Goal: Contribute content: Contribute content

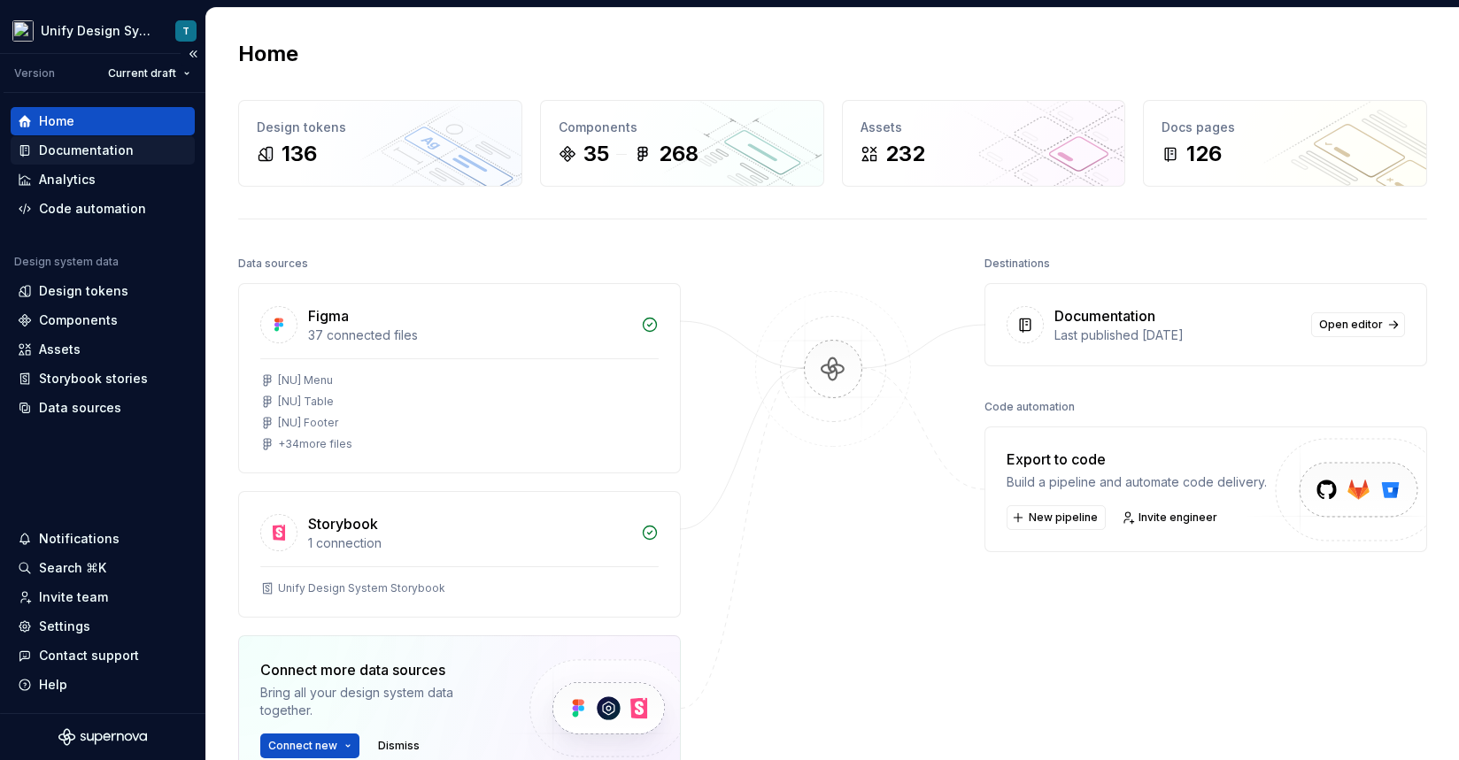
click at [114, 155] on div "Documentation" at bounding box center [86, 151] width 95 height 18
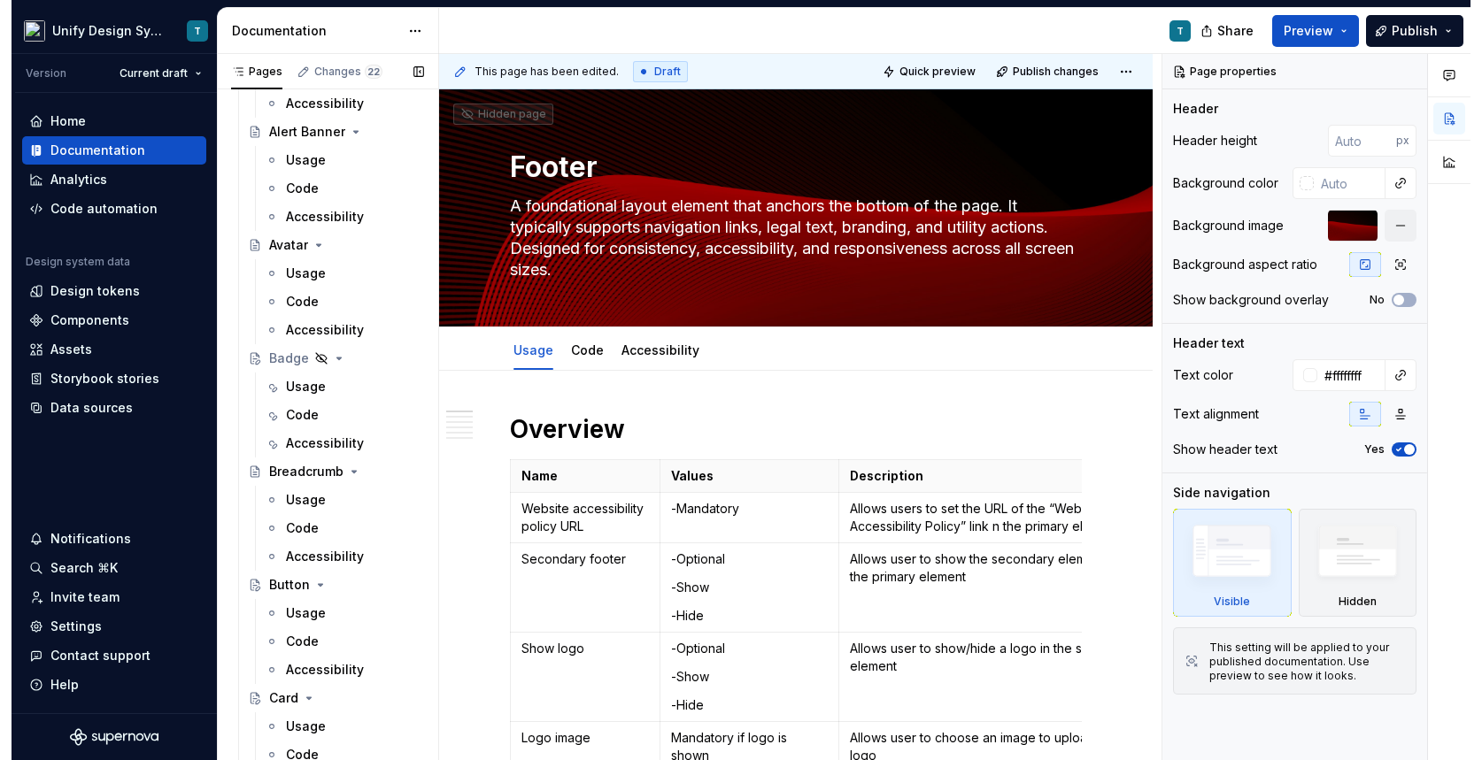
scroll to position [1136, 0]
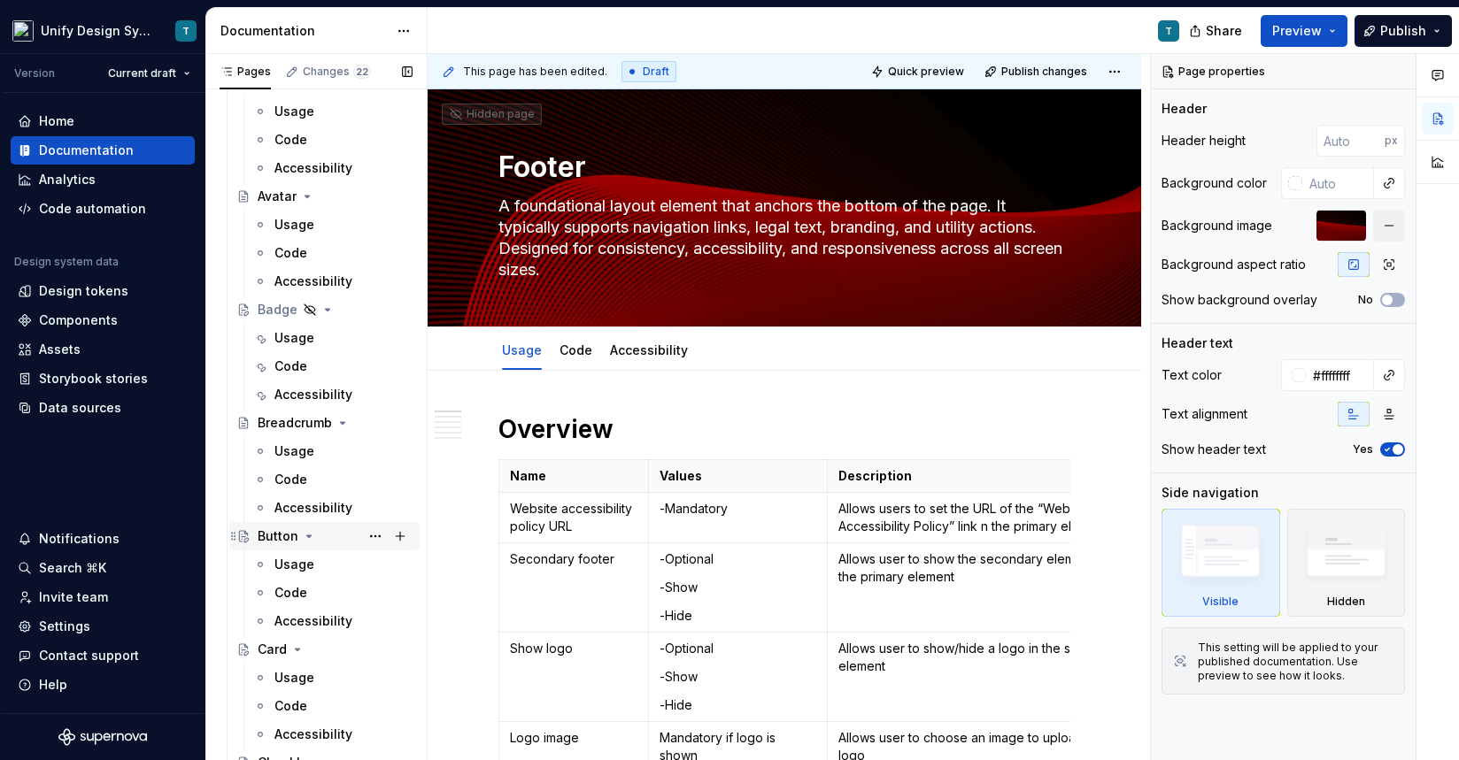
click at [269, 537] on div "Button" at bounding box center [278, 537] width 41 height 18
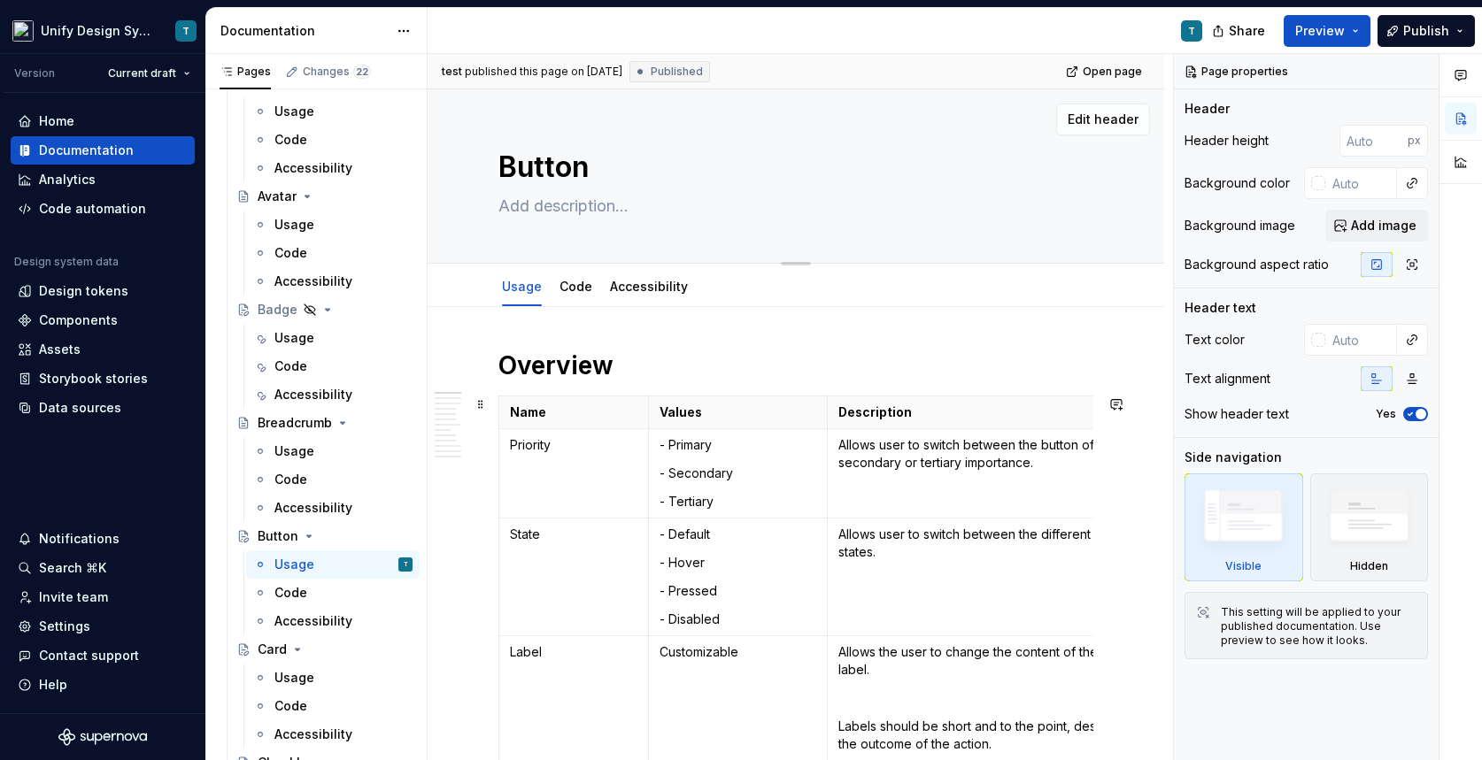
click at [566, 208] on textarea at bounding box center [792, 206] width 595 height 28
click at [544, 207] on textarea at bounding box center [792, 206] width 595 height 28
type textarea "*"
type textarea "A"
type textarea "*"
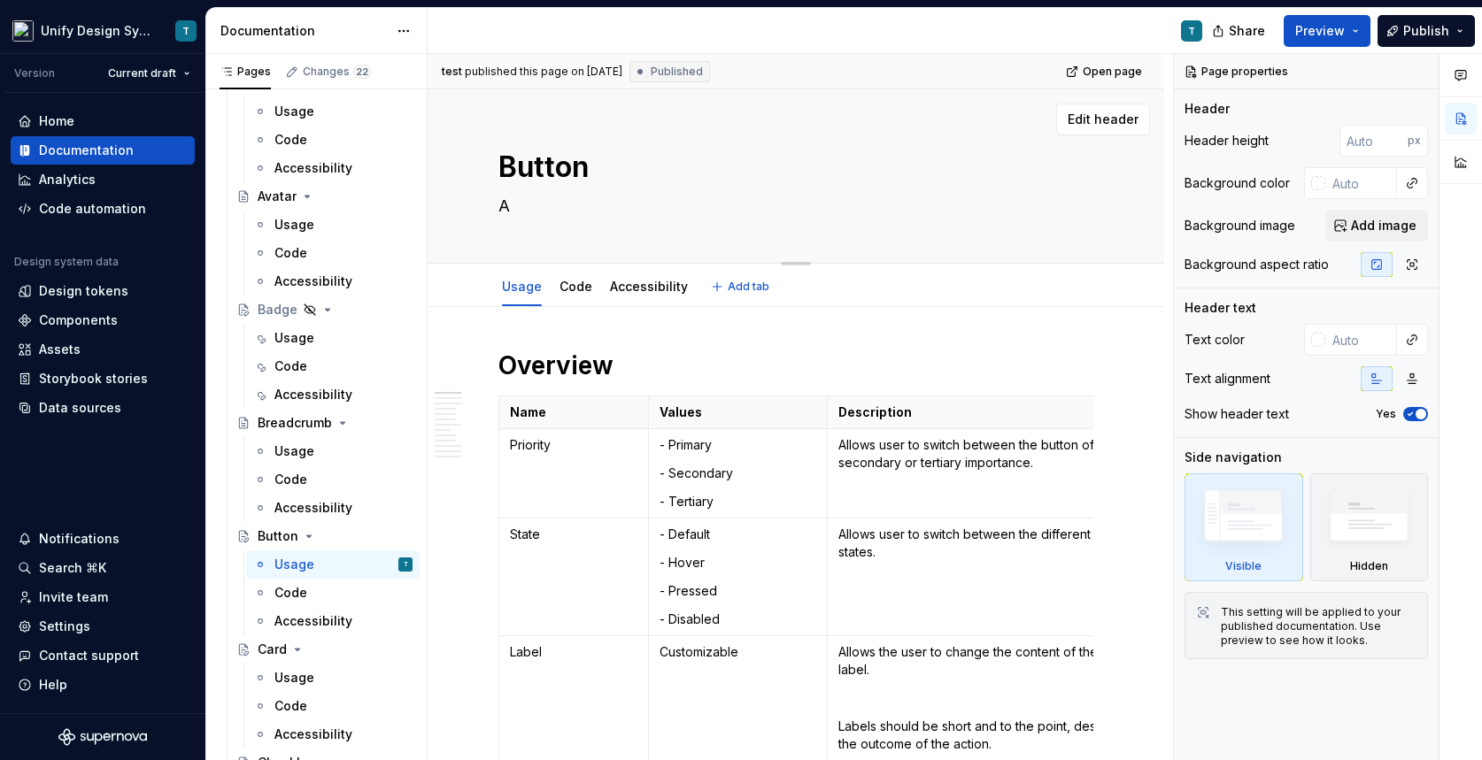
type textarea "A"
type textarea "*"
type textarea "A c"
type textarea "*"
type textarea "A cl"
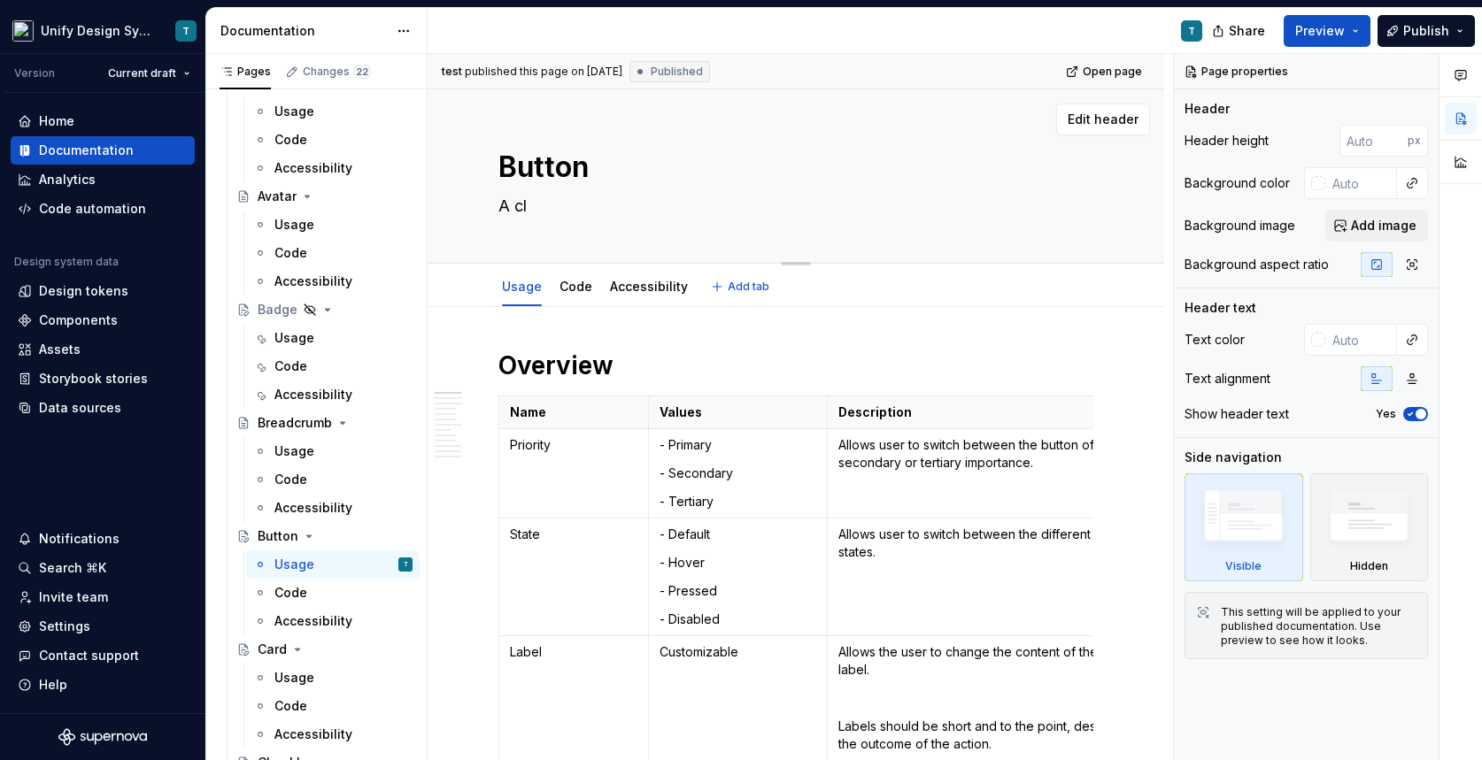
type textarea "*"
type textarea "A cla"
type textarea "*"
type textarea "A clas"
type textarea "*"
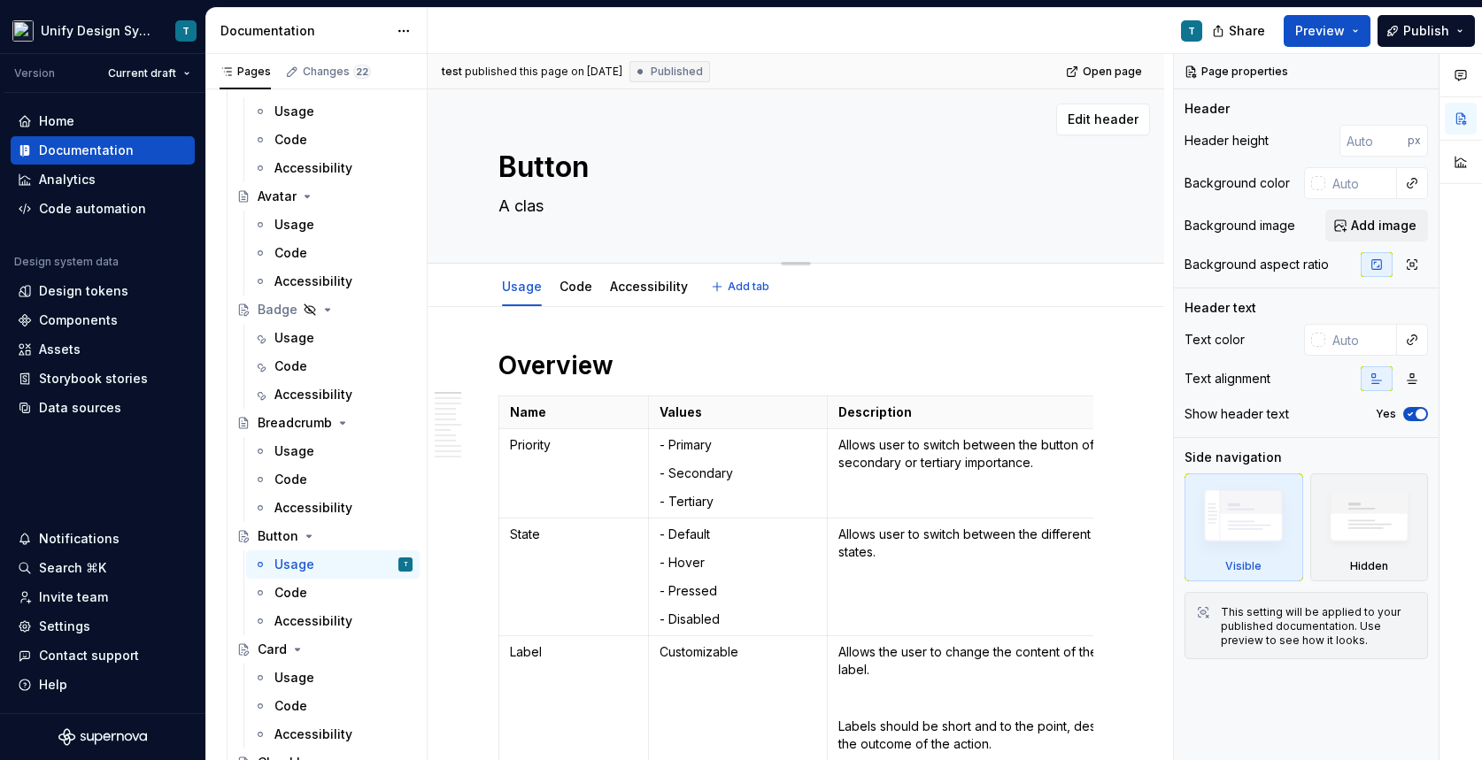
type textarea "A class"
type textarea "*"
type textarea "A clas"
type textarea "*"
type textarea "A cla"
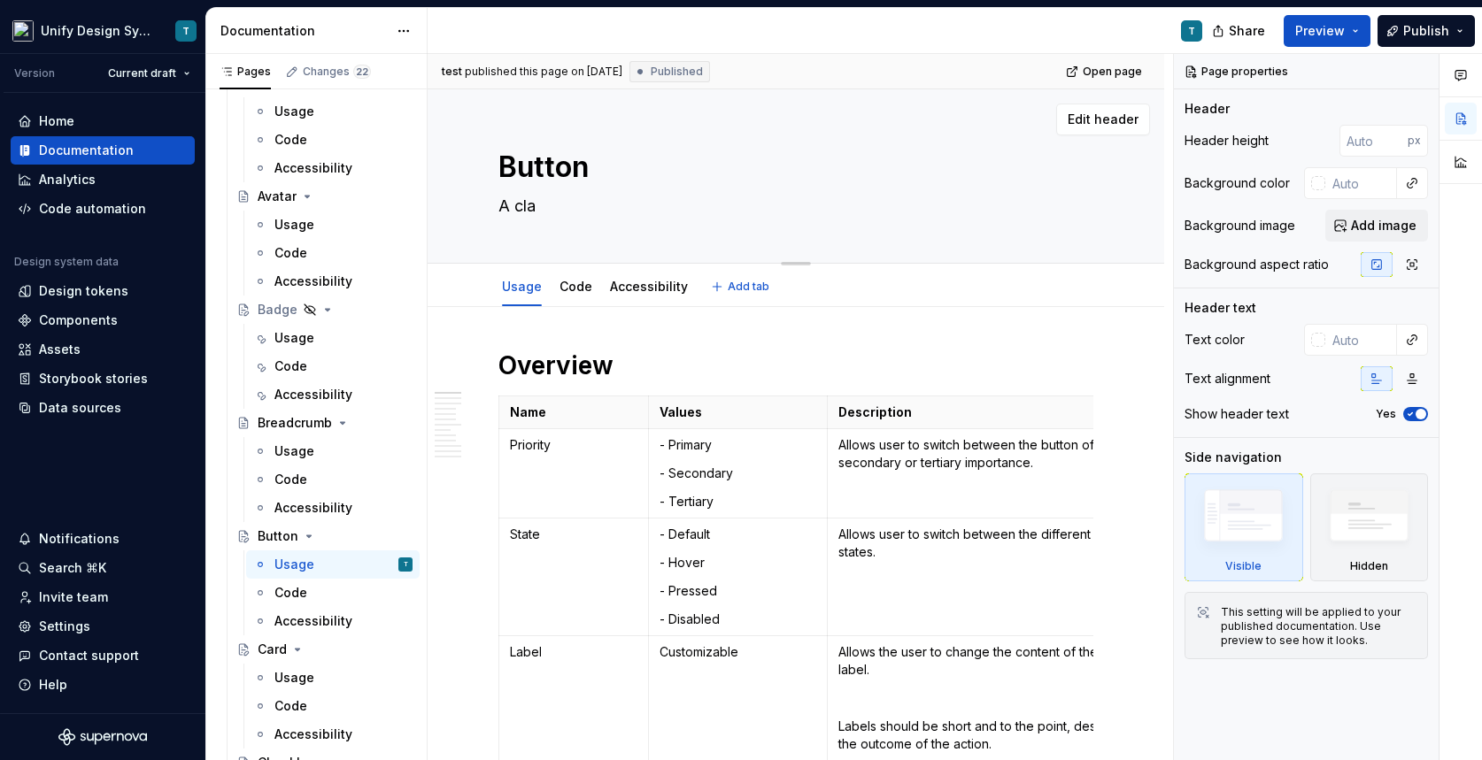
type textarea "*"
type textarea "A cl"
type textarea "*"
type textarea "A c"
type textarea "*"
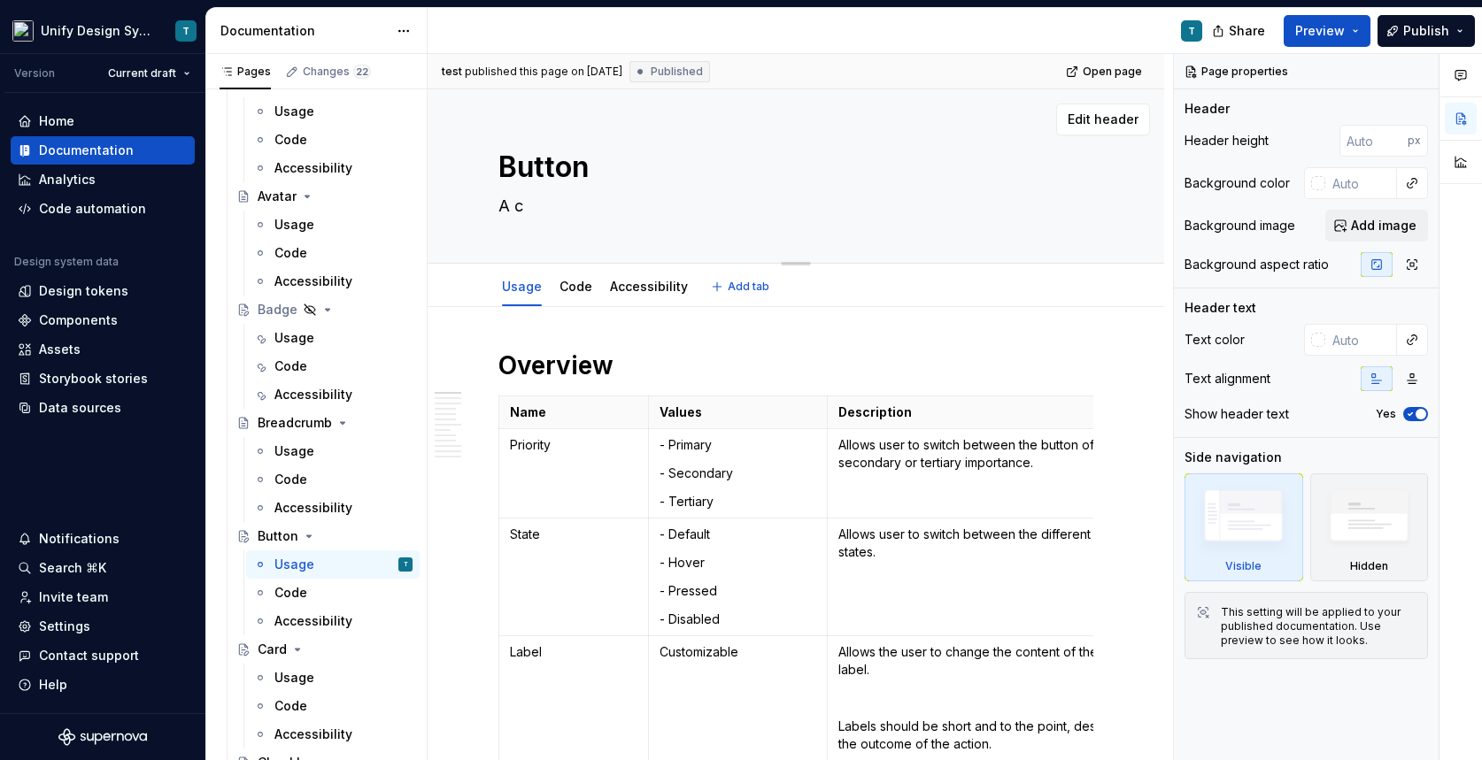
type textarea "A"
type textarea "*"
type textarea "A"
type textarea "*"
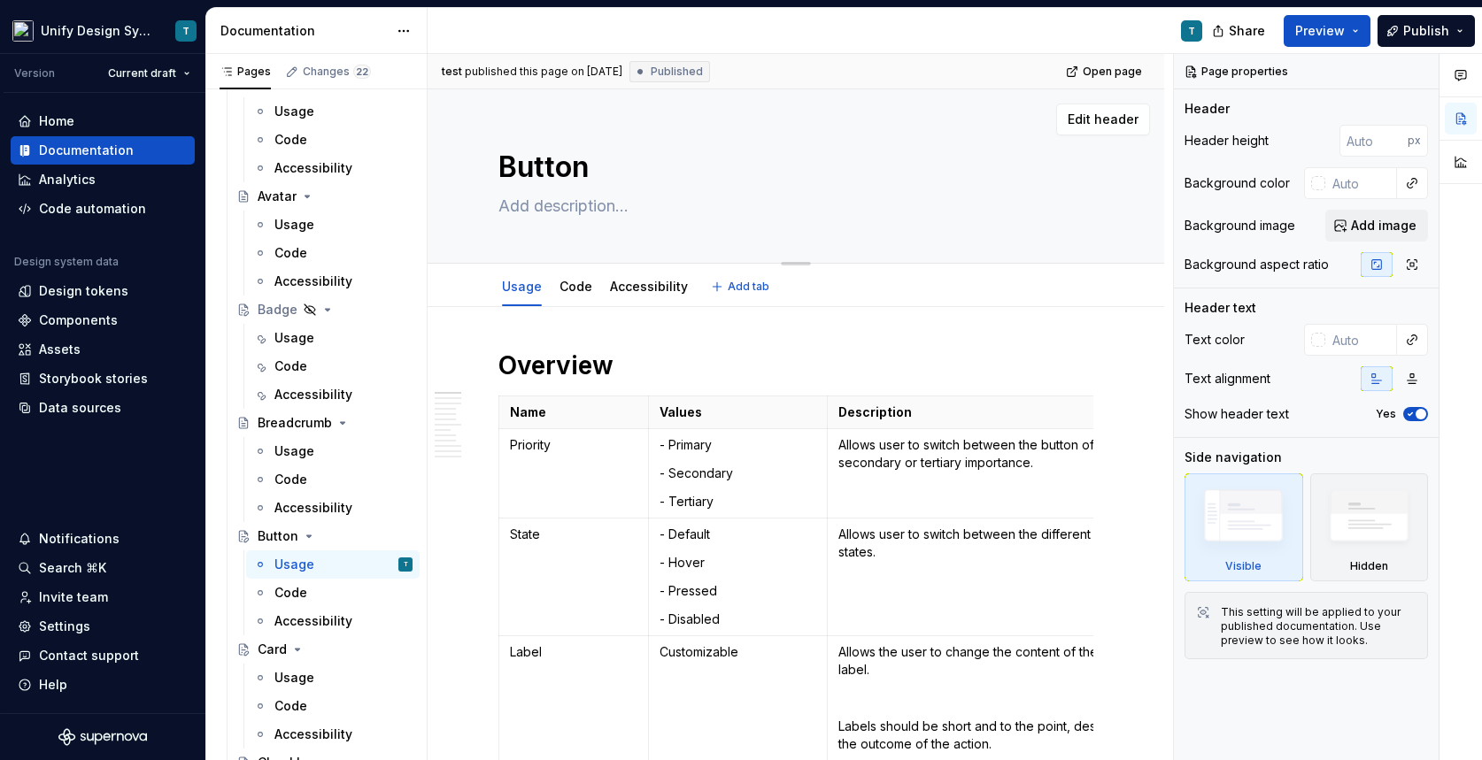
type textarea "A"
type textarea "*"
type textarea "A"
type textarea "*"
type textarea "A si"
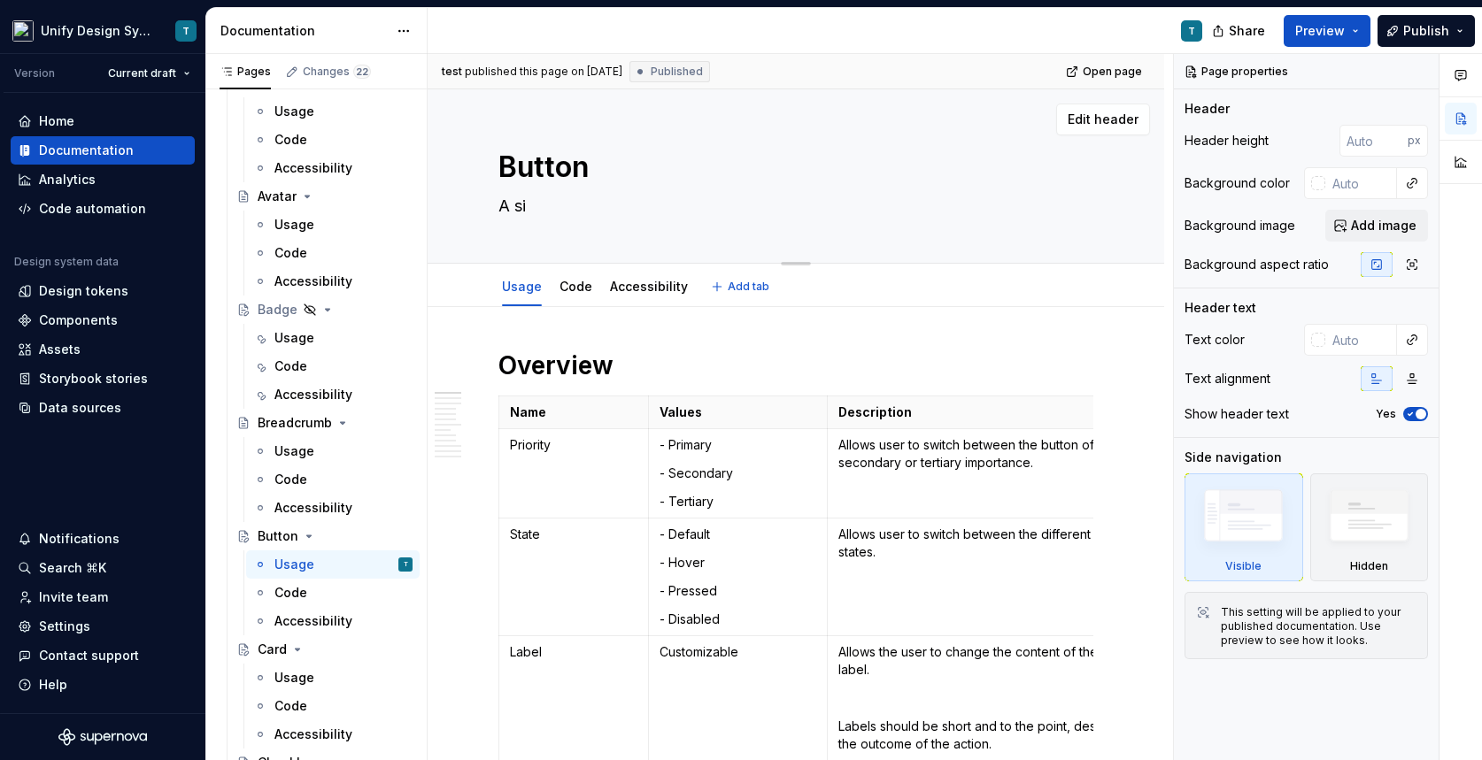
type textarea "*"
type textarea "A sim"
type textarea "*"
type textarea "A simp"
type textarea "*"
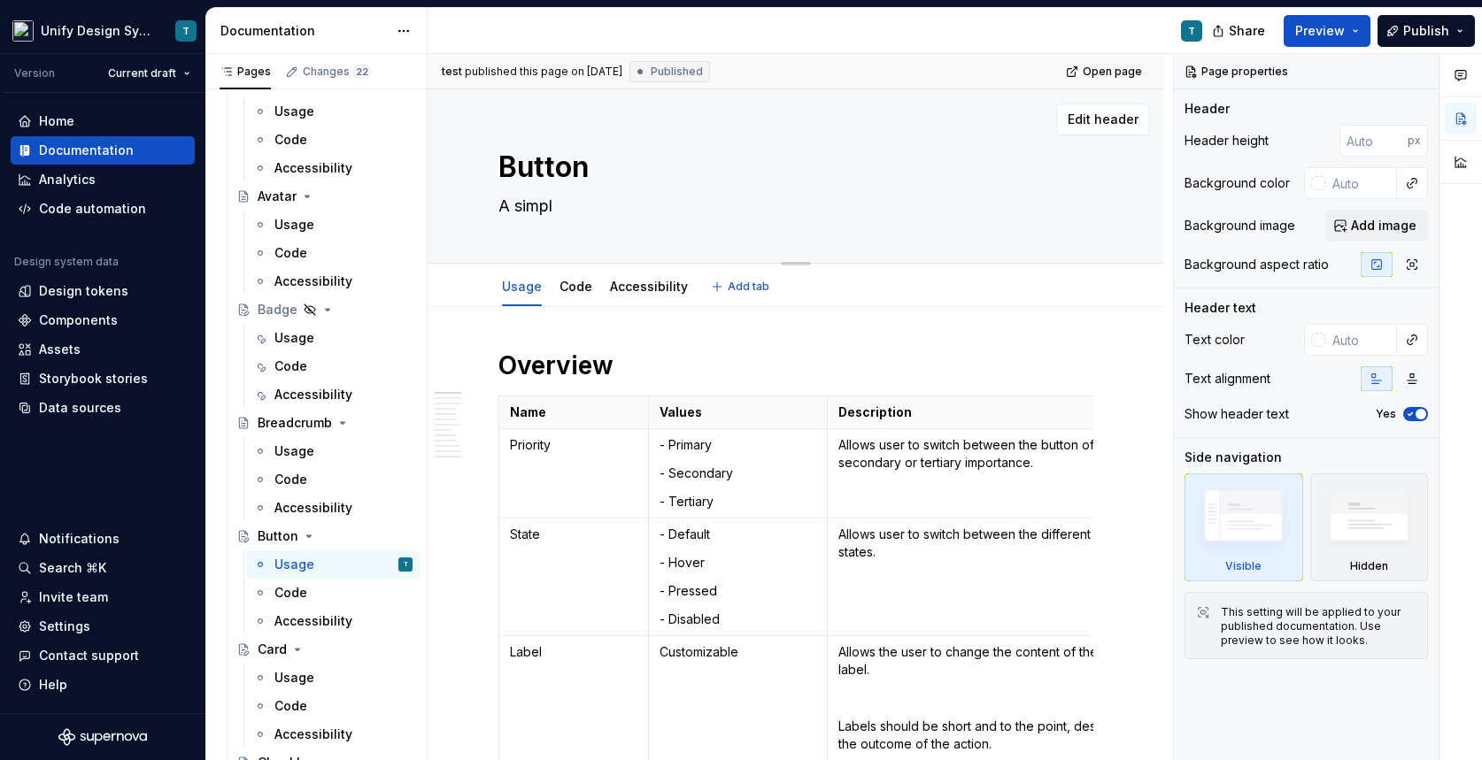
type textarea "A simple"
type textarea "*"
type textarea "A simple"
type textarea "*"
type textarea "A simple c"
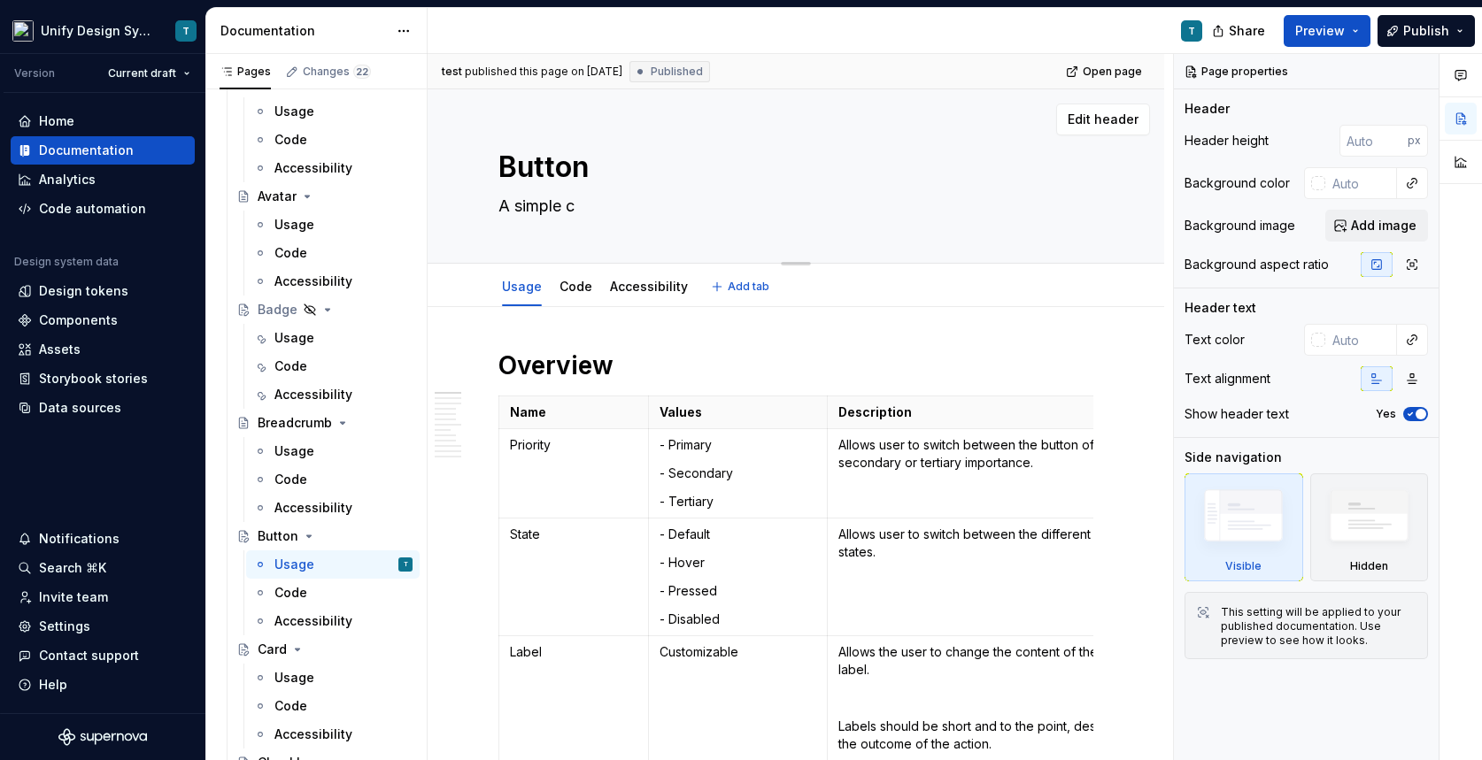
type textarea "*"
type textarea "A simple co"
type textarea "*"
type textarea "A simple com"
type textarea "*"
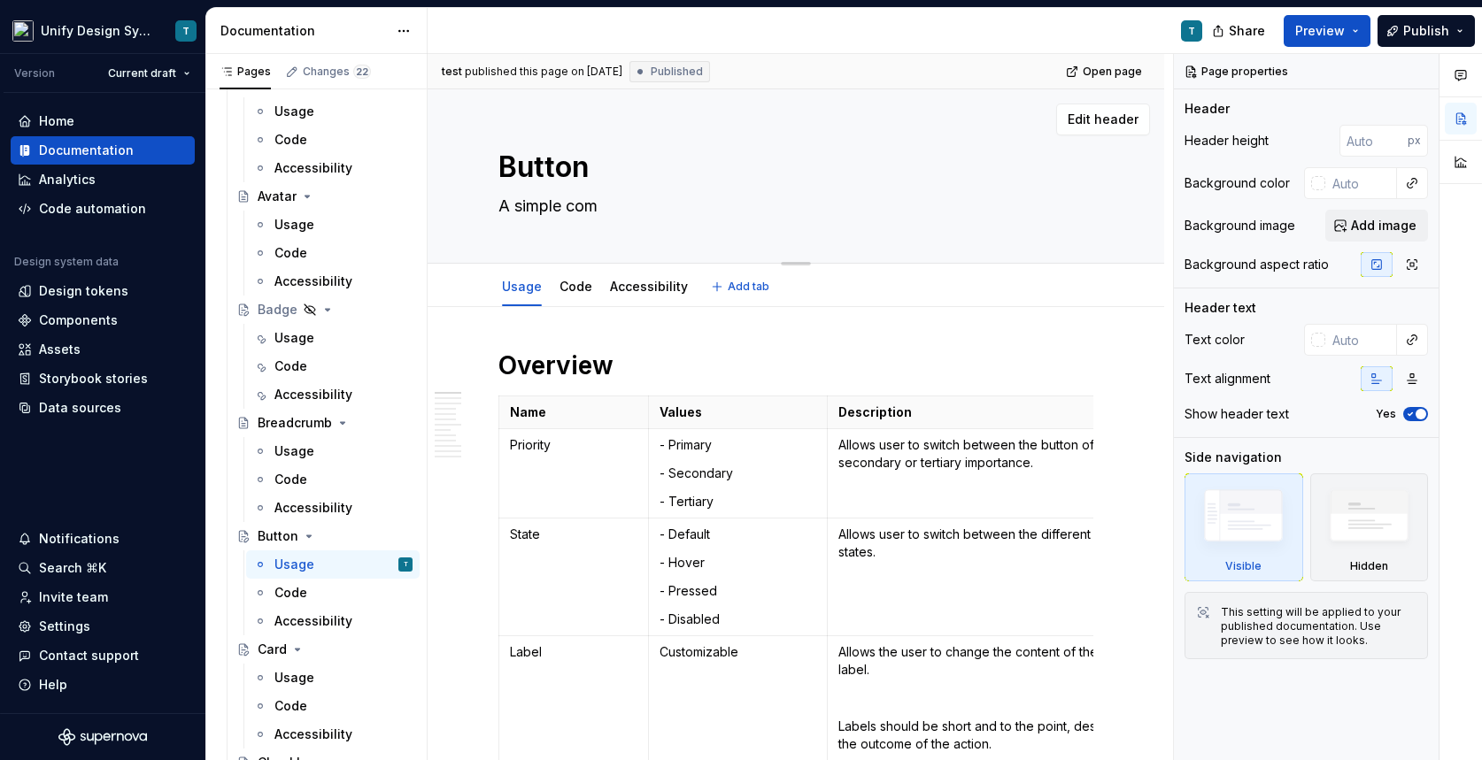
type textarea "A simple comp"
type textarea "*"
type textarea "A simple compo"
type textarea "*"
type textarea "A simple compon"
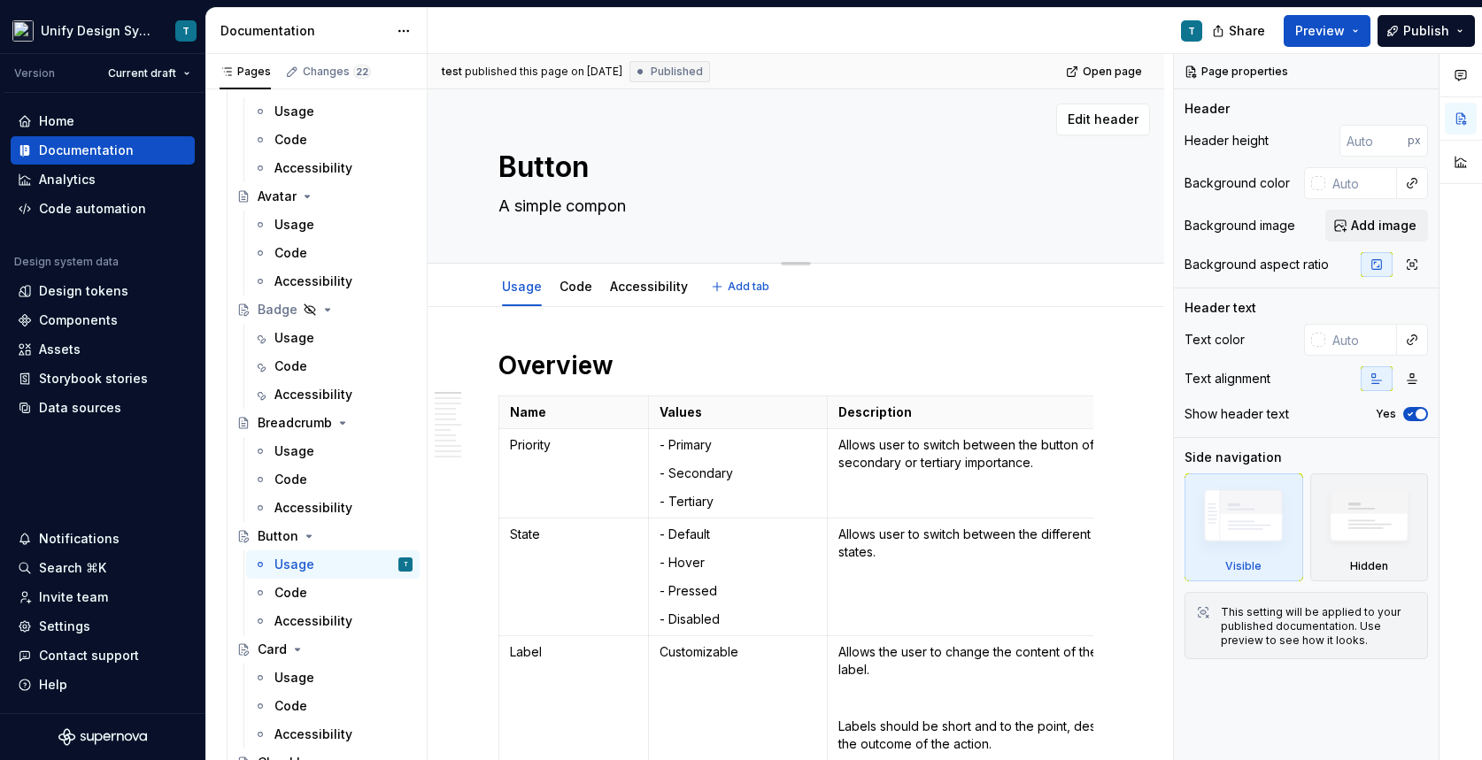
type textarea "*"
type textarea "A simple compone"
type textarea "*"
type textarea "A simple component"
type textarea "*"
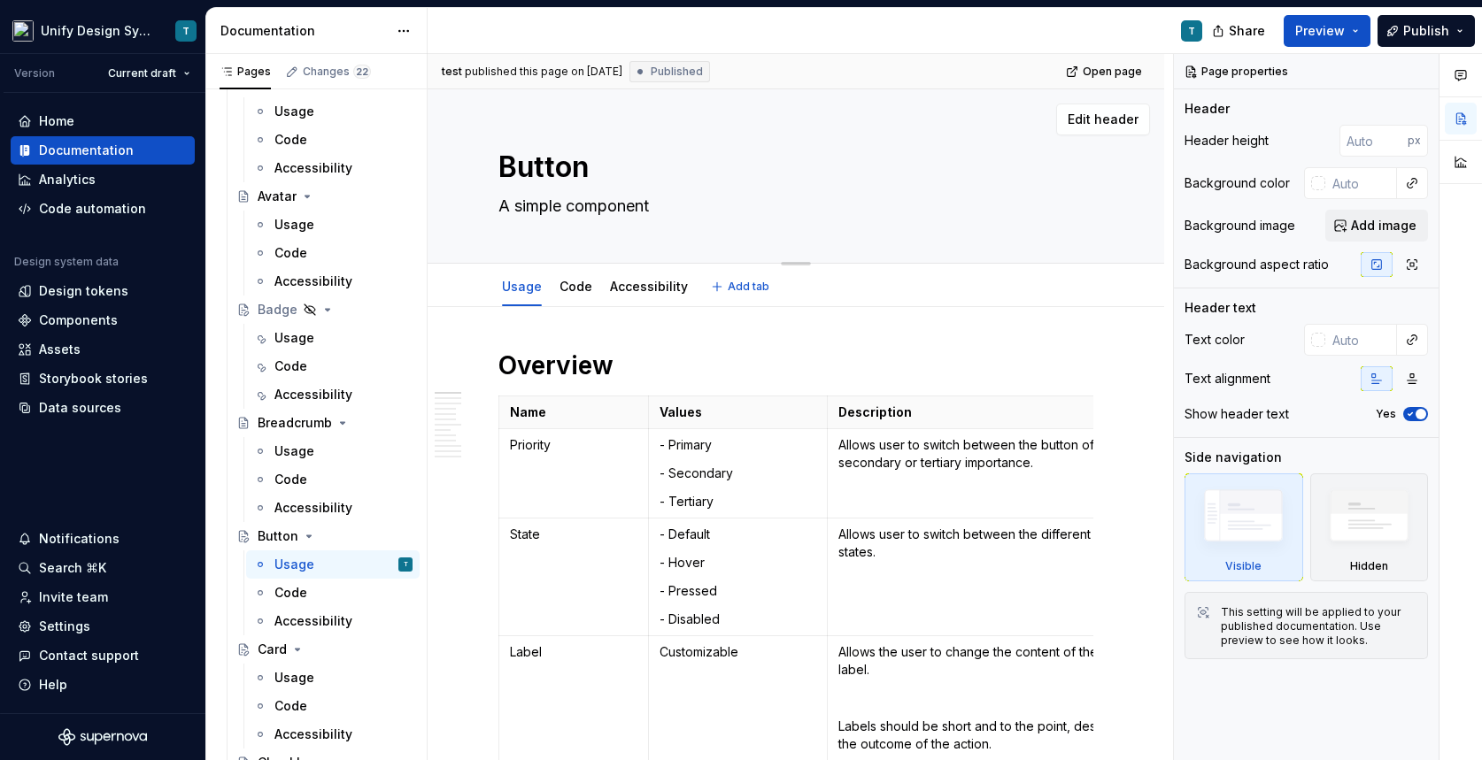
type textarea "A simple component f"
type textarea "*"
type textarea "A simple component for"
type textarea "*"
type textarea "A simple component for"
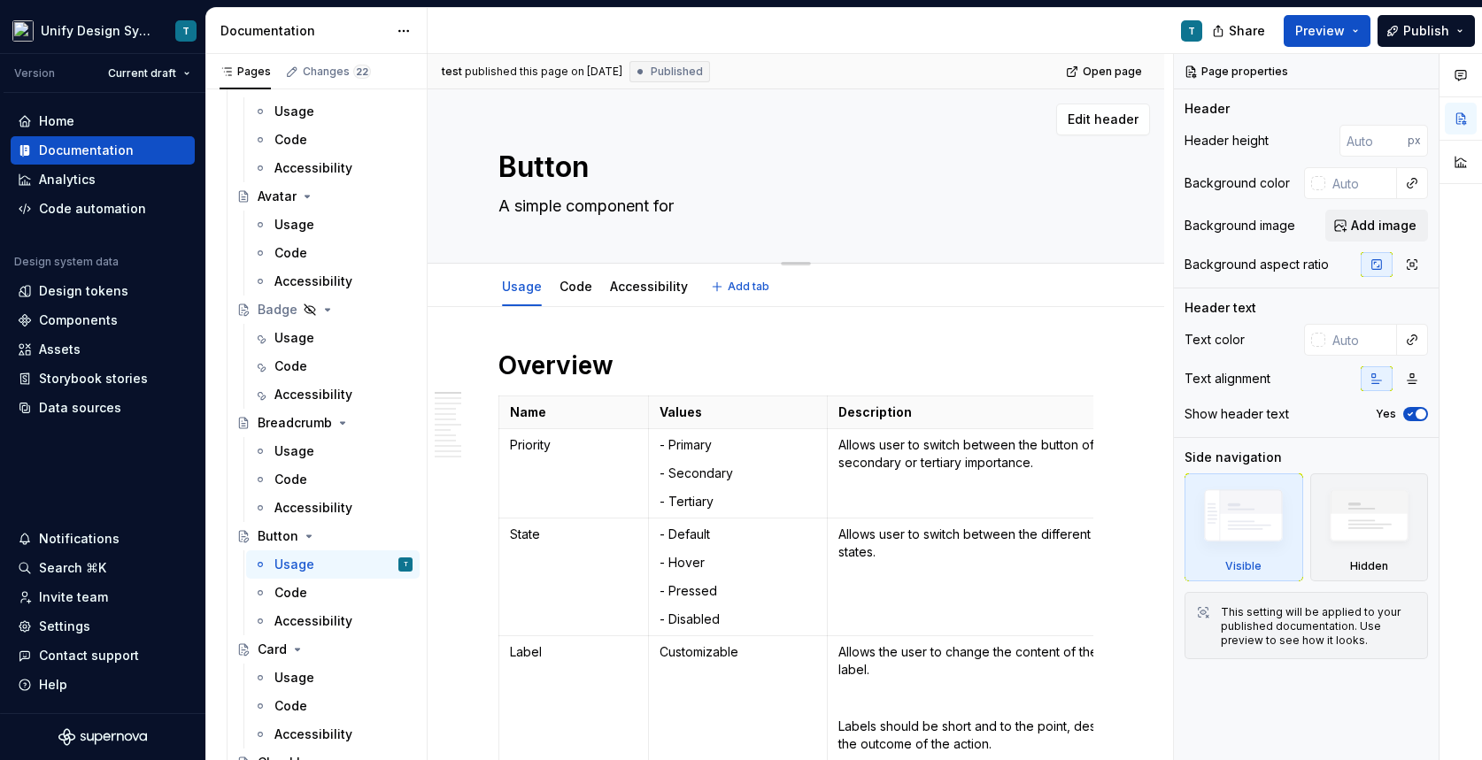
type textarea "*"
type textarea "A simple component for t"
type textarea "*"
type textarea "A simple component for tr"
type textarea "*"
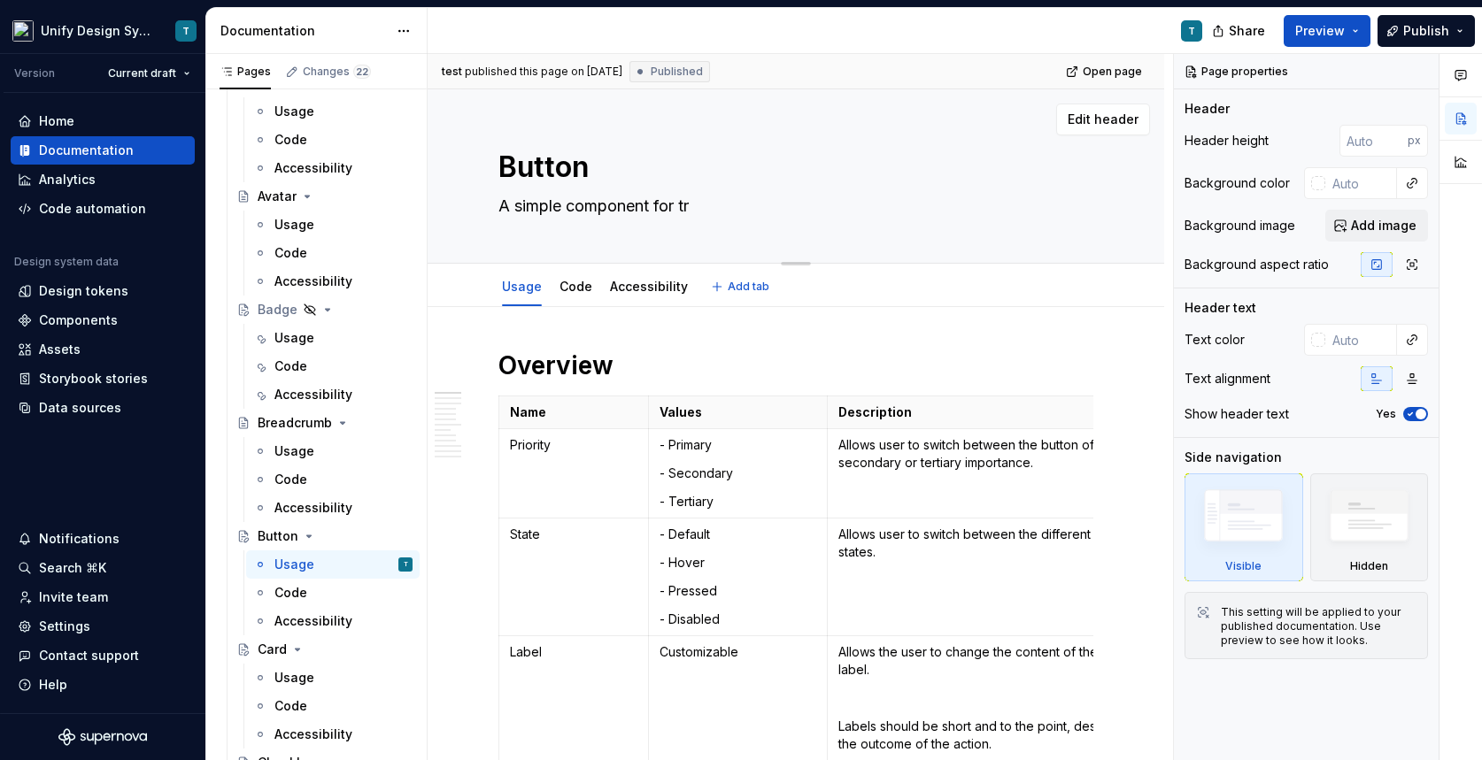
type textarea "A simple component for tri"
type textarea "*"
type textarea "A simple component for trig"
type textarea "*"
type textarea "A simple component for [PERSON_NAME]"
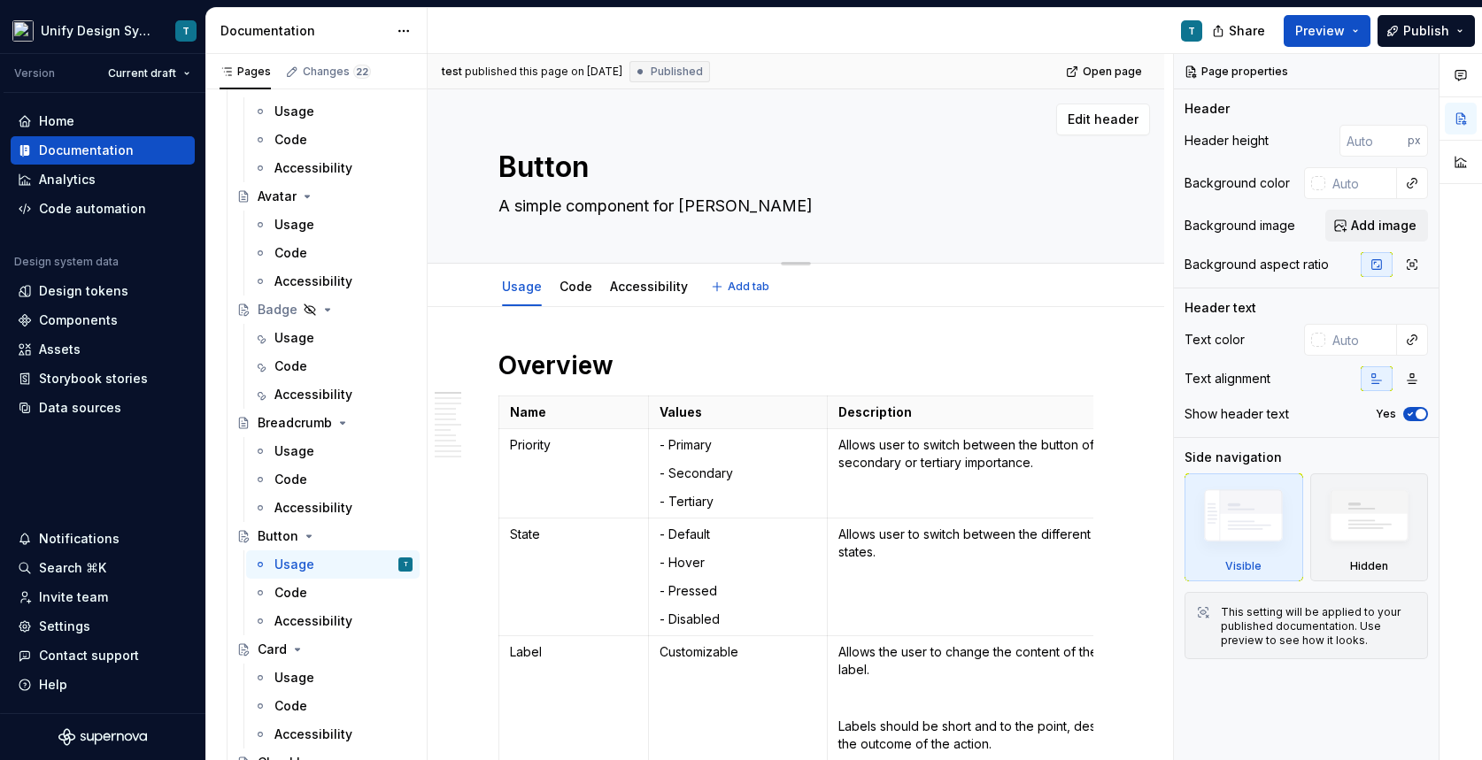
type textarea "*"
type textarea "A simple component for trigge"
type textarea "*"
type textarea "A simple component for trigger"
type textarea "*"
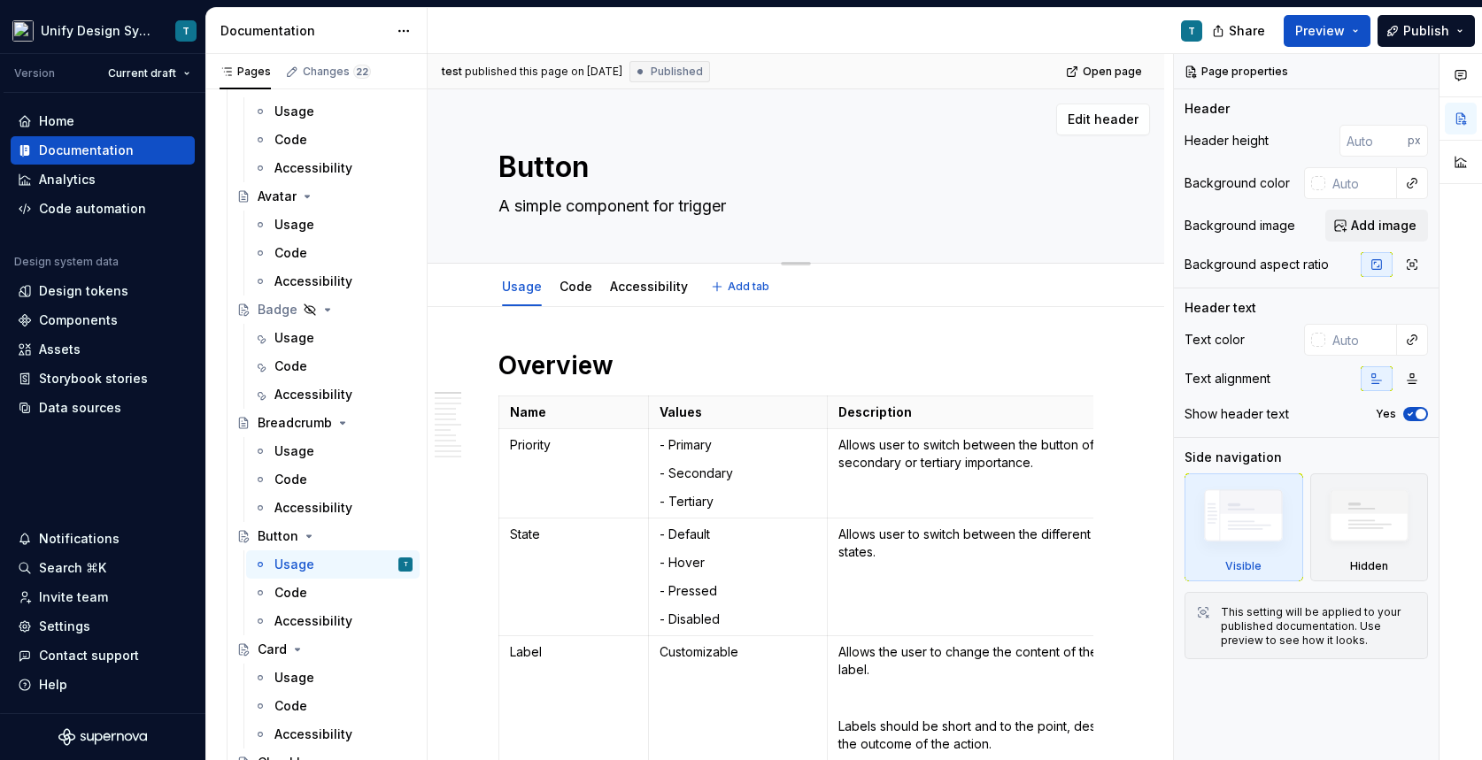
type textarea "A simple component for triggeri"
type textarea "*"
type textarea "A simple component for triggering"
type textarea "*"
type textarea "A simple component for triggering"
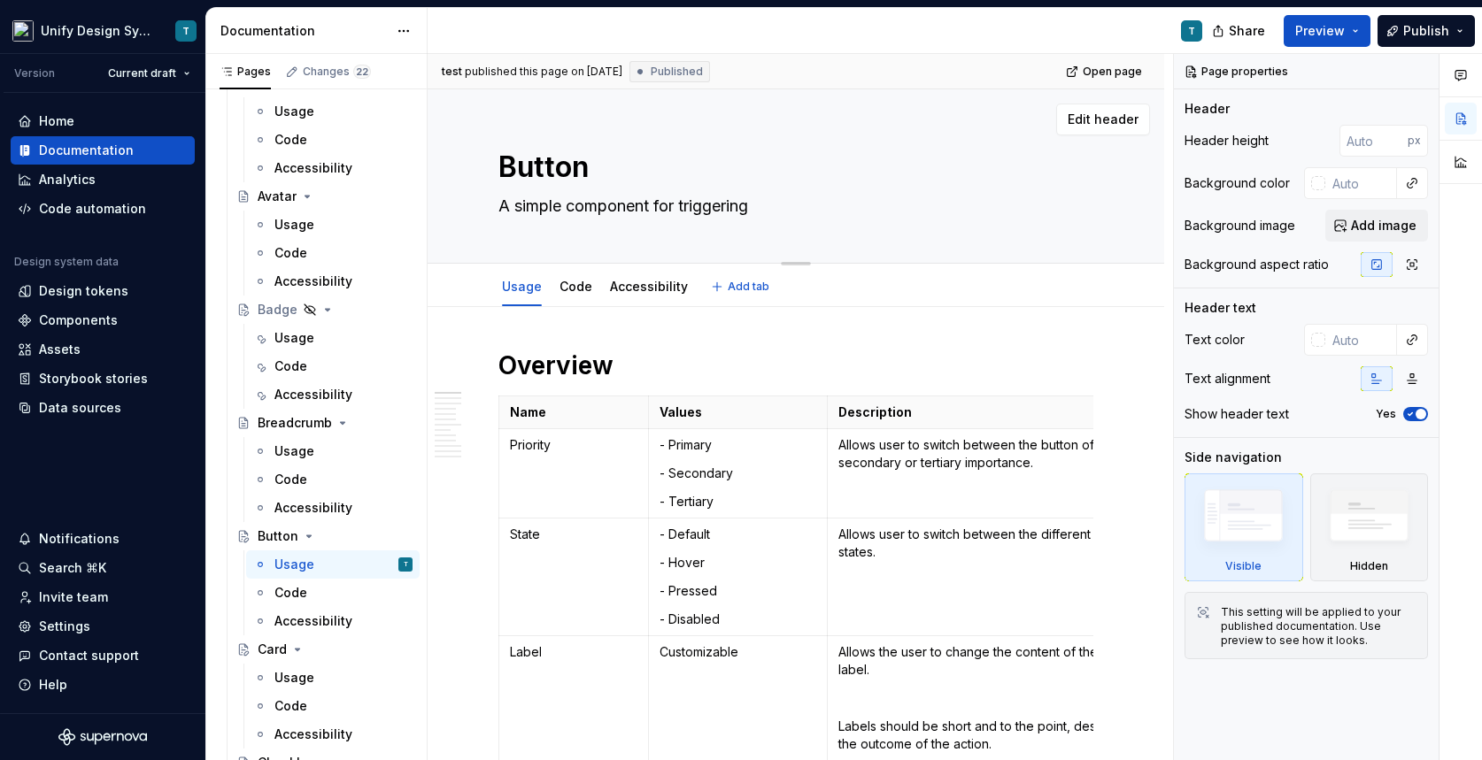
type textarea "*"
type textarea "A simple component for triggering a"
type textarea "*"
type textarea "A simple component for triggering an"
type textarea "*"
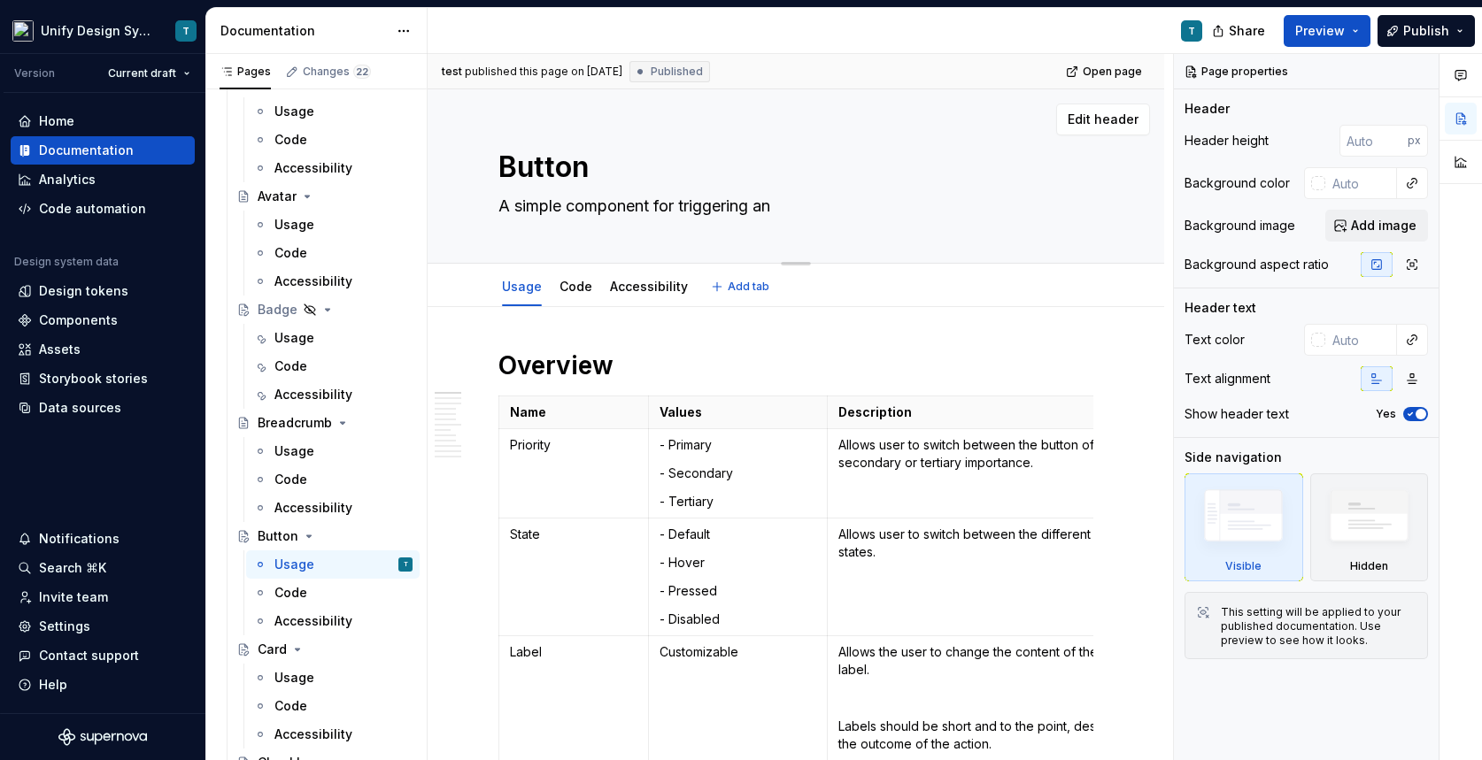
type textarea "A simple component for triggering an a"
type textarea "*"
type textarea "A simple component for triggering an ac"
type textarea "*"
type textarea "A simple component for triggering an acti"
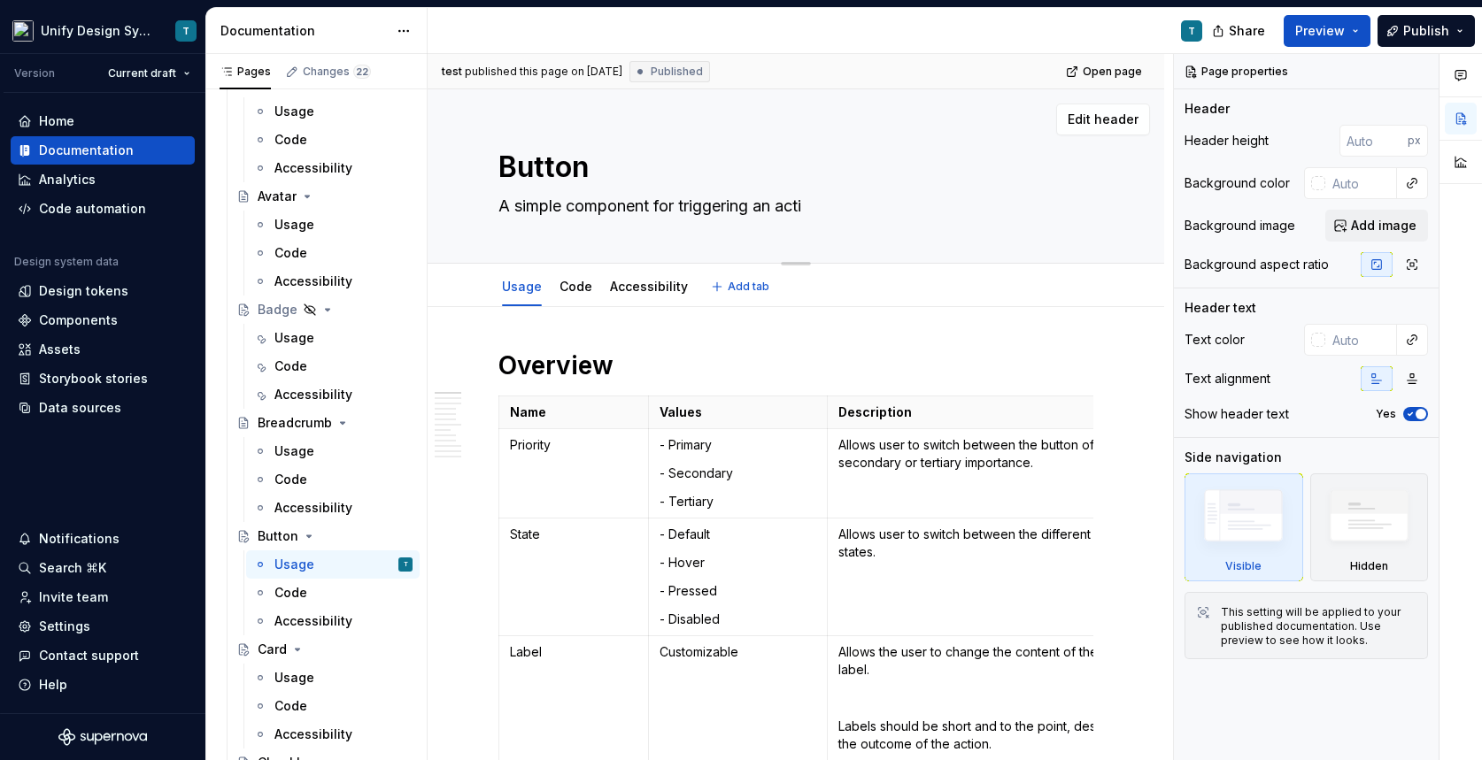
type textarea "*"
type textarea "A simple component for triggering an actio"
type textarea "*"
type textarea "A simple component for triggering an action"
type textarea "*"
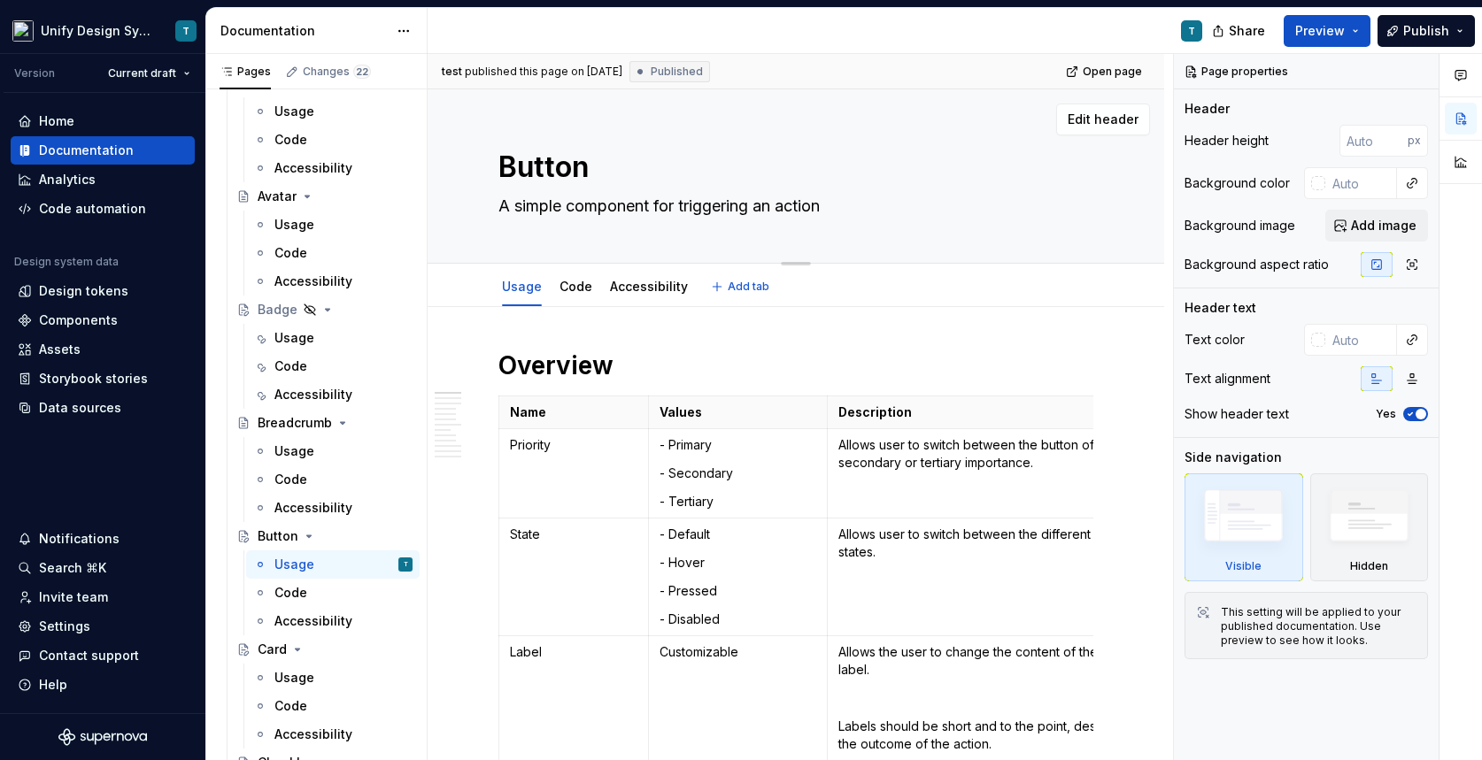
type textarea "A simple component for triggering an action"
type textarea "*"
type textarea "A simple component for triggering an action bas"
type textarea "*"
type textarea "A simple component for triggering an action based"
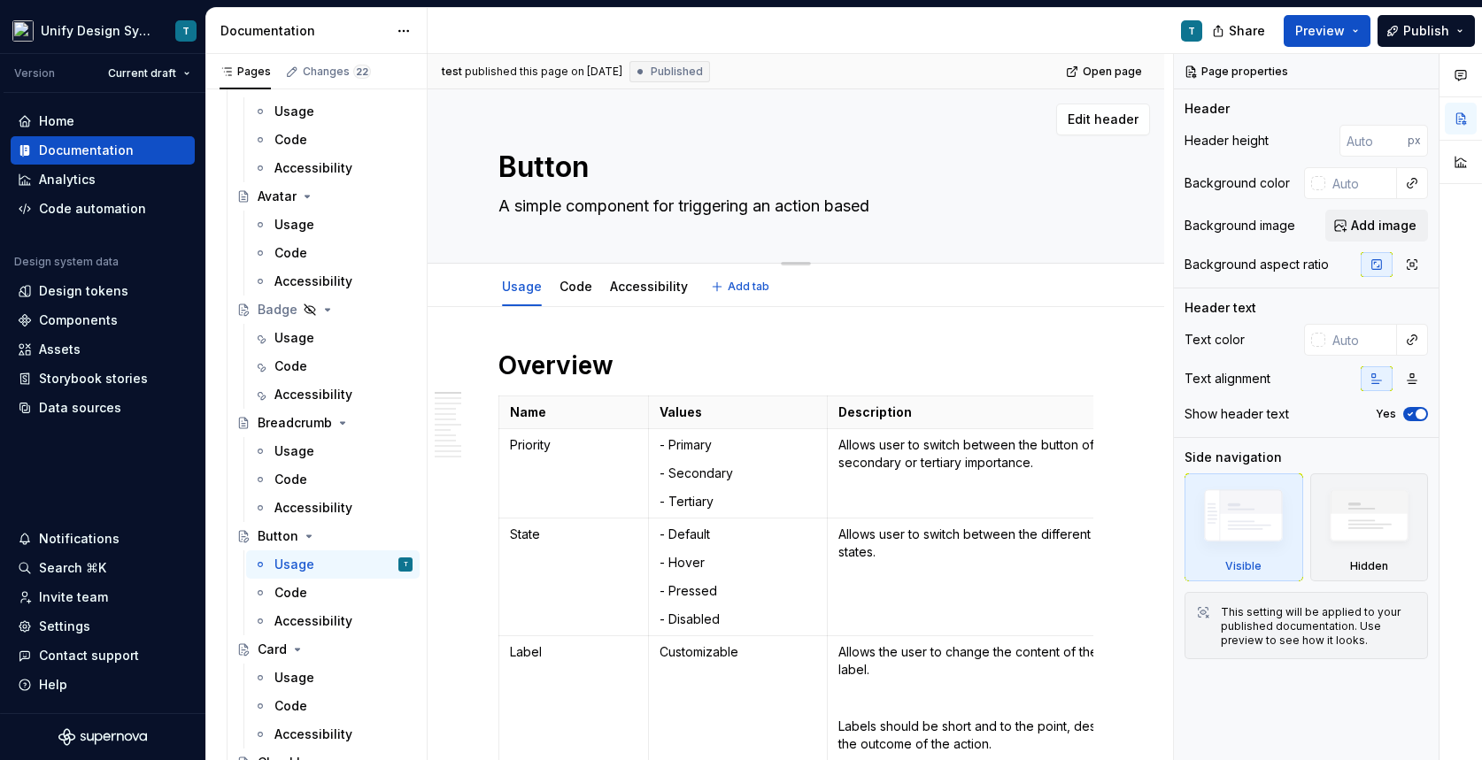
type textarea "*"
type textarea "A simple component for triggering an action based"
type textarea "*"
type textarea "A simple component for triggering an action based o"
type textarea "*"
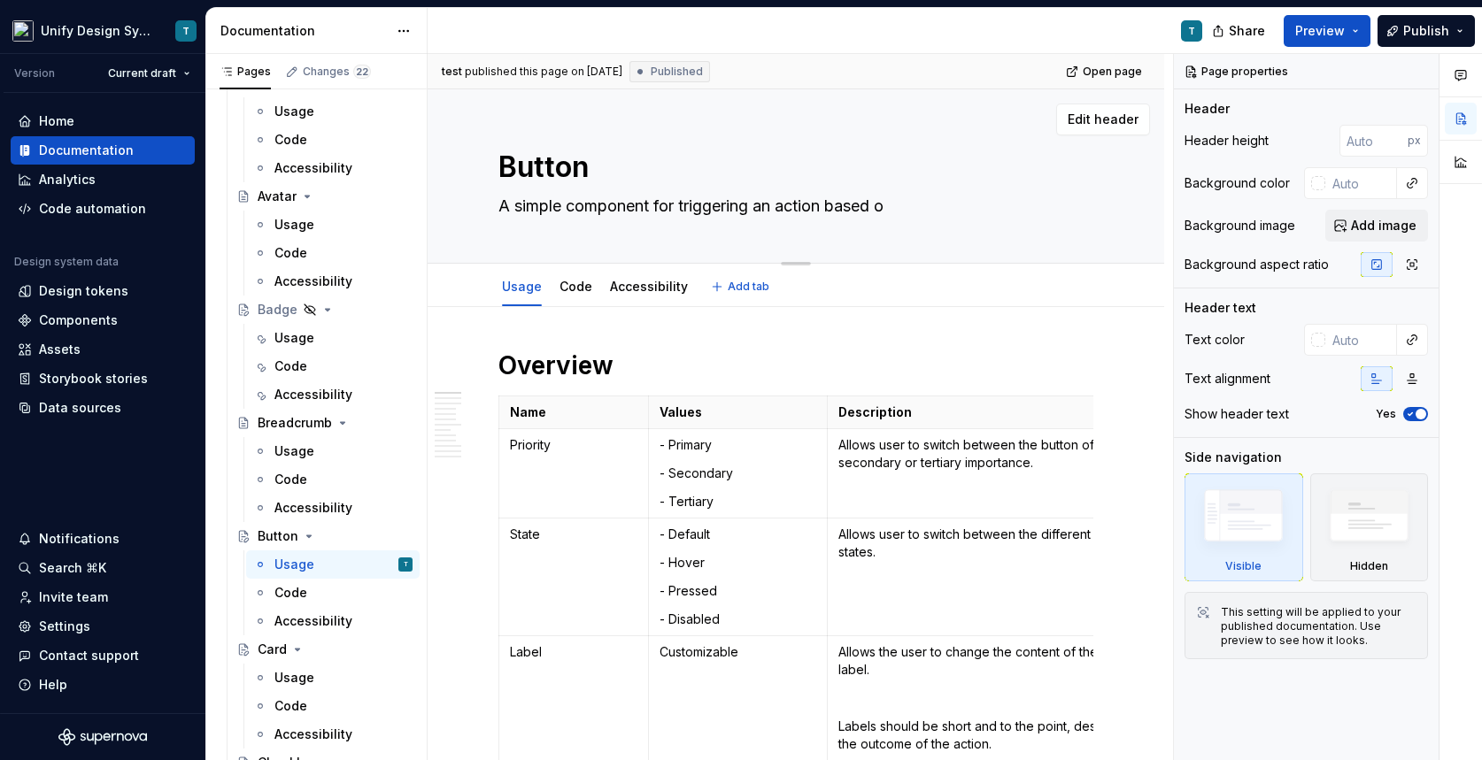
type textarea "A simple component for triggering an action based on"
type textarea "*"
type textarea "A simple component for triggering an action based on t"
type textarea "*"
type textarea "A simple component for triggering an action based on th"
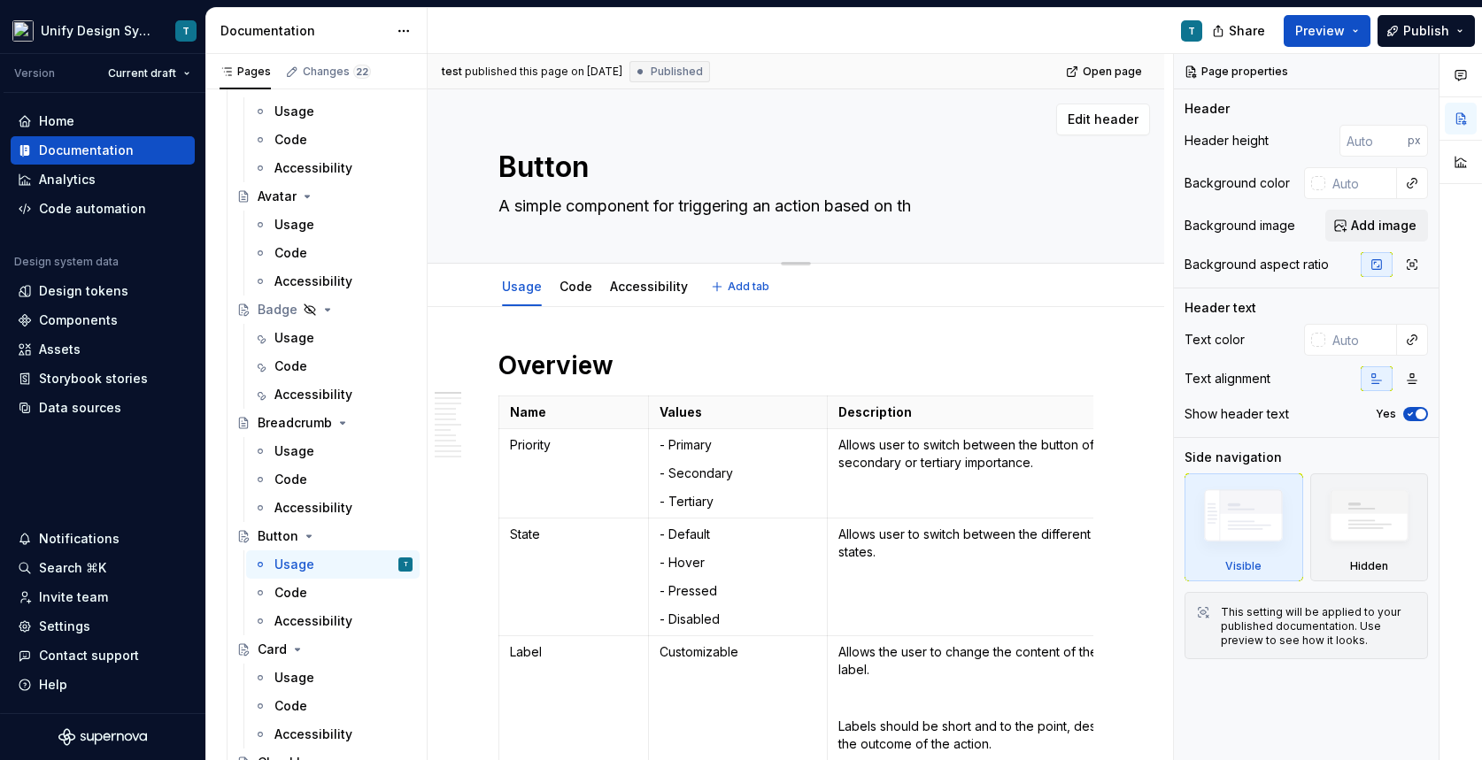
type textarea "*"
type textarea "A simple component for triggering an action based on the"
type textarea "*"
type textarea "A simple component for triggering an action based on the c"
type textarea "*"
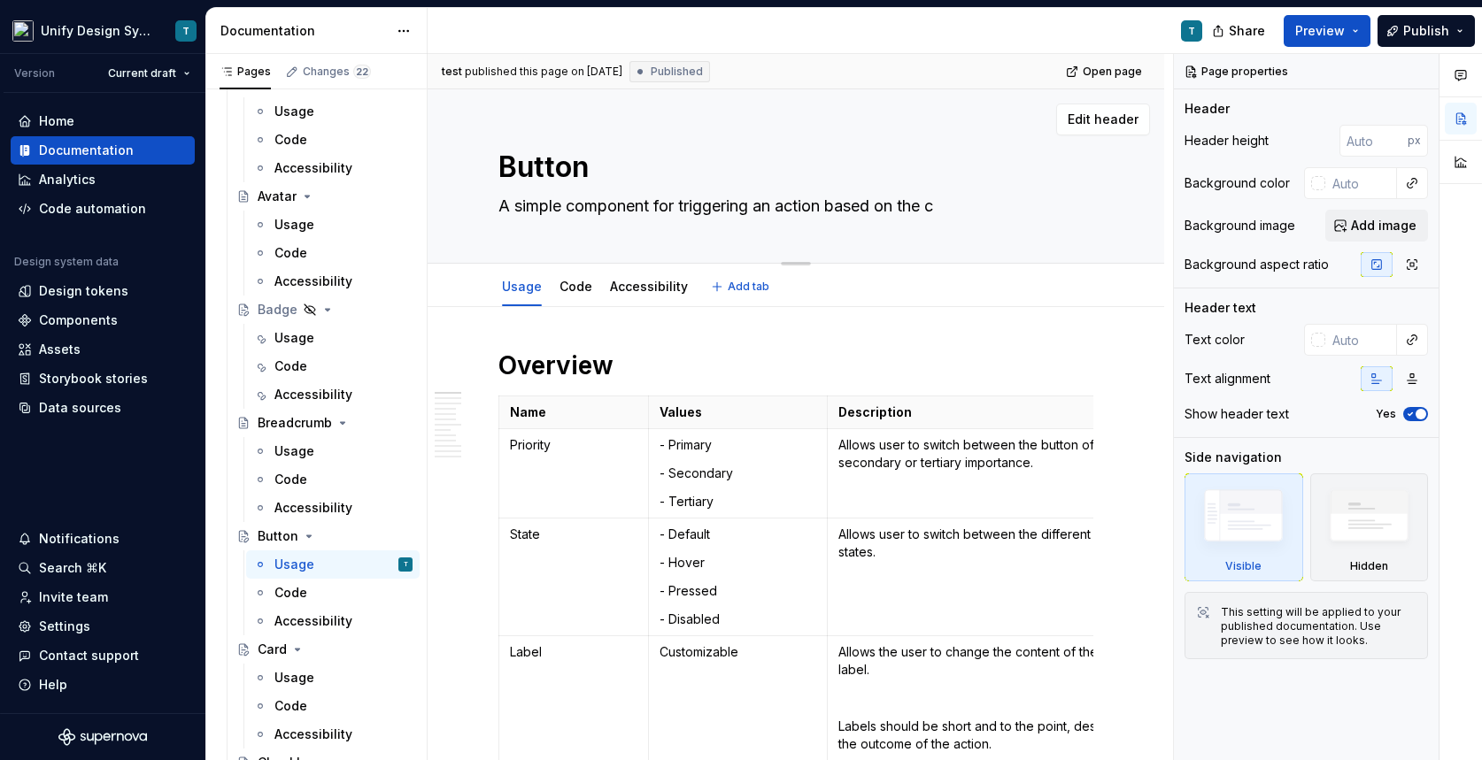
type textarea "A simple component for triggering an action based on the co"
type textarea "*"
type textarea "A simple component for triggering an action based on the con"
type textarea "*"
type textarea "A simple component for triggering an action based on the cont"
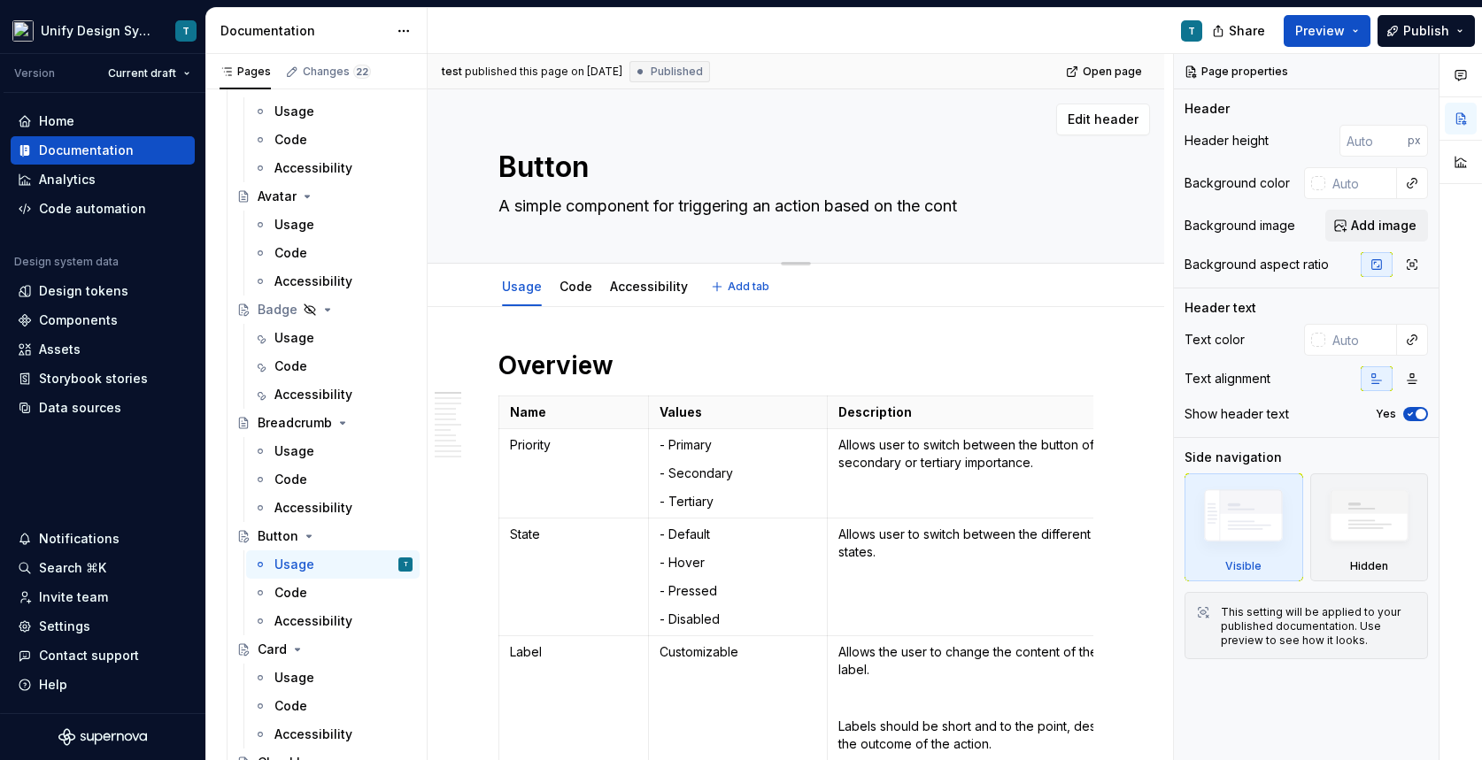
type textarea "*"
type textarea "A simple component for triggering an action based on the [PERSON_NAME]"
type textarea "*"
type textarea "A simple component for triggering an action based on the conten"
type textarea "*"
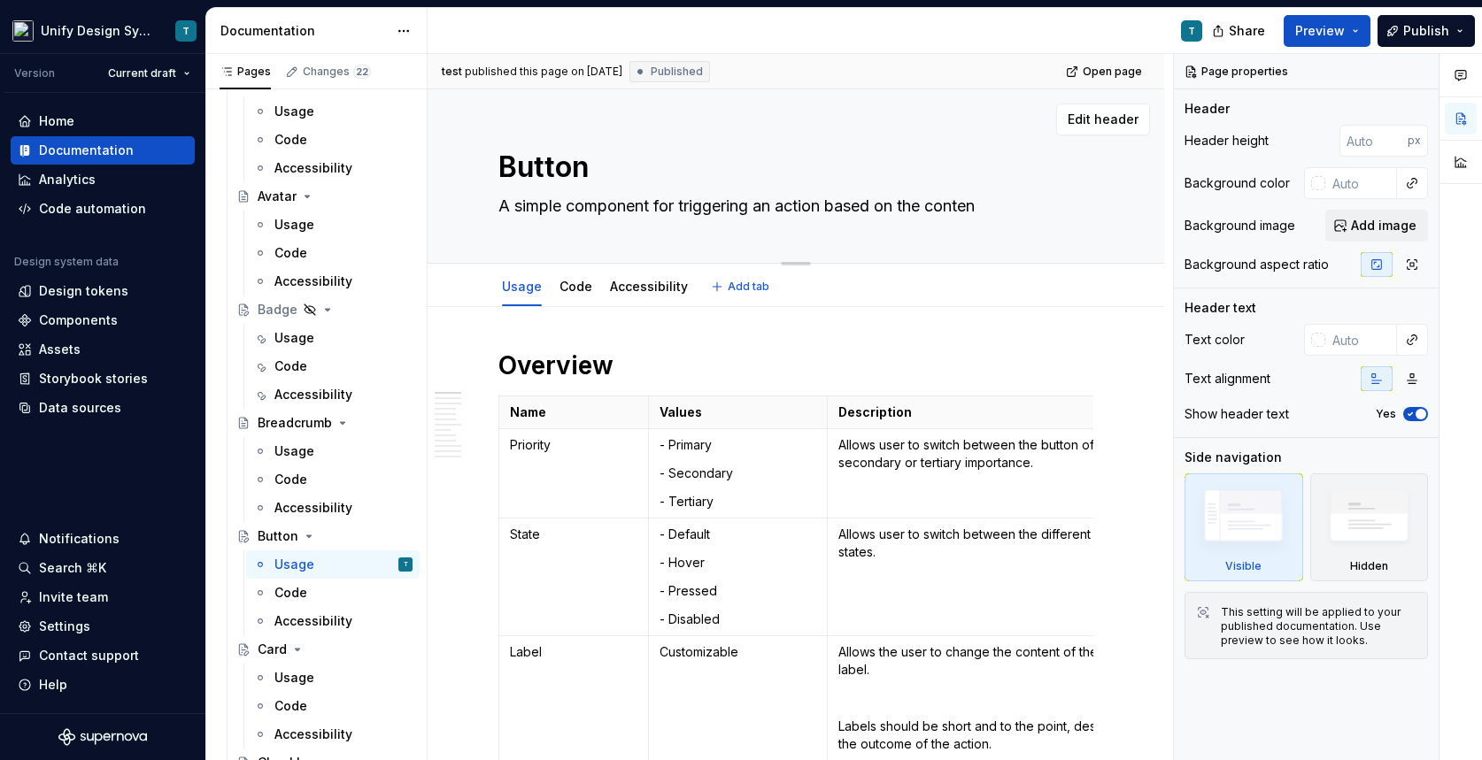
type textarea "A simple component for triggering an action based on the content"
type textarea "*"
type textarea "A simple component for triggering an action based on the content"
type textarea "*"
type textarea "A simple component for triggering an action based on the content"
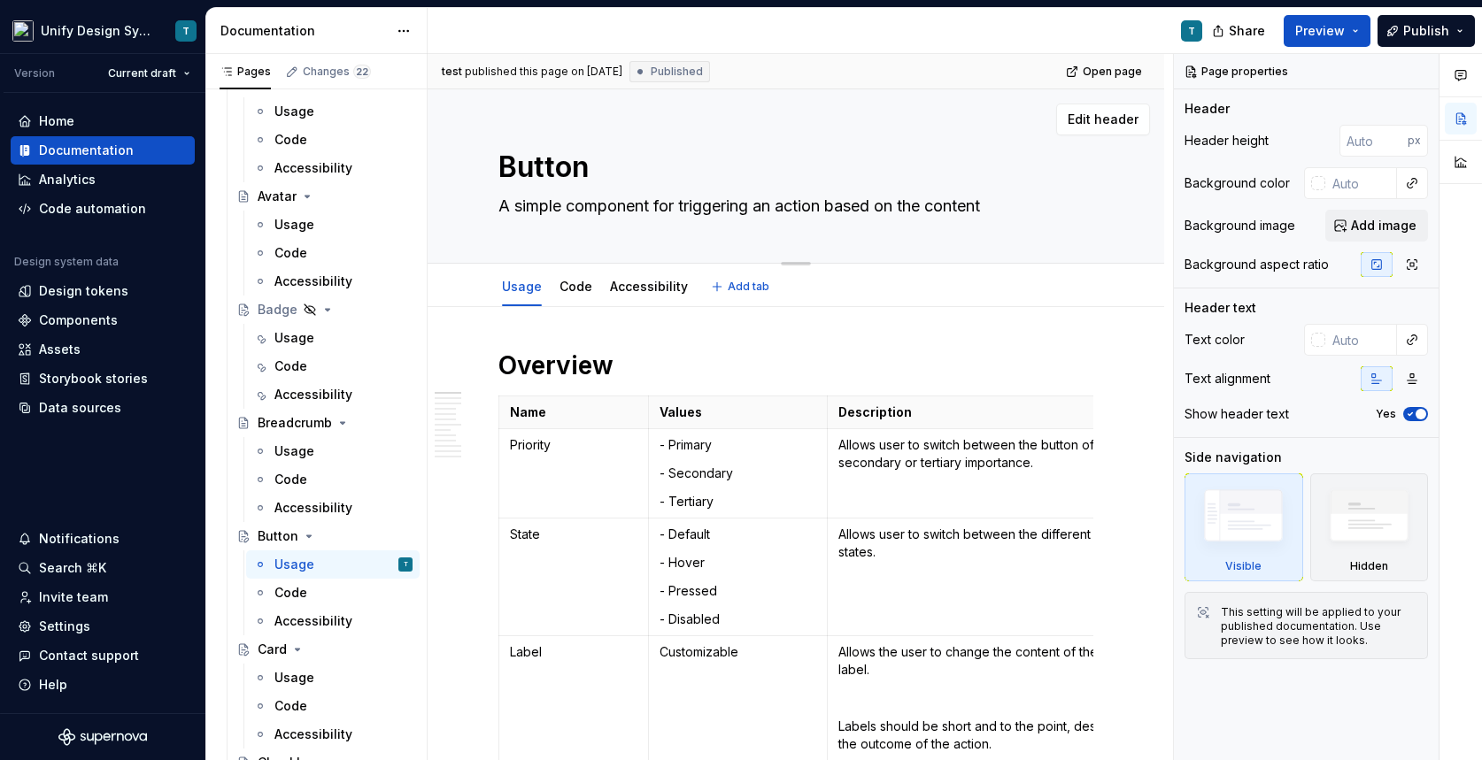
type textarea "*"
type textarea "A simple component for triggering an action based on the conten"
type textarea "*"
type textarea "A simple component for triggering an action based on the [PERSON_NAME]"
type textarea "*"
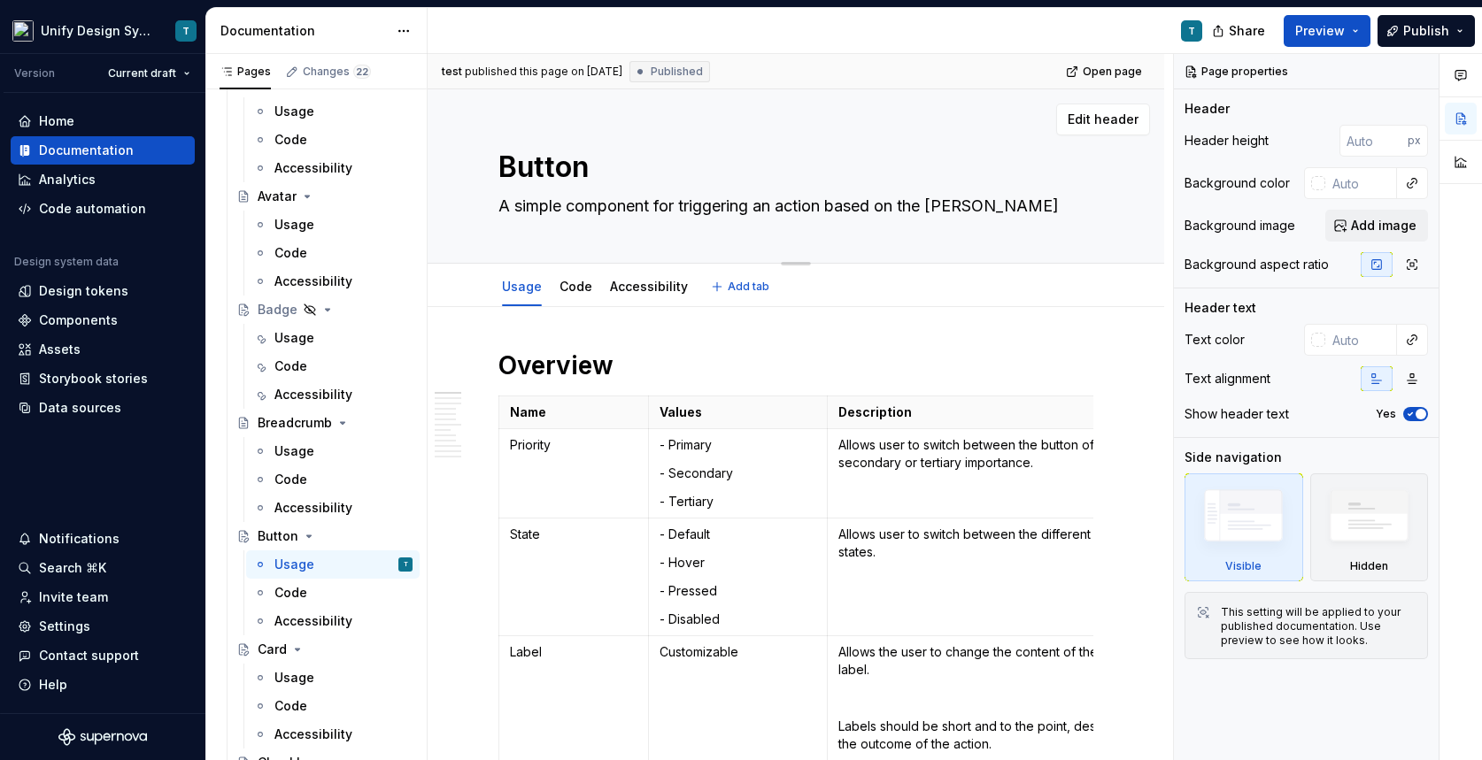
type textarea "A simple component for triggering an action based on the cont"
type textarea "*"
type textarea "A simple component for triggering an action based on the co"
type textarea "*"
type textarea "A simple component for triggering an action based on the c"
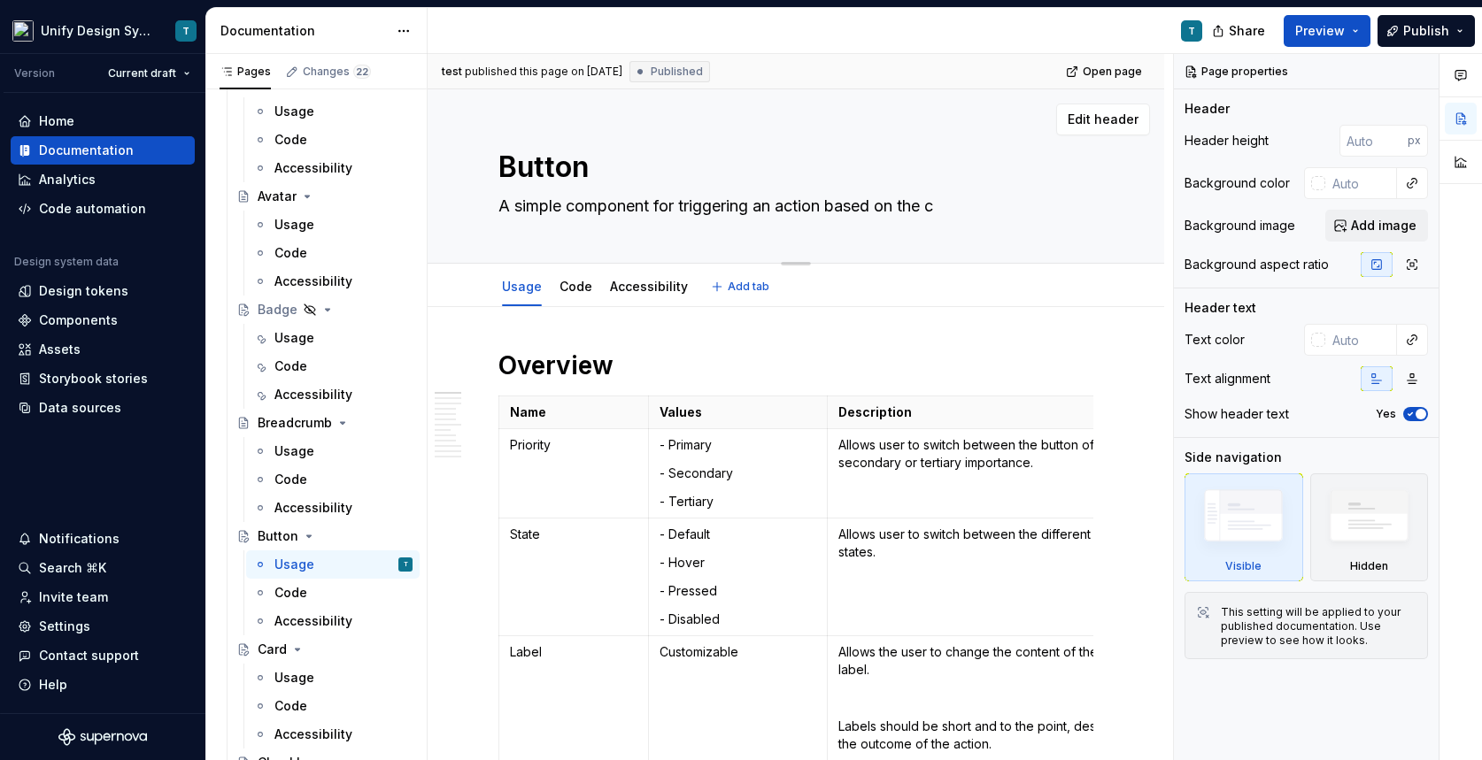
type textarea "*"
type textarea "A simple component for triggering an action based on the"
type textarea "*"
type textarea "A simple component for triggering an action based on the"
type textarea "*"
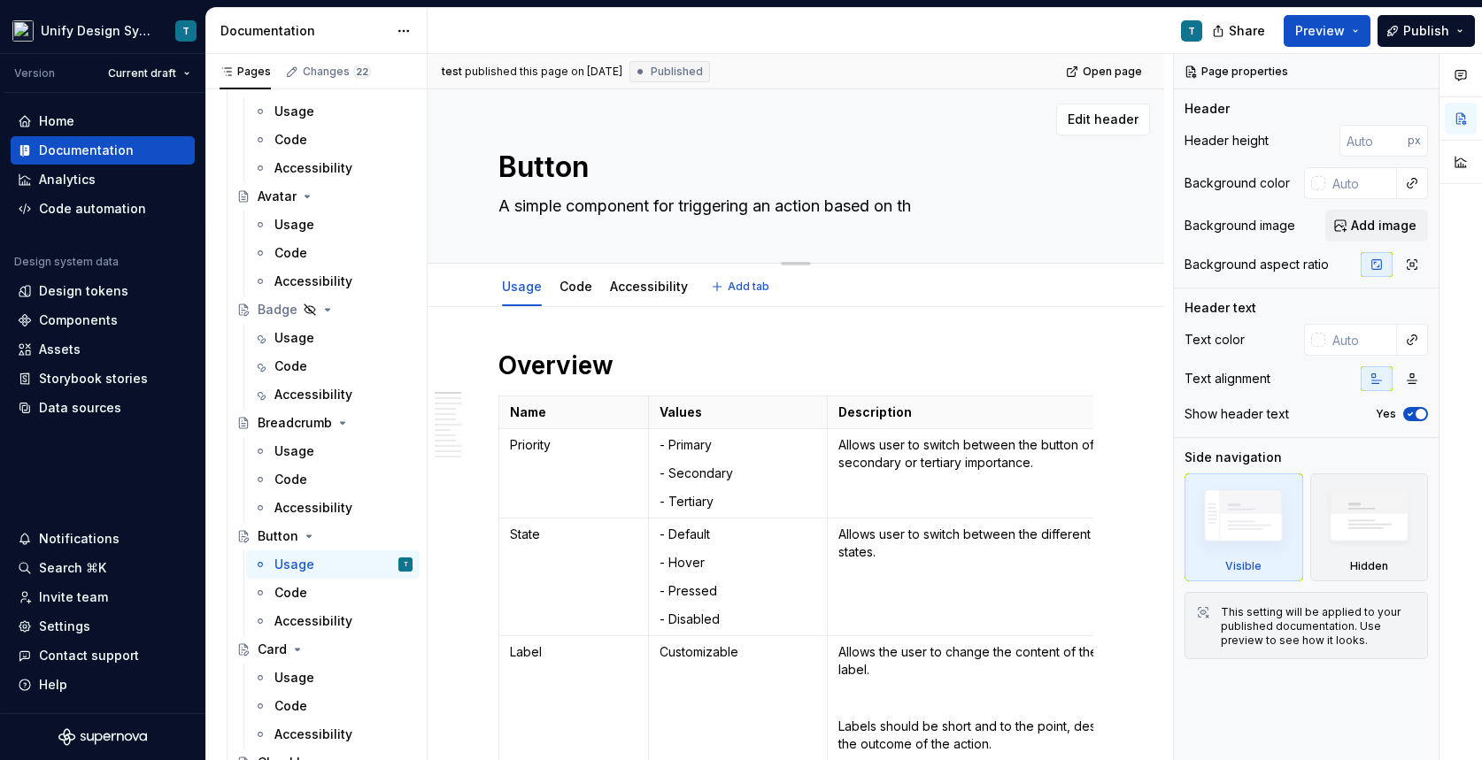
type textarea "A simple component for triggering an action based on t"
type textarea "*"
type textarea "A simple component for triggering an action based on th"
type textarea "*"
type textarea "A simple component for triggering an action based on the"
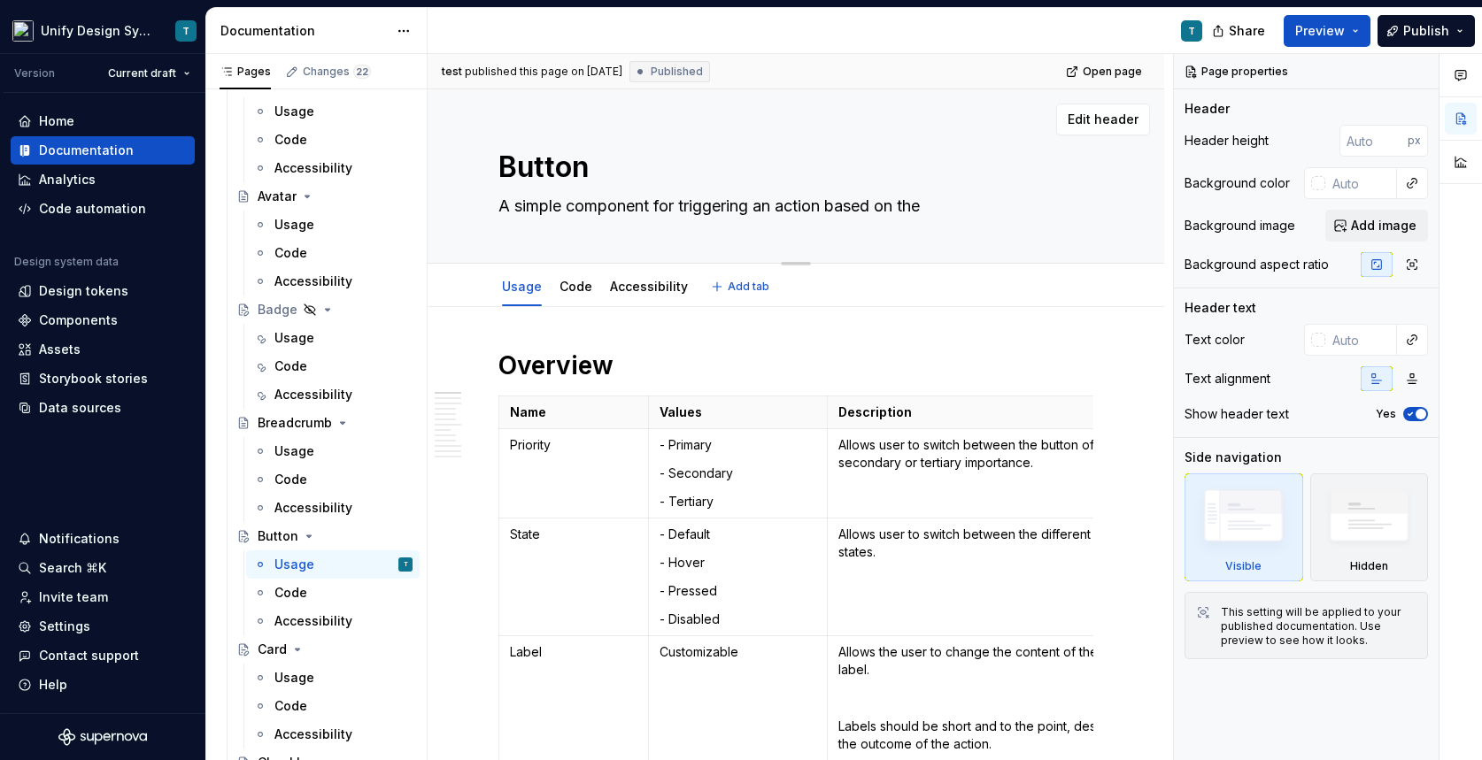
type textarea "*"
type textarea "A simple component for triggering an action based on the"
type textarea "*"
type textarea "A simple component for triggering an action based on the c"
type textarea "*"
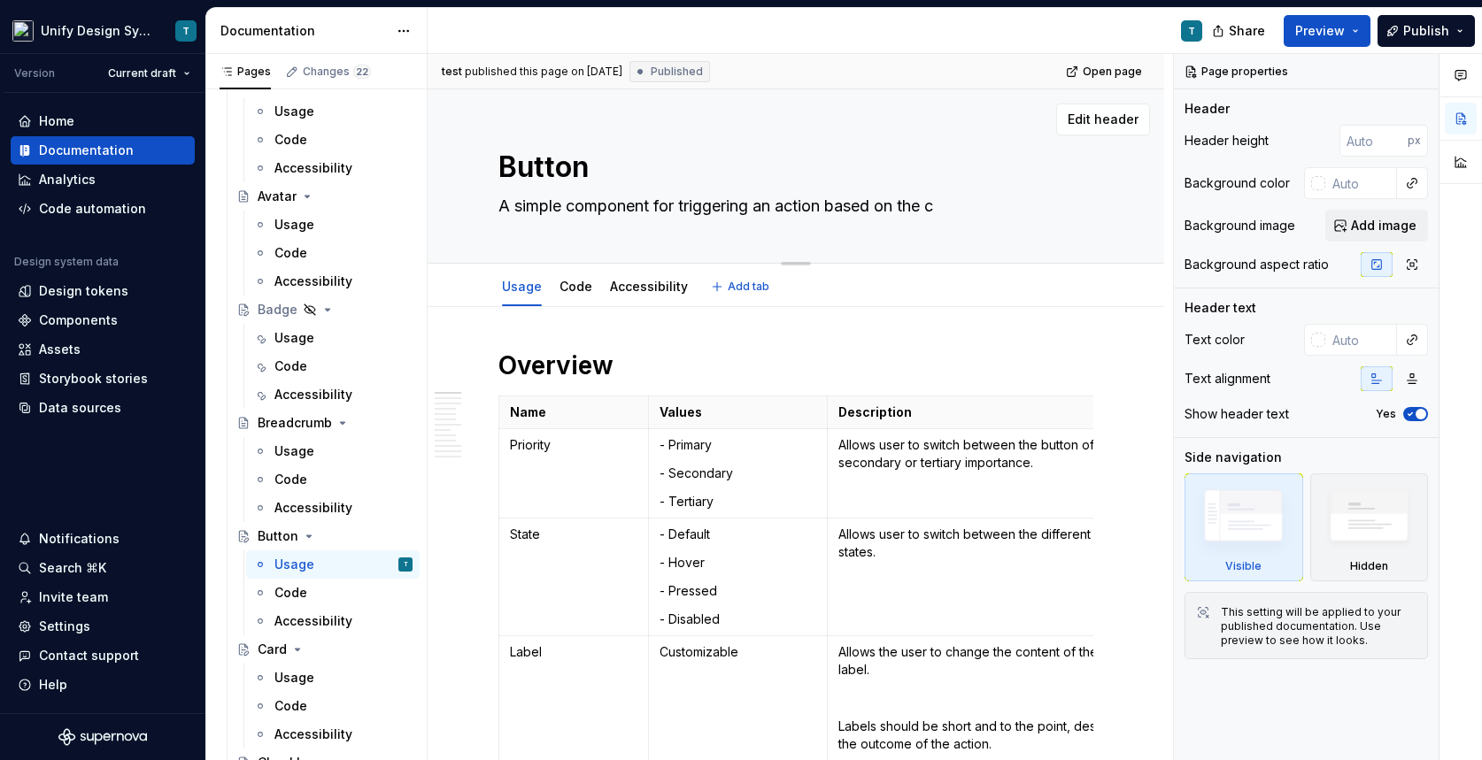
type textarea "A simple component for triggering an action based on the co"
type textarea "*"
type textarea "A simple component for triggering an action based on the con"
type textarea "*"
type textarea "A simple component for triggering an action based on the [PERSON_NAME]"
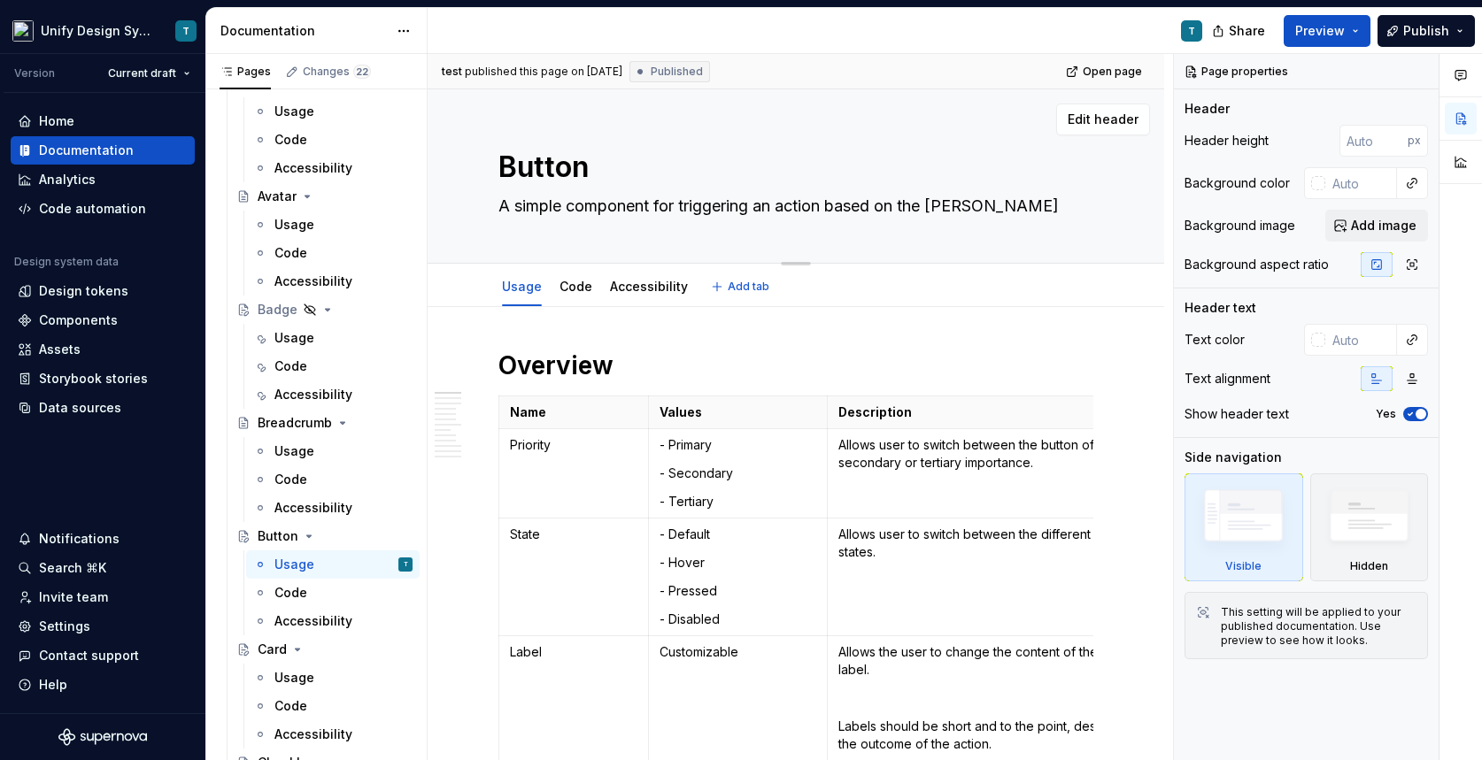
type textarea "*"
type textarea "A simple component for triggering an action based on the conten"
type textarea "*"
type textarea "A simple component for triggering an action based on the content"
type textarea "*"
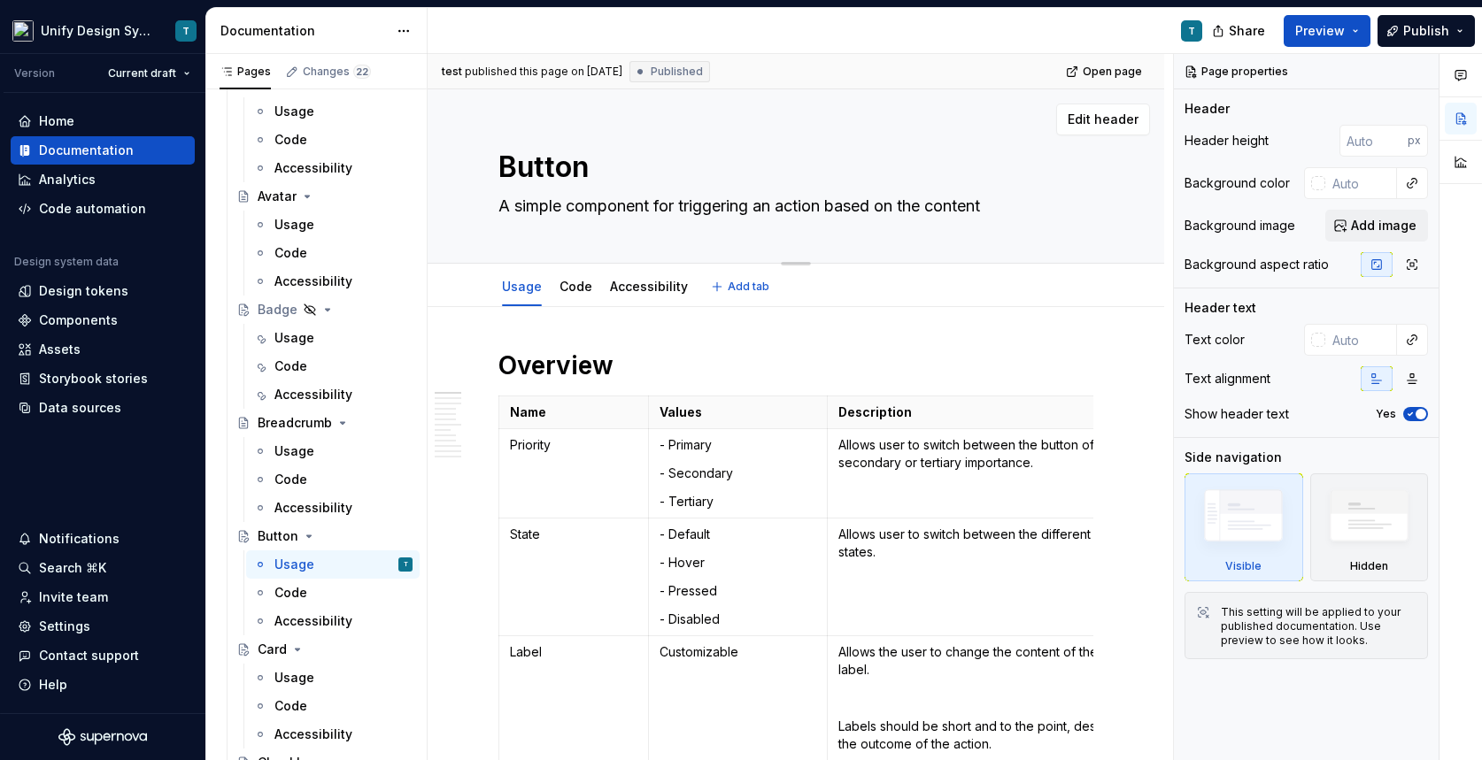
type textarea "A simple component for triggering an action based on the content"
type textarea "*"
type textarea "A simple component for triggering an action based on the content i"
type textarea "*"
type textarea "A simple component for triggering an action based on the content it"
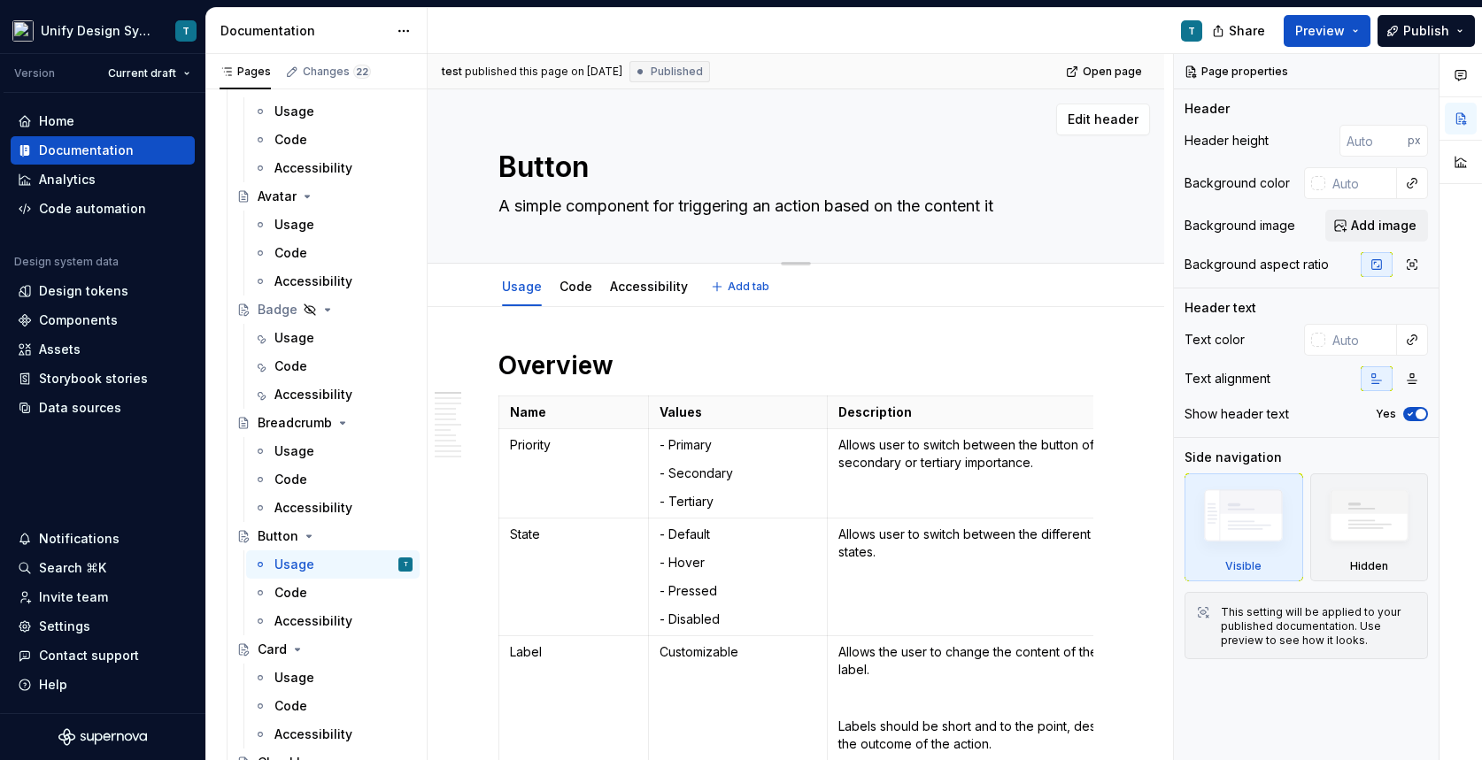
type textarea "*"
type textarea "A simple component for triggering an action based on the content it"
type textarea "*"
type textarea "A simple component for triggering an action based on the content it c"
type textarea "*"
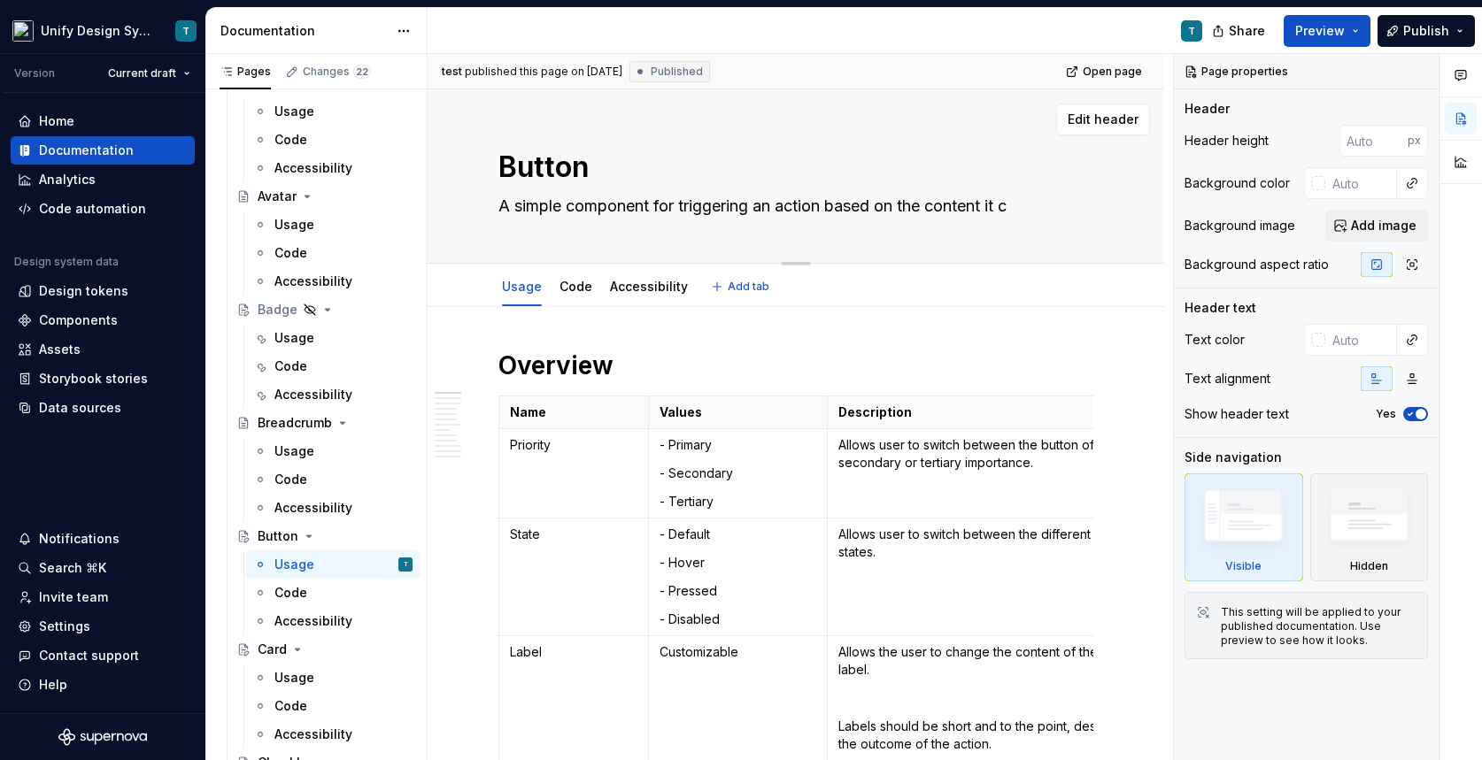
type textarea "A simple component for triggering an action based on the content it co"
type textarea "*"
type textarea "A simple component for triggering an action based on the content it con"
type textarea "*"
type textarea "A simple component for triggering an action based on the content it cont"
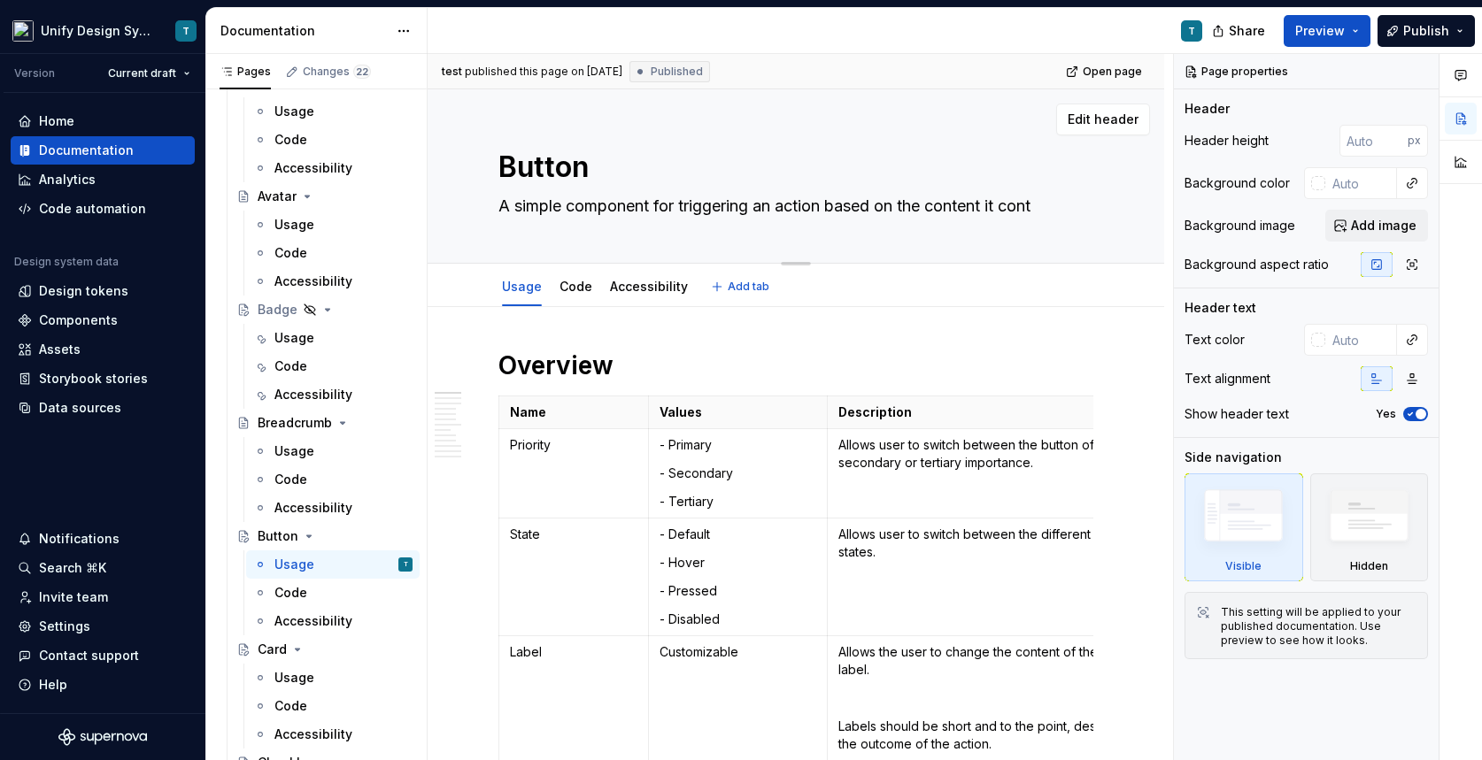
type textarea "*"
type textarea "A simple component for triggering an action based on the content it contr"
type textarea "*"
type textarea "A simple component for triggering an action based on the content it contro"
type textarea "*"
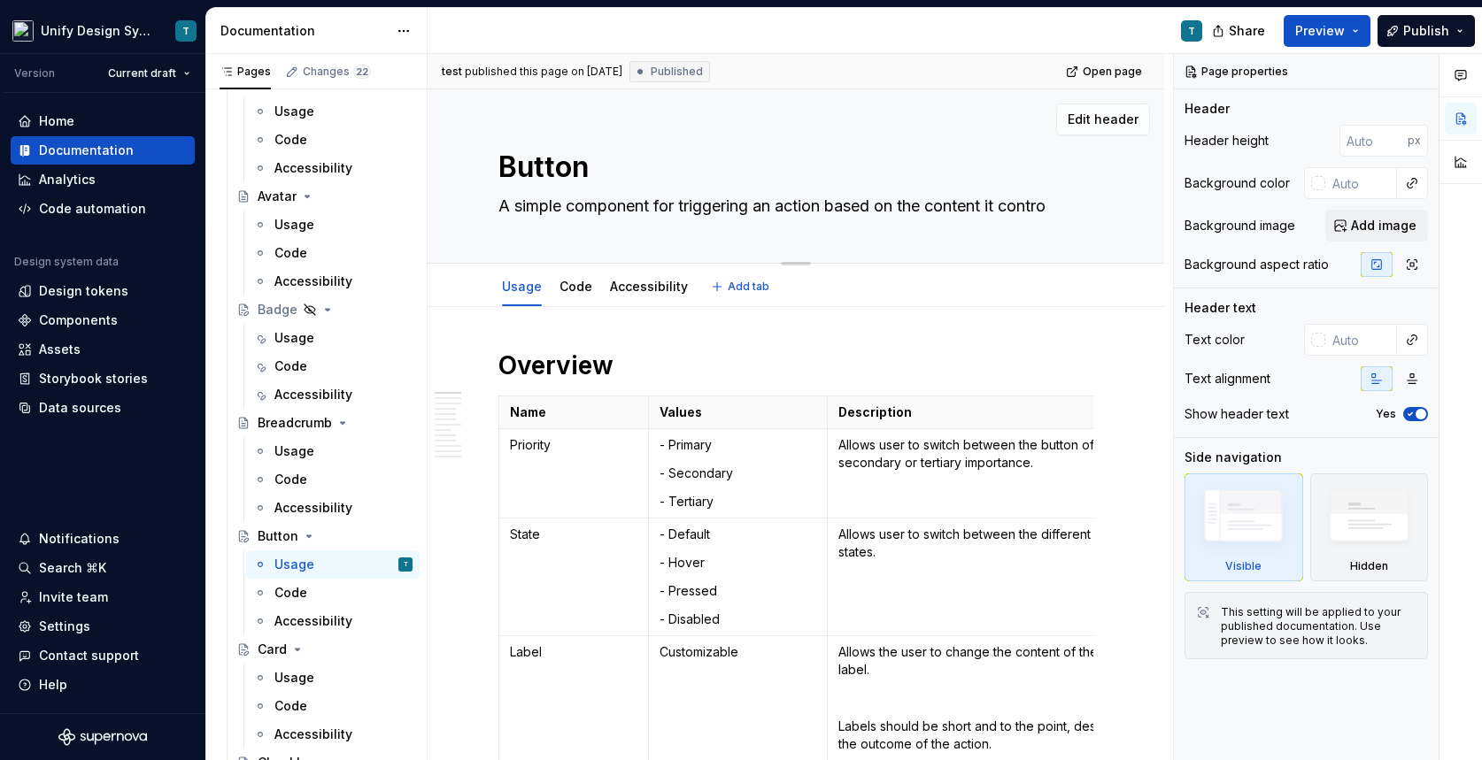
type textarea "A simple component for triggering an action based on the content it control"
type textarea "*"
type textarea "A simple component for triggering an action based on the content it controls"
type textarea "*"
type textarea "A simple component for triggering an action based on the content it controls."
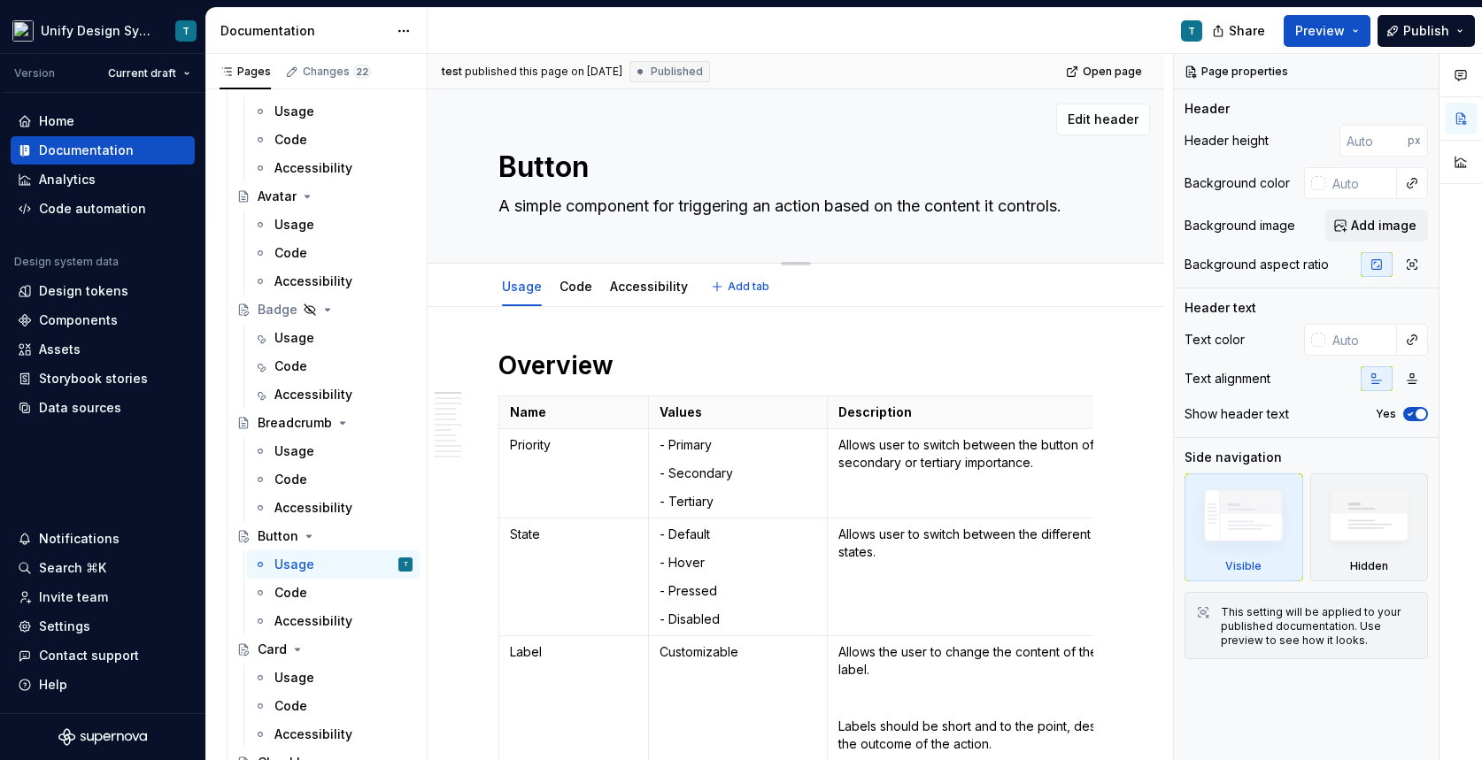
type textarea "*"
type textarea "A simple component for triggering an action based on the content it controls."
type textarea "*"
type textarea "A simple component for triggering an action based on the content it controls. C"
type textarea "*"
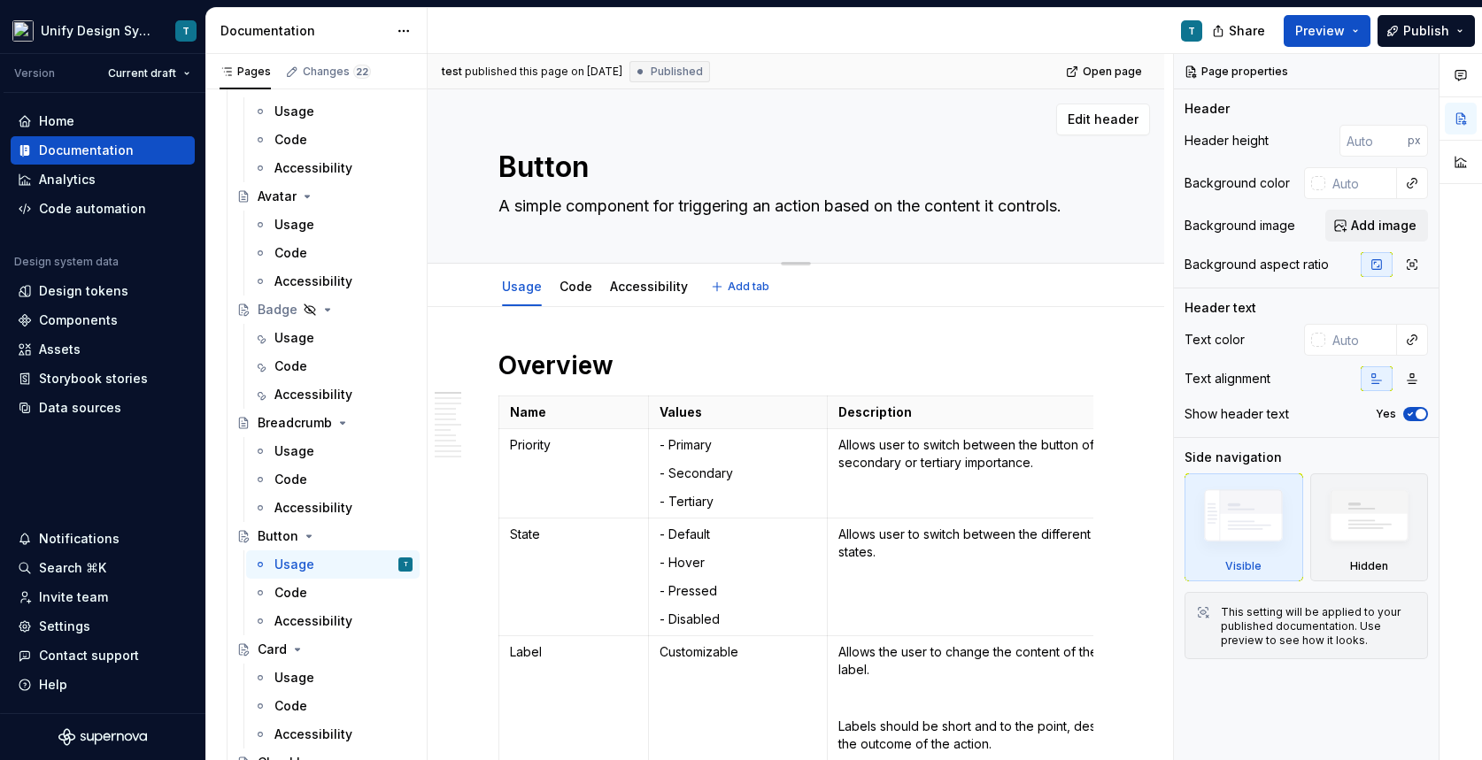
type textarea "A simple component for triggering an action based on the content it controls. C…"
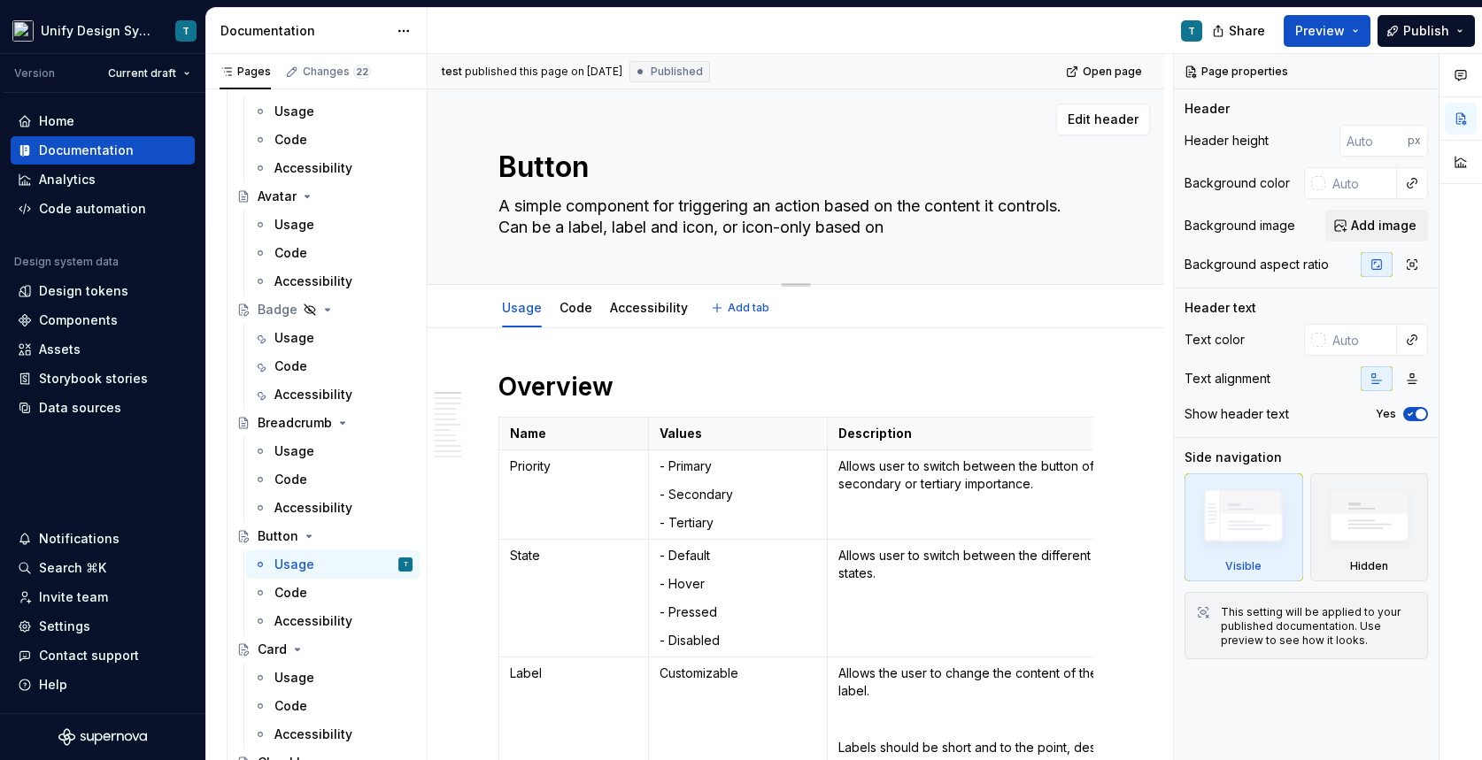
click at [899, 229] on textarea "A simple component for triggering an action based on the content it controls. C…" at bounding box center [792, 217] width 595 height 50
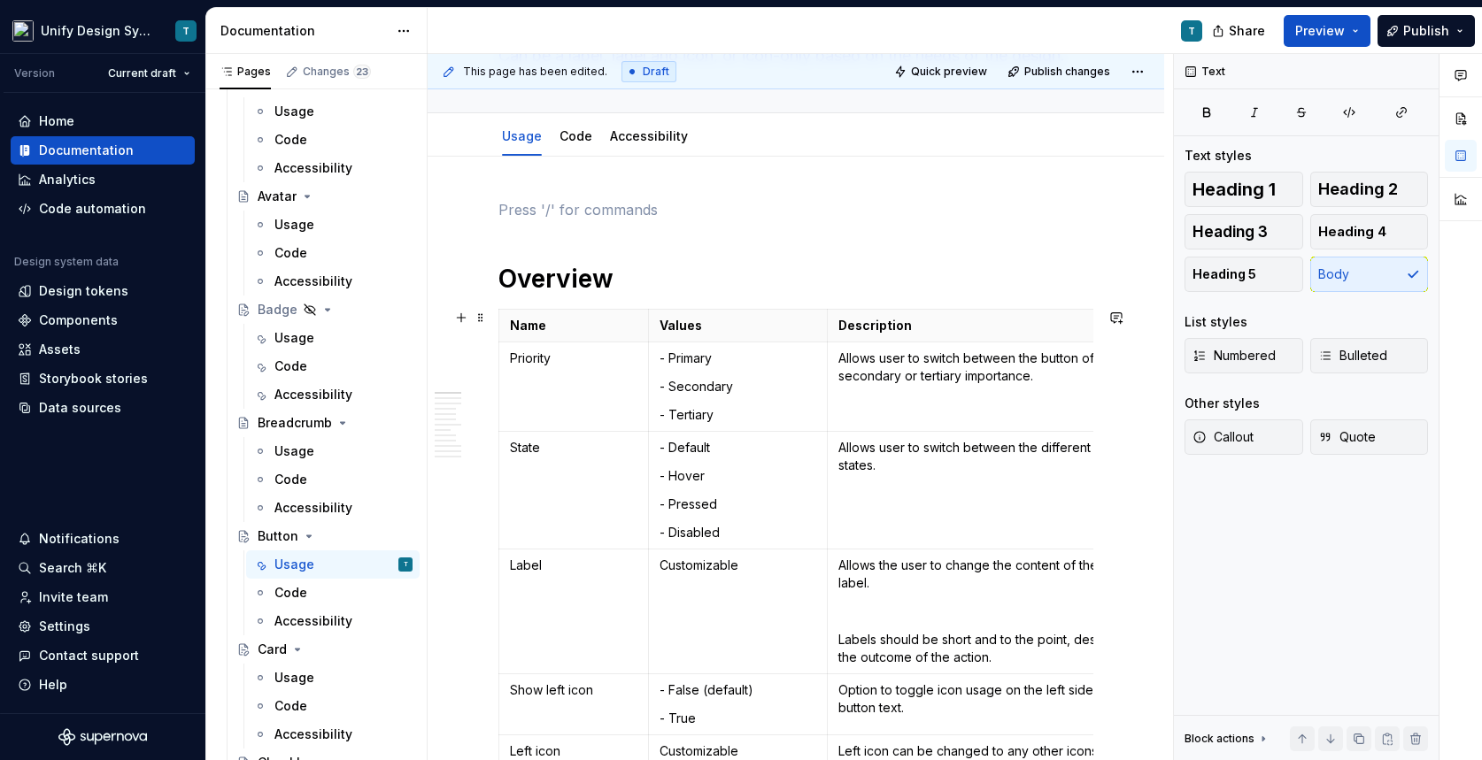
scroll to position [0, 12]
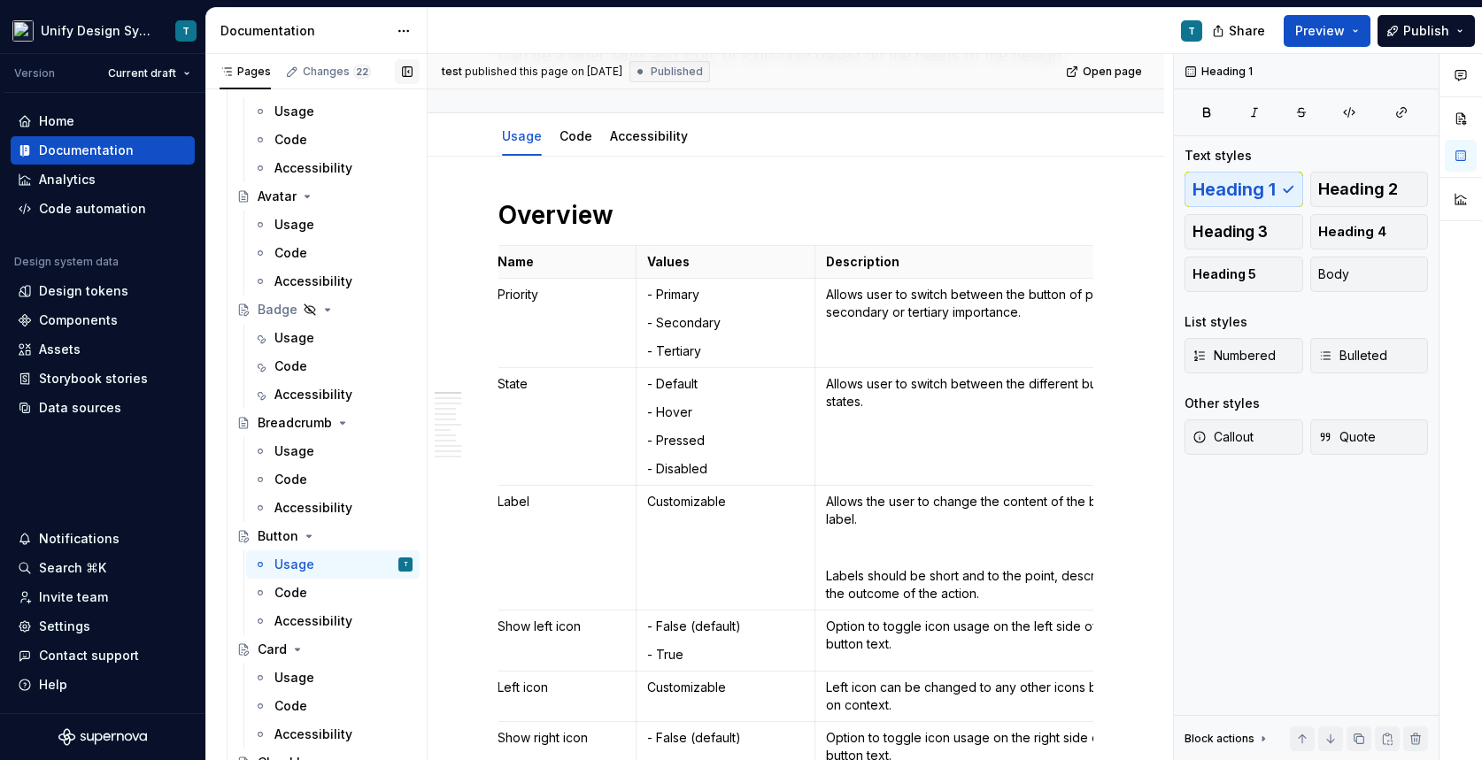
click at [413, 72] on button "button" at bounding box center [407, 71] width 25 height 25
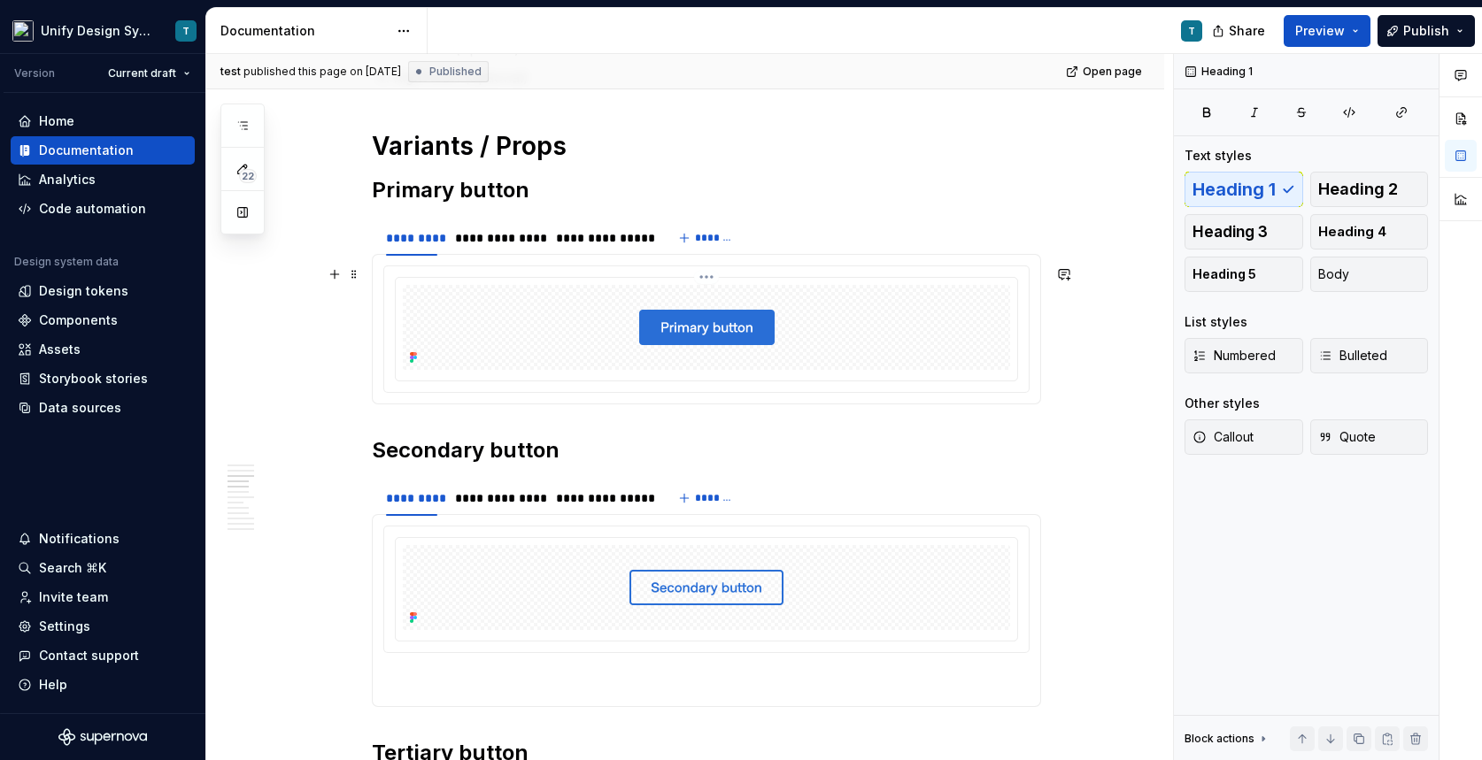
scroll to position [1089, 0]
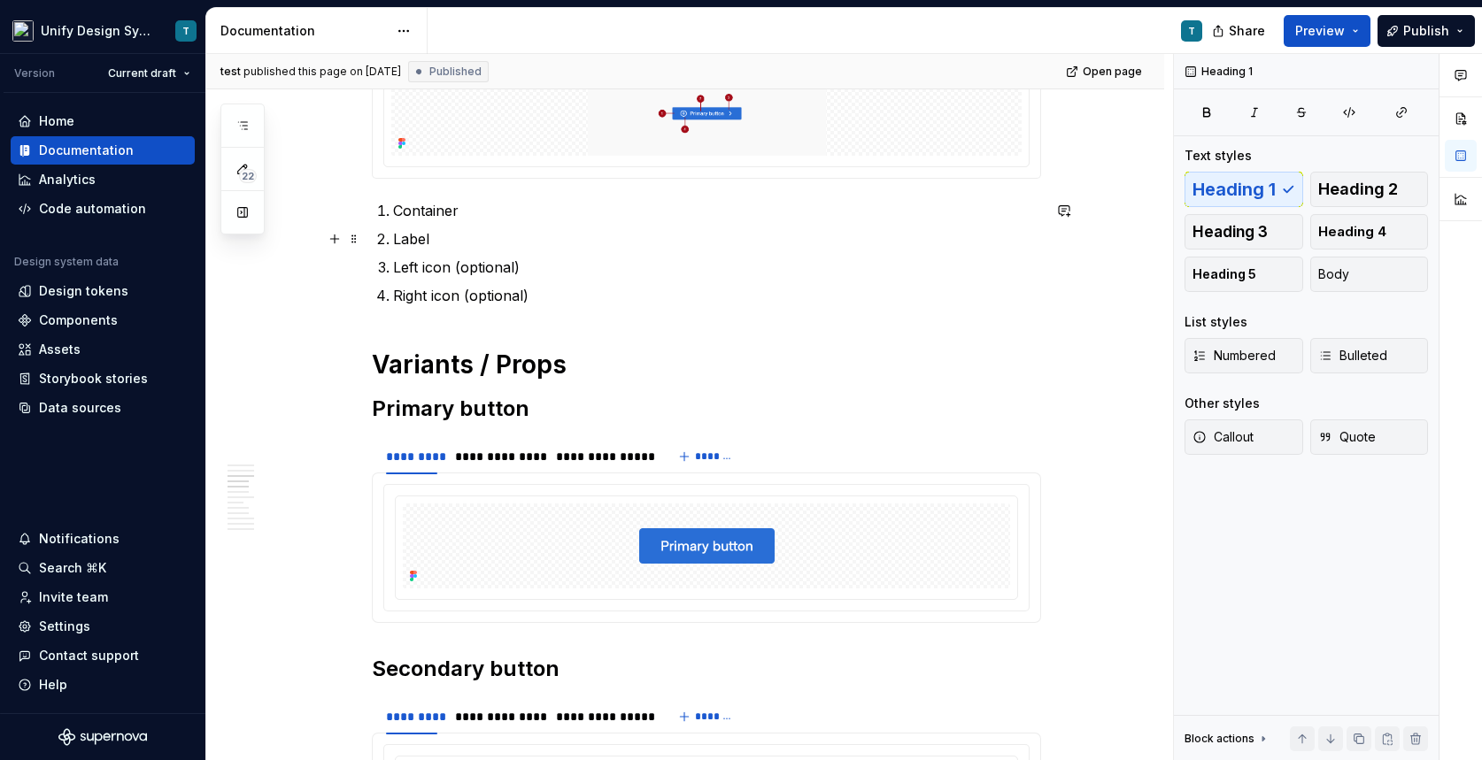
click at [450, 239] on p "Label" at bounding box center [717, 238] width 648 height 21
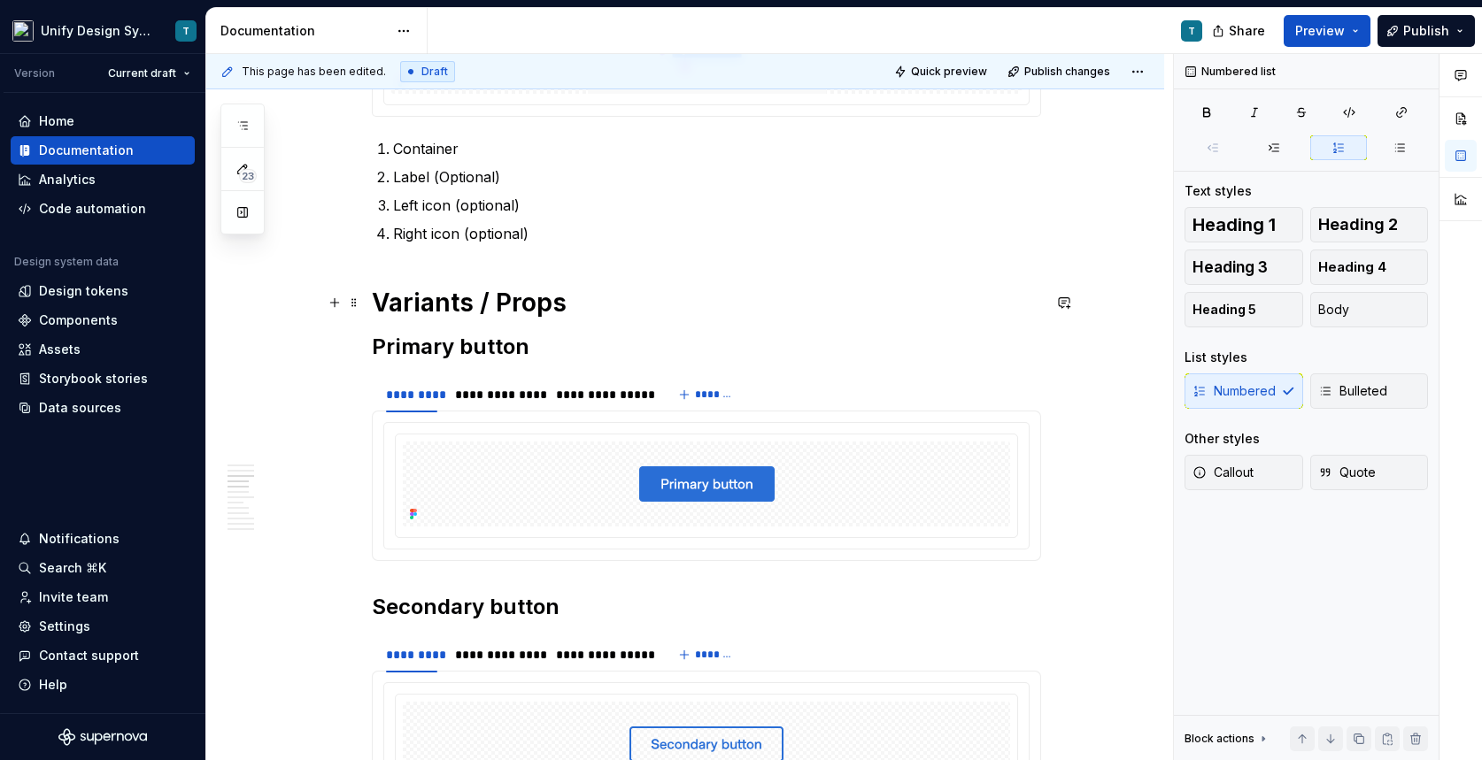
scroll to position [1156, 0]
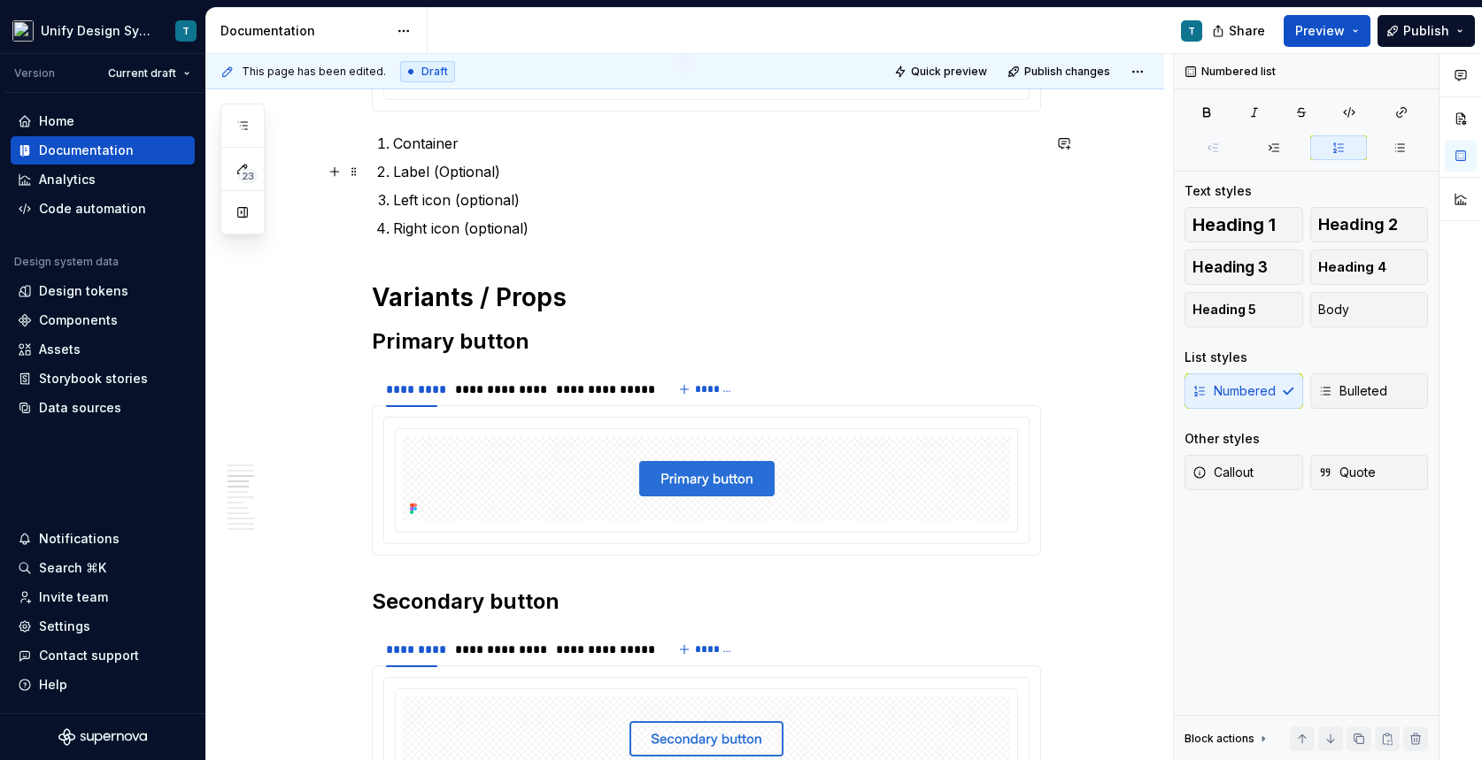
click at [453, 169] on p "Label (Optional)" at bounding box center [717, 171] width 648 height 21
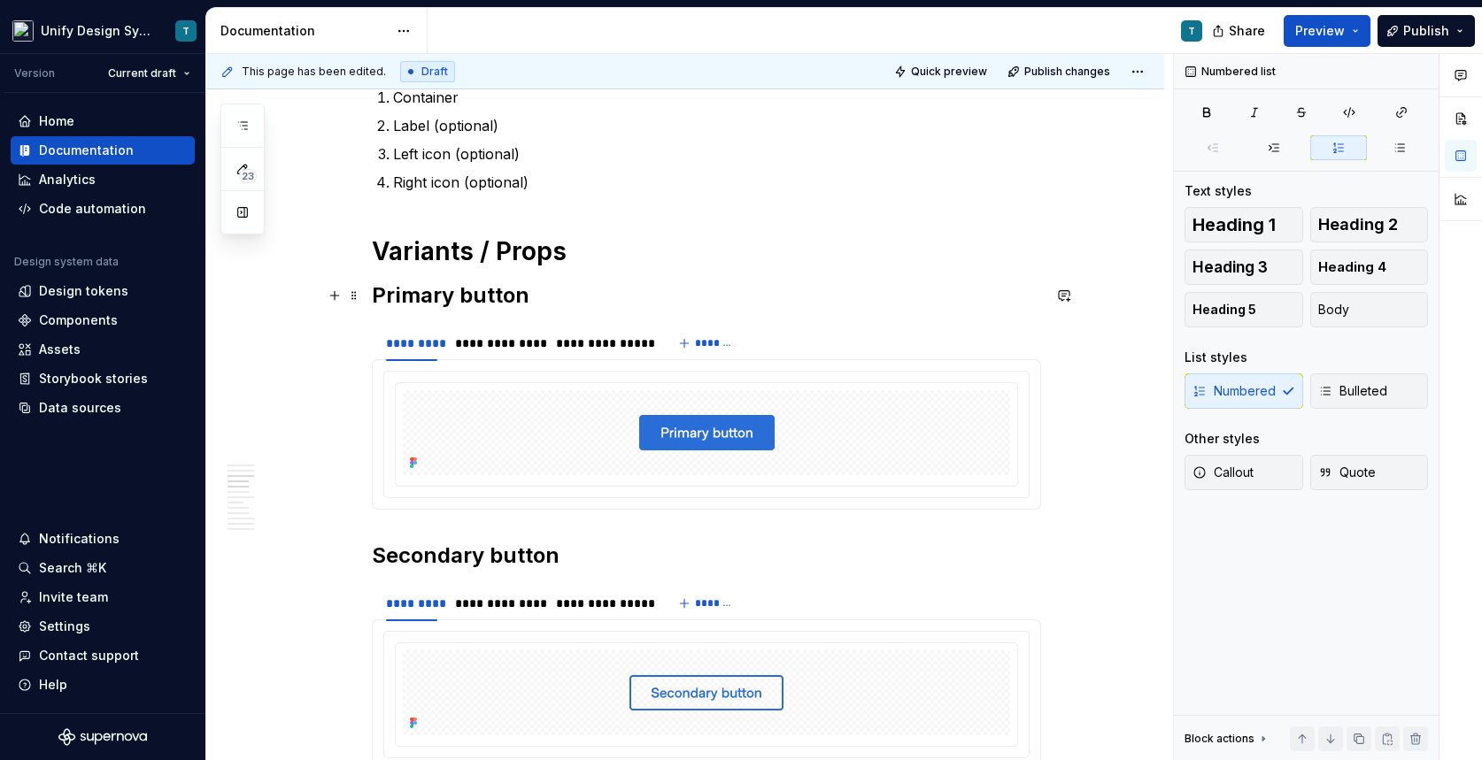
scroll to position [1364, 0]
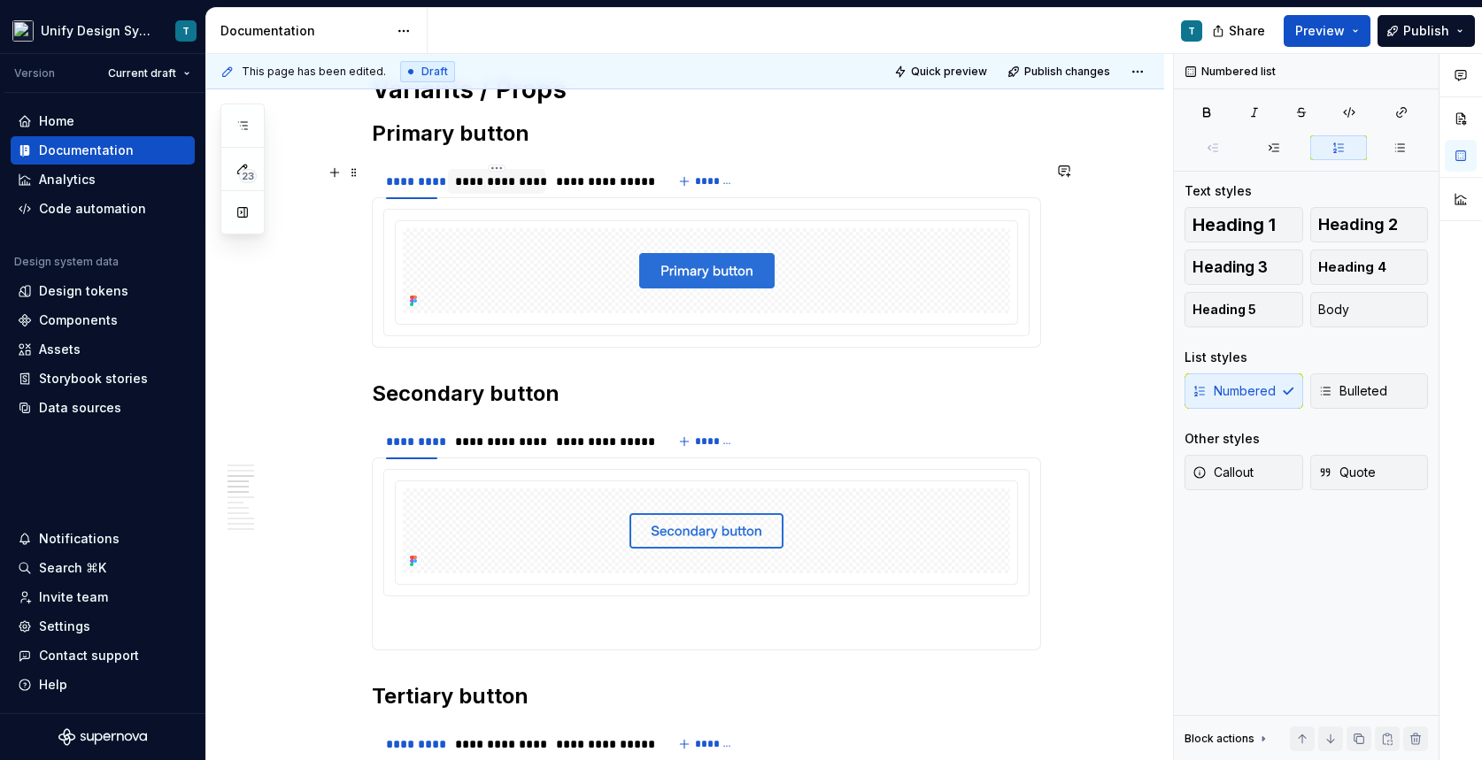
click at [519, 185] on div "**********" at bounding box center [497, 182] width 84 height 18
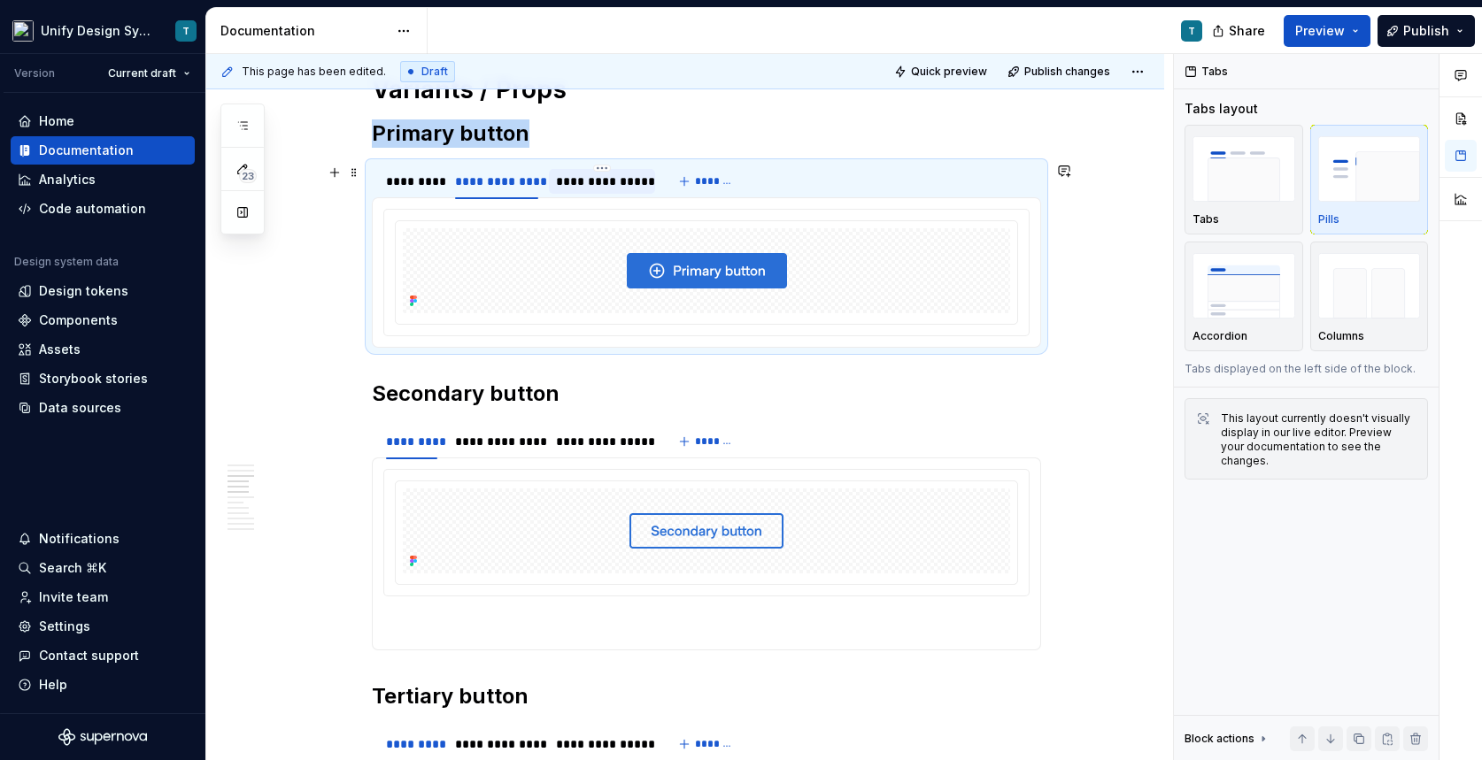
click at [602, 181] on div "**********" at bounding box center [602, 182] width 92 height 18
click at [706, 188] on span "*******" at bounding box center [715, 181] width 40 height 14
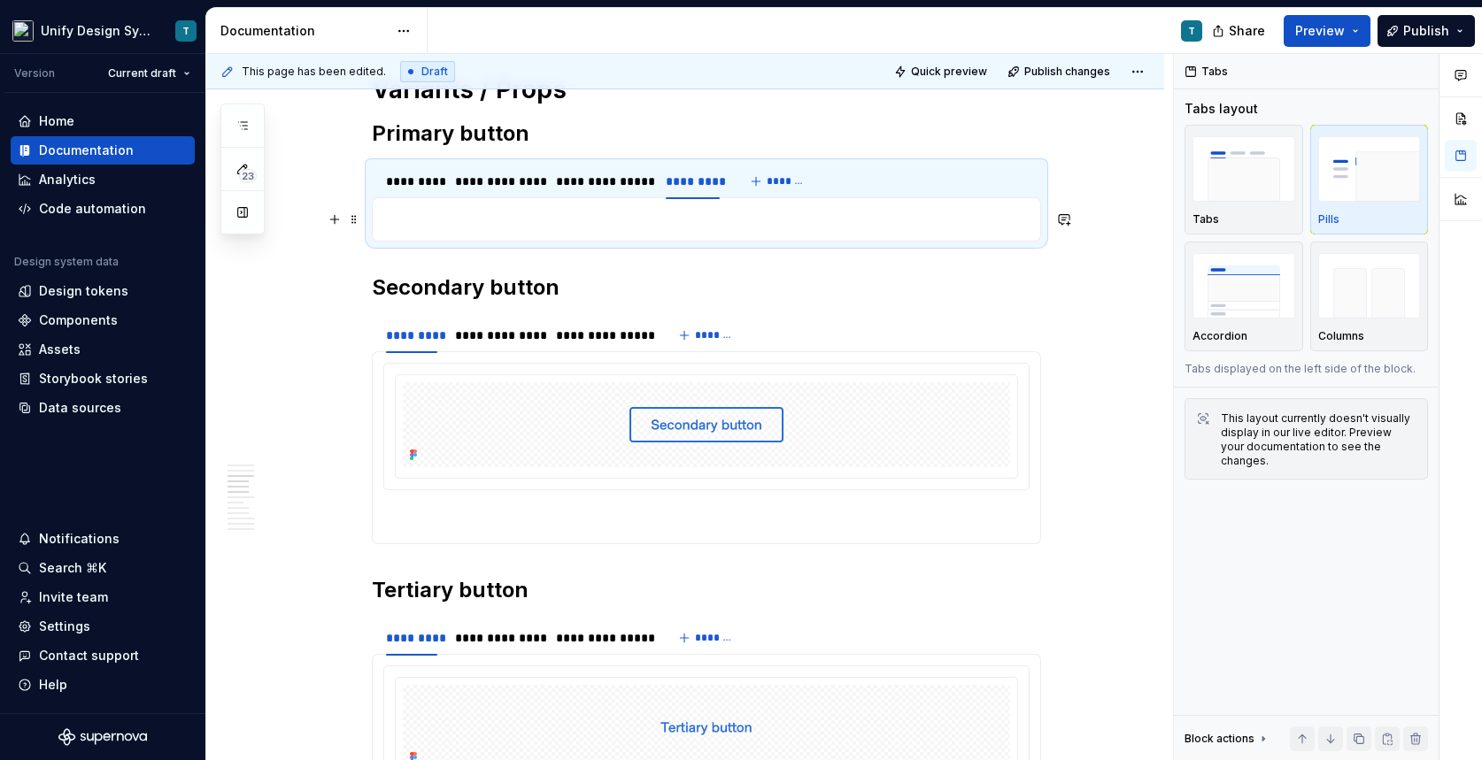
click at [705, 220] on p at bounding box center [706, 219] width 646 height 21
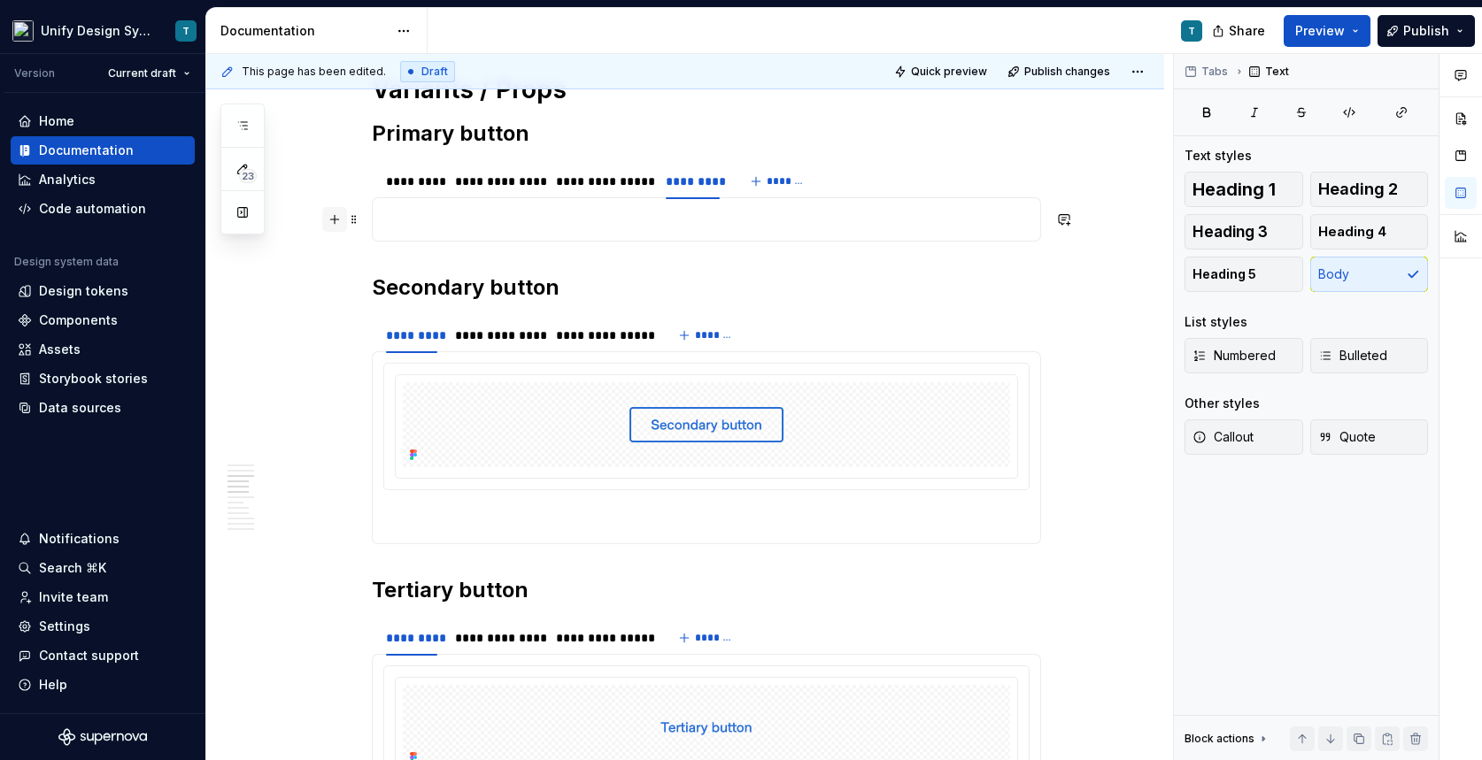
click at [347, 220] on button "button" at bounding box center [334, 219] width 25 height 25
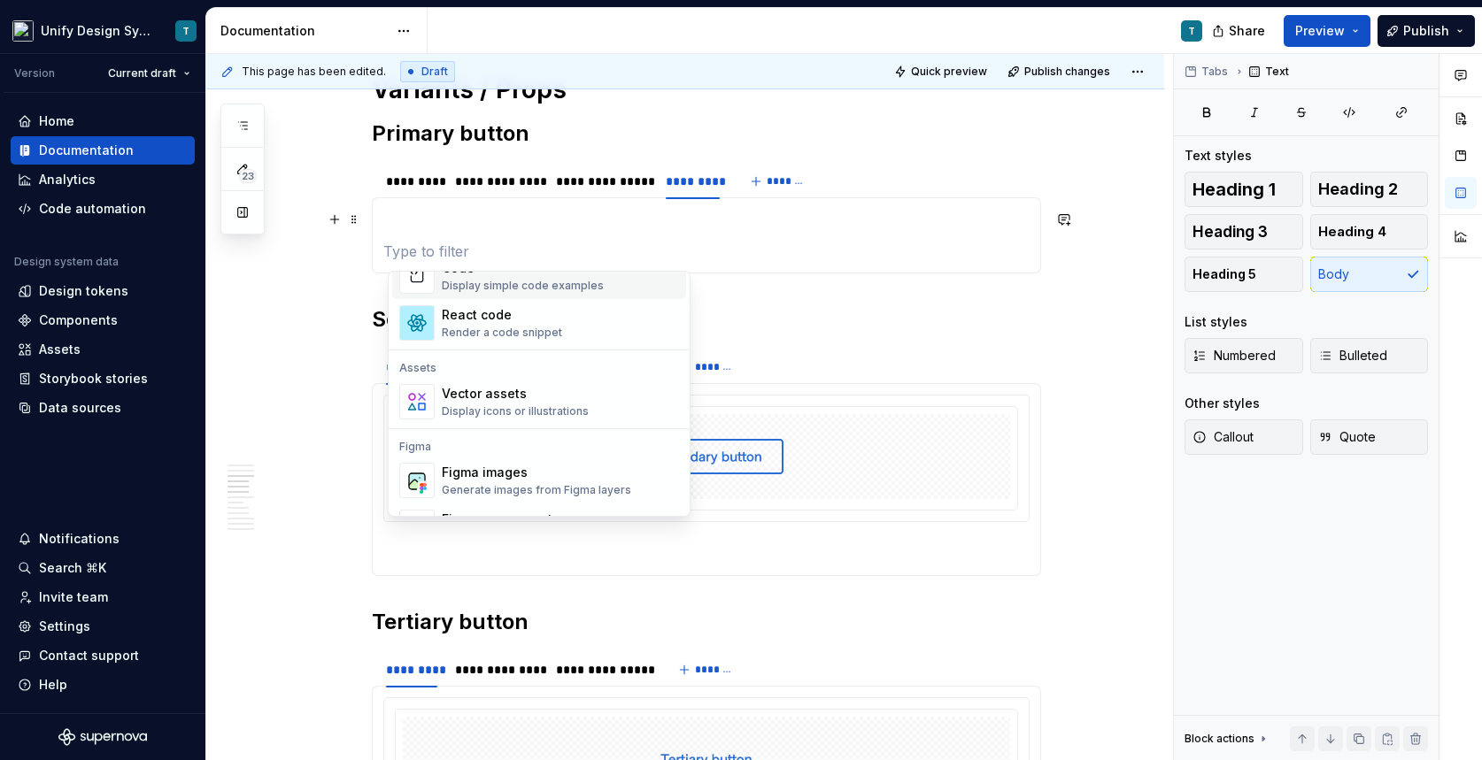
scroll to position [1534, 0]
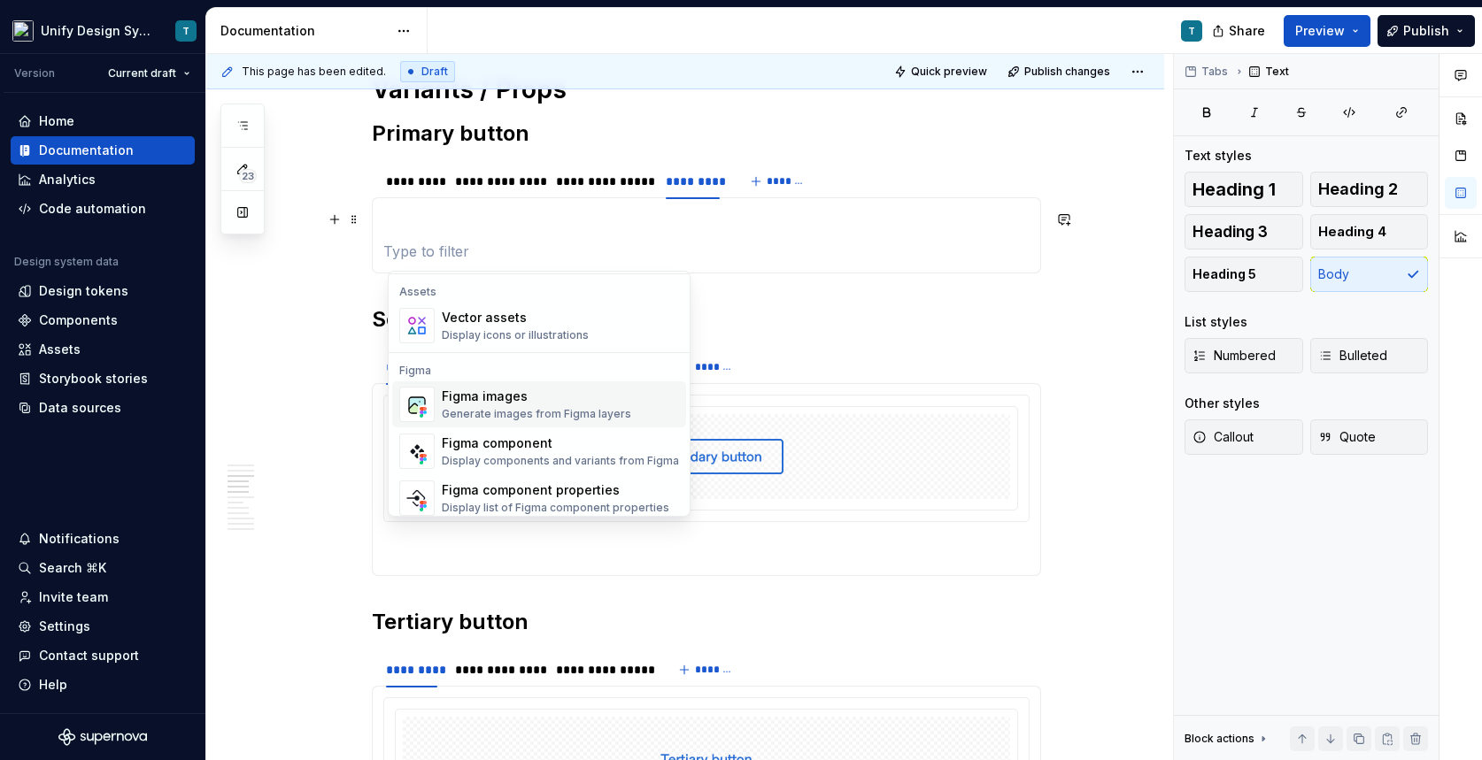
click at [511, 401] on div "Figma images" at bounding box center [536, 397] width 189 height 18
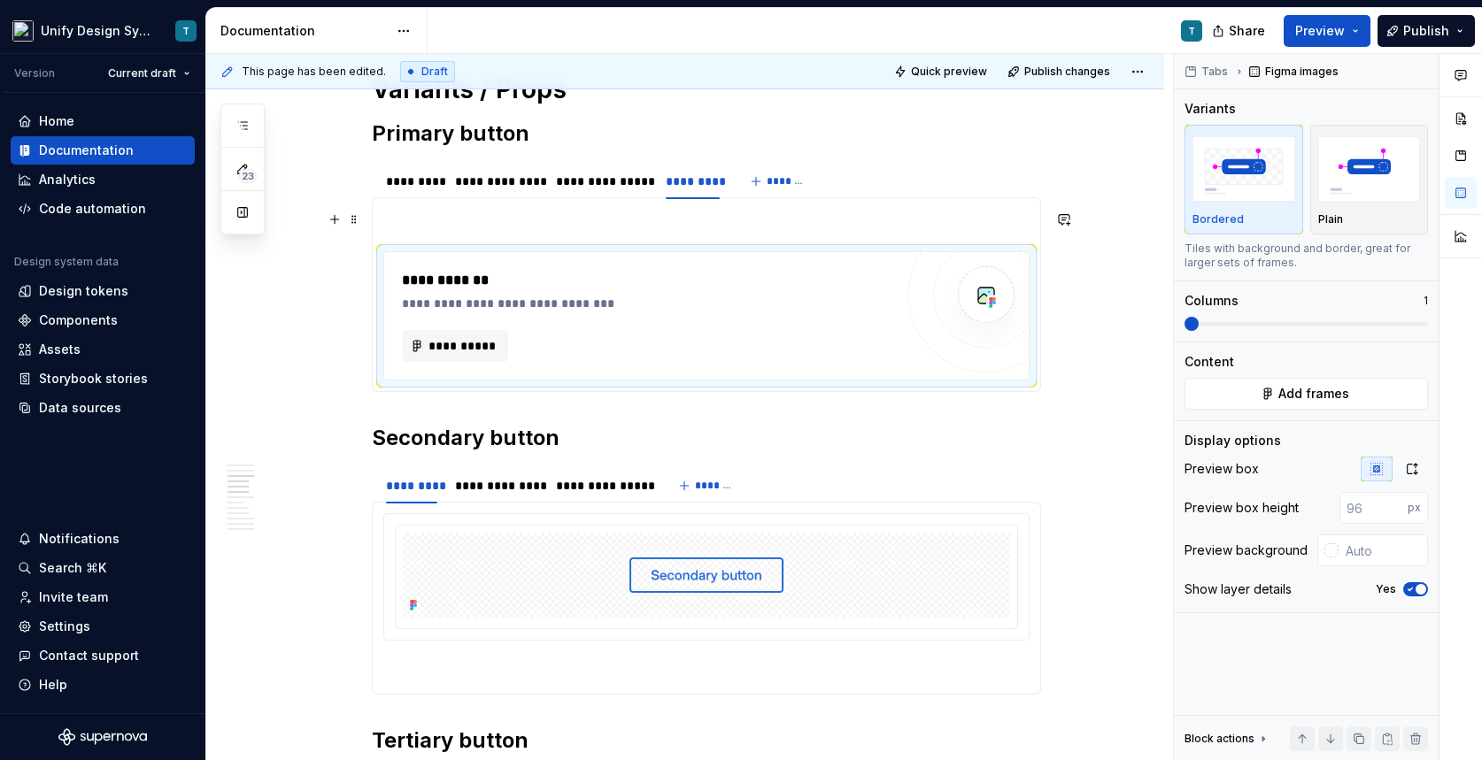
click at [507, 228] on p at bounding box center [706, 219] width 646 height 21
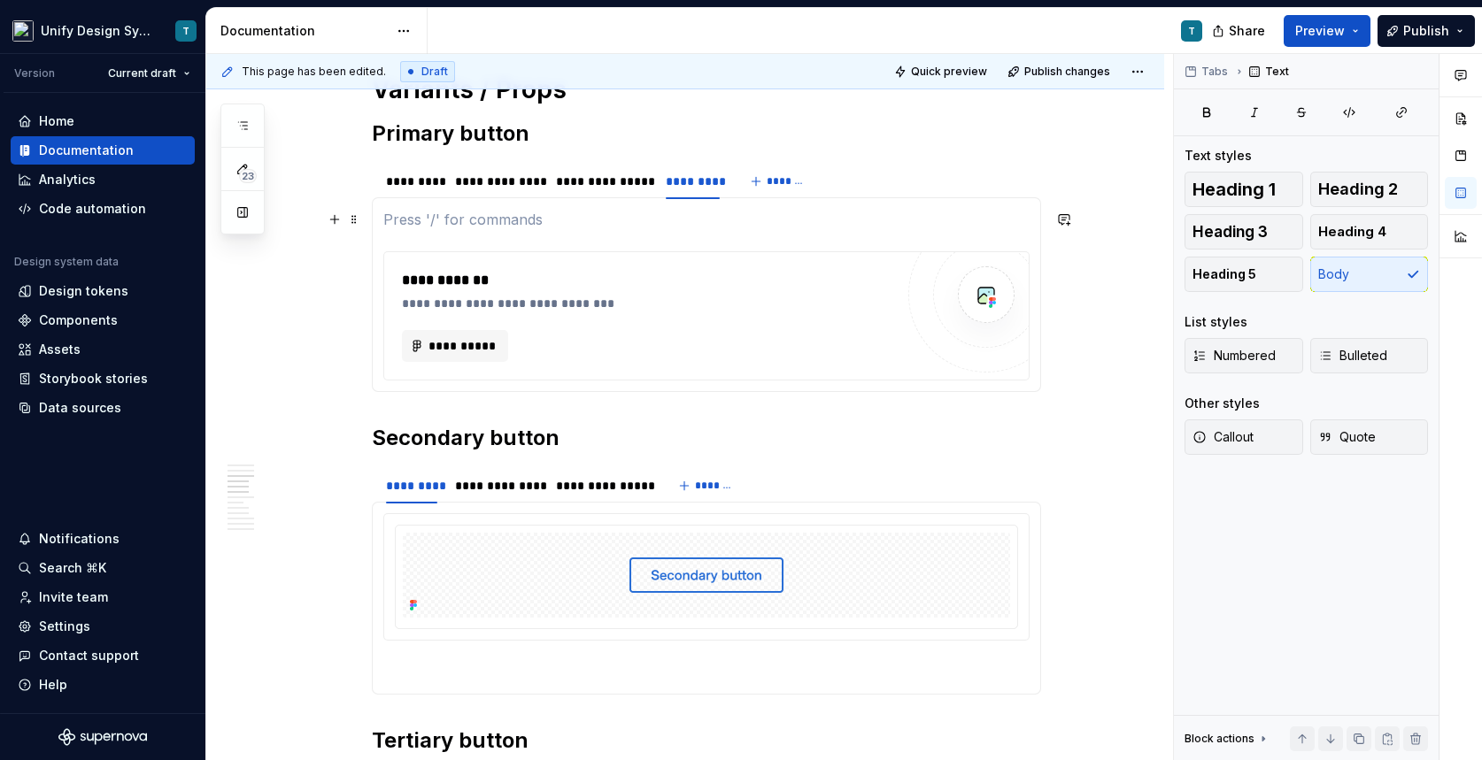
click at [410, 230] on section-item-column "**********" at bounding box center [706, 295] width 646 height 172
click at [360, 218] on span at bounding box center [354, 219] width 14 height 25
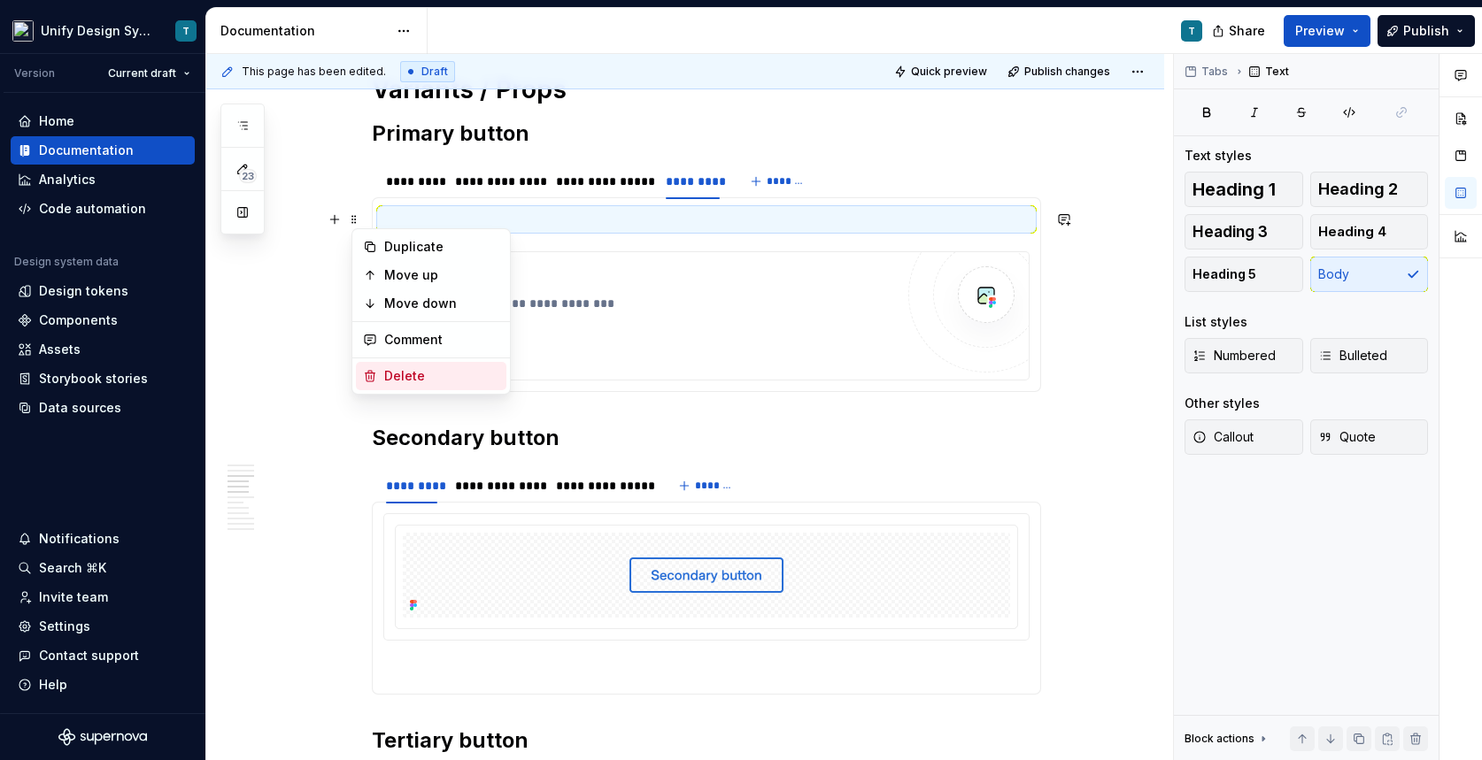
click at [407, 384] on div "Delete" at bounding box center [441, 376] width 115 height 18
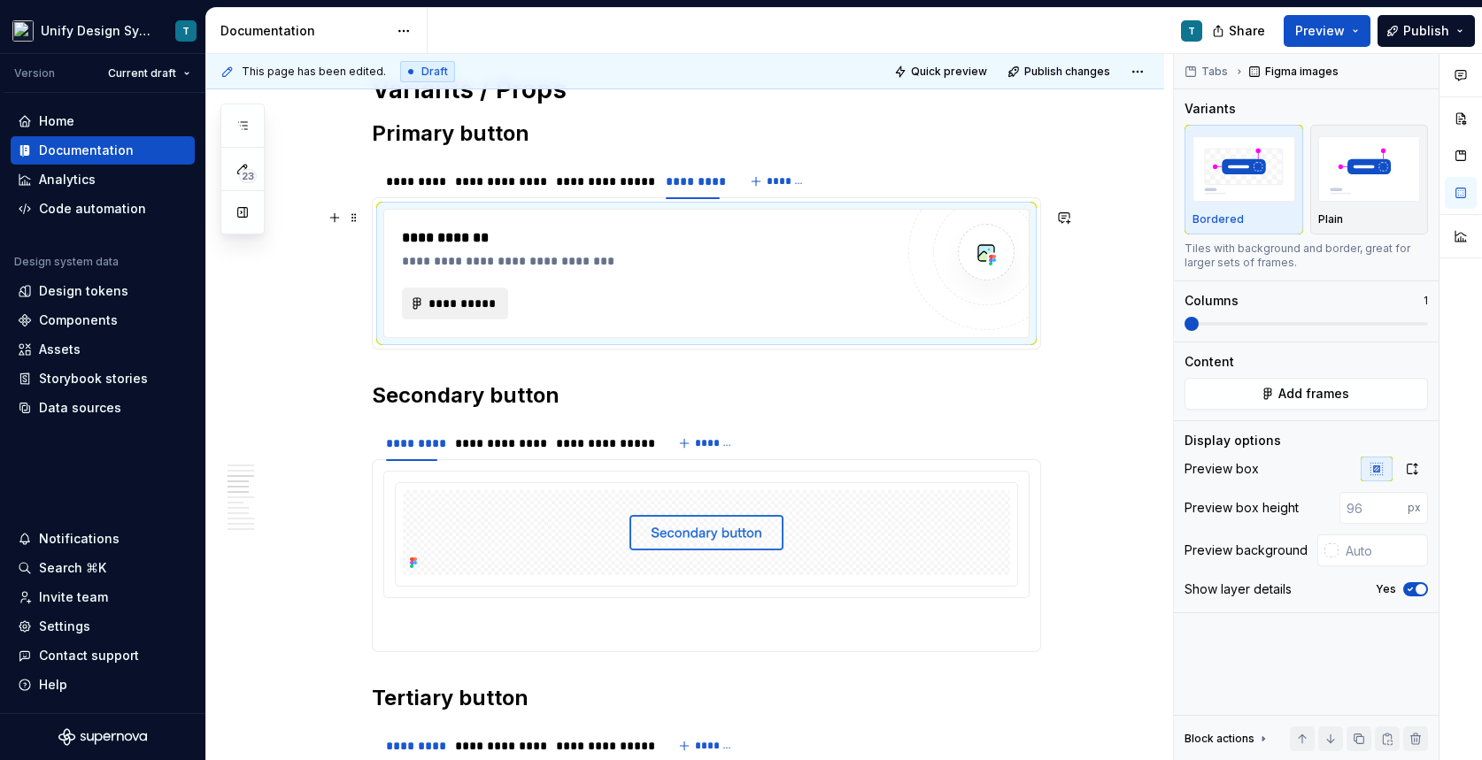
click at [486, 305] on span "**********" at bounding box center [462, 304] width 69 height 18
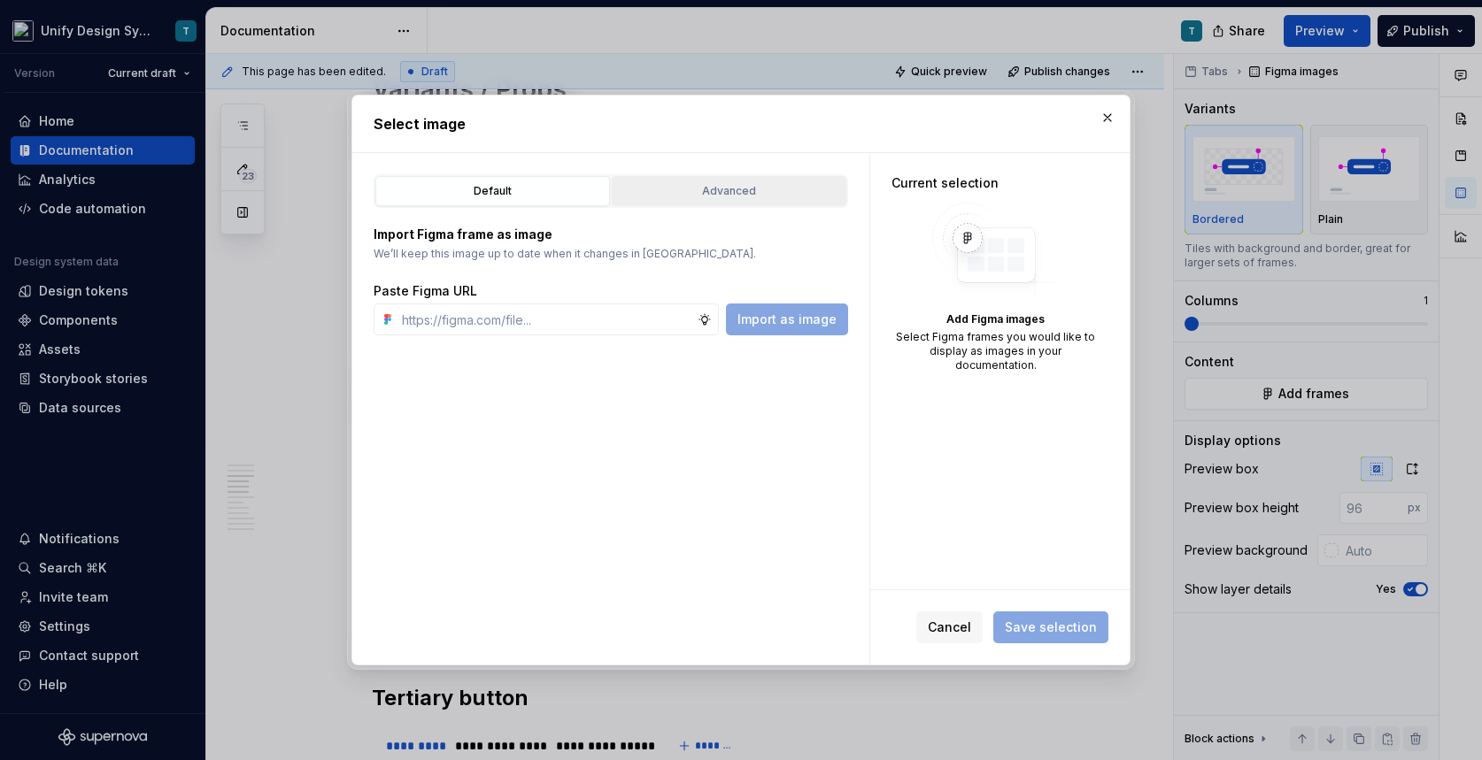
click at [748, 187] on div "Advanced" at bounding box center [729, 191] width 222 height 18
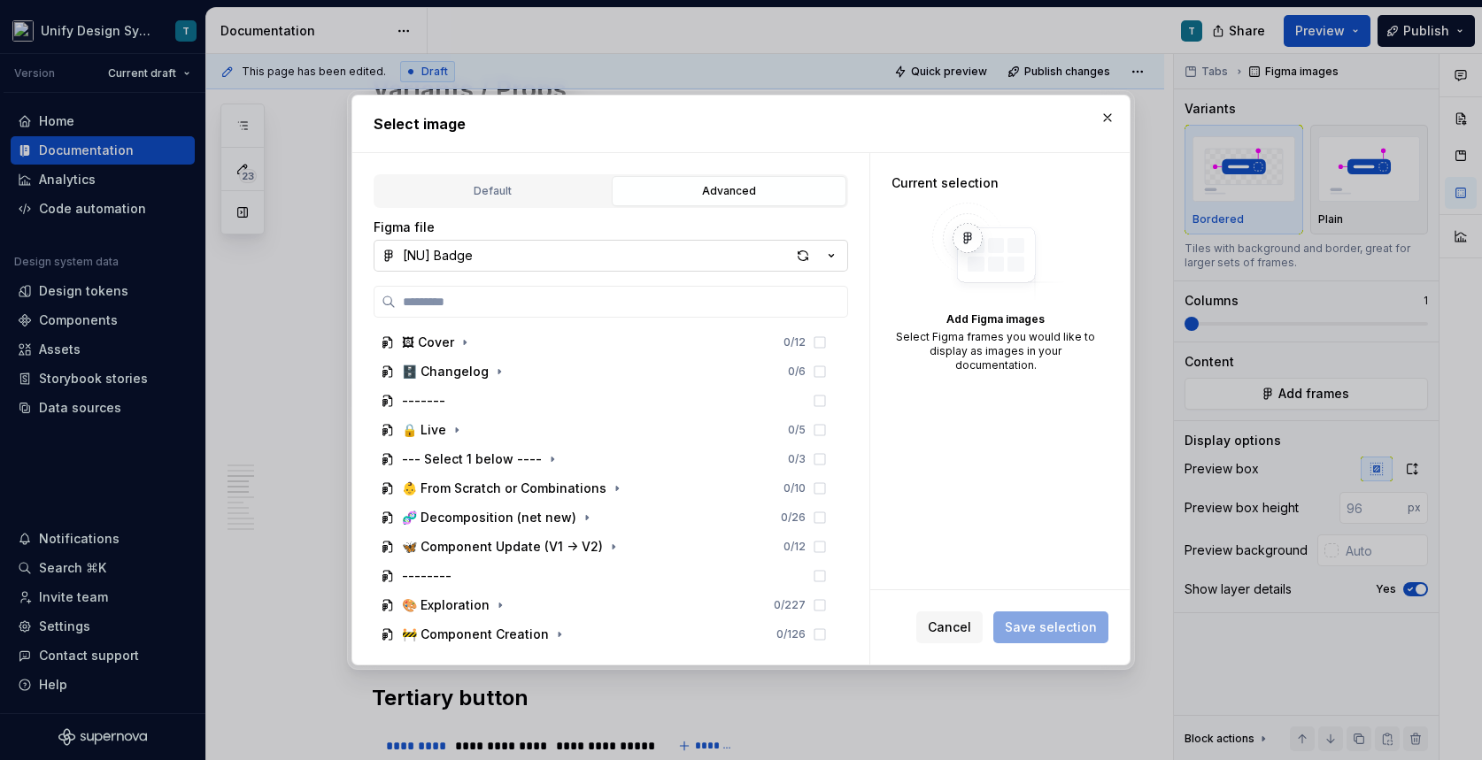
click at [831, 251] on icon "button" at bounding box center [831, 256] width 18 height 18
click at [802, 260] on div "Select image Default Advanced Import Figma frame as image We’ll keep this image…" at bounding box center [741, 380] width 1482 height 760
click at [834, 255] on icon "button" at bounding box center [832, 256] width 4 height 3
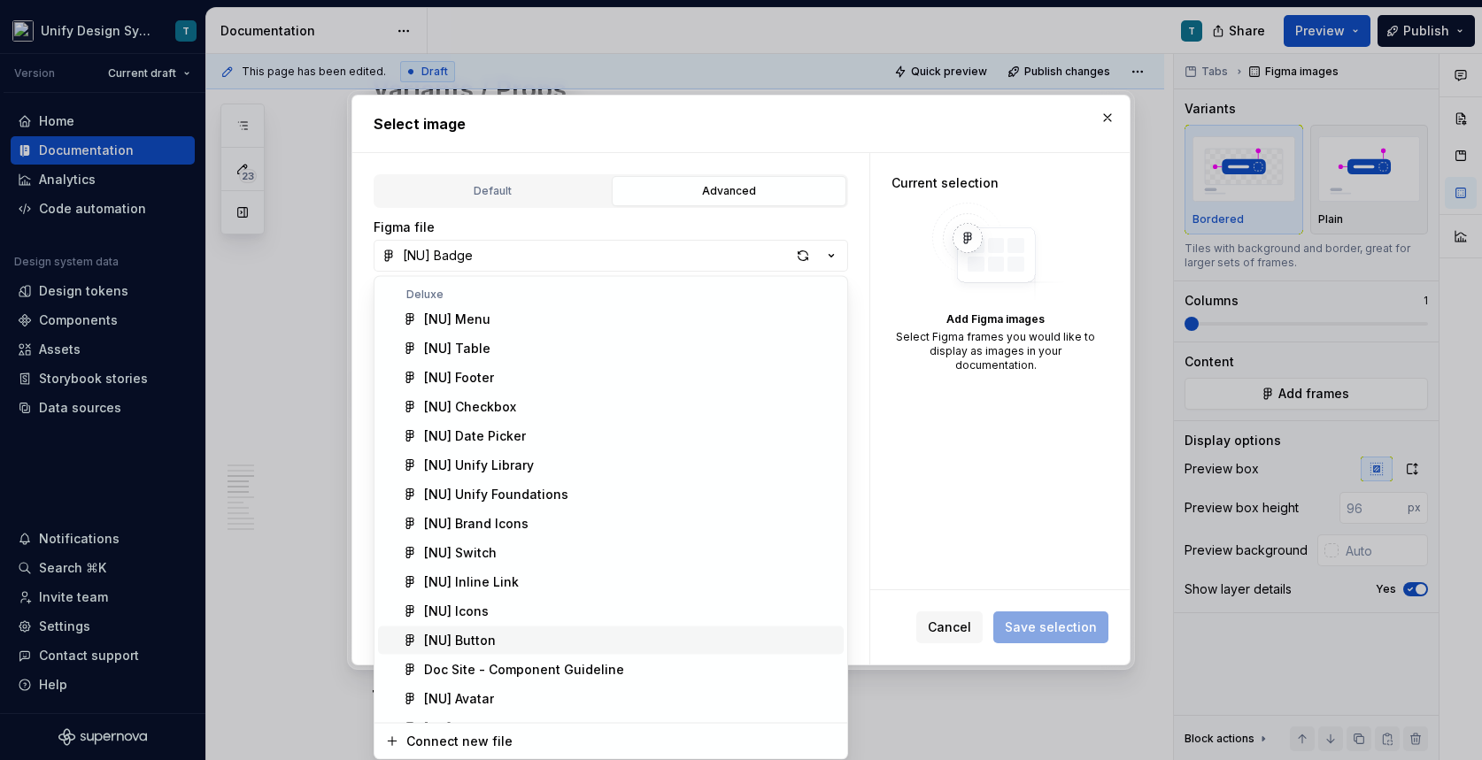
click at [489, 632] on div "[NU] Button" at bounding box center [460, 641] width 72 height 18
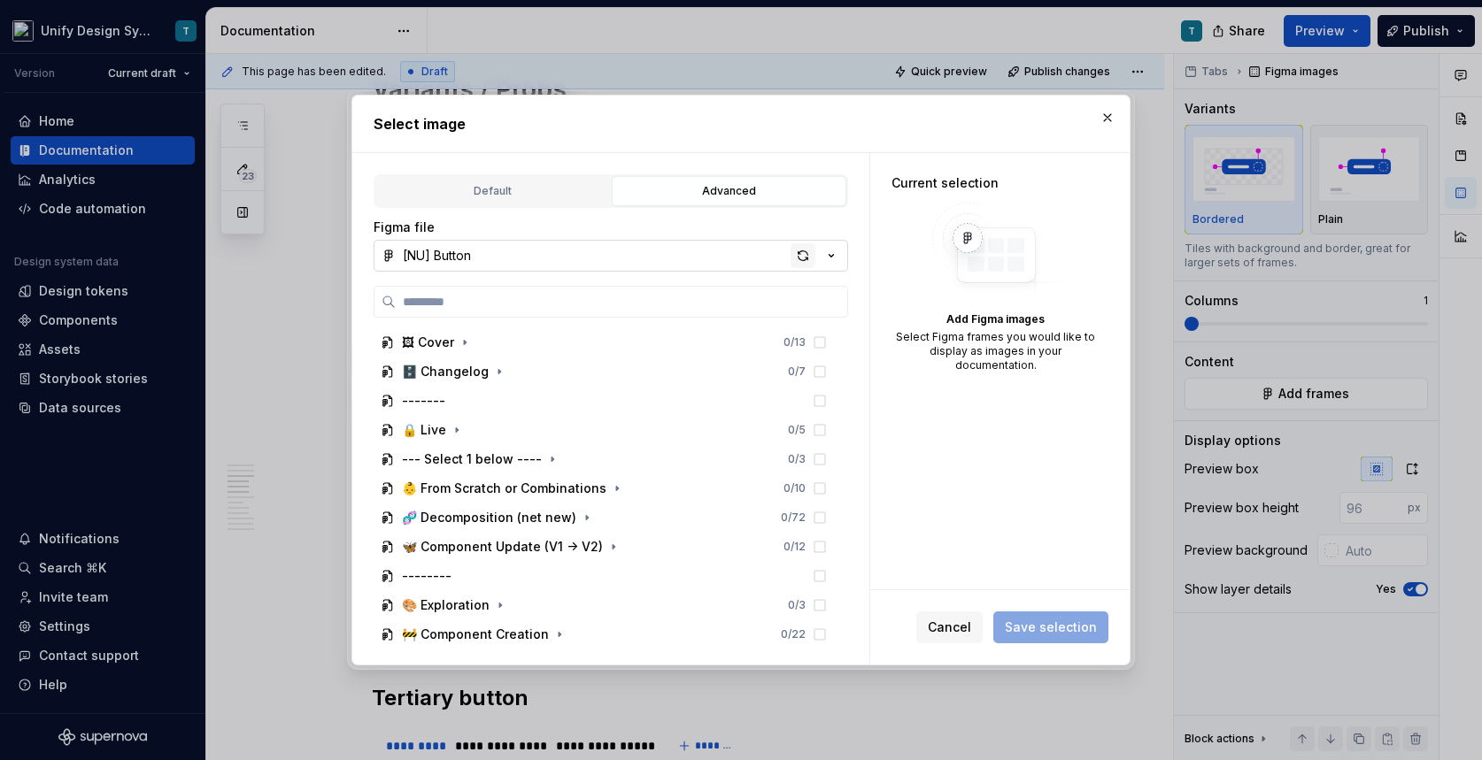
click at [804, 255] on div "button" at bounding box center [803, 255] width 25 height 25
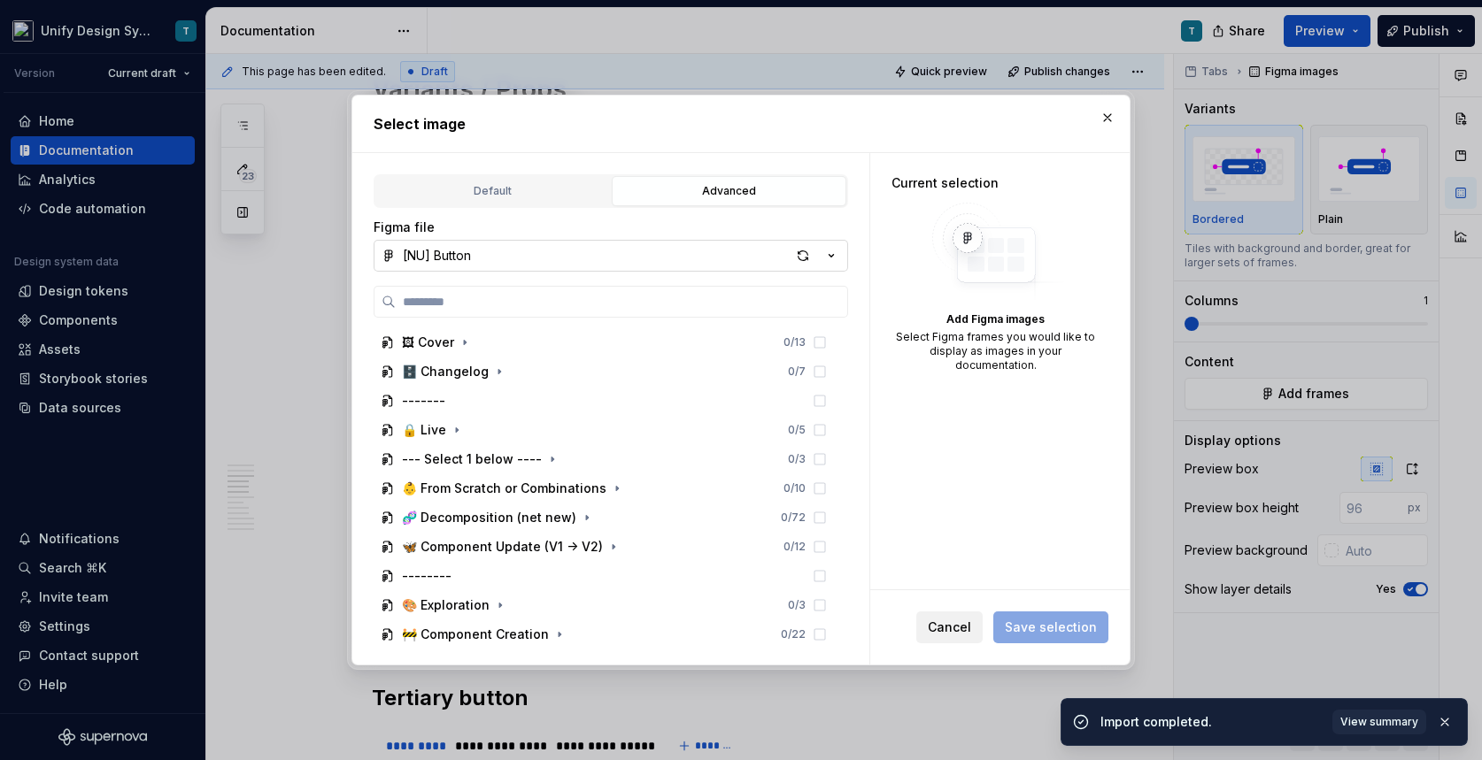
click at [945, 628] on span "Cancel" at bounding box center [949, 628] width 43 height 18
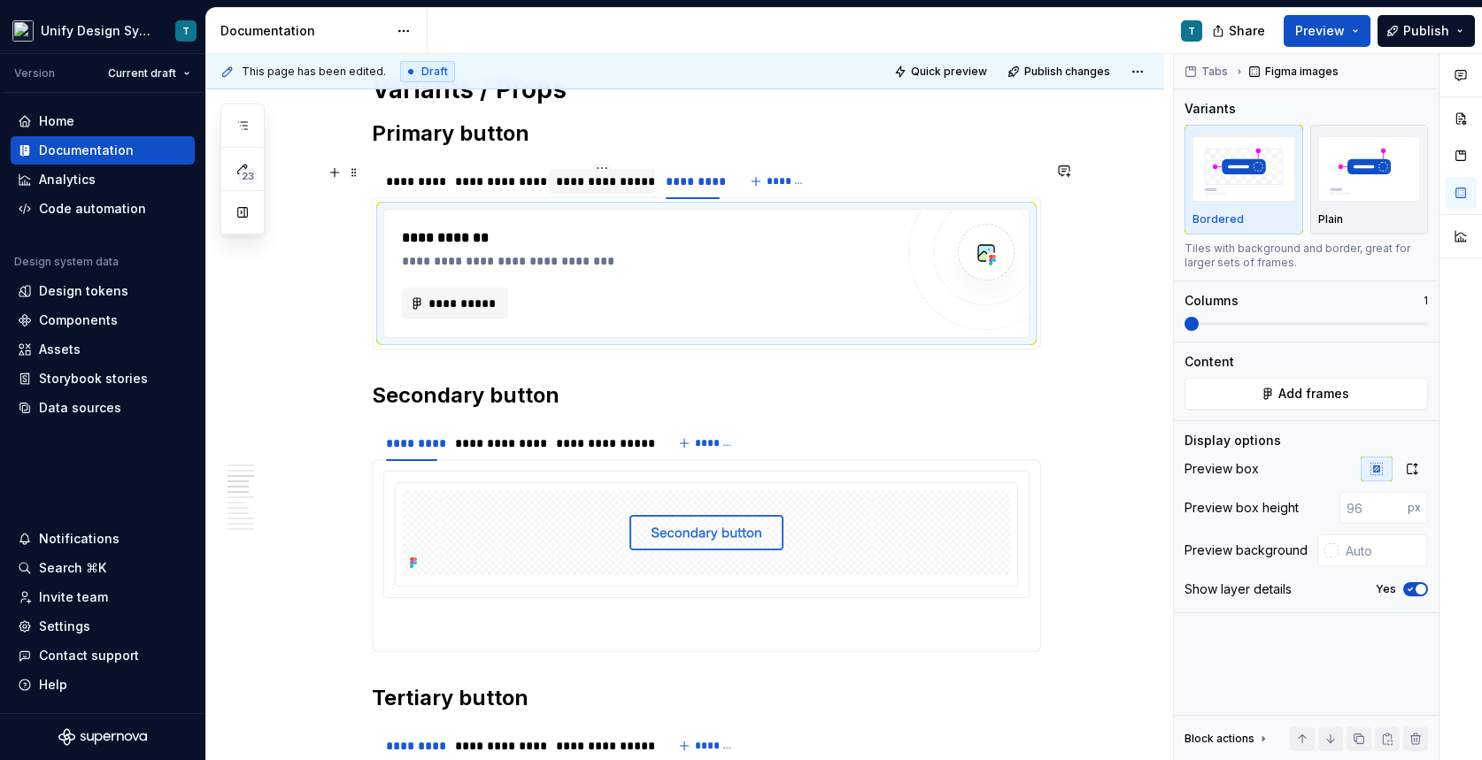
click at [623, 187] on div "**********" at bounding box center [602, 182] width 92 height 18
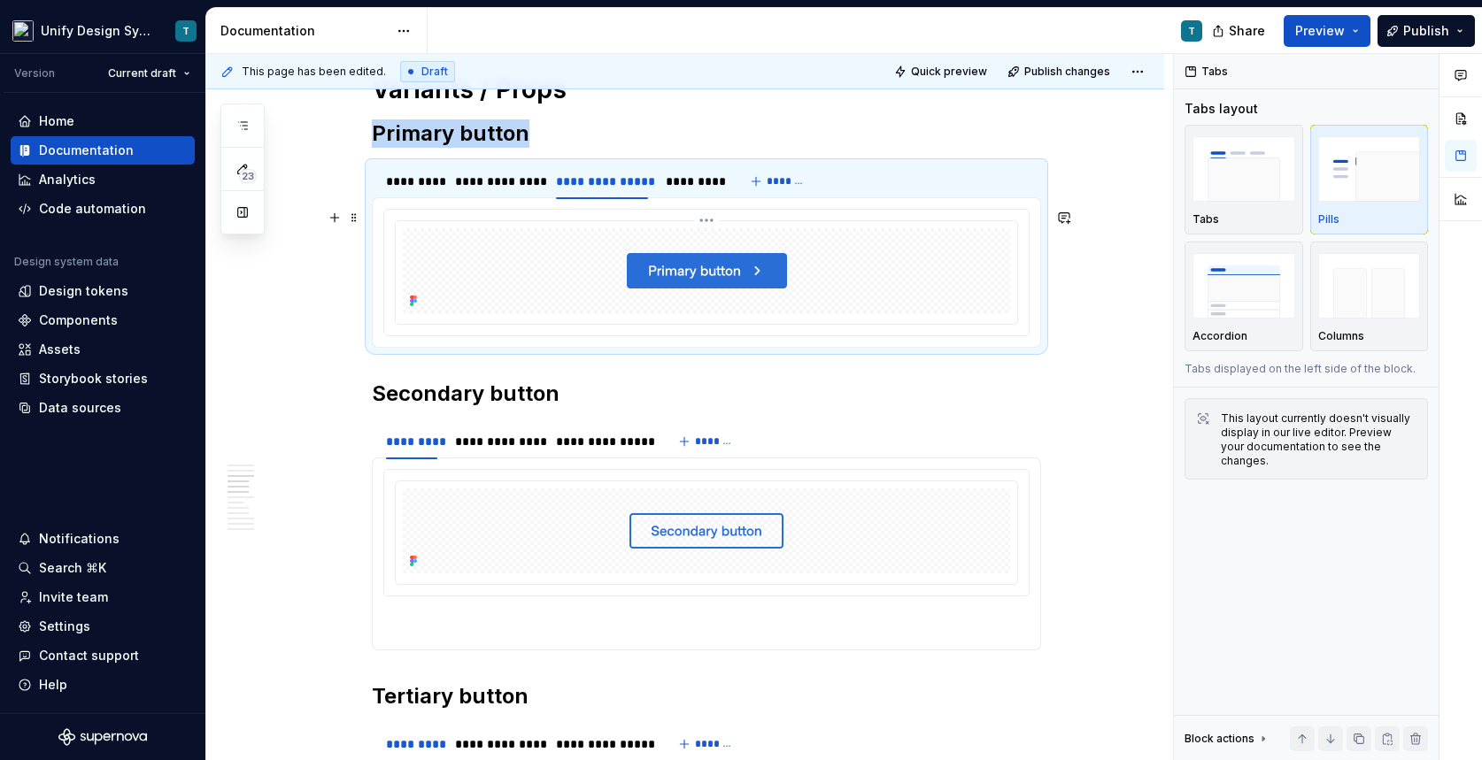
click at [626, 273] on div at bounding box center [706, 270] width 607 height 85
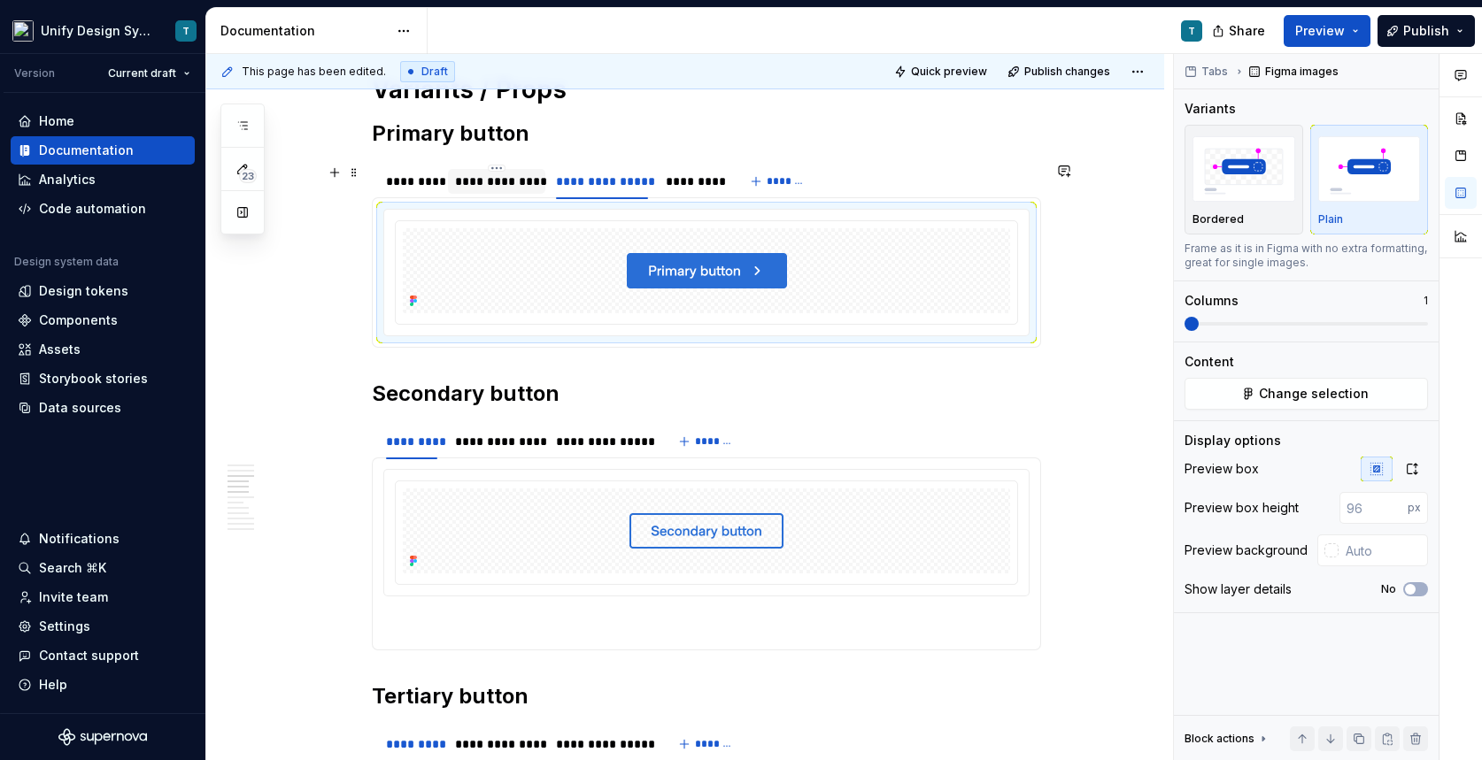
click at [510, 176] on div "**********" at bounding box center [497, 182] width 84 height 18
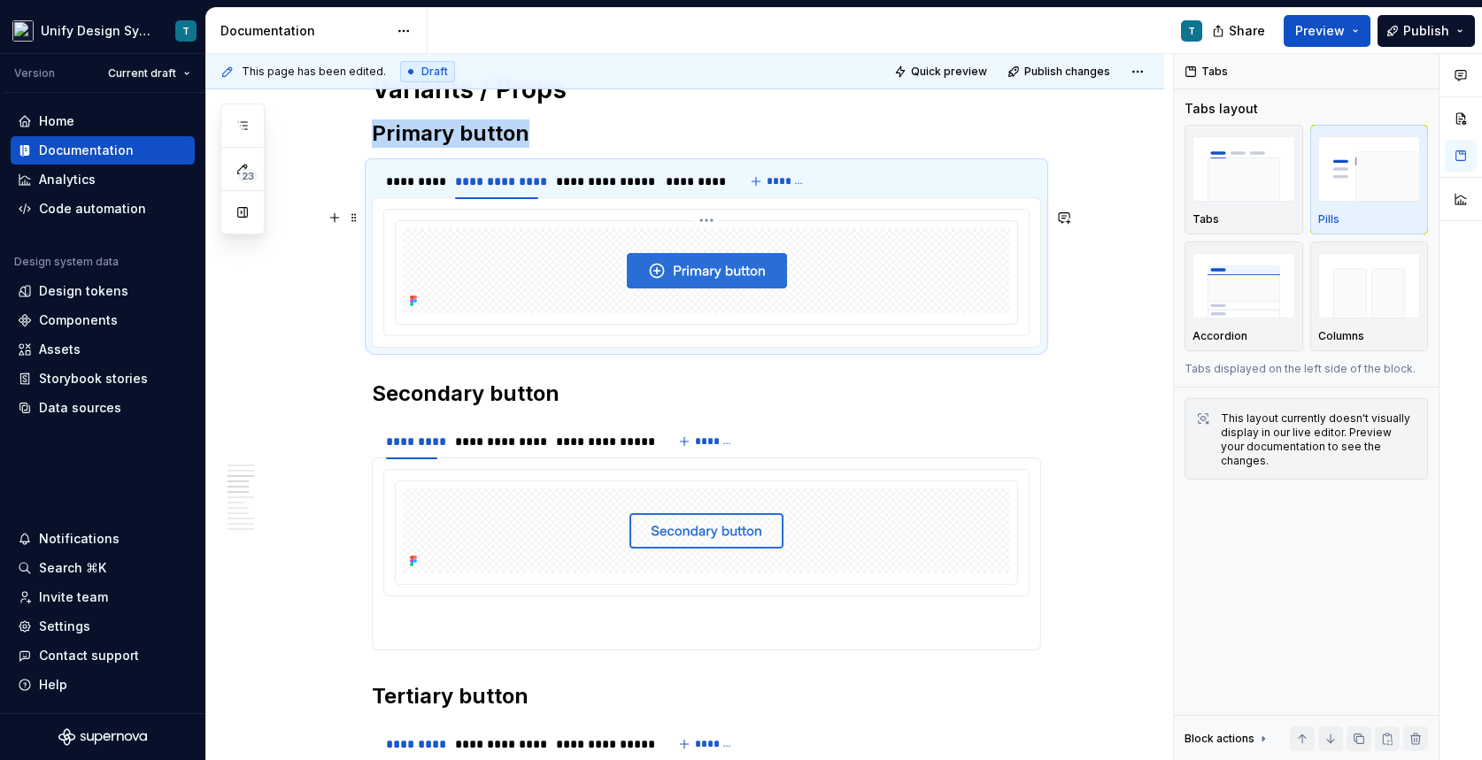
click at [629, 277] on div at bounding box center [706, 270] width 607 height 85
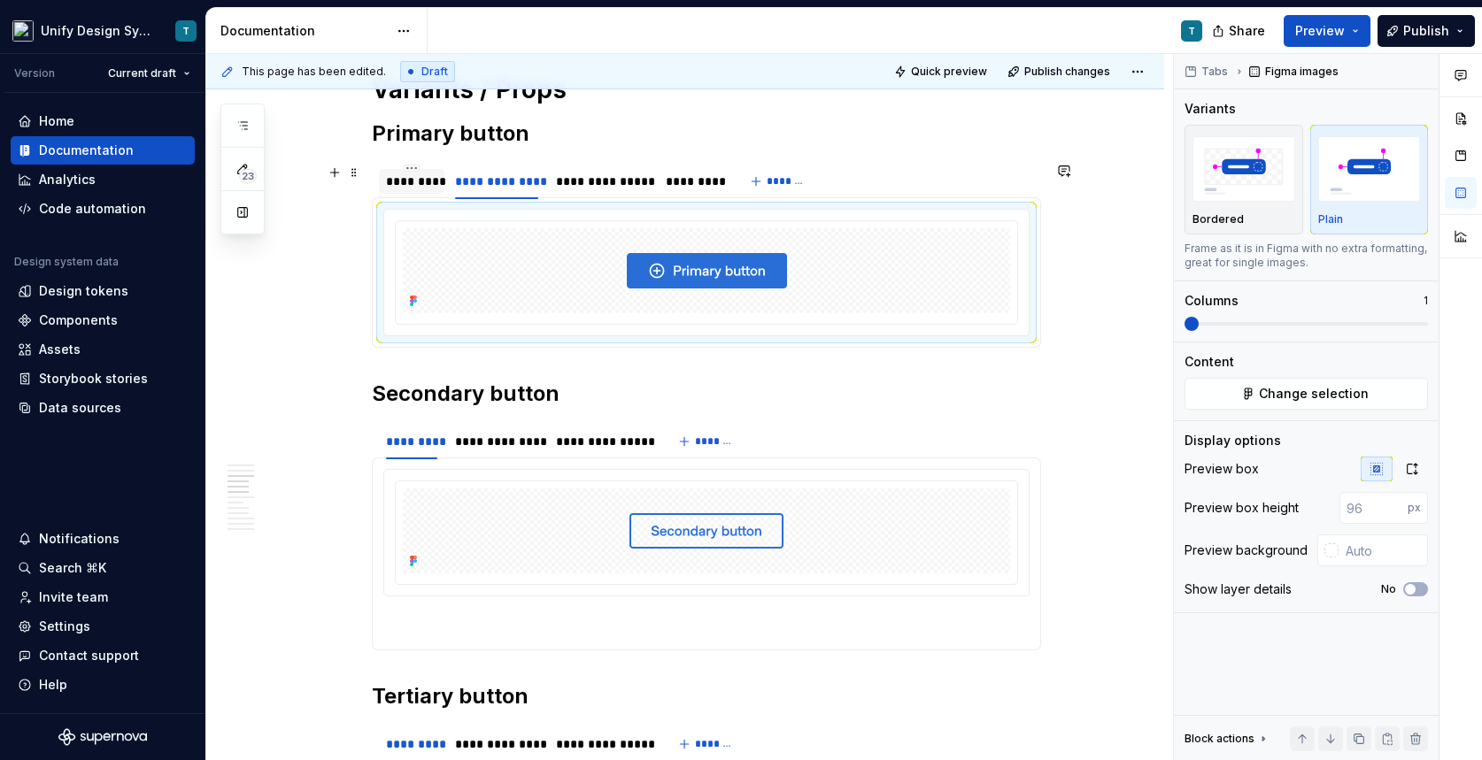
click at [424, 176] on div "*********" at bounding box center [411, 182] width 51 height 18
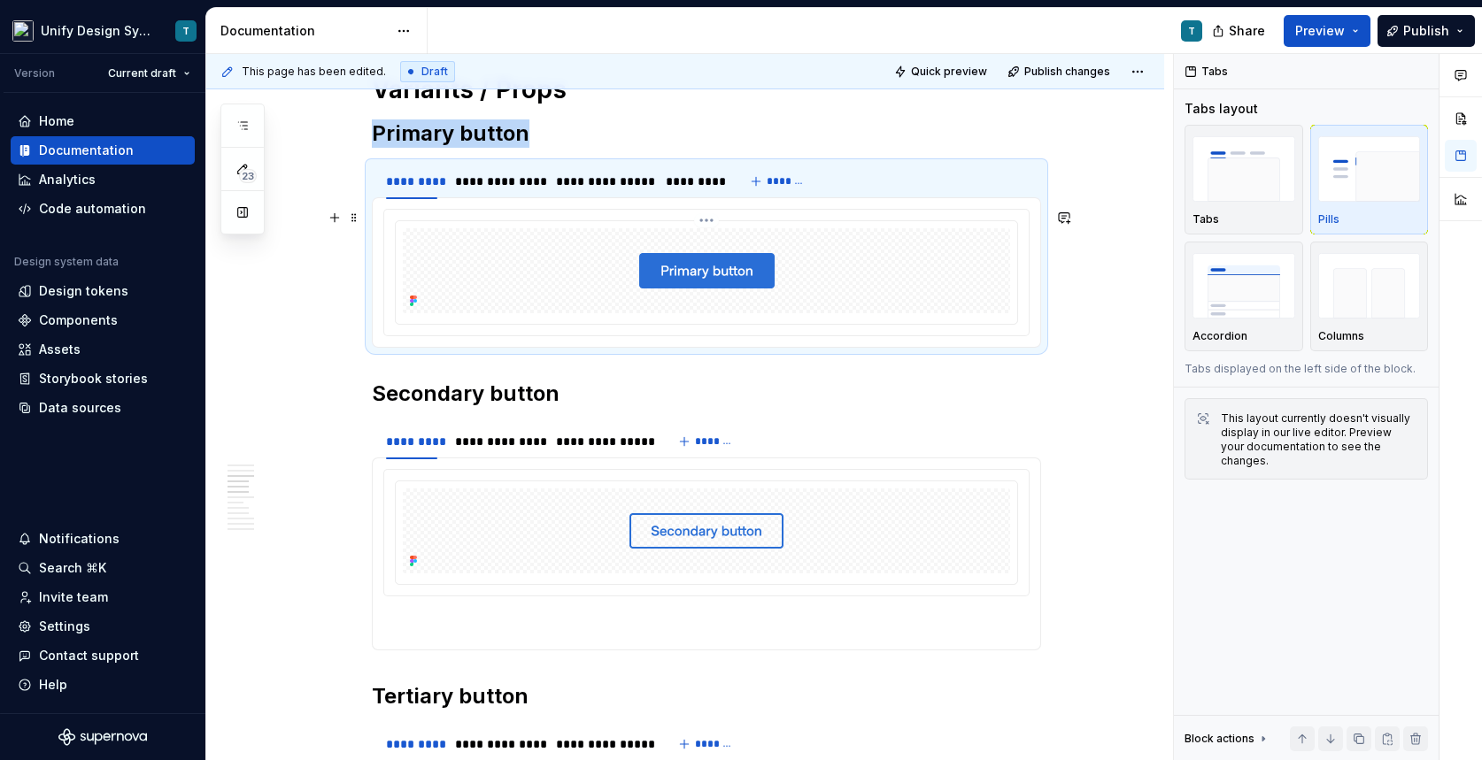
click at [611, 271] on div at bounding box center [706, 270] width 607 height 85
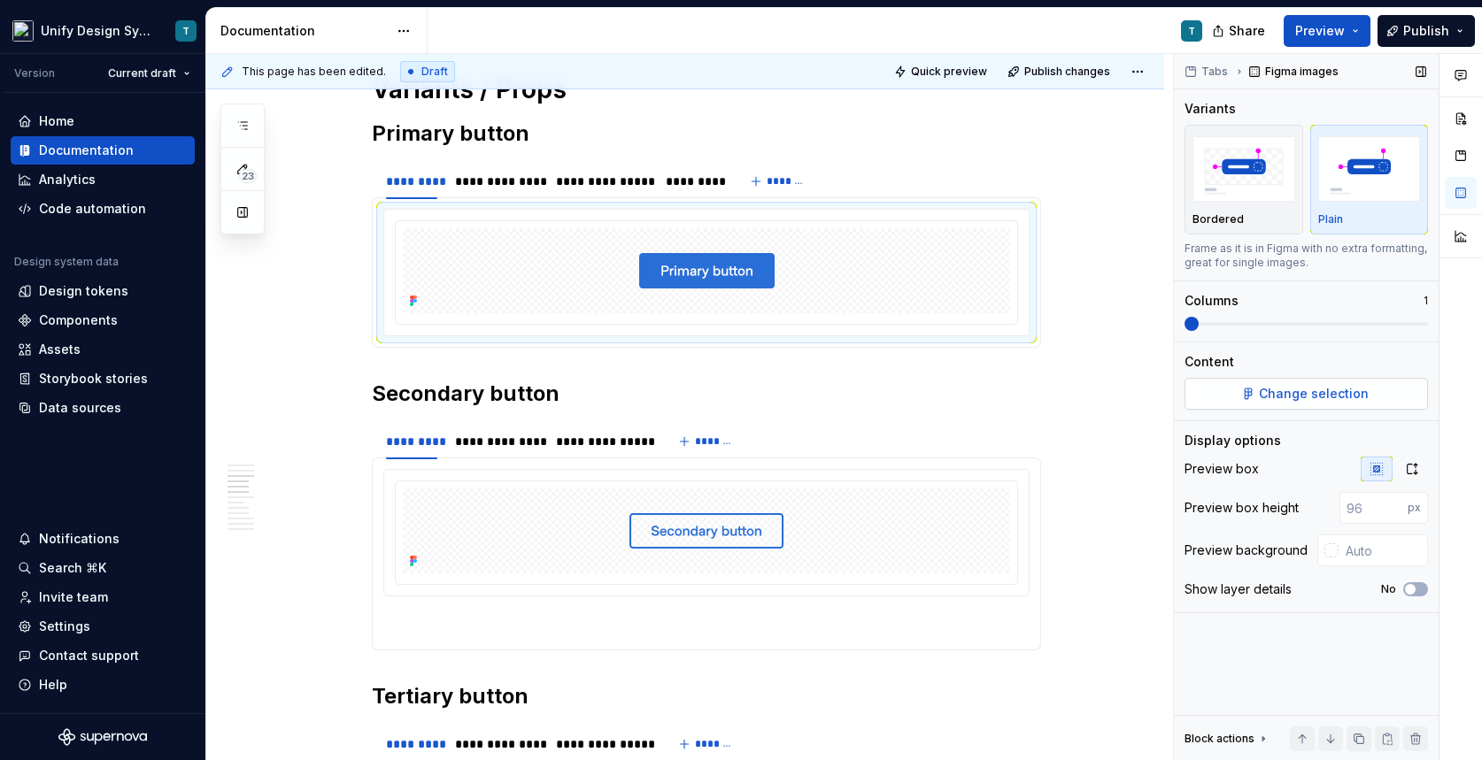
click at [1268, 390] on span "Change selection" at bounding box center [1314, 394] width 110 height 18
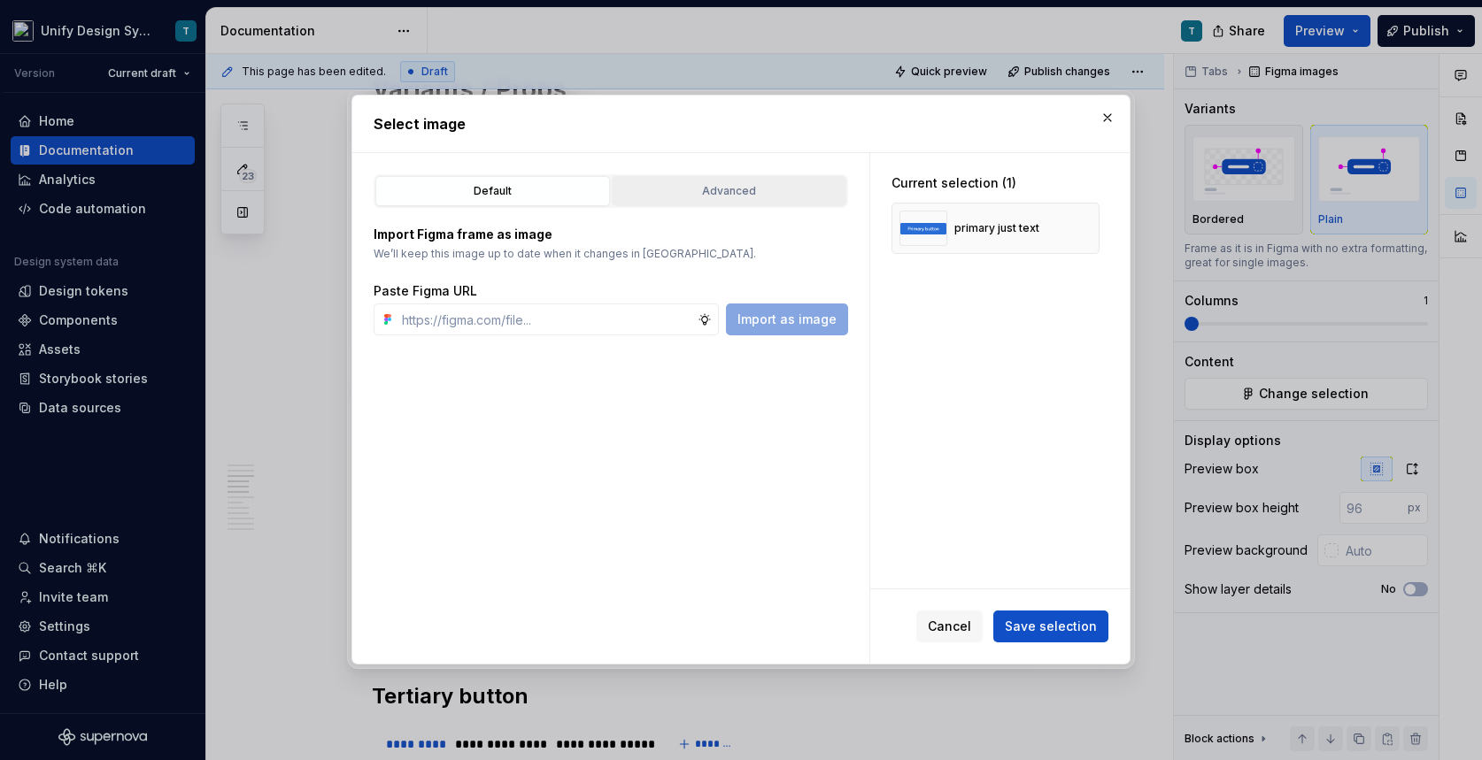
click at [745, 185] on div "Advanced" at bounding box center [729, 191] width 222 height 18
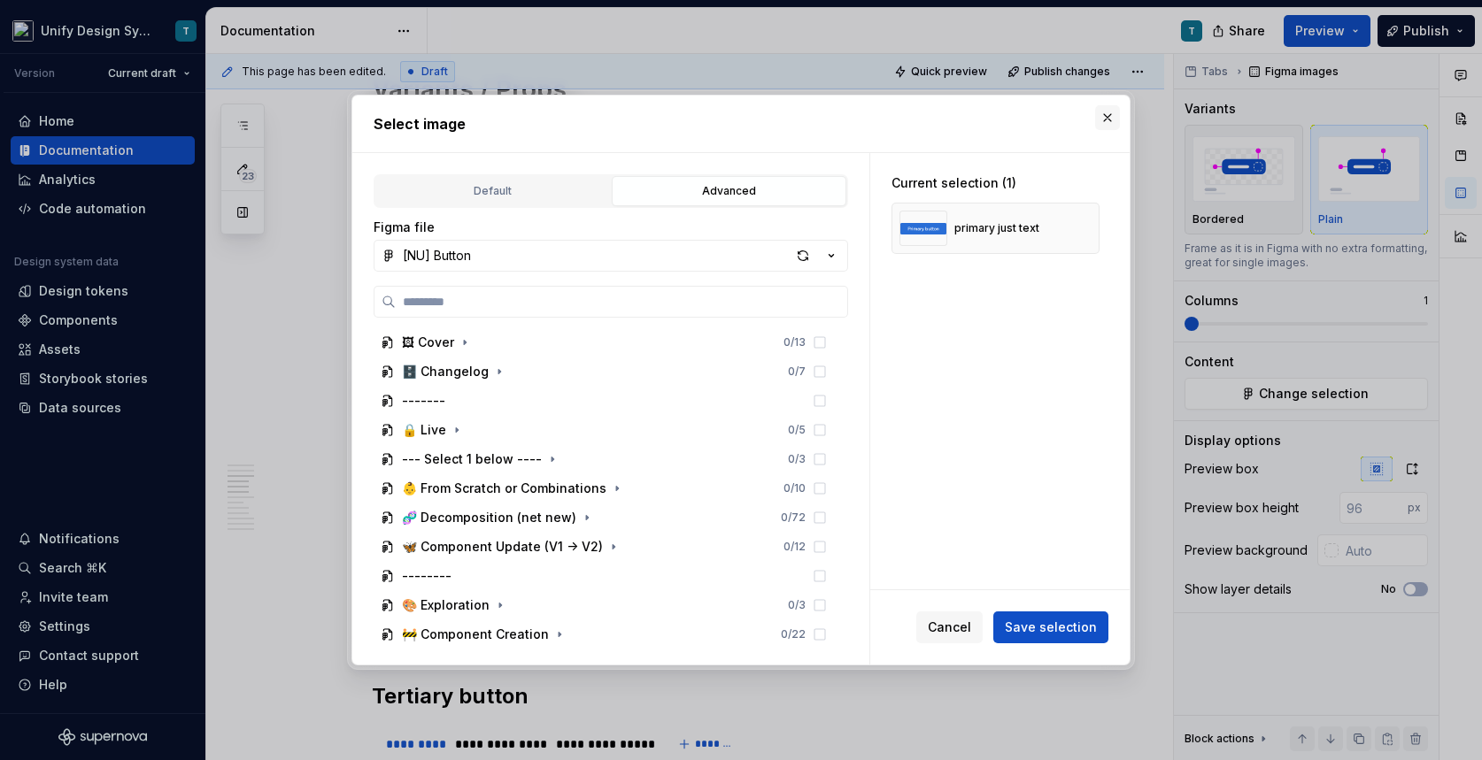
click at [1107, 126] on button "button" at bounding box center [1107, 117] width 25 height 25
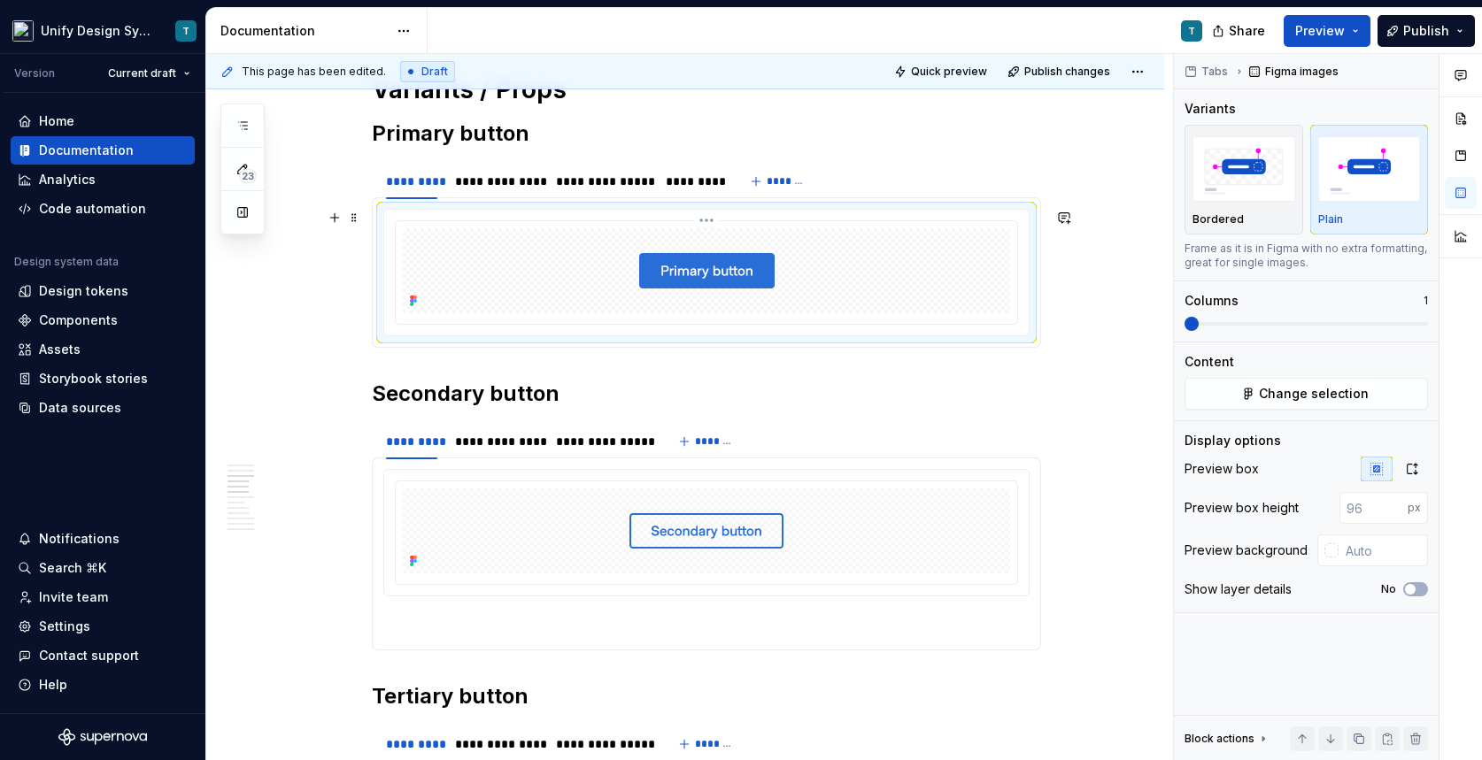
click at [523, 241] on div at bounding box center [706, 270] width 607 height 85
click at [500, 188] on div "**********" at bounding box center [497, 182] width 84 height 18
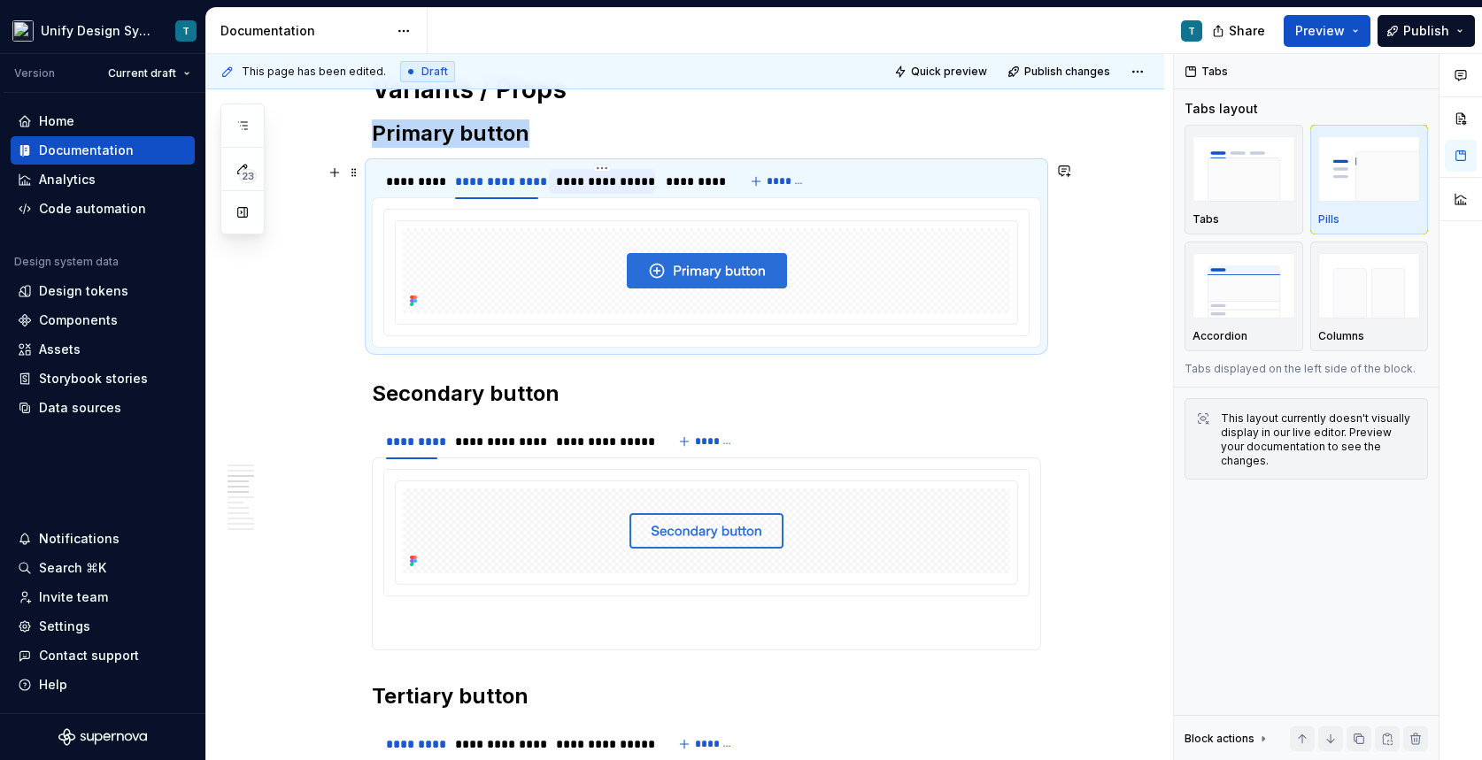
click at [595, 185] on div "**********" at bounding box center [602, 182] width 92 height 18
click at [716, 186] on div "*********" at bounding box center [693, 182] width 54 height 18
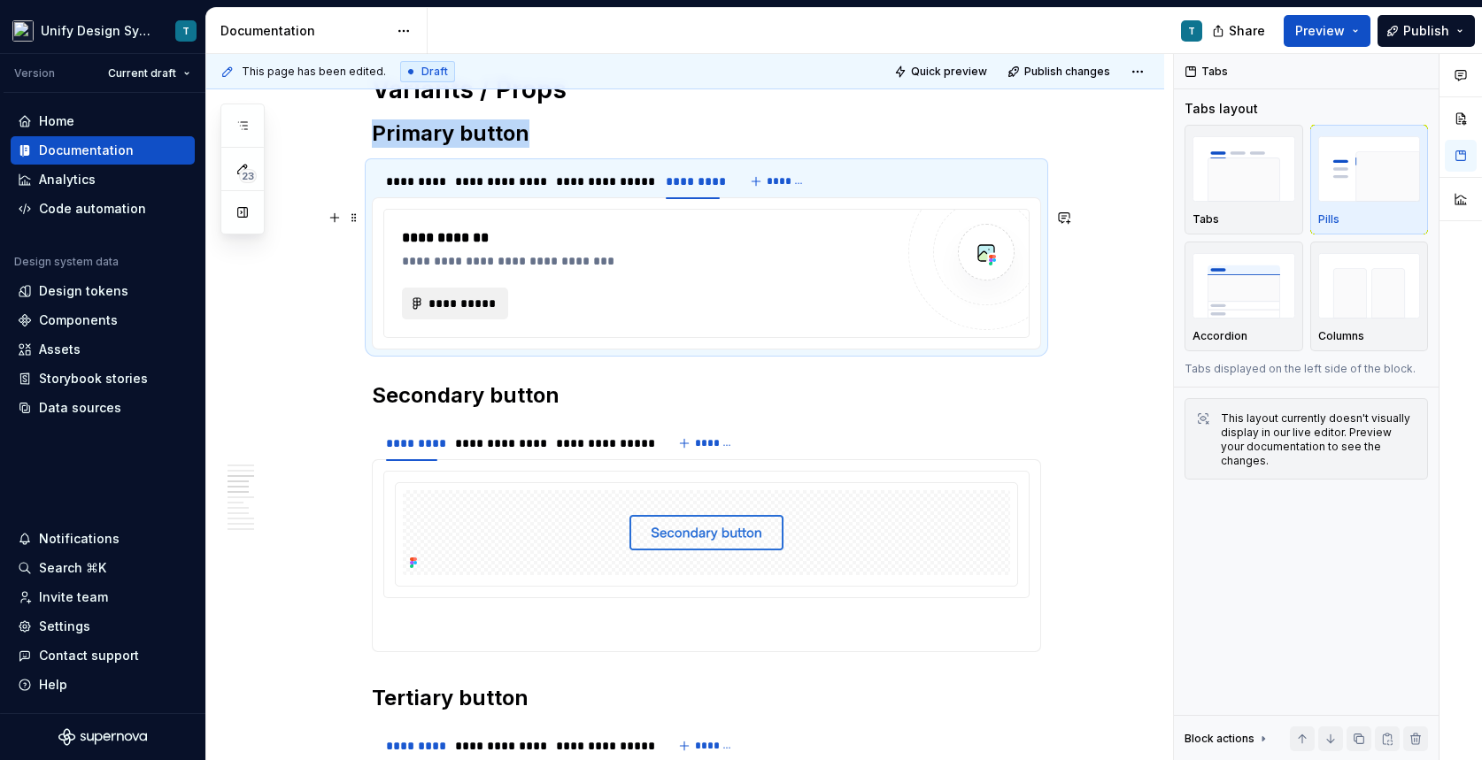
click at [480, 300] on span "**********" at bounding box center [462, 304] width 69 height 18
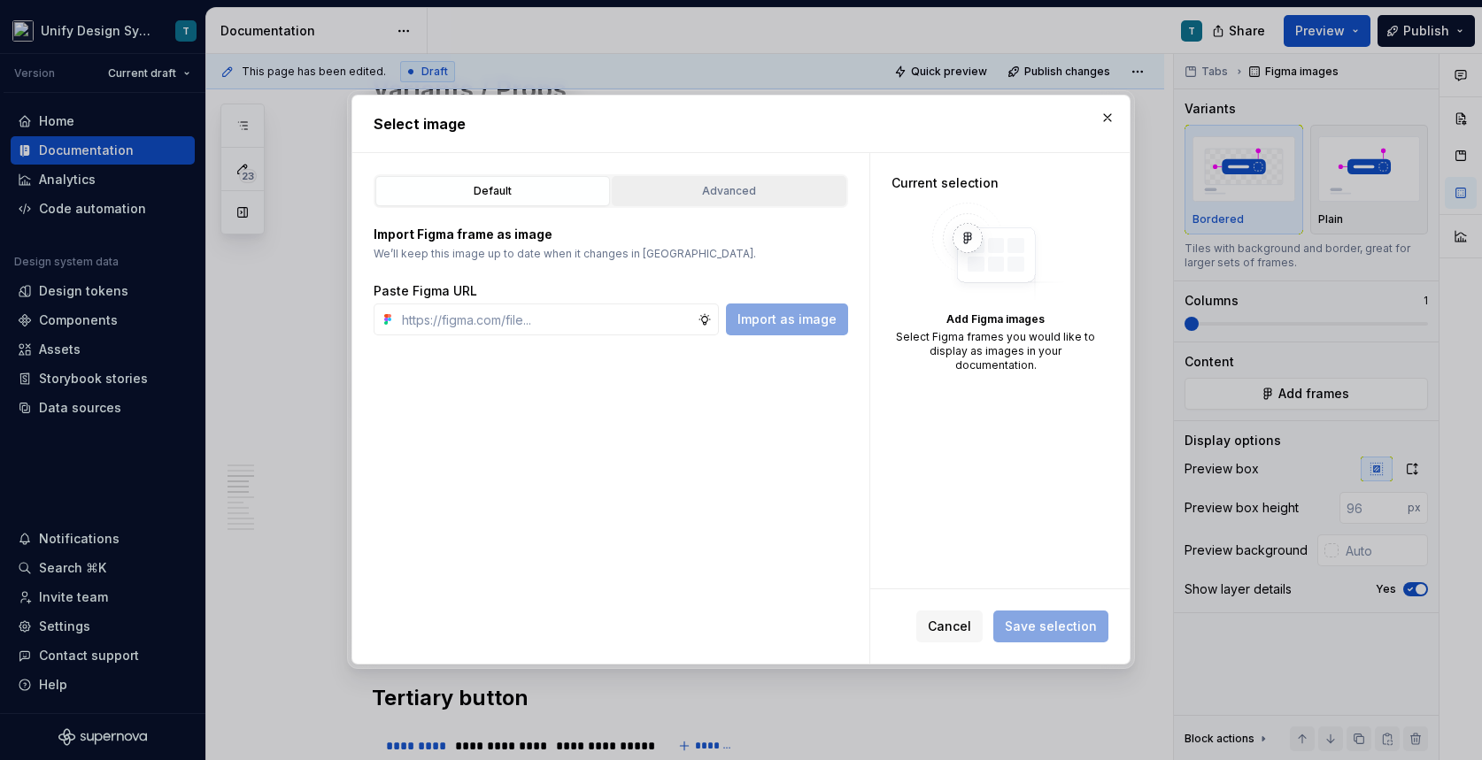
click at [768, 196] on div "Advanced" at bounding box center [729, 191] width 222 height 18
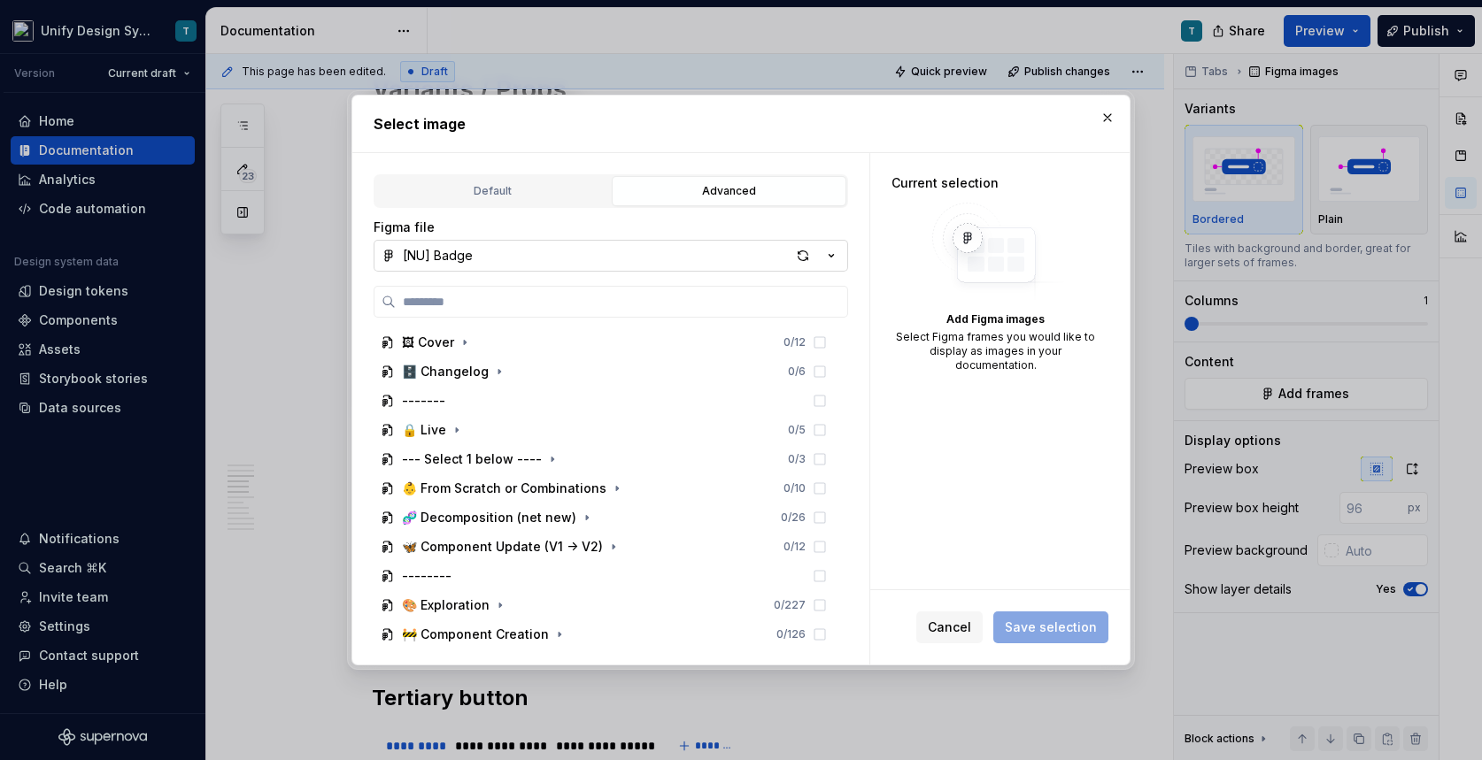
click at [826, 255] on icon "button" at bounding box center [831, 256] width 18 height 18
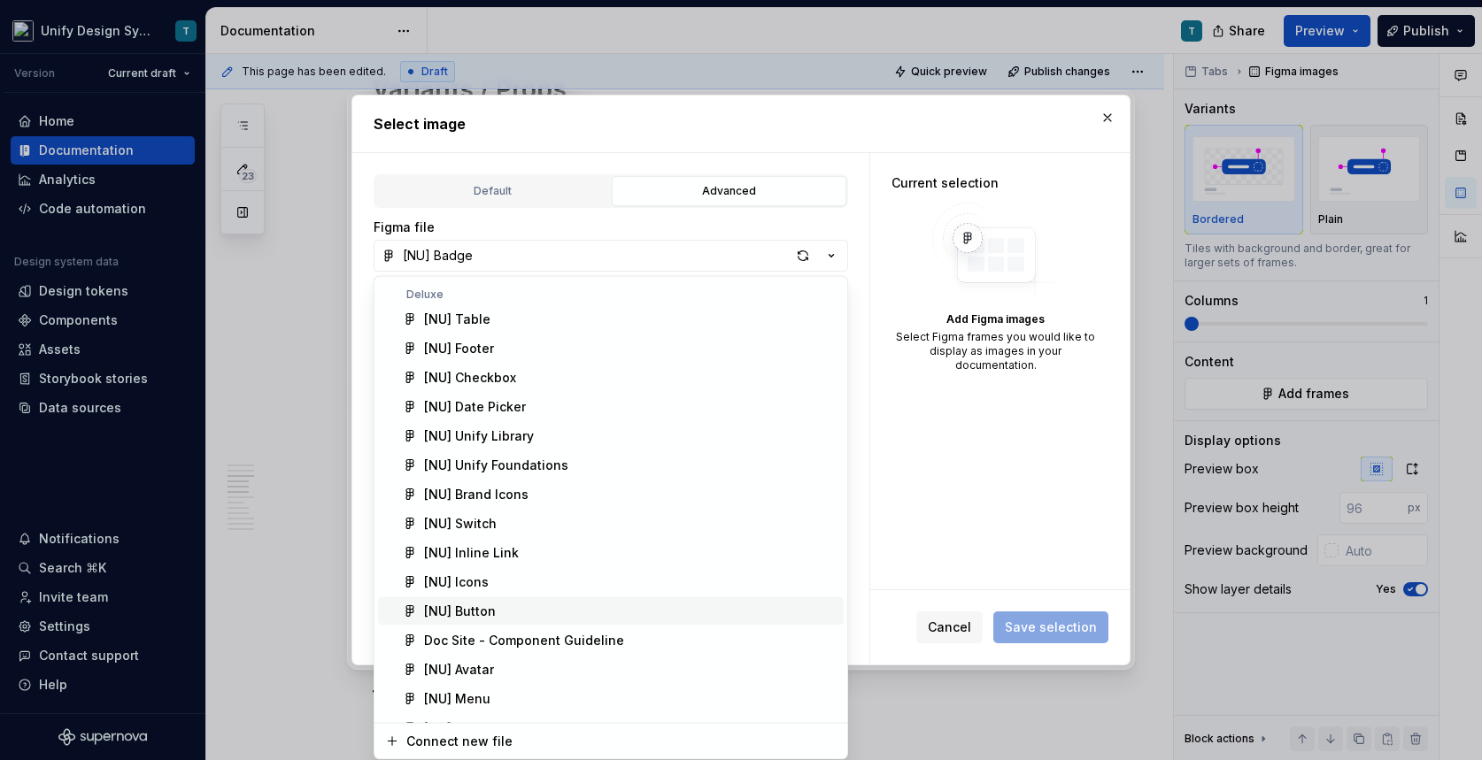
click at [521, 610] on div "[NU] Button" at bounding box center [630, 612] width 413 height 18
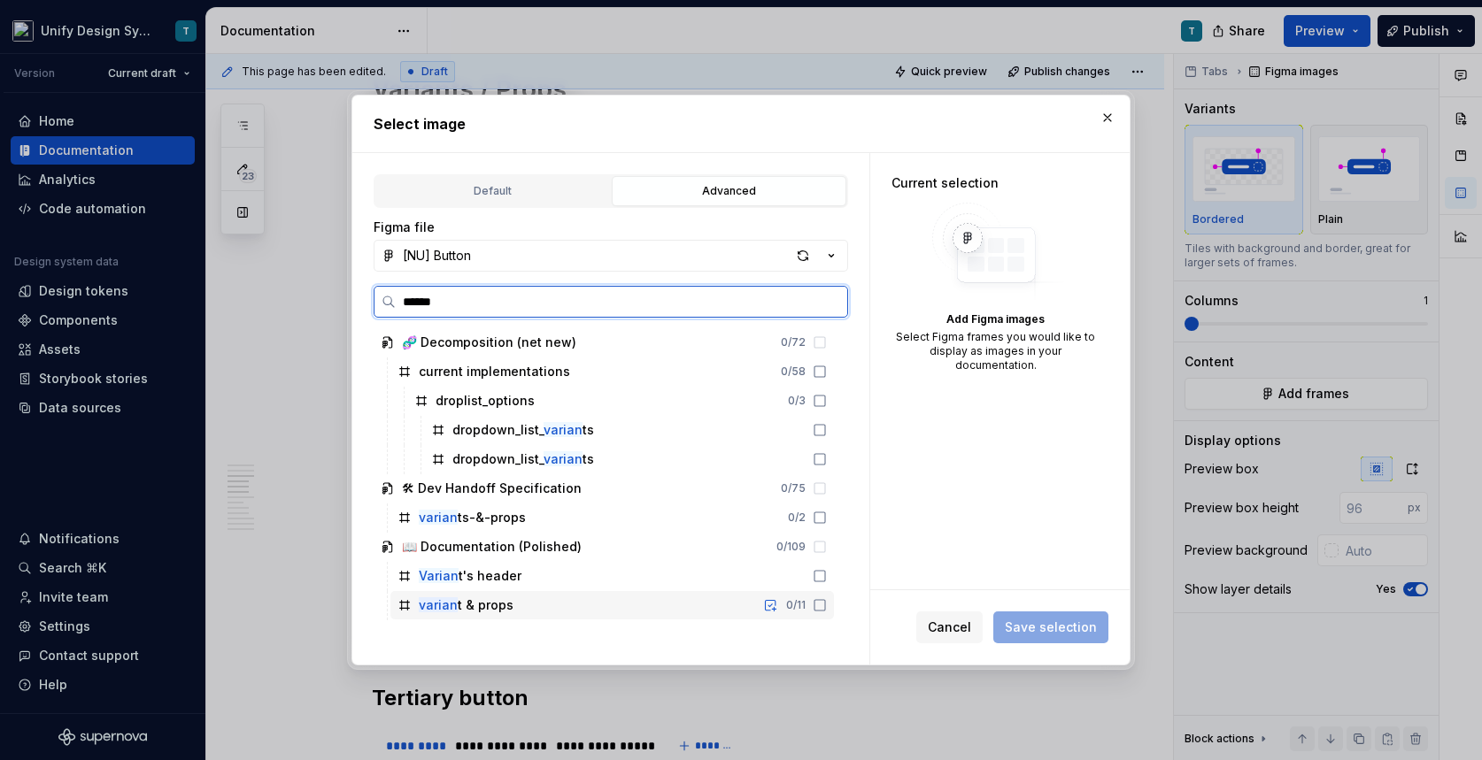
click at [570, 608] on div "[PERSON_NAME] t & props 0 / 11" at bounding box center [612, 605] width 444 height 28
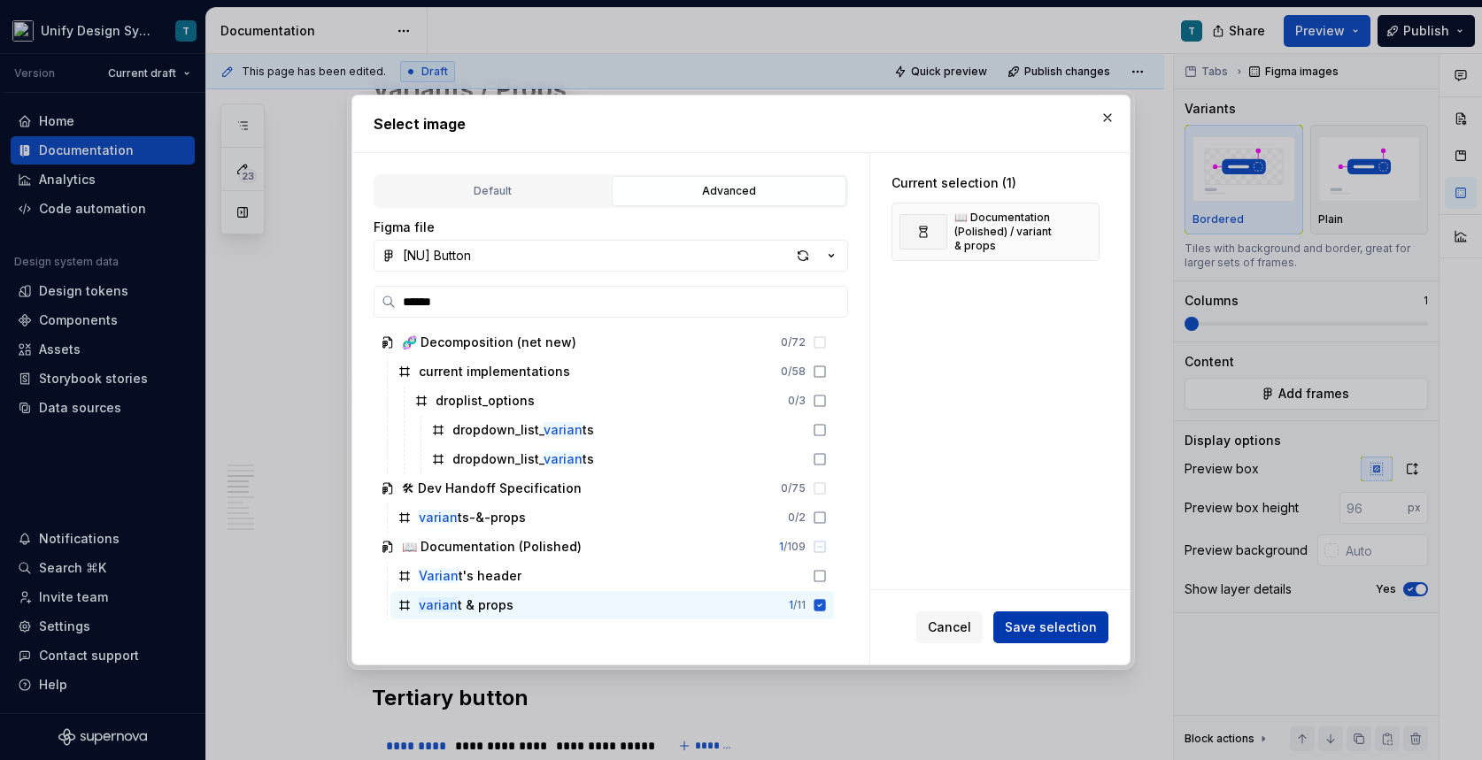
click at [1038, 637] on button "Save selection" at bounding box center [1050, 628] width 115 height 32
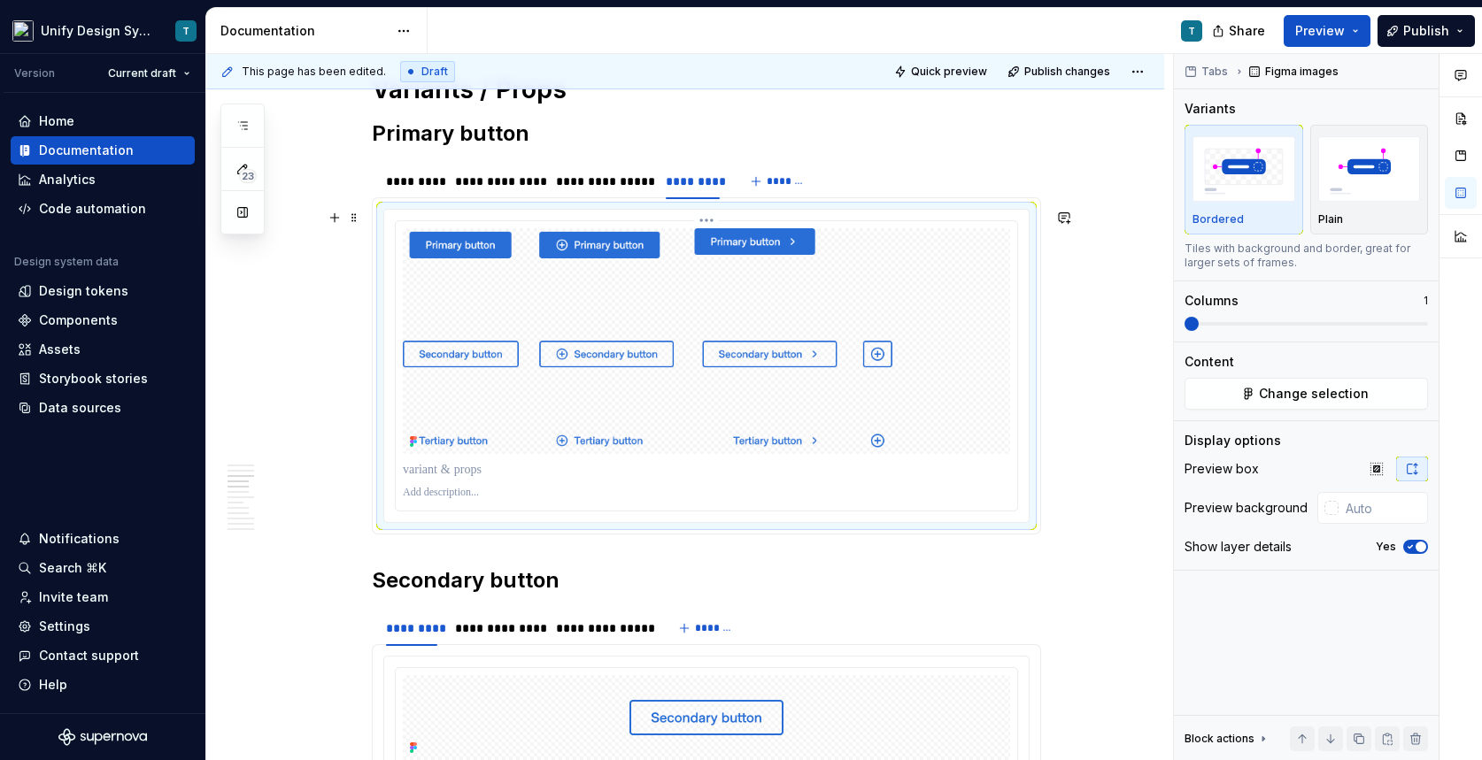
click at [765, 360] on img at bounding box center [706, 341] width 607 height 226
click at [1416, 544] on span "button" at bounding box center [1421, 547] width 11 height 11
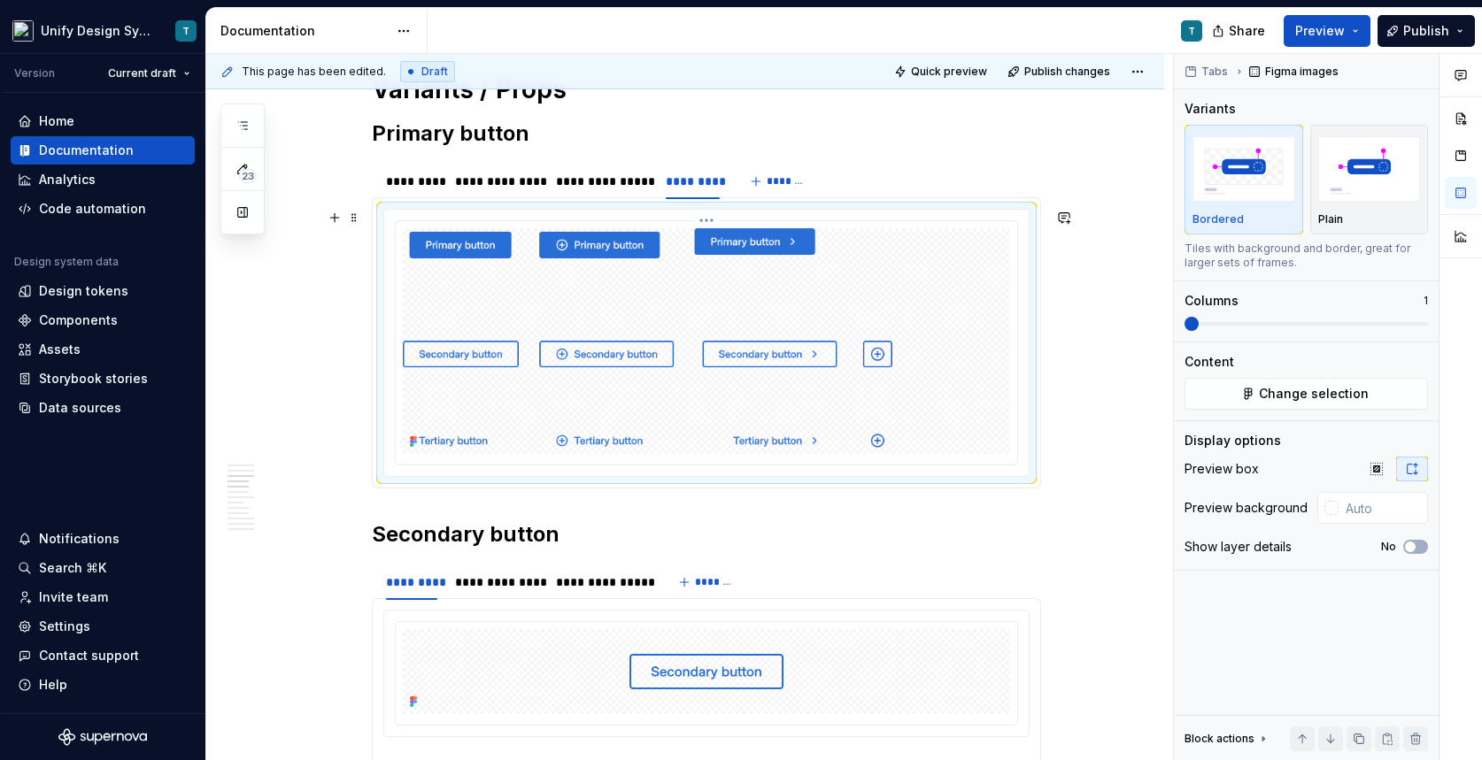
click at [836, 338] on img at bounding box center [706, 341] width 607 height 226
click at [614, 182] on div "**********" at bounding box center [602, 182] width 92 height 18
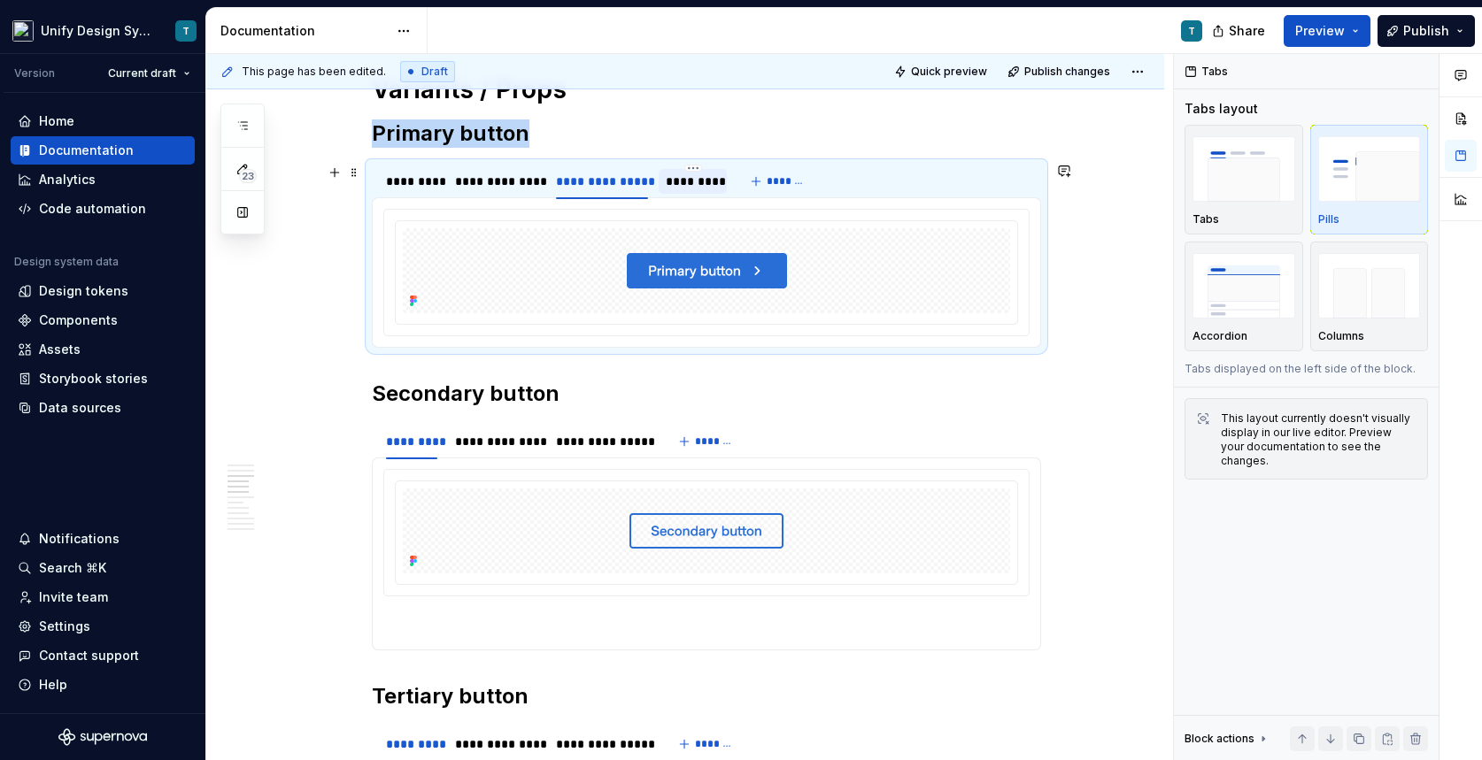
click at [687, 180] on div "*********" at bounding box center [693, 182] width 54 height 18
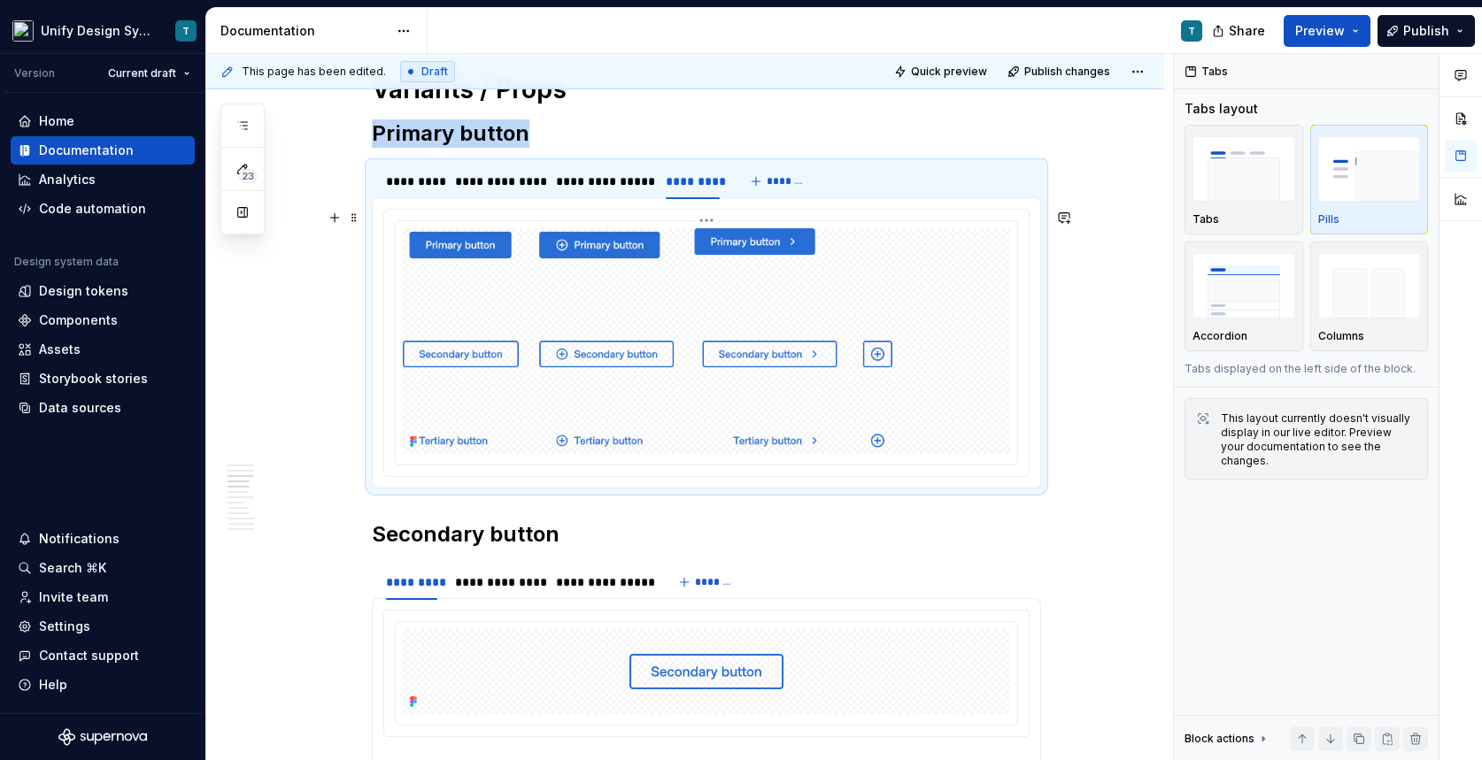
click at [747, 319] on img at bounding box center [706, 341] width 607 height 226
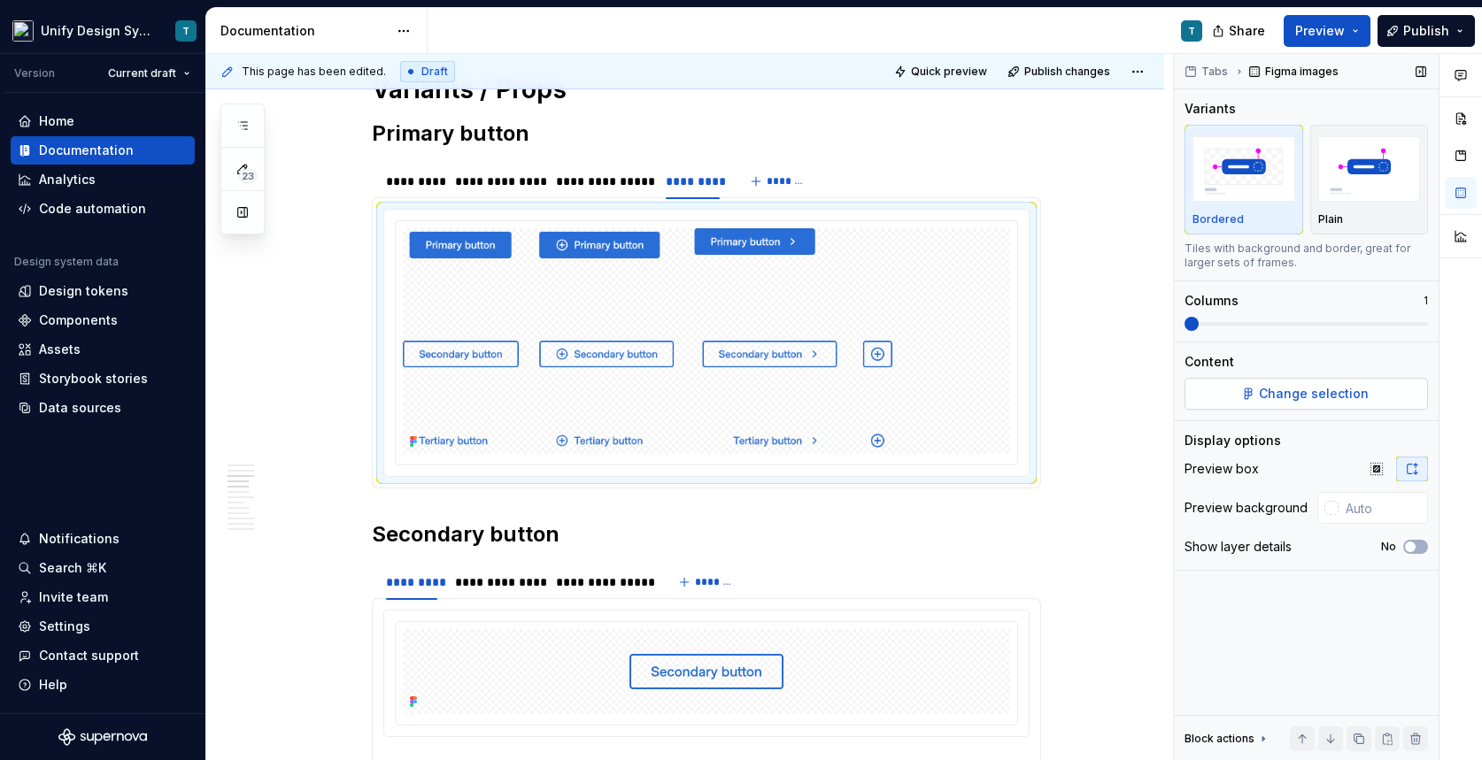
click at [1338, 399] on span "Change selection" at bounding box center [1314, 394] width 110 height 18
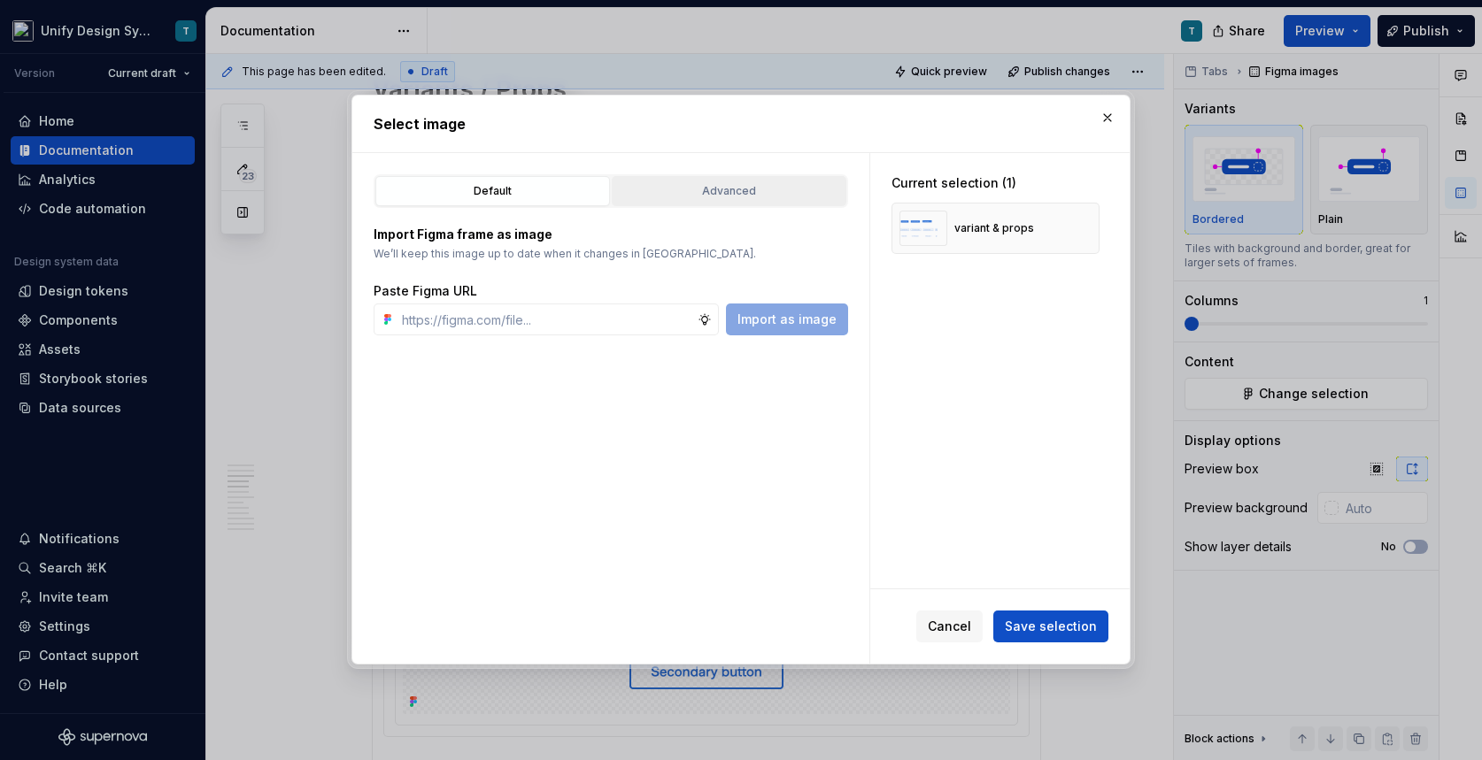
click at [726, 187] on div "Advanced" at bounding box center [729, 191] width 222 height 18
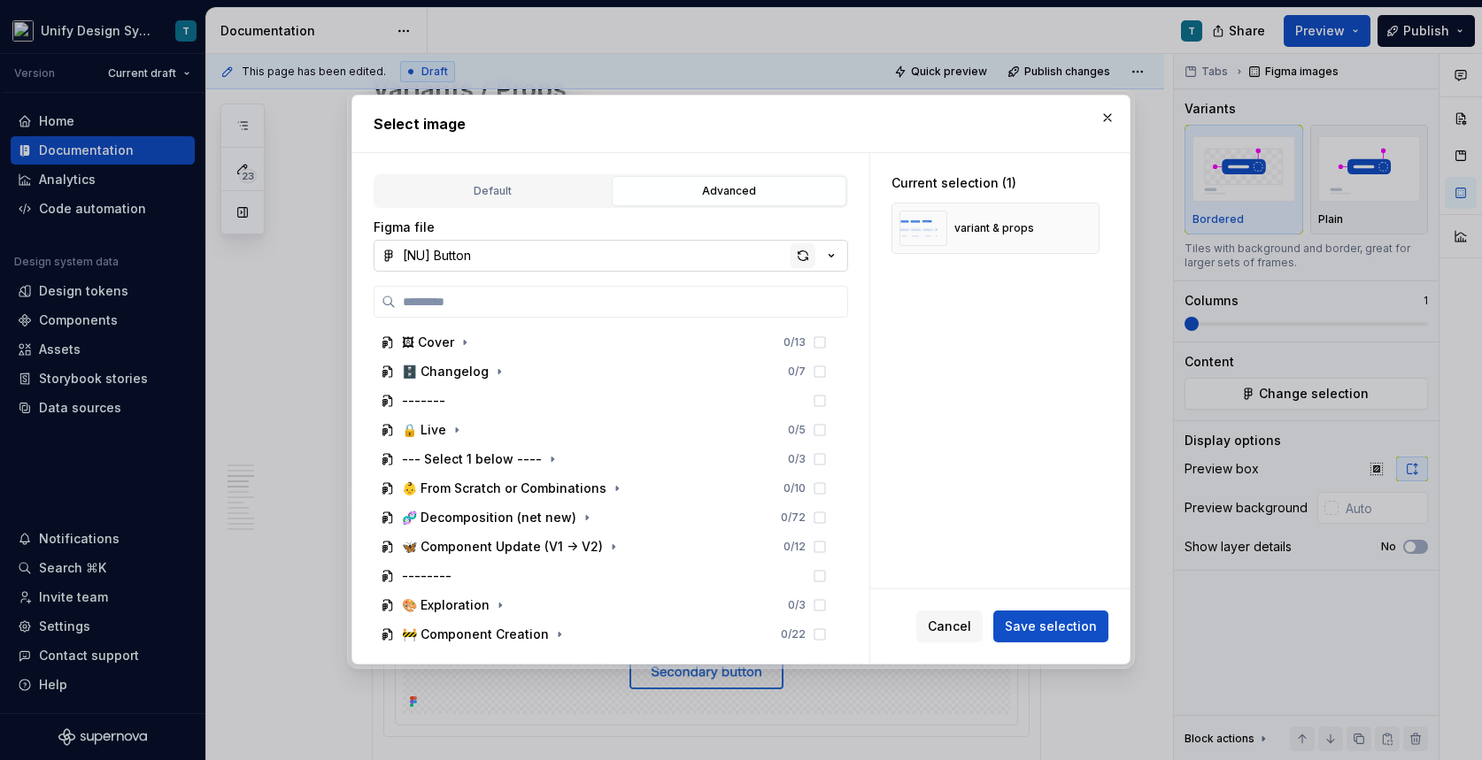
click at [803, 255] on div "button" at bounding box center [803, 255] width 25 height 25
click at [932, 119] on h2 "Select image" at bounding box center [741, 123] width 735 height 21
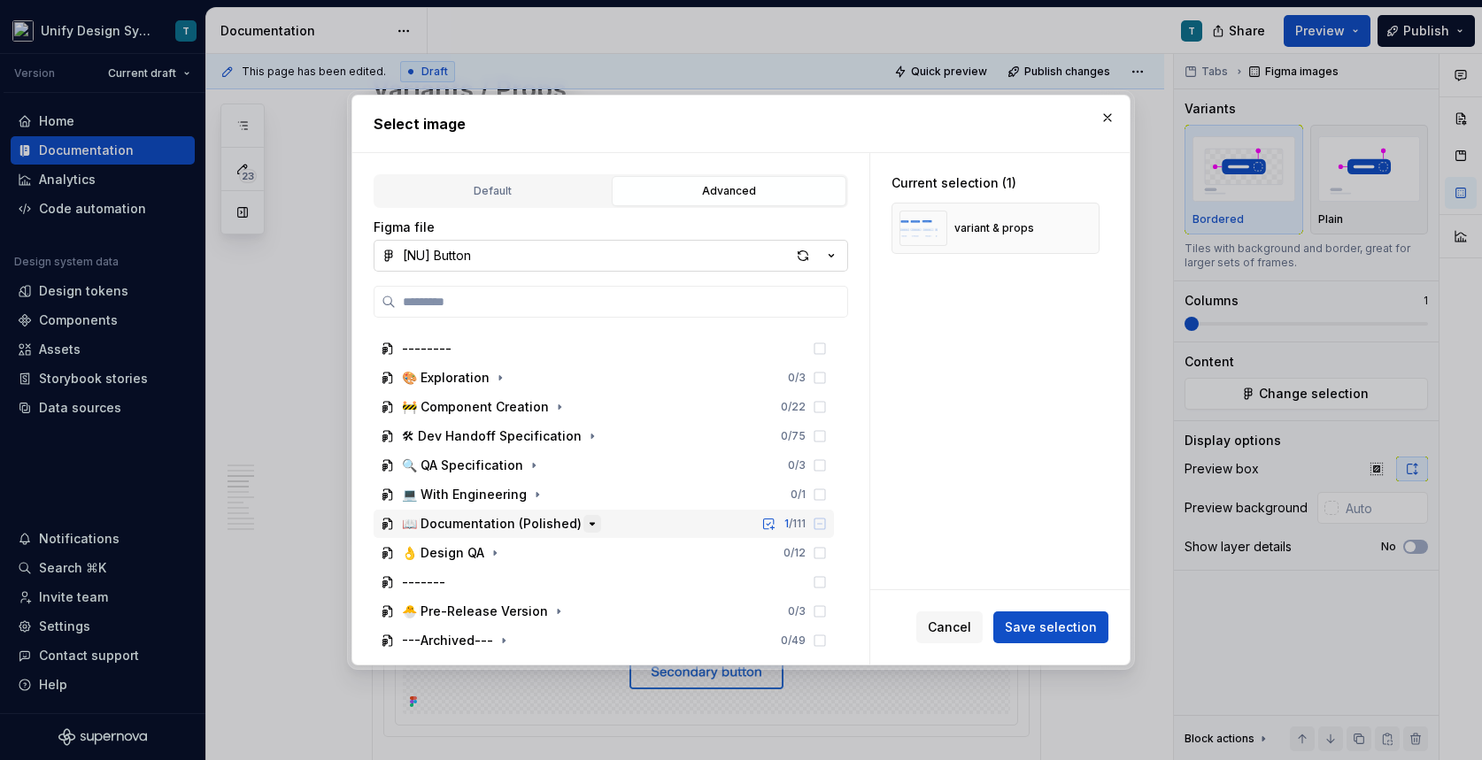
click at [585, 522] on icon "button" at bounding box center [592, 524] width 14 height 14
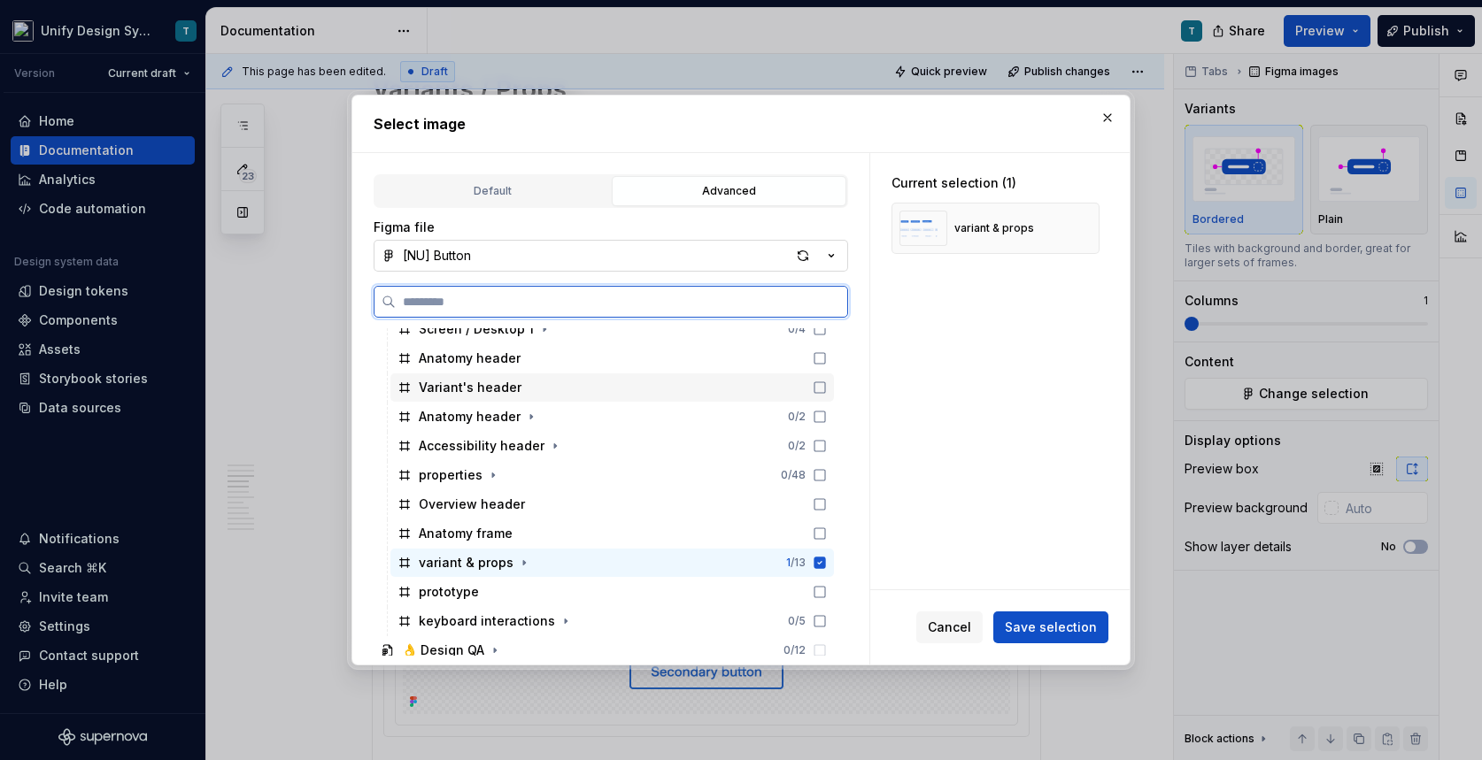
scroll to position [921, 0]
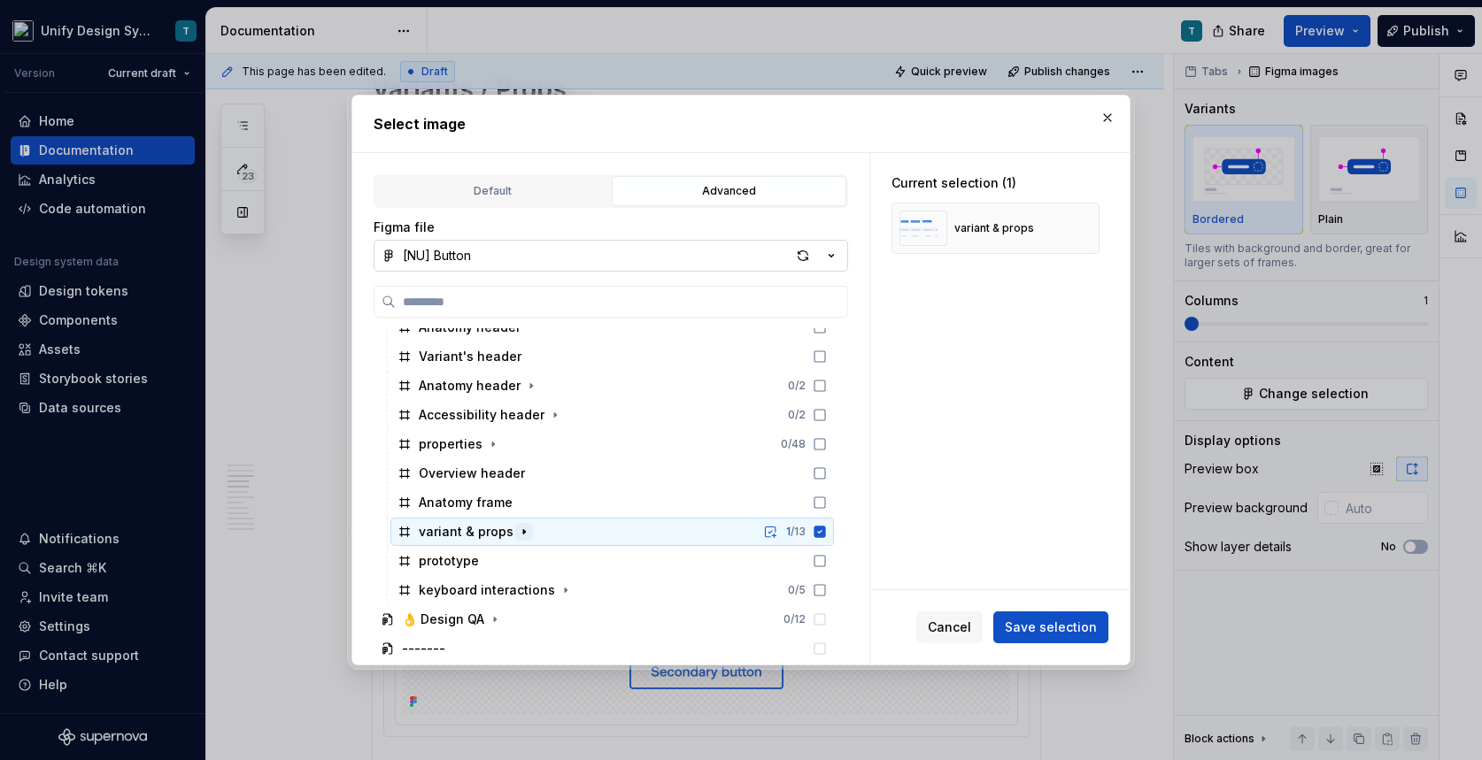
click at [517, 529] on icon "button" at bounding box center [524, 532] width 14 height 14
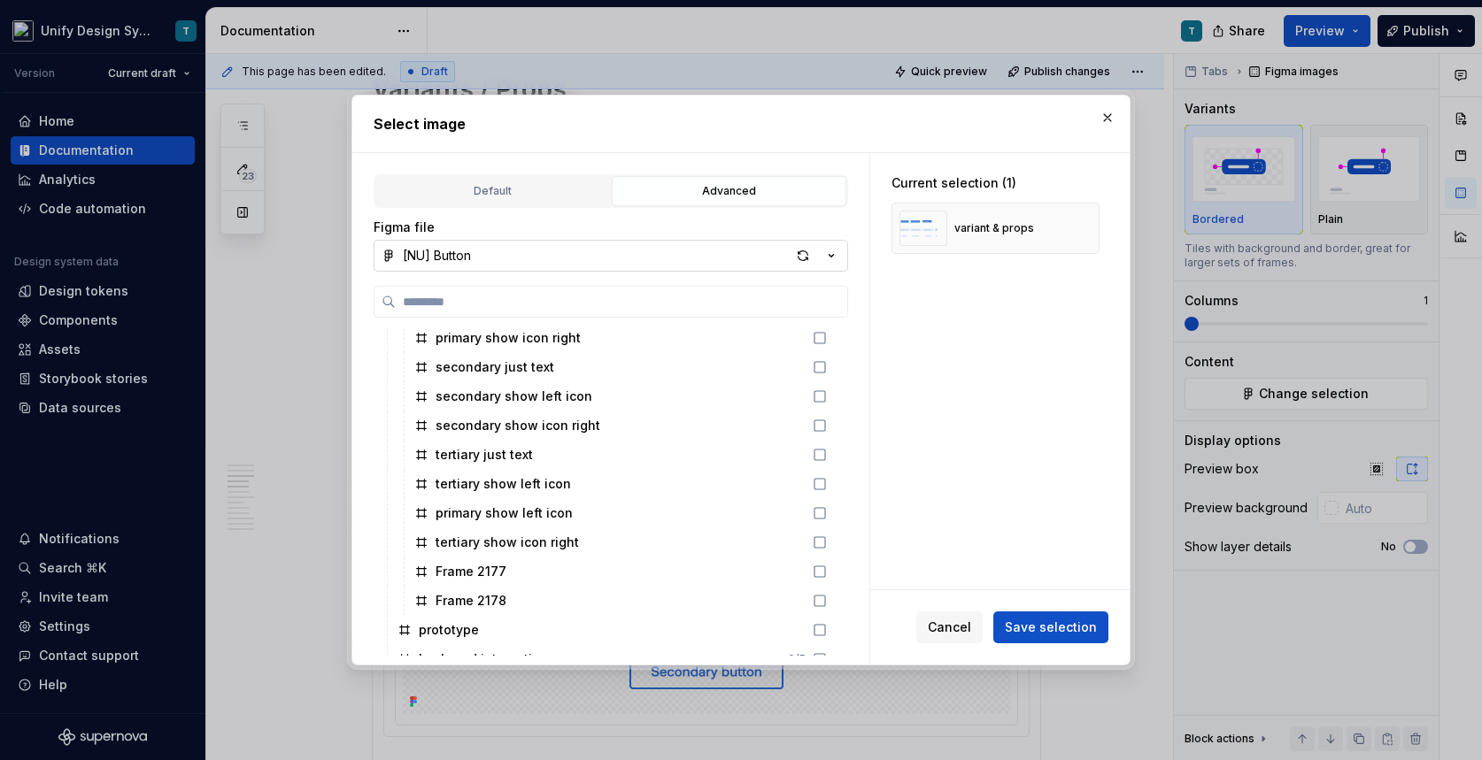
scroll to position [1260, 0]
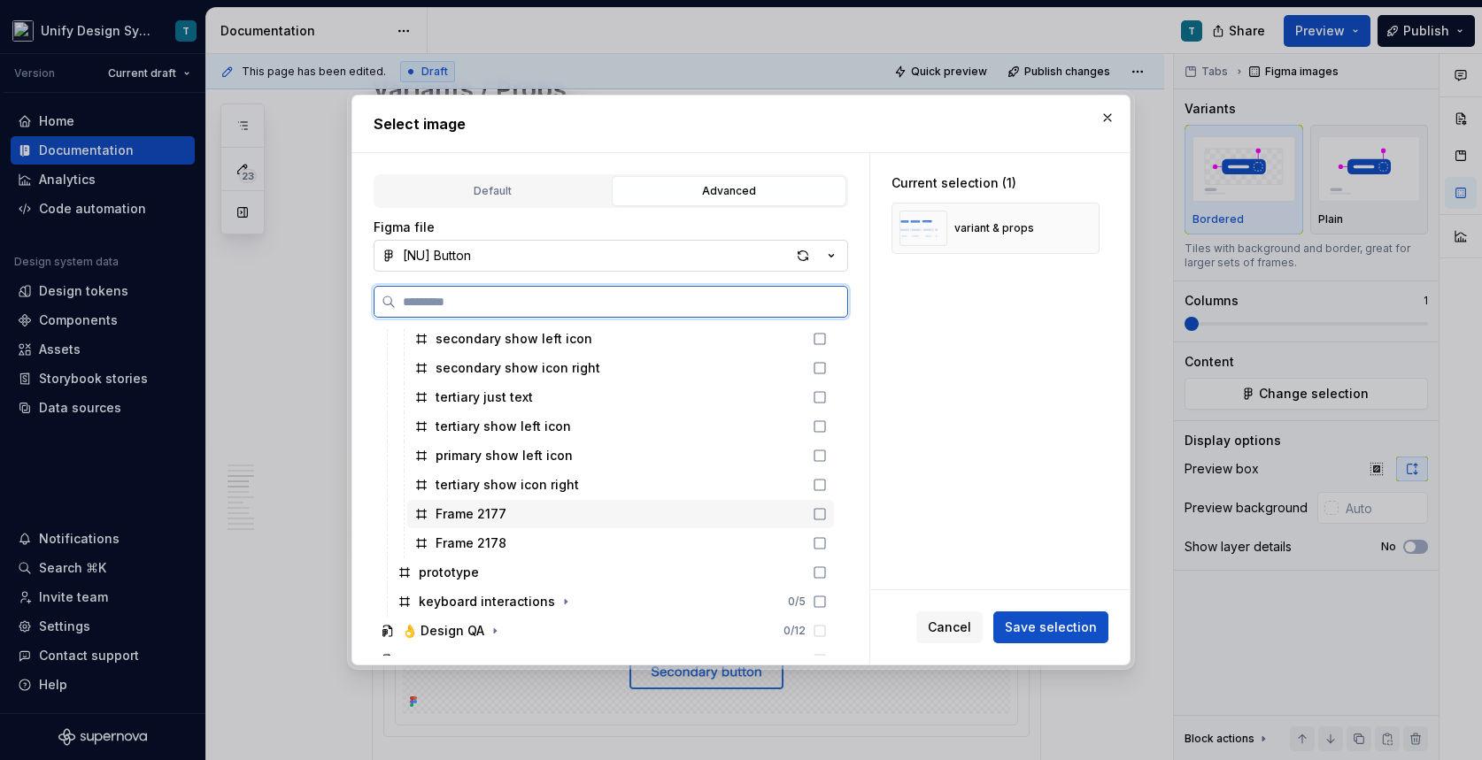
click at [489, 516] on div "Frame 2177" at bounding box center [471, 514] width 71 height 18
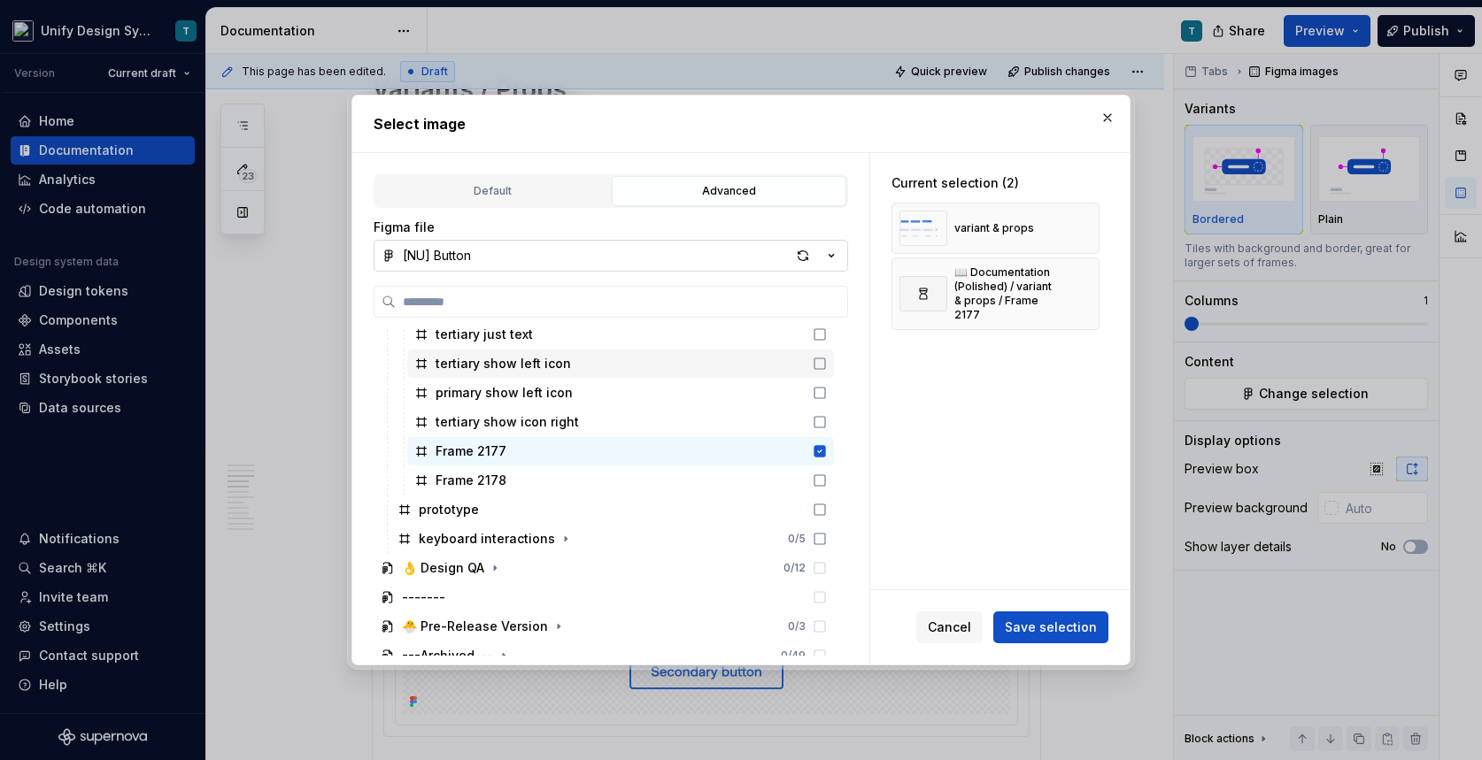
scroll to position [1336, 0]
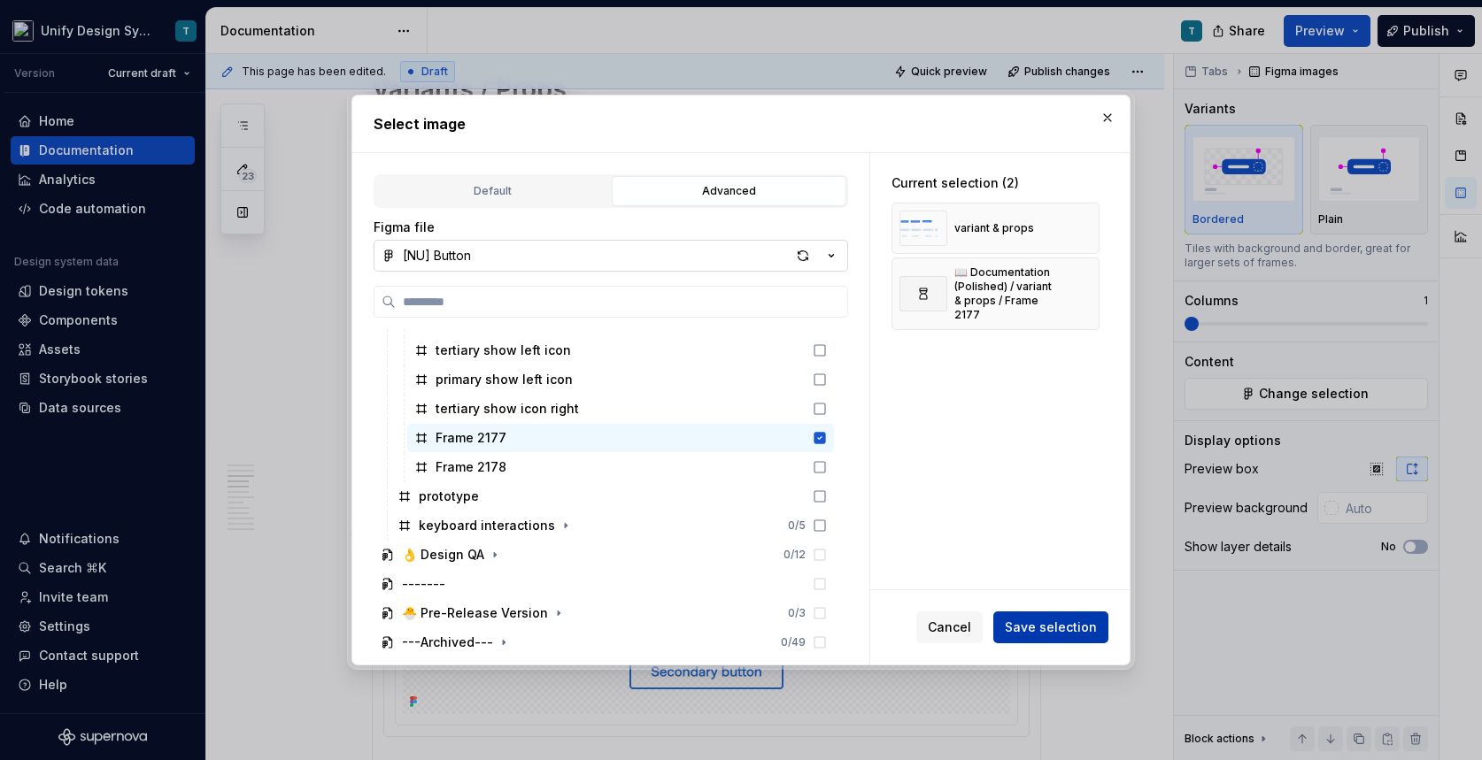
click at [1033, 625] on span "Save selection" at bounding box center [1051, 628] width 92 height 18
click at [1084, 228] on button "button" at bounding box center [1079, 228] width 25 height 25
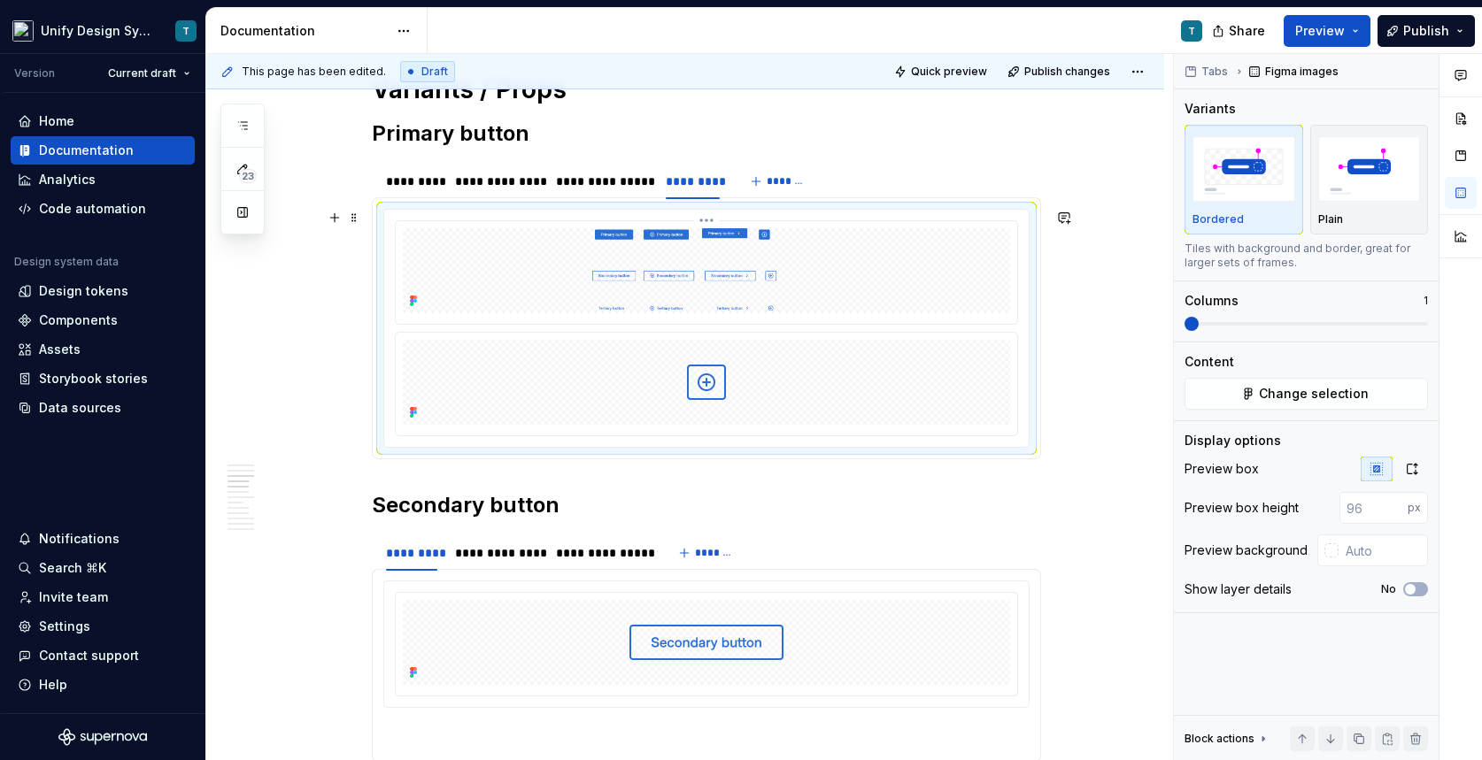
click at [714, 292] on img at bounding box center [706, 270] width 607 height 85
click at [1277, 393] on span "Change selection" at bounding box center [1314, 394] width 110 height 18
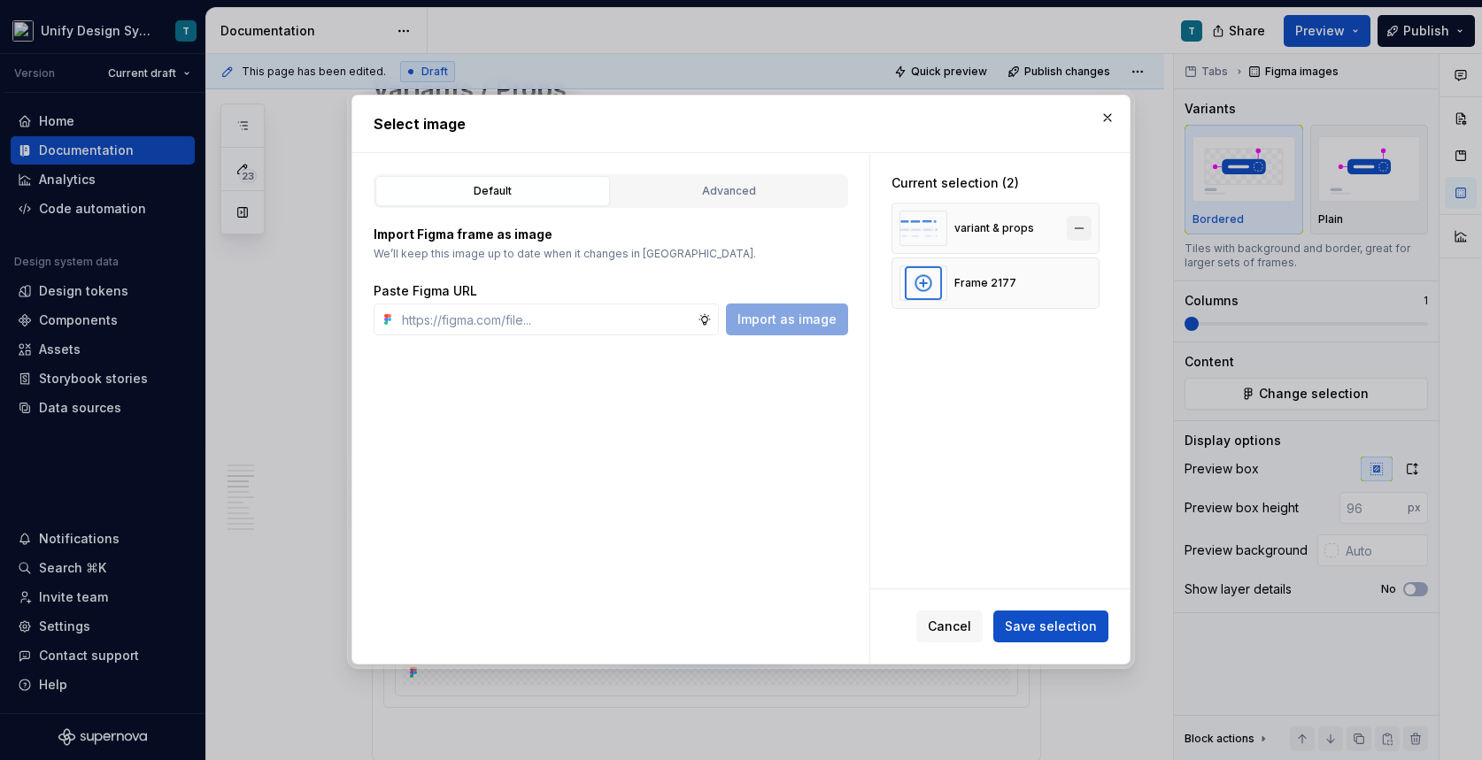
click at [1084, 222] on button "button" at bounding box center [1079, 228] width 25 height 25
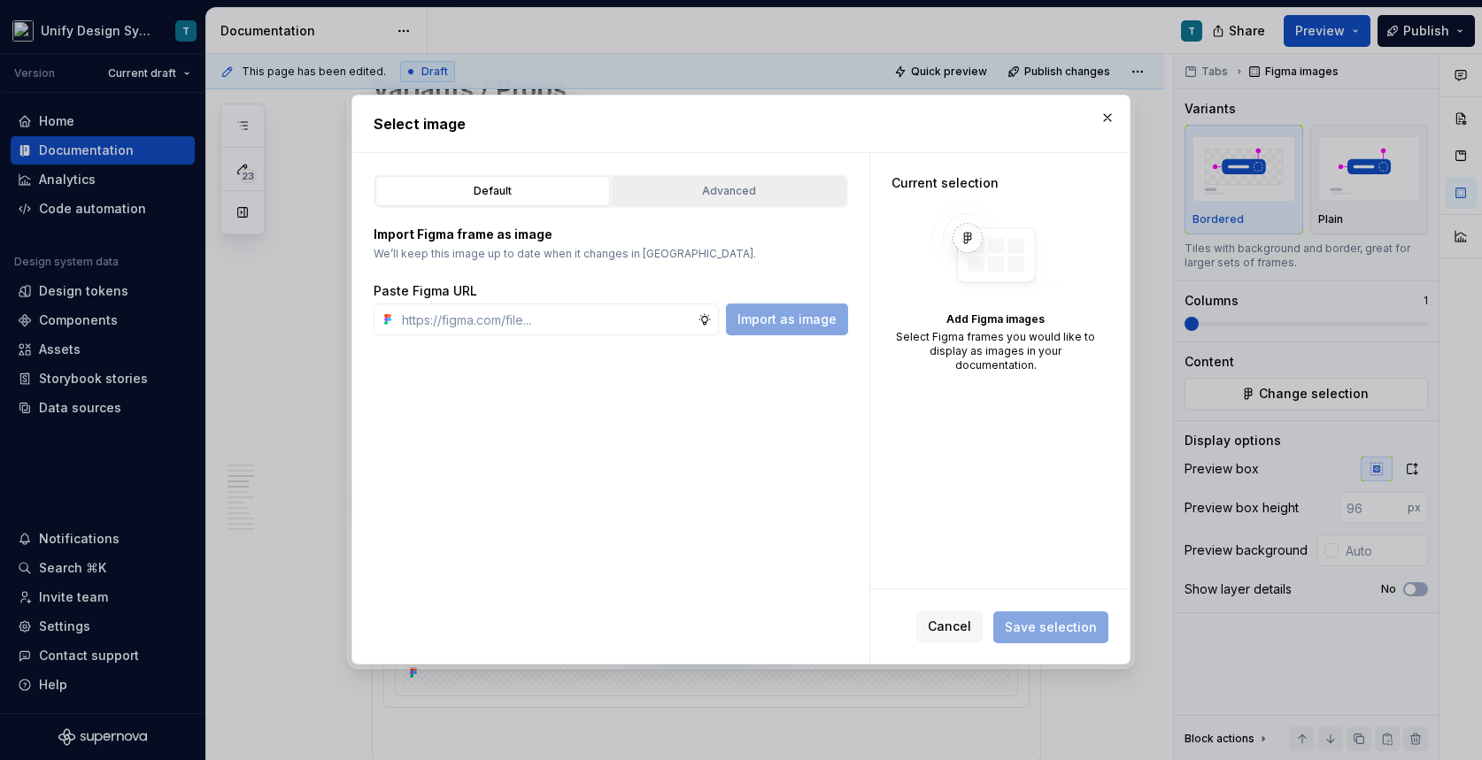
click at [766, 183] on div "Advanced" at bounding box center [729, 191] width 222 height 18
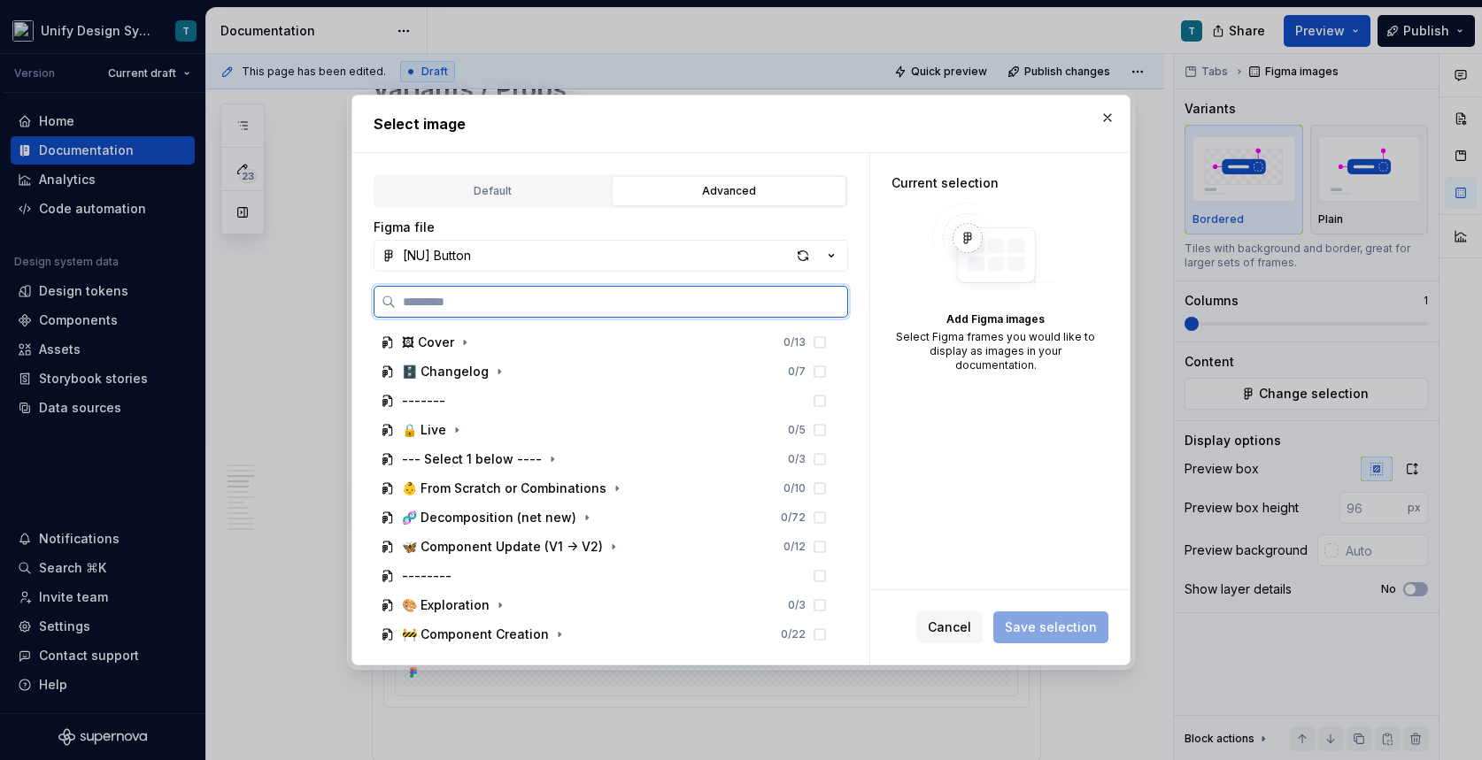
click at [675, 304] on input "search" at bounding box center [621, 302] width 451 height 18
click at [799, 252] on div "button" at bounding box center [803, 255] width 25 height 25
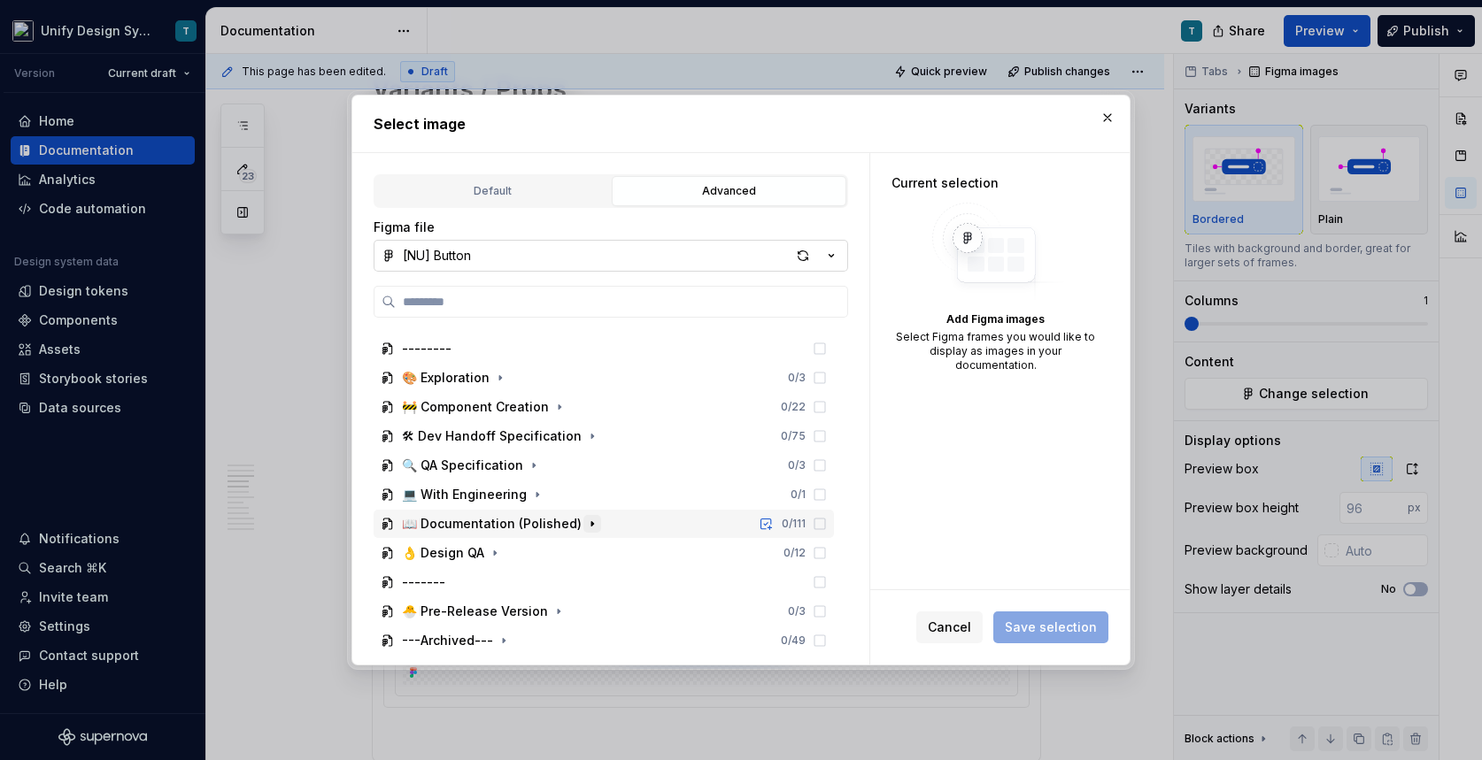
click at [585, 523] on icon "button" at bounding box center [592, 524] width 14 height 14
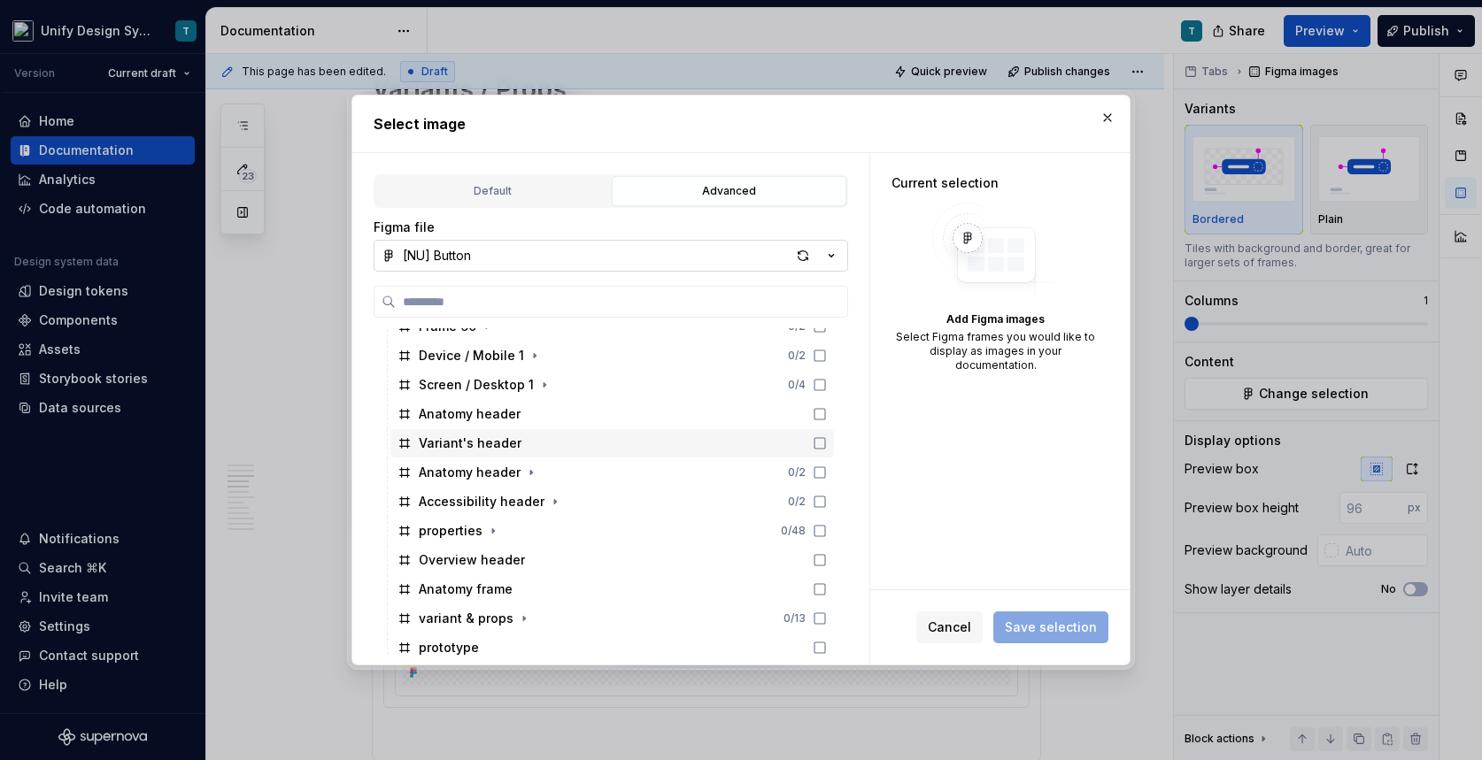
scroll to position [901, 0]
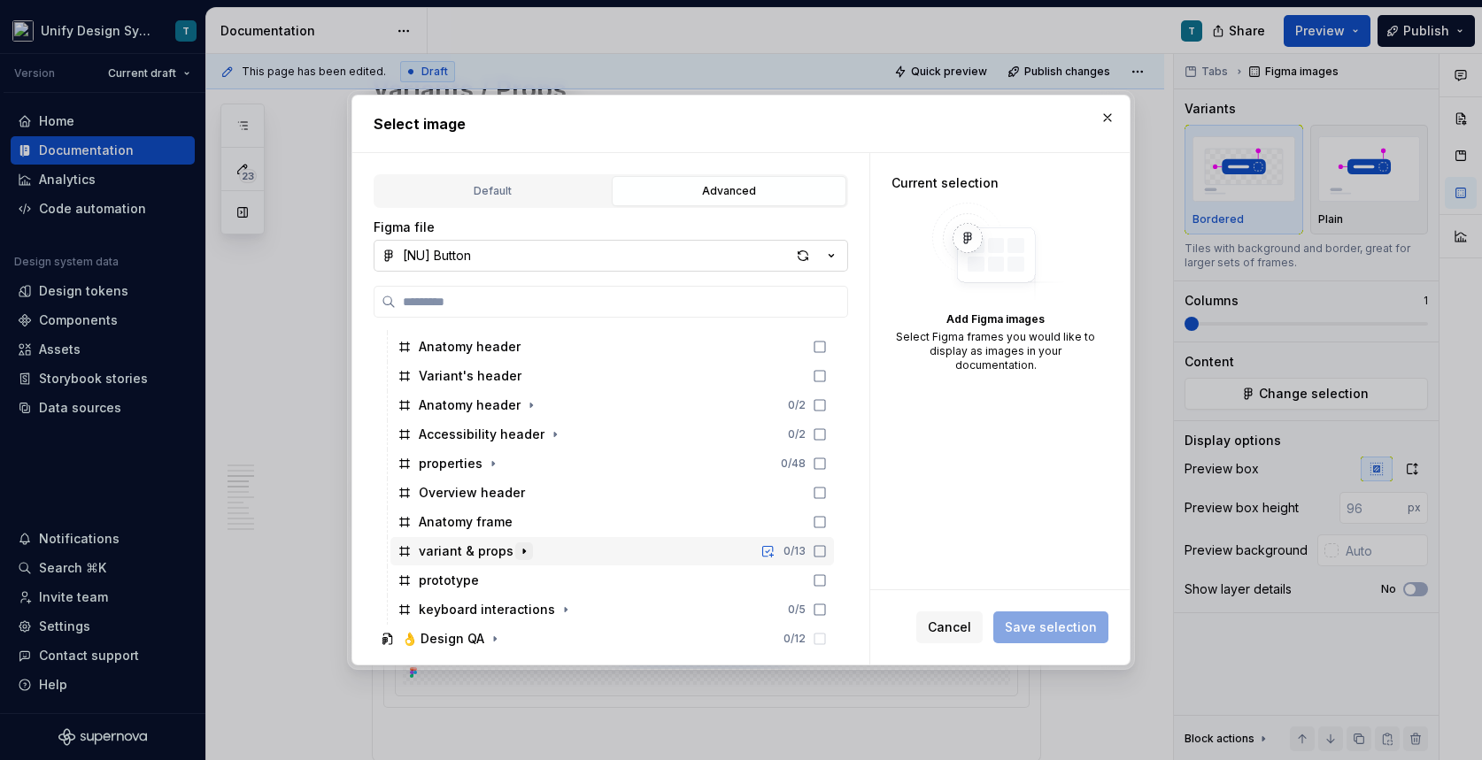
click at [523, 552] on icon "button" at bounding box center [524, 552] width 2 height 4
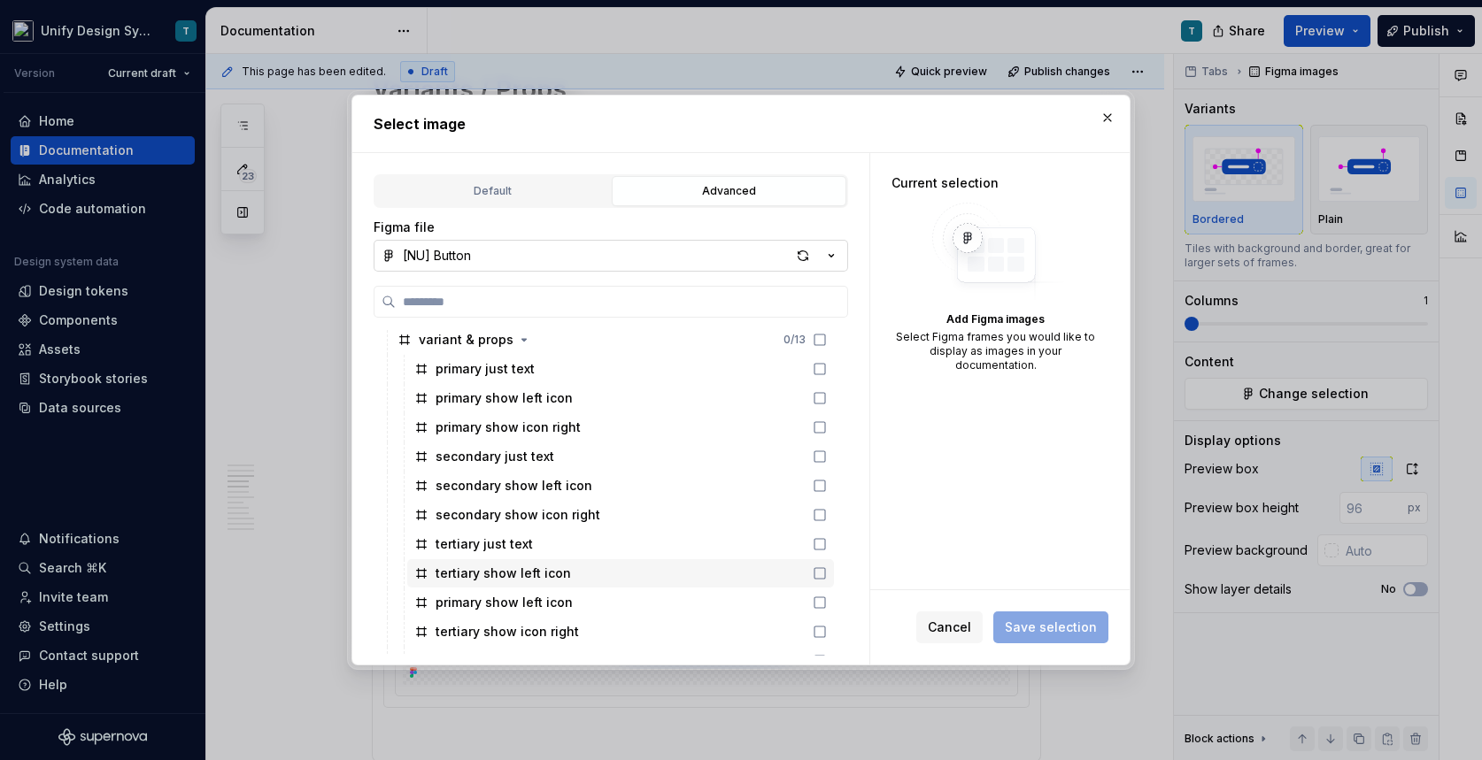
scroll to position [1112, 0]
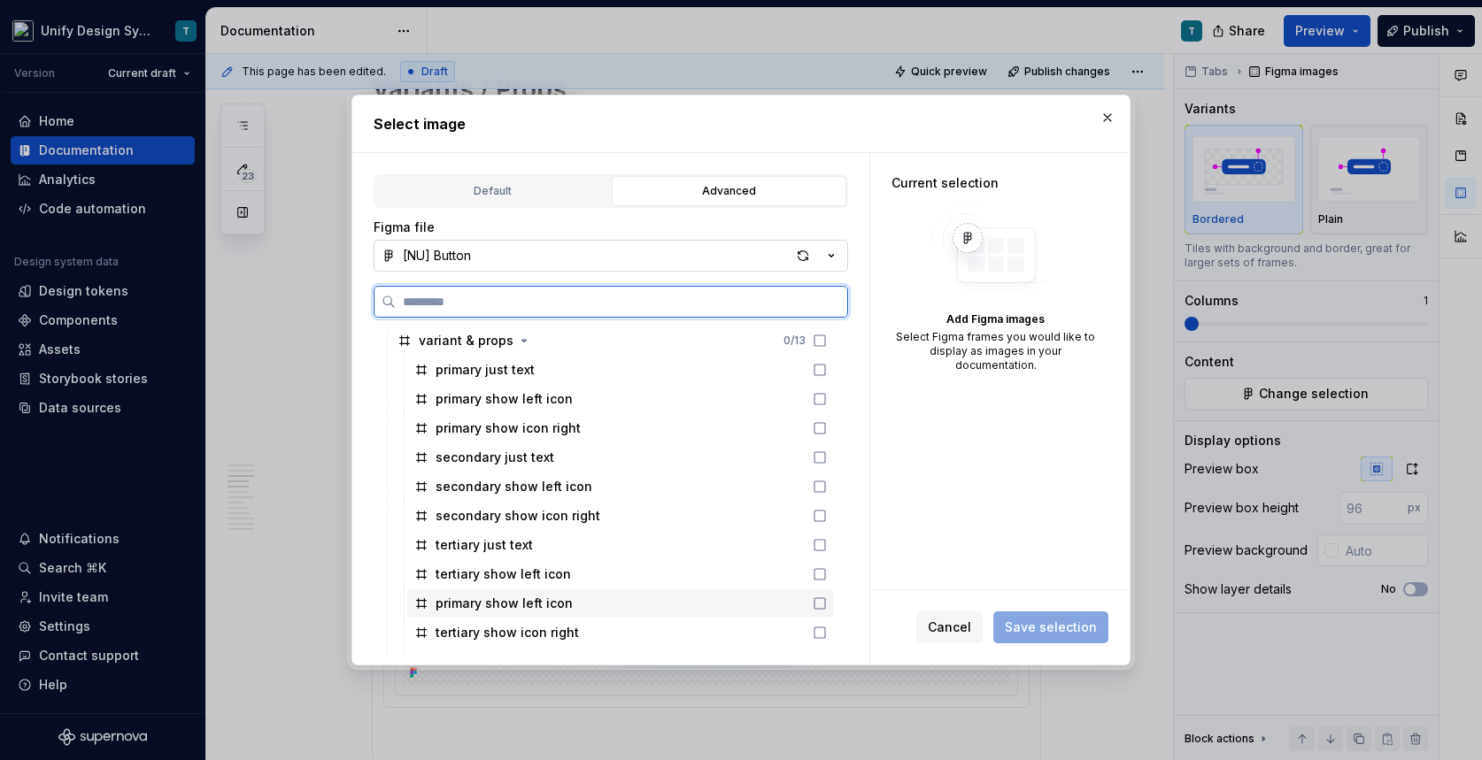
click at [507, 606] on div "primary show left icon" at bounding box center [504, 604] width 137 height 18
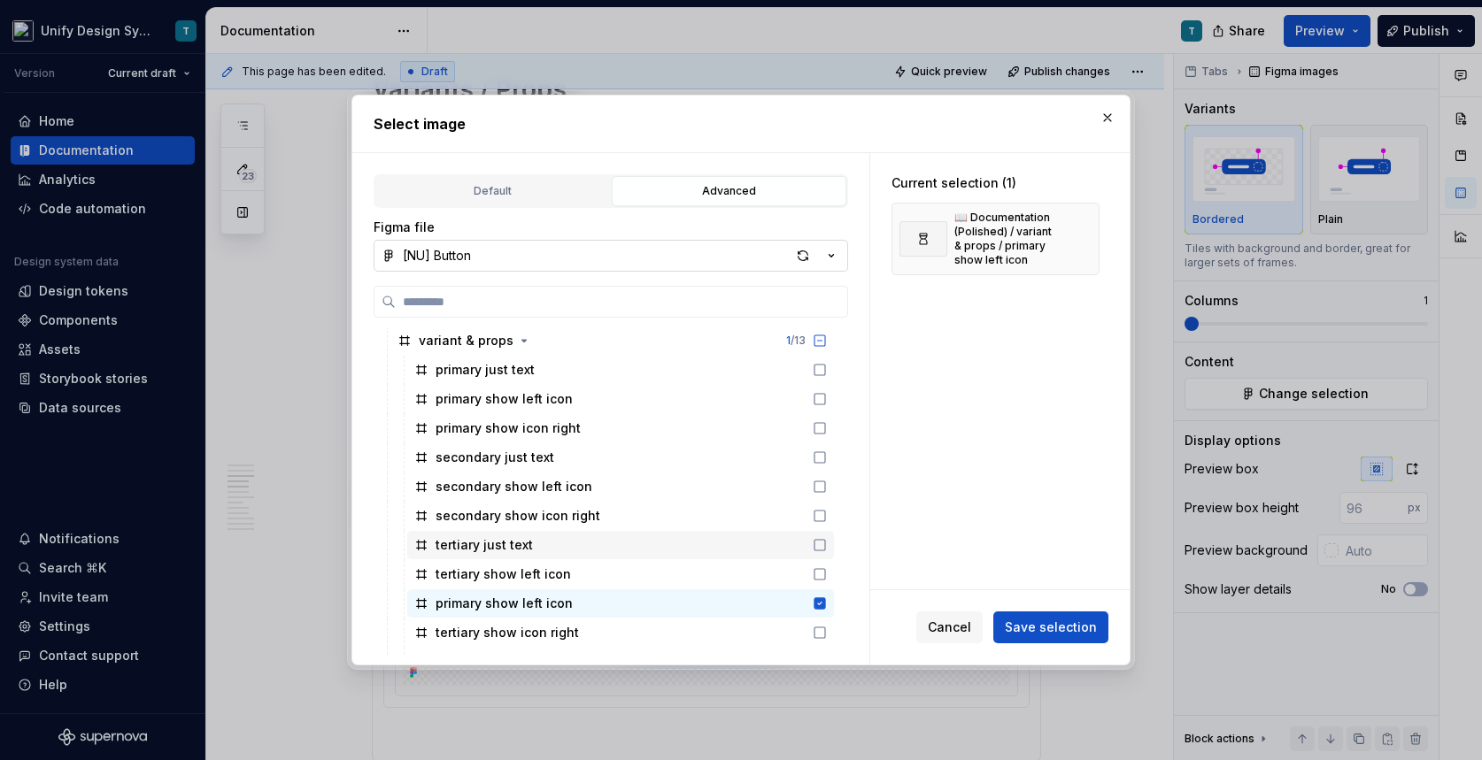
scroll to position [1201, 0]
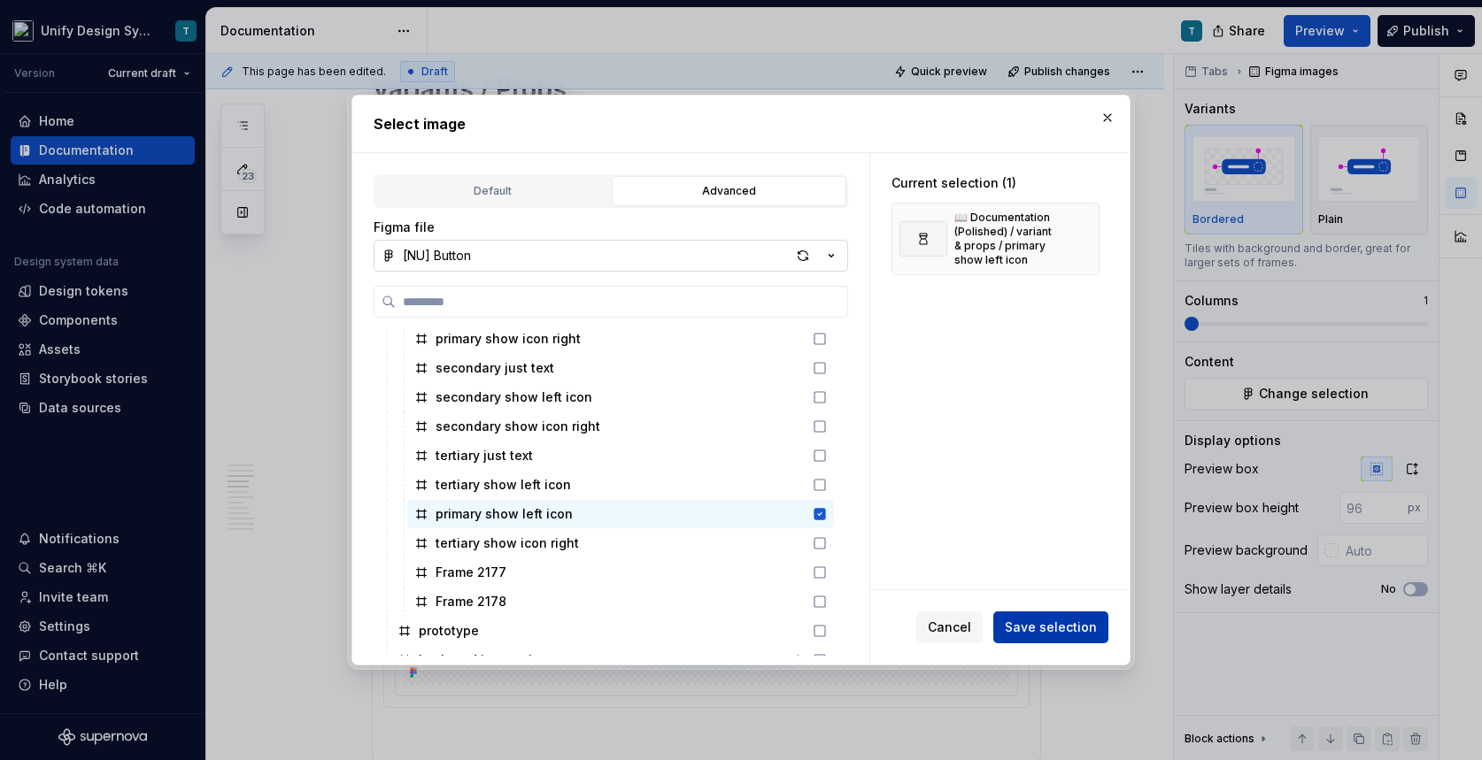
click at [1018, 627] on span "Save selection" at bounding box center [1051, 628] width 92 height 18
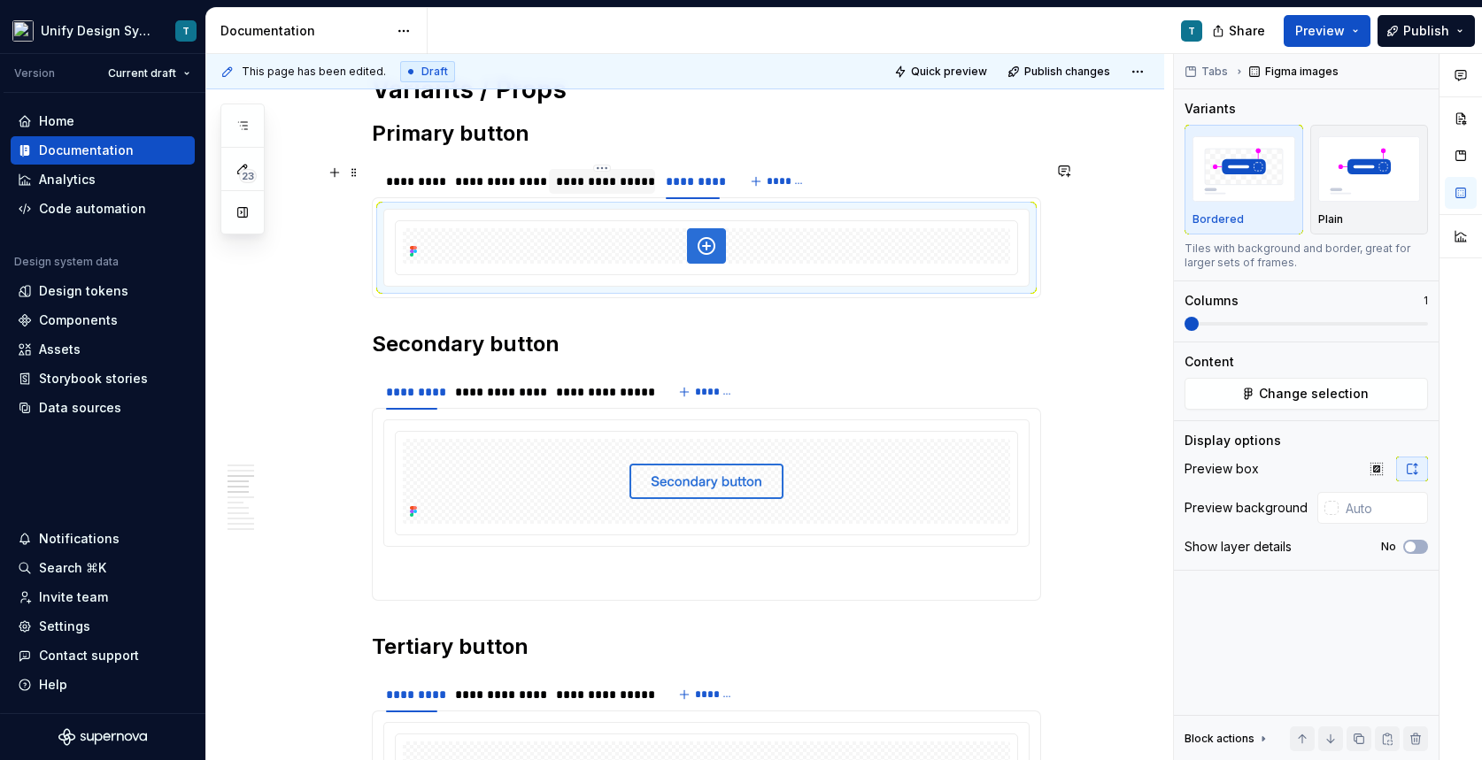
click at [618, 185] on div "**********" at bounding box center [602, 182] width 92 height 18
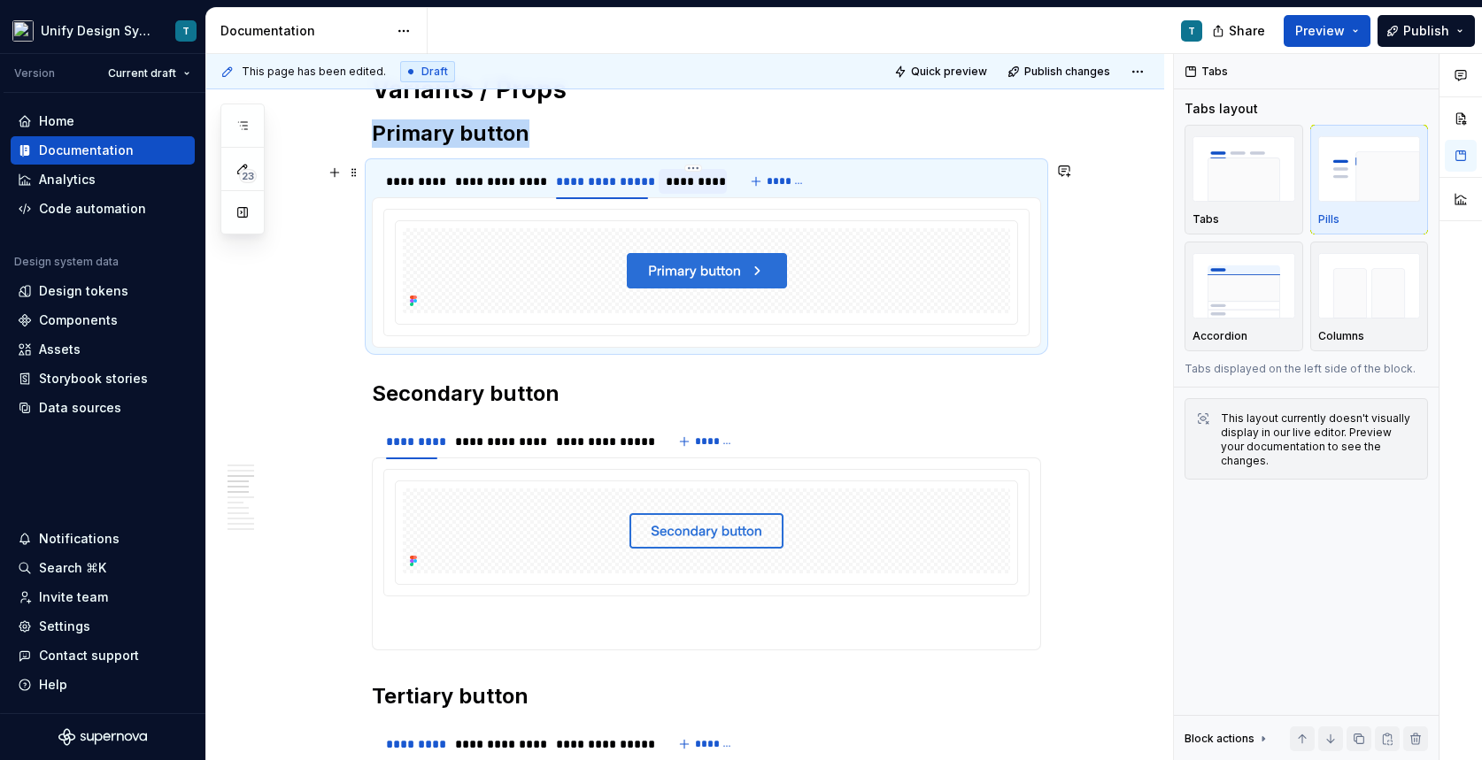
click at [683, 174] on div "*********" at bounding box center [693, 182] width 54 height 18
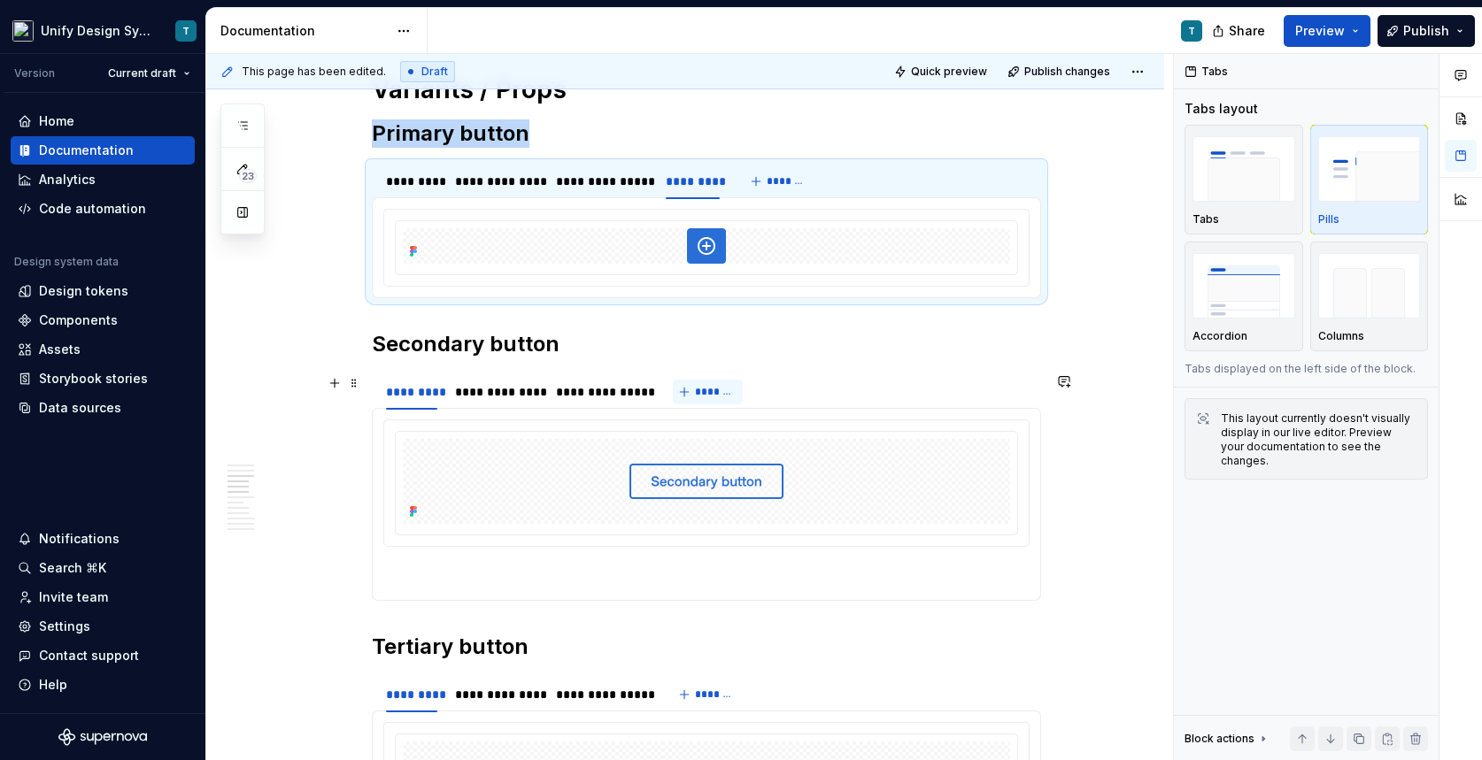
click at [688, 390] on button "*******" at bounding box center [708, 392] width 70 height 25
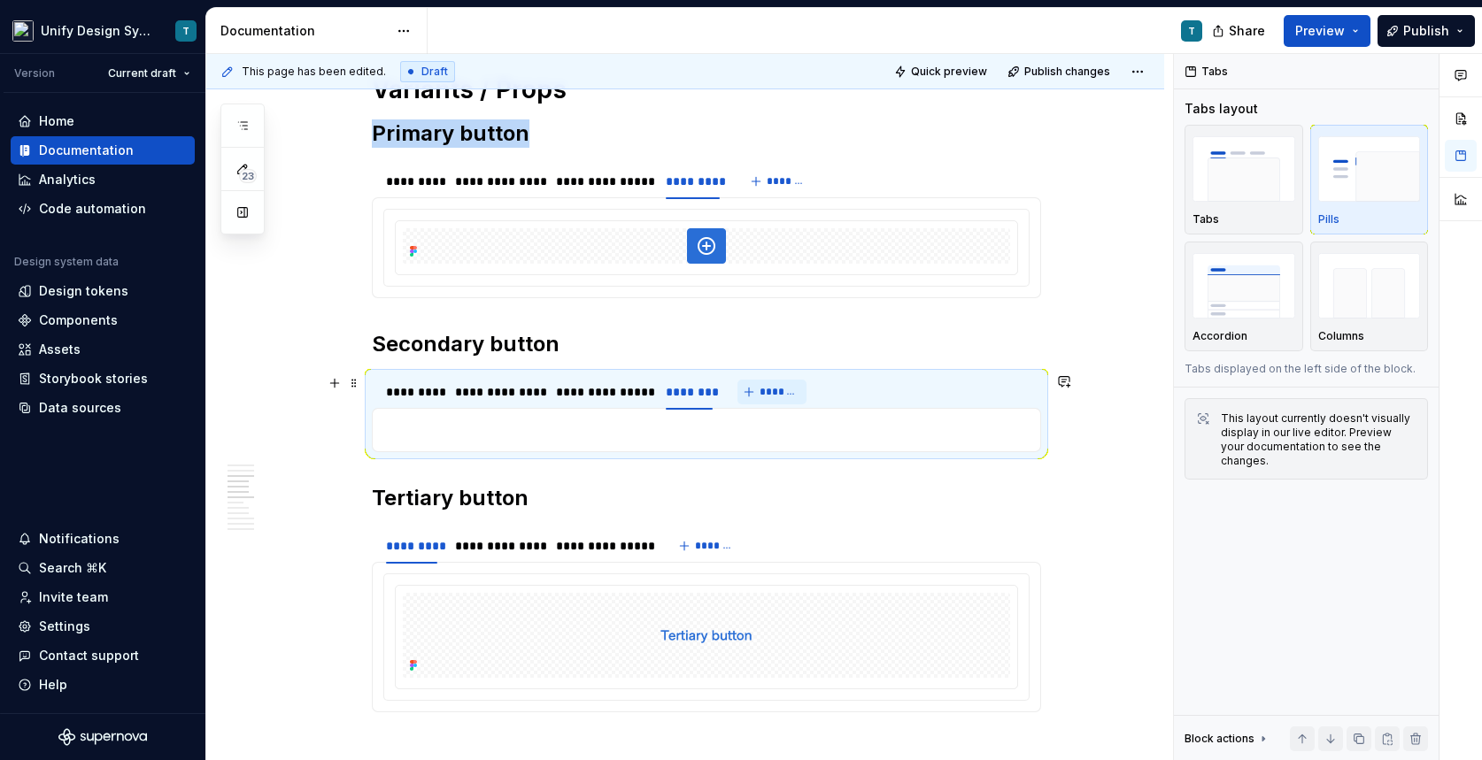
click at [688, 390] on div "********" at bounding box center [689, 392] width 46 height 18
click at [726, 429] on p at bounding box center [706, 430] width 646 height 21
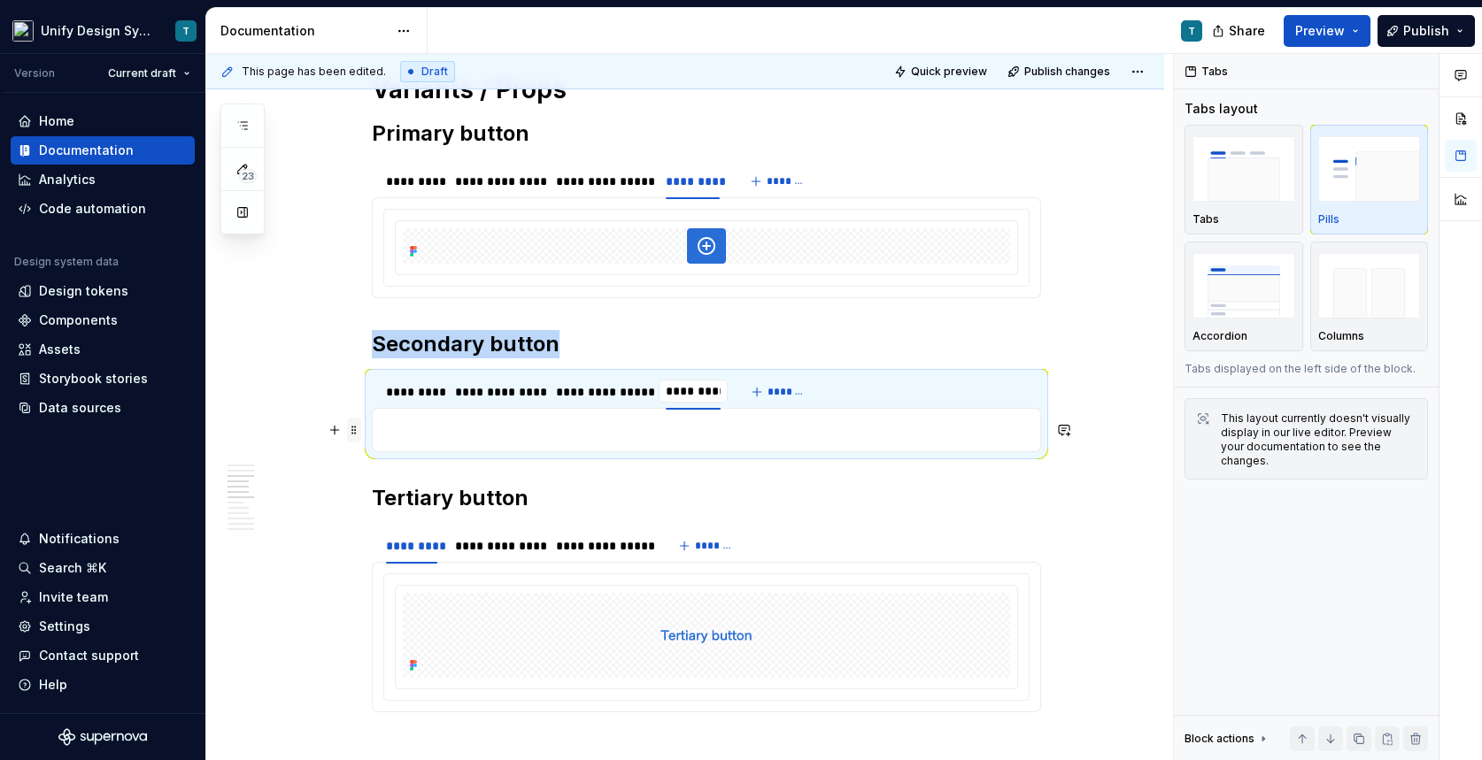
click at [354, 428] on span at bounding box center [354, 430] width 14 height 25
click at [346, 432] on button "button" at bounding box center [334, 430] width 25 height 25
click at [340, 430] on button "button" at bounding box center [334, 430] width 25 height 25
click at [337, 429] on button "button" at bounding box center [334, 430] width 25 height 25
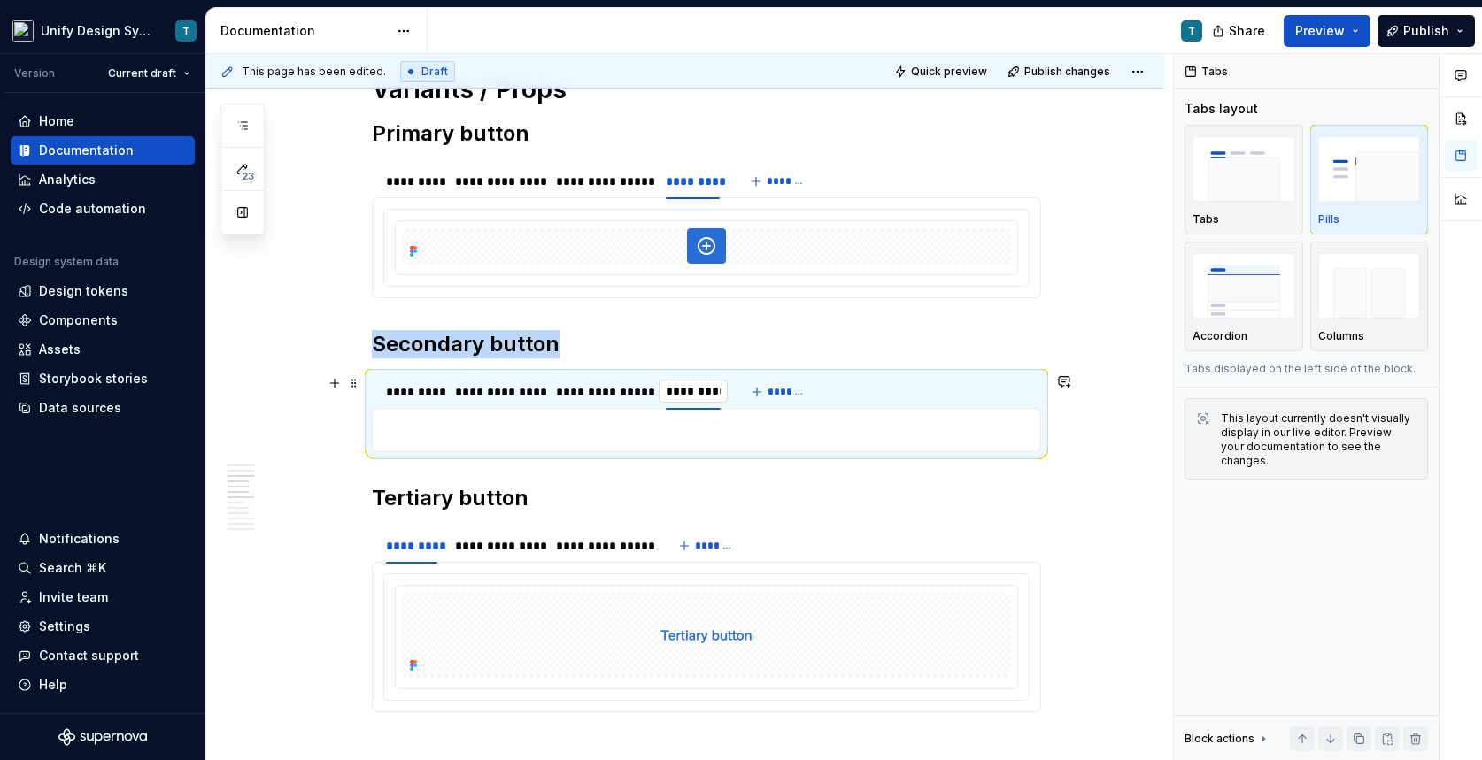
click at [712, 392] on input "*********" at bounding box center [693, 391] width 68 height 32
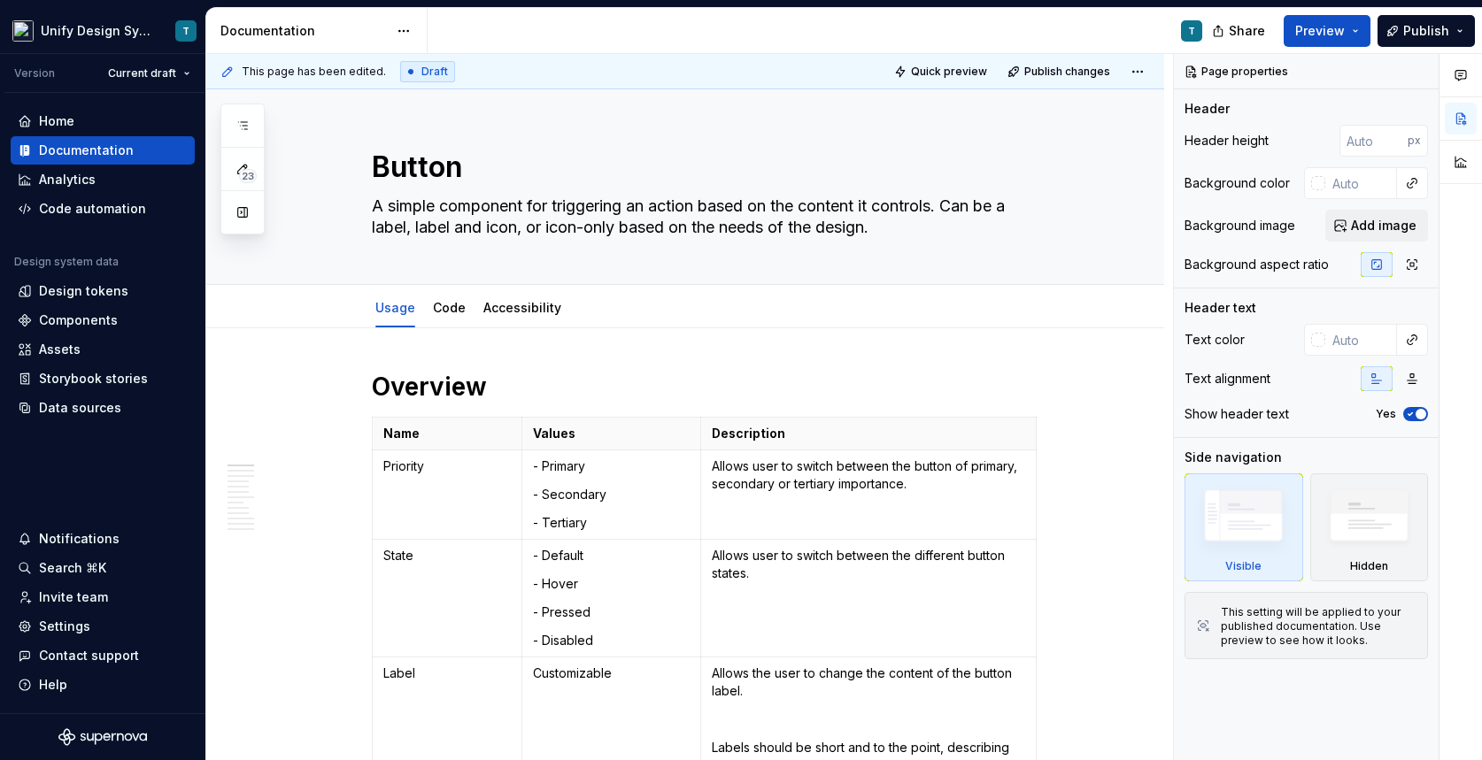
type textarea "*"
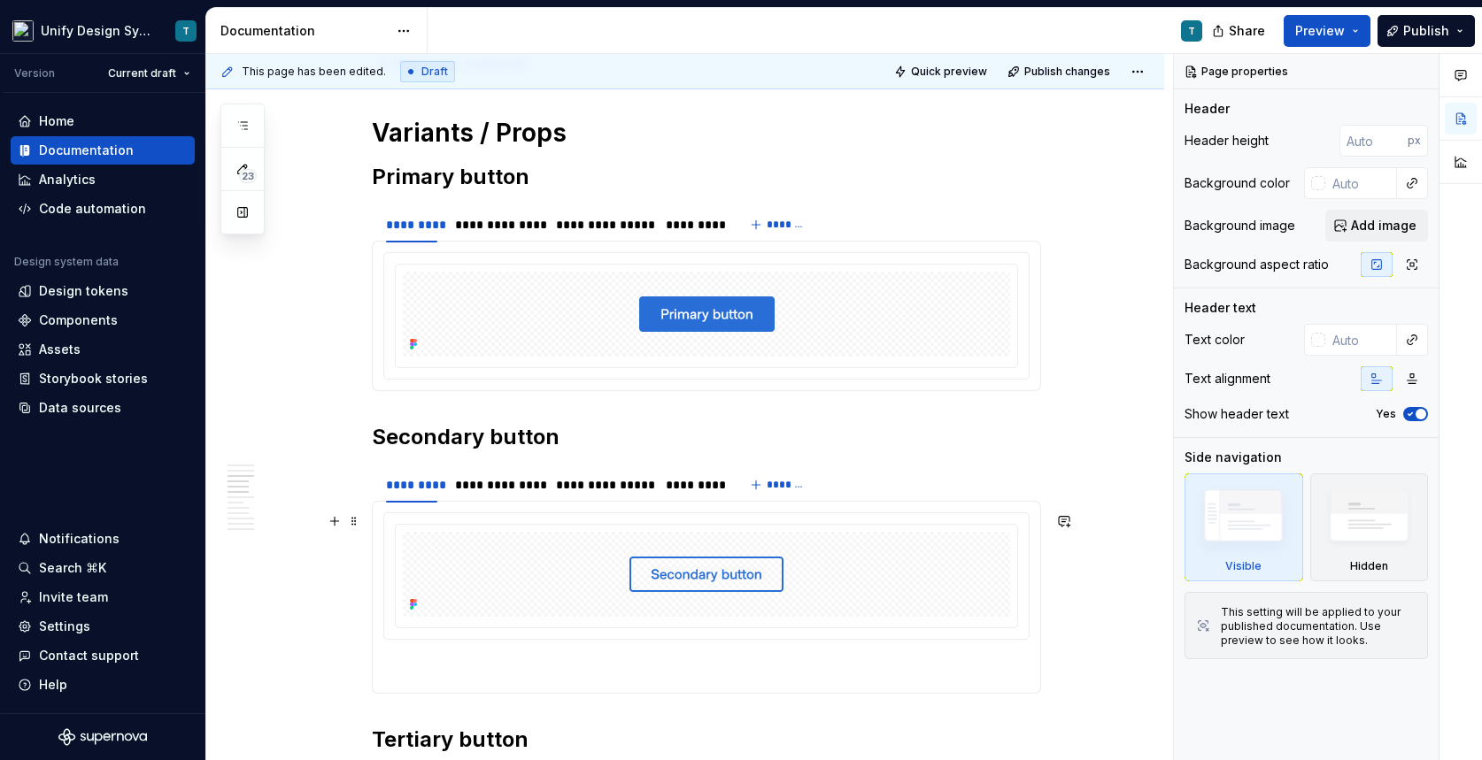
scroll to position [1487, 0]
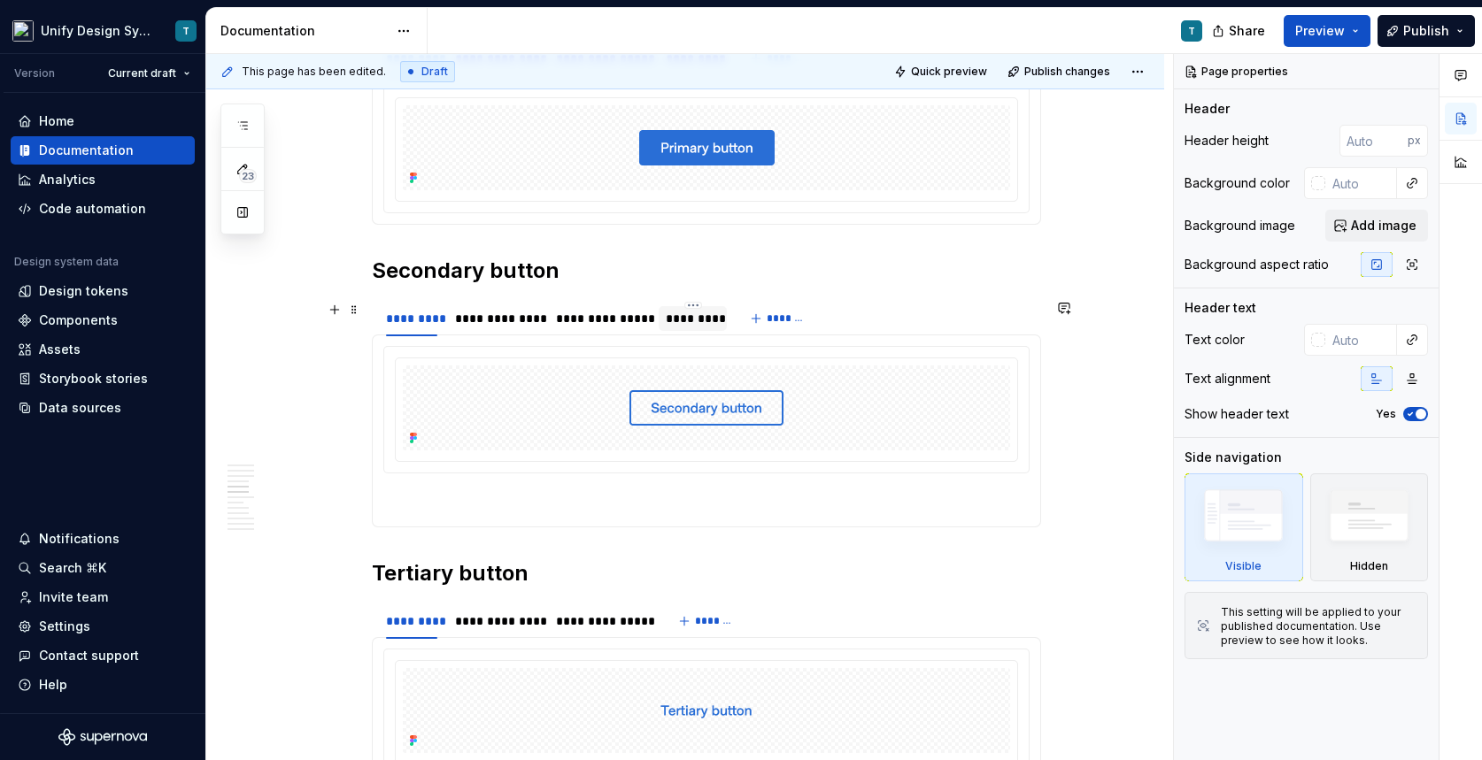
click at [716, 317] on div "*********" at bounding box center [693, 319] width 54 height 18
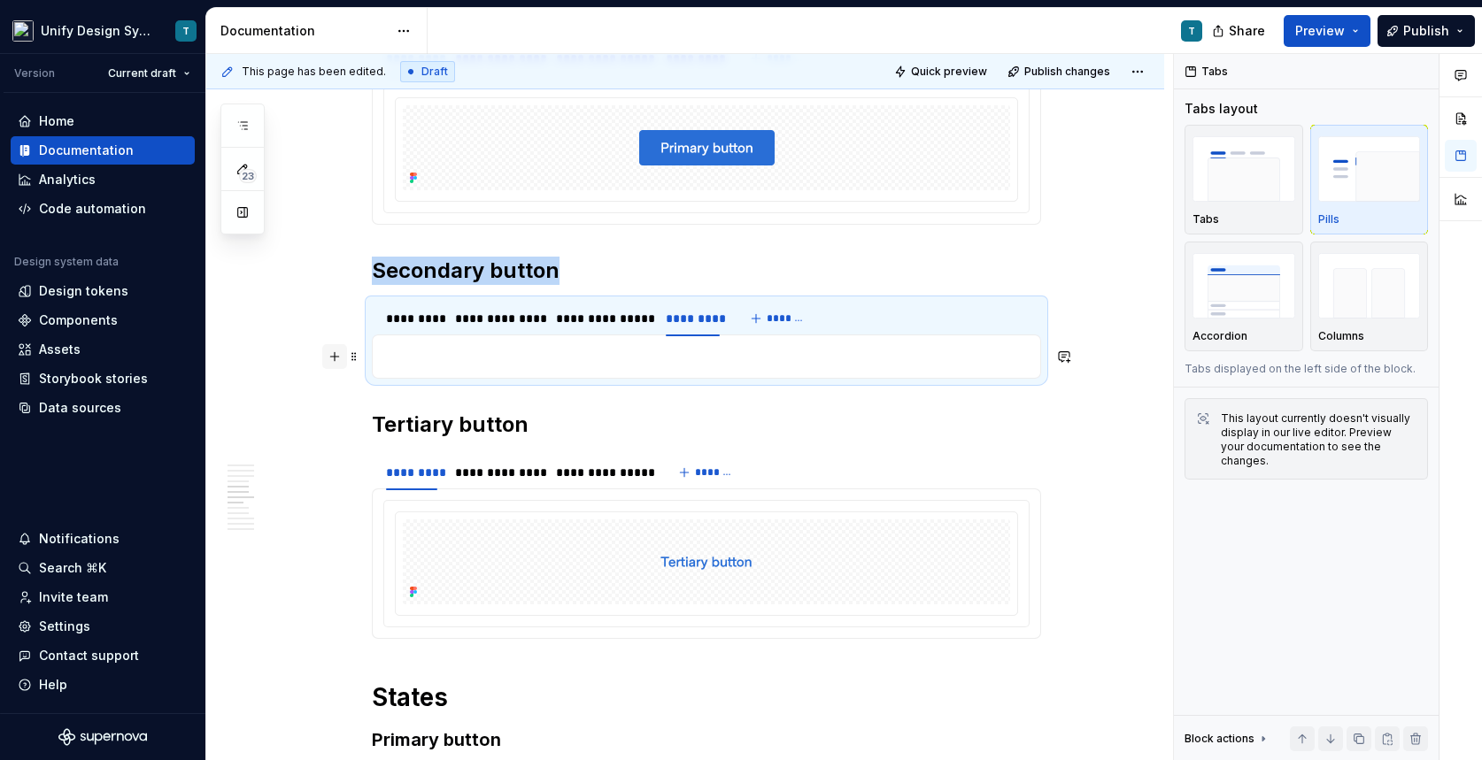
click at [344, 358] on button "button" at bounding box center [334, 356] width 25 height 25
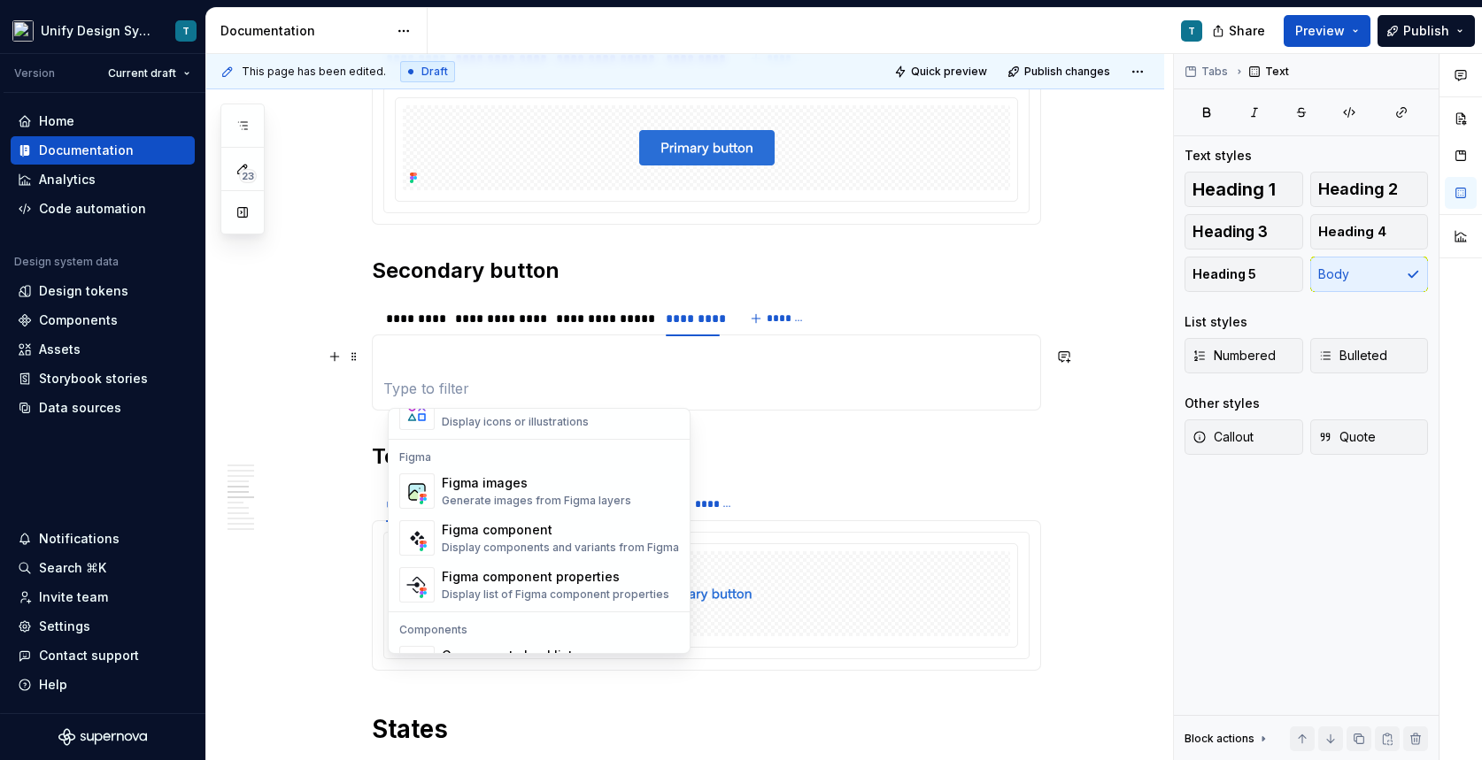
scroll to position [1581, 0]
click at [506, 482] on div "Figma images" at bounding box center [536, 487] width 189 height 18
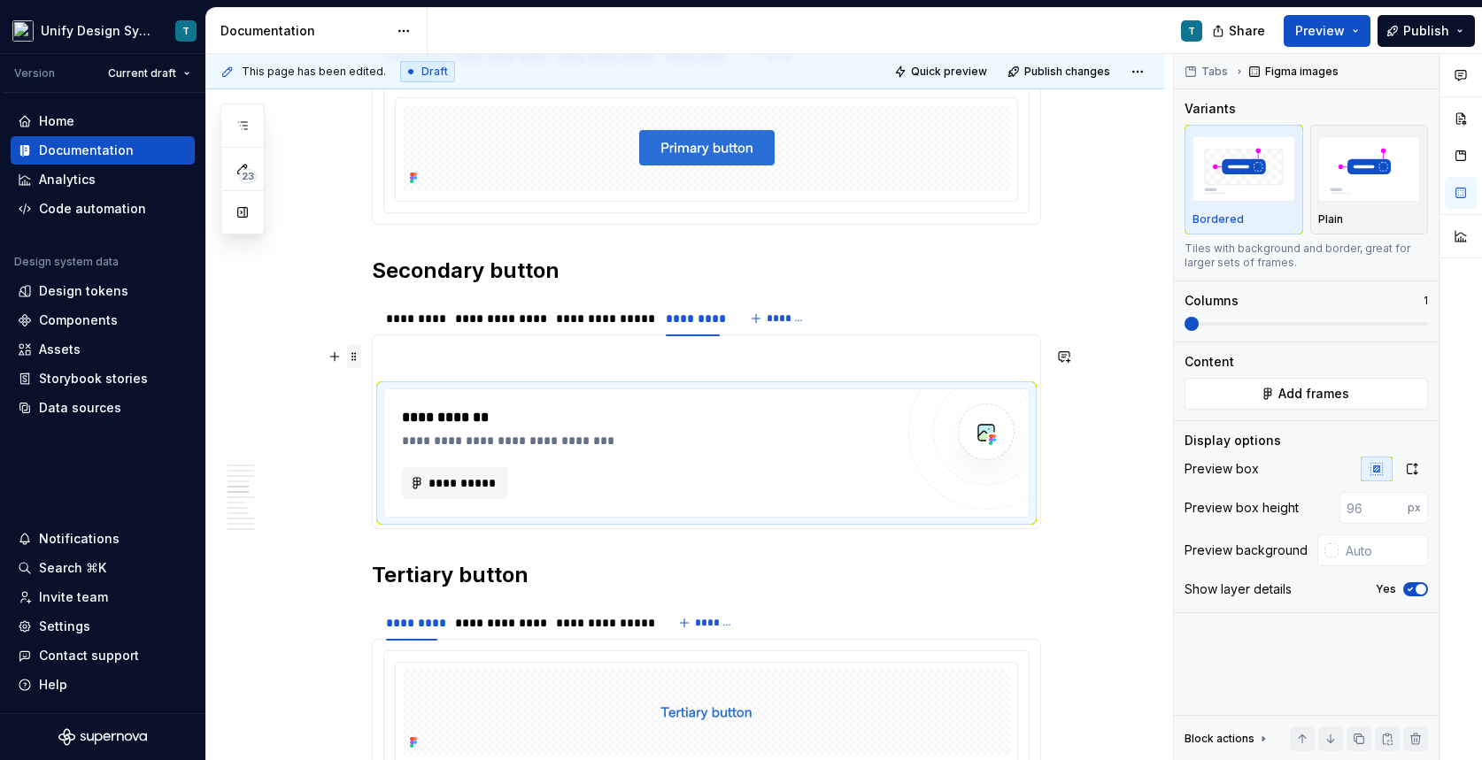
click at [359, 354] on span at bounding box center [354, 356] width 14 height 25
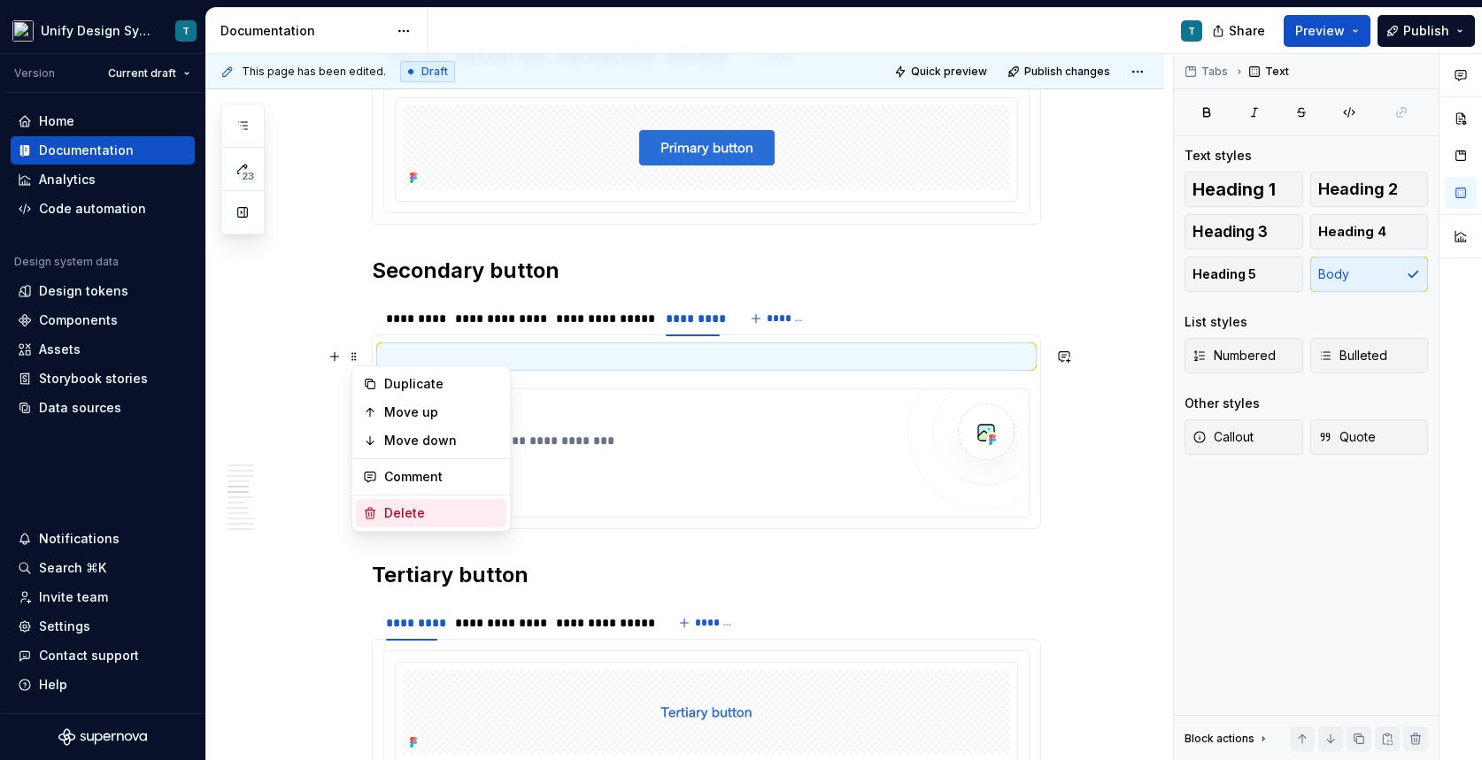
click at [409, 508] on div "Delete" at bounding box center [441, 514] width 115 height 18
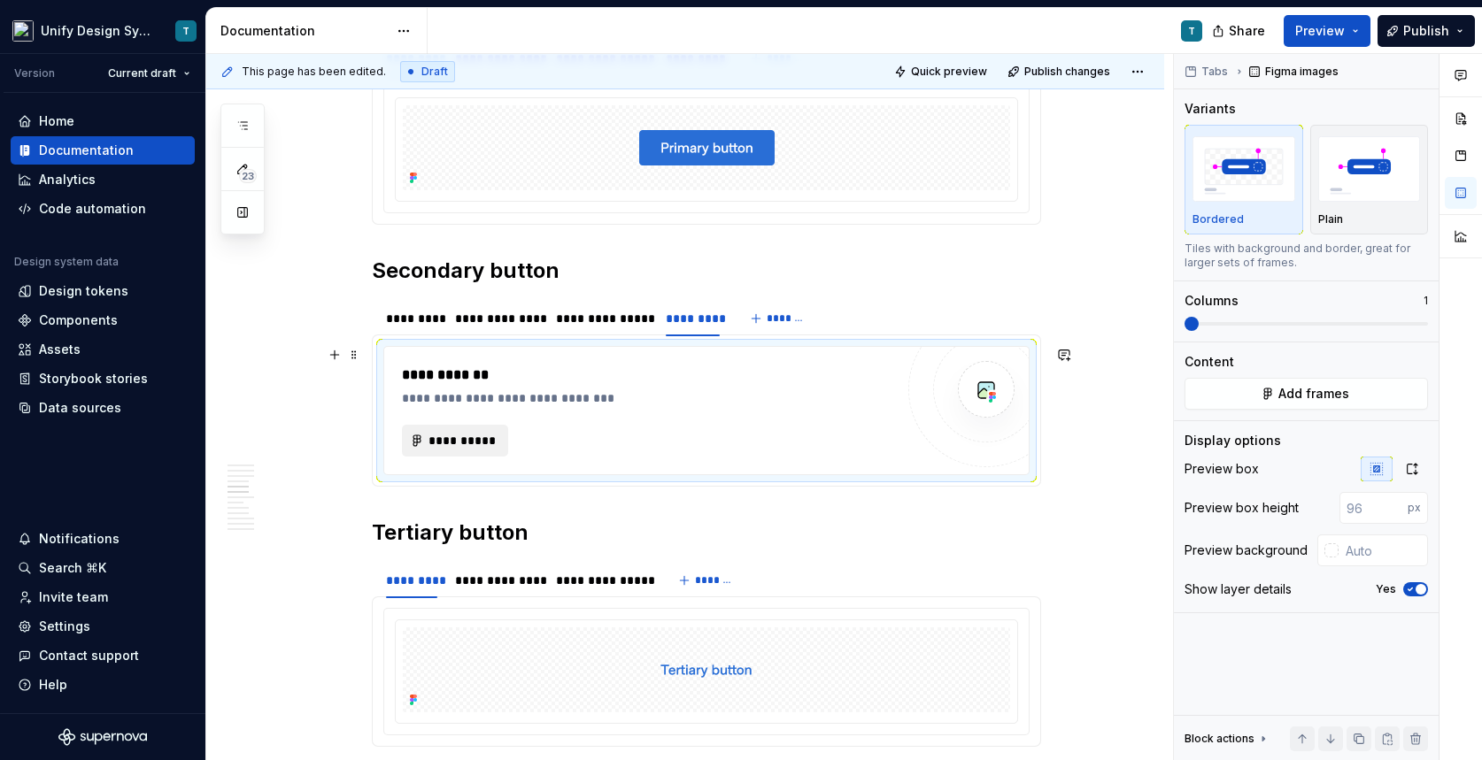
click at [434, 441] on span "**********" at bounding box center [462, 441] width 69 height 18
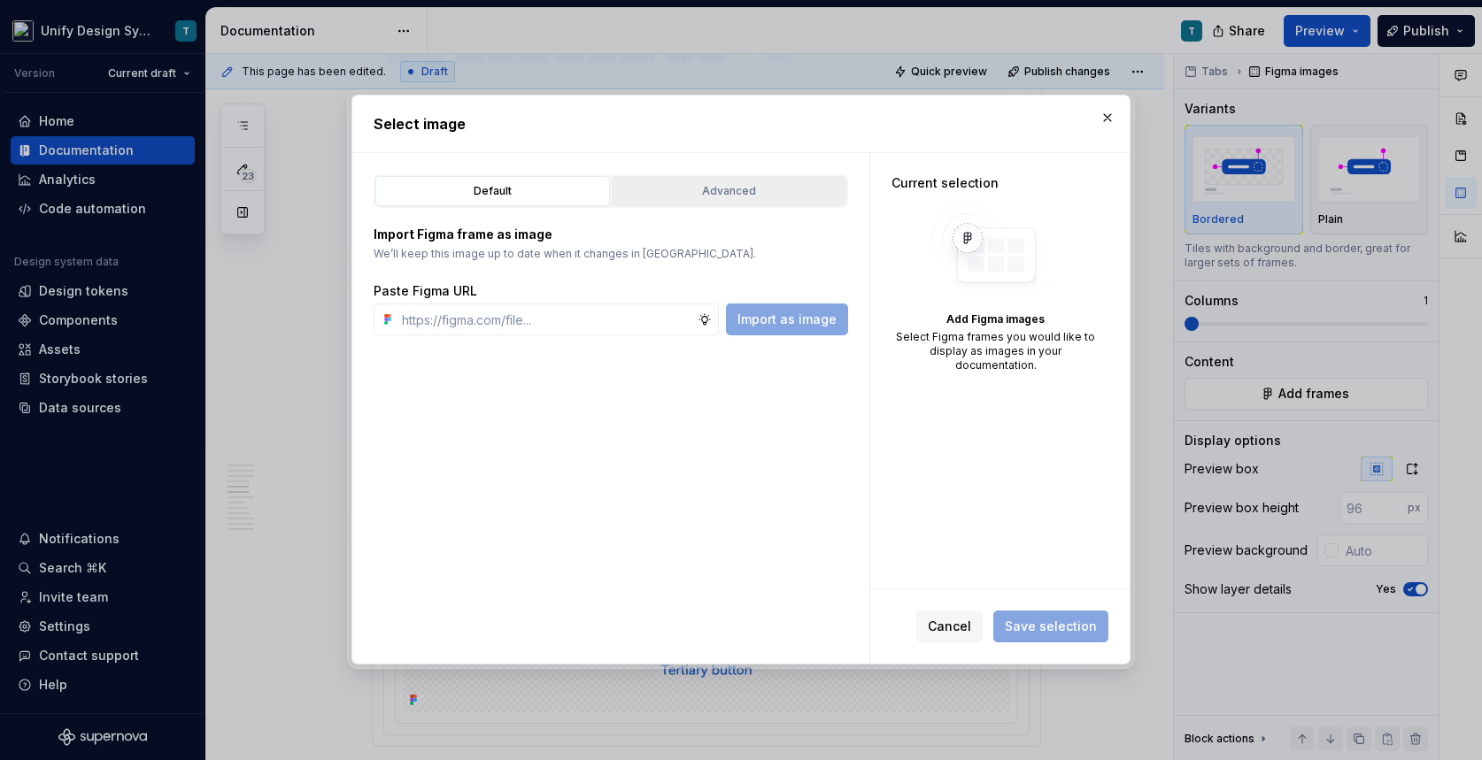
click at [697, 204] on button "Advanced" at bounding box center [729, 191] width 235 height 30
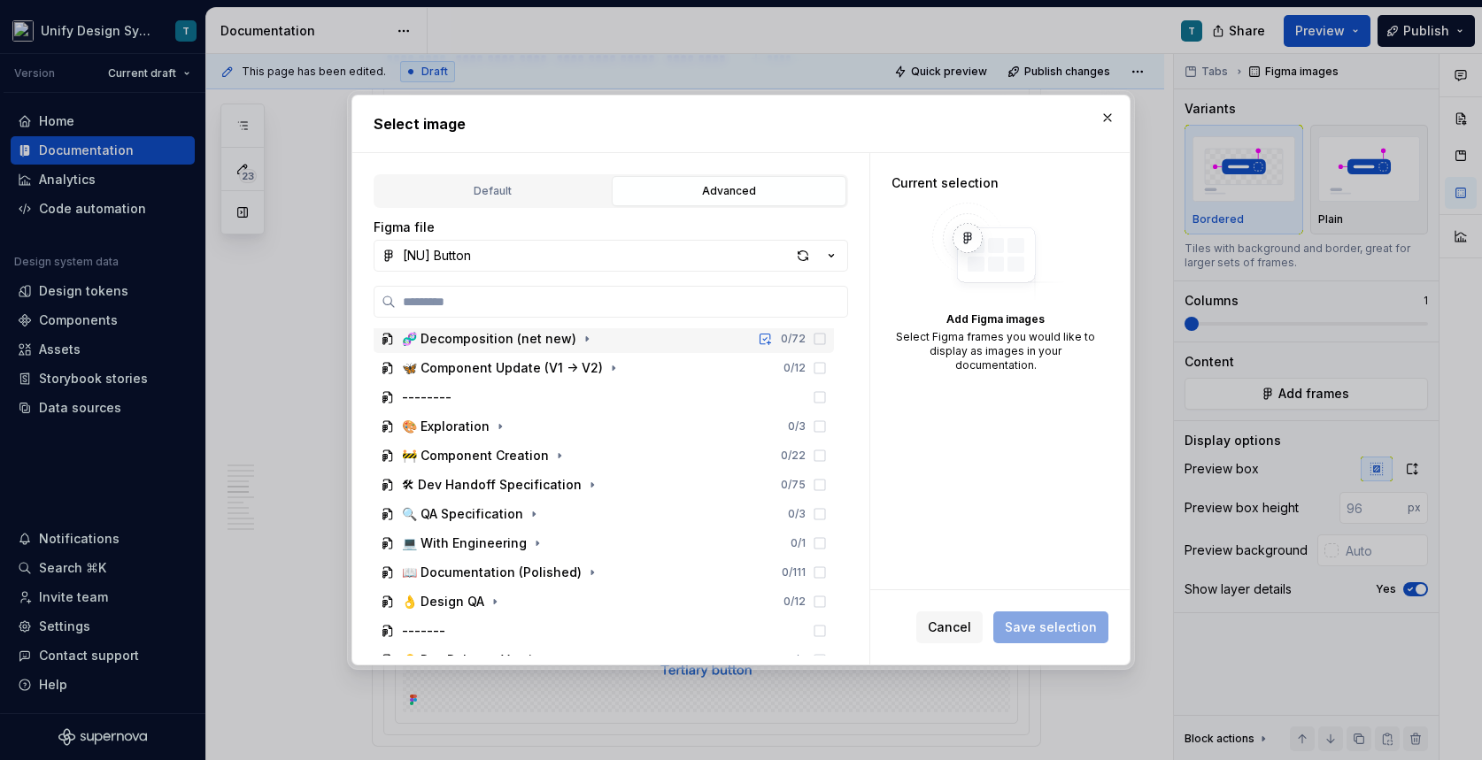
scroll to position [228, 0]
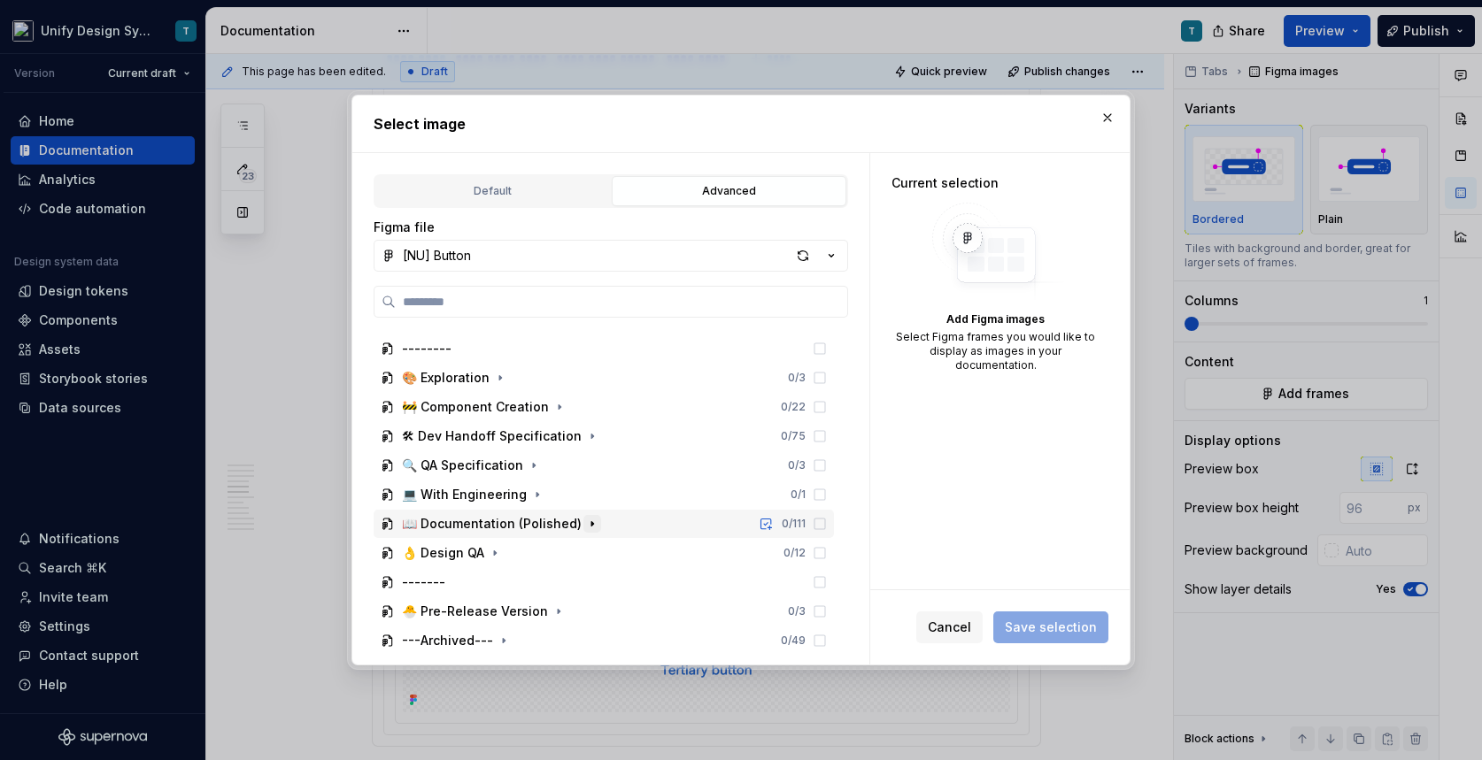
click at [587, 526] on icon "button" at bounding box center [592, 524] width 14 height 14
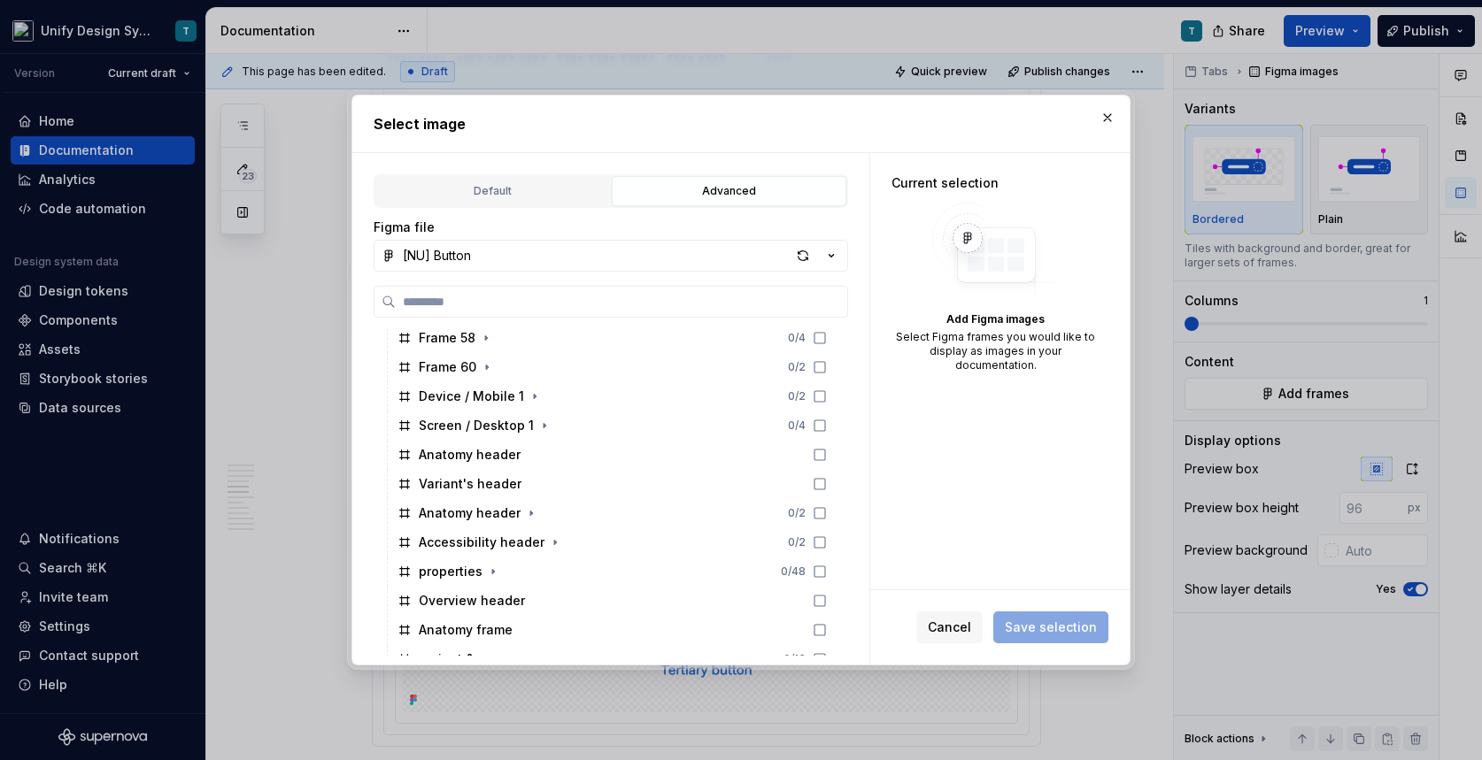
scroll to position [888, 0]
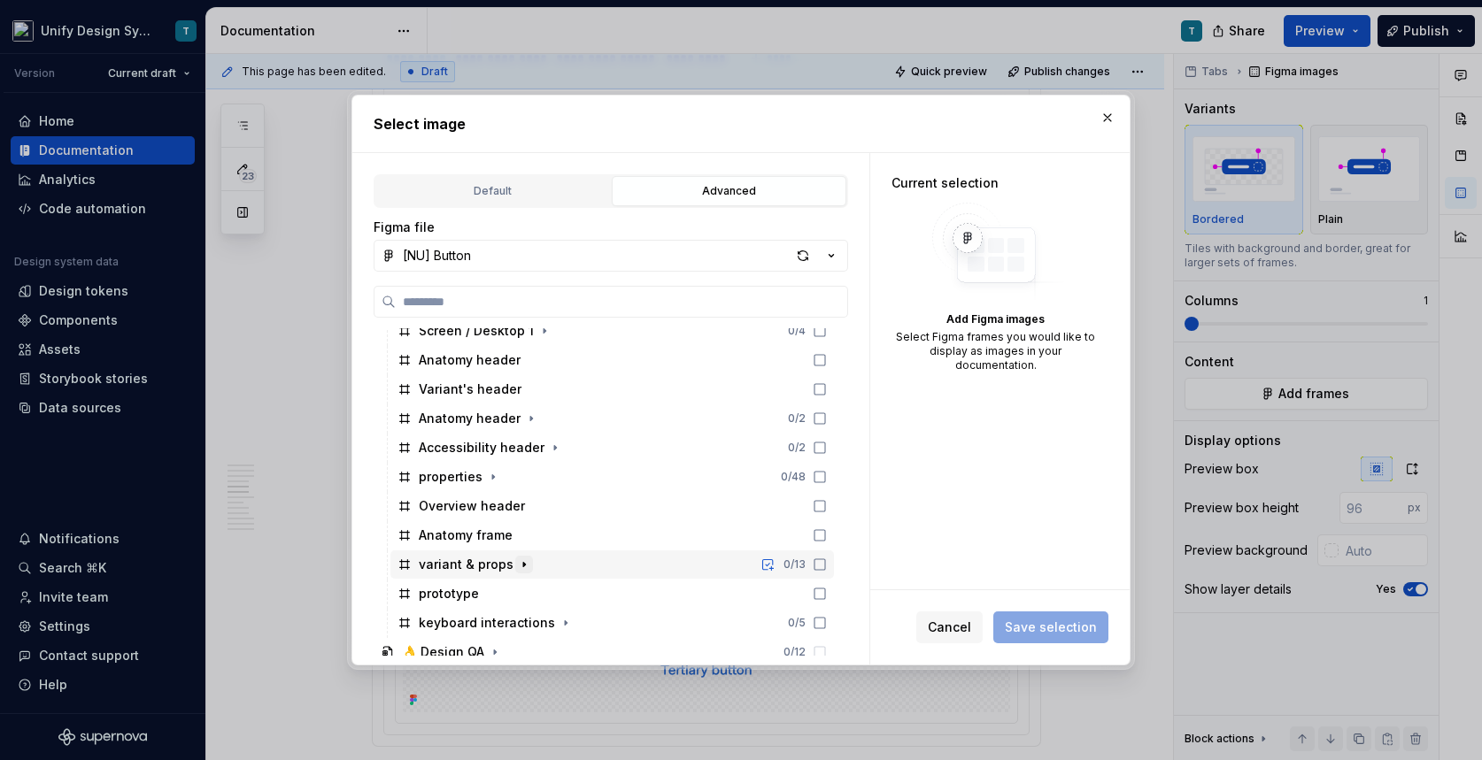
click at [521, 556] on button "button" at bounding box center [524, 565] width 18 height 18
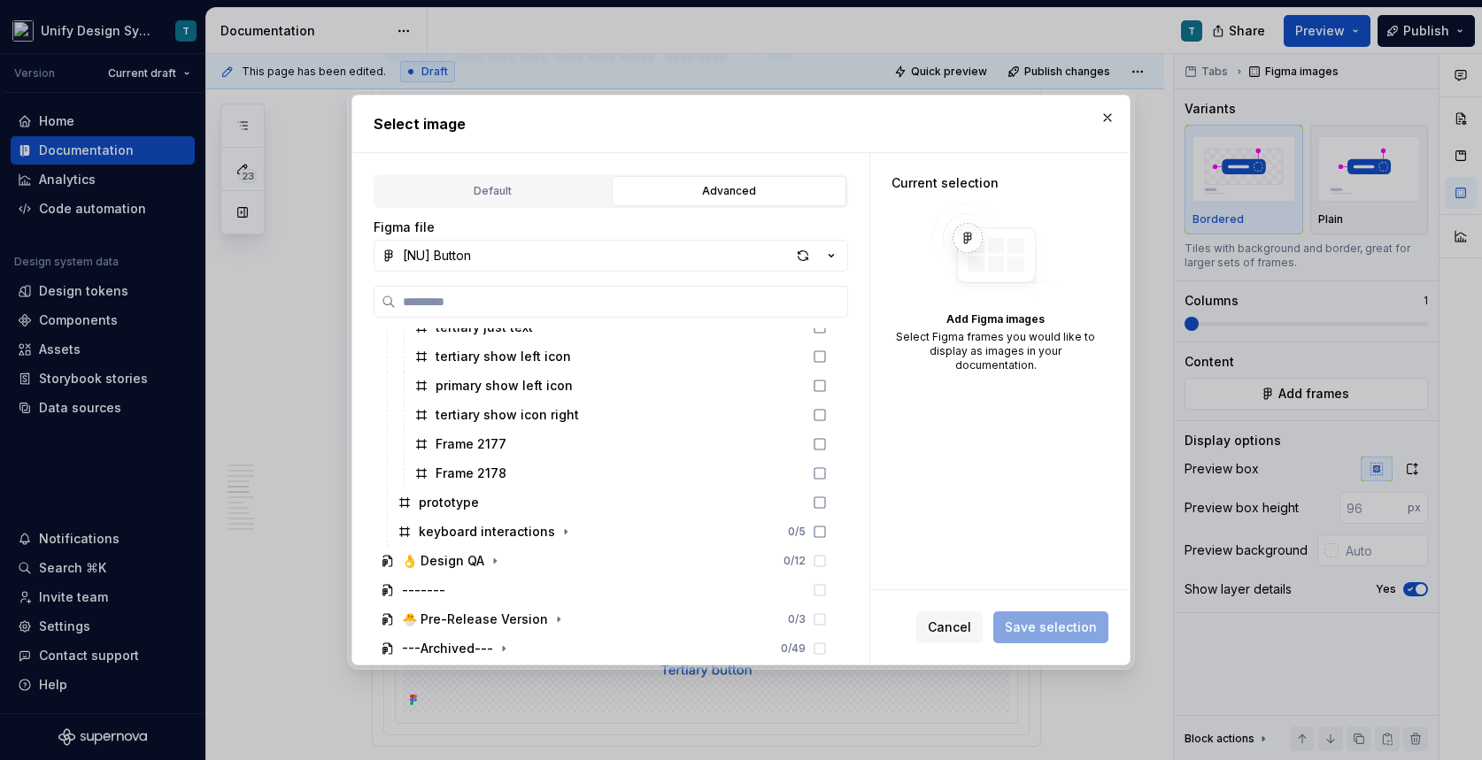
scroll to position [1338, 0]
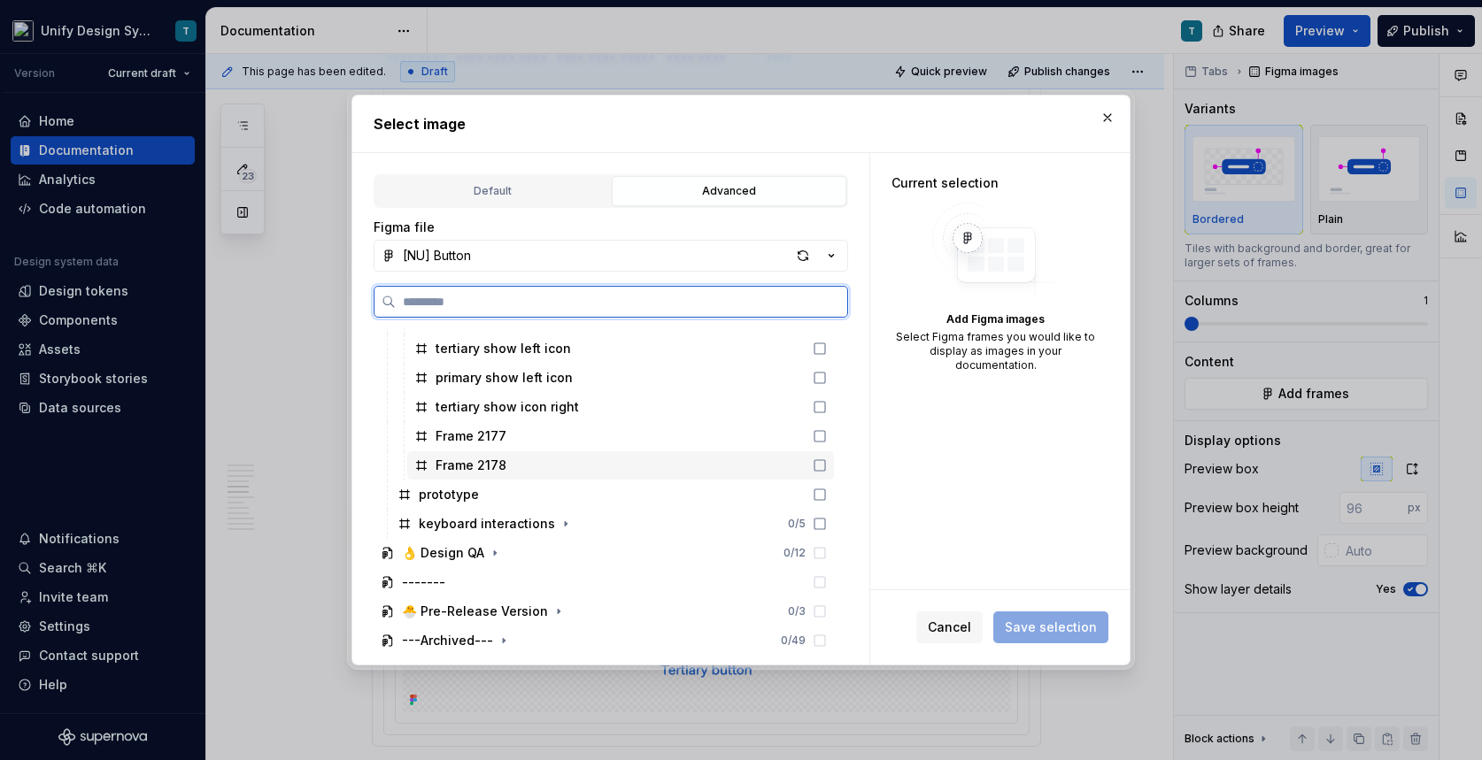
click at [535, 472] on div "Frame 2178" at bounding box center [620, 465] width 427 height 28
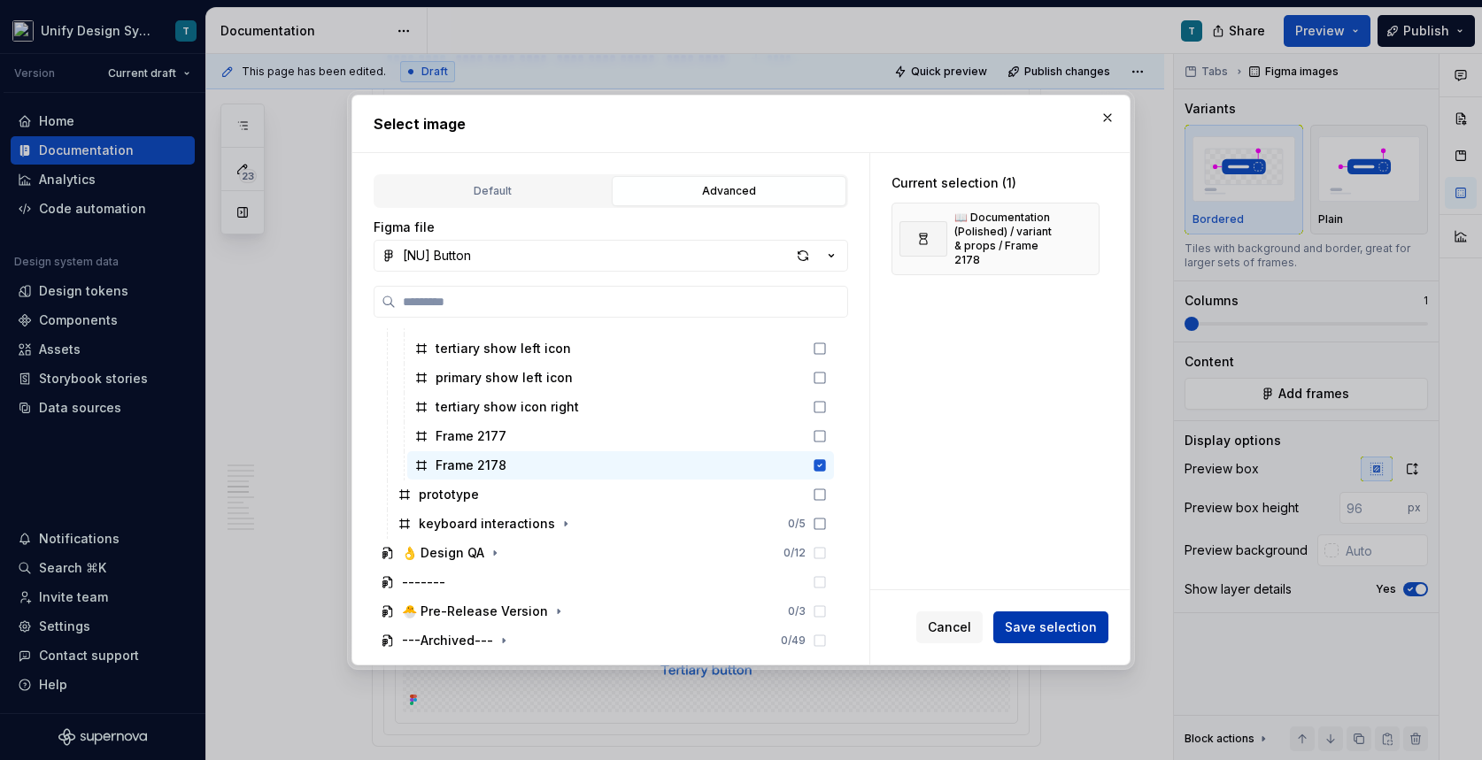
click at [1015, 627] on span "Save selection" at bounding box center [1051, 628] width 92 height 18
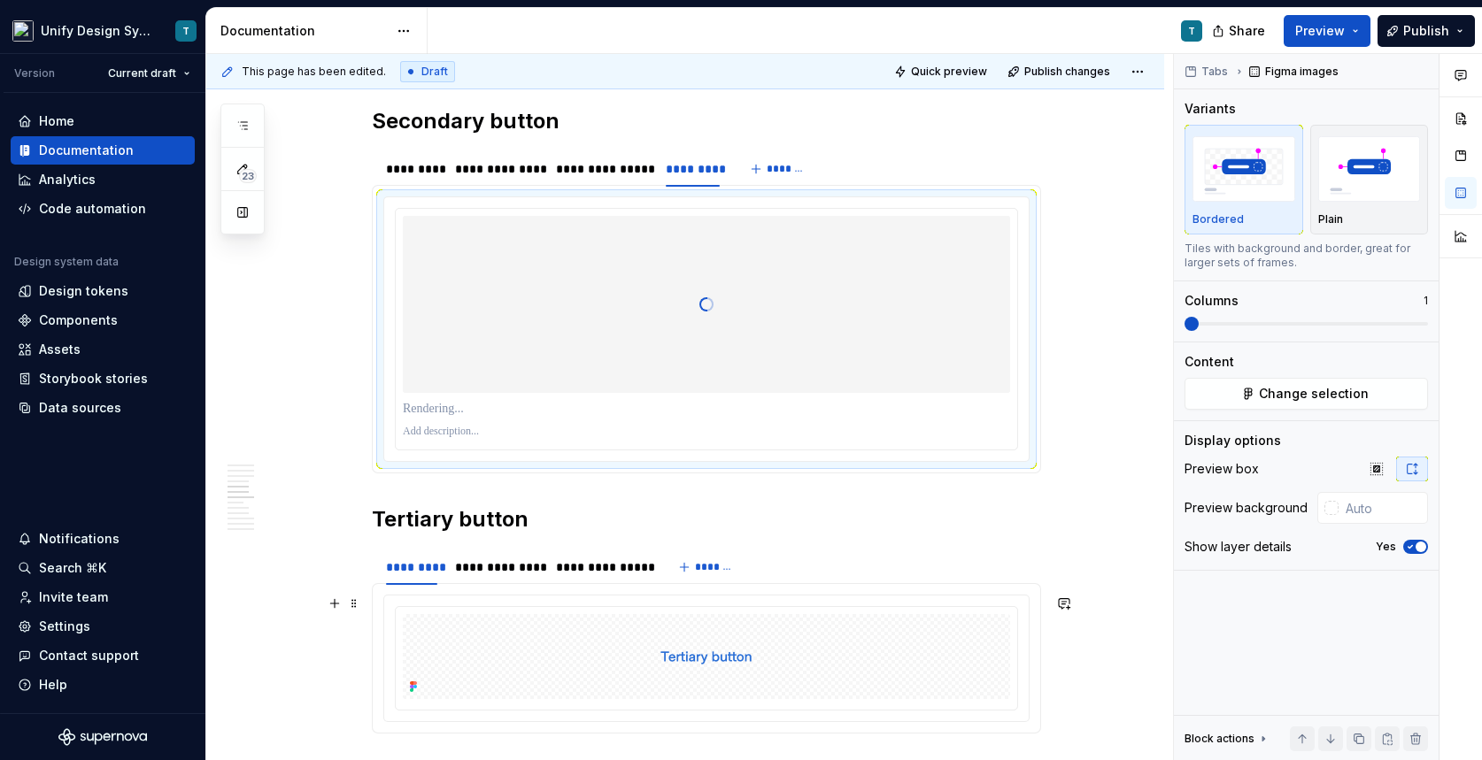
scroll to position [1744, 0]
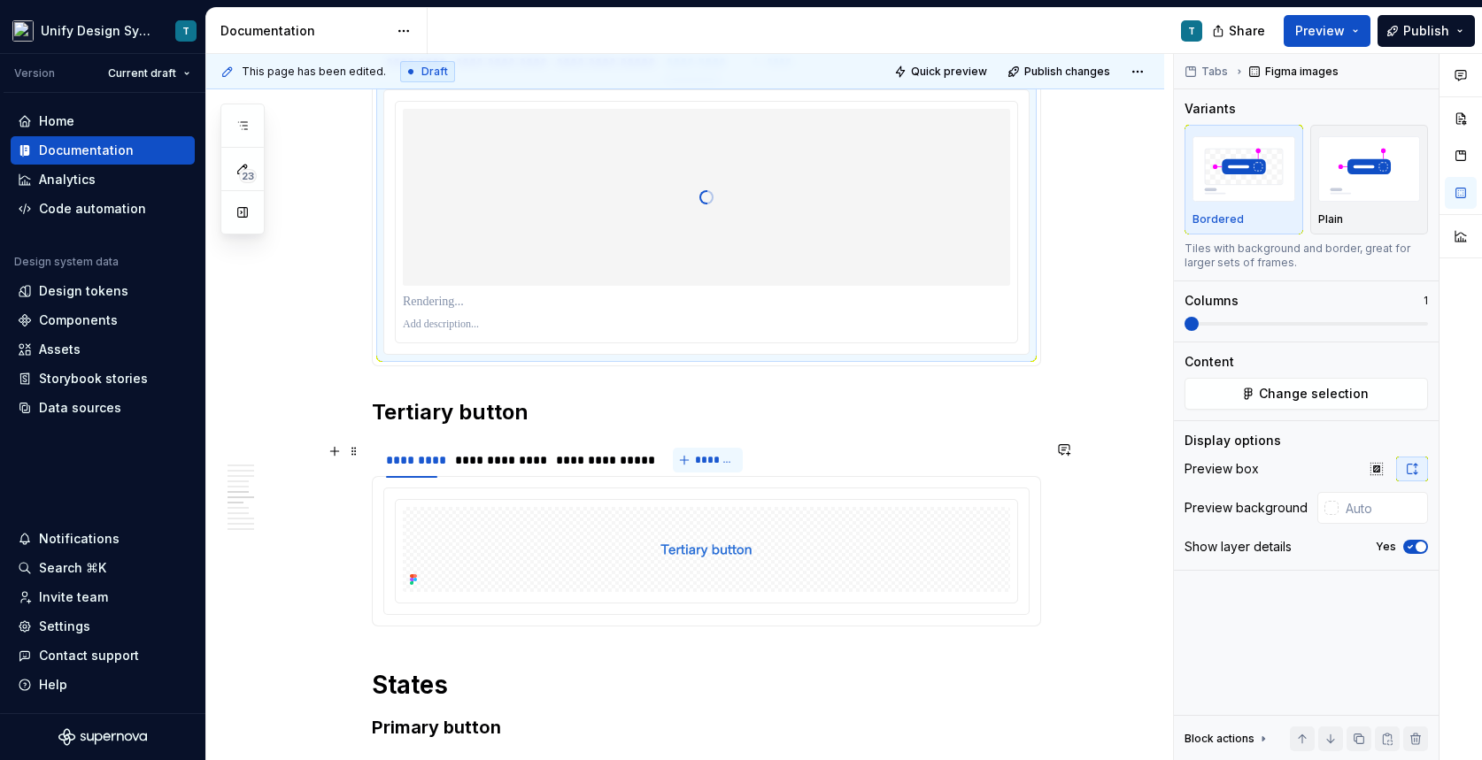
click at [693, 458] on button "*******" at bounding box center [708, 460] width 70 height 25
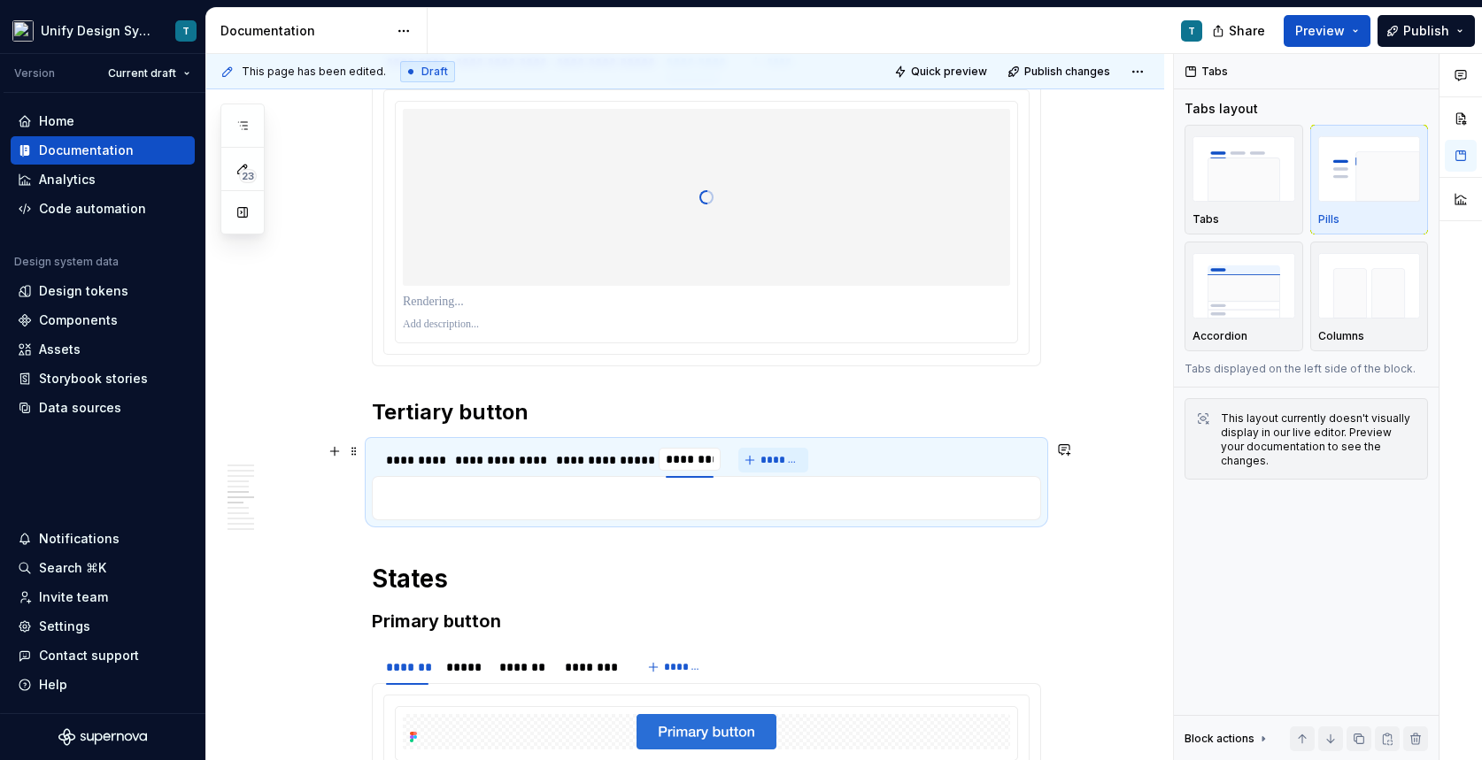
type input "*********"
click at [339, 499] on button "button" at bounding box center [334, 498] width 25 height 25
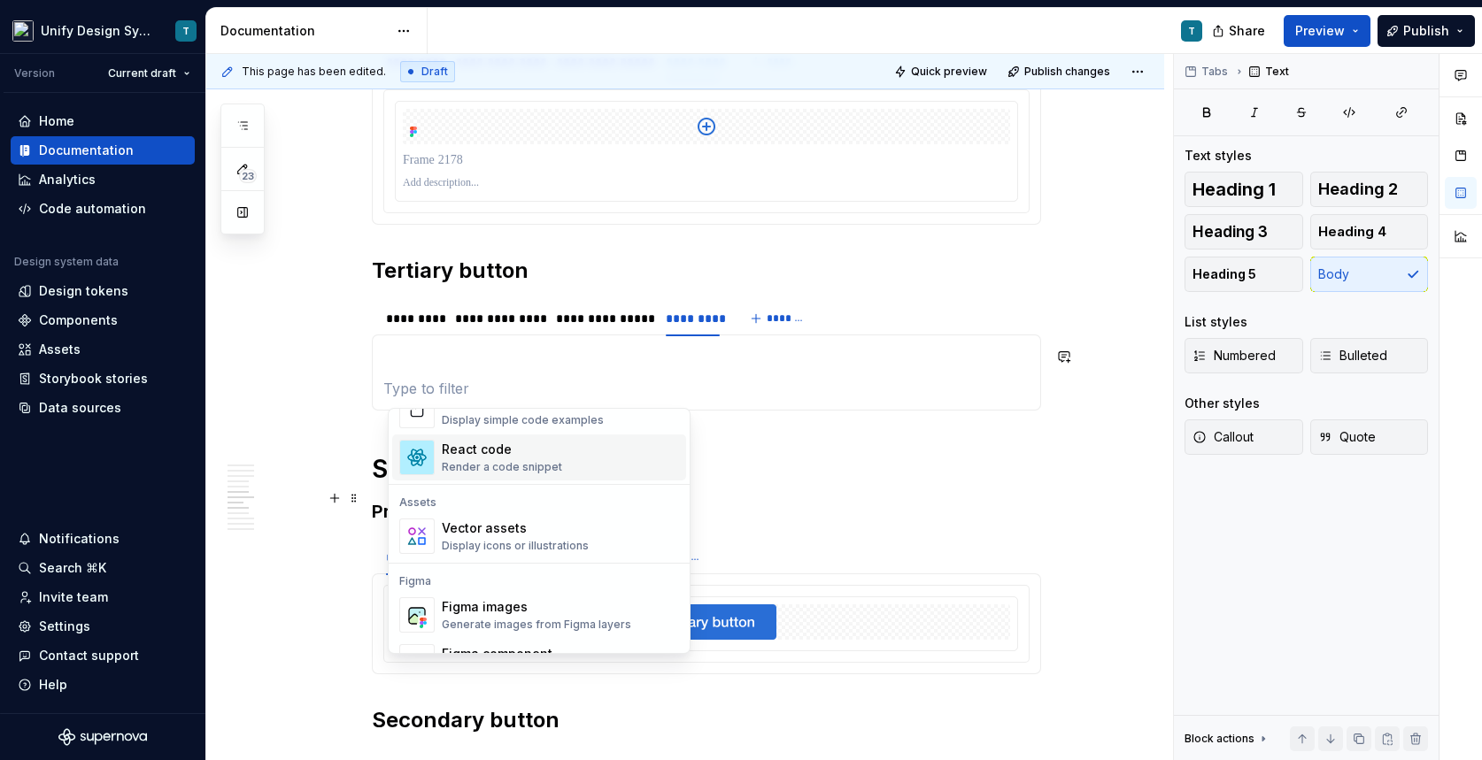
scroll to position [1539, 0]
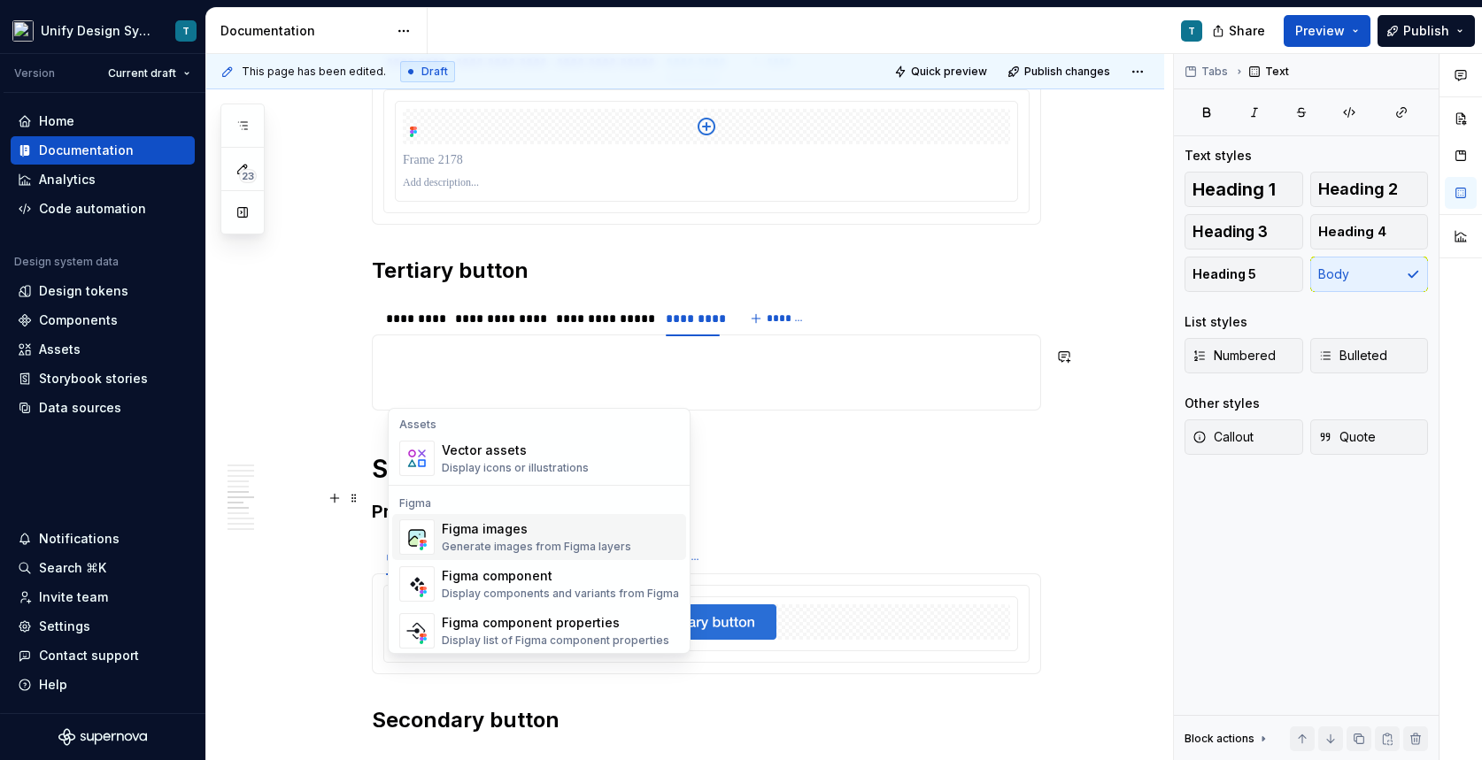
click at [498, 545] on div "Generate images from Figma layers" at bounding box center [536, 547] width 189 height 14
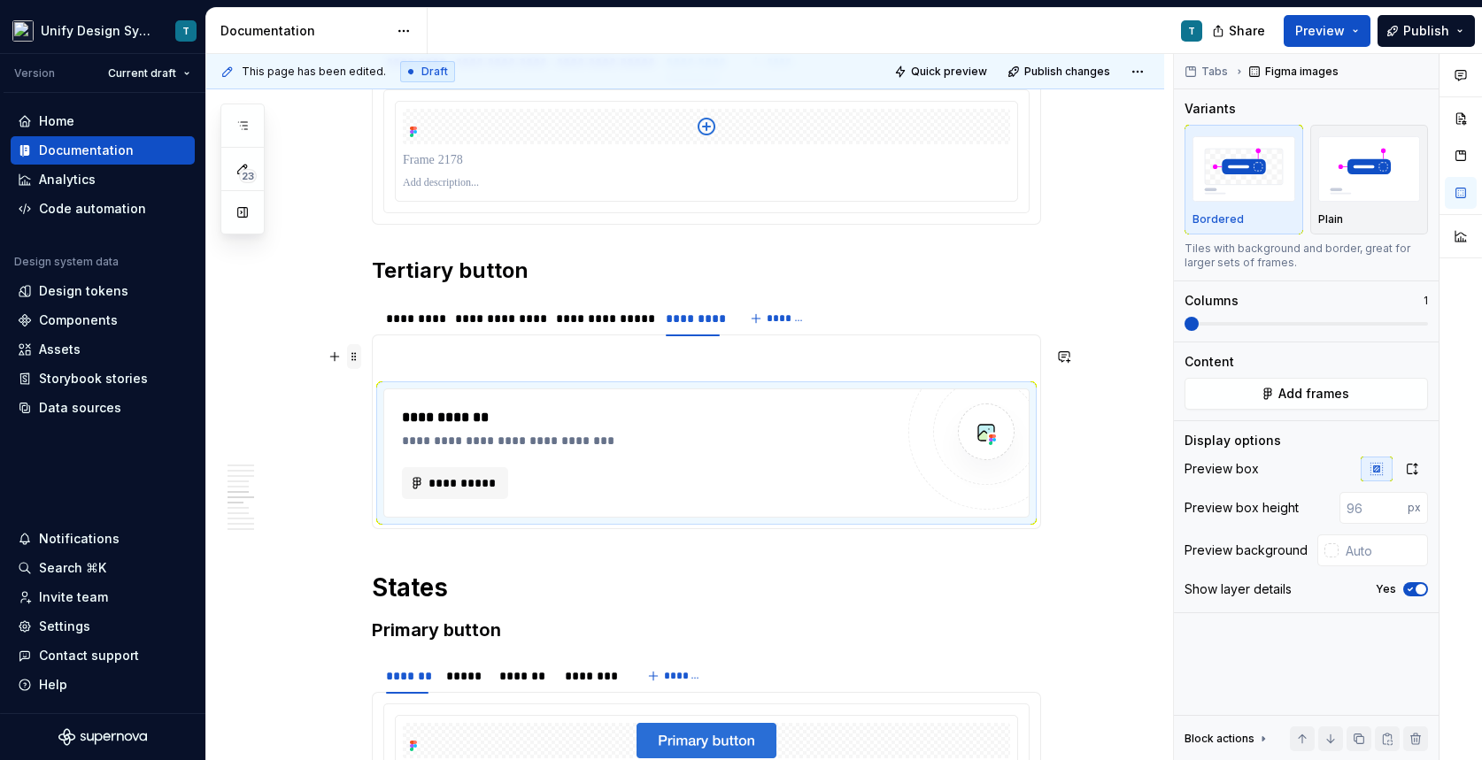
click at [357, 358] on span at bounding box center [354, 356] width 14 height 25
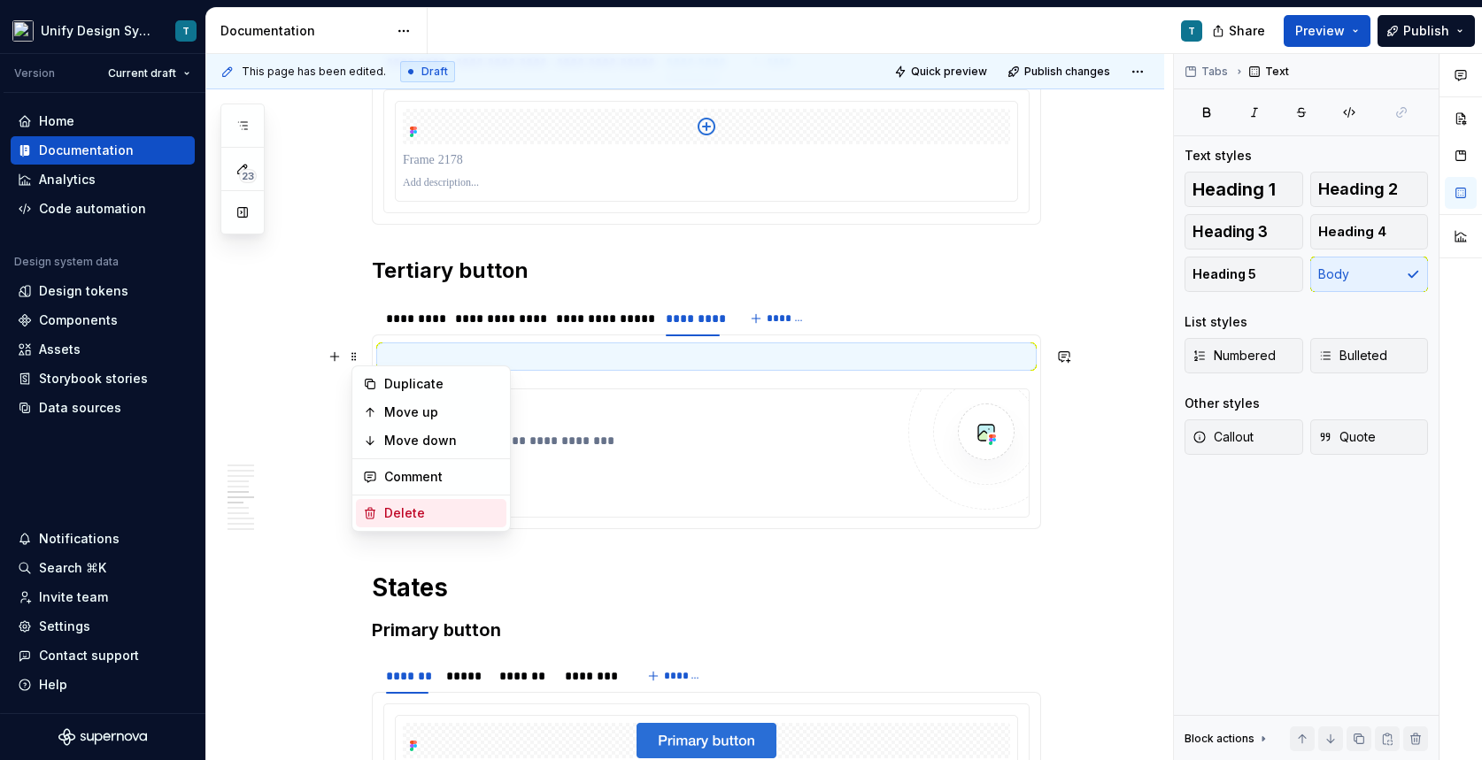
click at [404, 515] on div "Delete" at bounding box center [441, 514] width 115 height 18
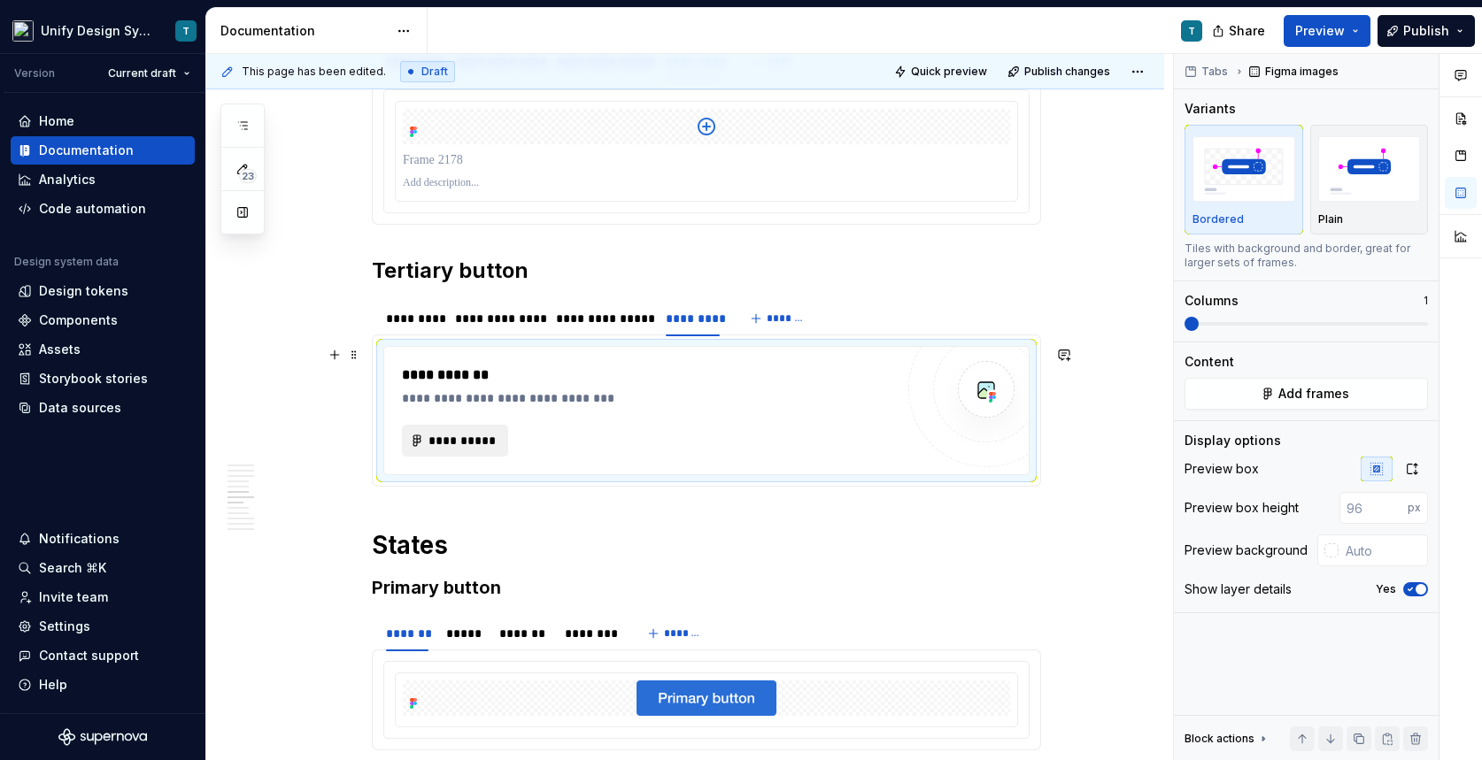
click at [492, 432] on span "**********" at bounding box center [462, 441] width 69 height 18
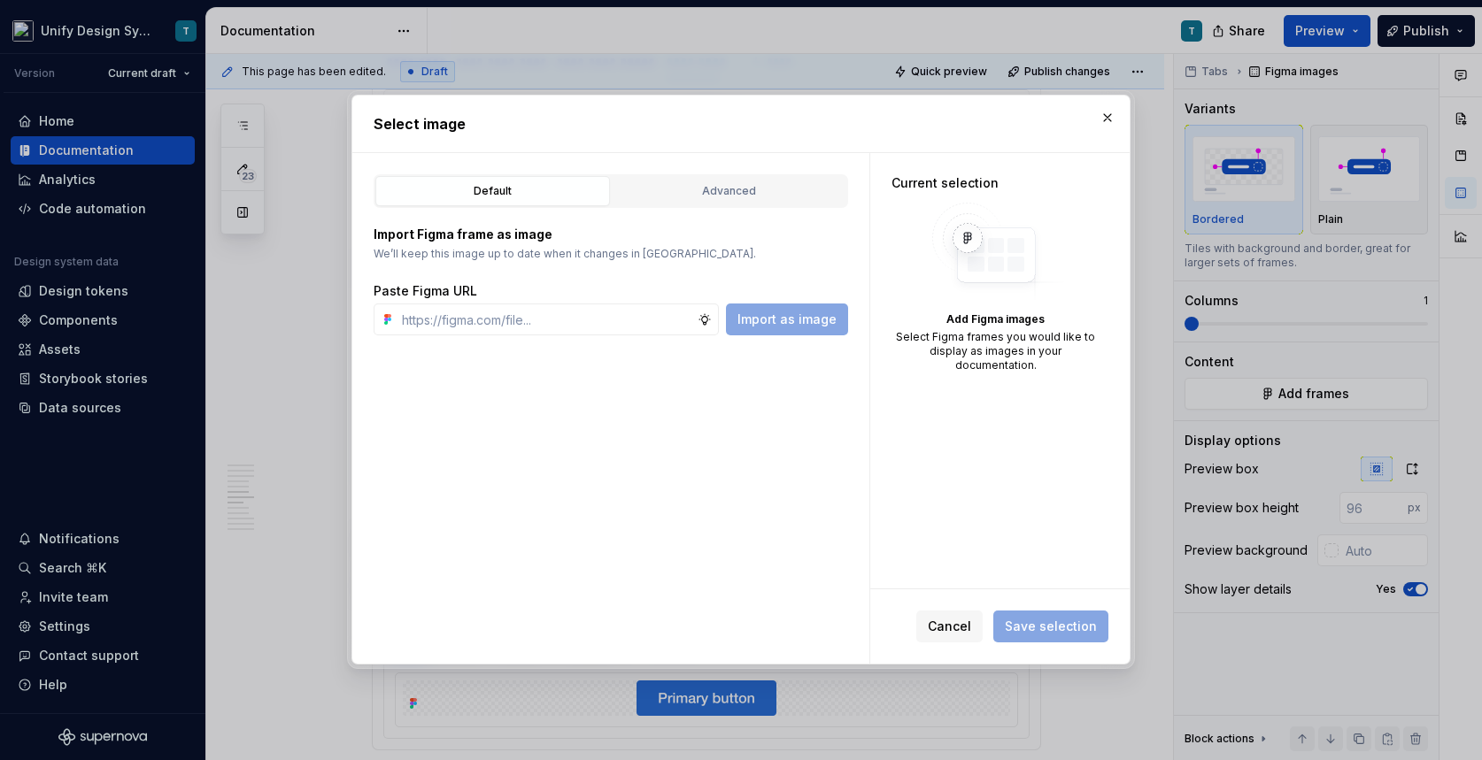
click at [734, 207] on div "Default Advanced" at bounding box center [611, 191] width 475 height 34
click at [744, 187] on div "Advanced" at bounding box center [729, 191] width 222 height 18
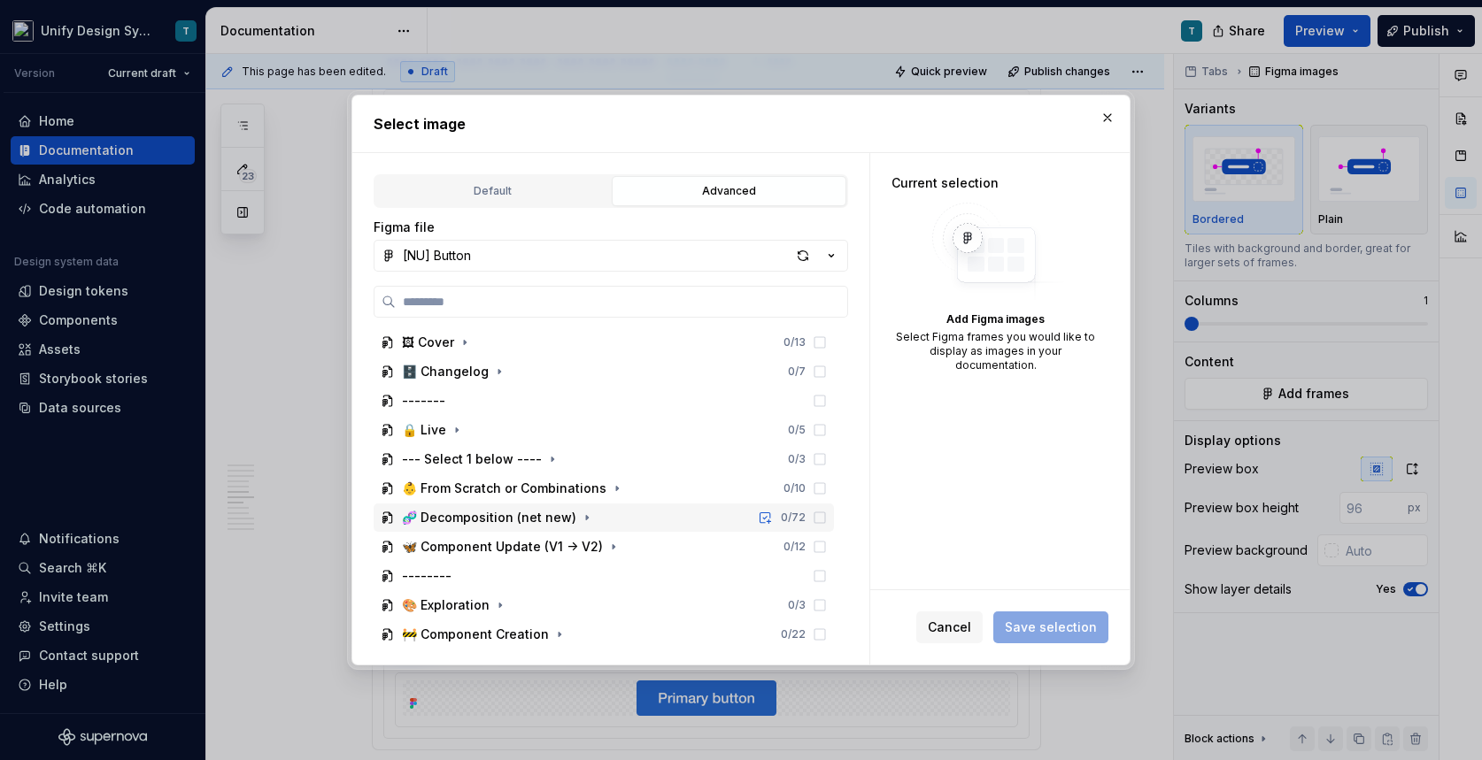
scroll to position [228, 0]
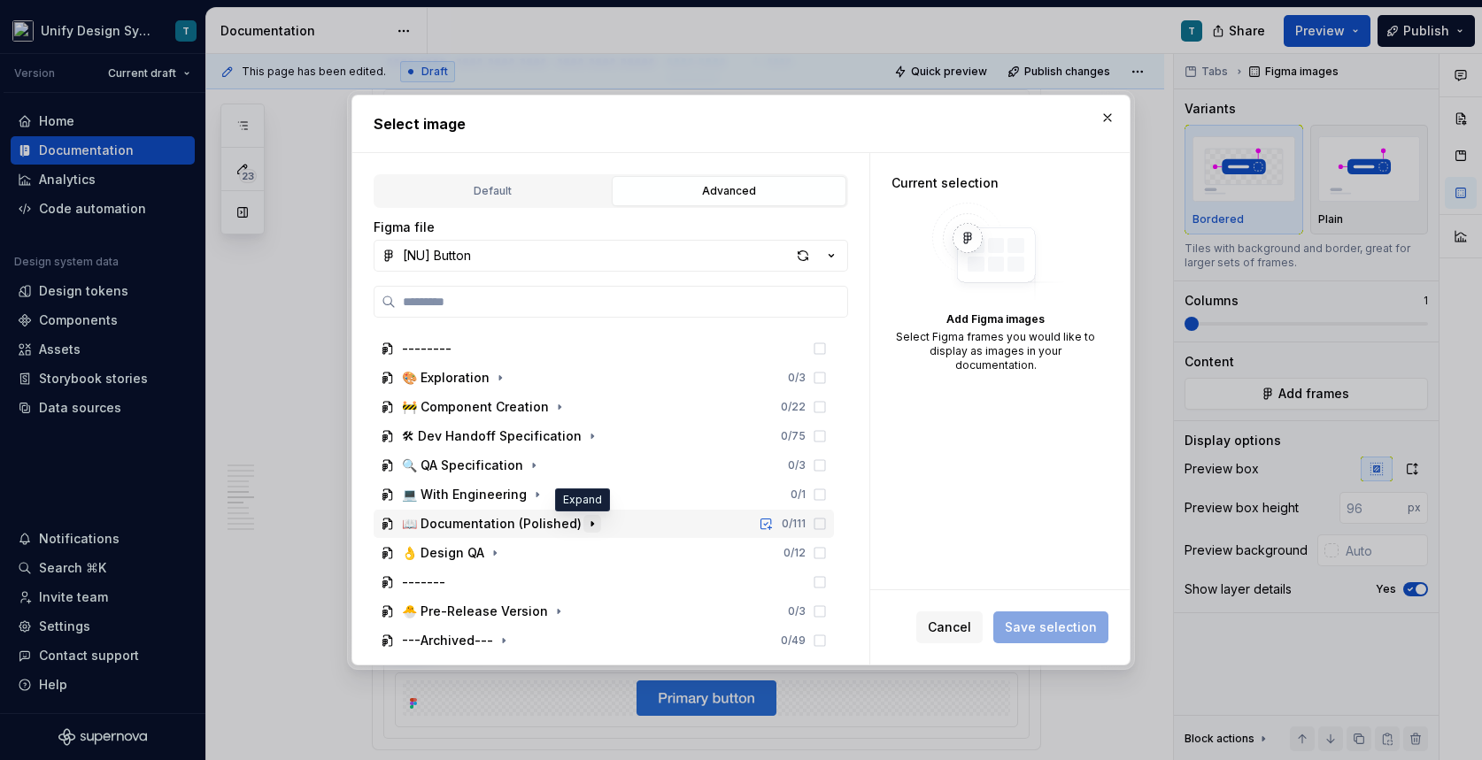
click at [585, 522] on icon "button" at bounding box center [592, 524] width 14 height 14
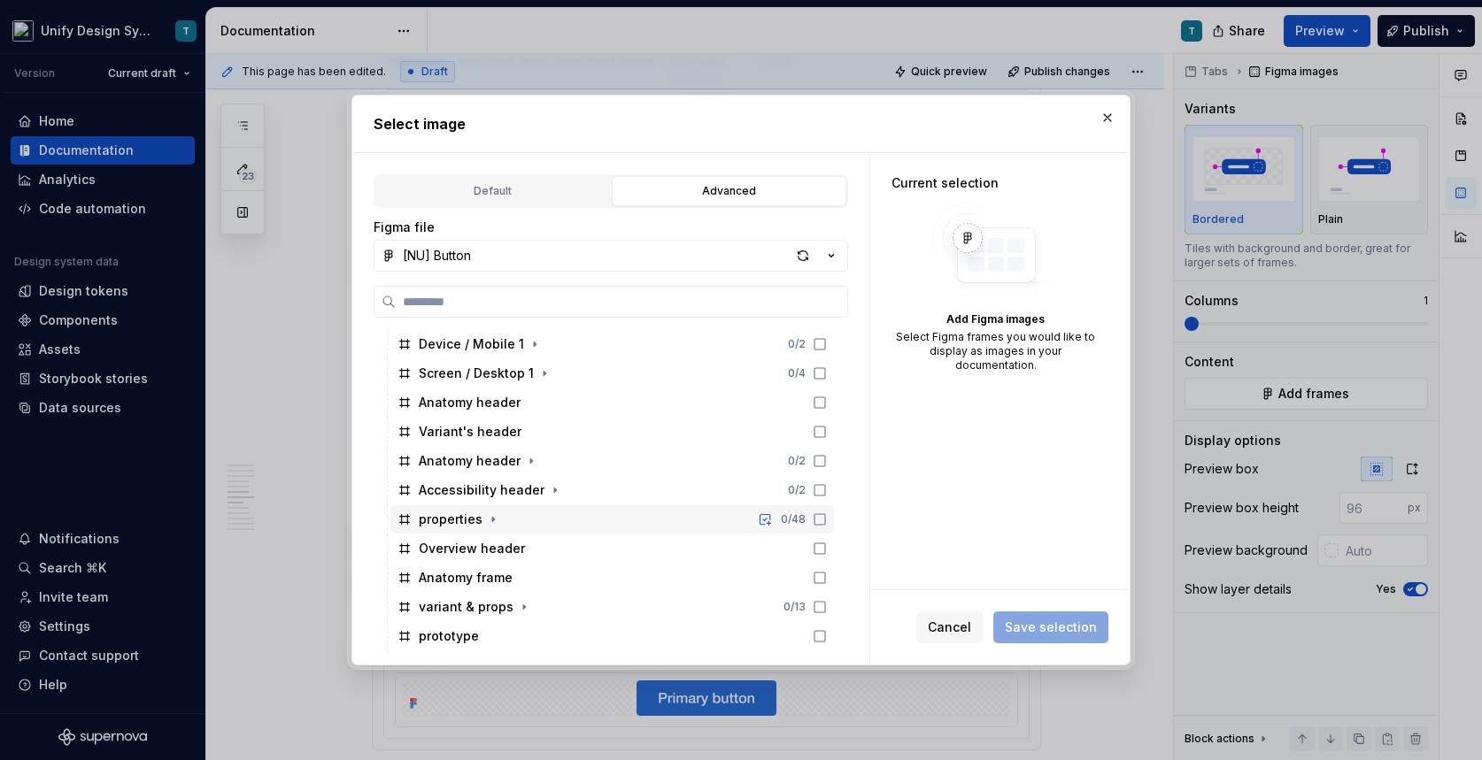
scroll to position [866, 0]
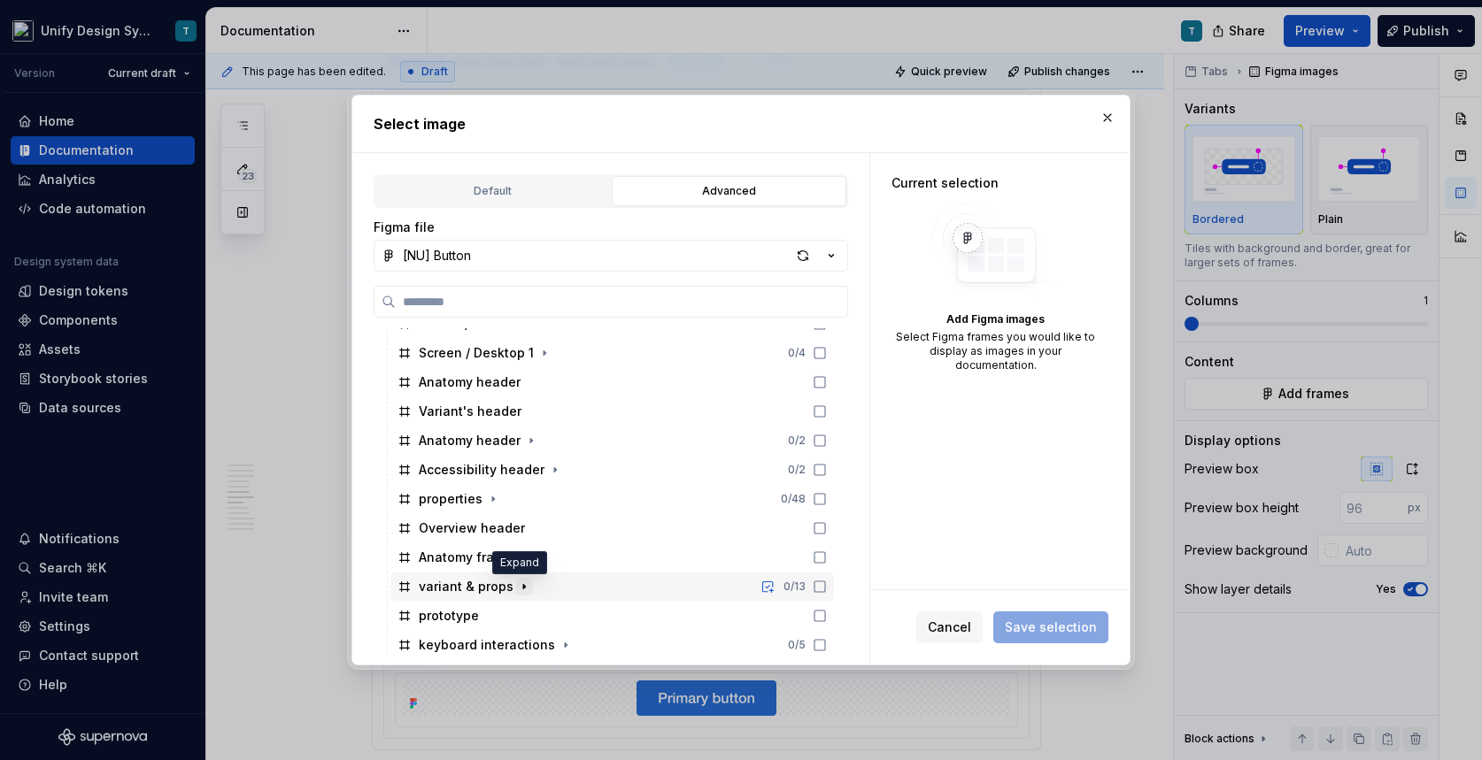
click at [518, 590] on icon "button" at bounding box center [524, 587] width 14 height 14
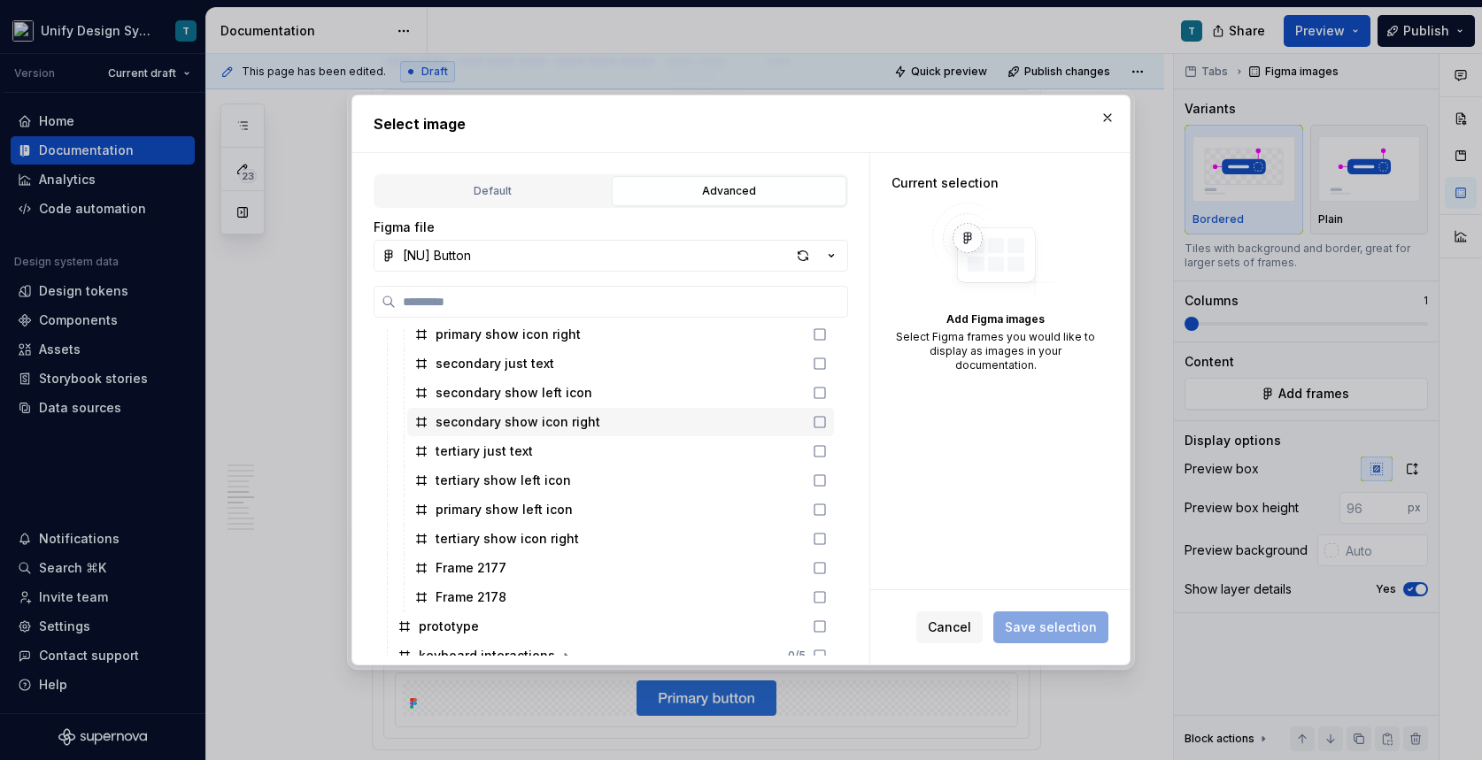
scroll to position [1208, 0]
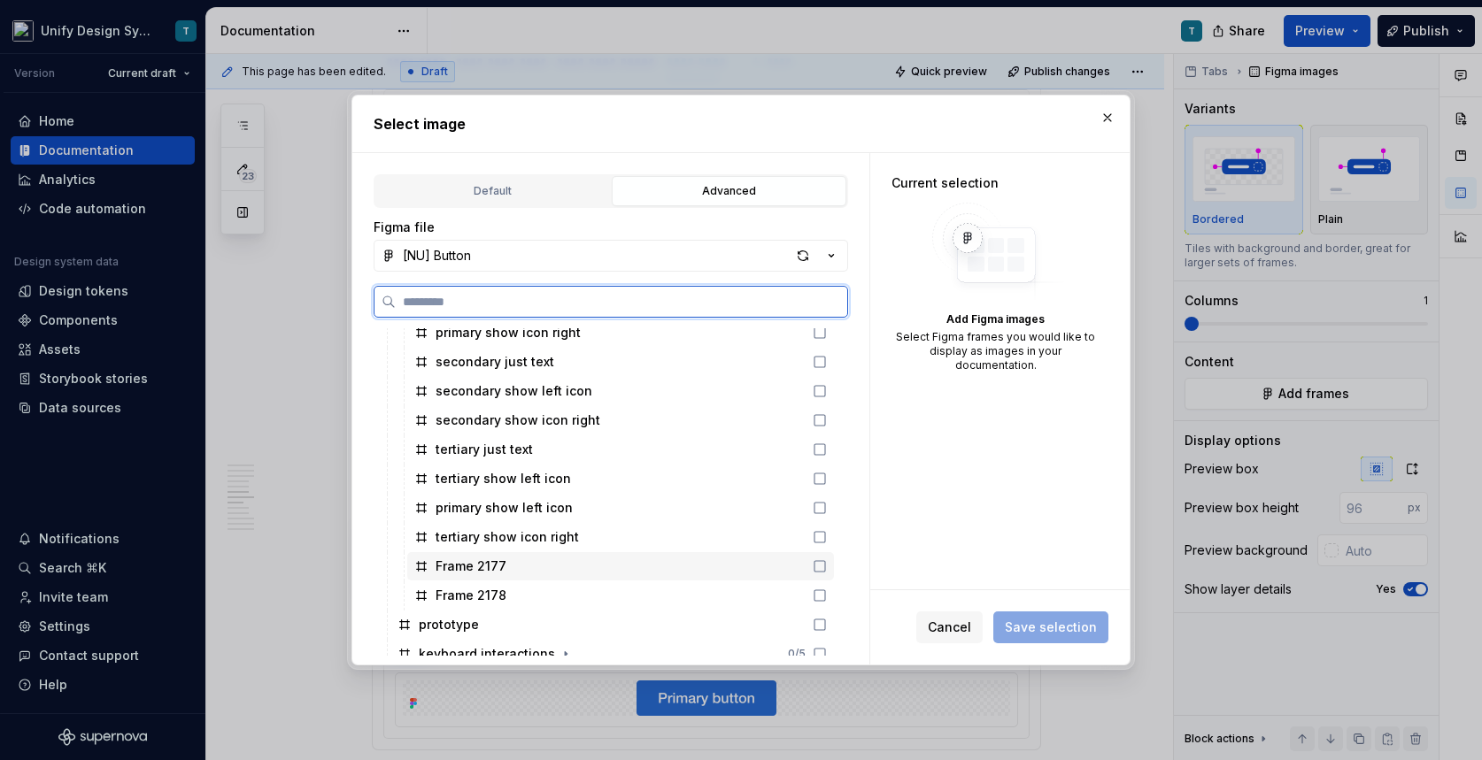
click at [521, 570] on div "Frame 2177" at bounding box center [620, 566] width 427 height 28
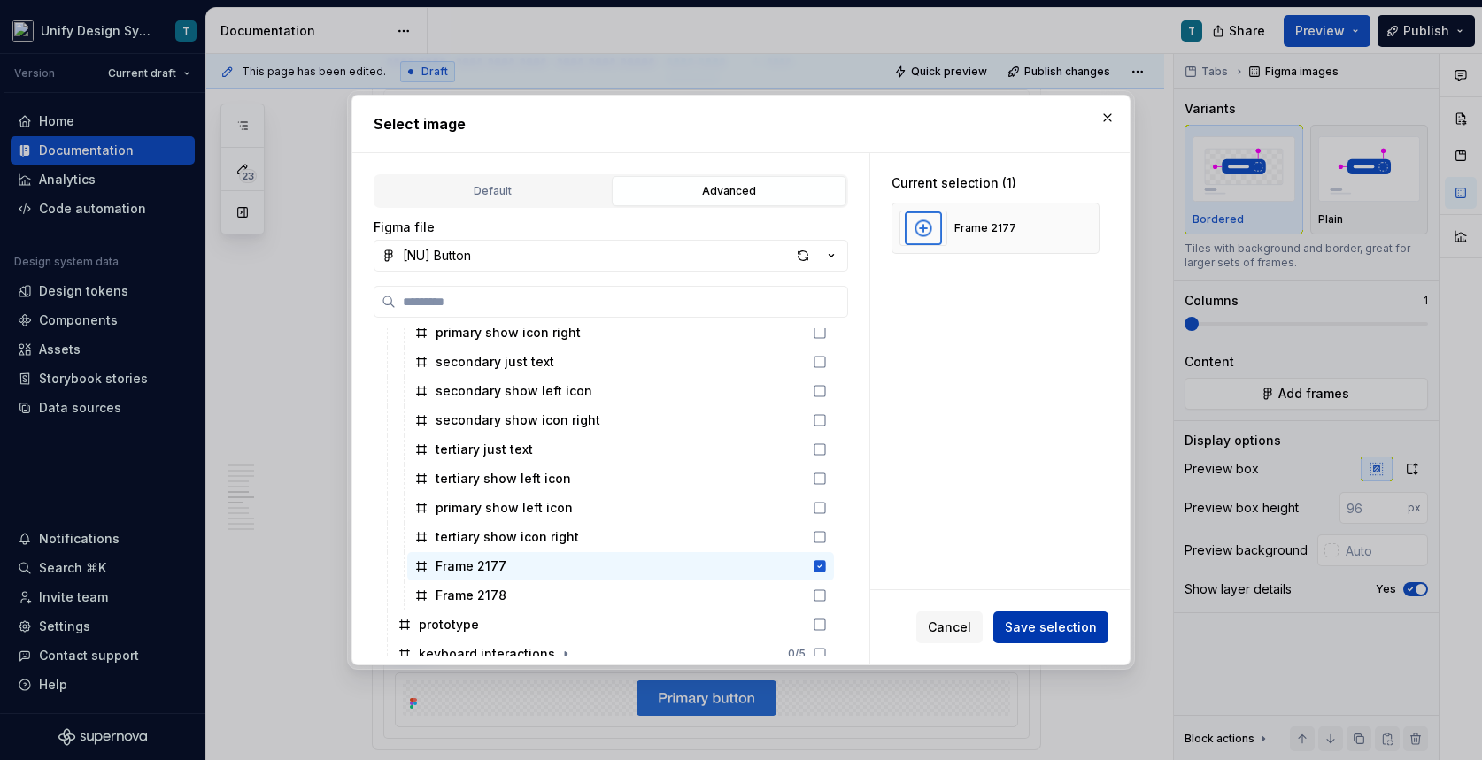
click at [1053, 627] on span "Save selection" at bounding box center [1051, 628] width 92 height 18
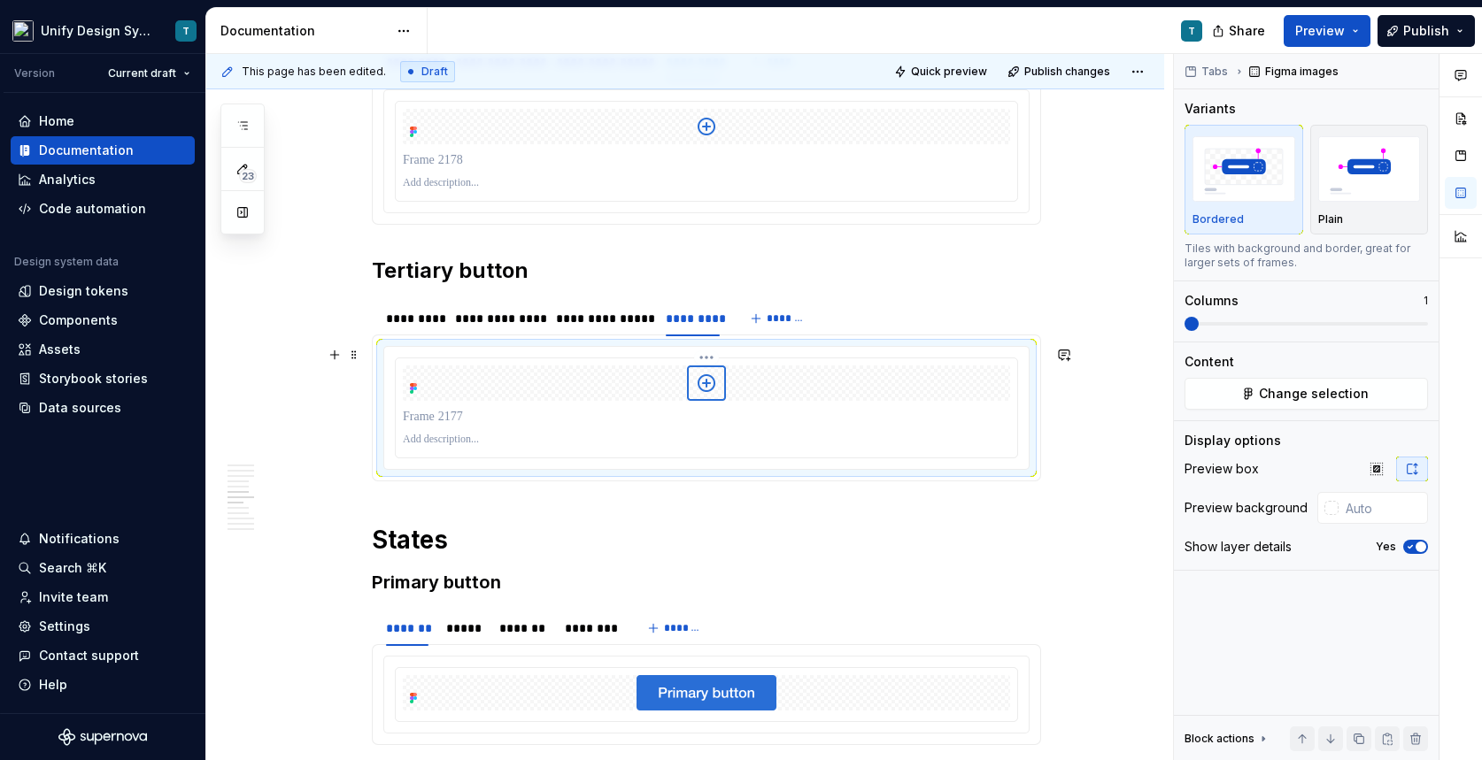
click at [969, 393] on div at bounding box center [706, 383] width 607 height 35
click at [1427, 550] on div "Yes" at bounding box center [1402, 547] width 52 height 14
click at [1416, 547] on span "button" at bounding box center [1421, 547] width 11 height 11
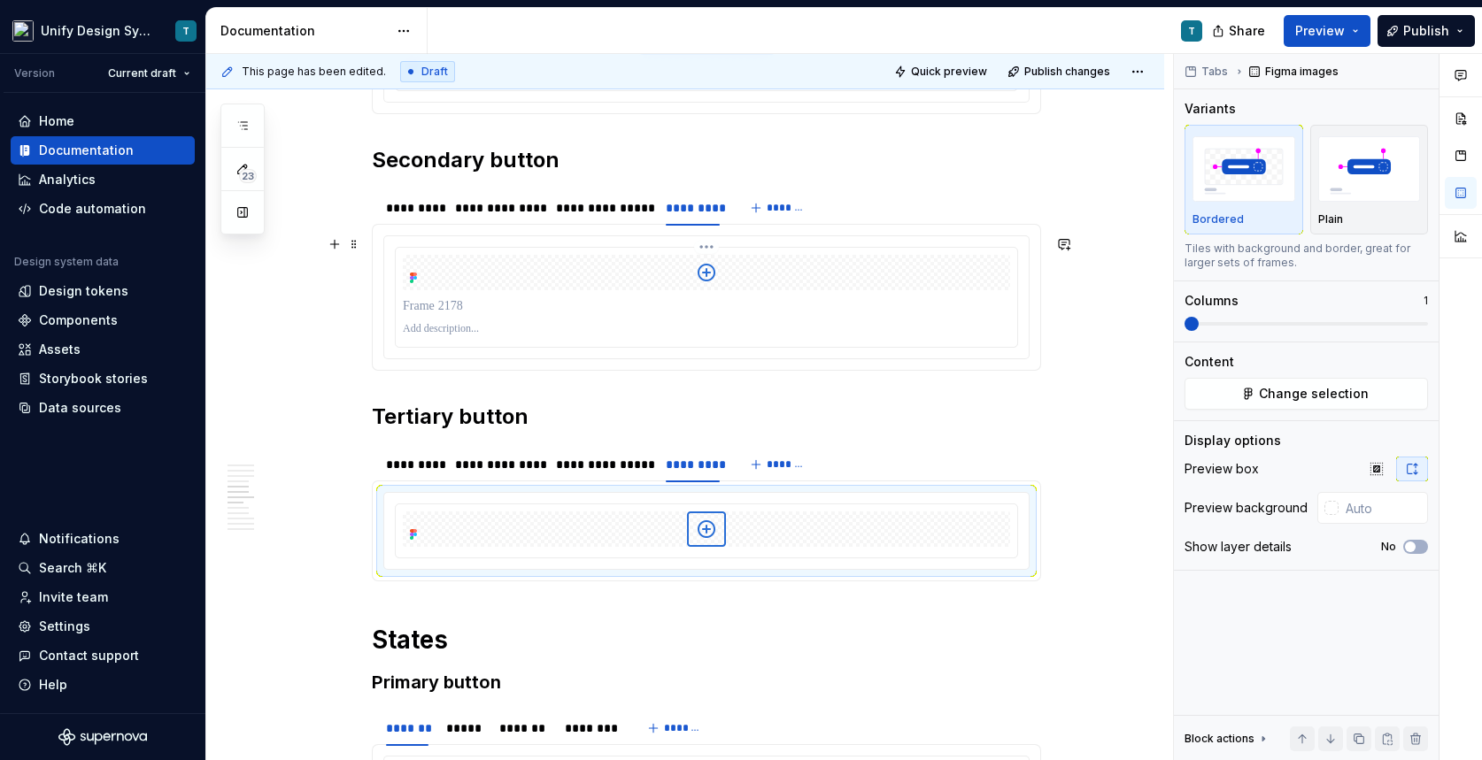
scroll to position [1486, 0]
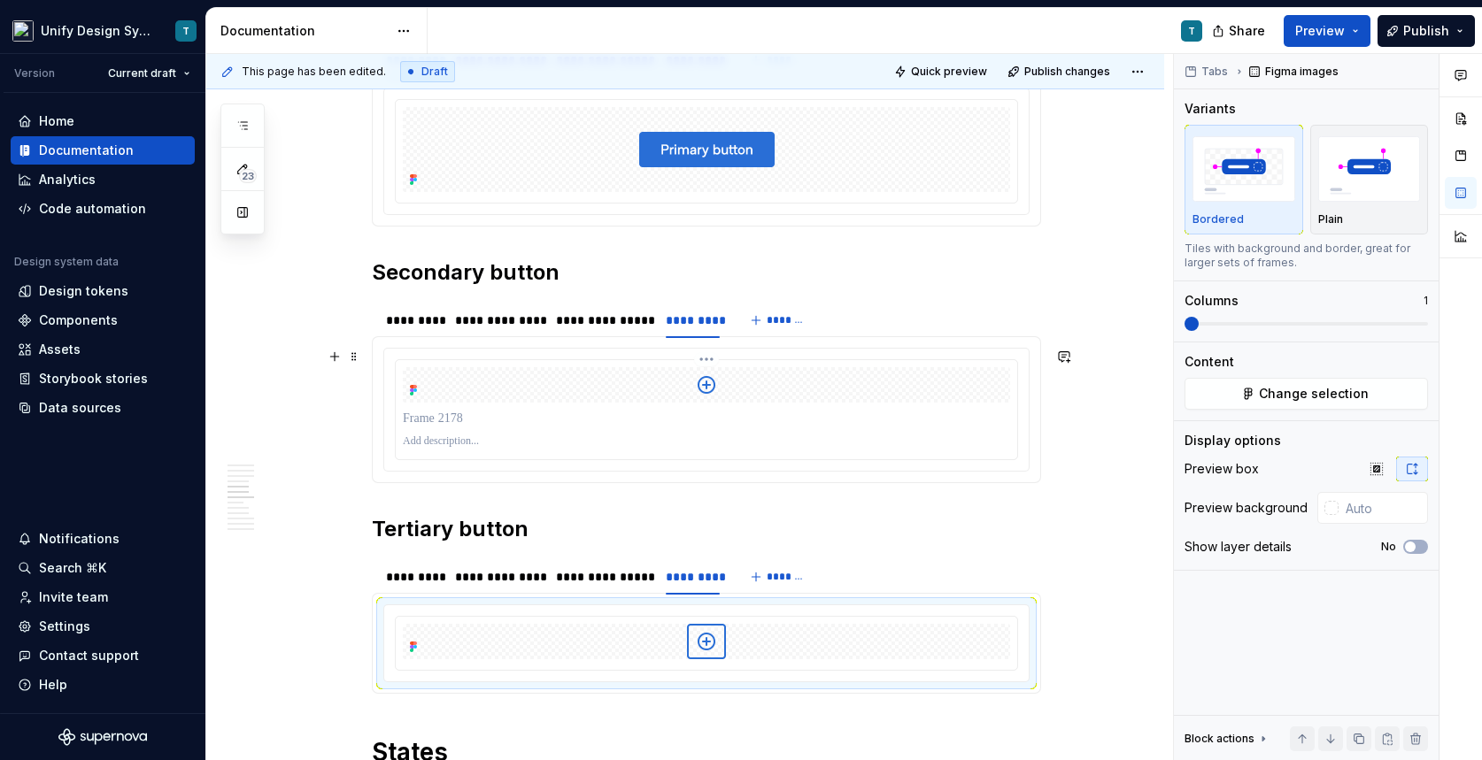
click at [696, 374] on img at bounding box center [706, 384] width 39 height 35
click at [1411, 544] on icon "button" at bounding box center [1410, 547] width 14 height 11
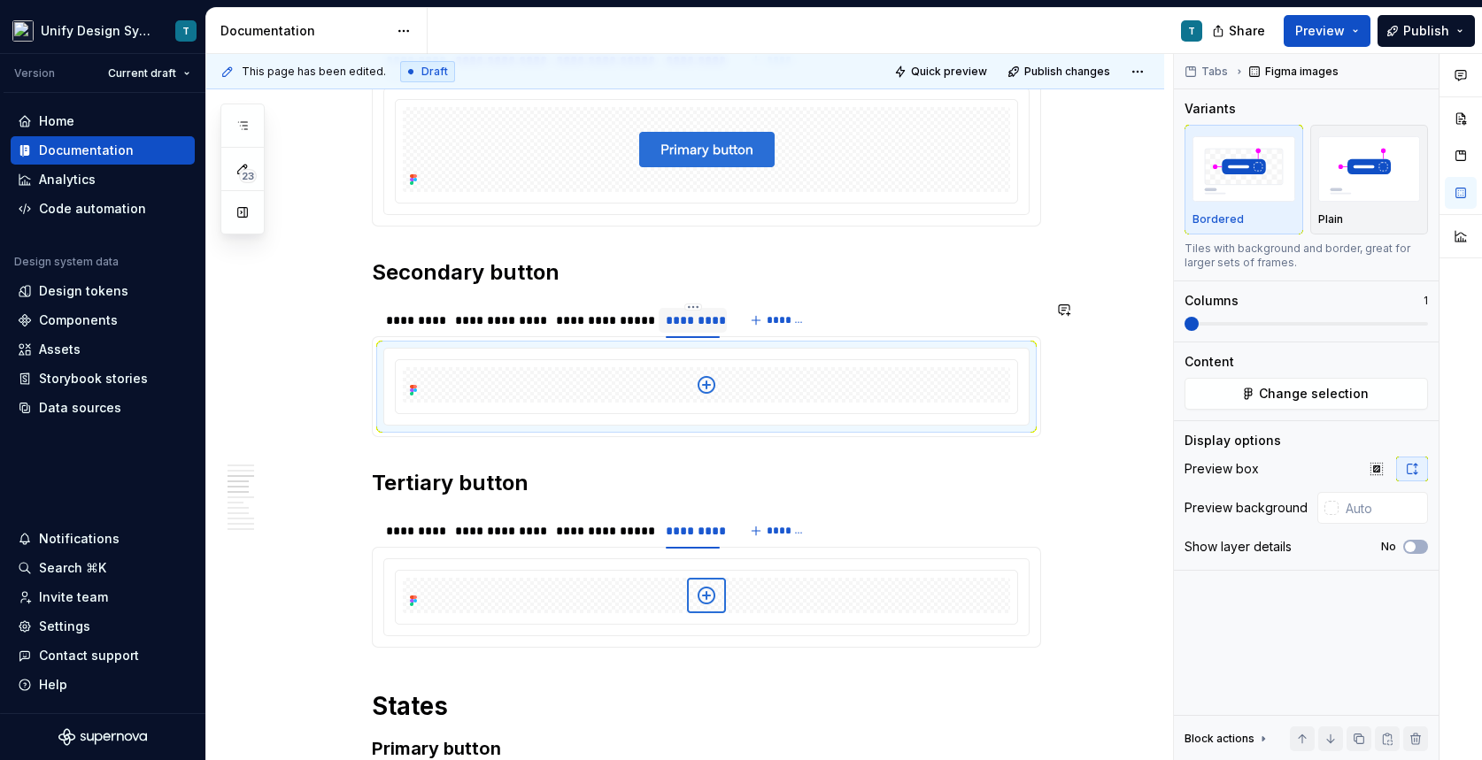
scroll to position [1295, 0]
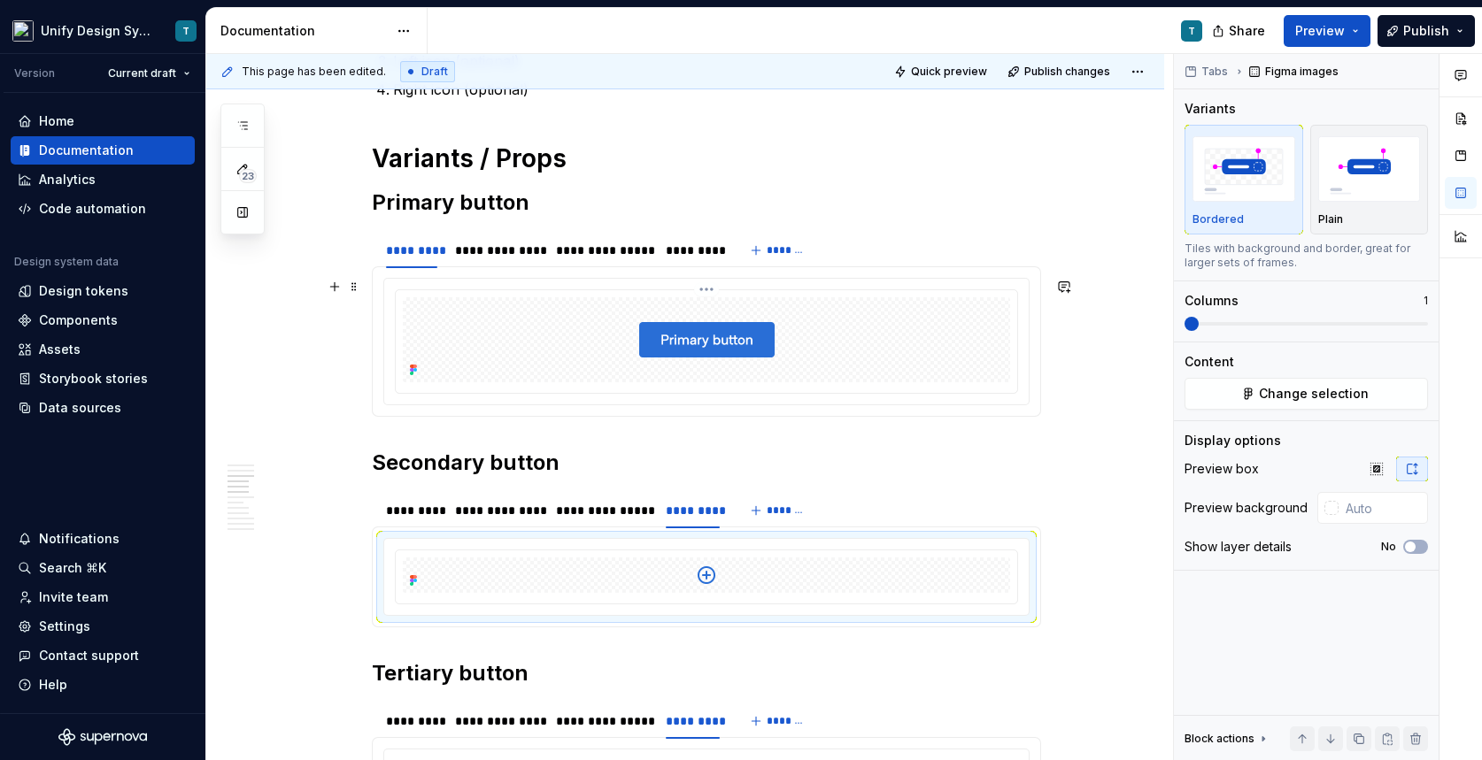
click at [792, 314] on div at bounding box center [706, 339] width 607 height 85
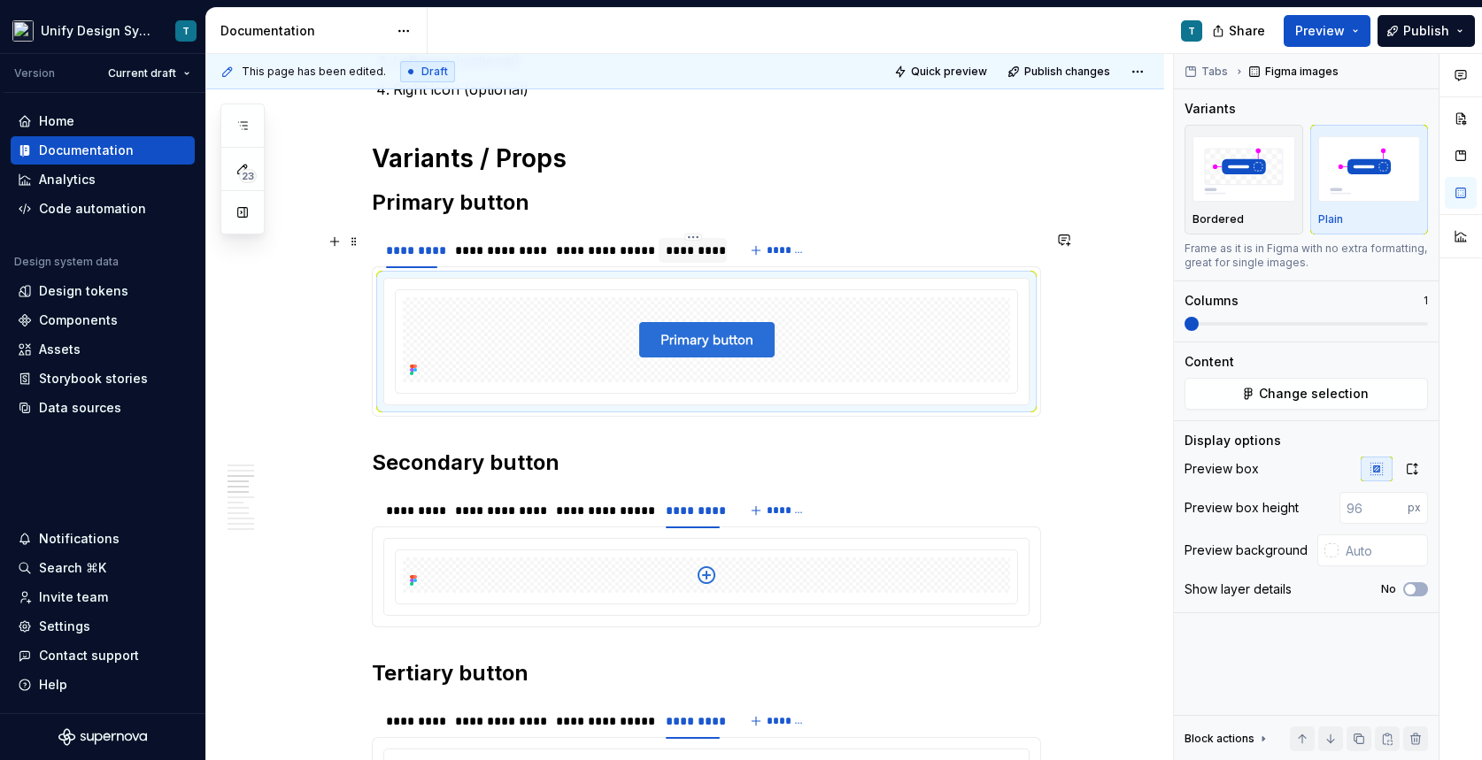
click at [675, 247] on div "*********" at bounding box center [693, 251] width 54 height 18
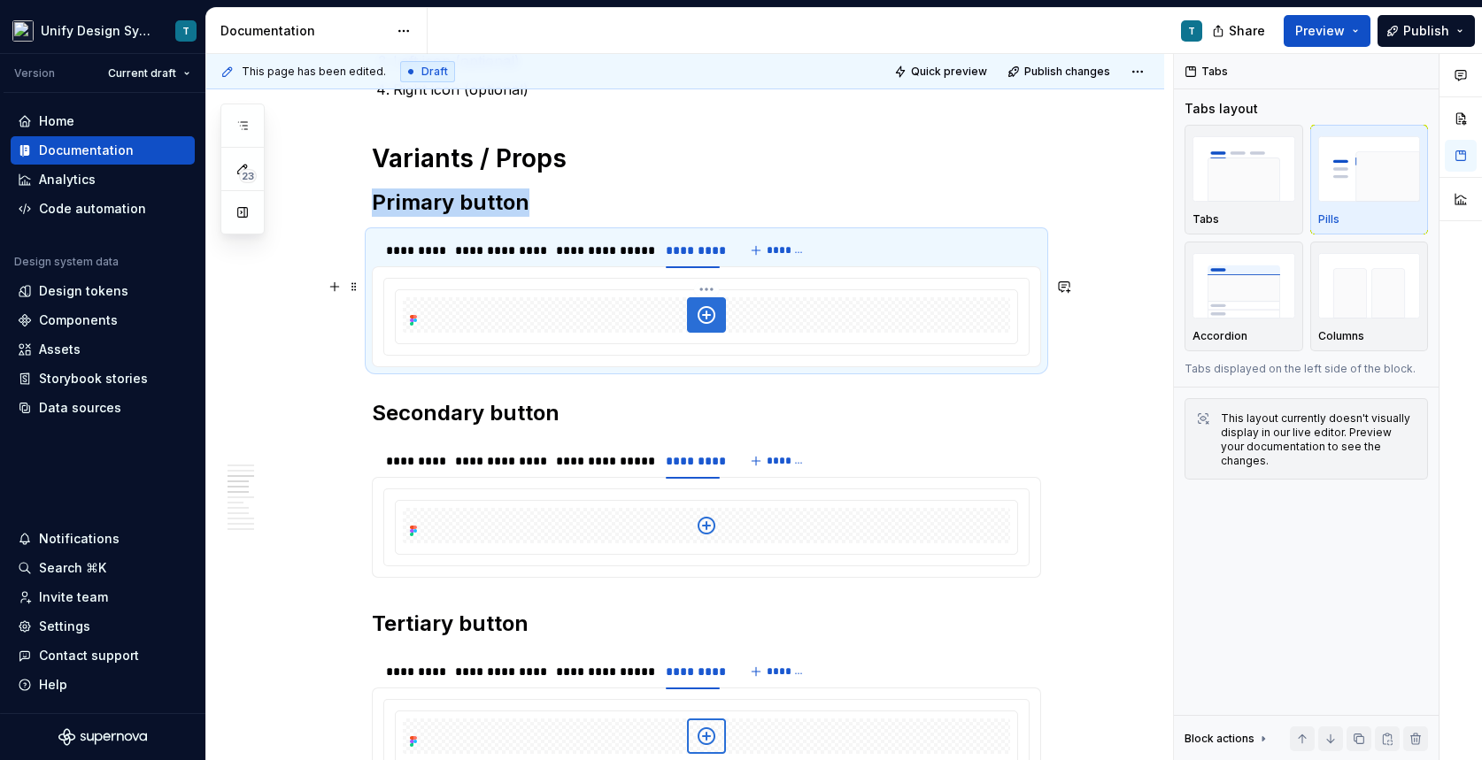
click at [765, 333] on div at bounding box center [706, 316] width 621 height 53
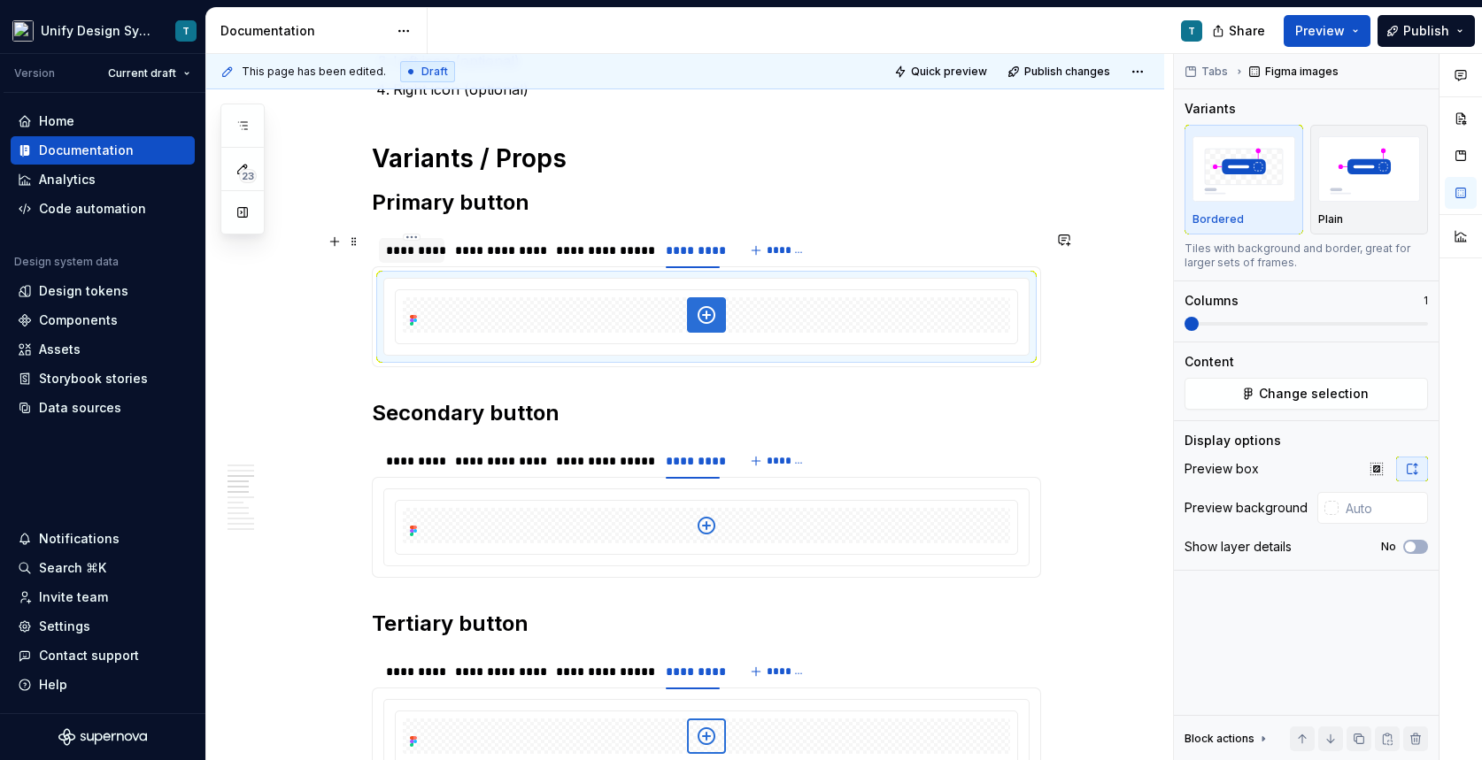
click at [418, 260] on div "*********" at bounding box center [412, 250] width 66 height 25
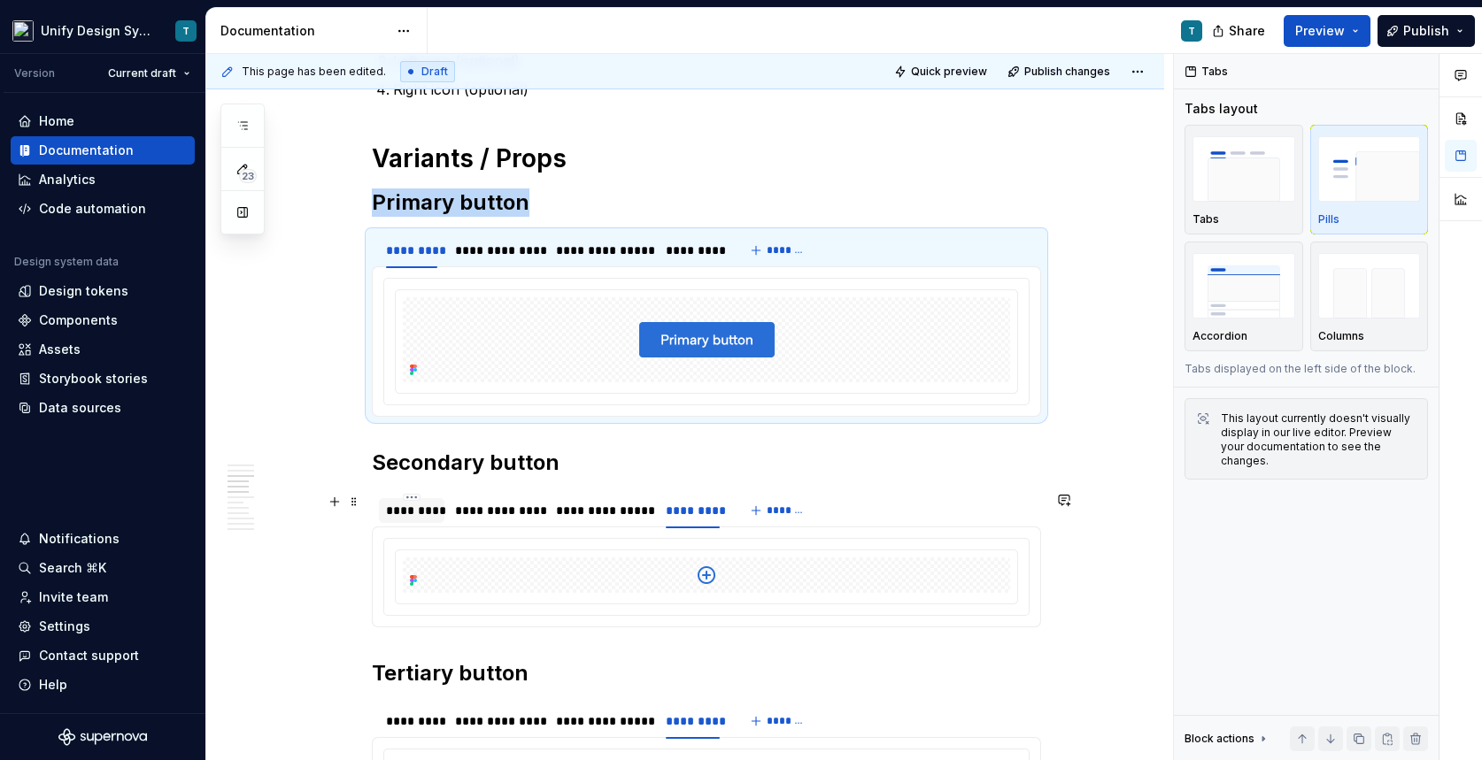
click at [417, 515] on div "*********" at bounding box center [411, 511] width 51 height 18
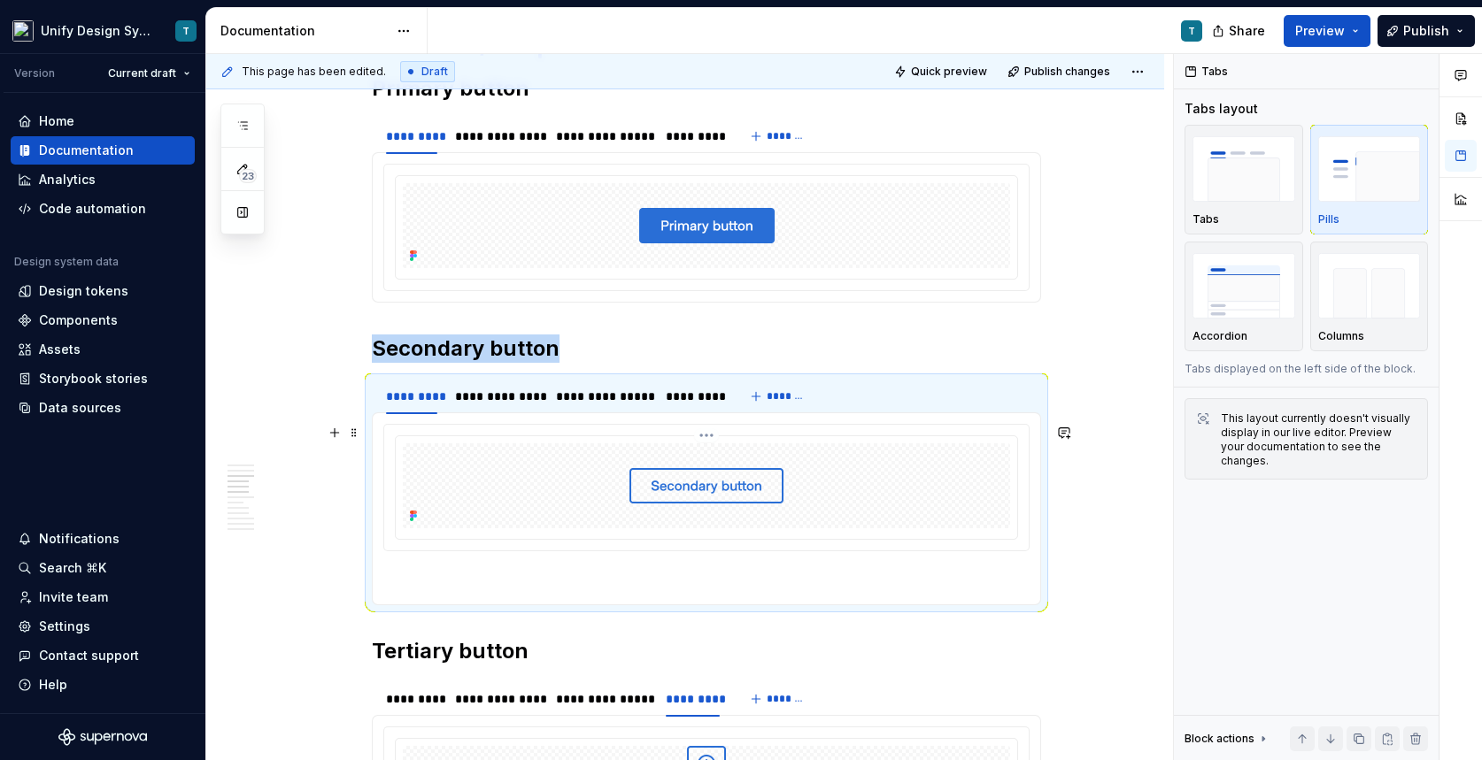
scroll to position [1493, 0]
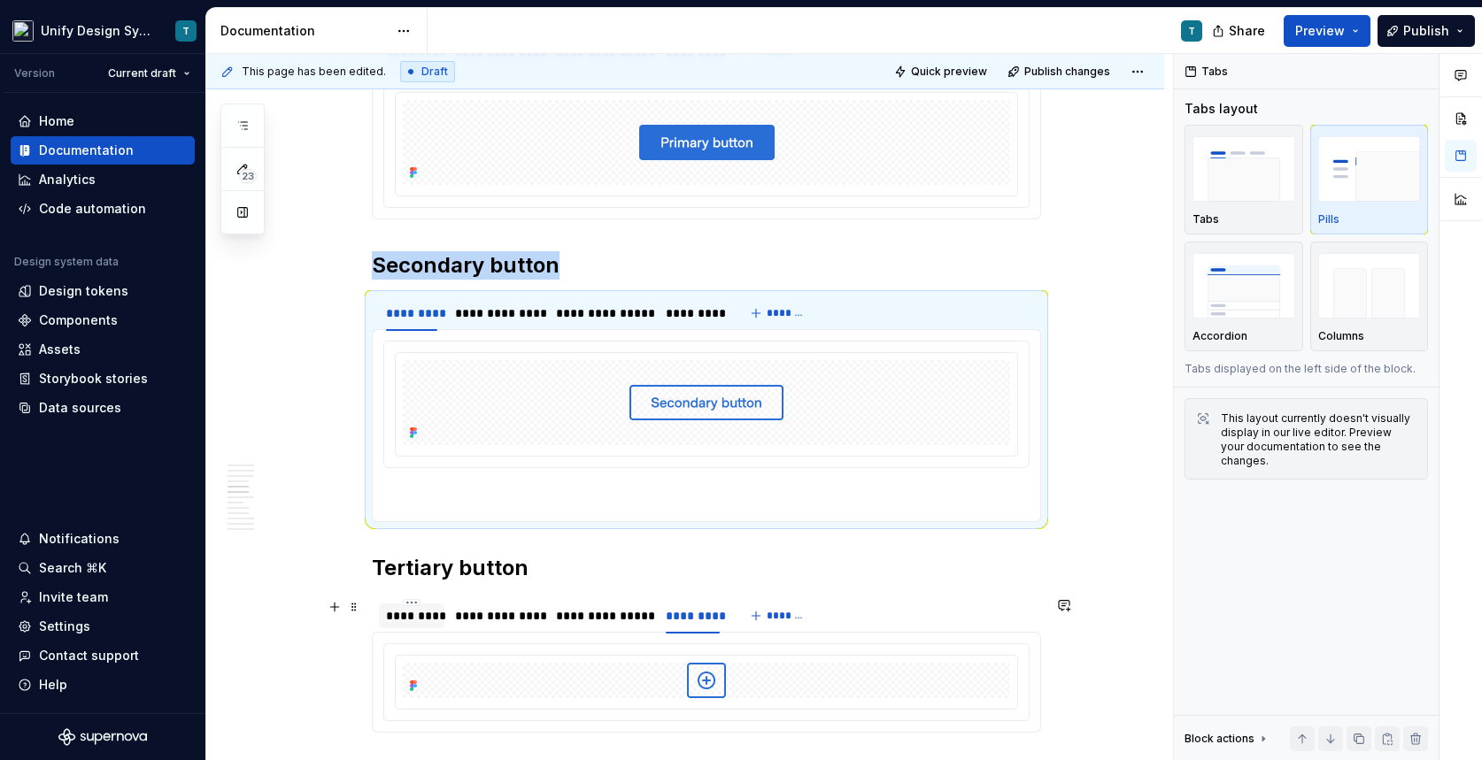
click at [435, 613] on div "*********" at bounding box center [411, 616] width 51 height 18
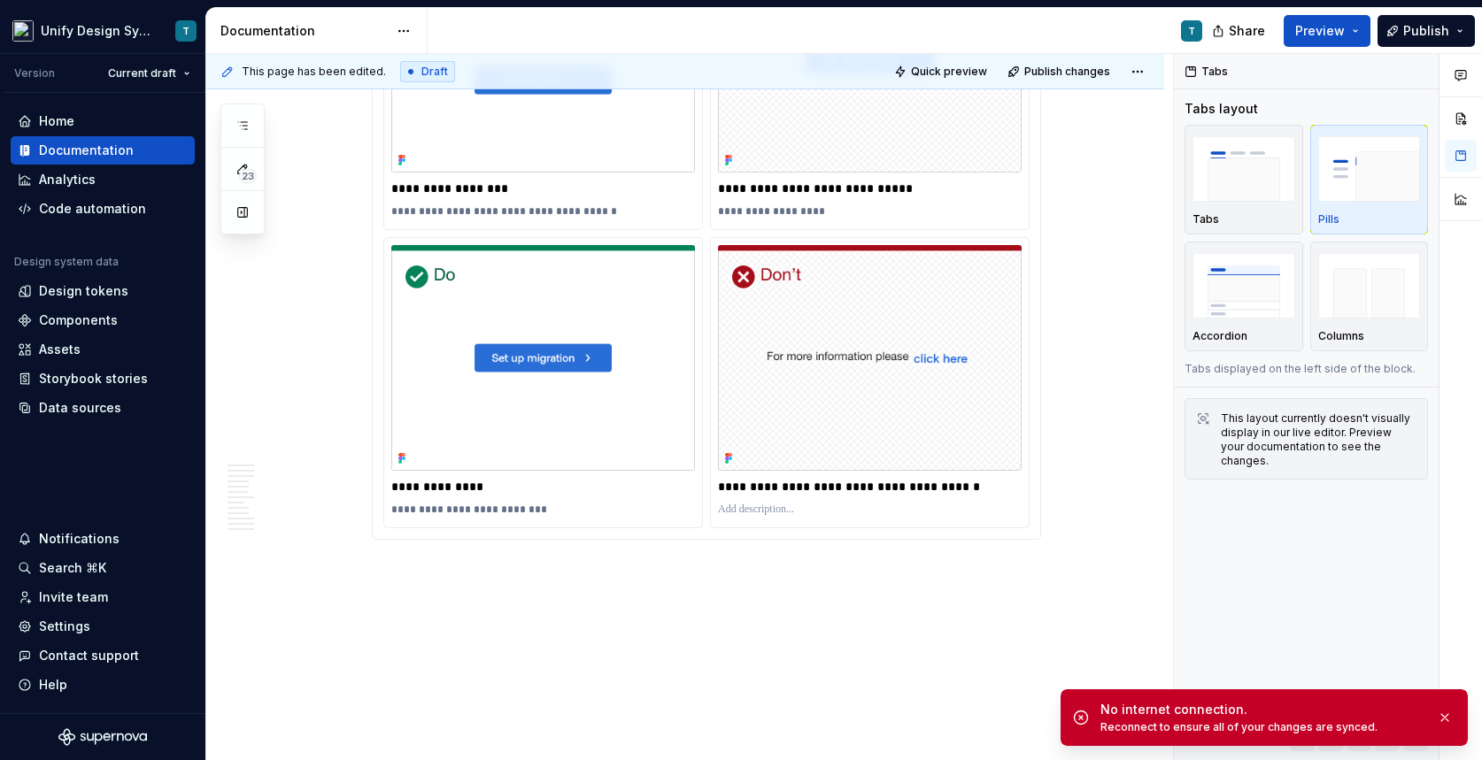
scroll to position [4067, 0]
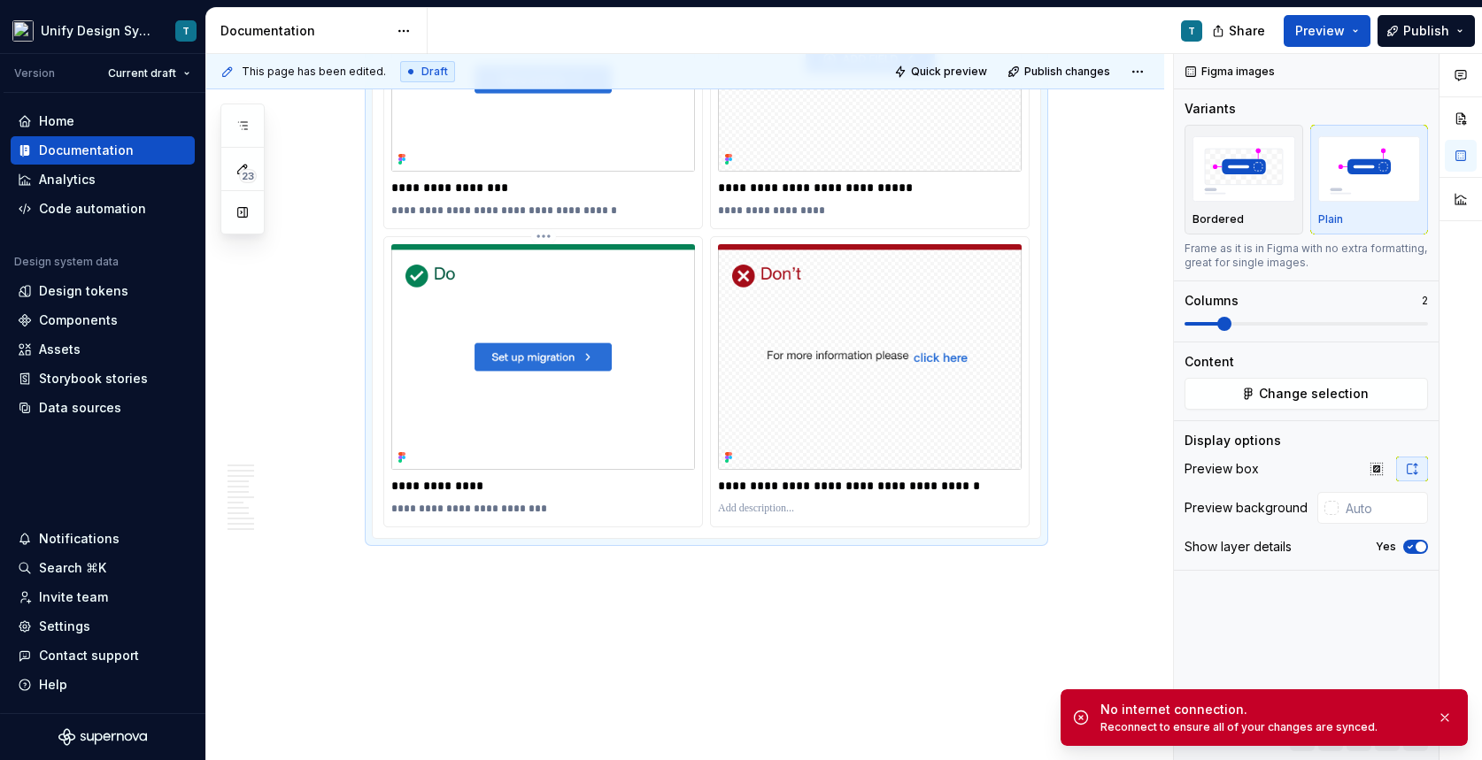
click at [574, 385] on img at bounding box center [543, 357] width 304 height 226
click at [1246, 397] on button "Change selection" at bounding box center [1306, 394] width 243 height 32
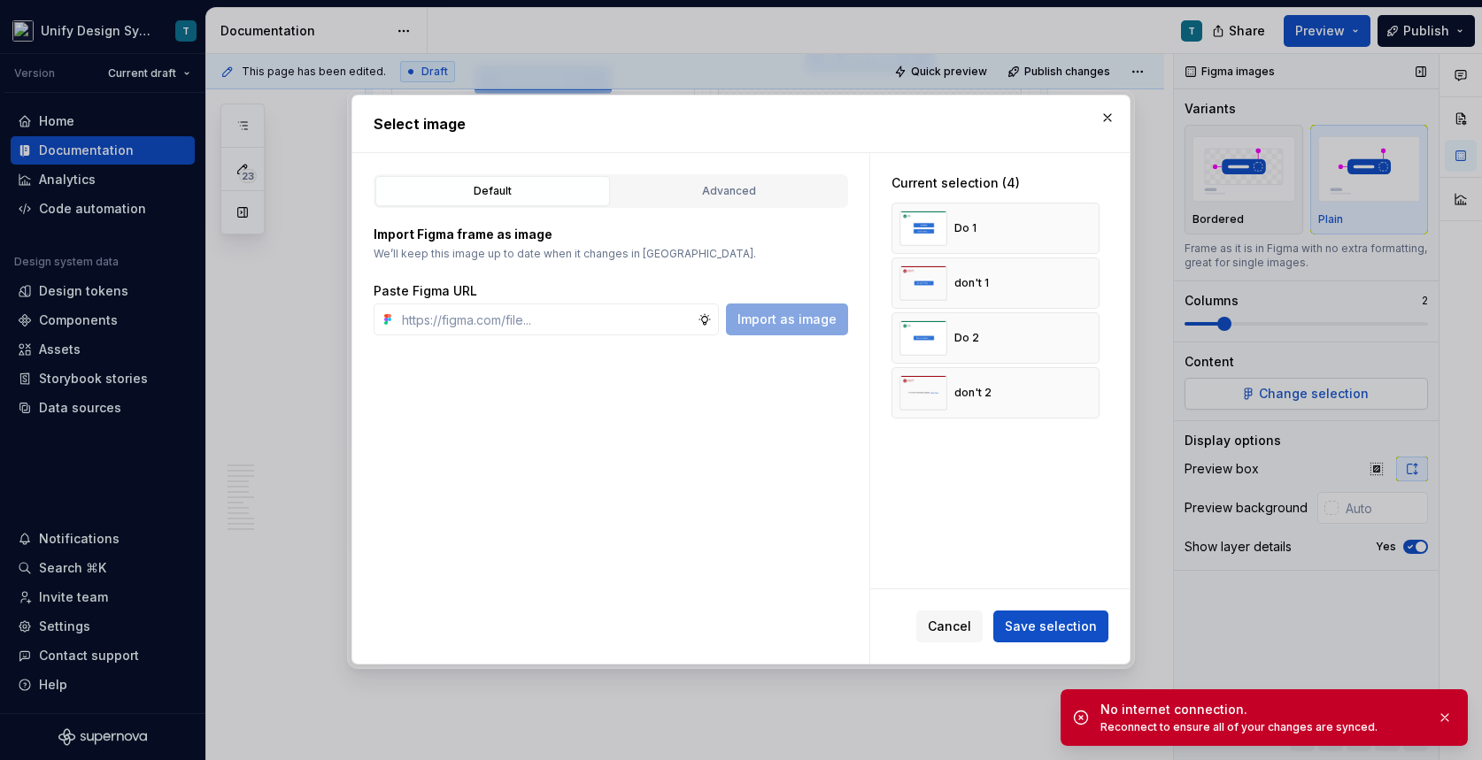
type textarea "*"
click at [711, 192] on div "Advanced" at bounding box center [729, 191] width 222 height 18
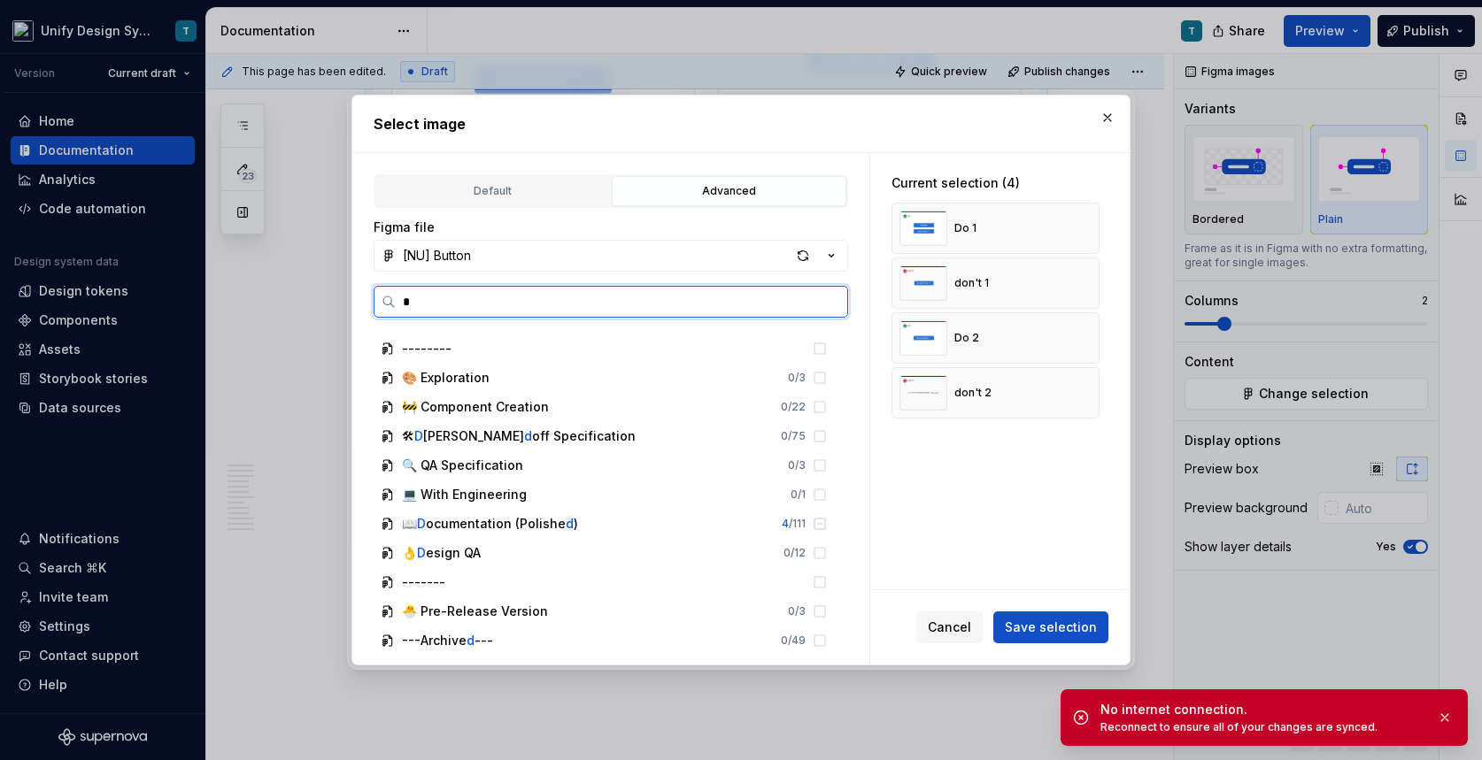
scroll to position [0, 0]
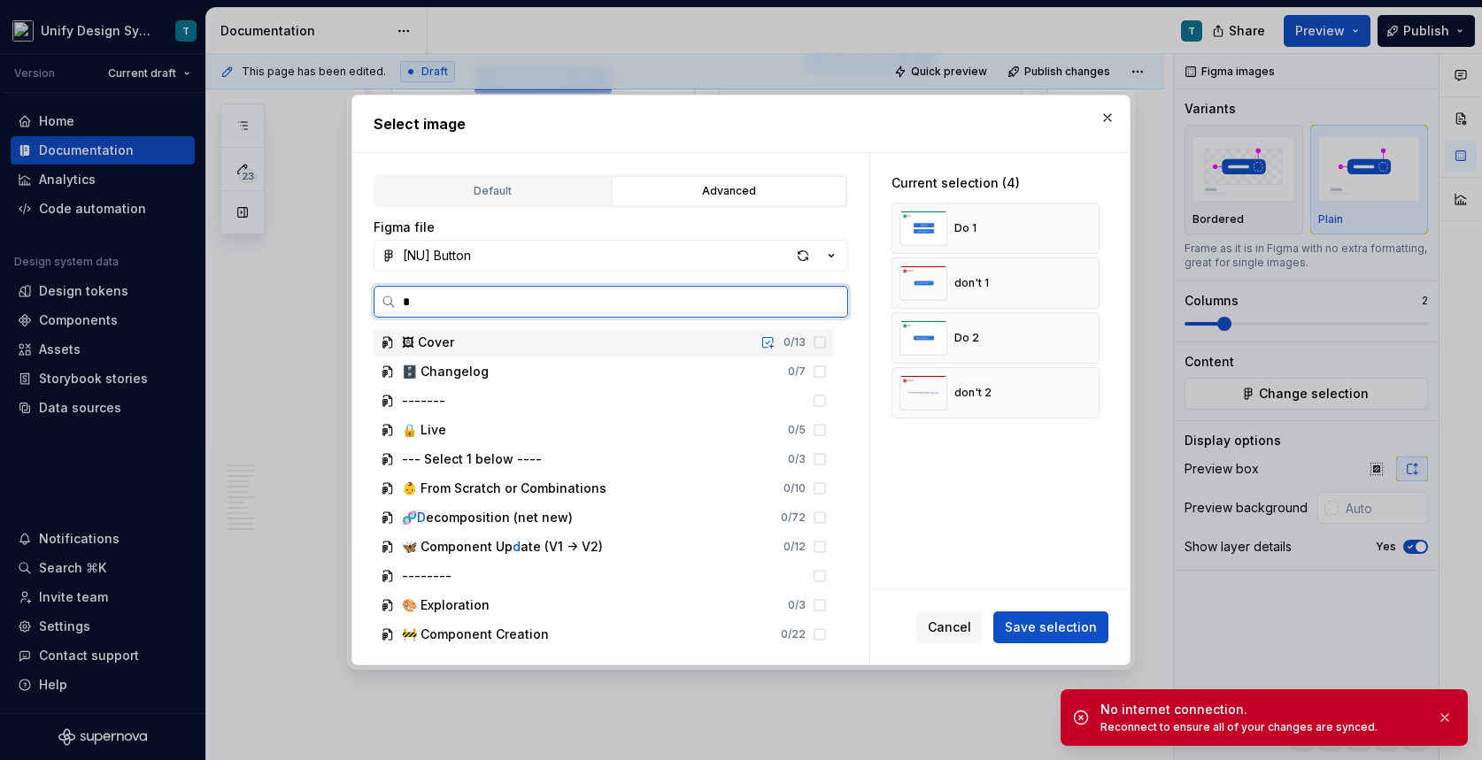
type input "**"
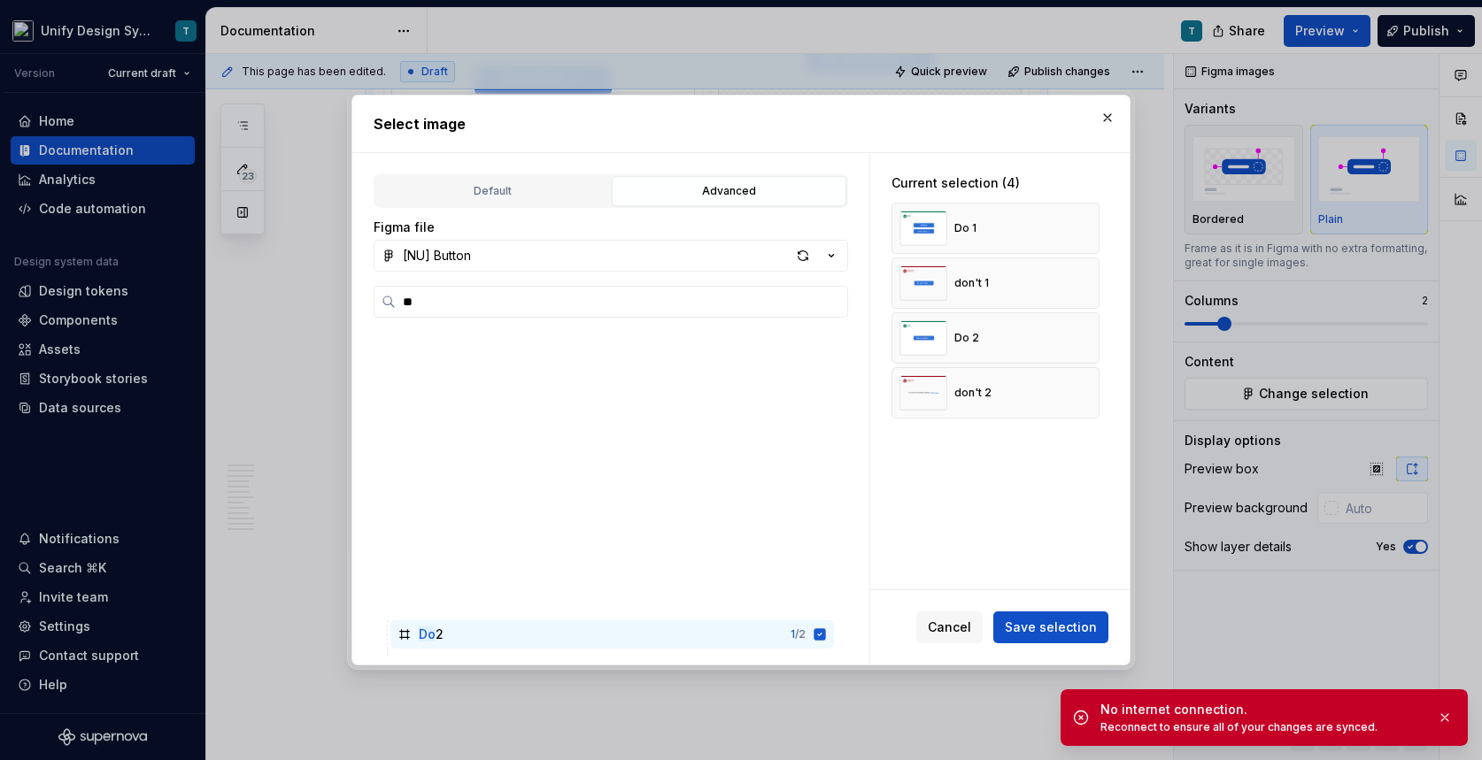
scroll to position [1221, 0]
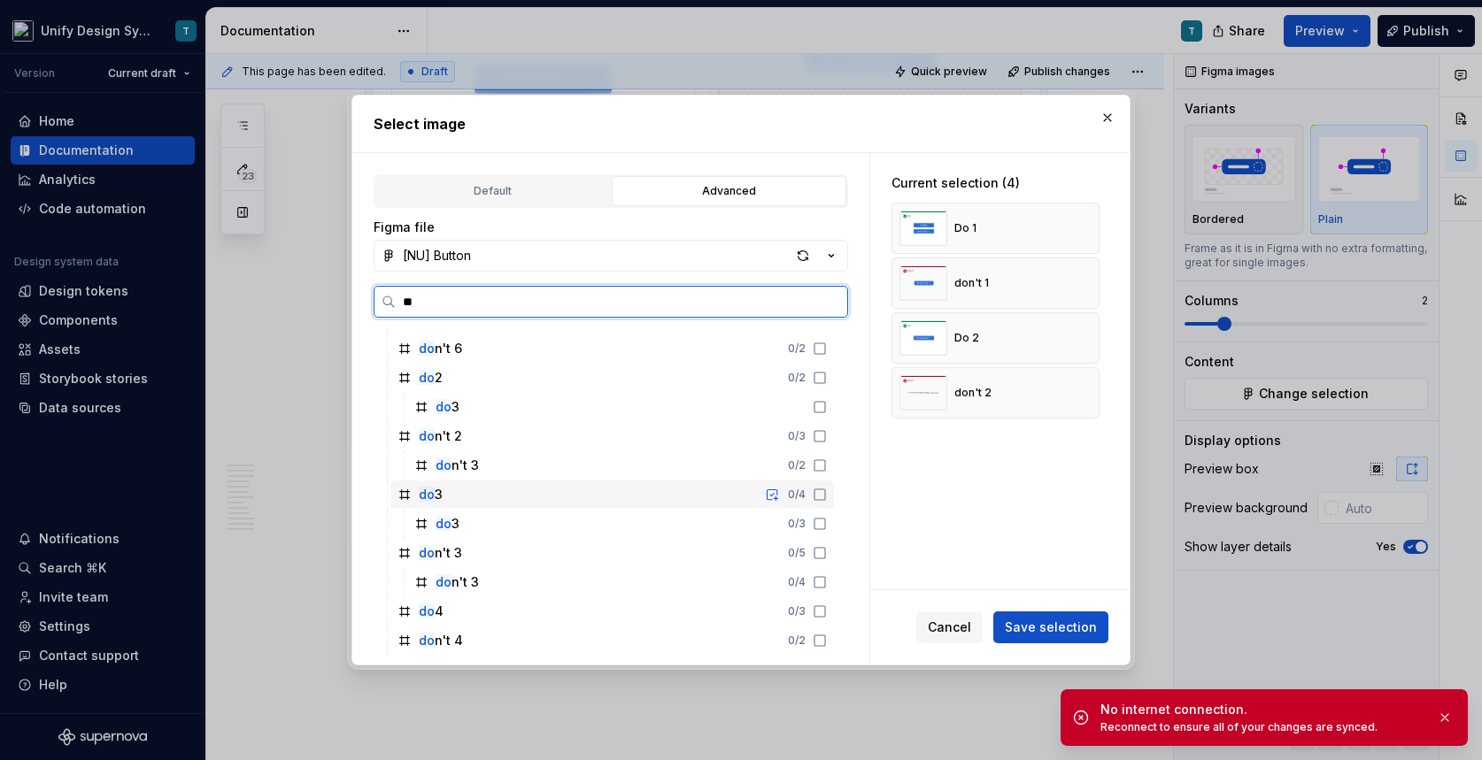
click at [436, 504] on div "do 3 0 / 4" at bounding box center [612, 495] width 444 height 28
click at [451, 498] on div "do 3 1 / 4" at bounding box center [612, 495] width 444 height 28
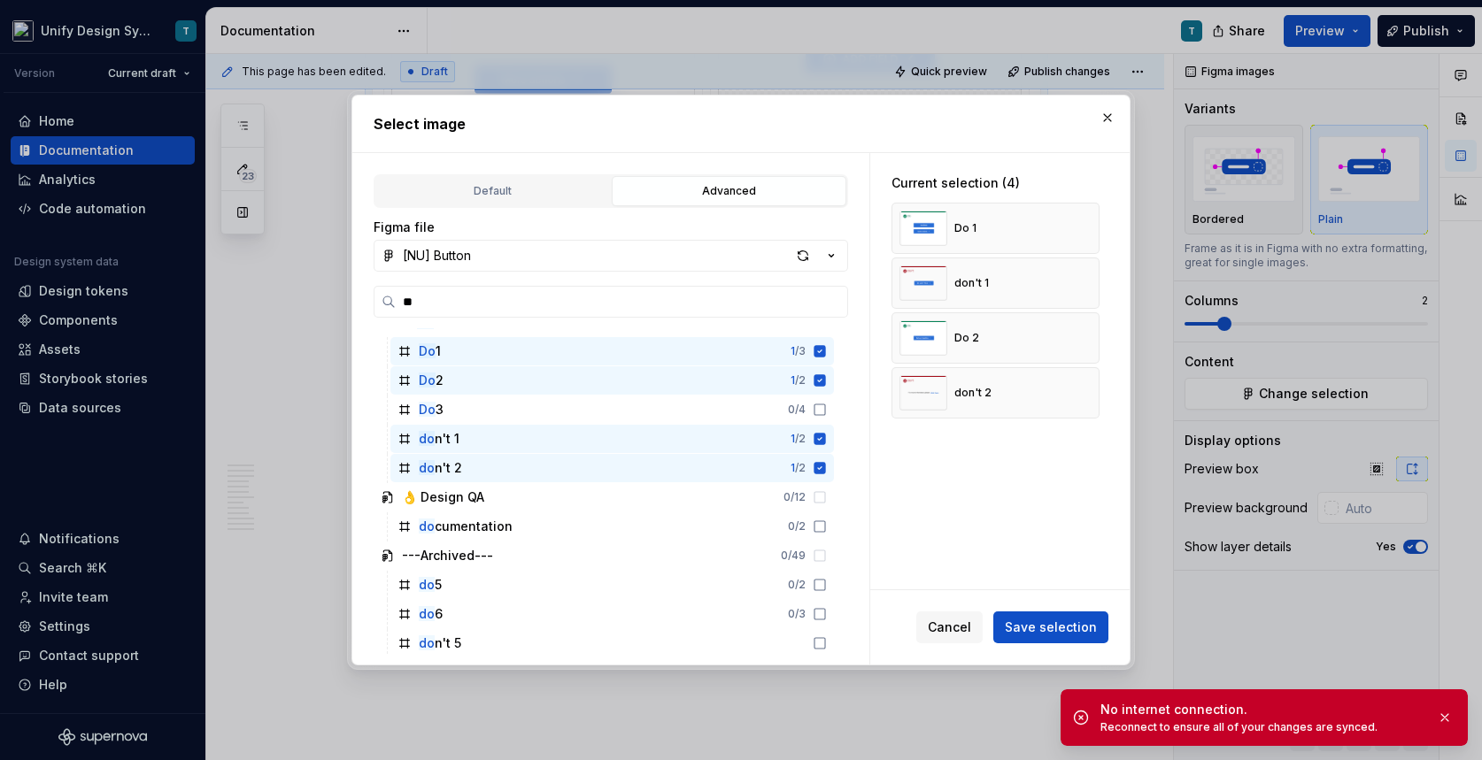
scroll to position [856, 0]
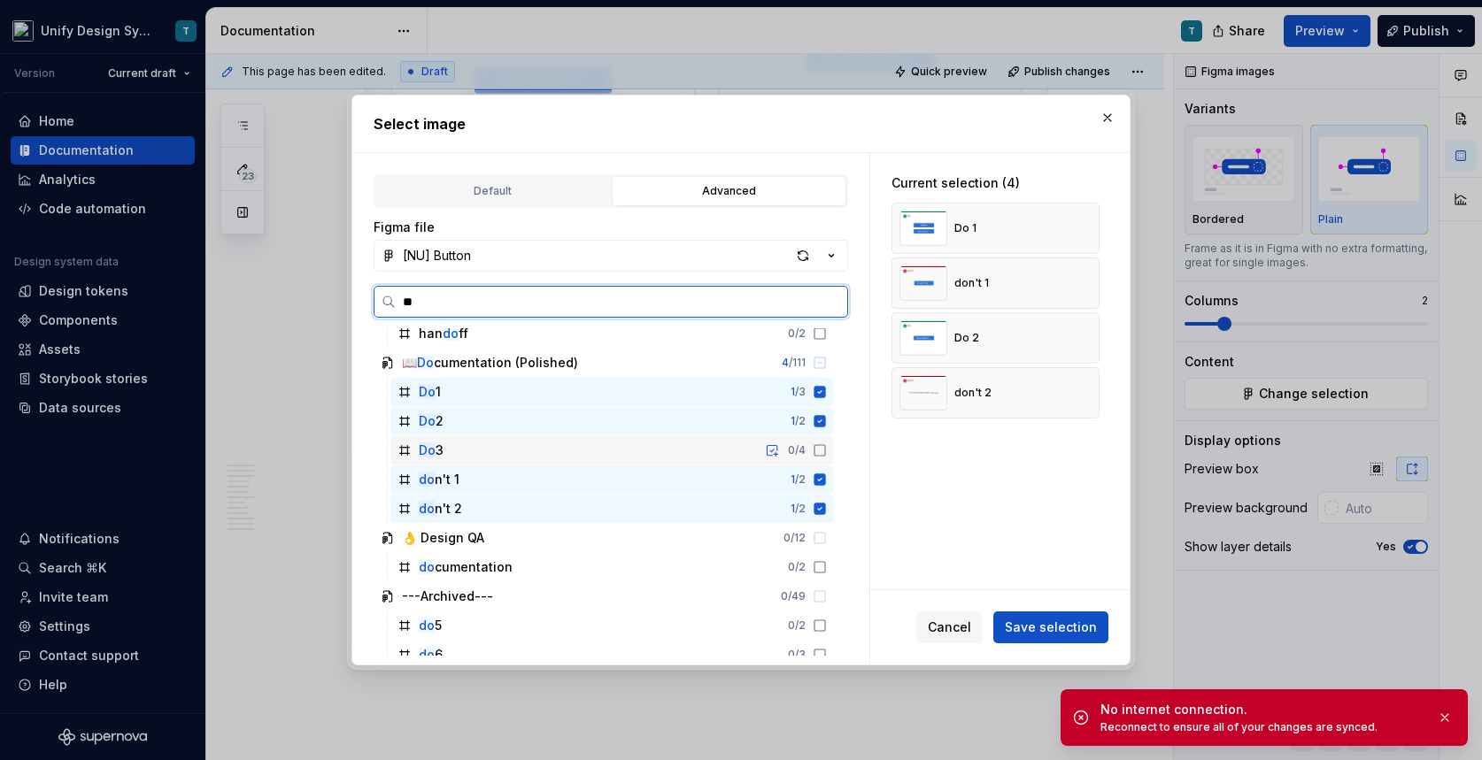
click at [453, 457] on div "Do 3 0 / 4" at bounding box center [612, 450] width 444 height 28
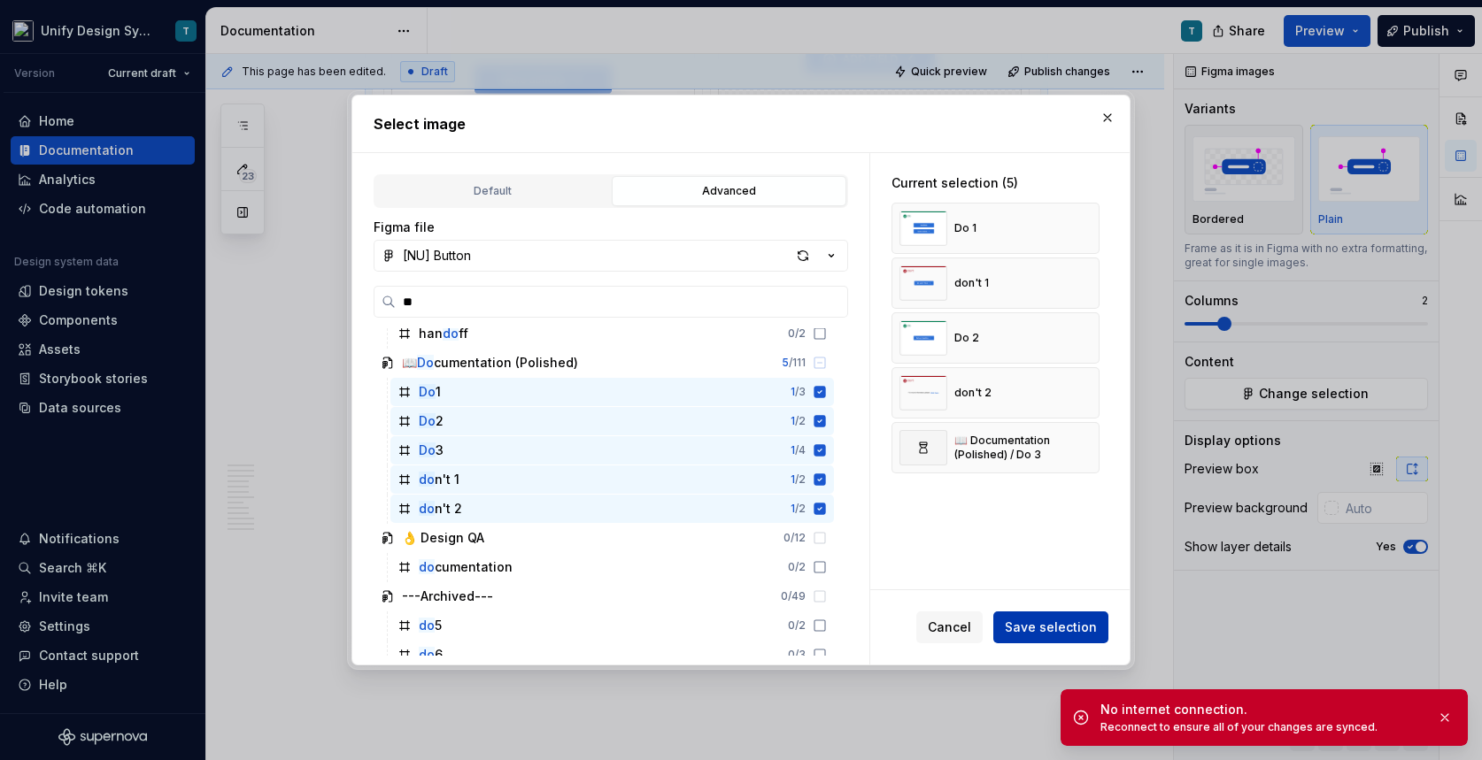
click at [1051, 619] on span "Save selection" at bounding box center [1051, 628] width 92 height 18
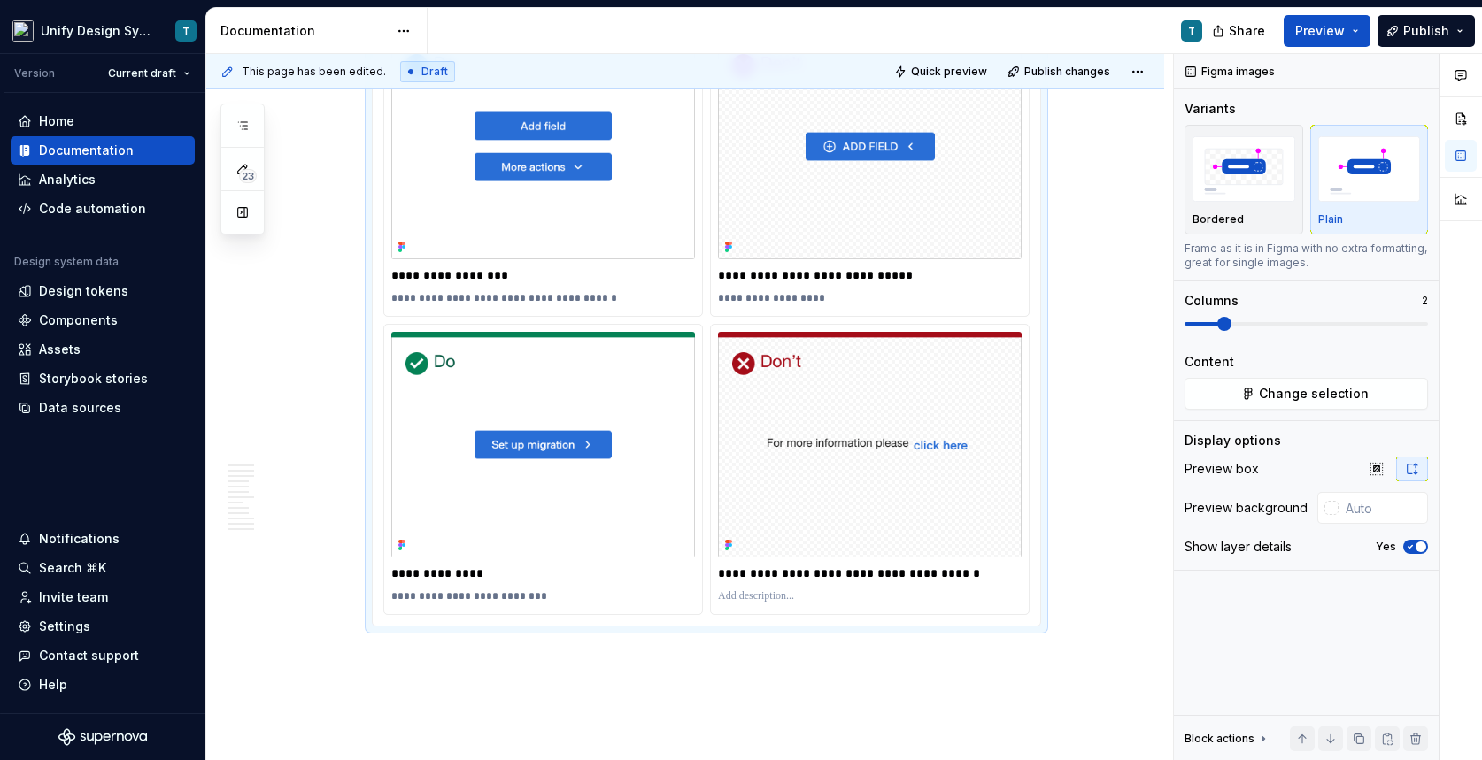
scroll to position [3996, 0]
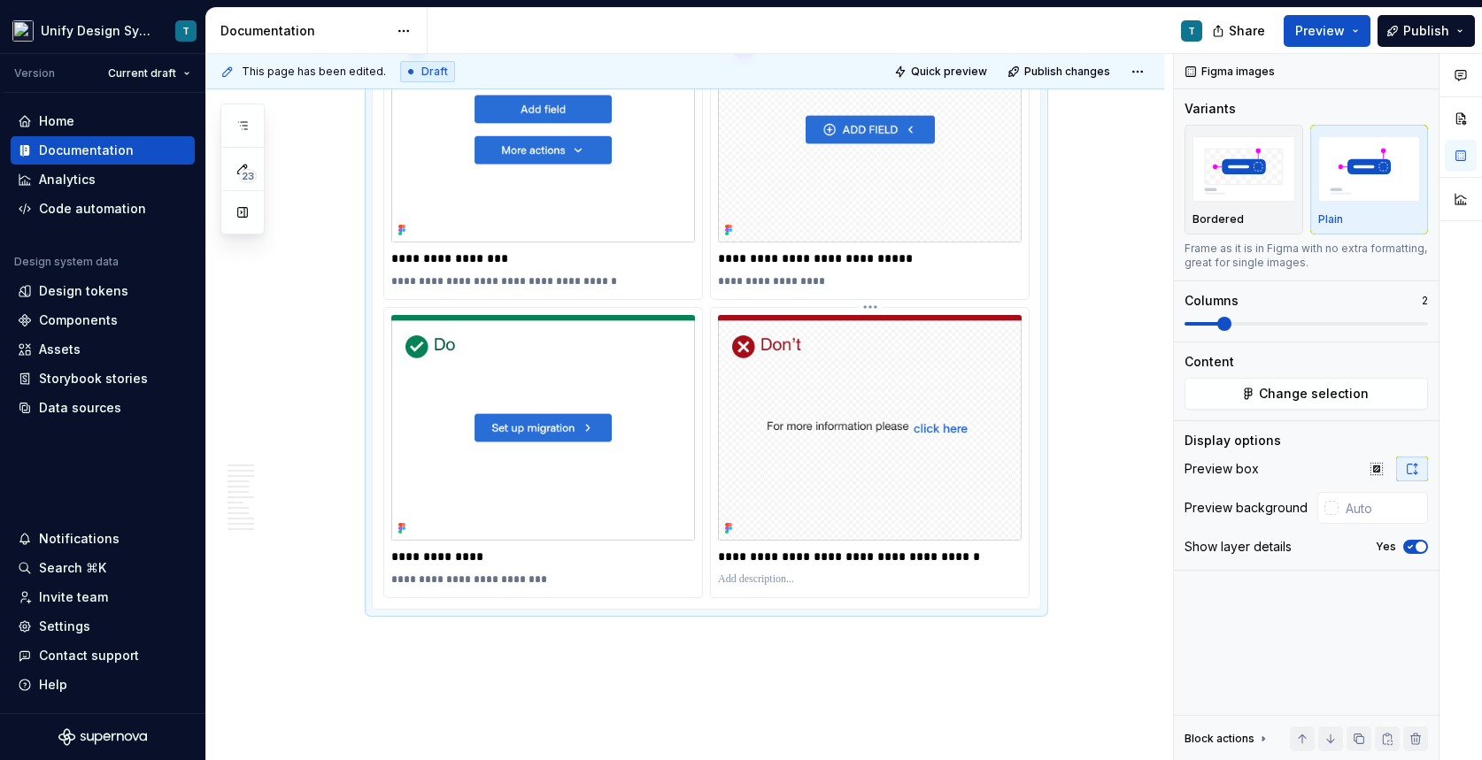
click at [708, 383] on div "**********" at bounding box center [706, 304] width 646 height 590
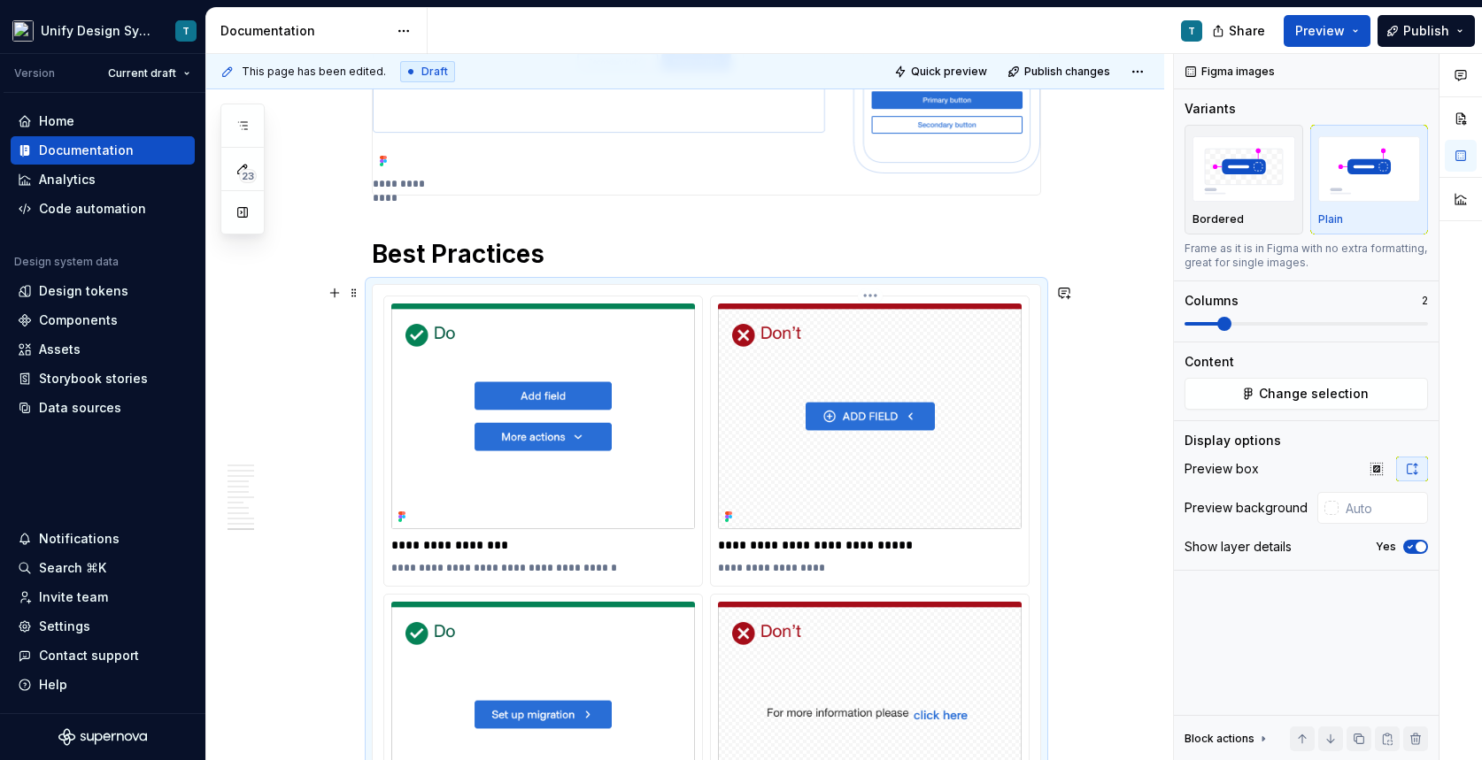
scroll to position [3713, 0]
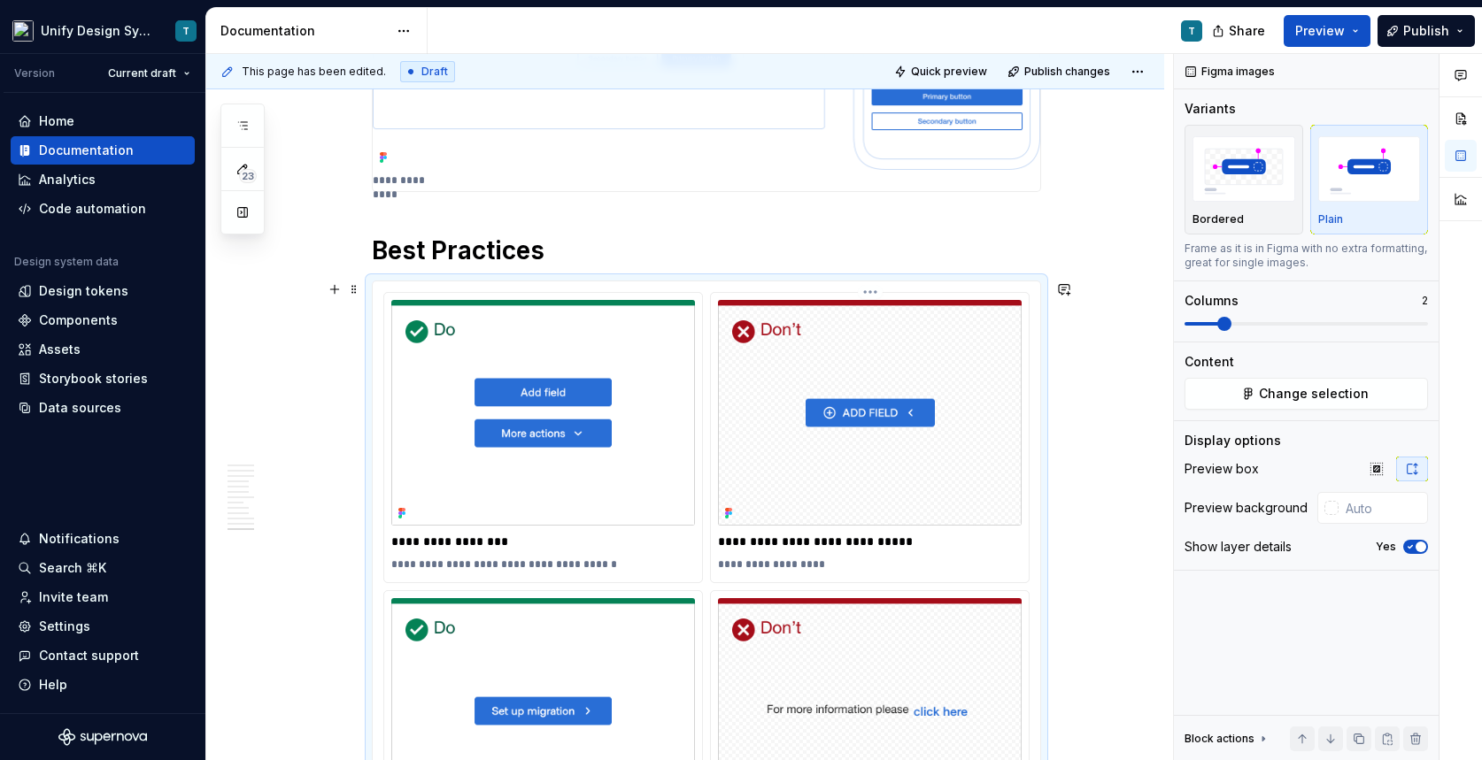
click at [717, 336] on div "**********" at bounding box center [870, 437] width 318 height 289
click at [1278, 393] on span "Change selection" at bounding box center [1314, 394] width 110 height 18
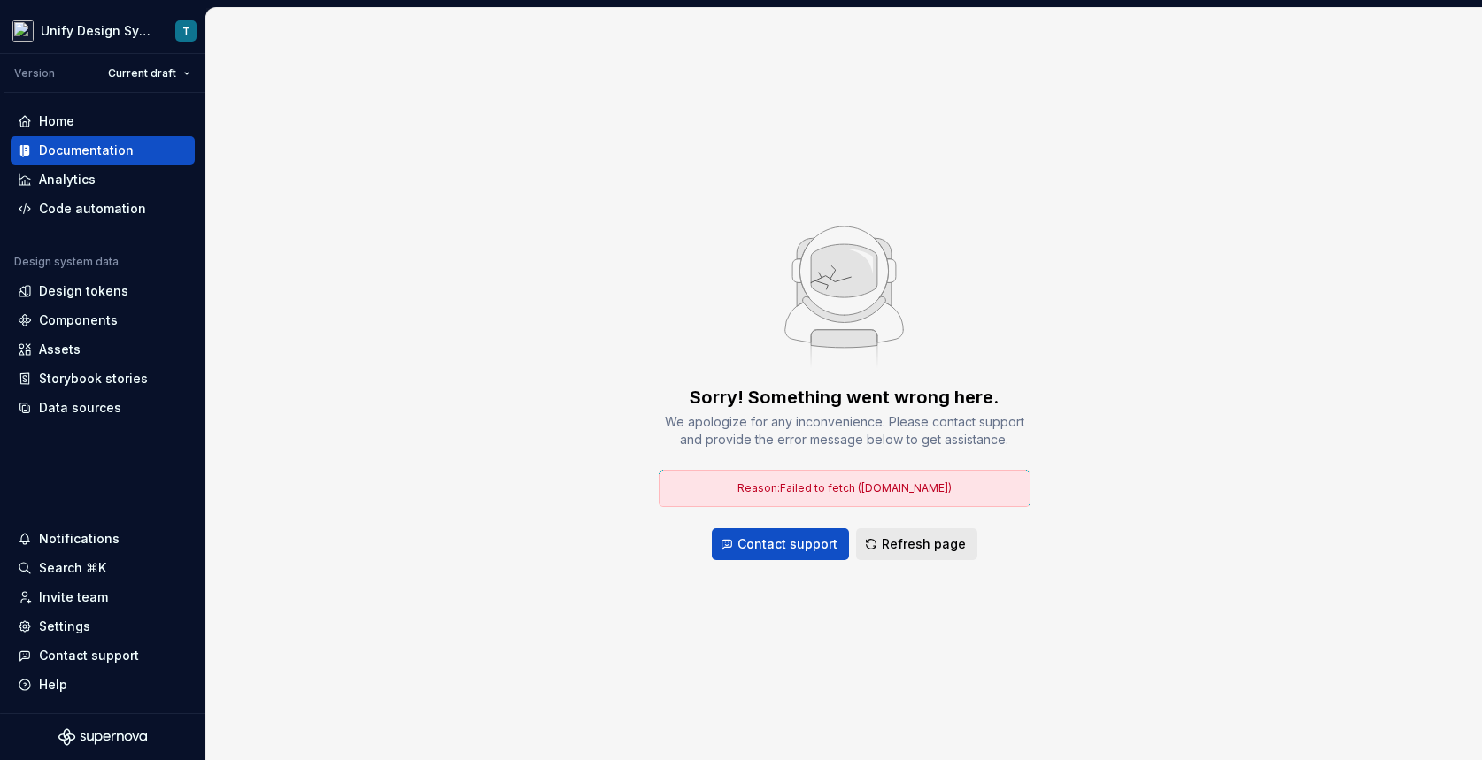
click at [943, 539] on span "Refresh page" at bounding box center [924, 545] width 84 height 18
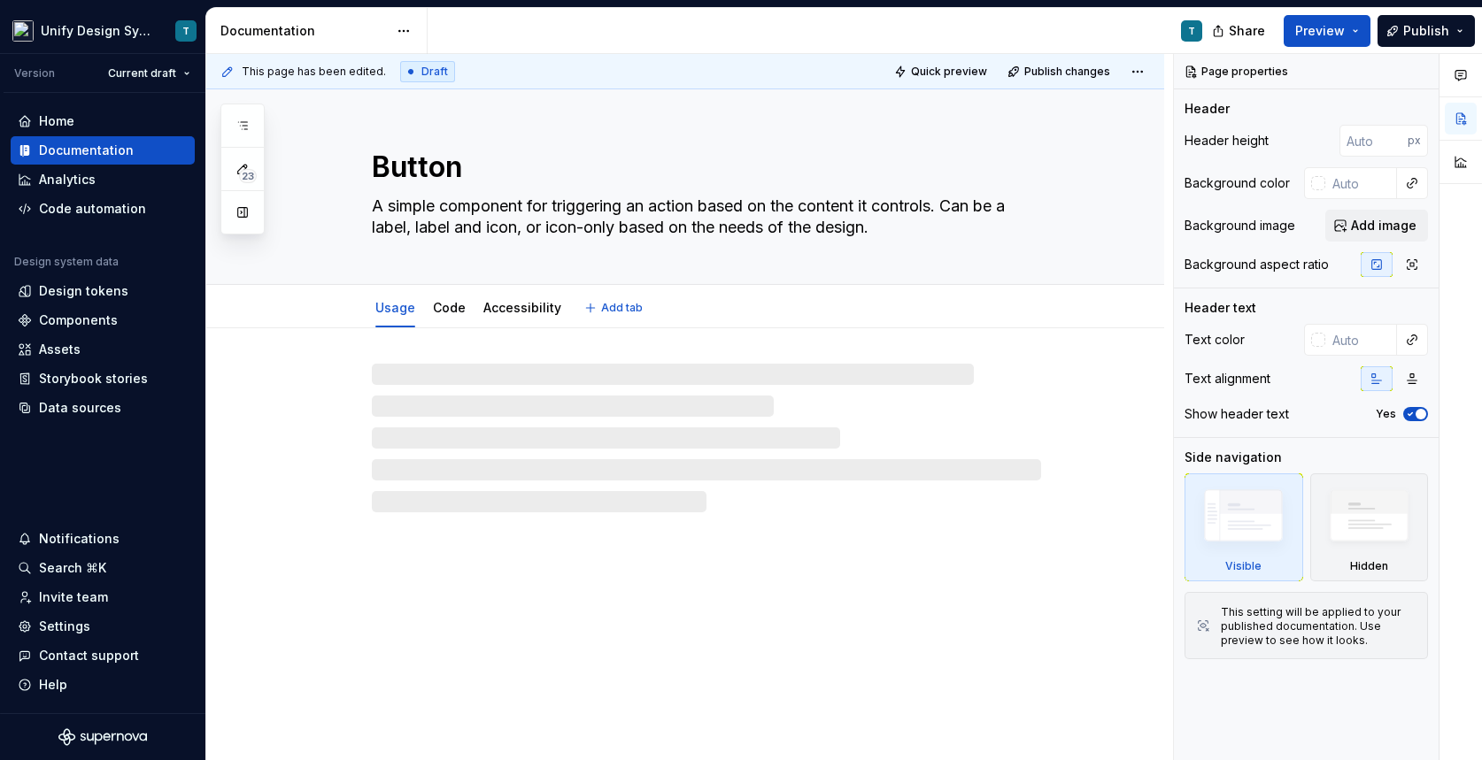
type textarea "*"
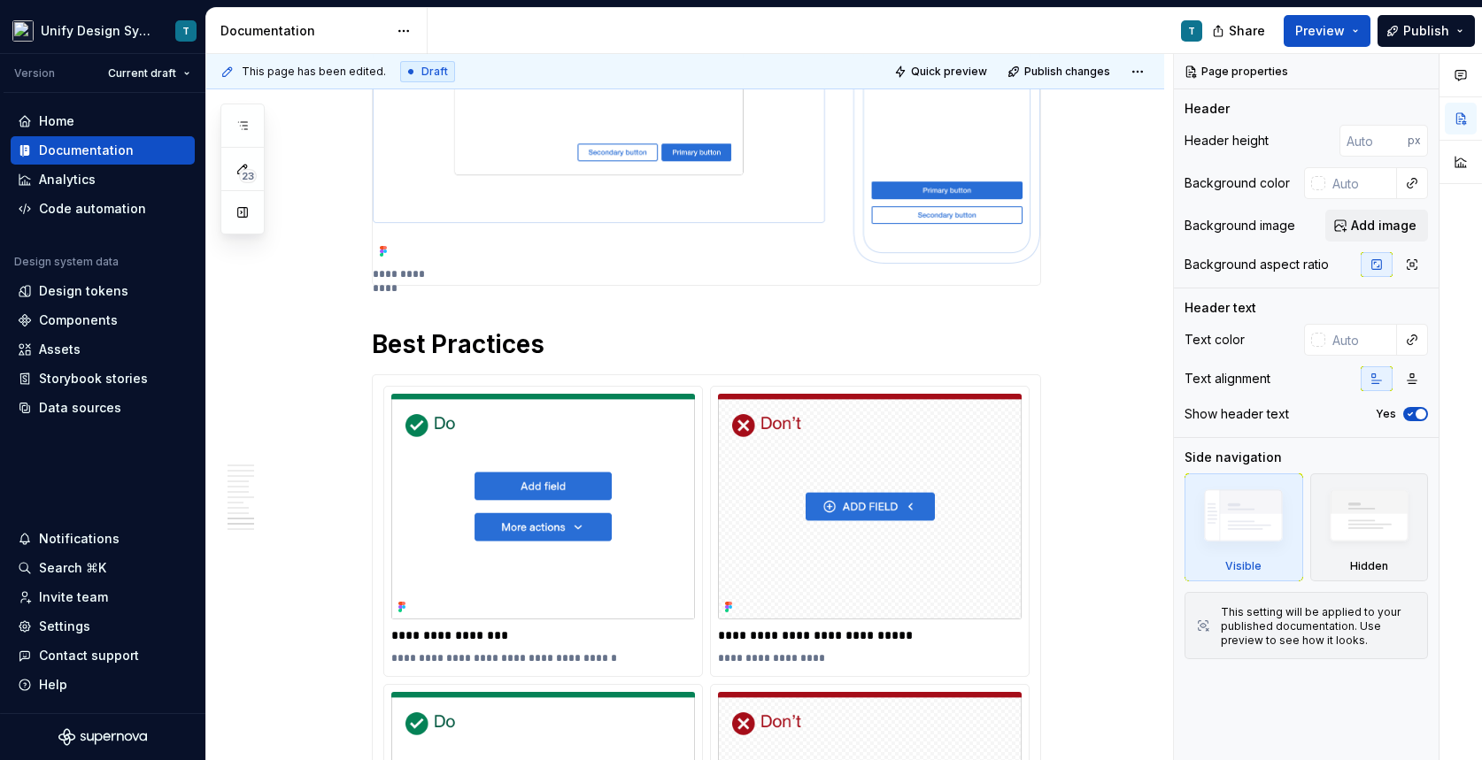
scroll to position [4137, 0]
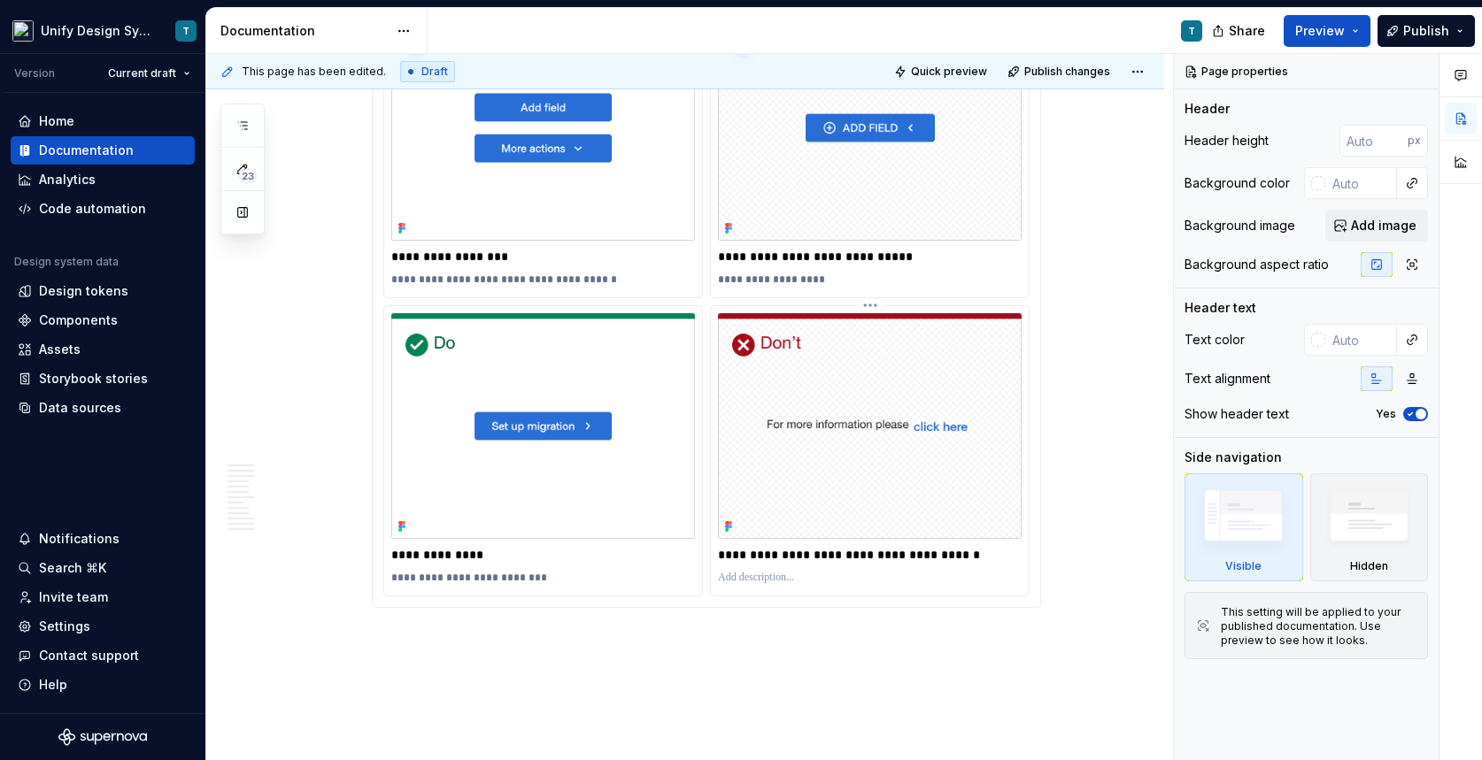
click at [782, 382] on img at bounding box center [870, 426] width 304 height 226
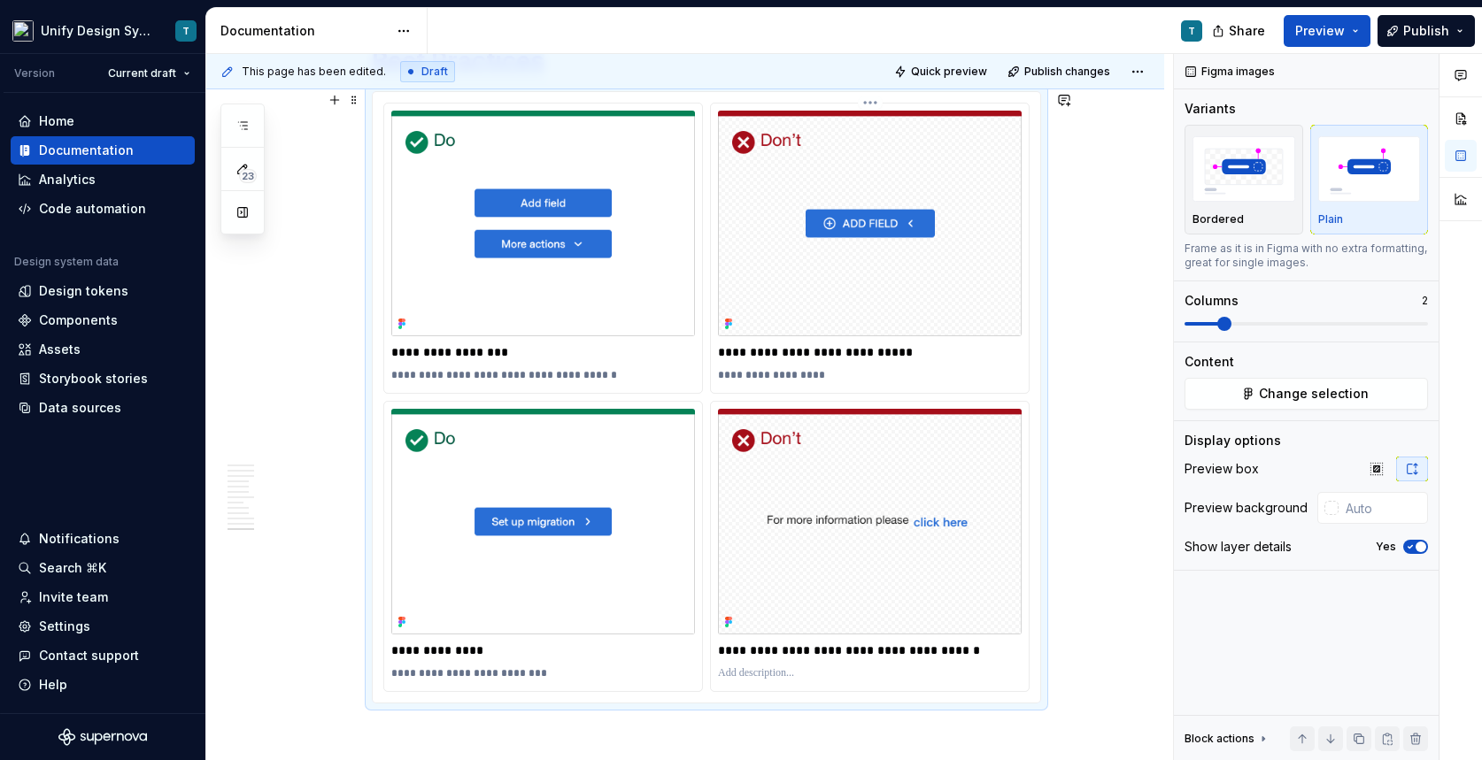
scroll to position [3901, 0]
click at [1335, 393] on span "Change selection" at bounding box center [1314, 394] width 110 height 18
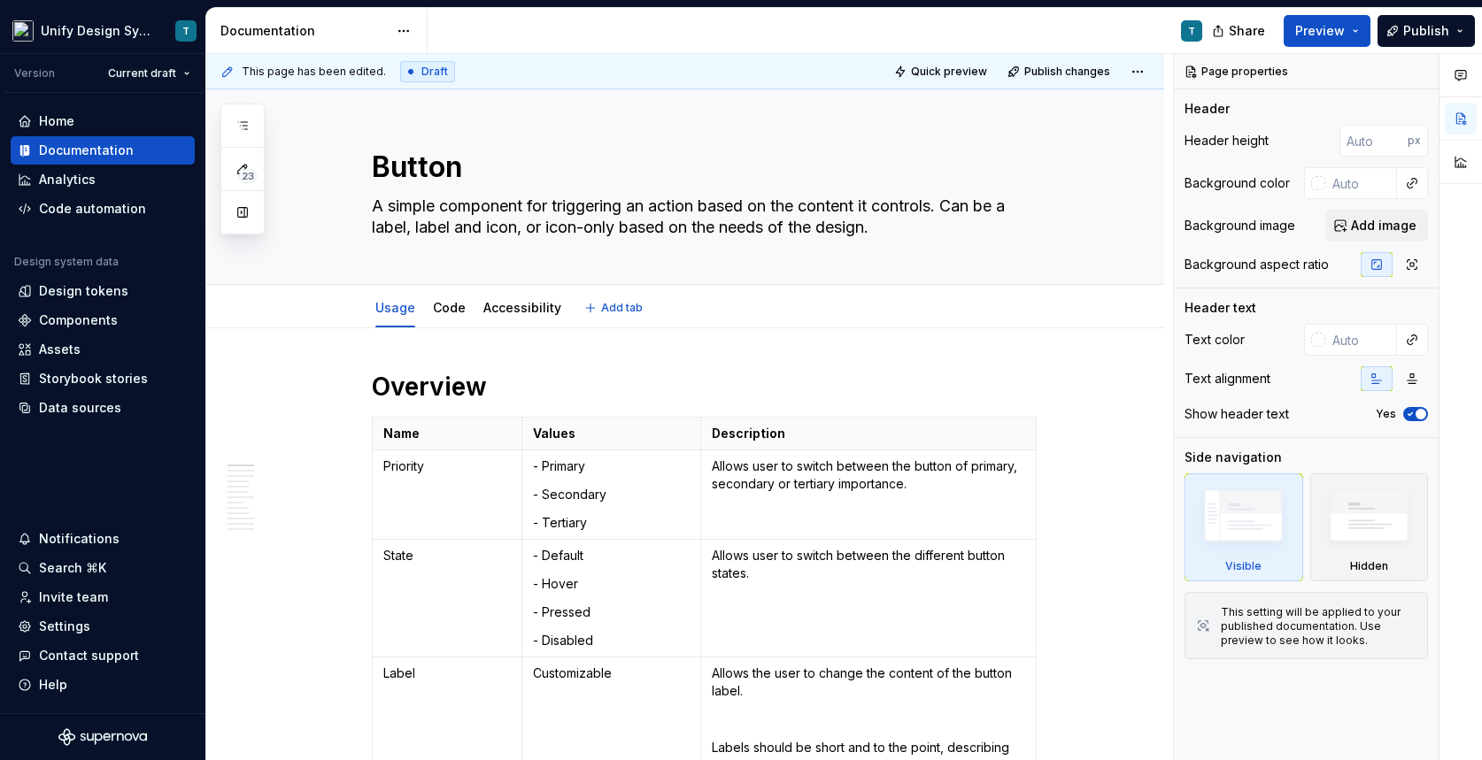
type textarea "*"
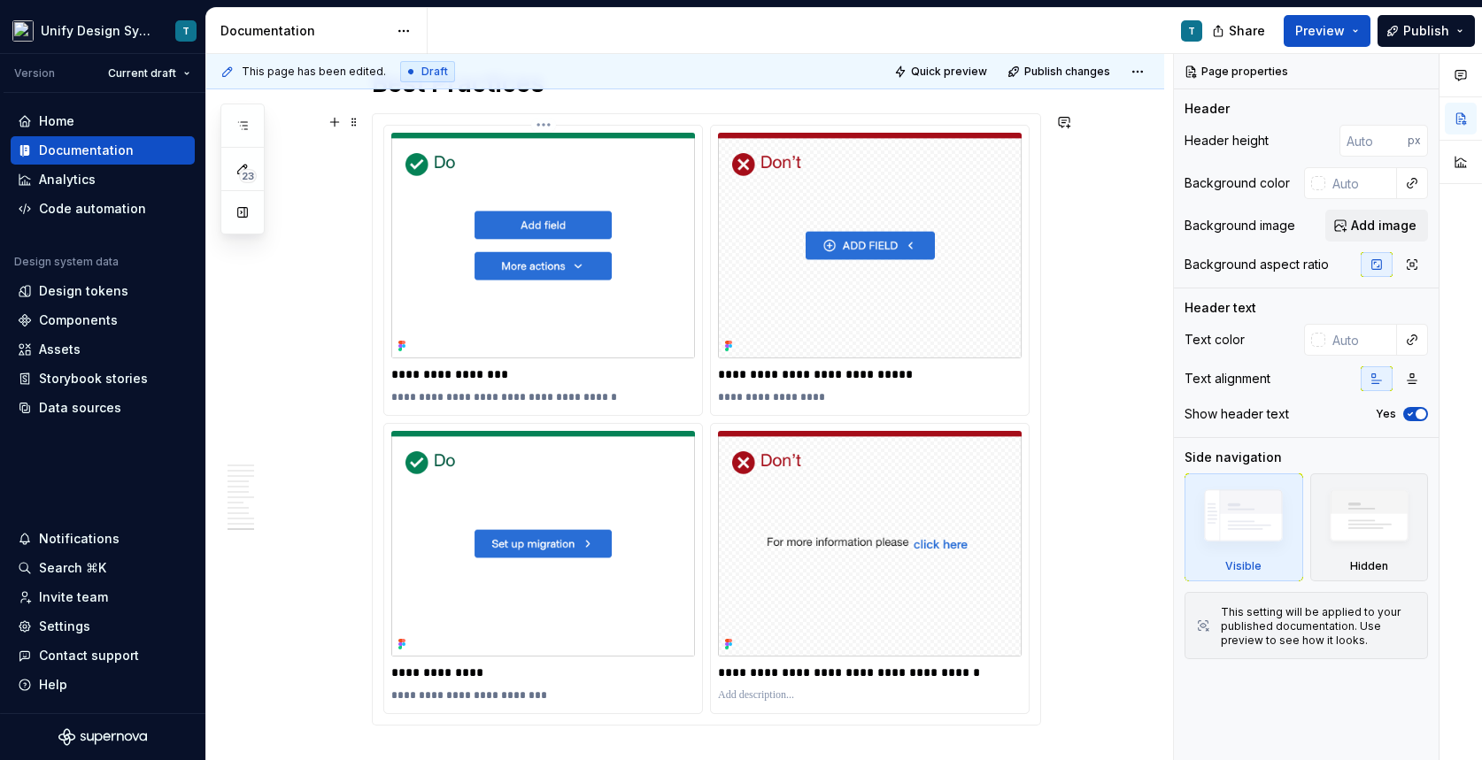
scroll to position [3797, 0]
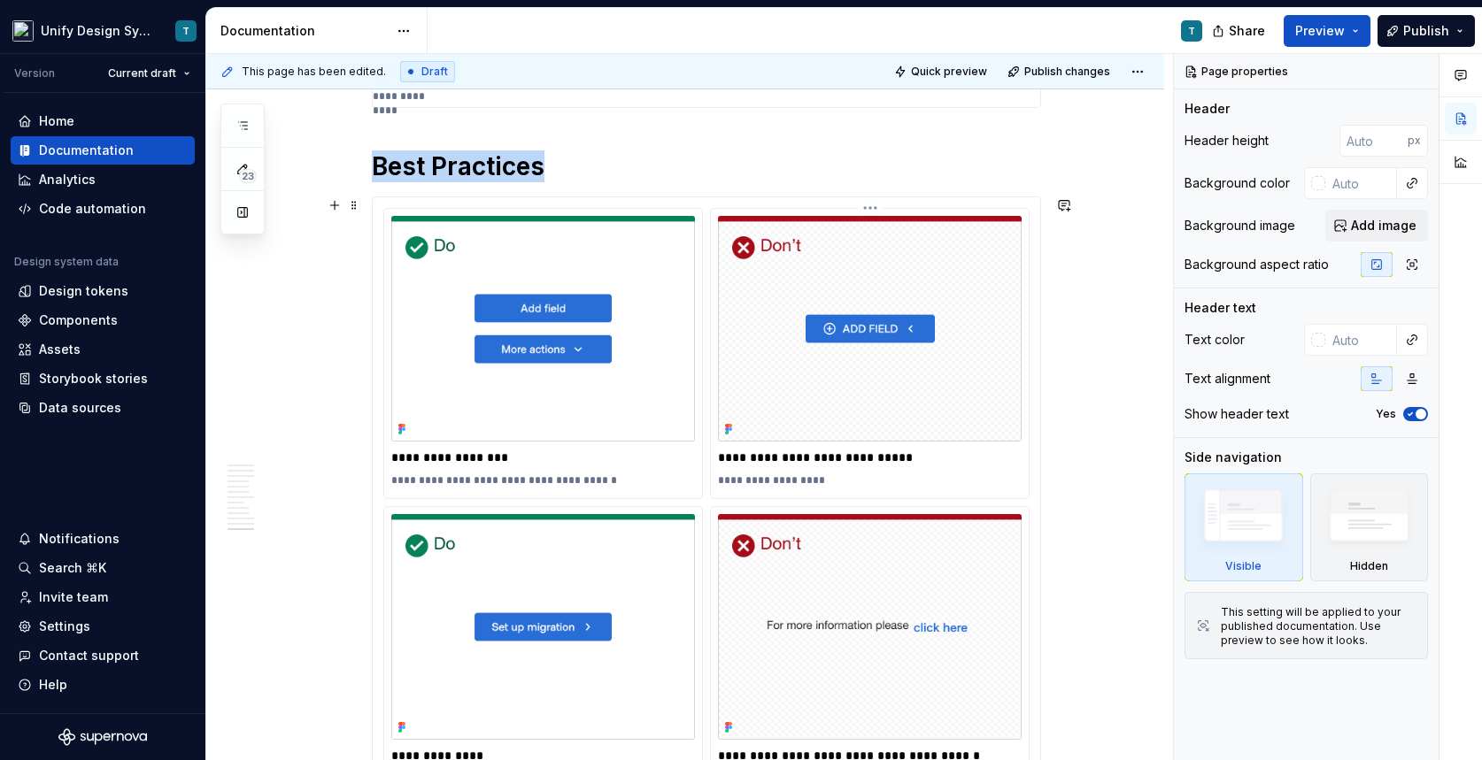
click at [723, 410] on img at bounding box center [870, 329] width 304 height 226
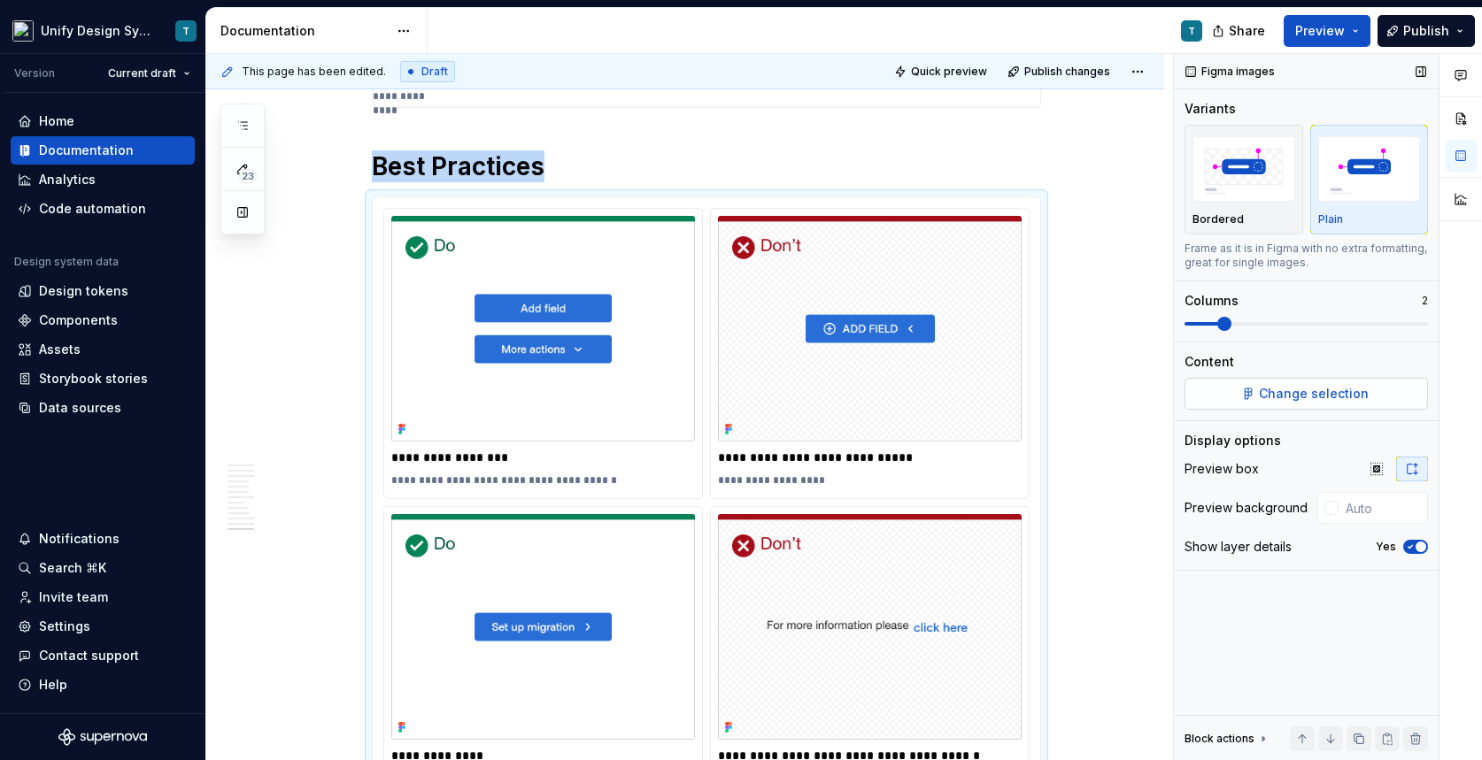
click at [1339, 391] on span "Change selection" at bounding box center [1314, 394] width 110 height 18
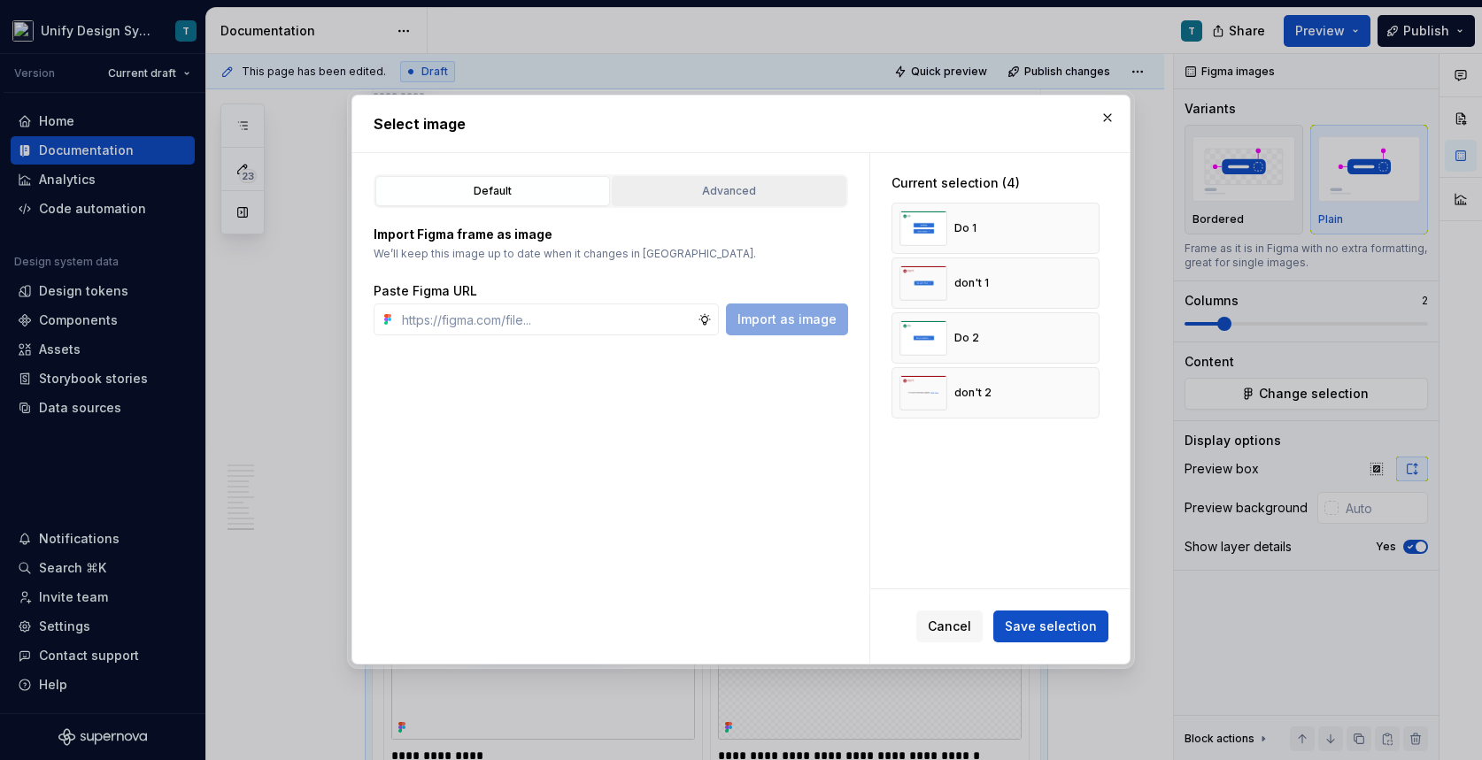
click at [691, 197] on div "Advanced" at bounding box center [729, 191] width 222 height 18
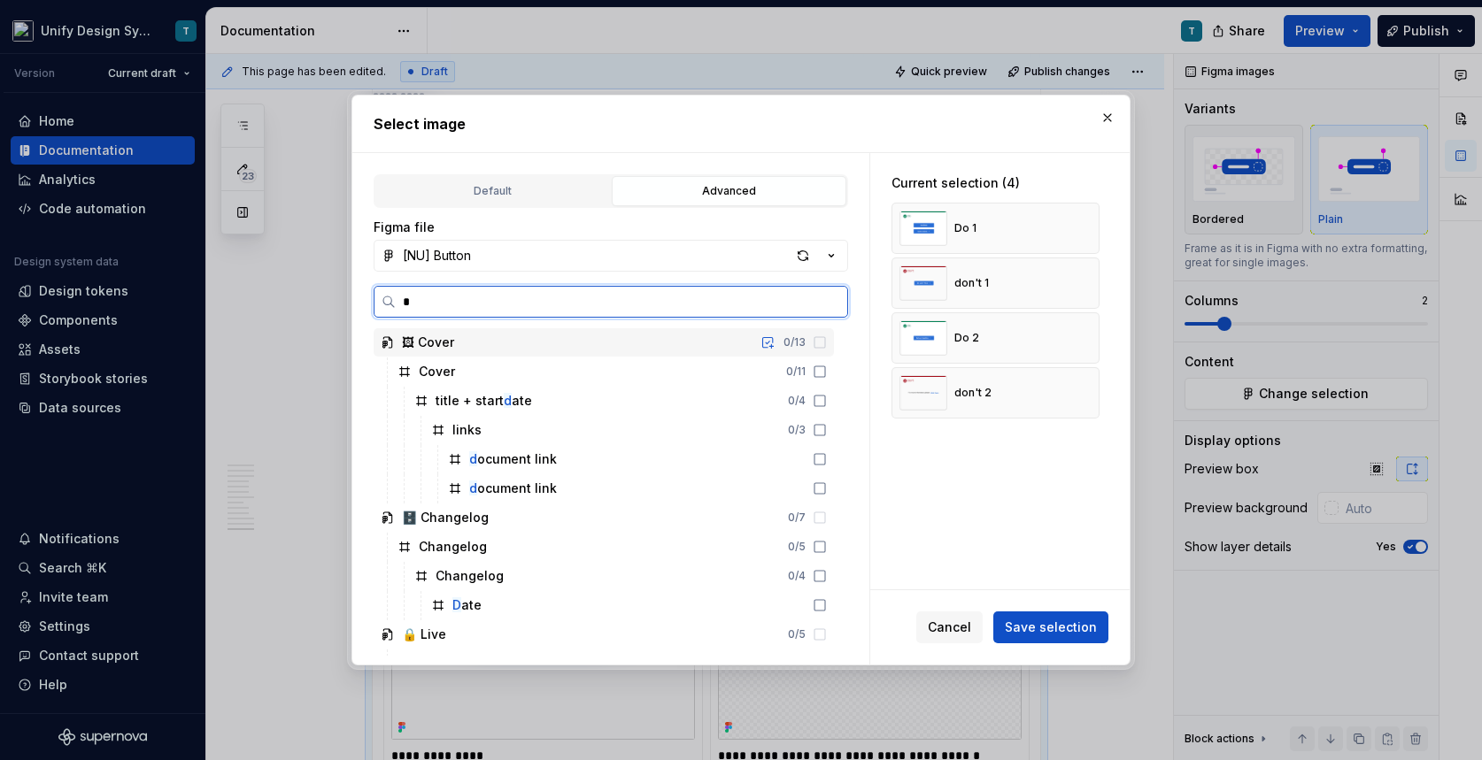
type input "**"
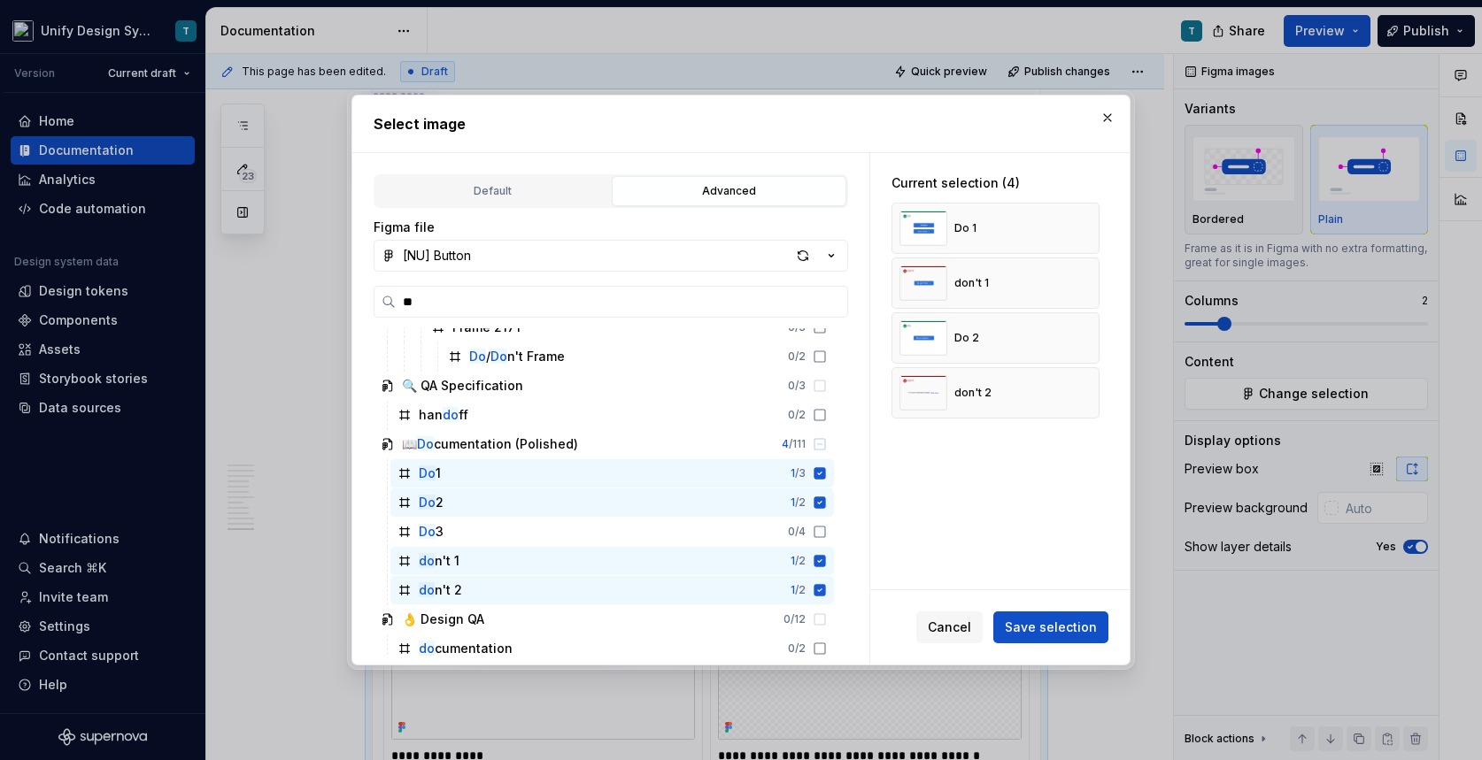
scroll to position [804, 0]
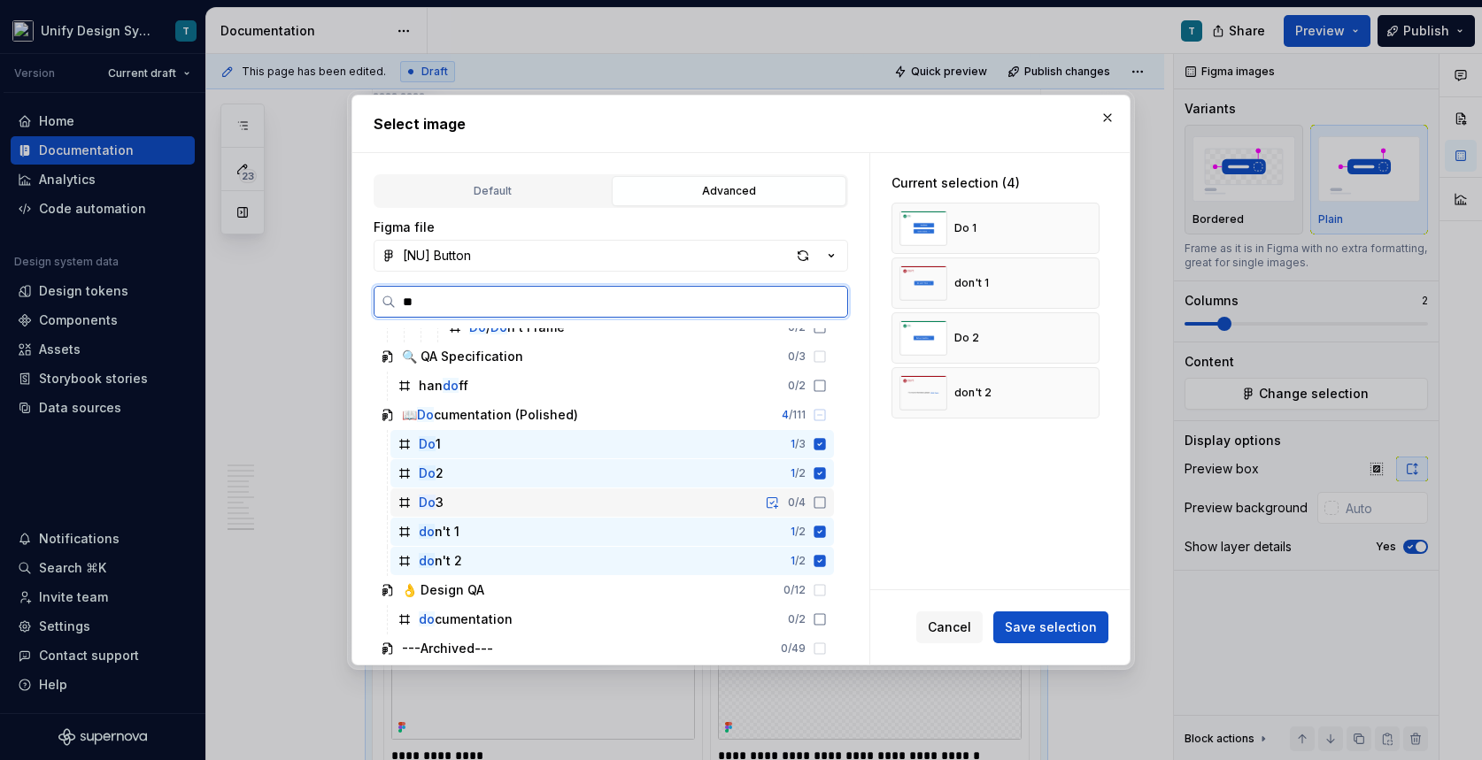
click at [494, 509] on div "Do 3 0 / 4" at bounding box center [612, 503] width 444 height 28
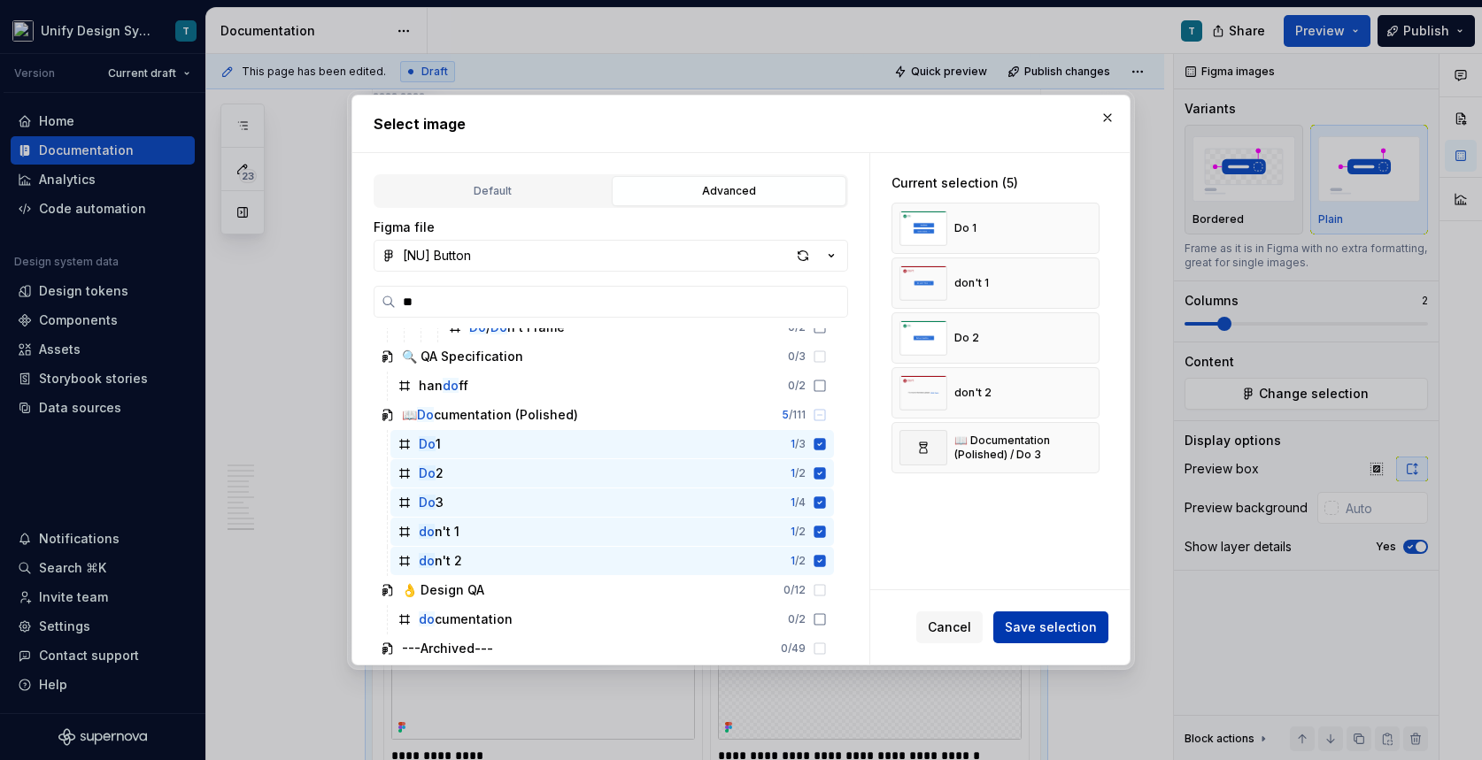
click at [1019, 629] on span "Save selection" at bounding box center [1051, 628] width 92 height 18
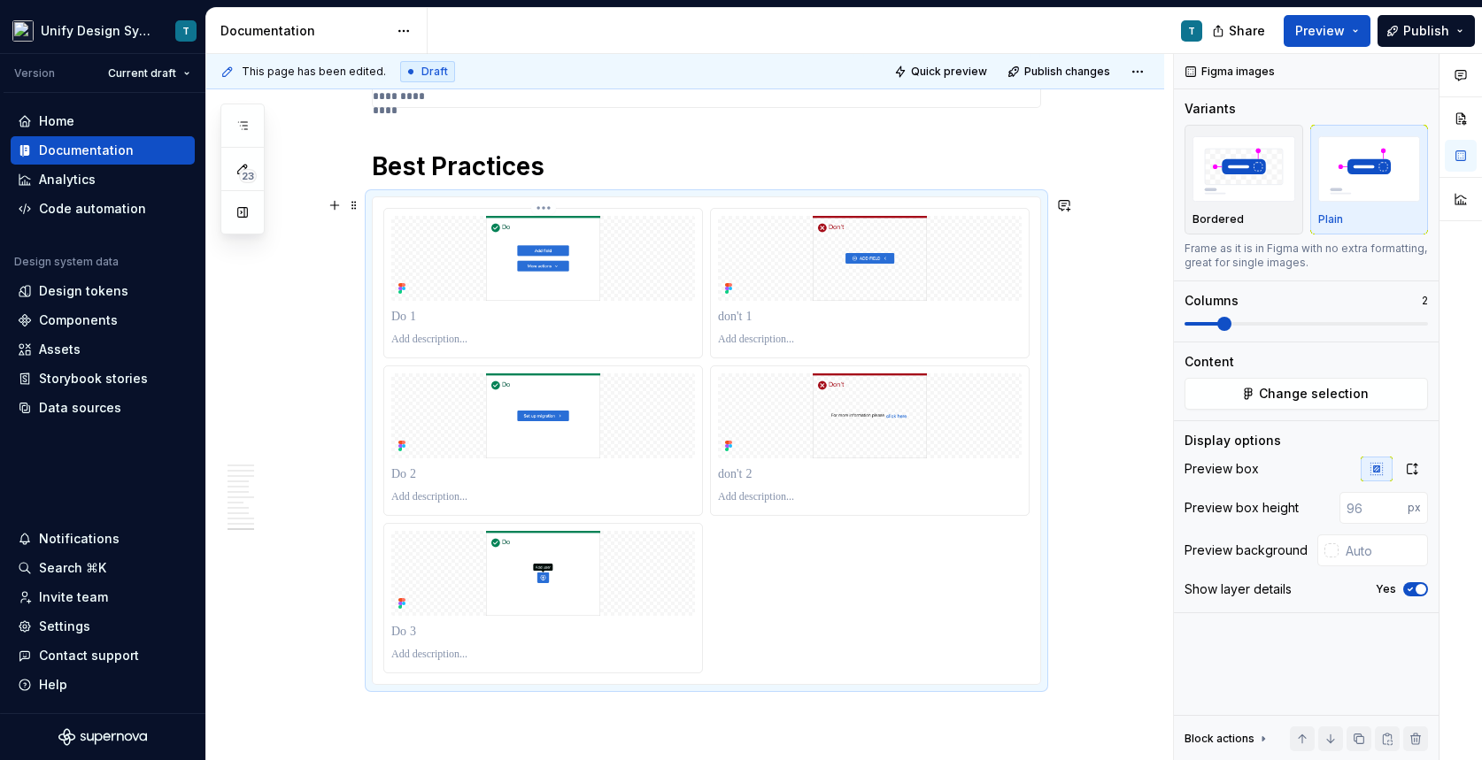
click at [428, 320] on p at bounding box center [543, 317] width 304 height 18
click at [461, 336] on p at bounding box center [543, 340] width 304 height 14
click at [516, 320] on p "**********" at bounding box center [543, 317] width 304 height 18
click at [761, 315] on p at bounding box center [870, 317] width 304 height 18
click at [428, 477] on p at bounding box center [543, 475] width 304 height 18
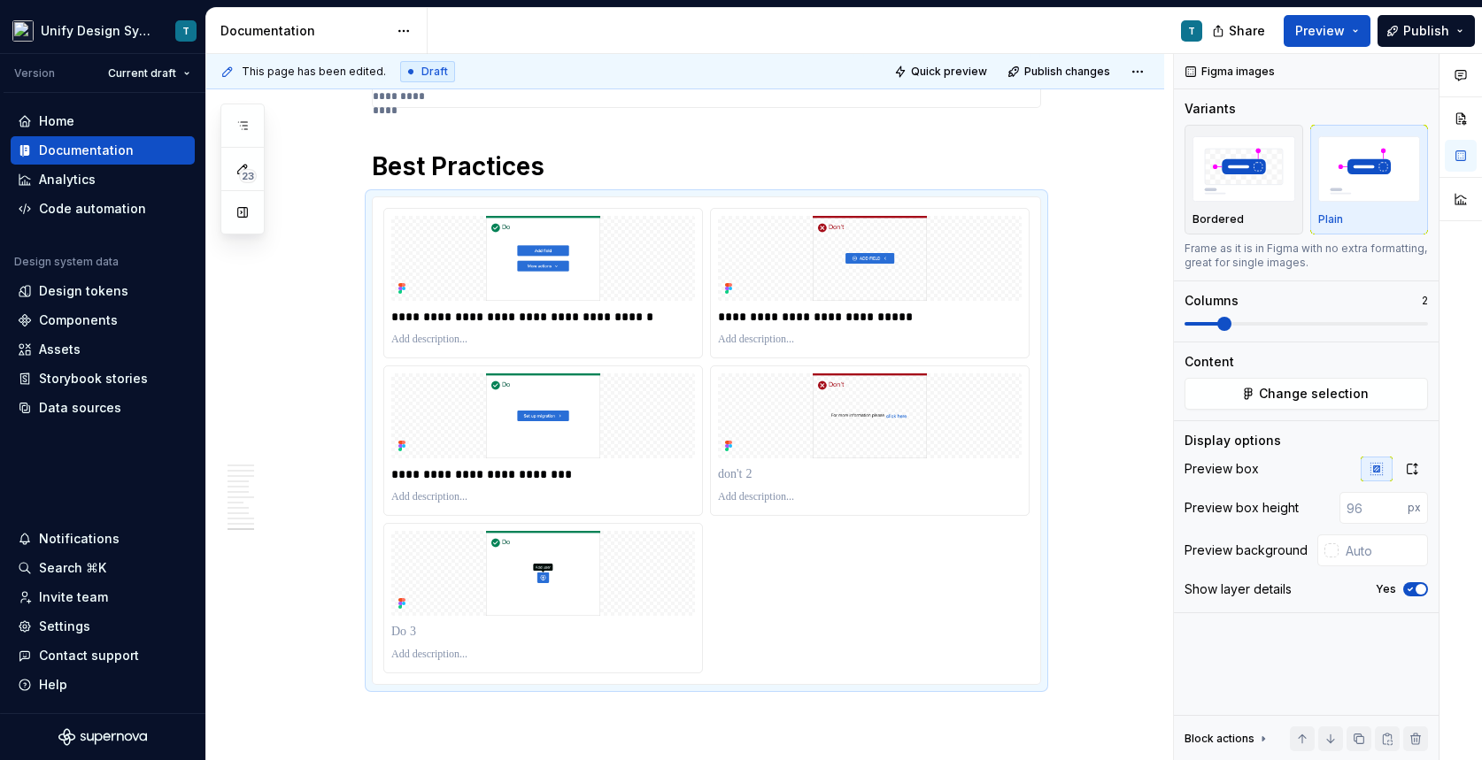
type textarea "*"
click at [764, 468] on p at bounding box center [870, 475] width 304 height 18
click at [455, 636] on p at bounding box center [543, 632] width 304 height 18
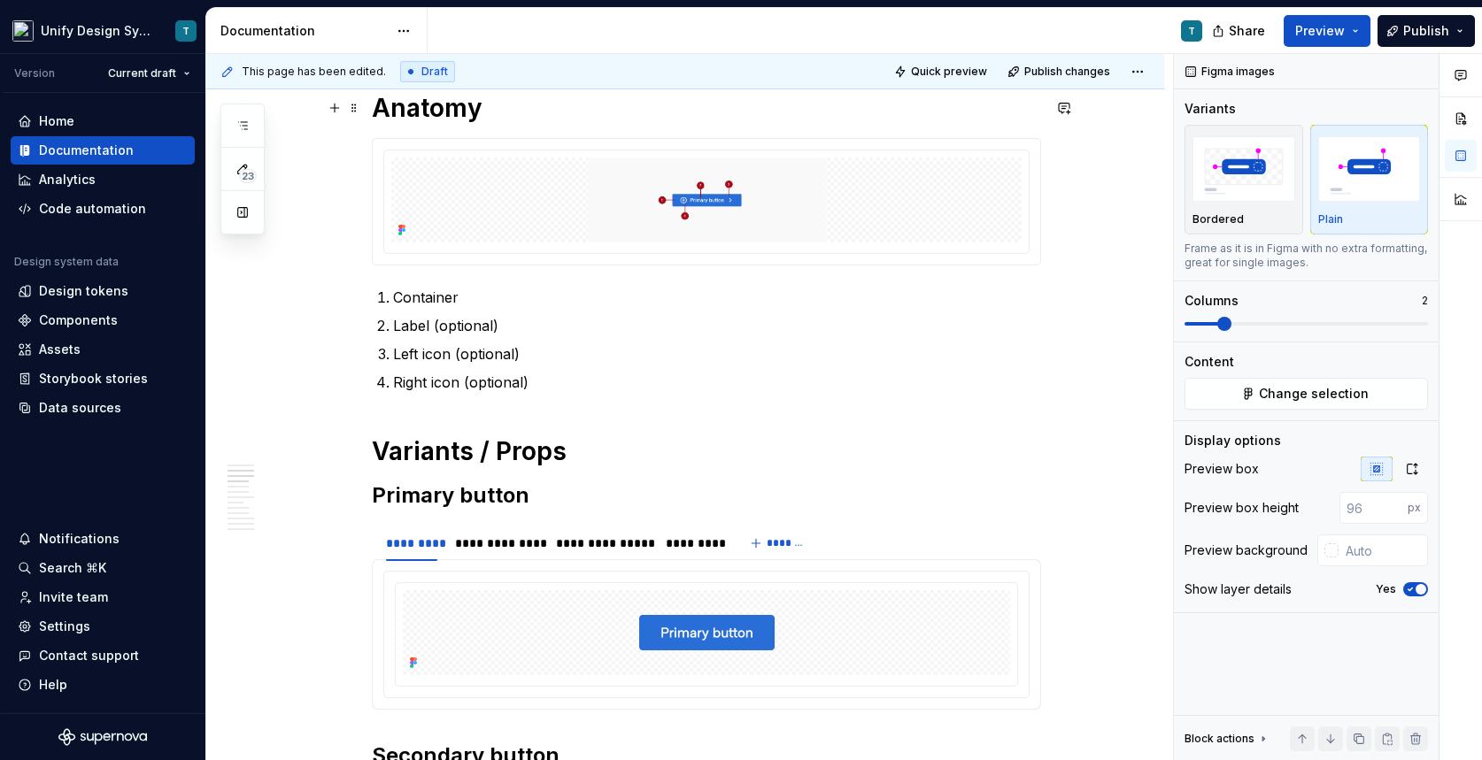
scroll to position [0, 0]
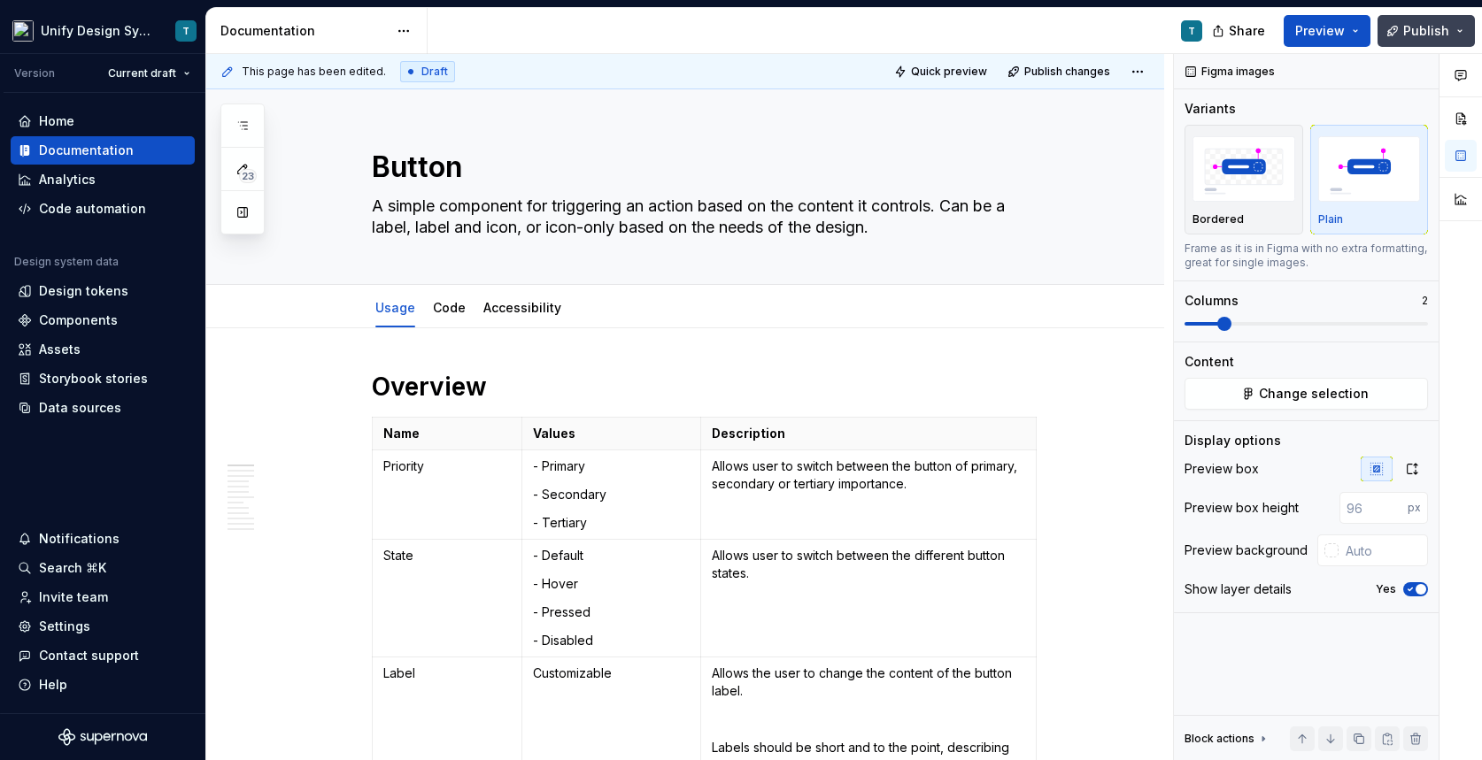
click at [1420, 40] on button "Publish" at bounding box center [1426, 31] width 97 height 32
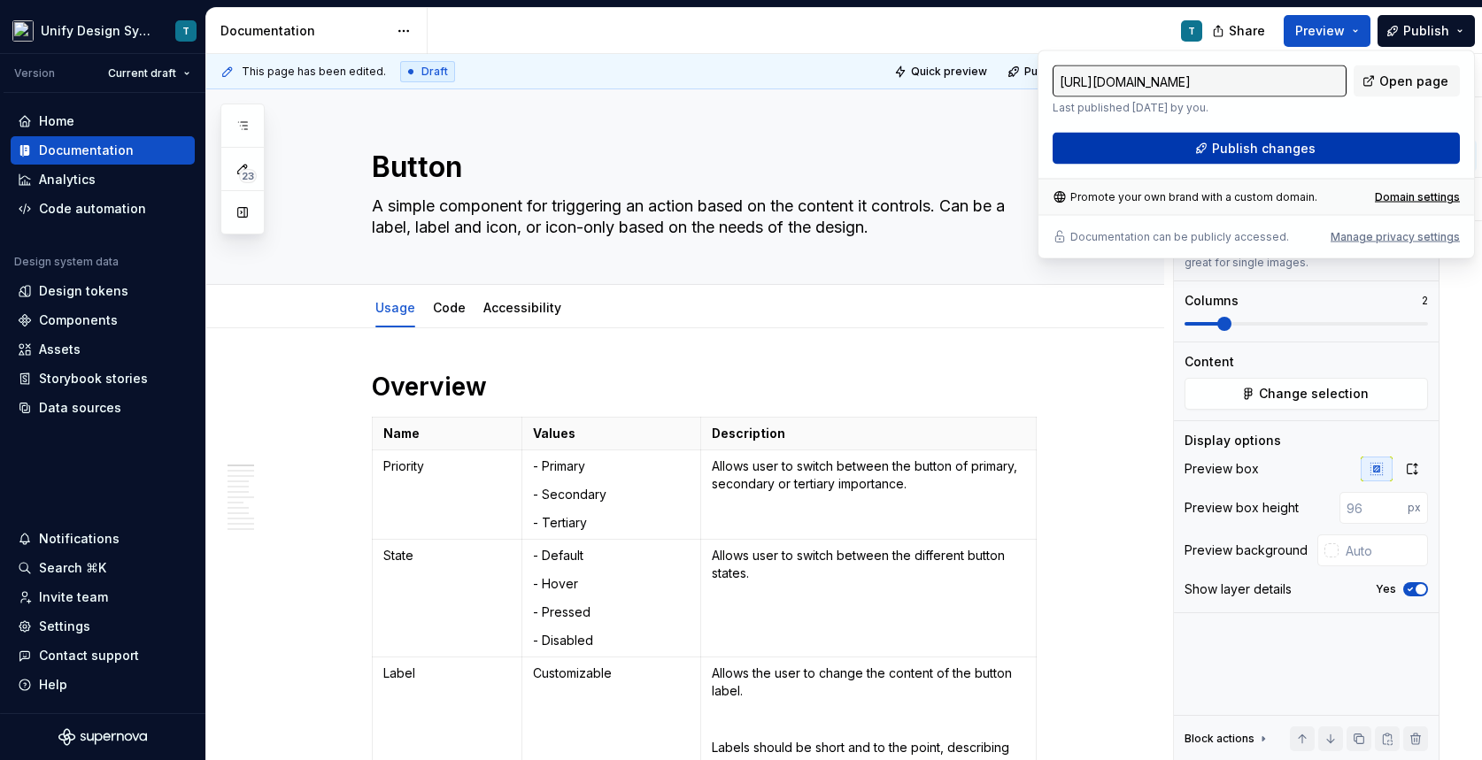
click at [1265, 144] on span "Publish changes" at bounding box center [1264, 149] width 104 height 18
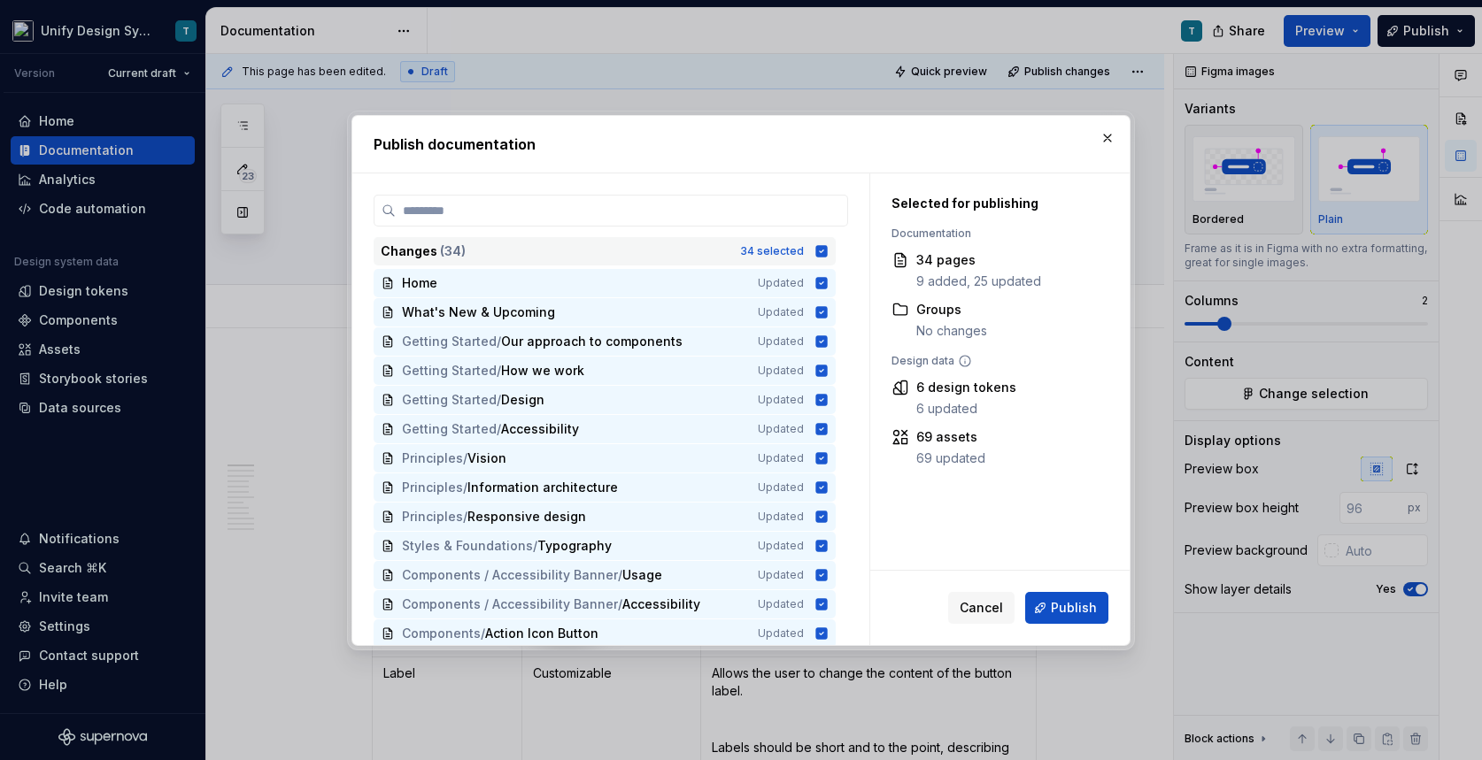
click at [779, 244] on div "34 selected" at bounding box center [772, 251] width 64 height 14
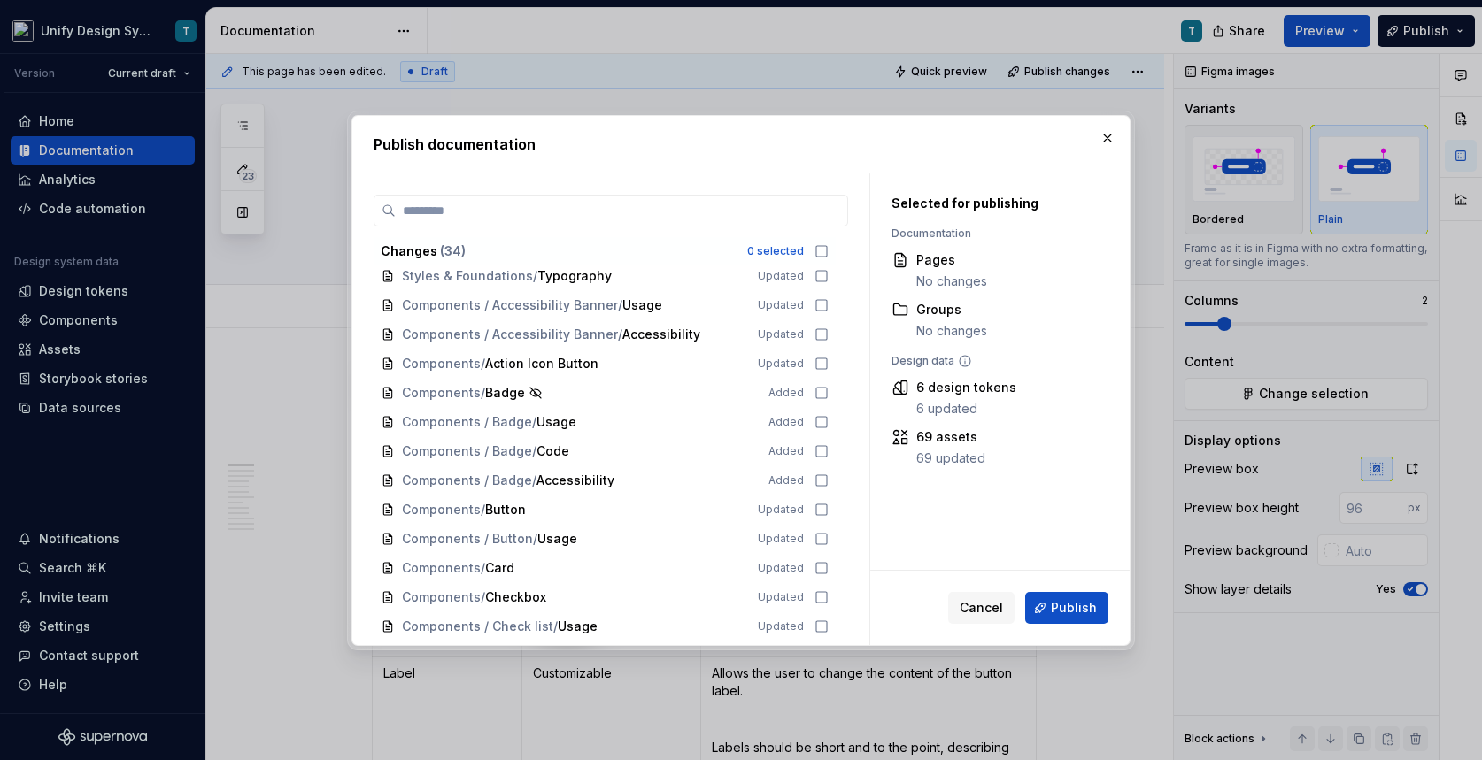
scroll to position [274, 0]
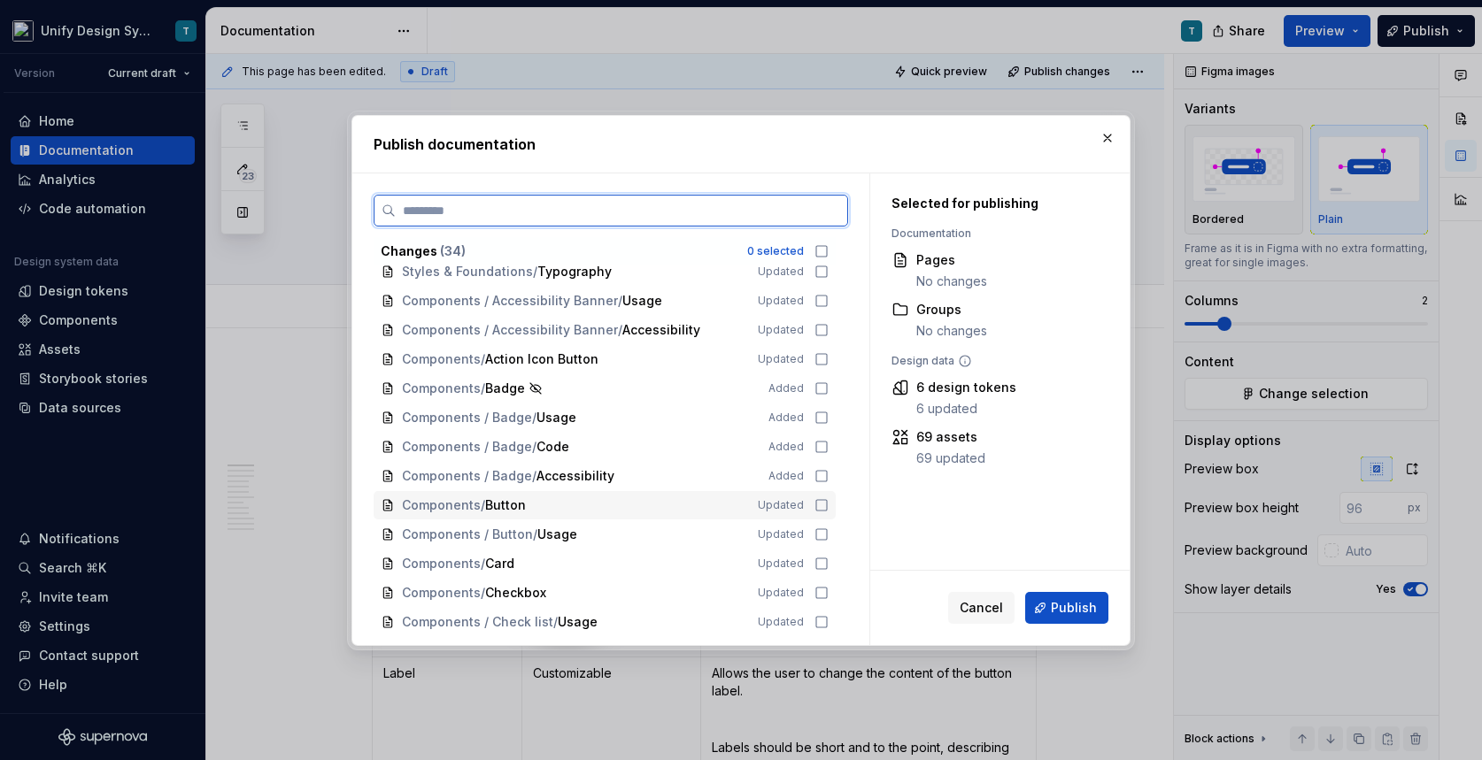
click at [517, 502] on span "Button" at bounding box center [505, 506] width 41 height 18
click at [514, 529] on span "Components / Button" at bounding box center [467, 535] width 131 height 18
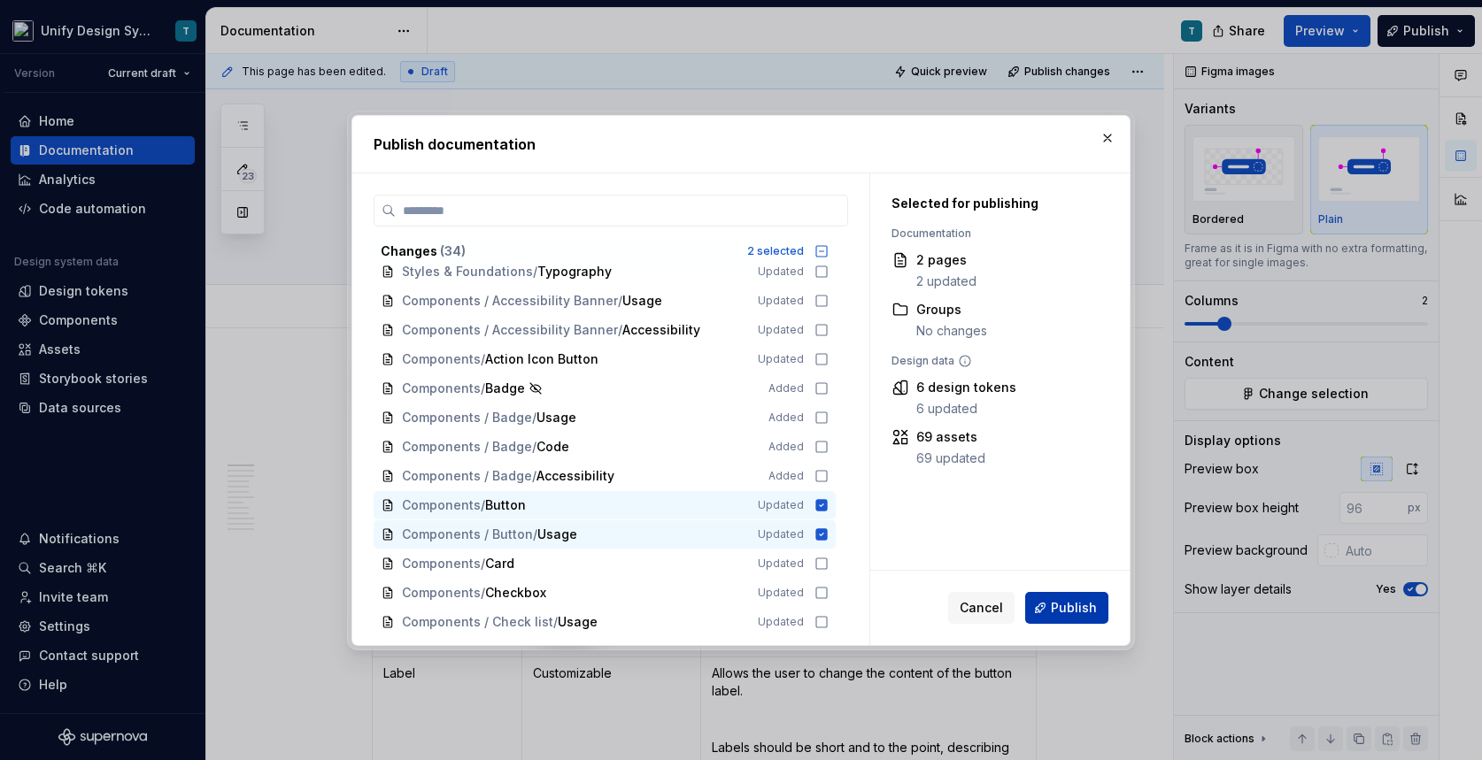
click at [1071, 604] on span "Publish" at bounding box center [1074, 608] width 46 height 18
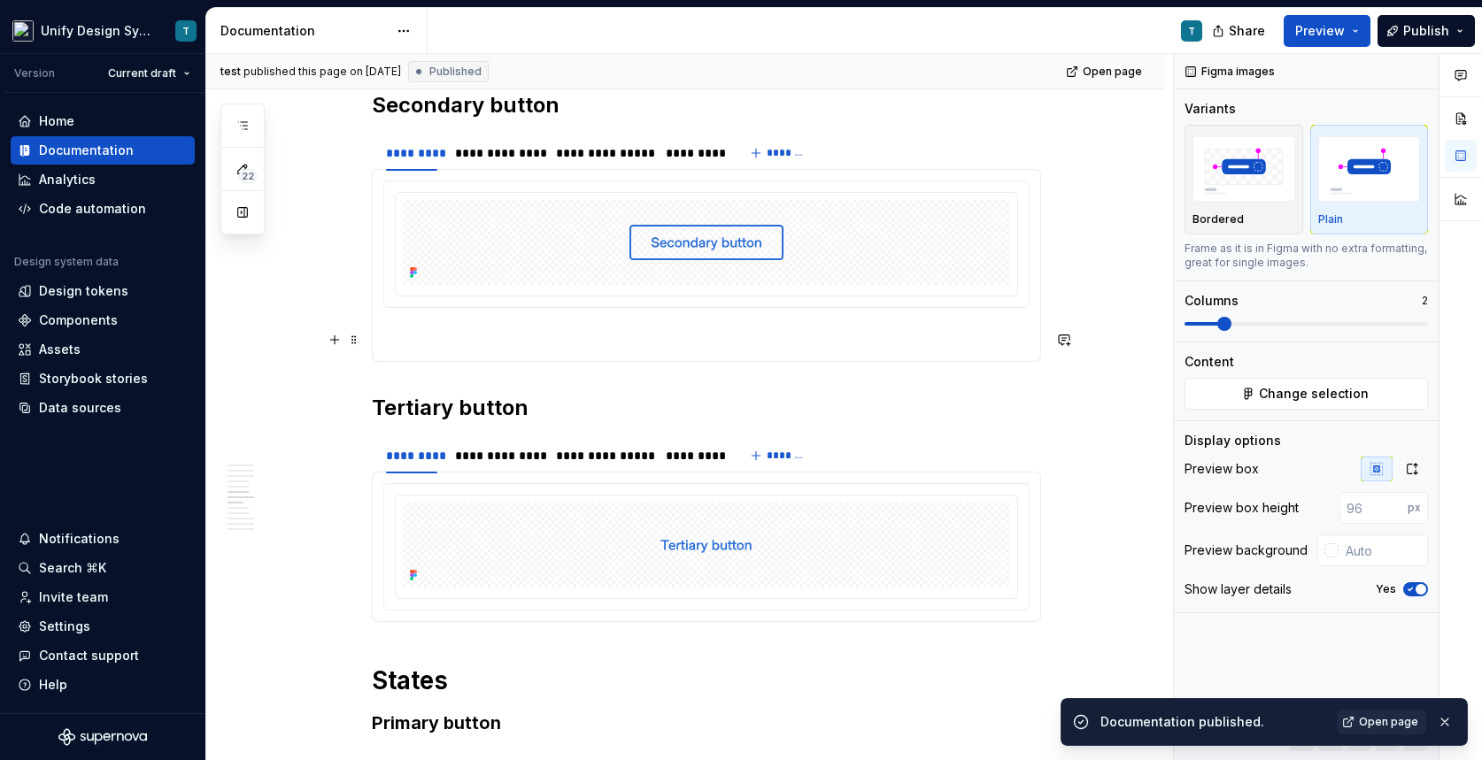
scroll to position [1586, 0]
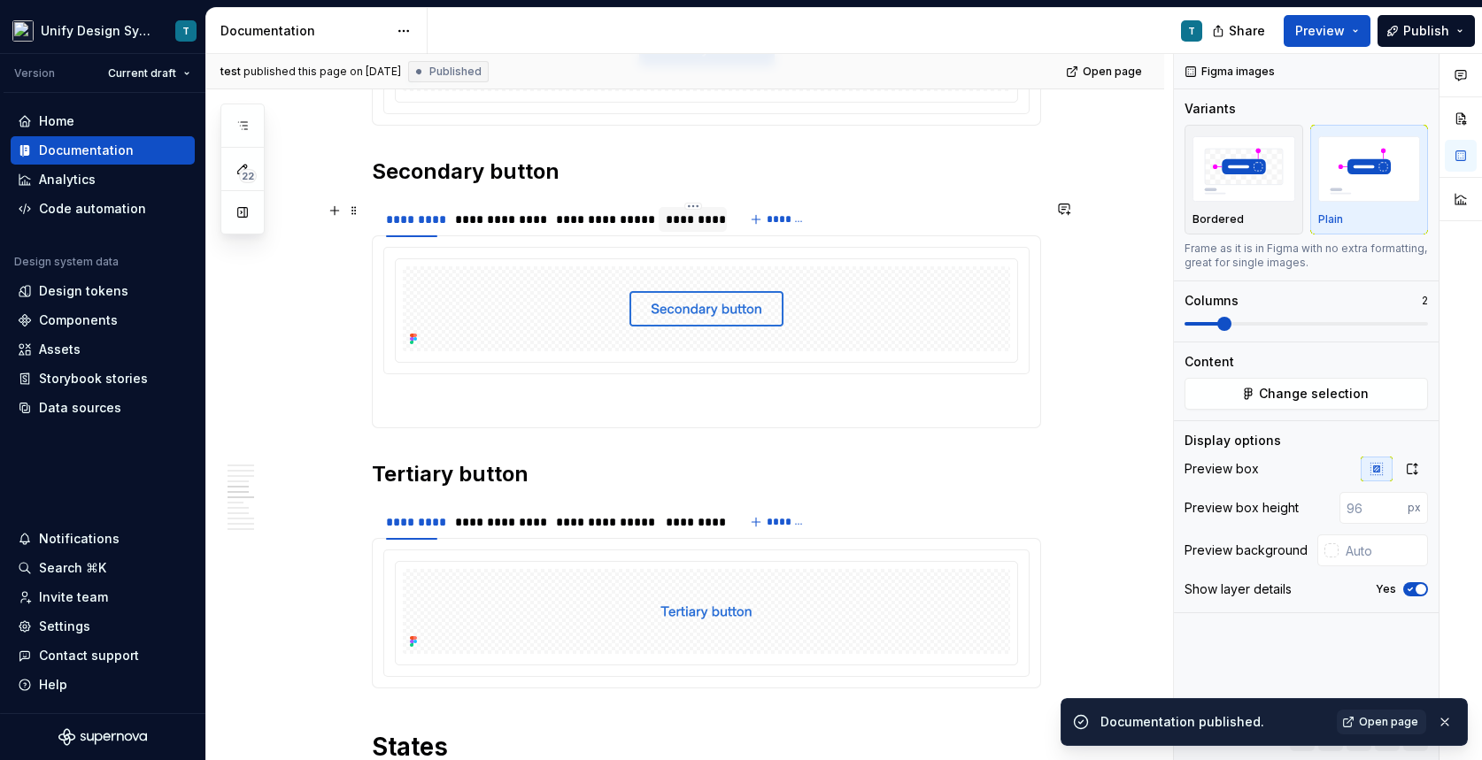
click at [706, 220] on div "*********" at bounding box center [693, 220] width 54 height 18
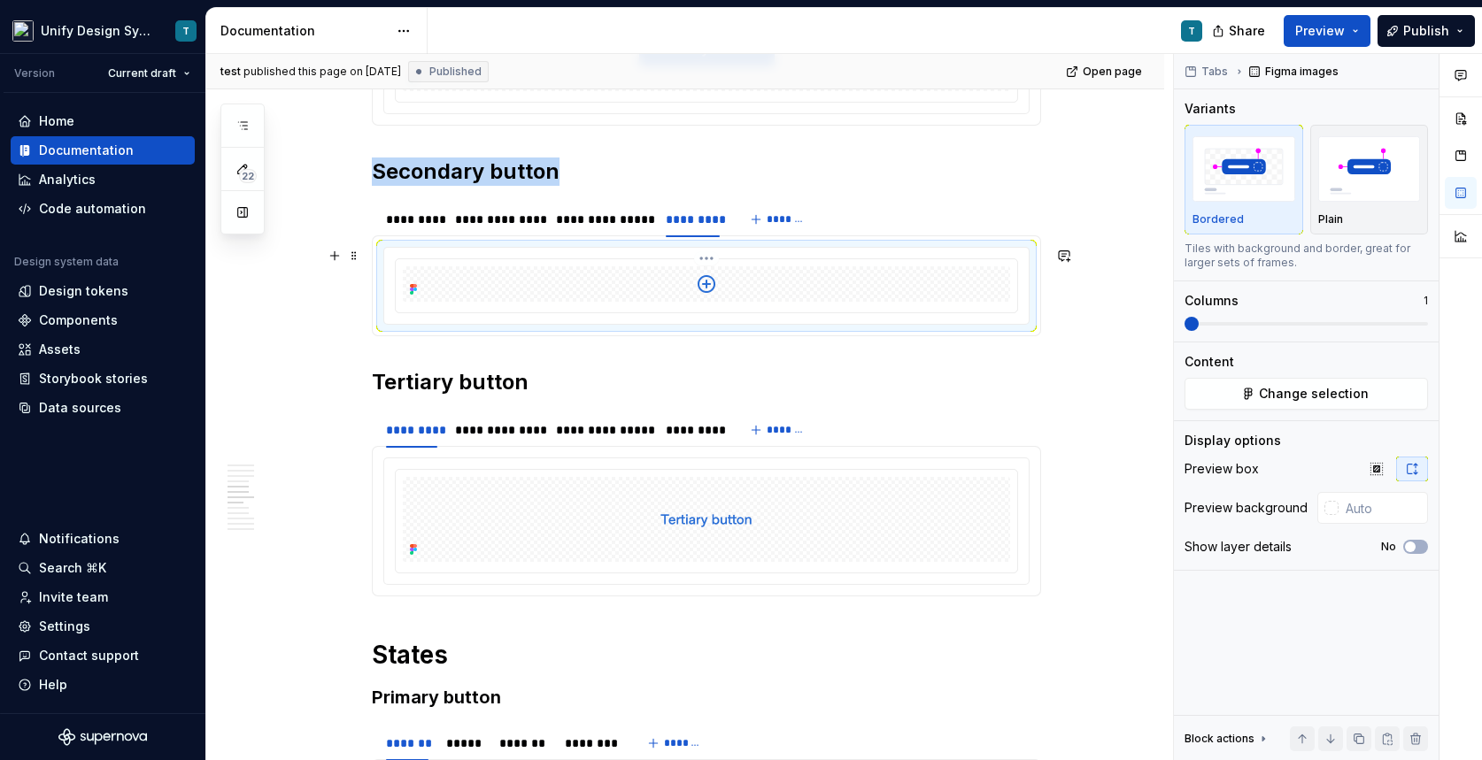
click at [698, 286] on img at bounding box center [706, 283] width 39 height 35
click at [1373, 181] on img "button" at bounding box center [1369, 168] width 103 height 65
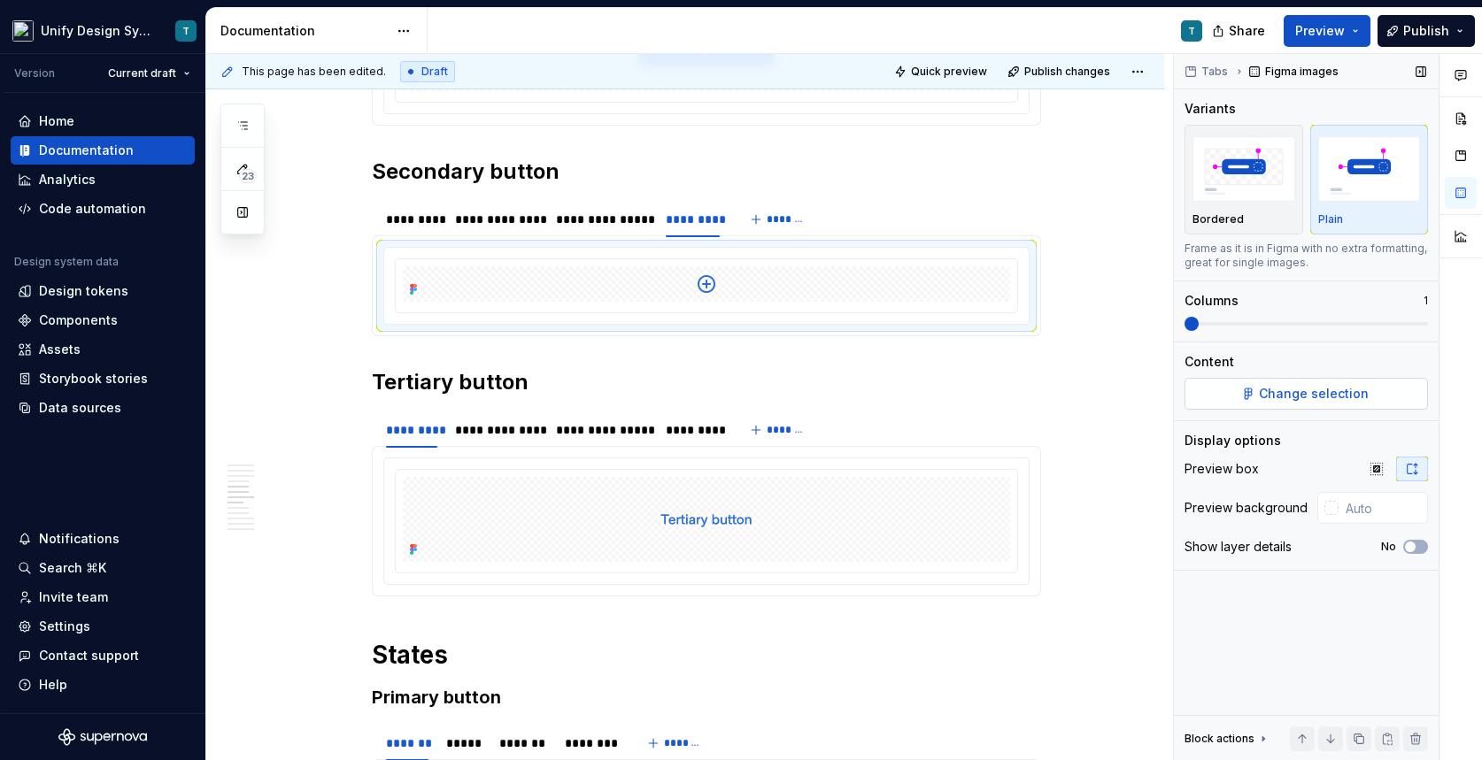
click at [1254, 392] on button "Change selection" at bounding box center [1306, 394] width 243 height 32
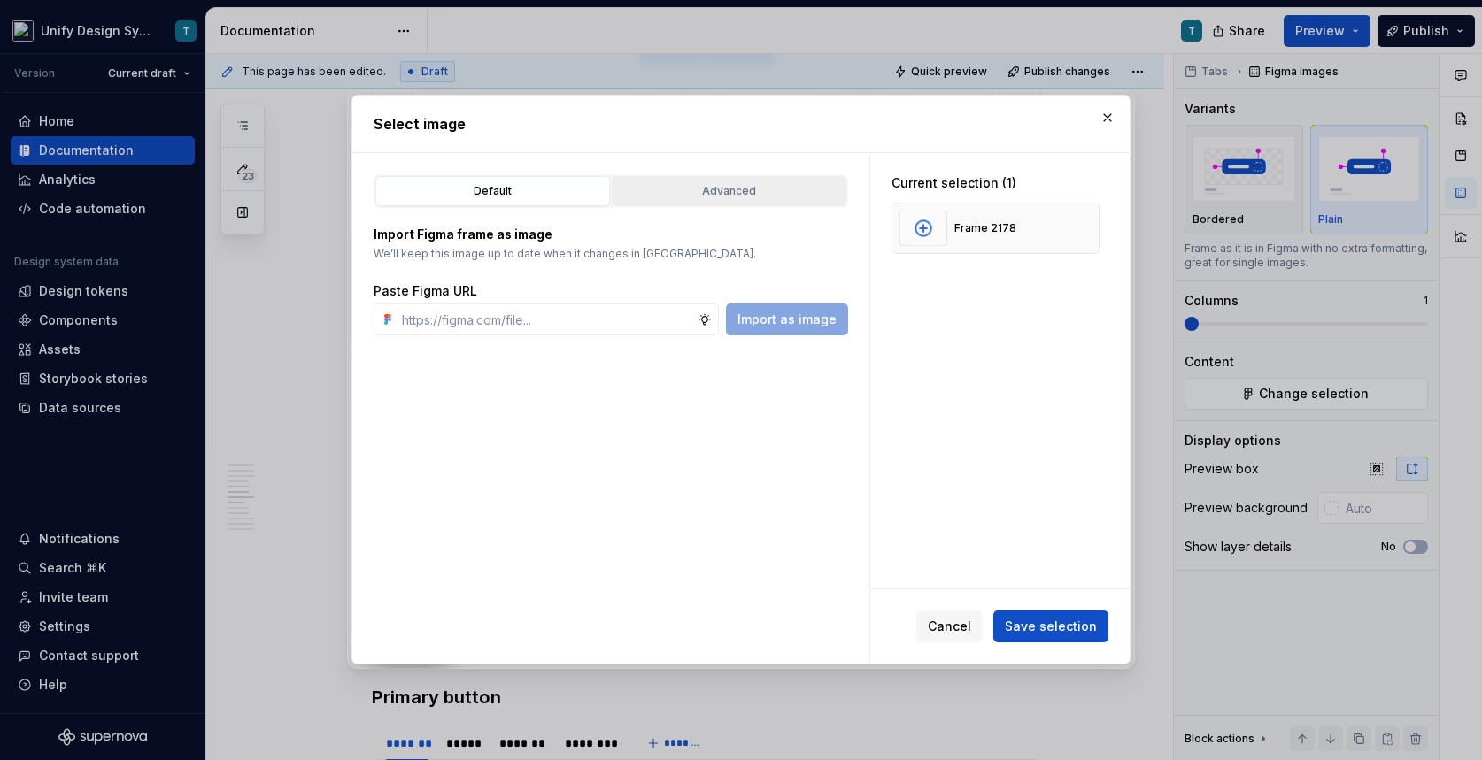
click at [737, 195] on div "Advanced" at bounding box center [729, 191] width 222 height 18
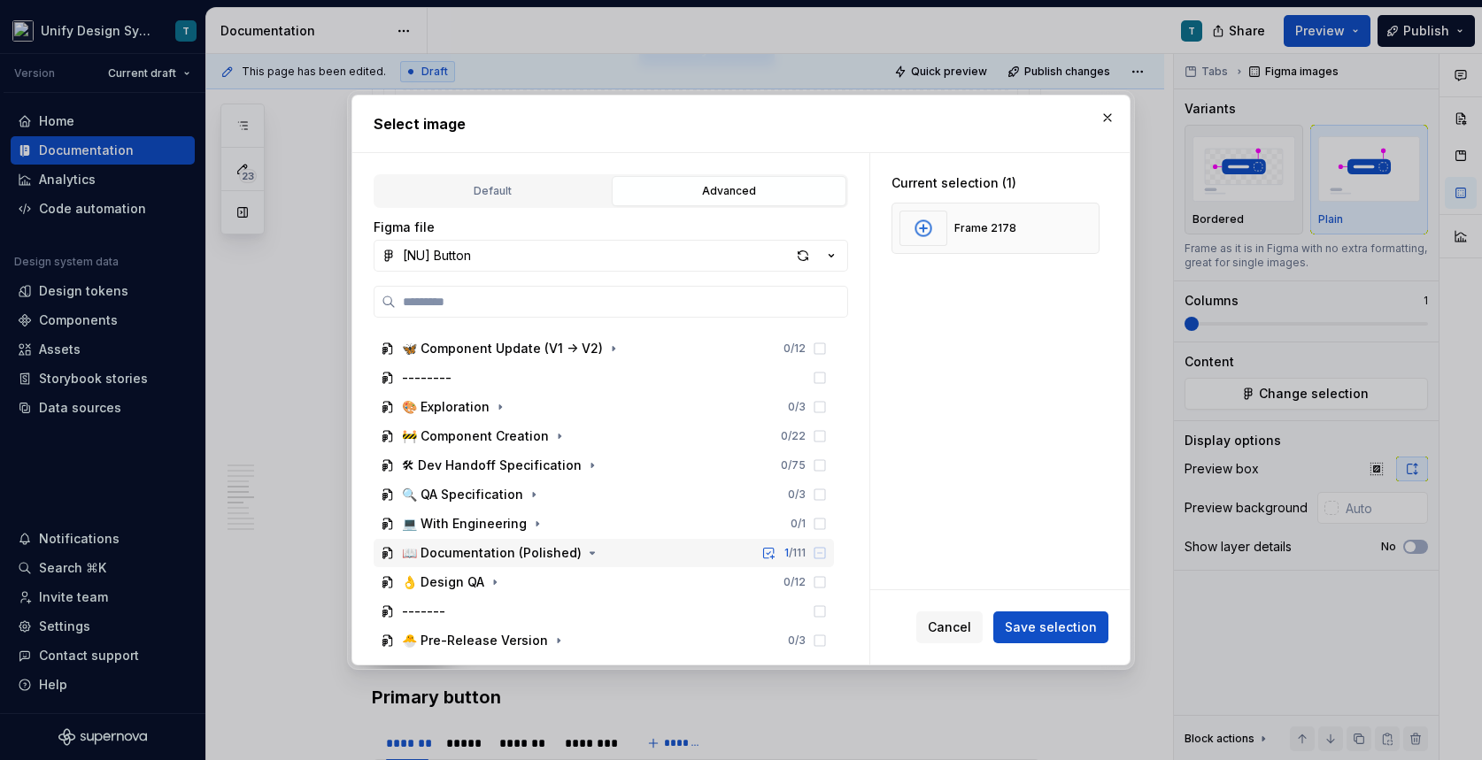
scroll to position [228, 0]
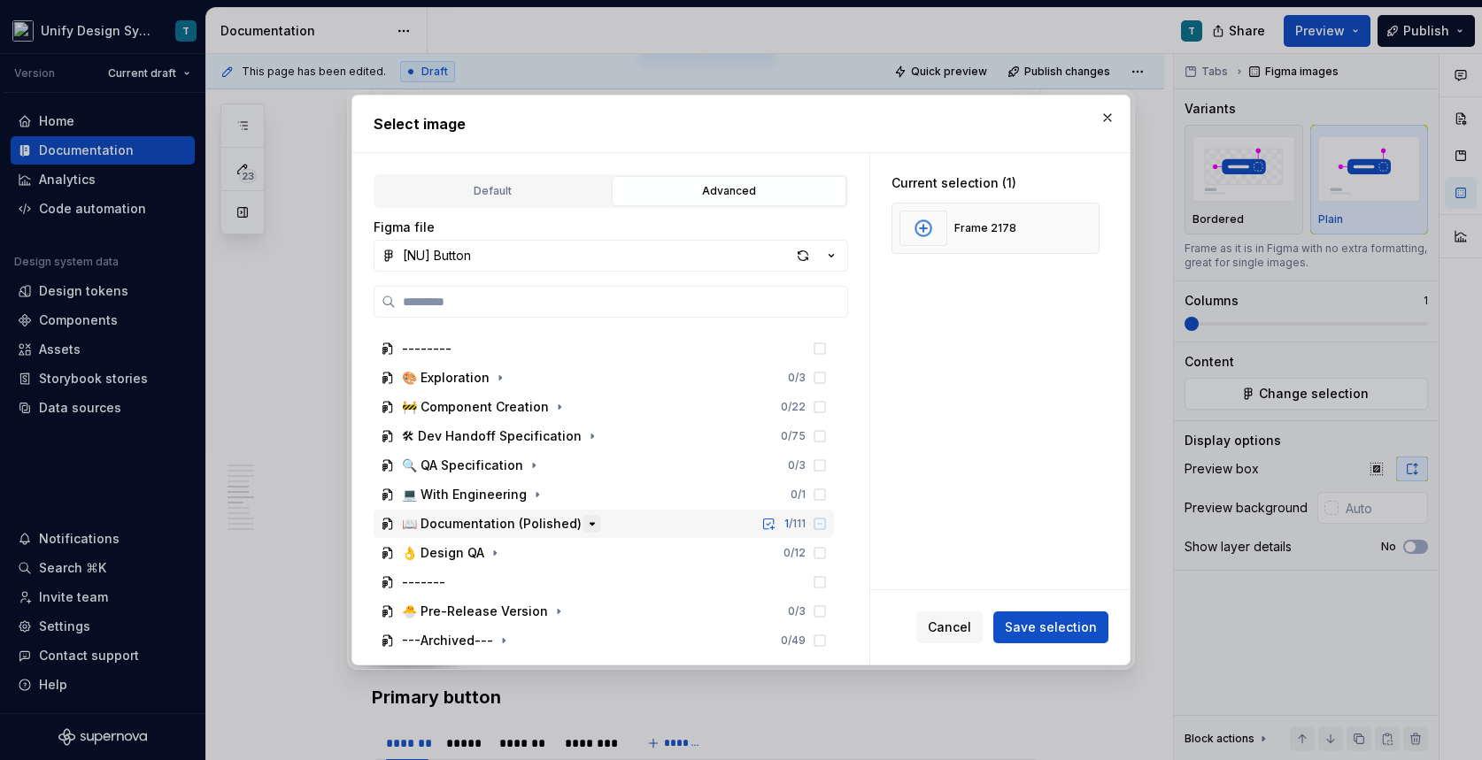
click at [585, 525] on icon "button" at bounding box center [592, 524] width 14 height 14
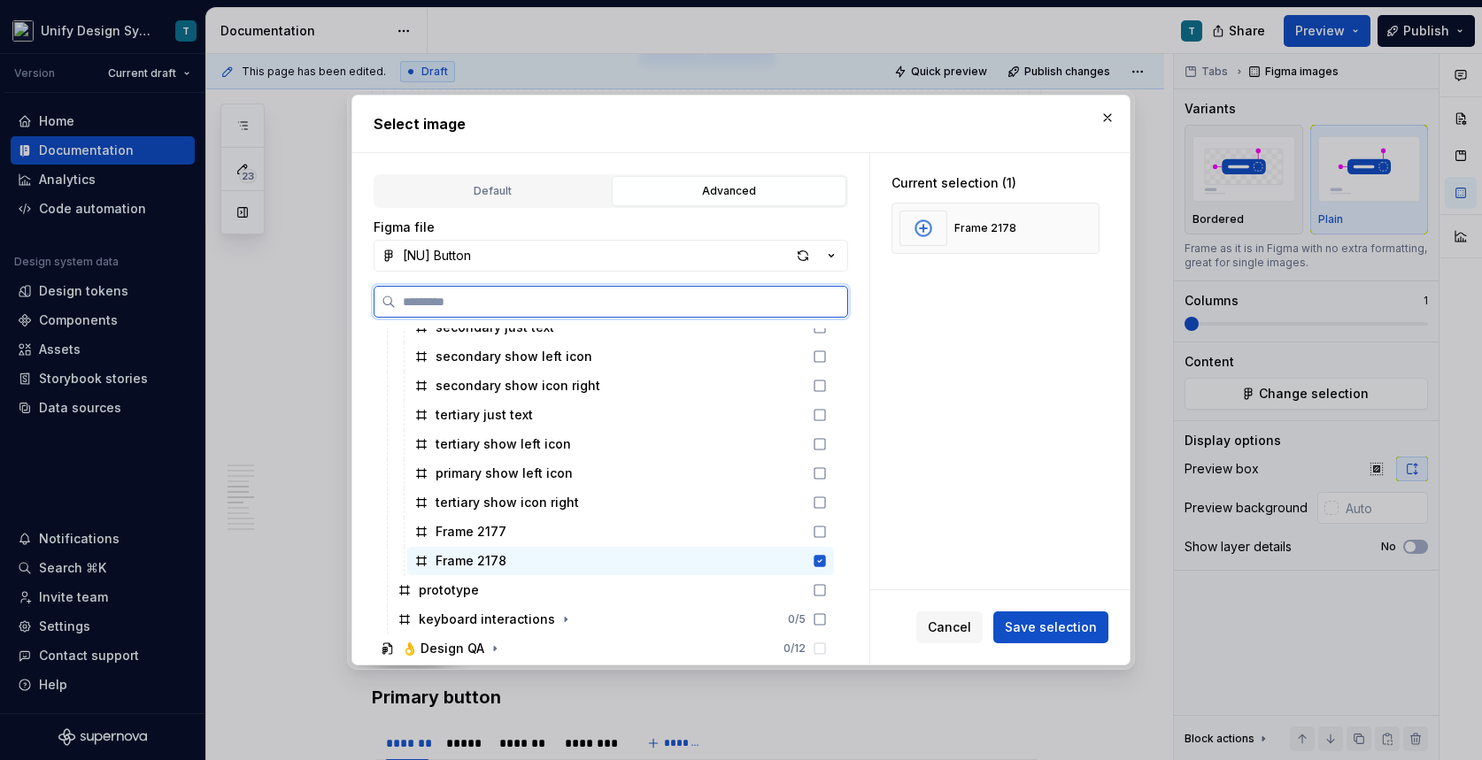
scroll to position [1283, 0]
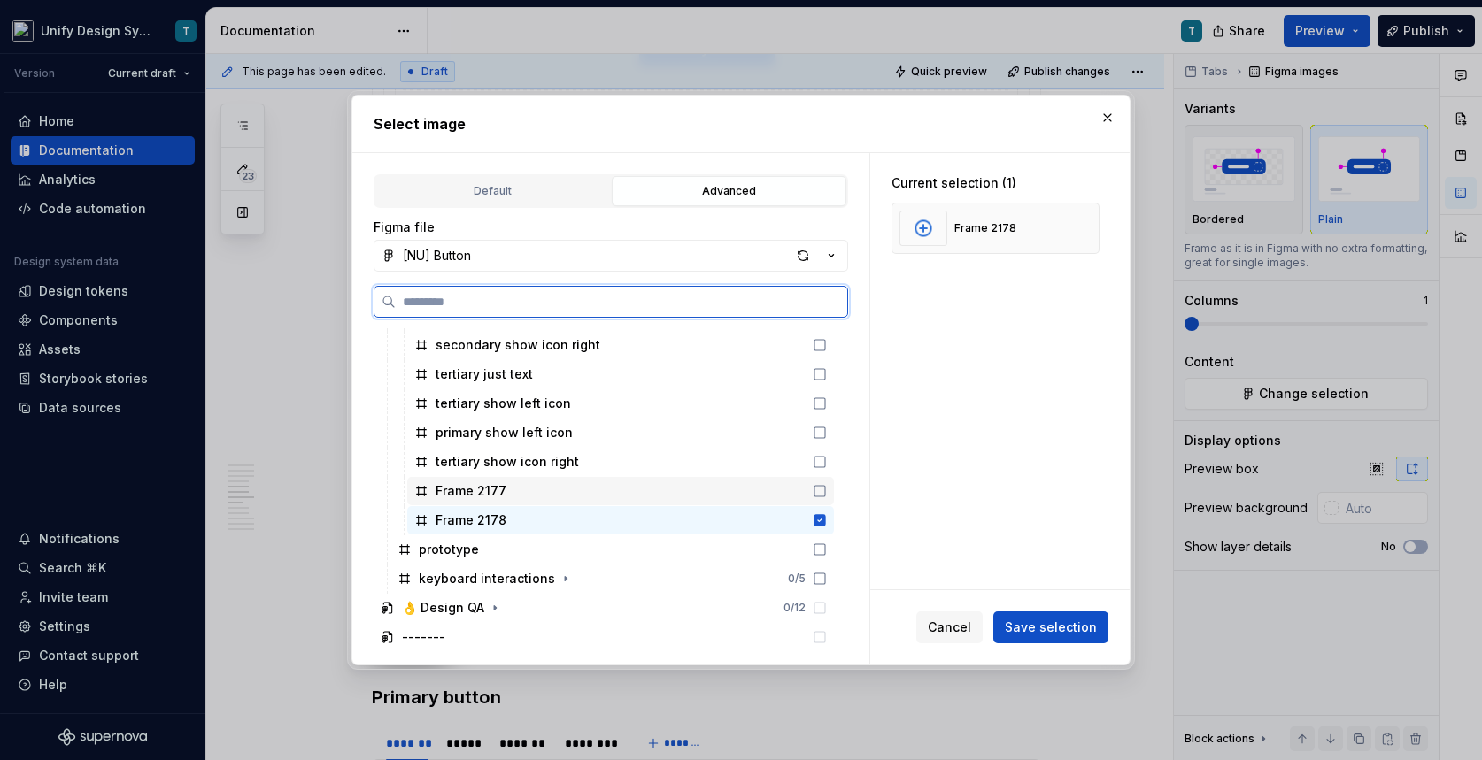
click at [494, 490] on div "Frame 2177" at bounding box center [471, 491] width 71 height 18
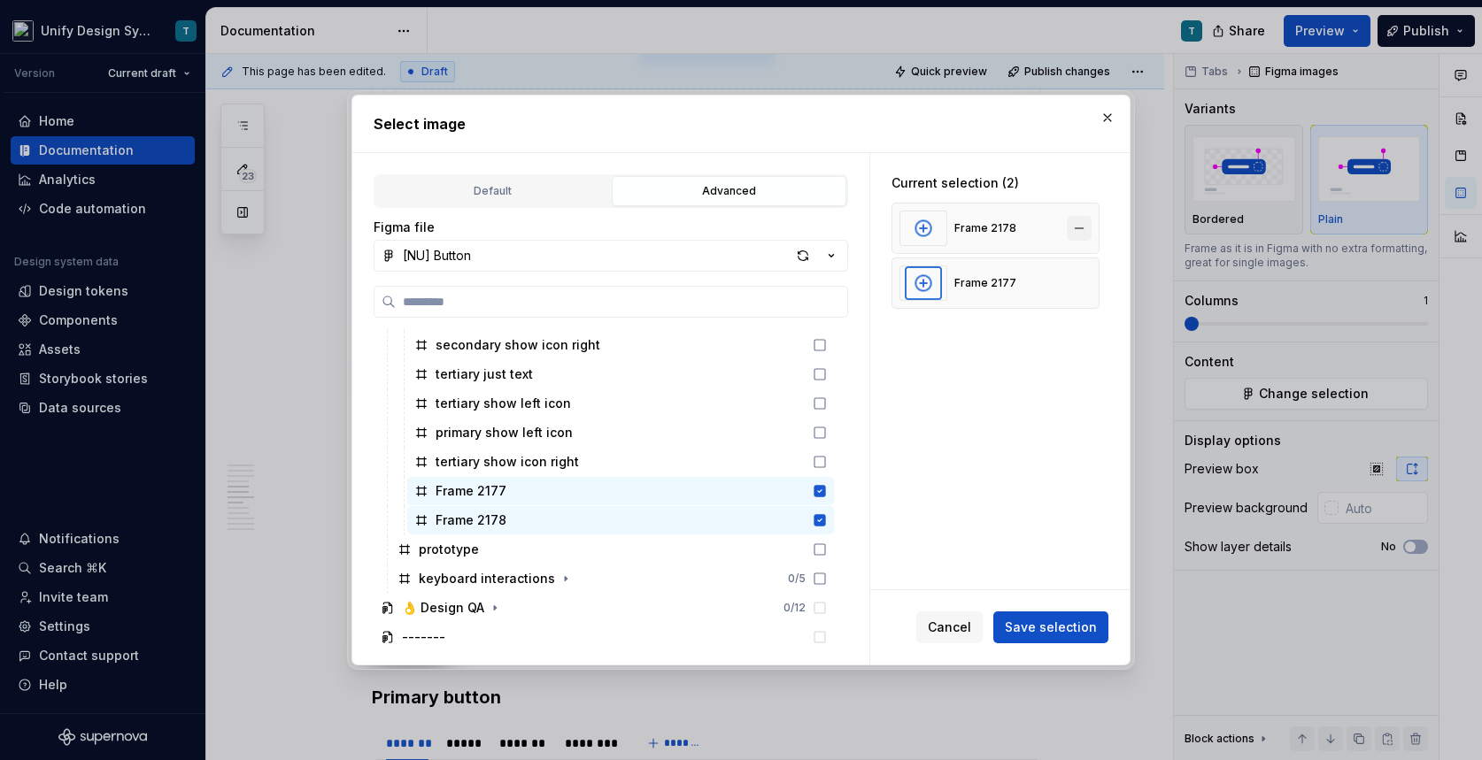
click at [1088, 227] on button "button" at bounding box center [1079, 228] width 25 height 25
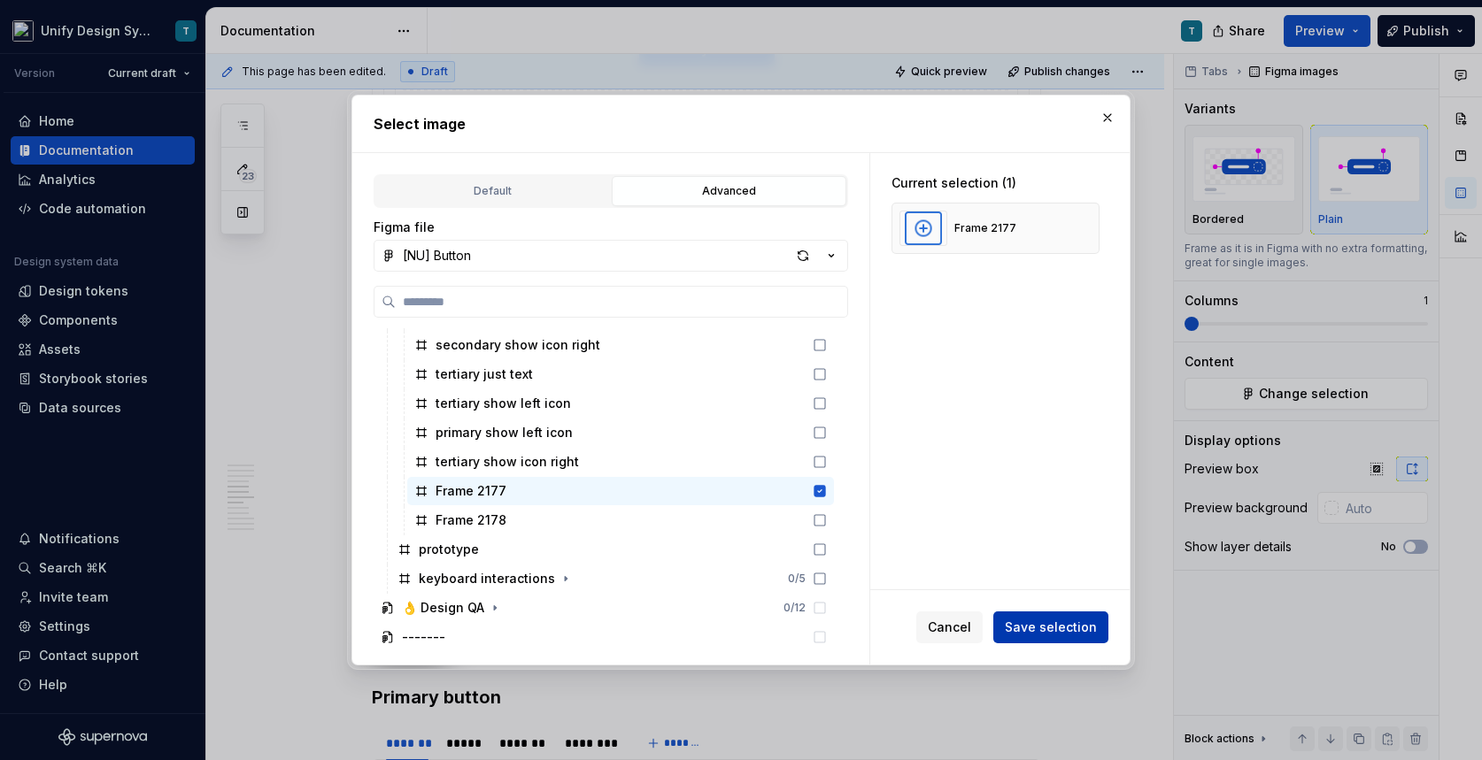
click at [1028, 617] on button "Save selection" at bounding box center [1050, 628] width 115 height 32
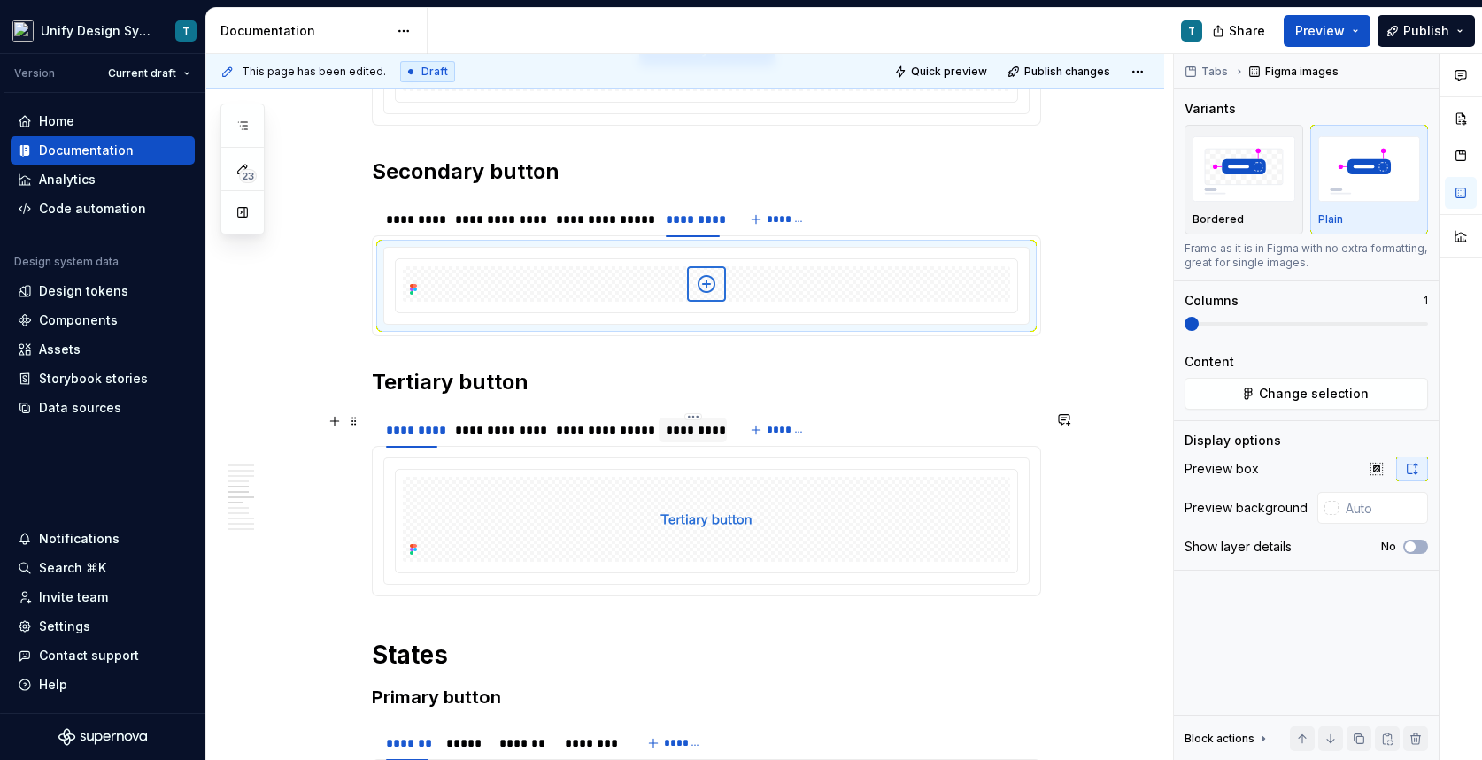
click at [689, 430] on div "*********" at bounding box center [693, 430] width 54 height 18
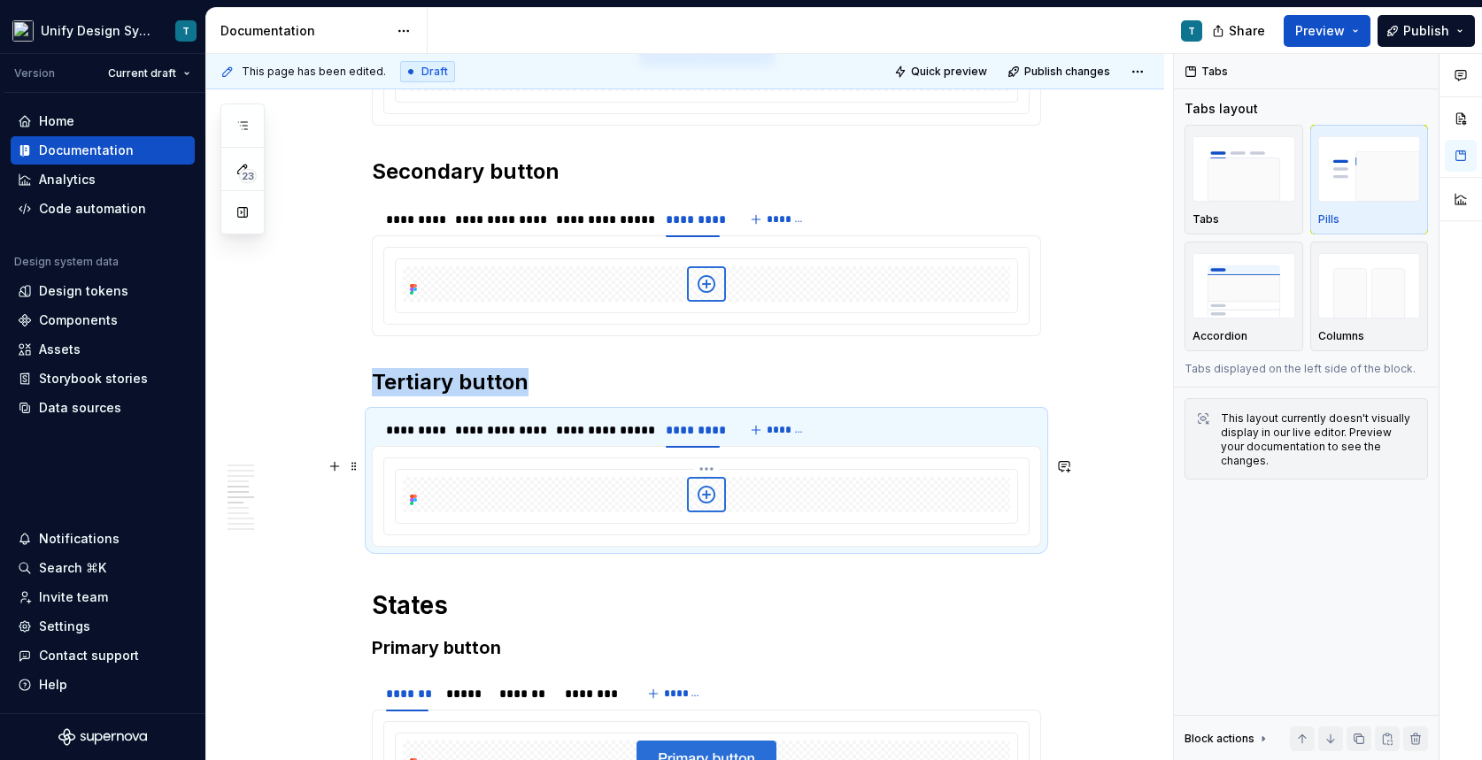
click at [688, 488] on div at bounding box center [706, 494] width 607 height 35
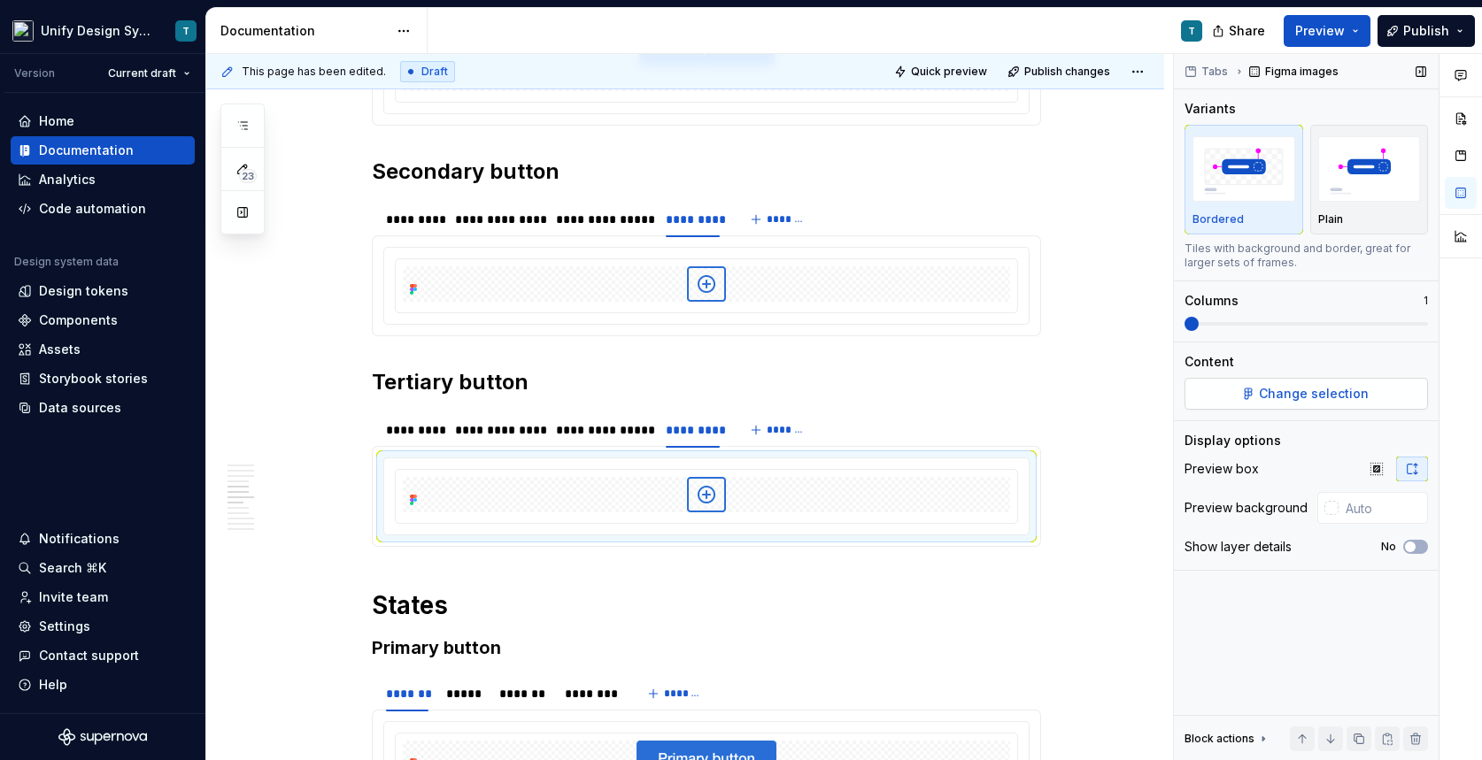
click at [1307, 398] on span "Change selection" at bounding box center [1314, 394] width 110 height 18
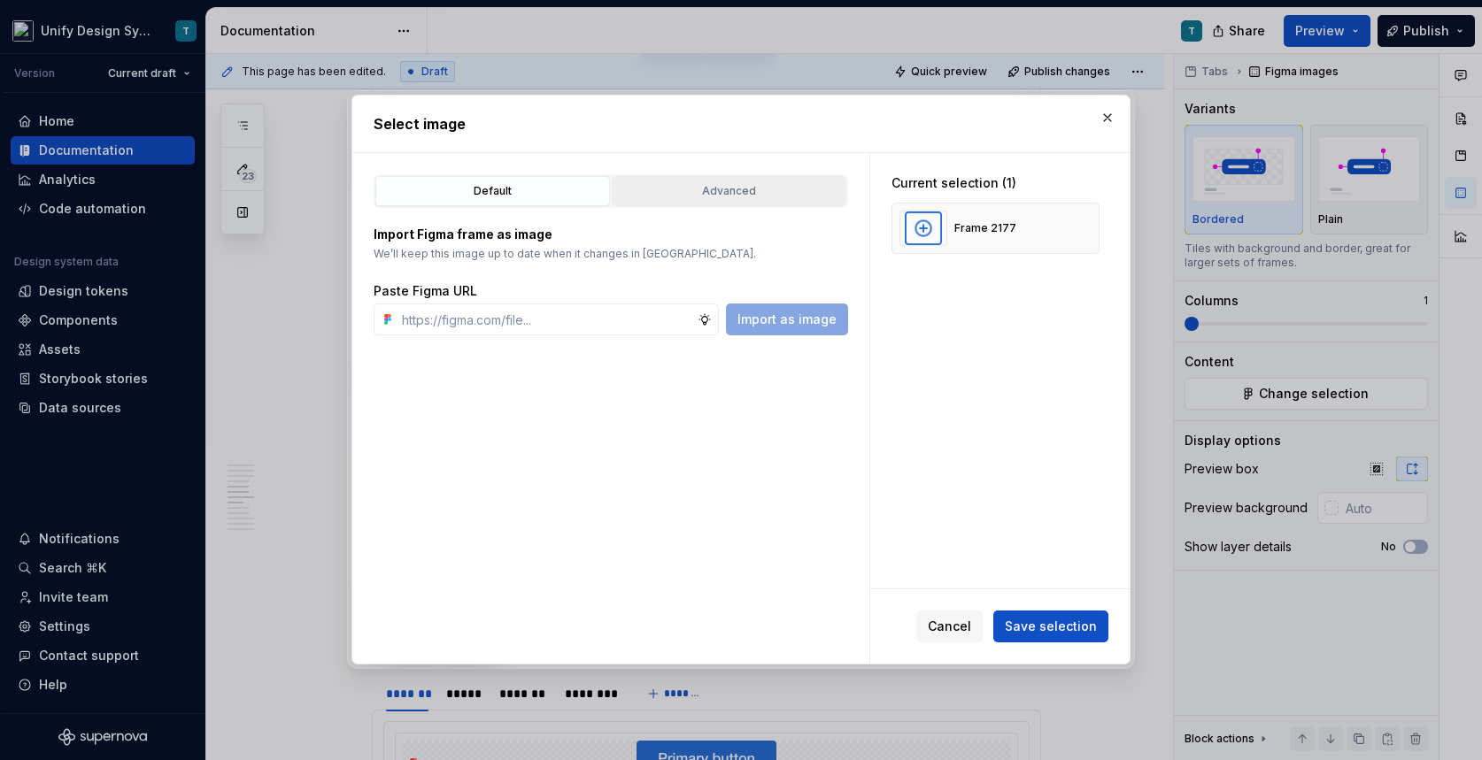
click at [736, 194] on div "Advanced" at bounding box center [729, 191] width 222 height 18
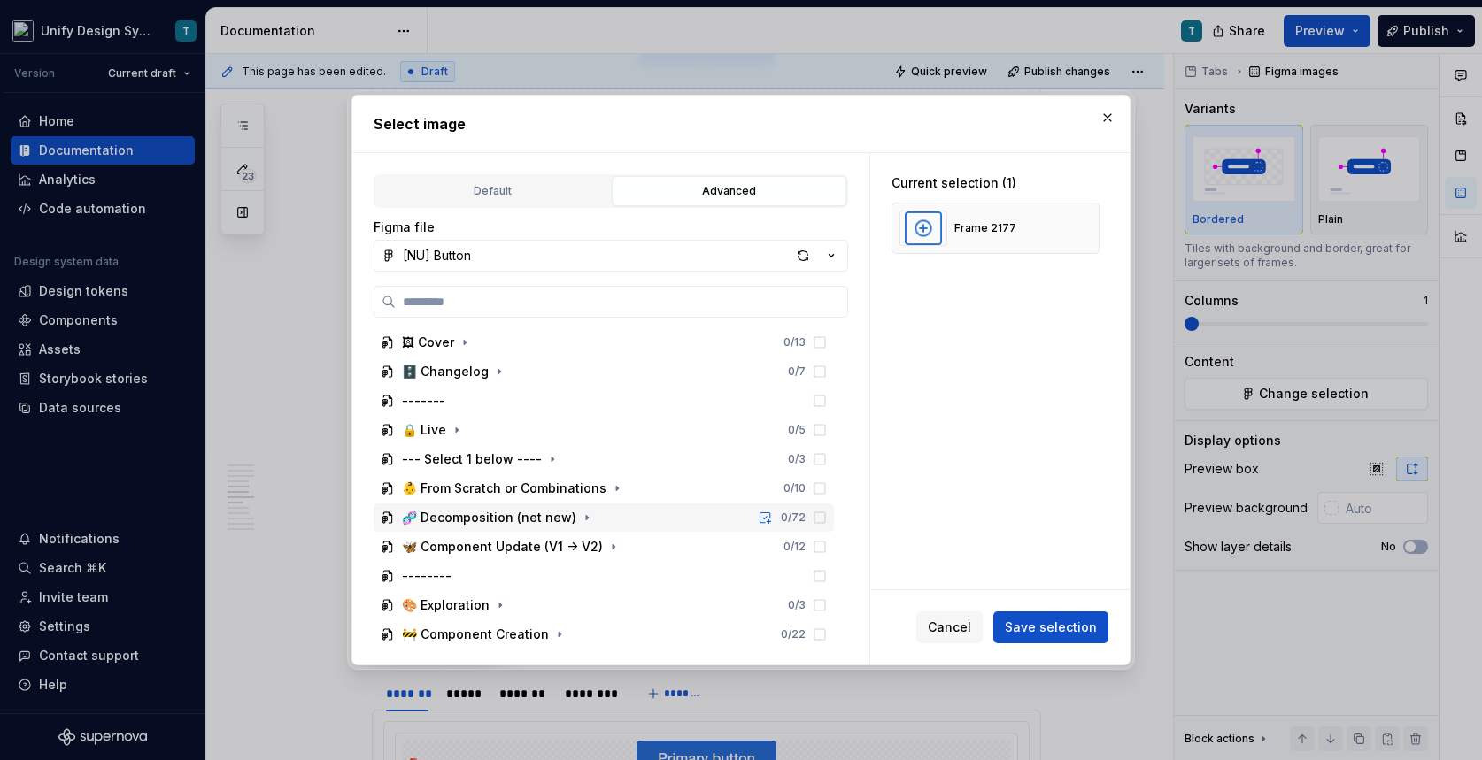
scroll to position [228, 0]
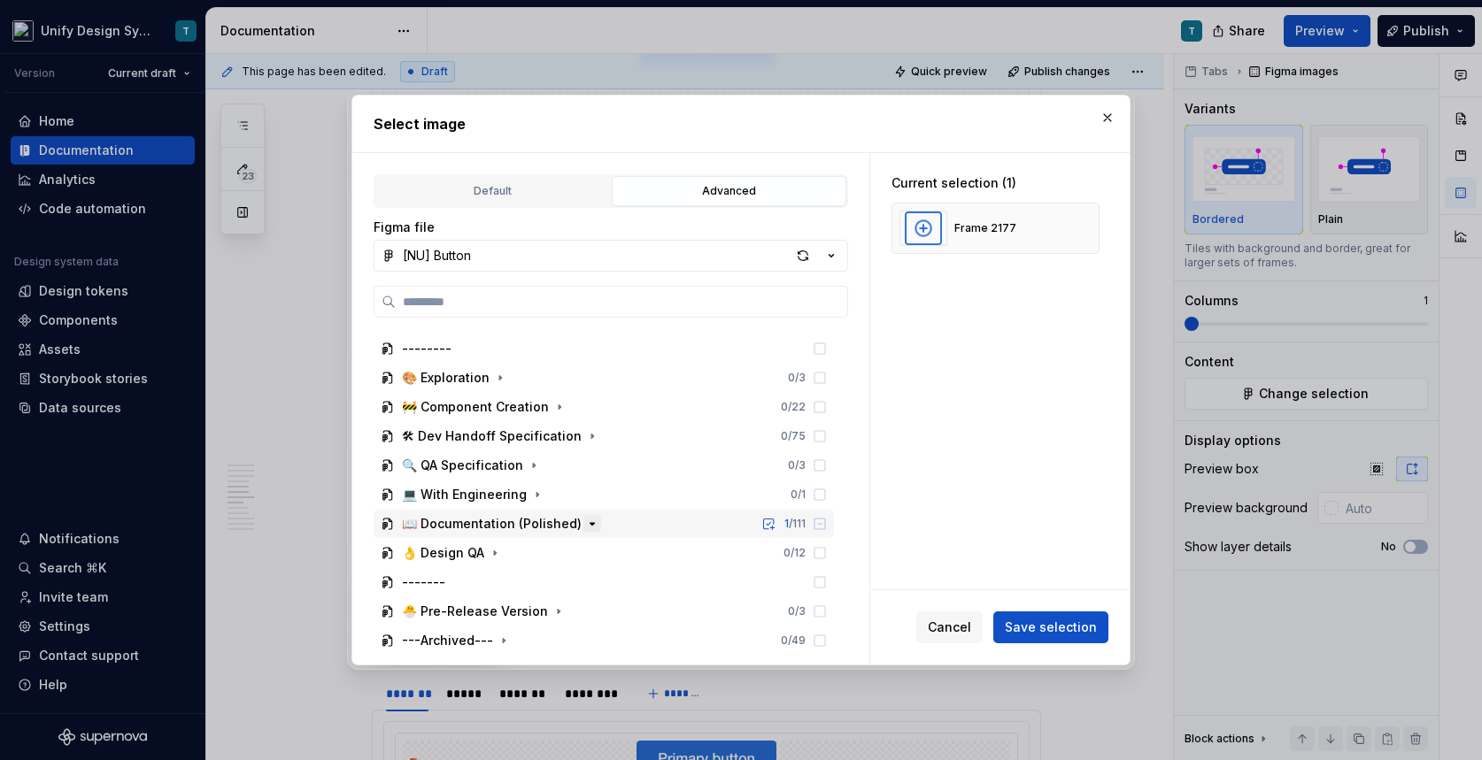
click at [585, 528] on icon "button" at bounding box center [592, 524] width 14 height 14
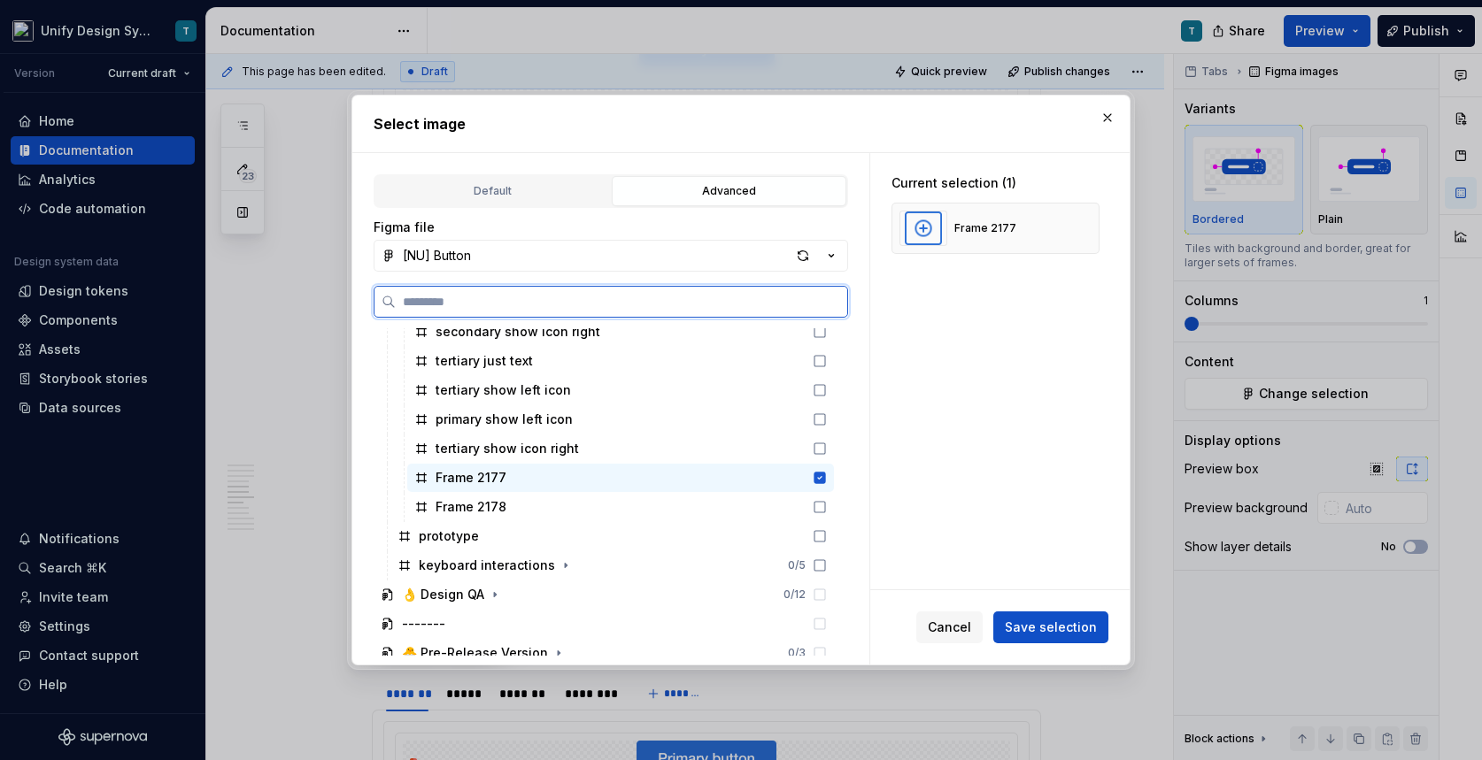
scroll to position [1288, 0]
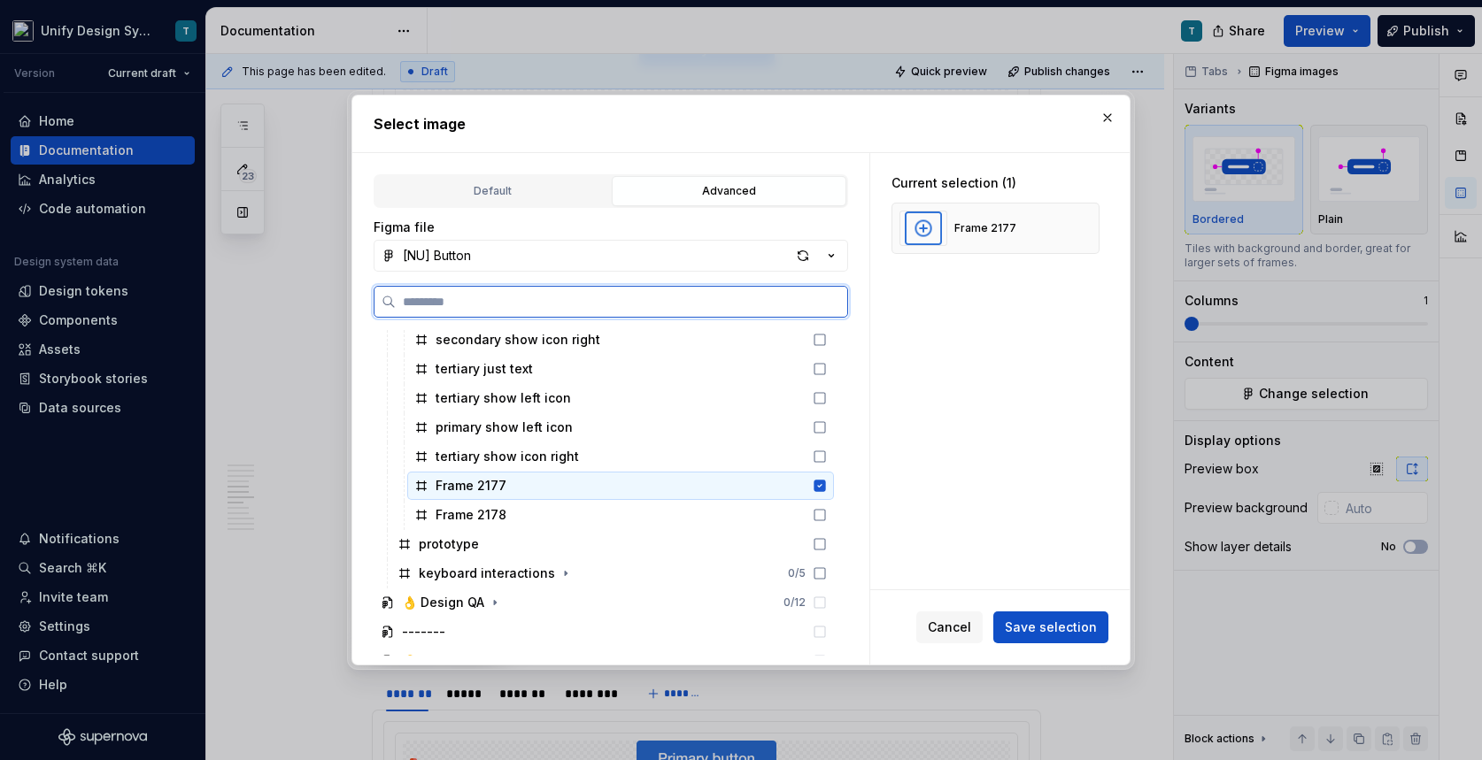
click at [521, 489] on div "Frame 2177" at bounding box center [620, 486] width 427 height 28
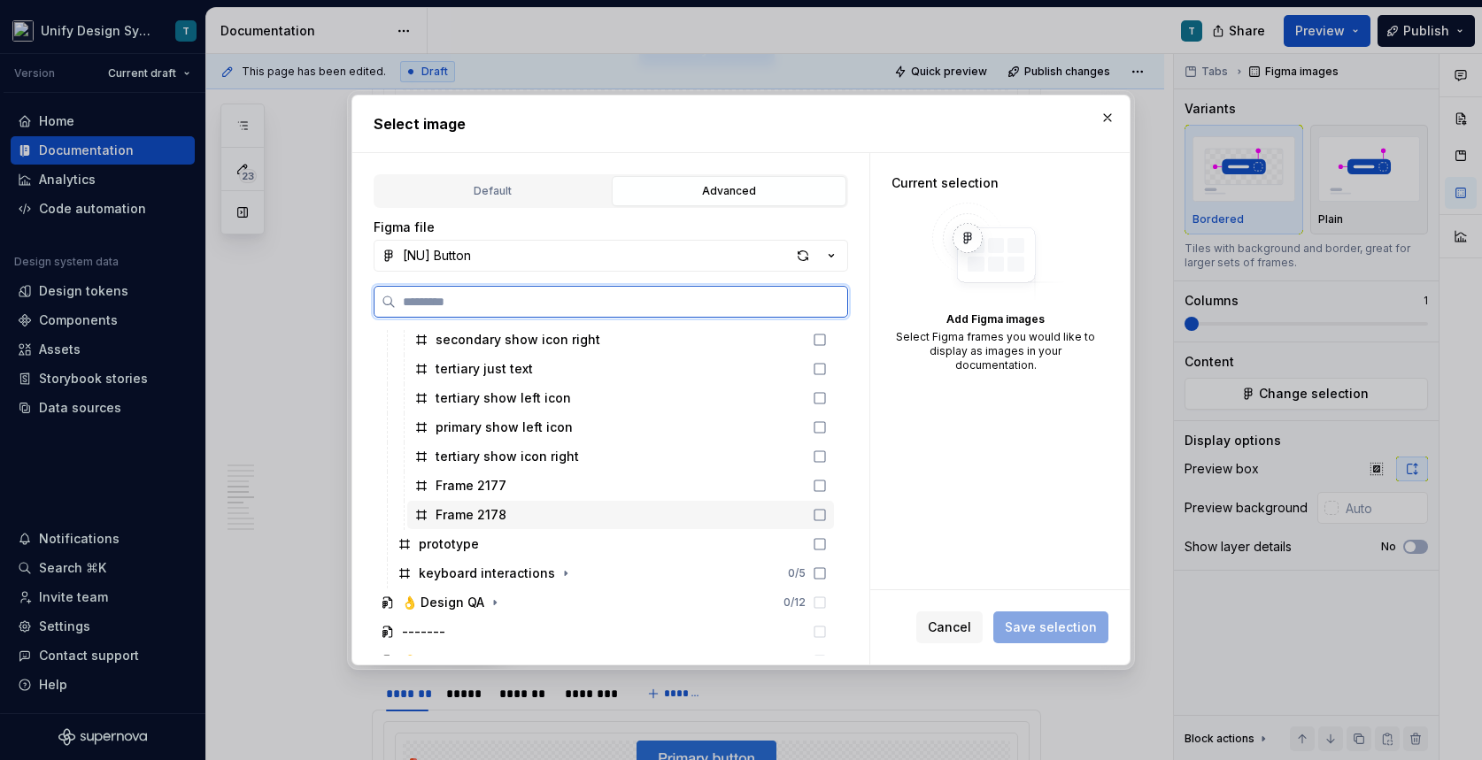
click at [516, 508] on div "Frame 2178" at bounding box center [620, 515] width 427 height 28
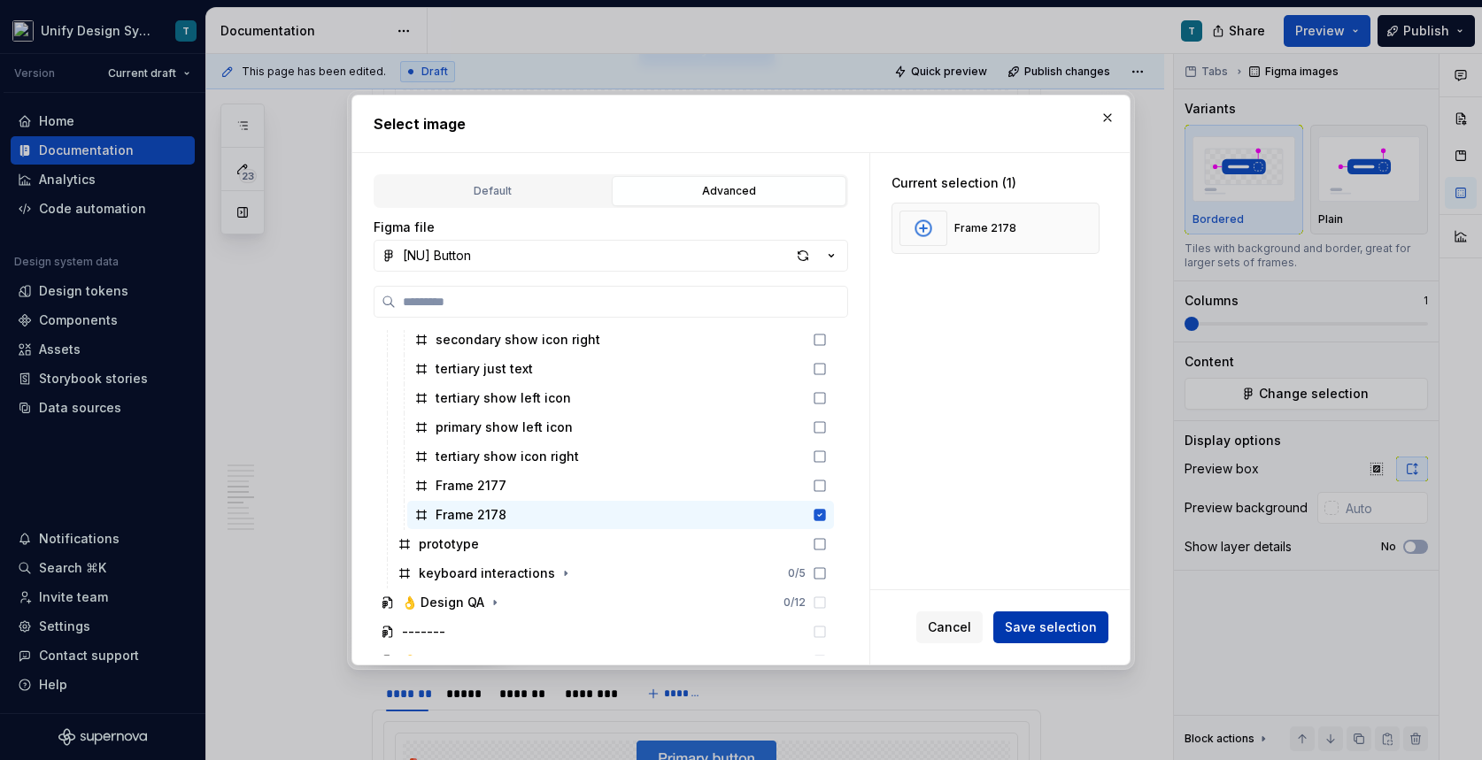
click at [1072, 630] on span "Save selection" at bounding box center [1051, 628] width 92 height 18
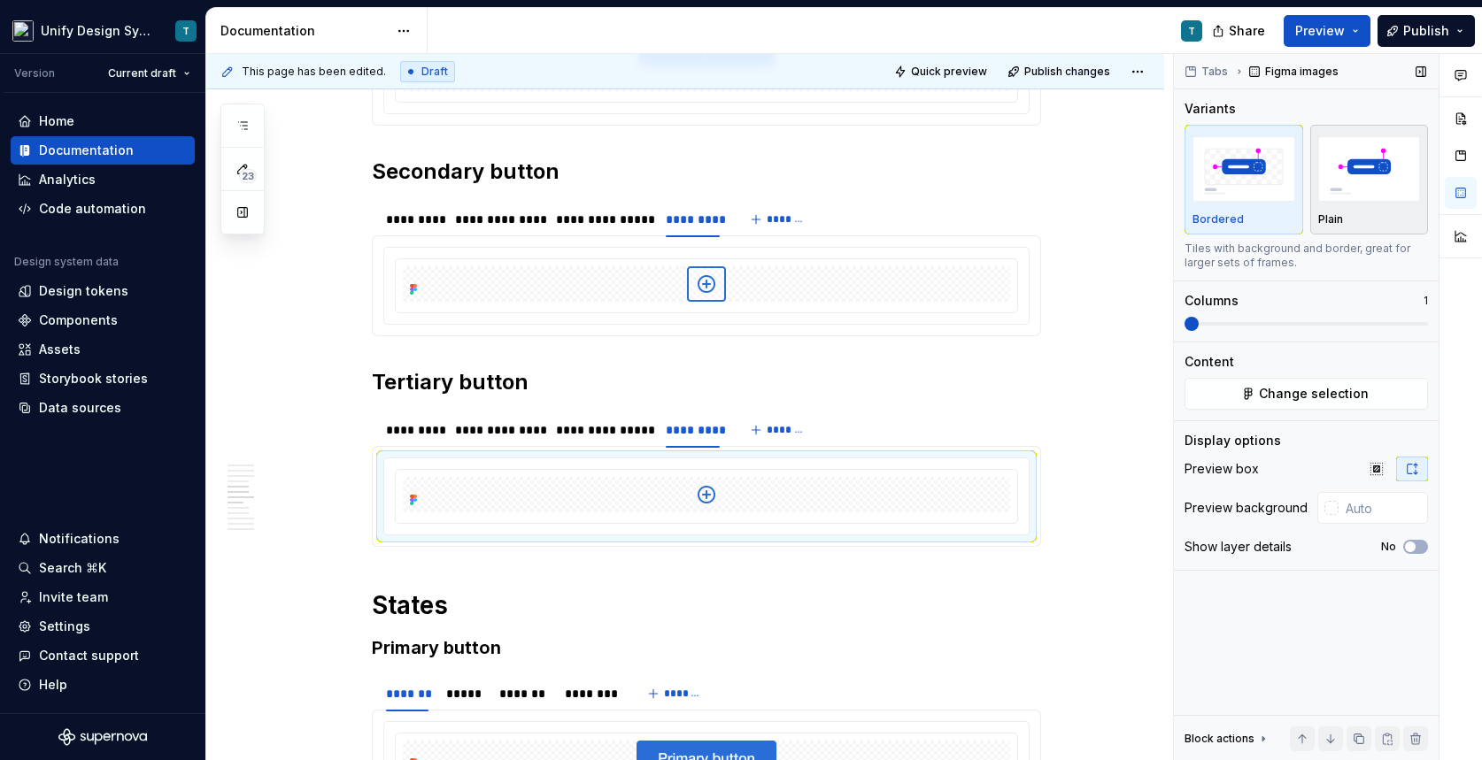
click at [1345, 217] on div "Plain" at bounding box center [1369, 219] width 103 height 14
click at [851, 279] on div at bounding box center [706, 283] width 607 height 35
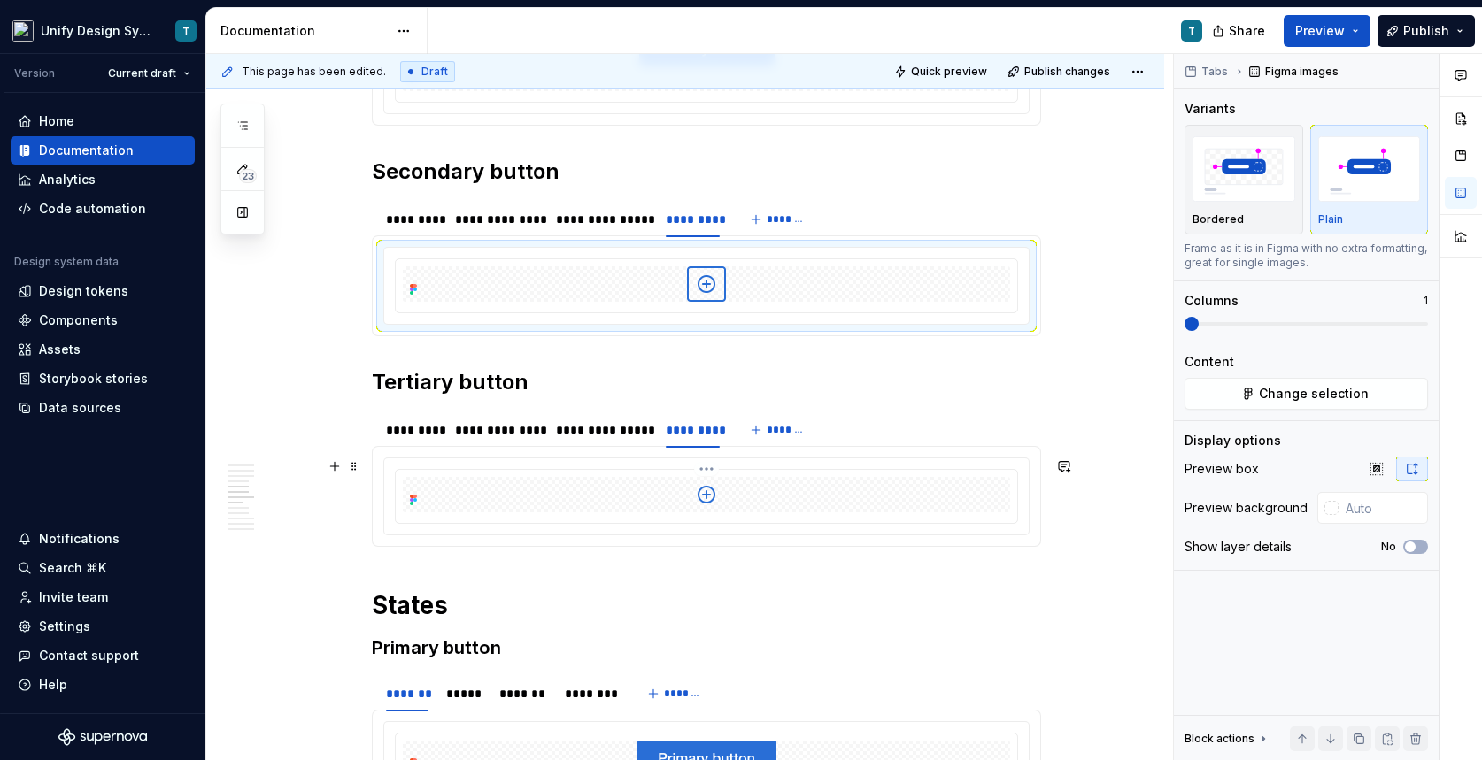
click at [814, 489] on div at bounding box center [706, 494] width 607 height 35
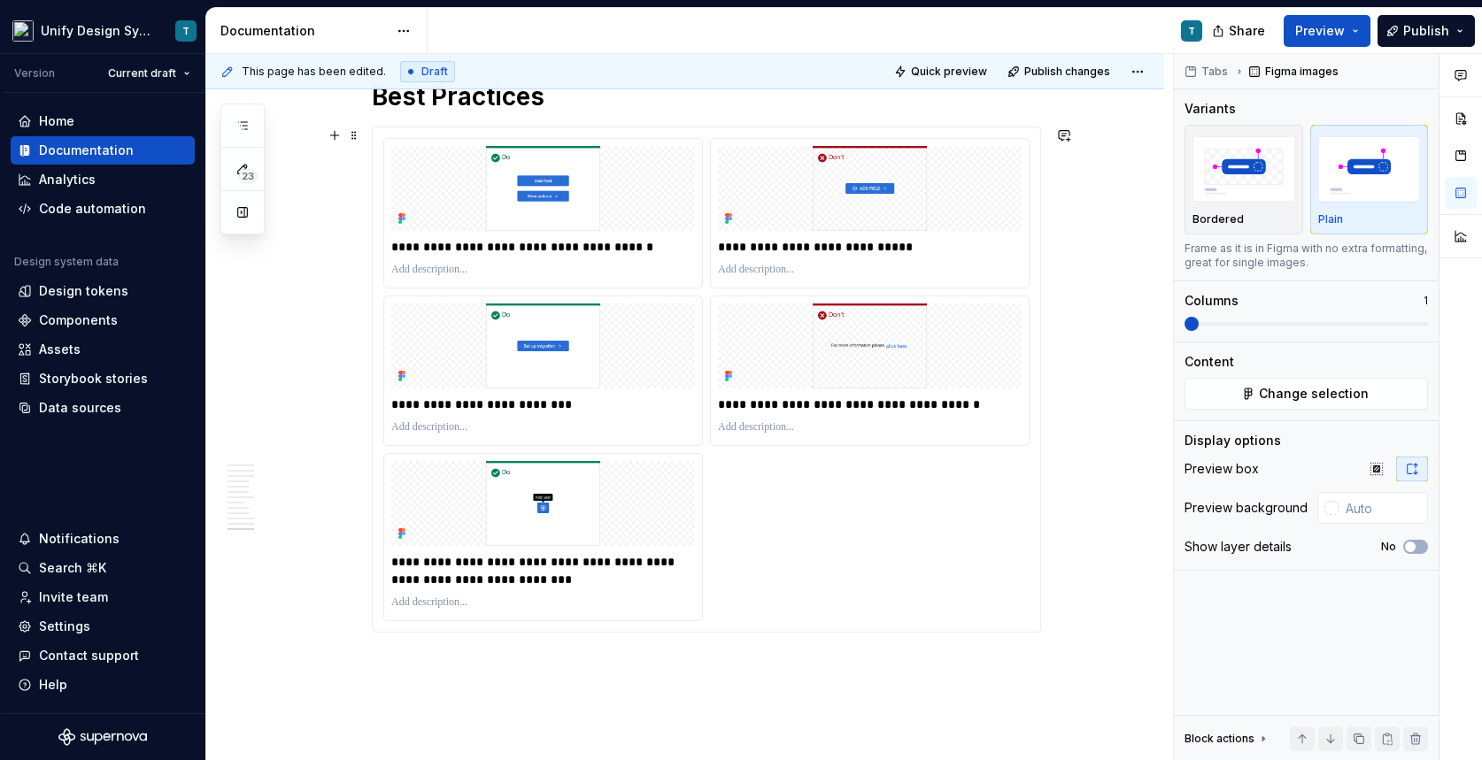
scroll to position [3888, 0]
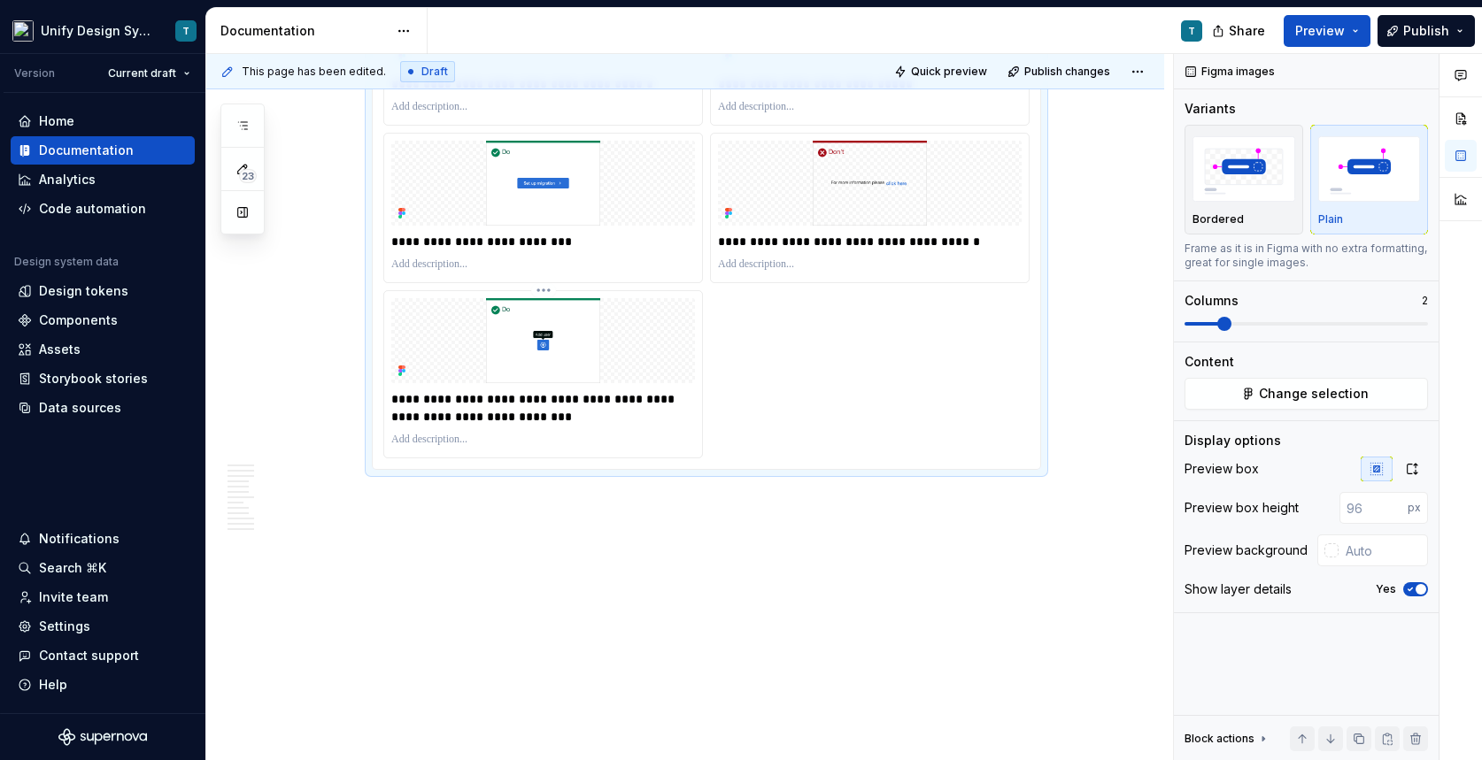
click at [566, 346] on img at bounding box center [543, 340] width 304 height 85
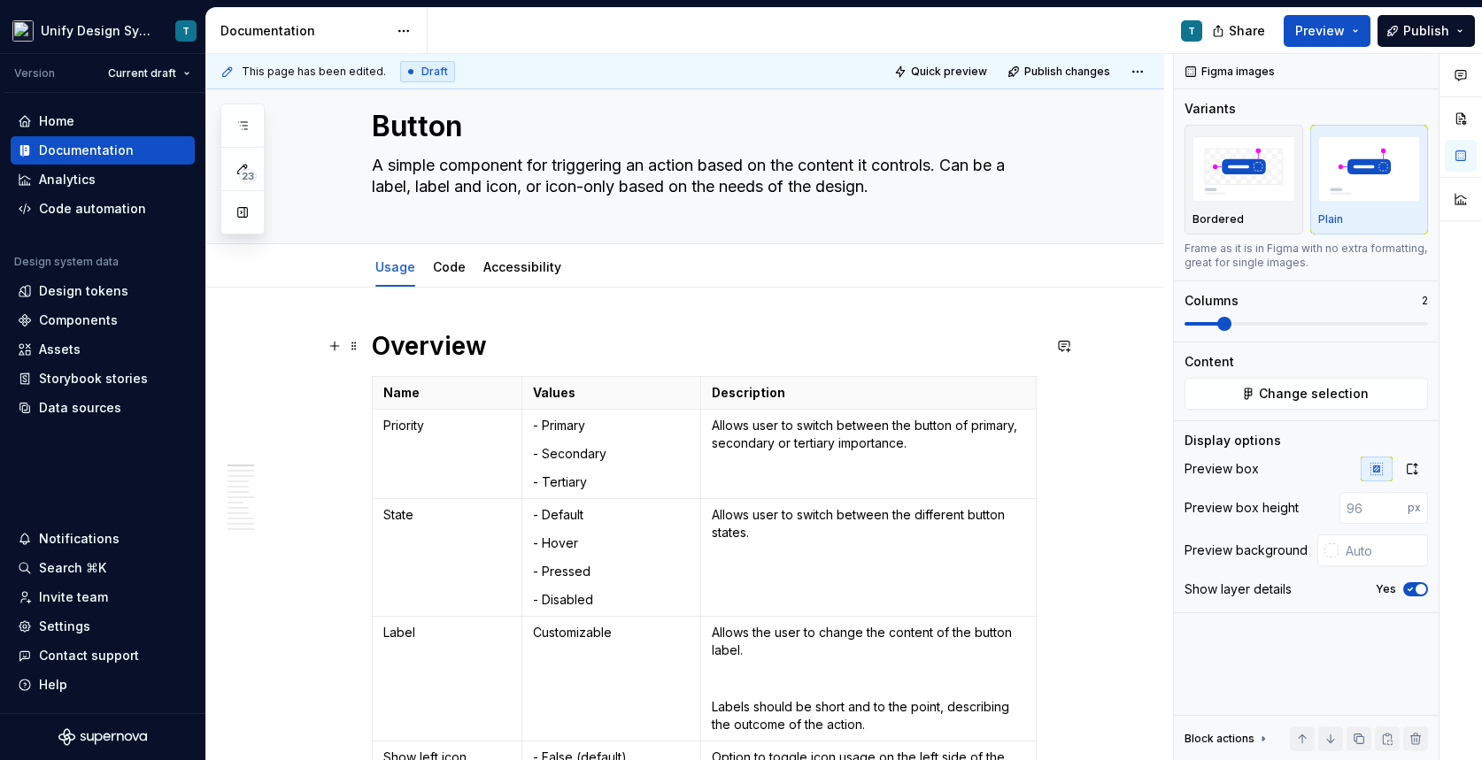
scroll to position [0, 0]
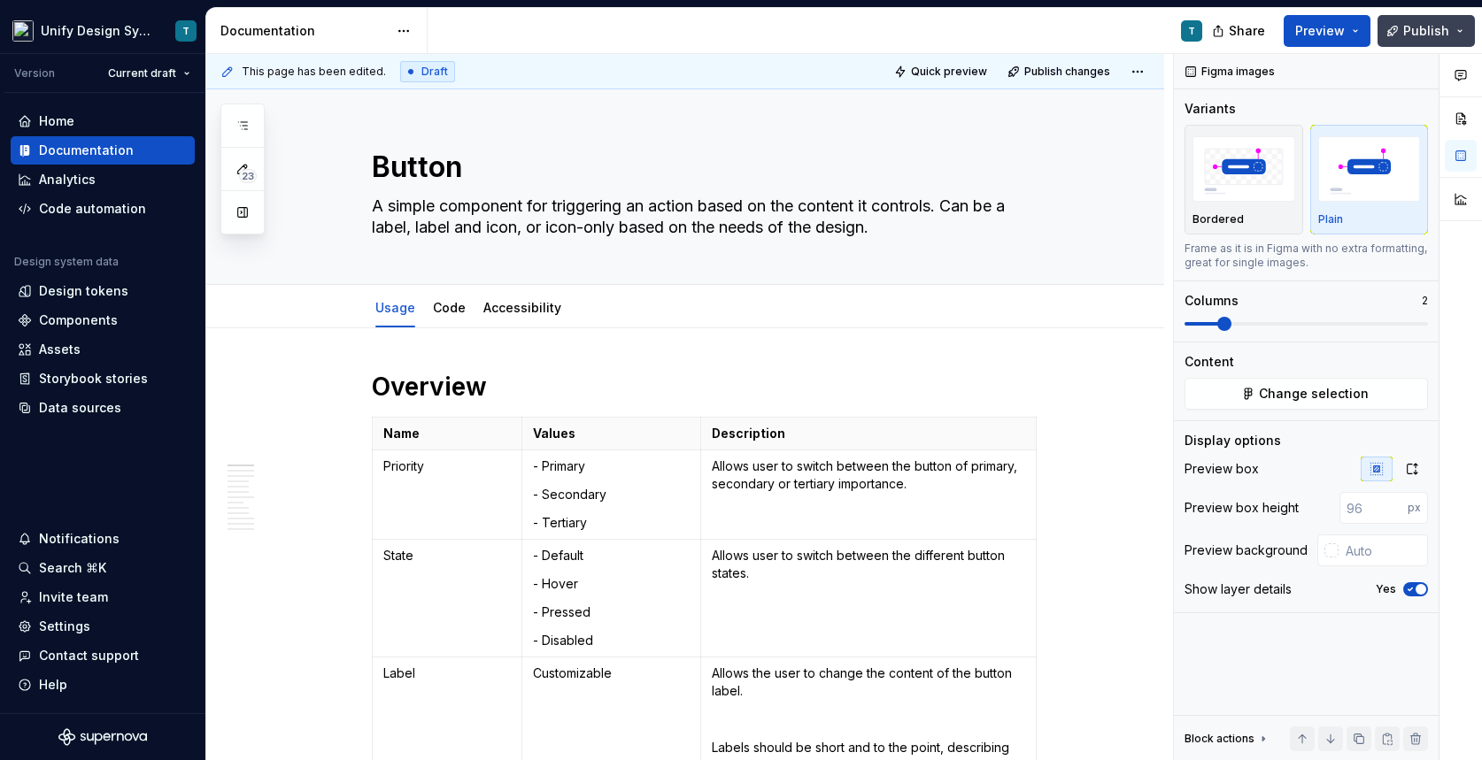
click at [1458, 30] on button "Publish" at bounding box center [1426, 31] width 97 height 32
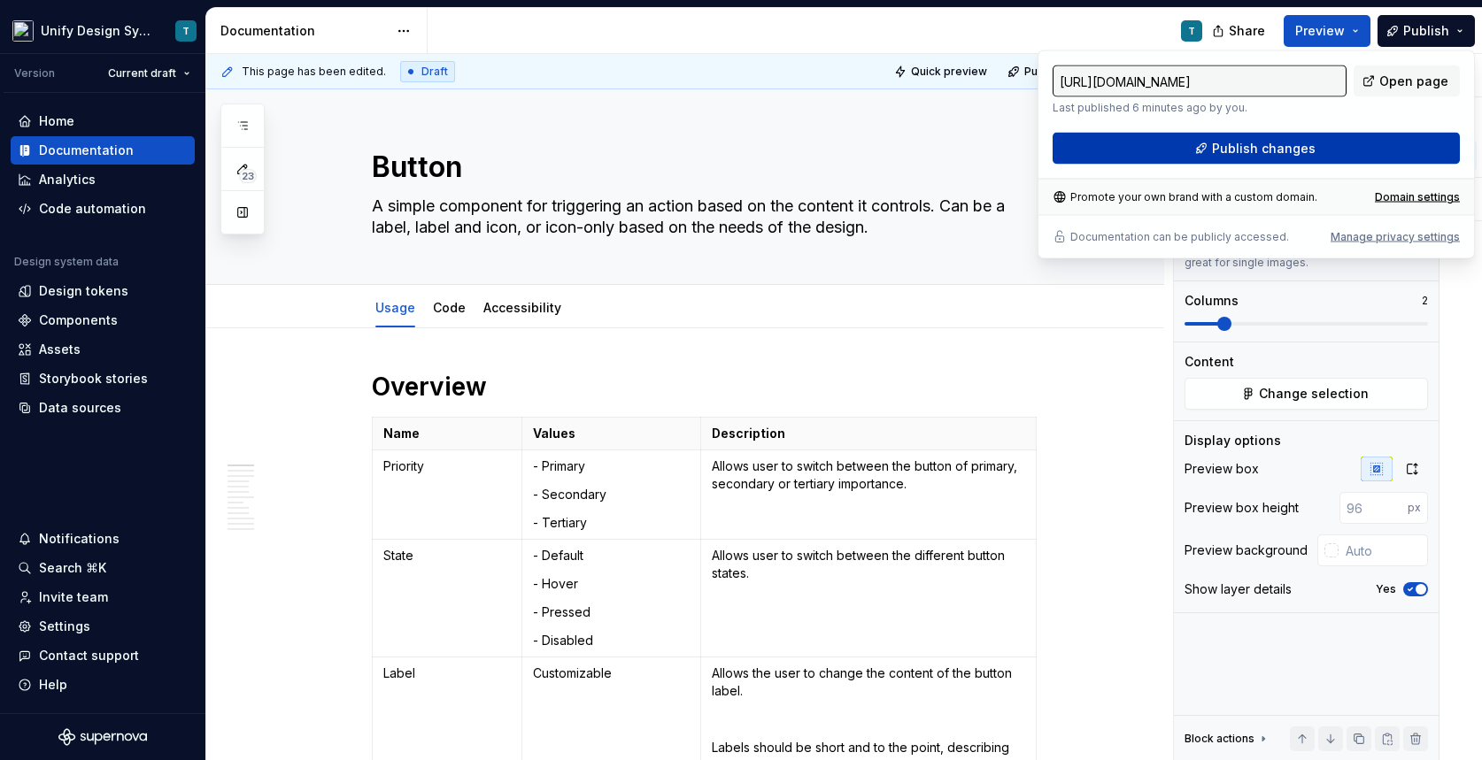
click at [1257, 146] on span "Publish changes" at bounding box center [1264, 149] width 104 height 18
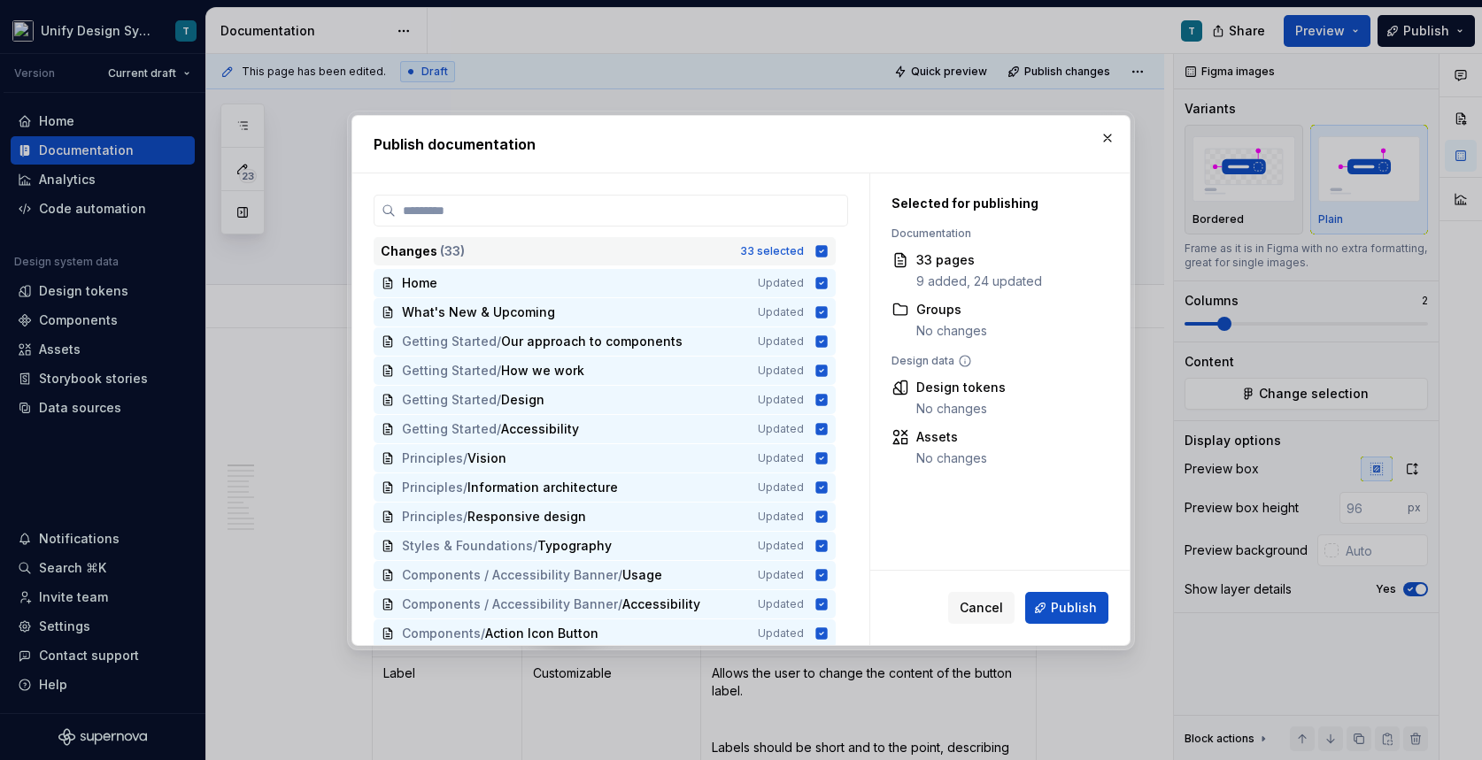
click at [778, 246] on div "33 selected" at bounding box center [772, 251] width 64 height 14
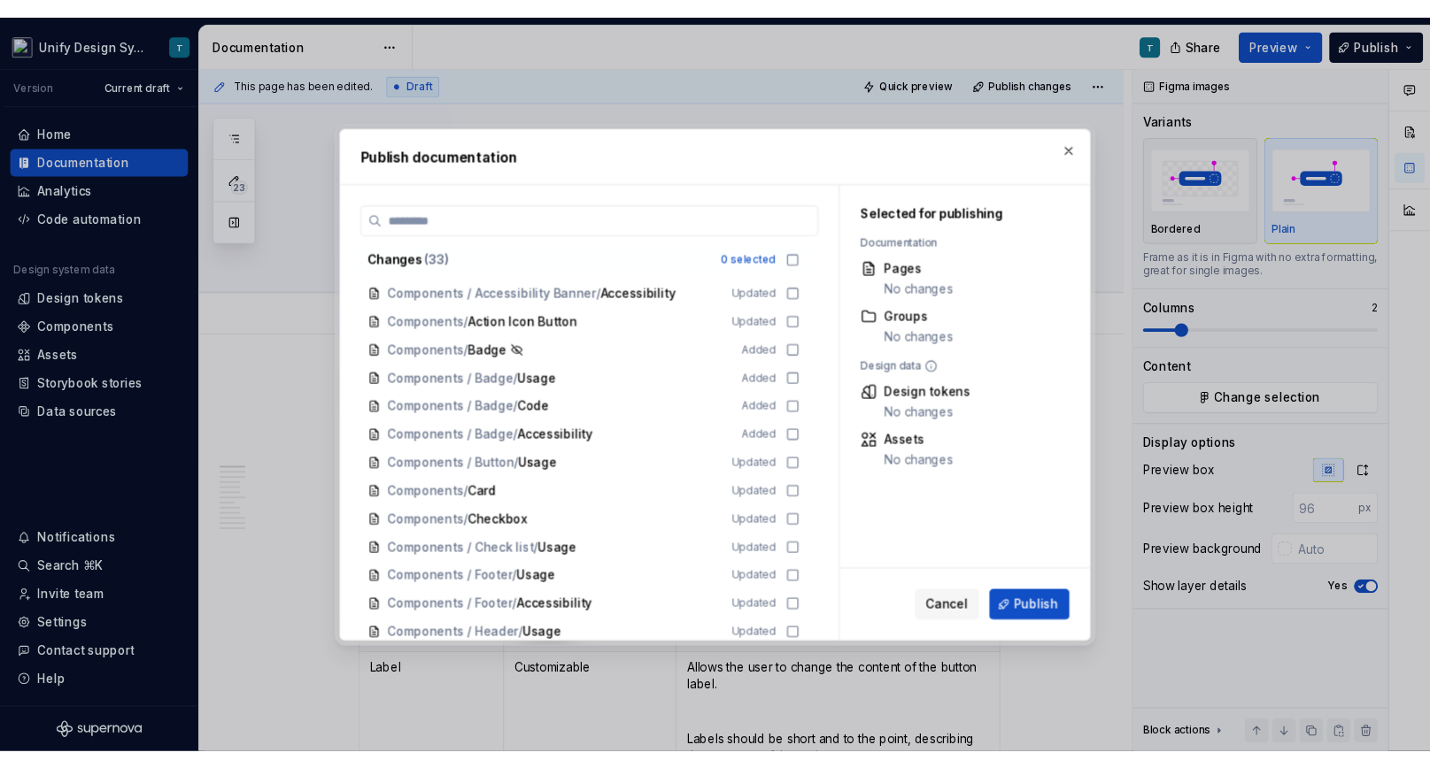
scroll to position [331, 0]
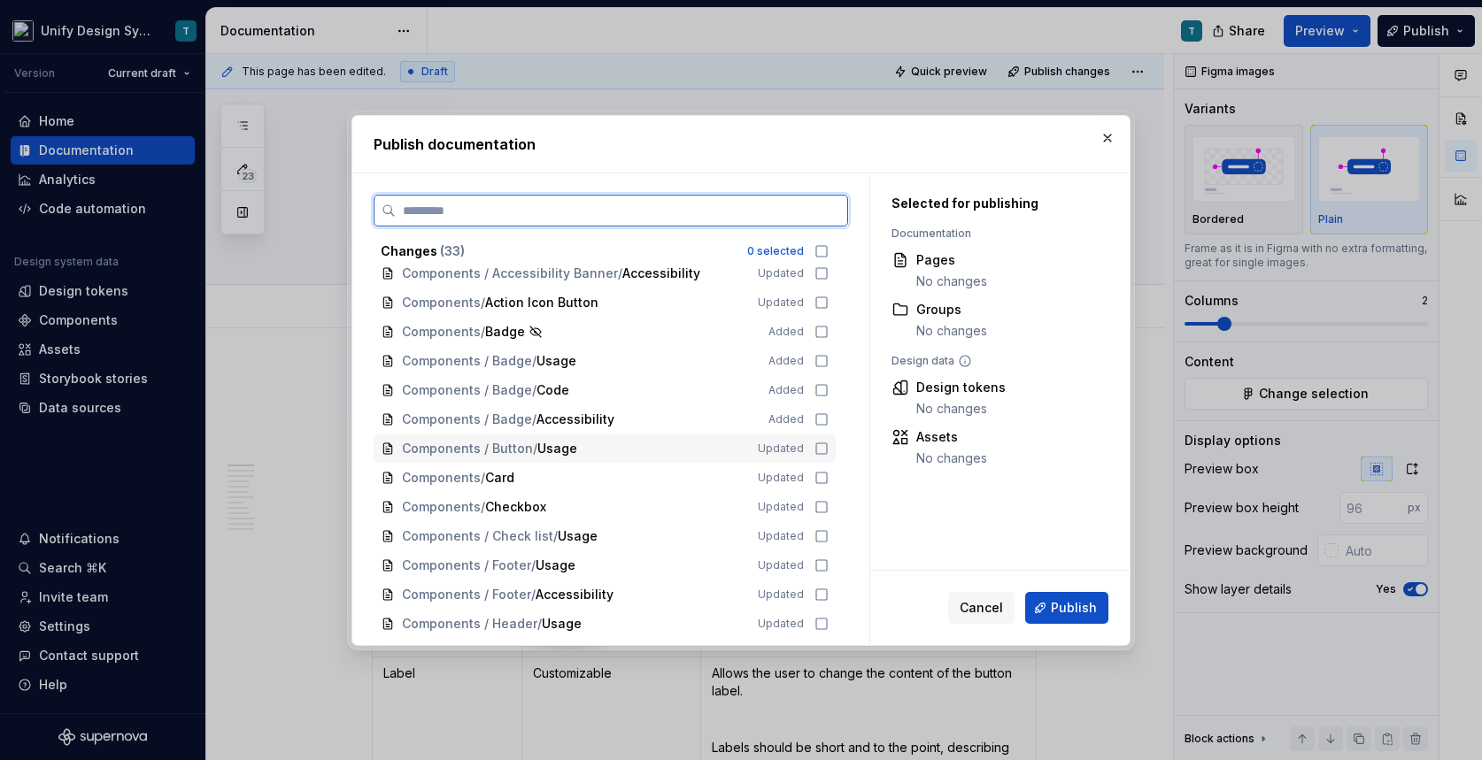
click at [564, 454] on span "Usage" at bounding box center [557, 449] width 40 height 18
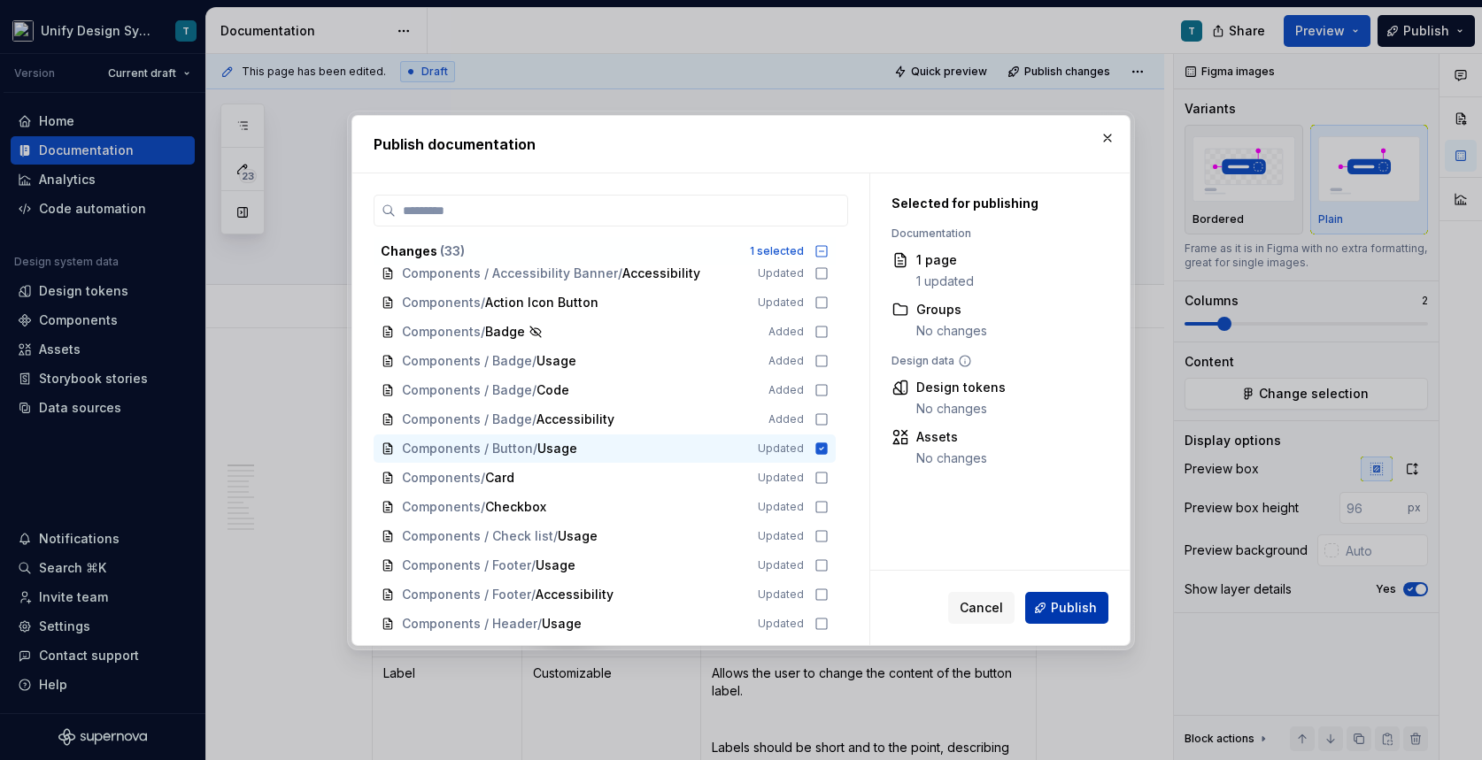
click at [1050, 598] on button "Publish" at bounding box center [1066, 608] width 83 height 32
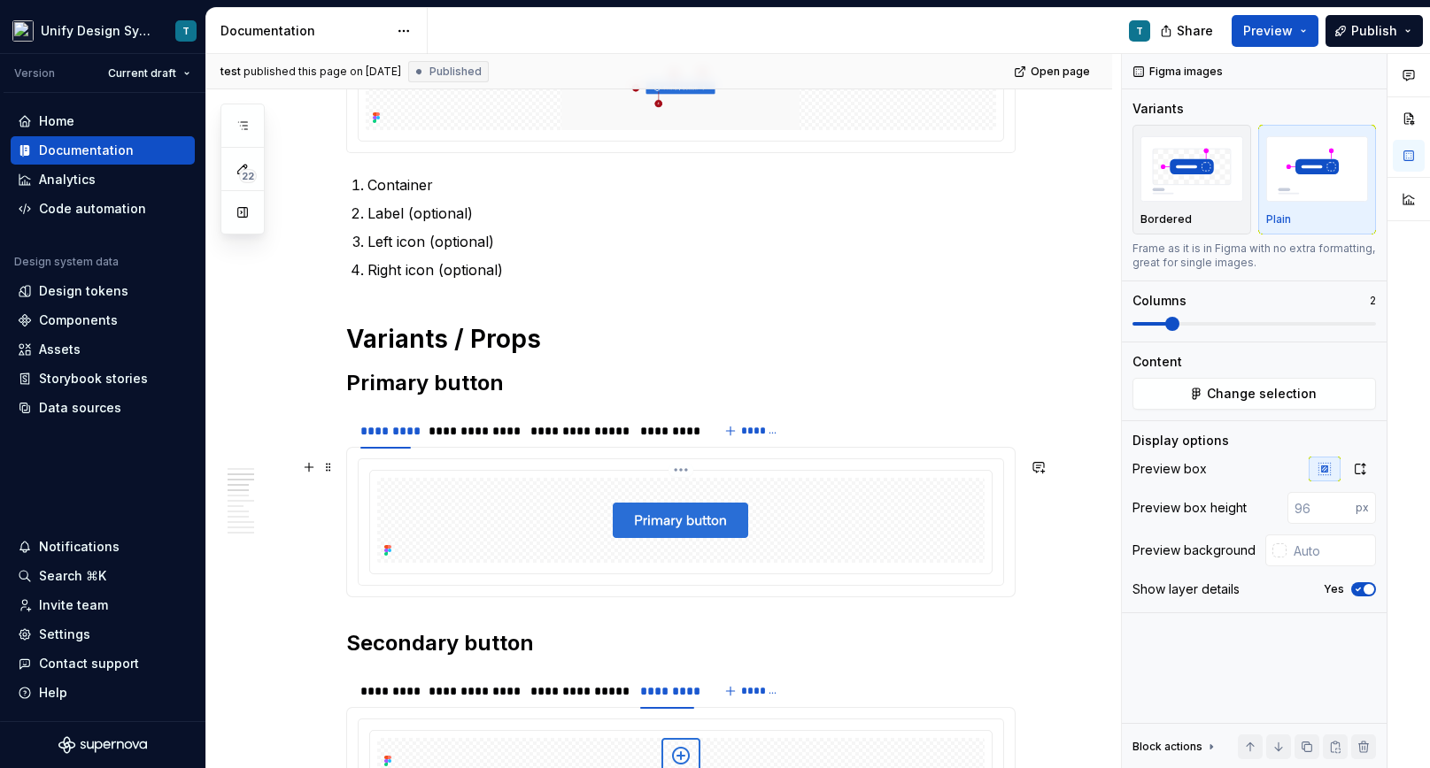
scroll to position [1146, 0]
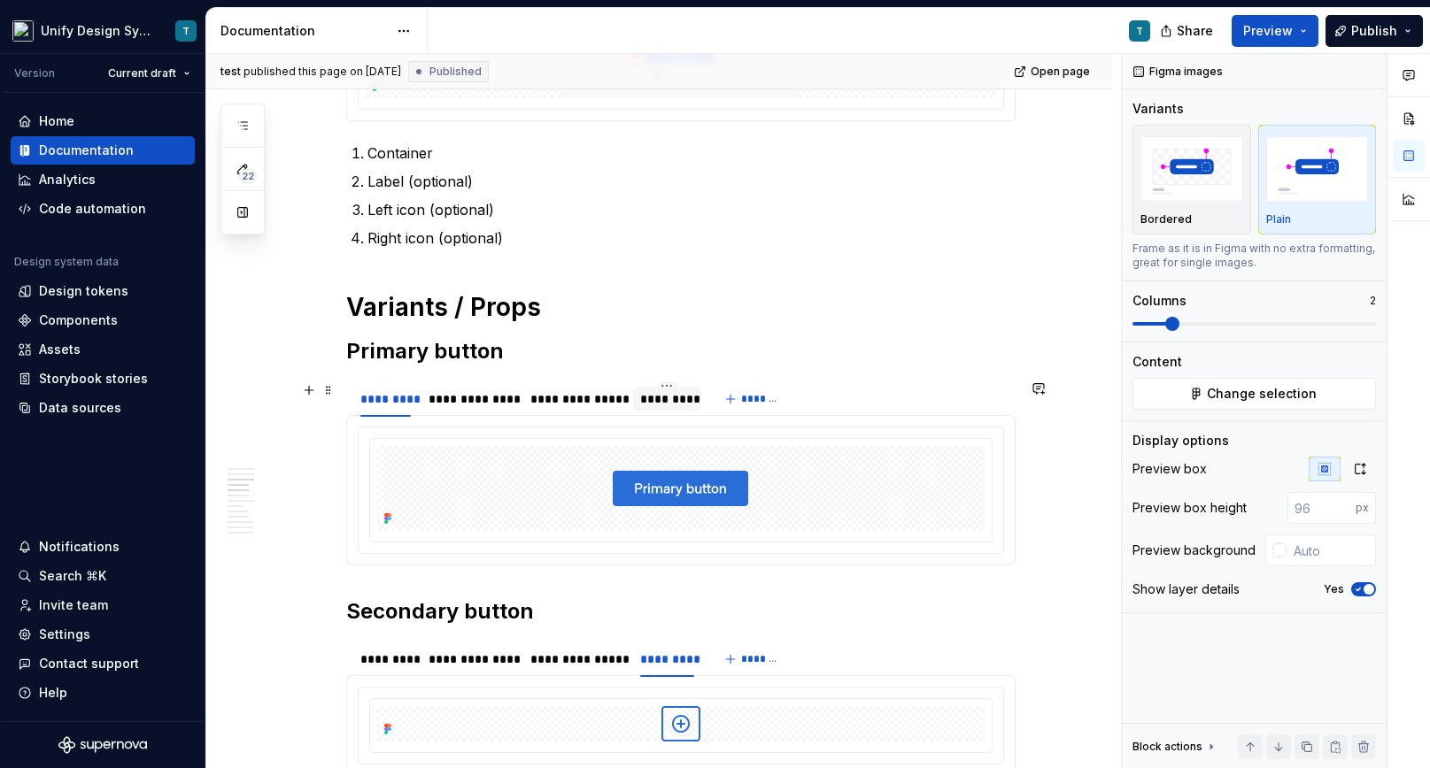
click at [669, 394] on div "*********" at bounding box center [667, 399] width 54 height 18
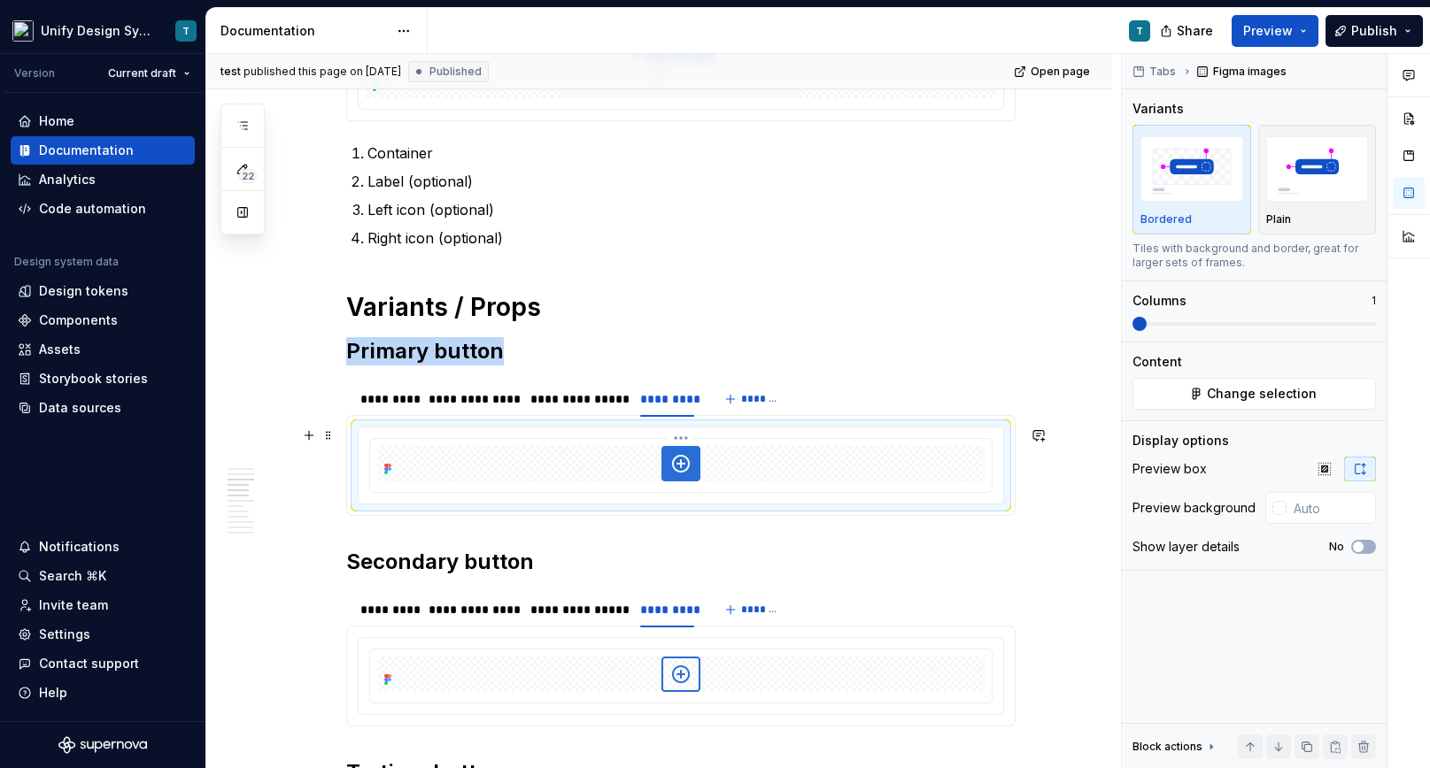
click at [680, 470] on img at bounding box center [680, 463] width 39 height 35
click at [1319, 172] on img "button" at bounding box center [1317, 168] width 103 height 65
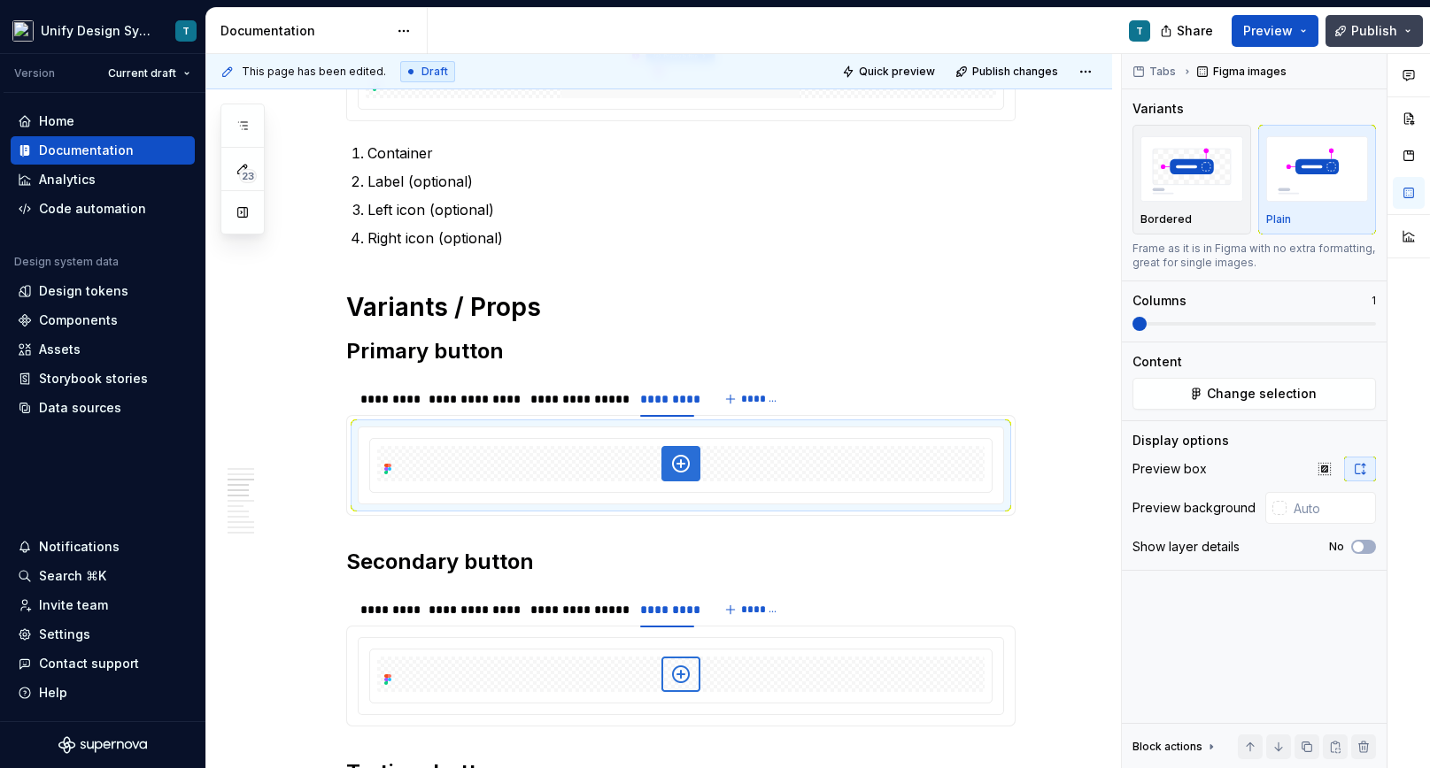
click at [1390, 39] on button "Publish" at bounding box center [1373, 31] width 97 height 32
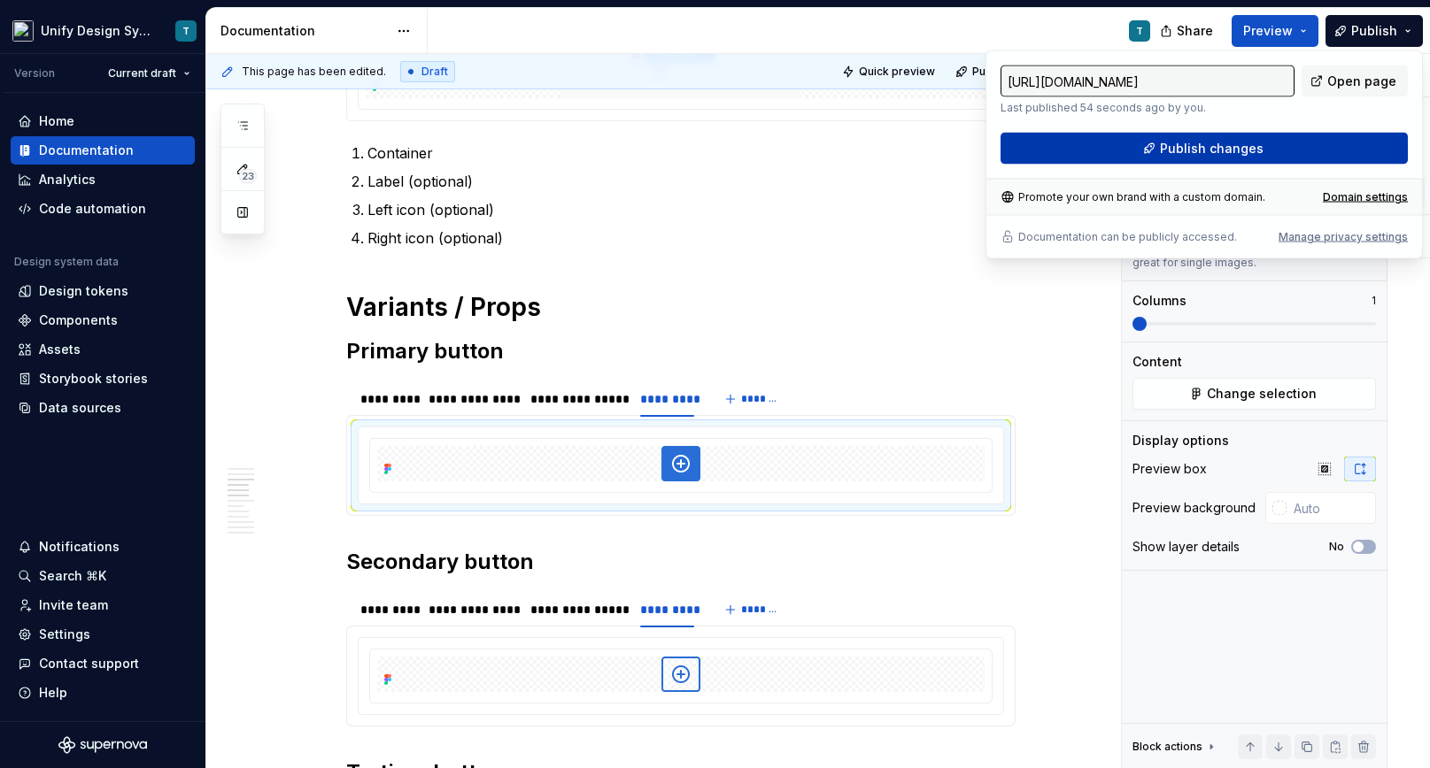
click at [1231, 150] on span "Publish changes" at bounding box center [1212, 149] width 104 height 18
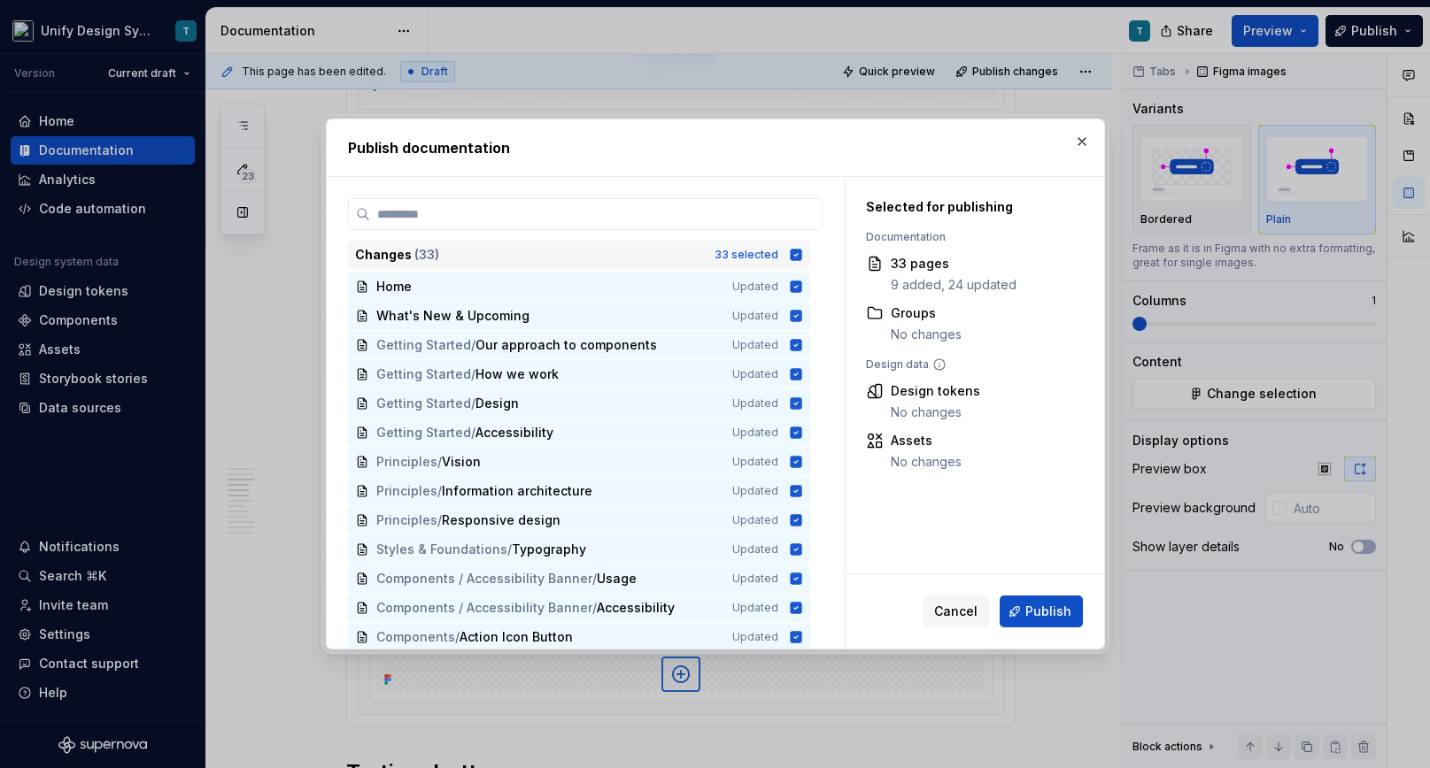
click at [731, 253] on div "33 selected" at bounding box center [746, 255] width 64 height 14
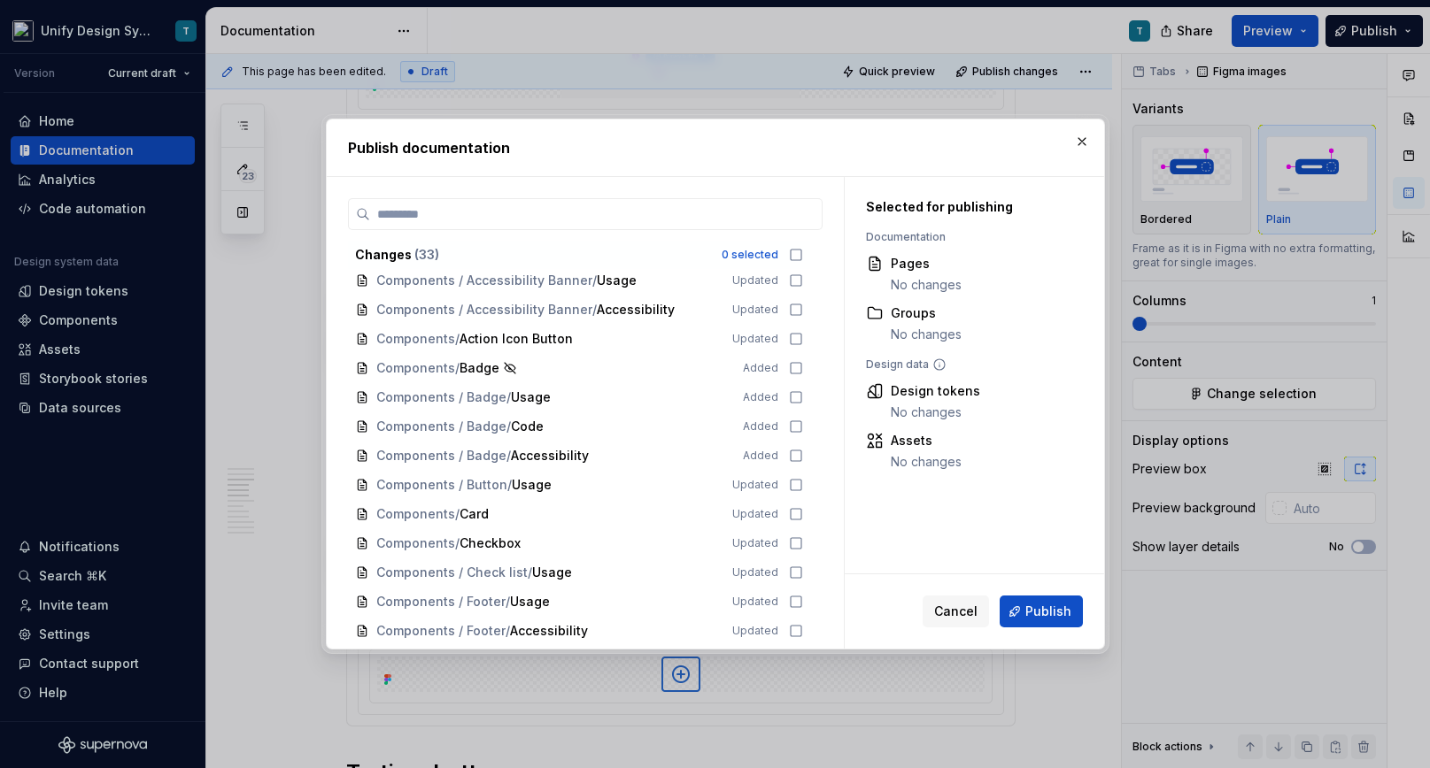
scroll to position [364, 0]
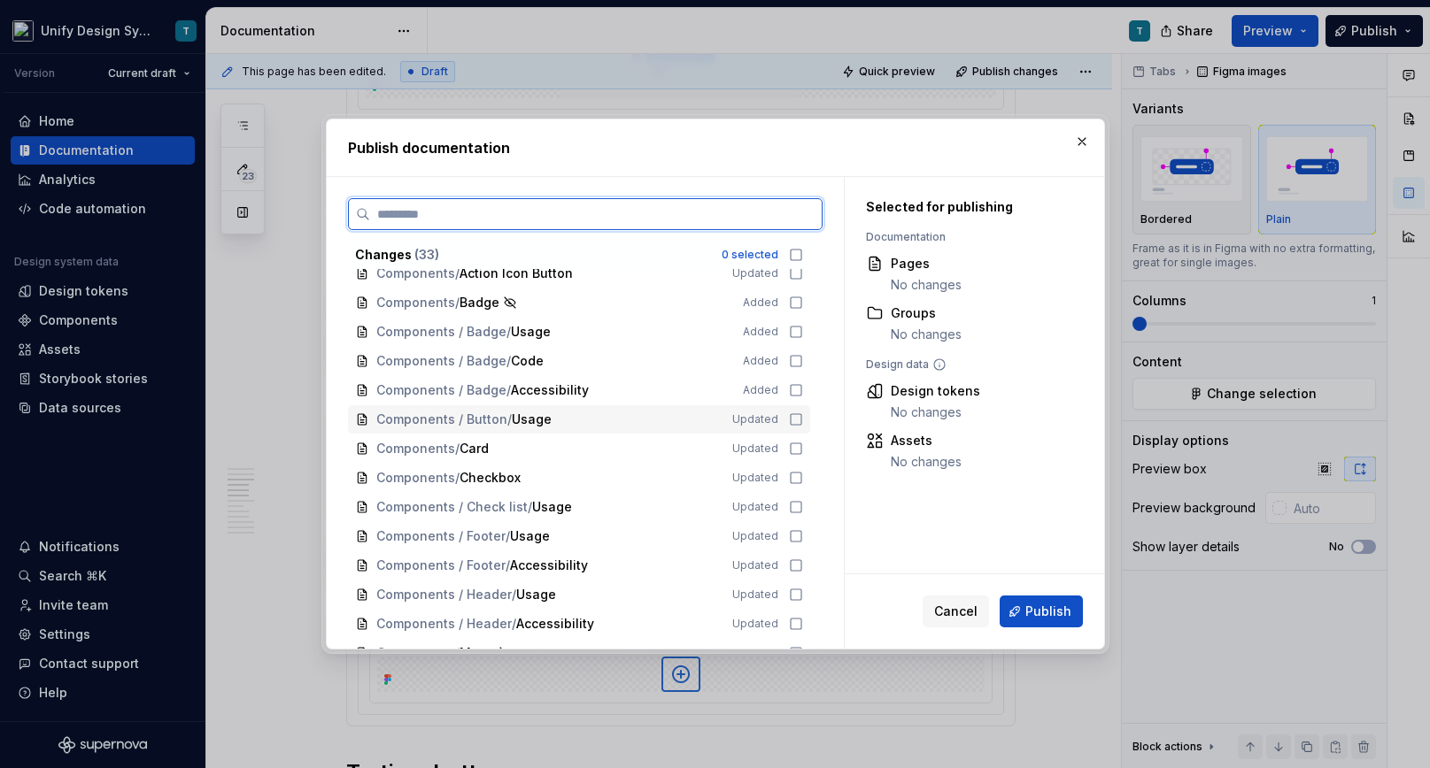
click at [526, 421] on span "Usage" at bounding box center [532, 420] width 40 height 18
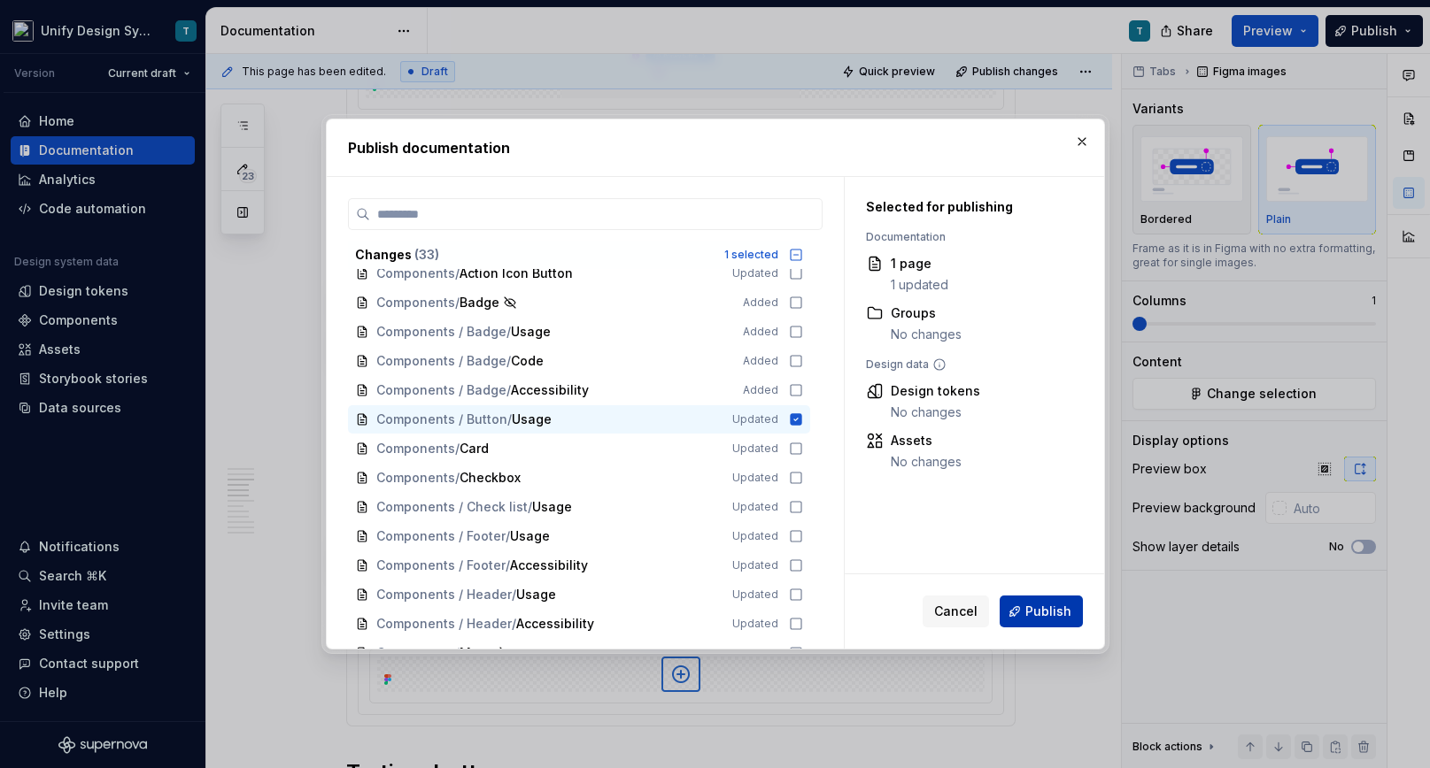
click at [1023, 605] on button "Publish" at bounding box center [1040, 612] width 83 height 32
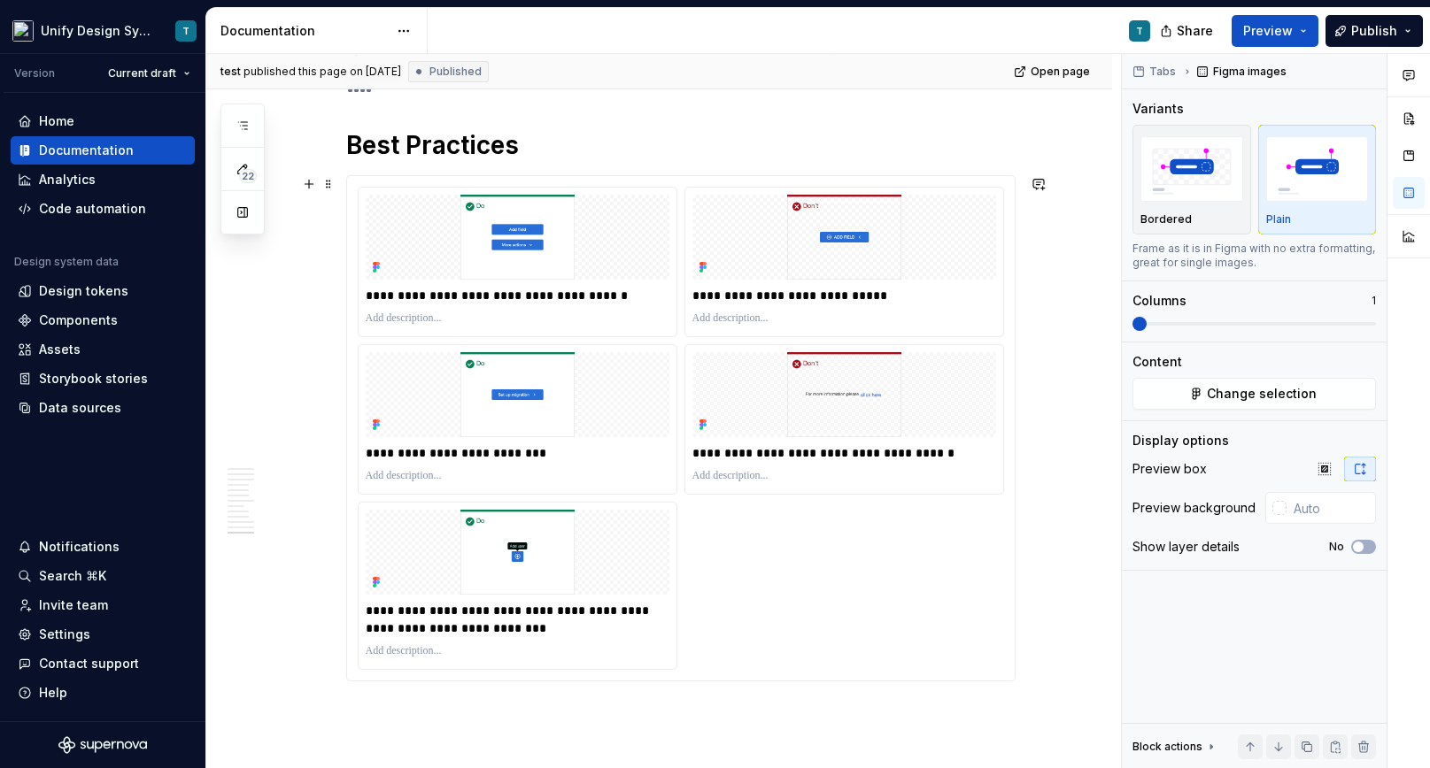
scroll to position [3650, 0]
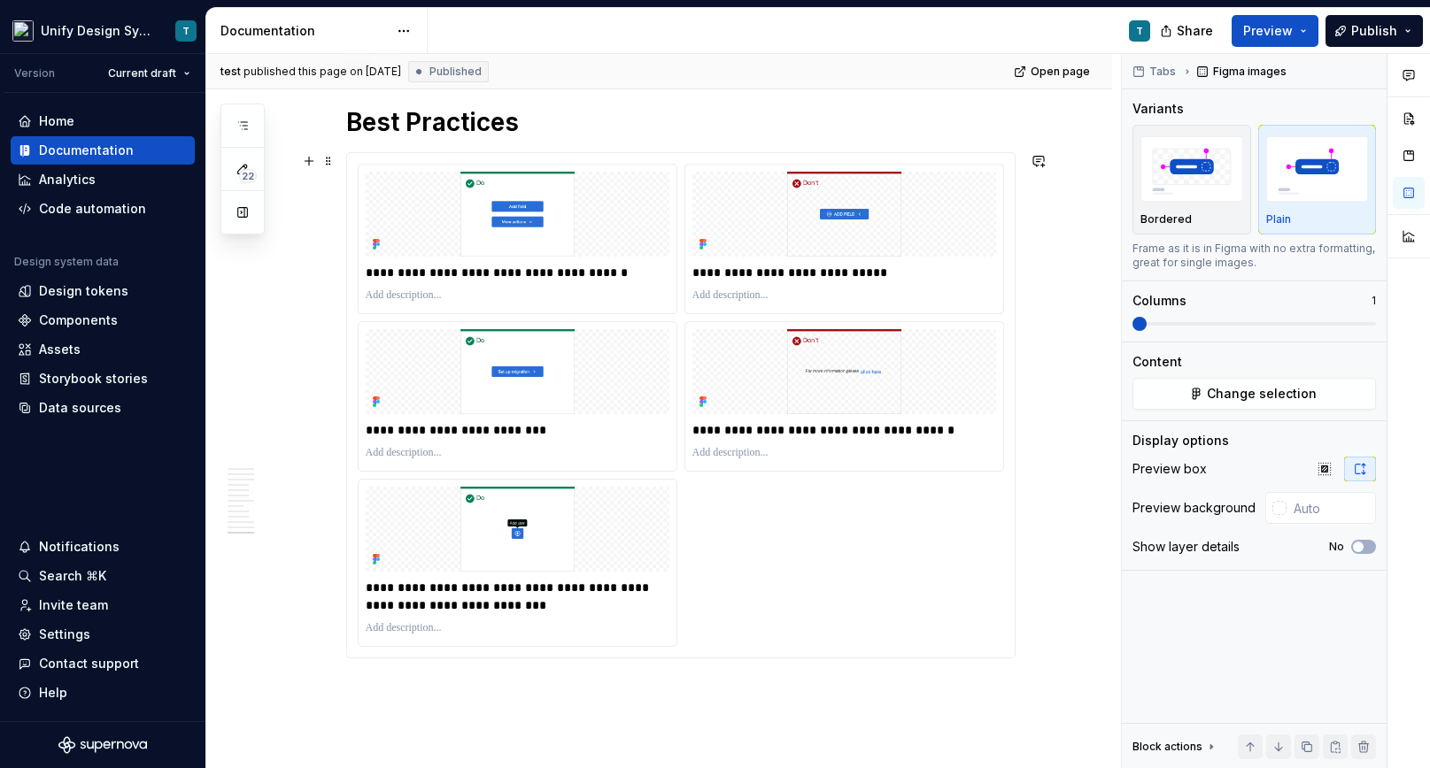
click at [904, 511] on div "**********" at bounding box center [681, 405] width 646 height 483
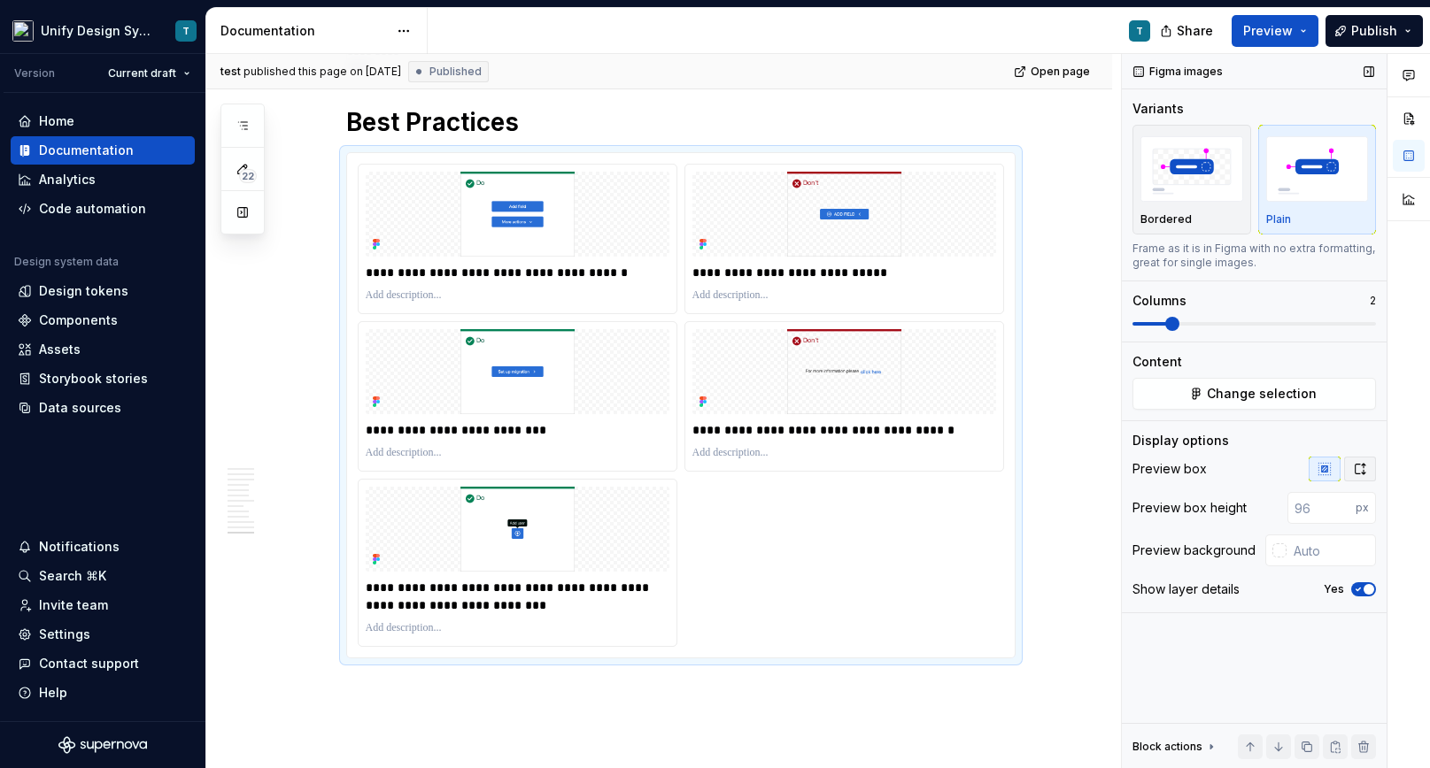
click at [1362, 475] on icon "button" at bounding box center [1360, 469] width 14 height 14
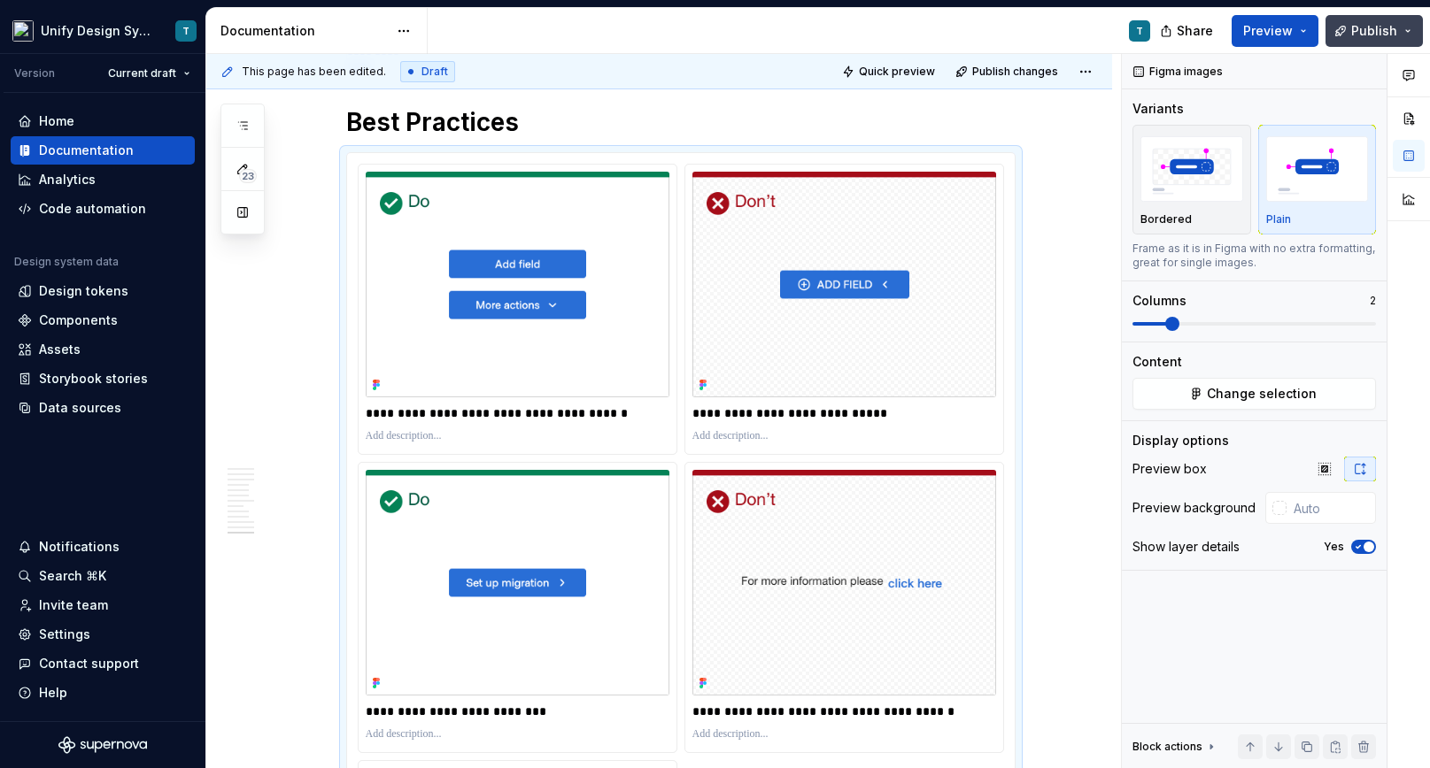
click at [1352, 33] on button "Publish" at bounding box center [1373, 31] width 97 height 32
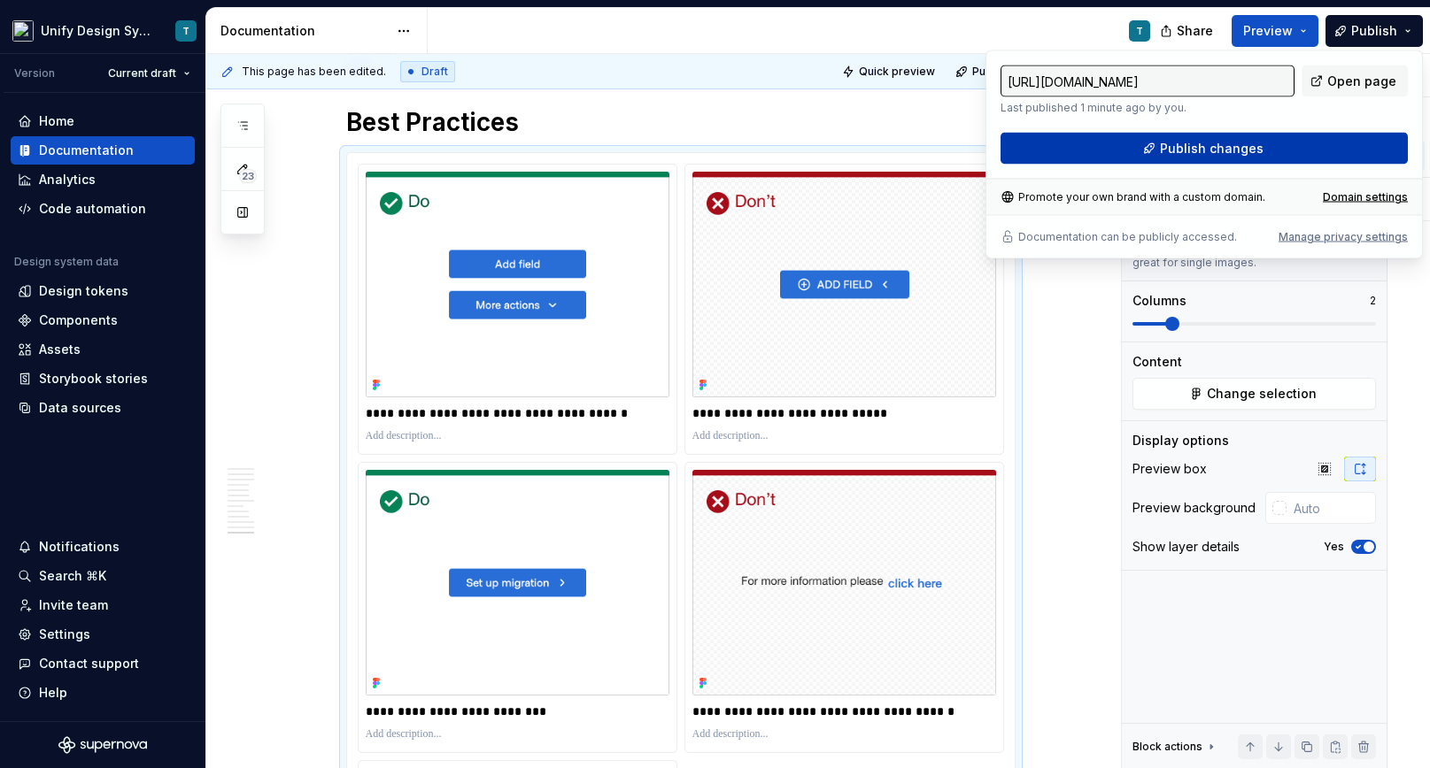
click at [1167, 158] on button "Publish changes" at bounding box center [1203, 149] width 407 height 32
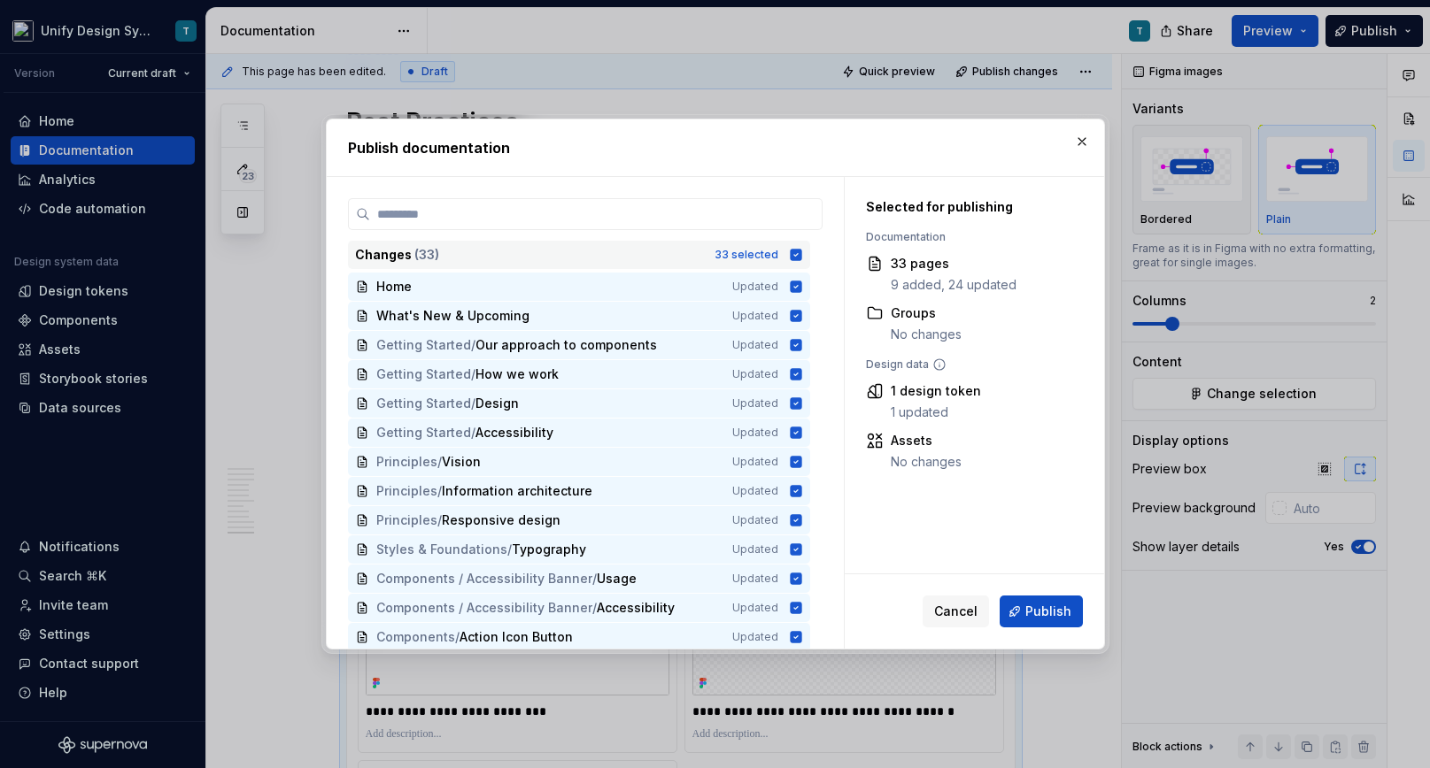
click at [651, 248] on div "Changes ( 33 )" at bounding box center [529, 255] width 349 height 18
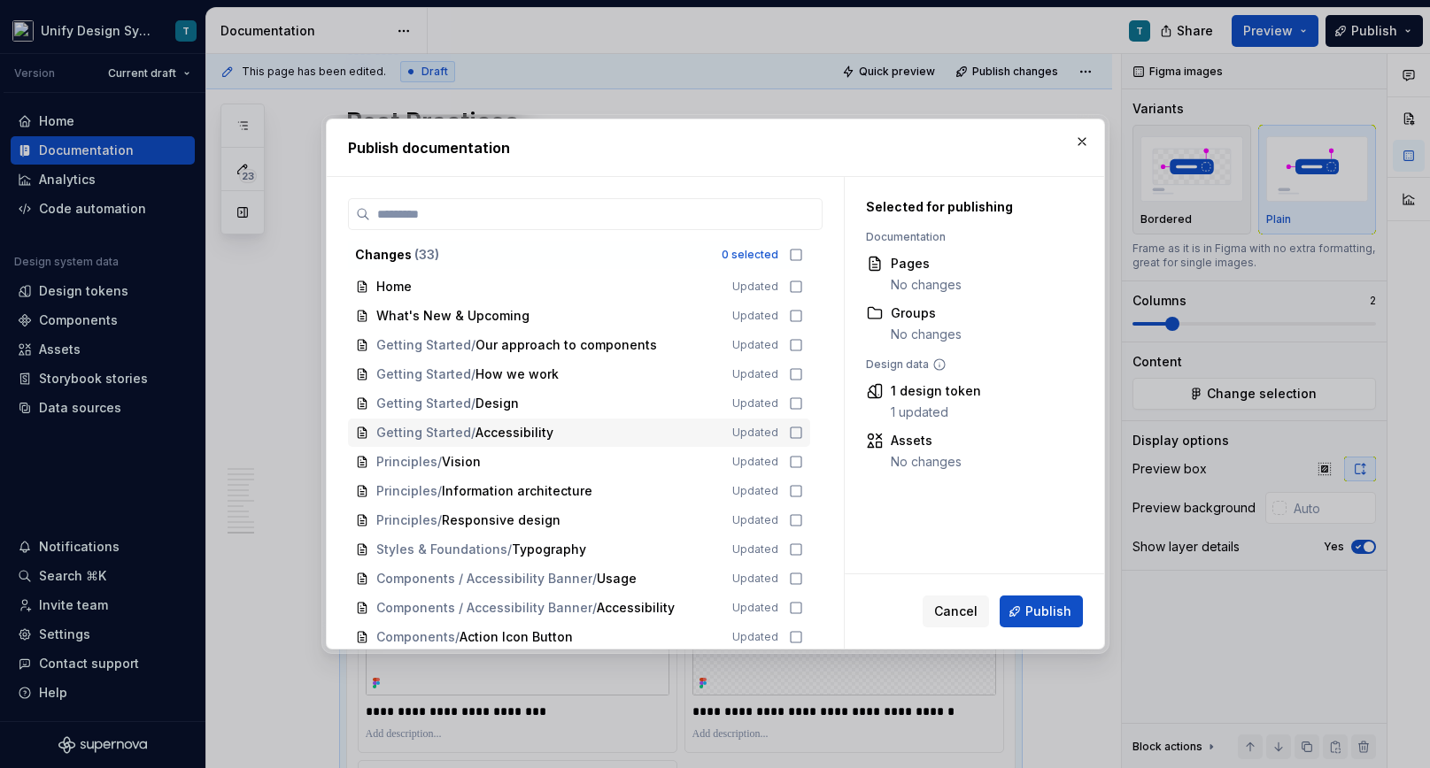
scroll to position [358, 0]
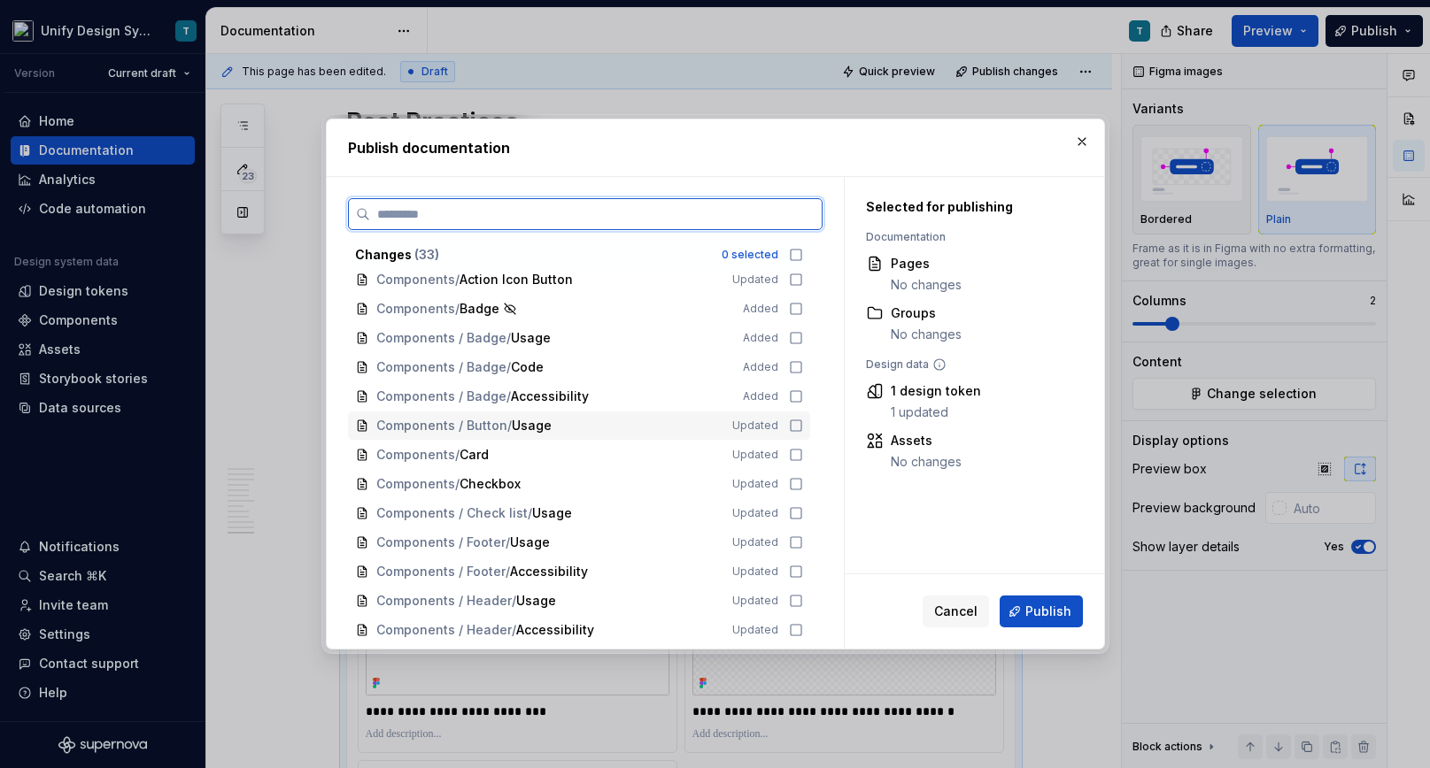
click at [554, 431] on div "Components / Button / Usage" at bounding box center [543, 426] width 335 height 18
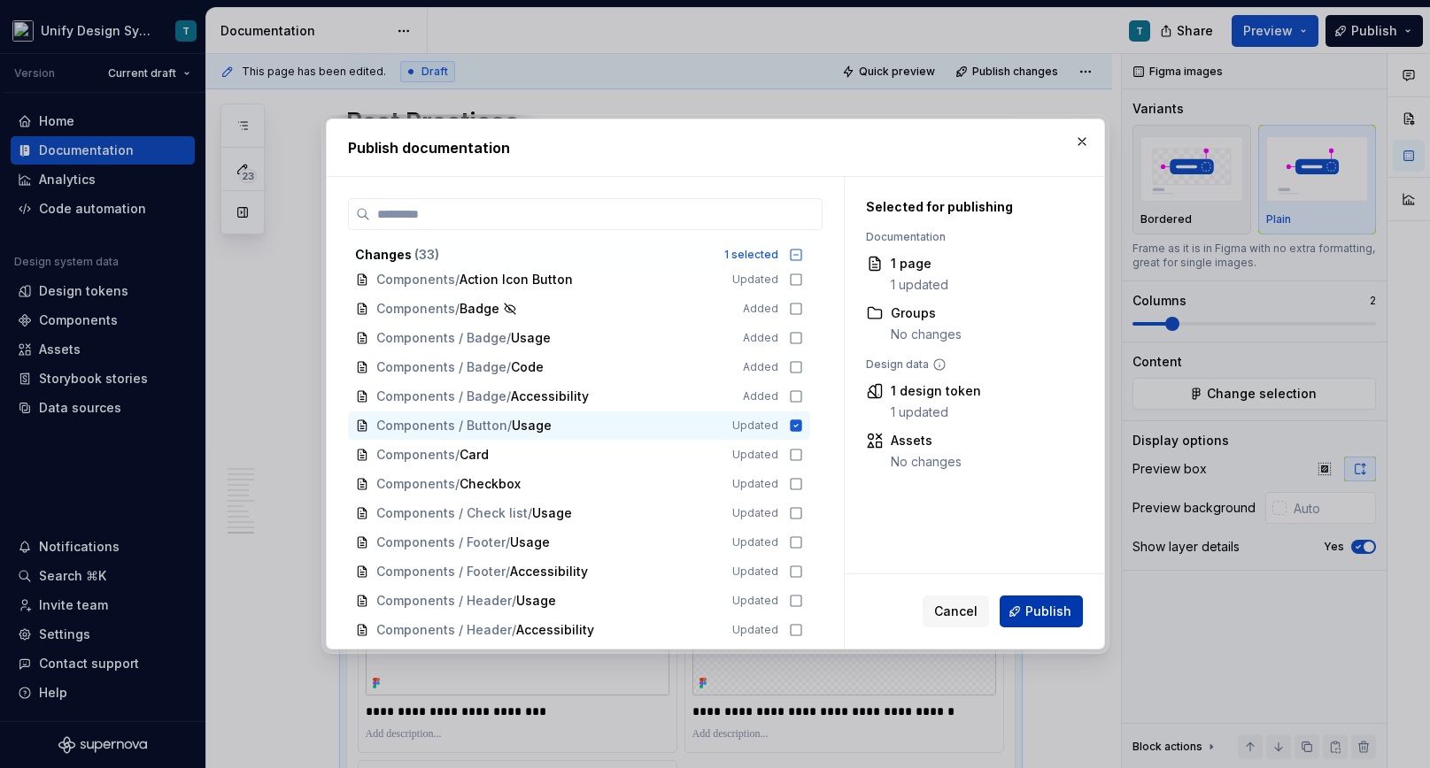
click at [1043, 604] on span "Publish" at bounding box center [1048, 612] width 46 height 18
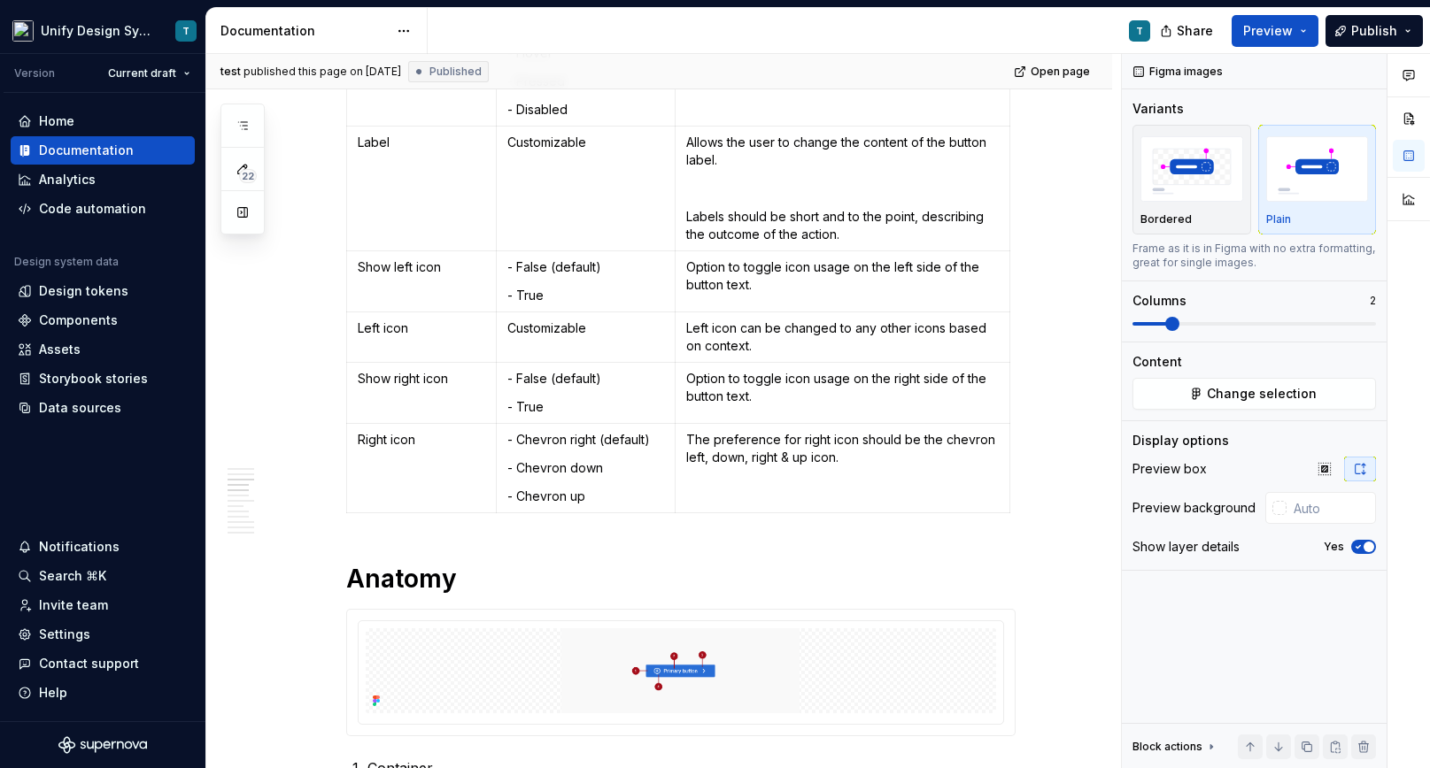
scroll to position [0, 0]
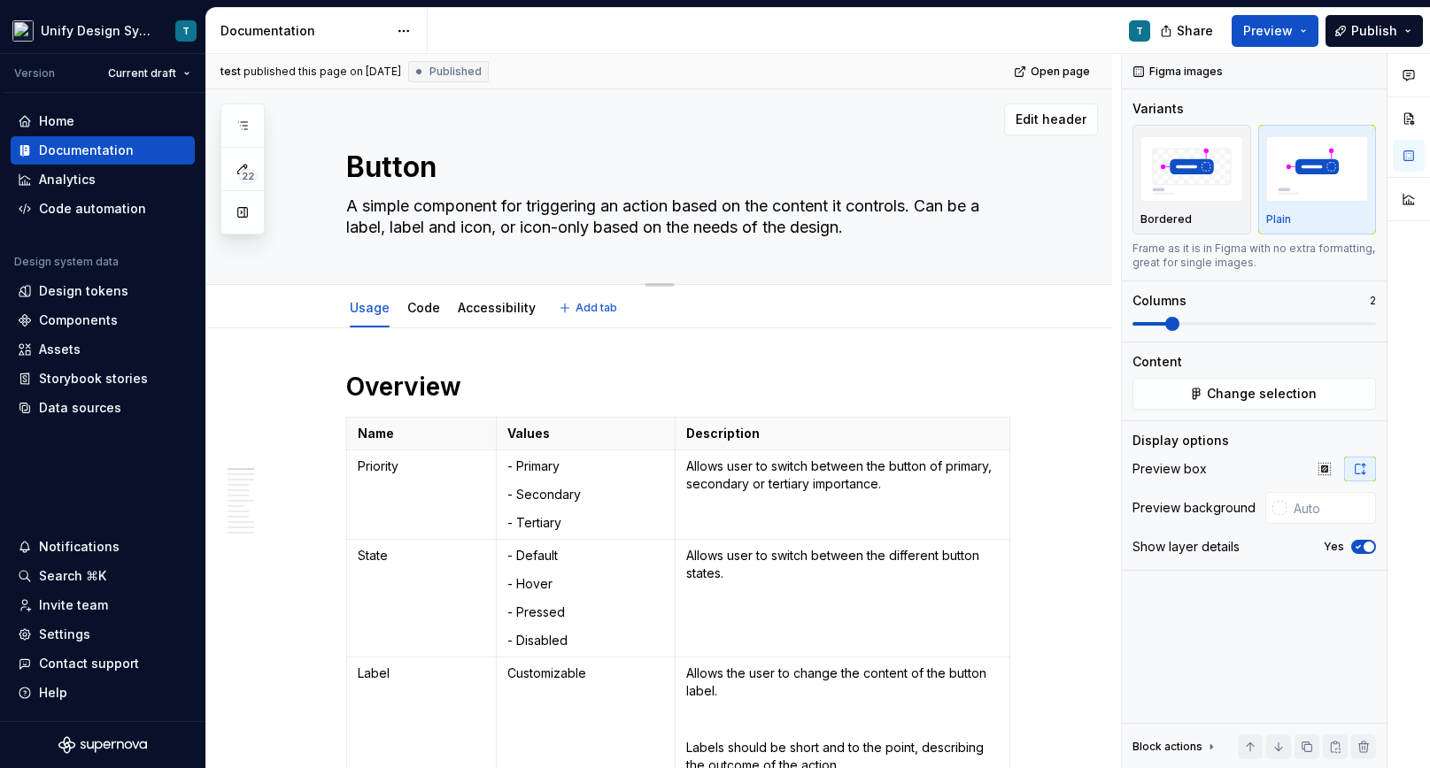
click at [629, 158] on textarea "Button" at bounding box center [677, 167] width 669 height 42
click at [1075, 119] on span "Edit header" at bounding box center [1050, 120] width 71 height 18
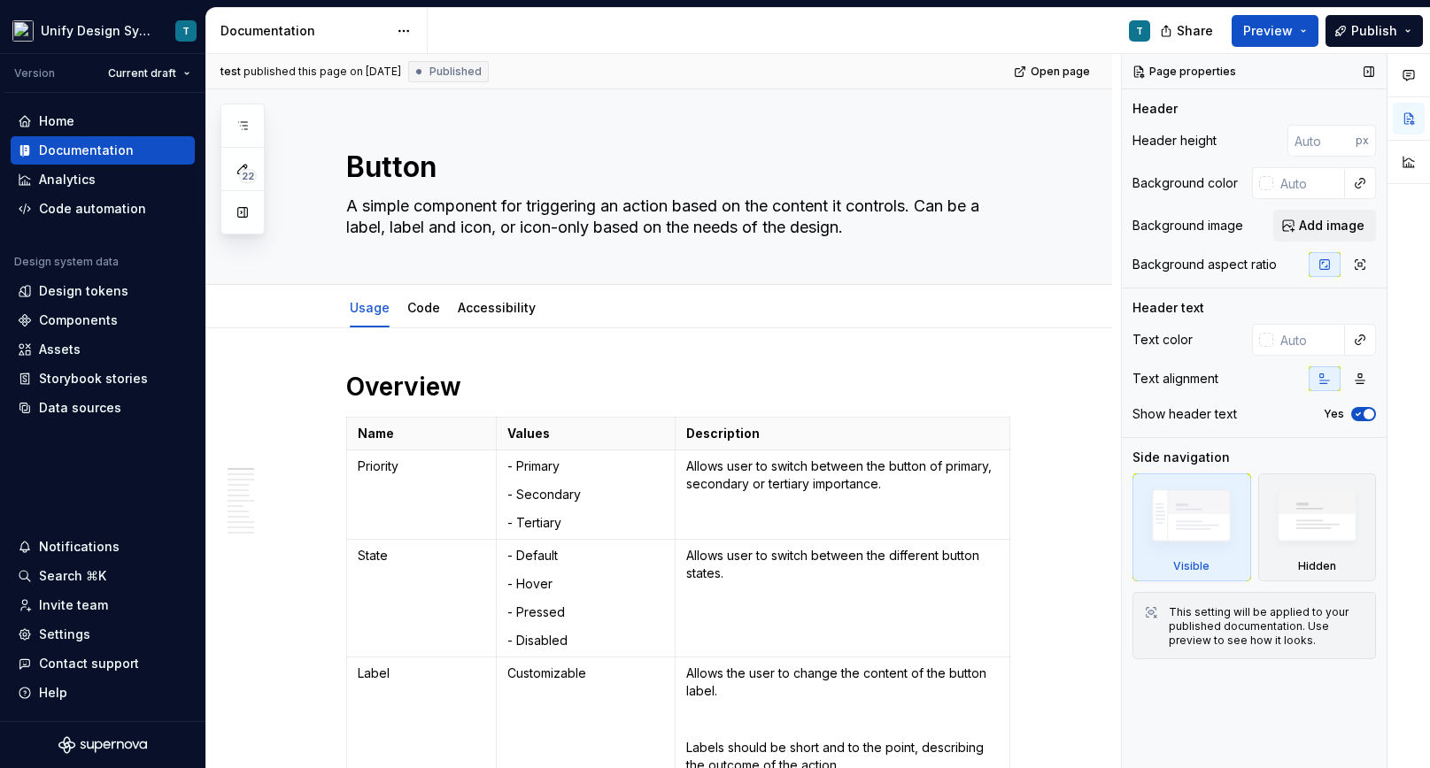
click at [1225, 511] on img at bounding box center [1191, 520] width 102 height 77
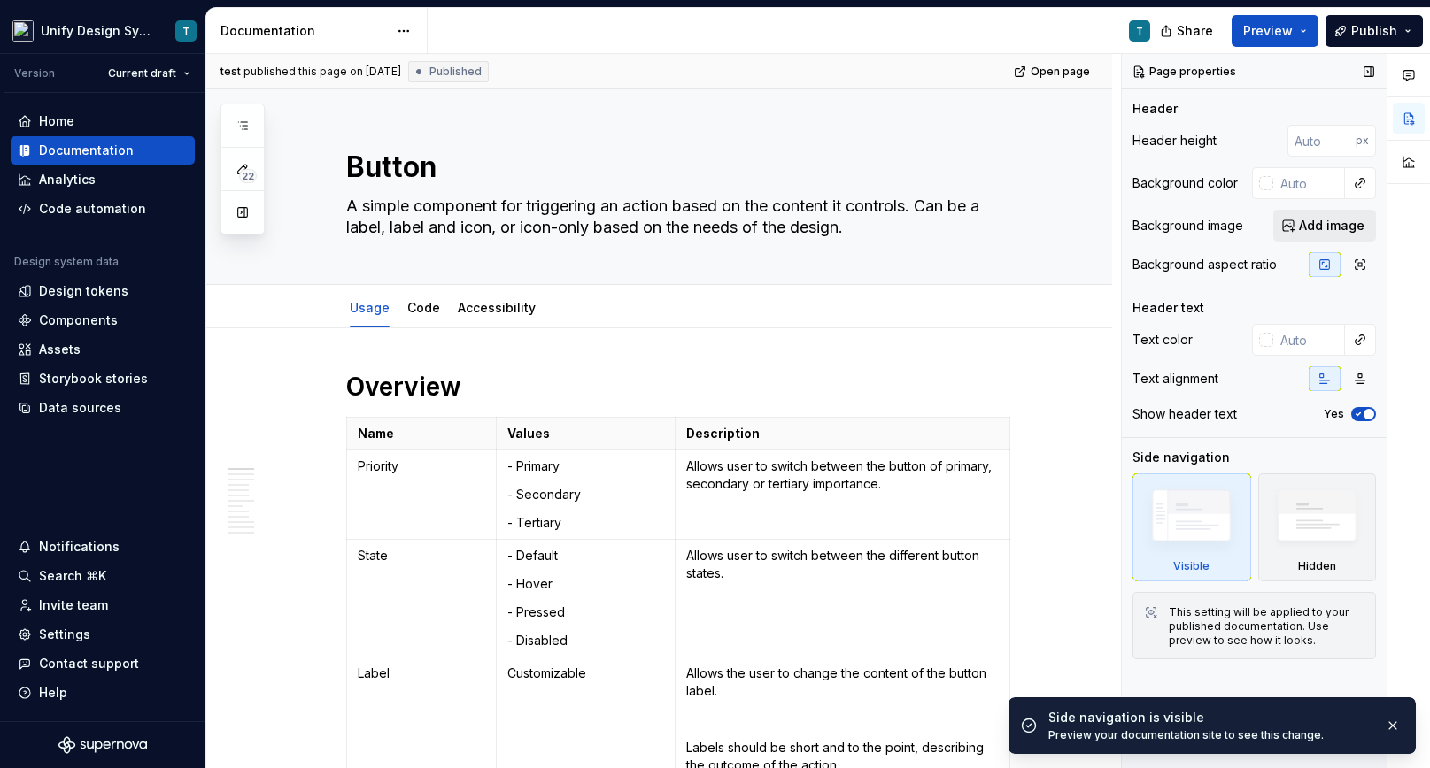
click at [1340, 224] on span "Add image" at bounding box center [1332, 226] width 66 height 18
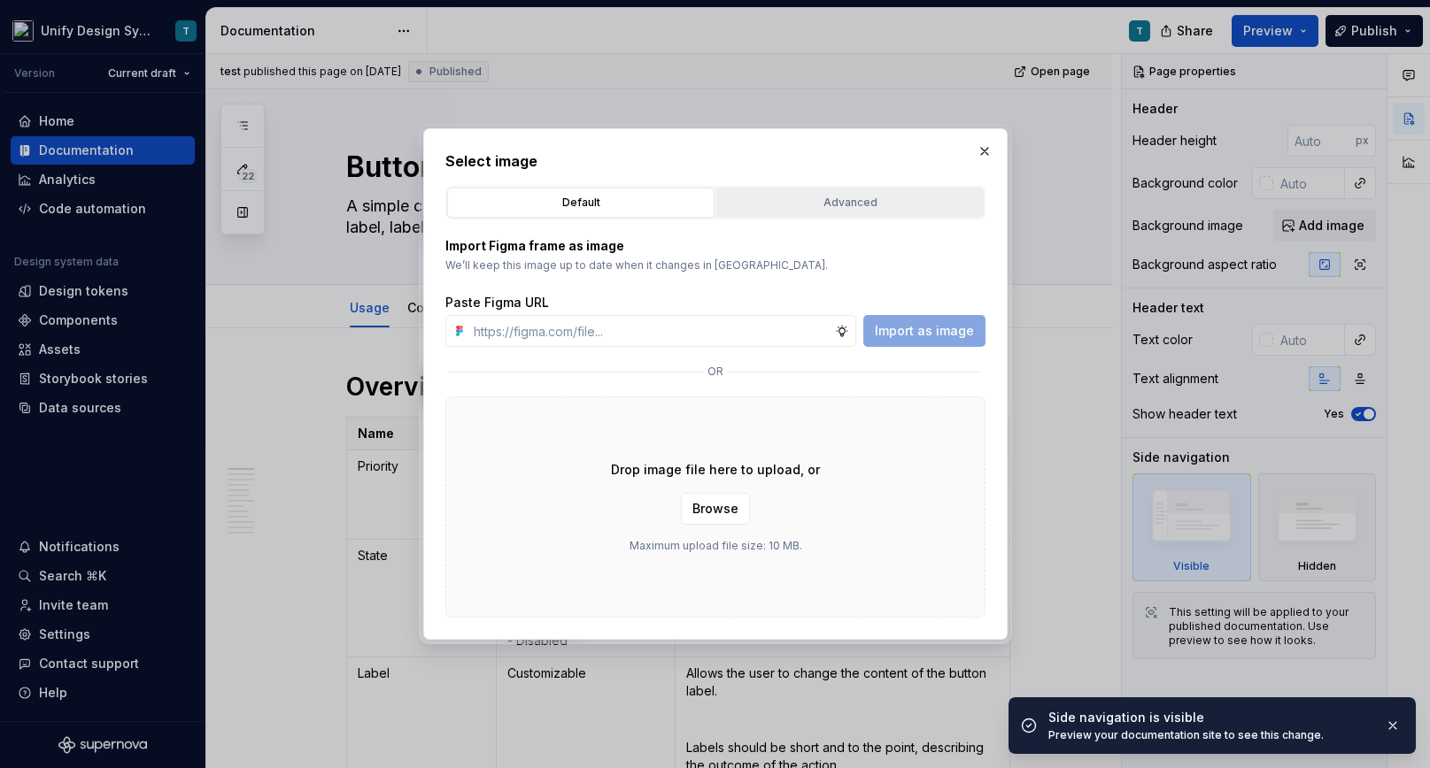
click at [868, 193] on button "Advanced" at bounding box center [849, 203] width 267 height 30
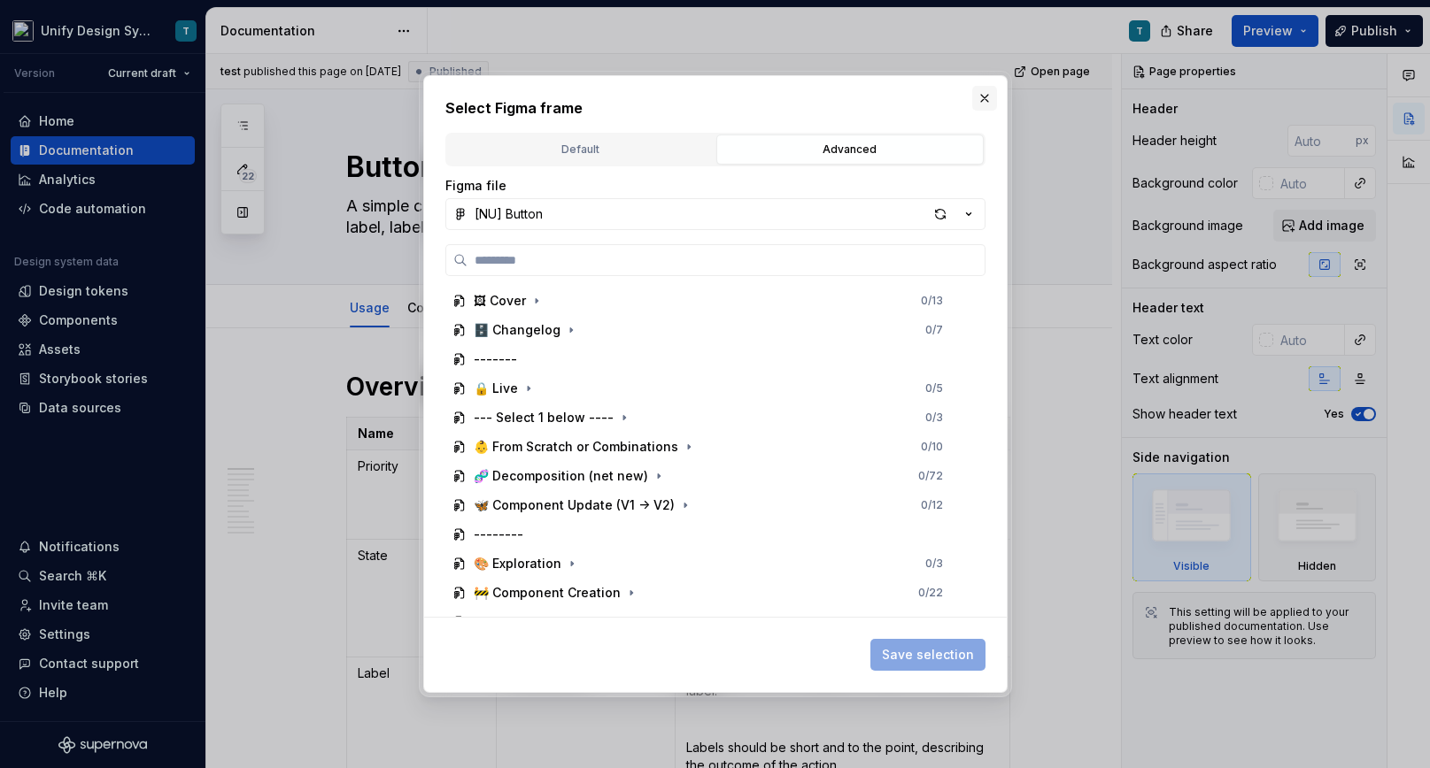
click at [984, 92] on button "button" at bounding box center [984, 98] width 25 height 25
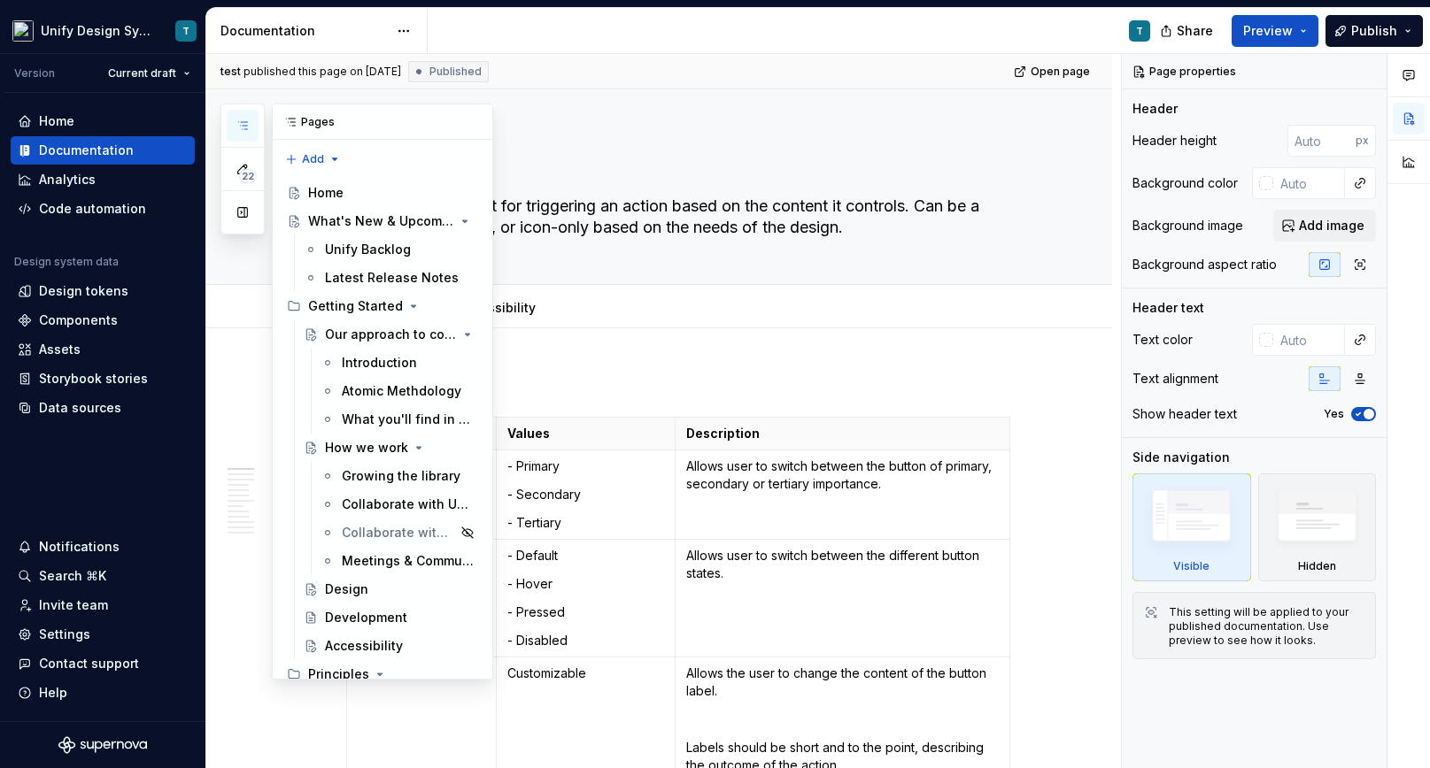
click at [248, 133] on button "button" at bounding box center [243, 126] width 32 height 32
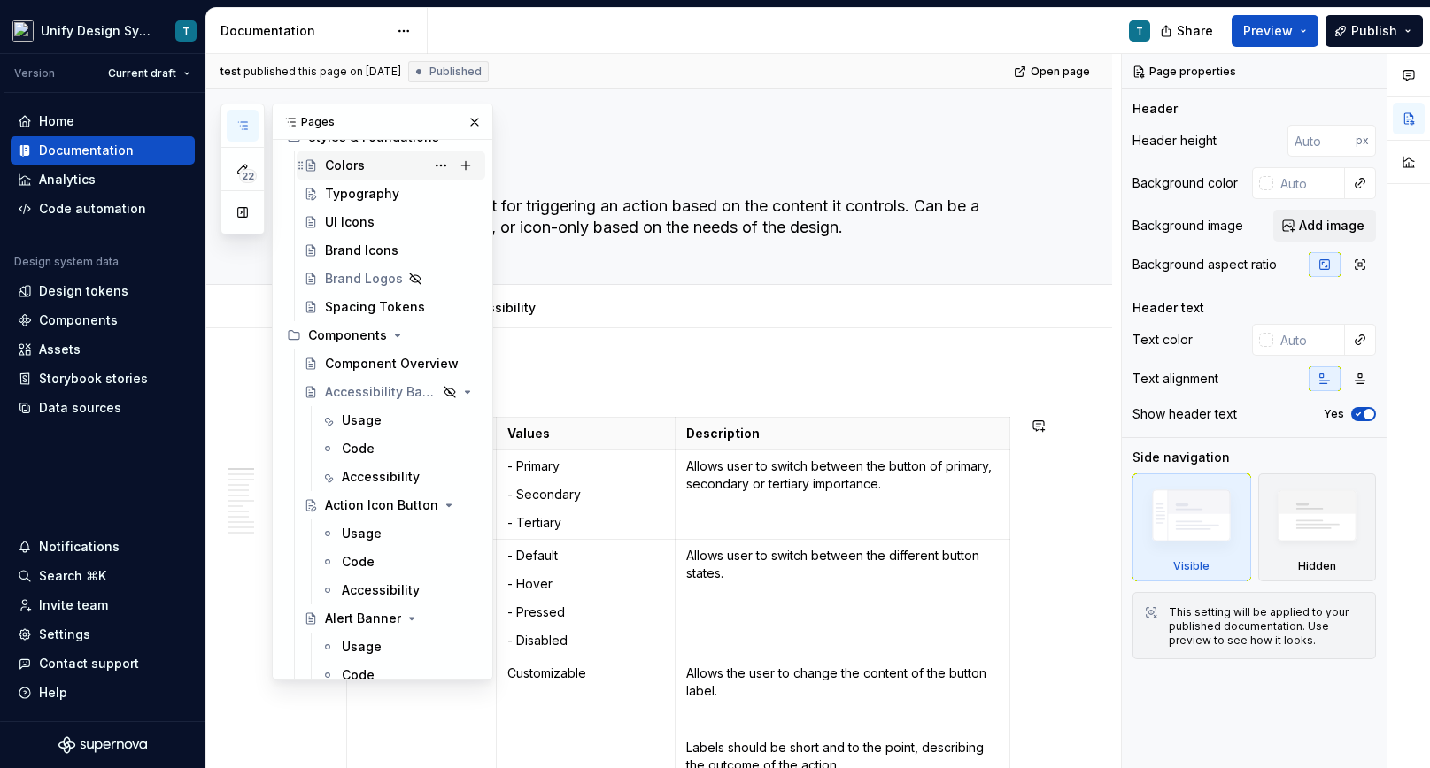
scroll to position [755, 0]
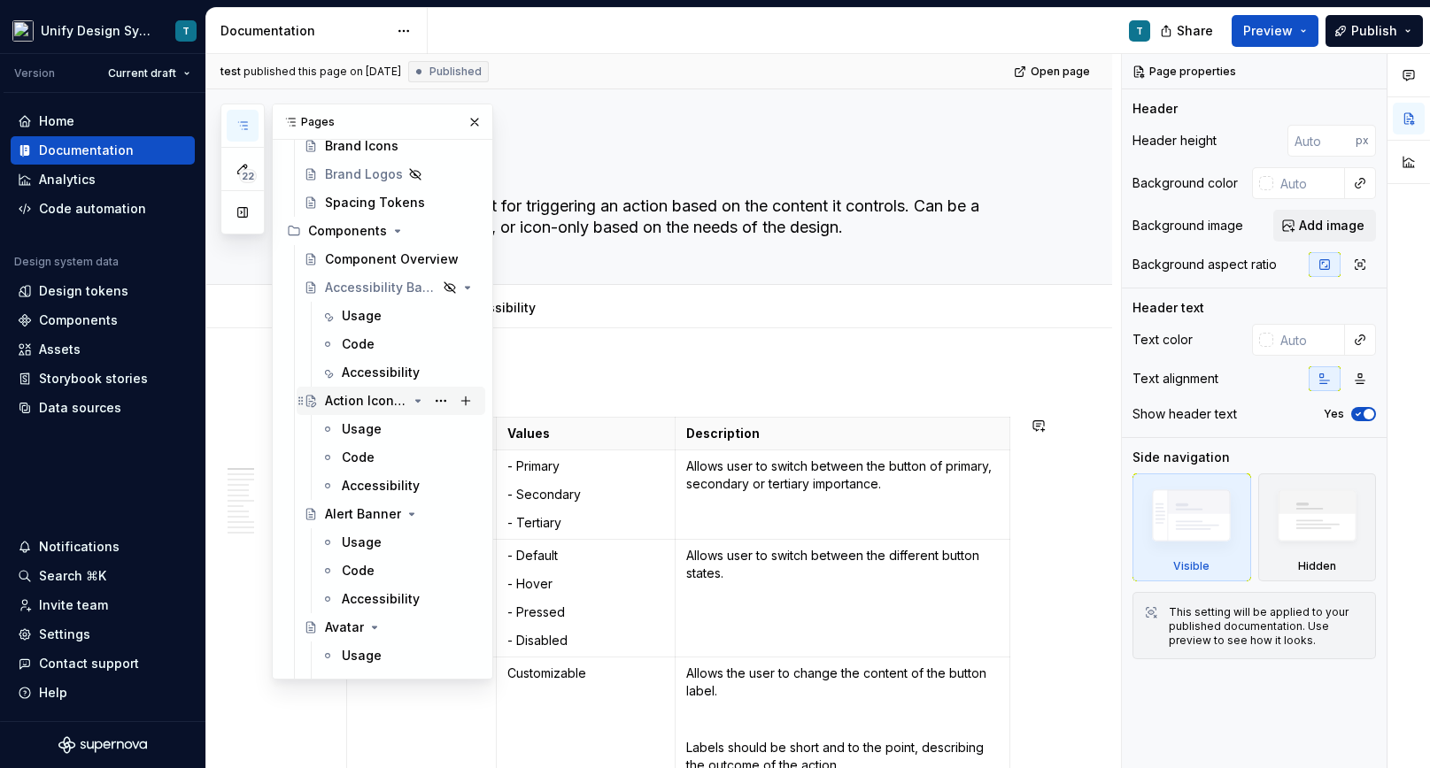
click at [379, 405] on div "Action Icon Button" at bounding box center [366, 401] width 82 height 18
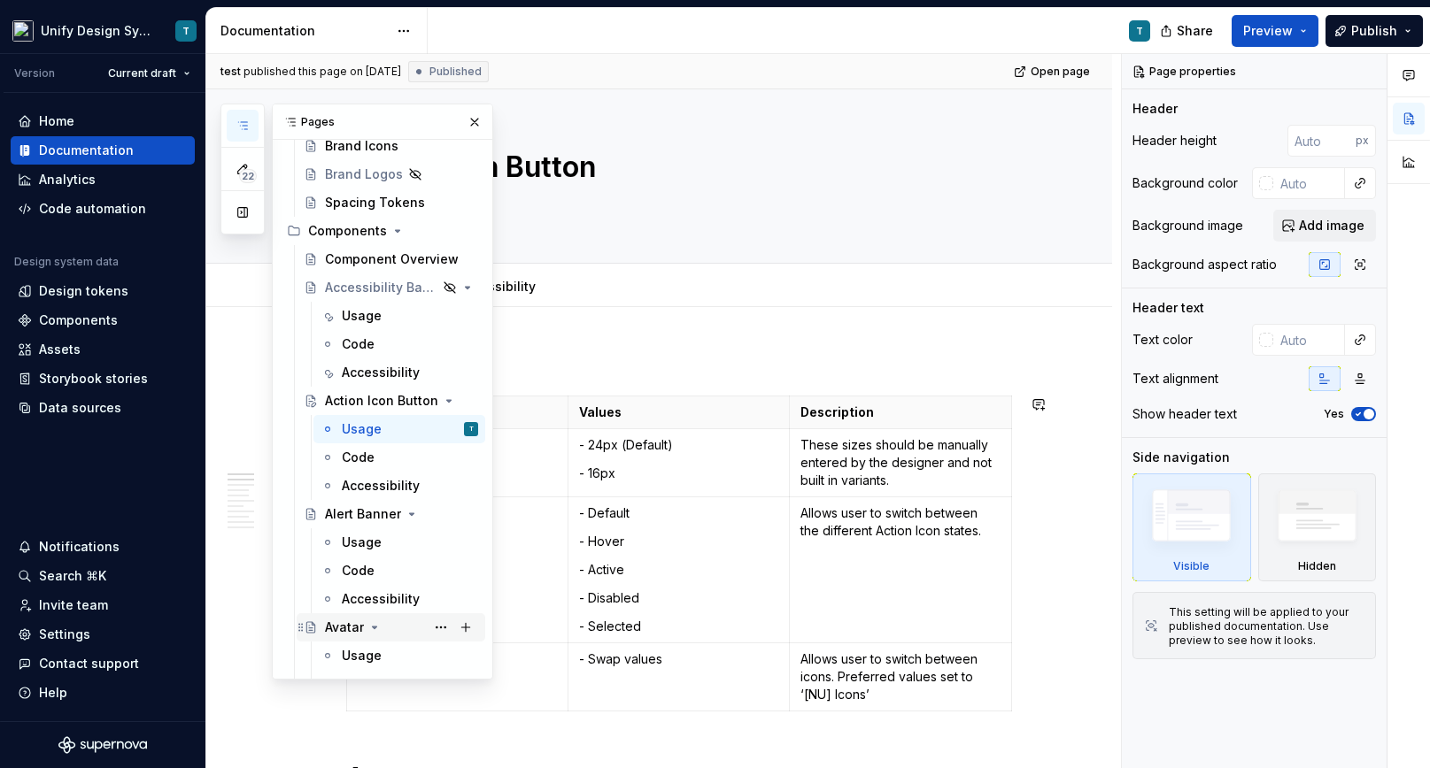
click at [343, 632] on div "Avatar" at bounding box center [344, 628] width 39 height 18
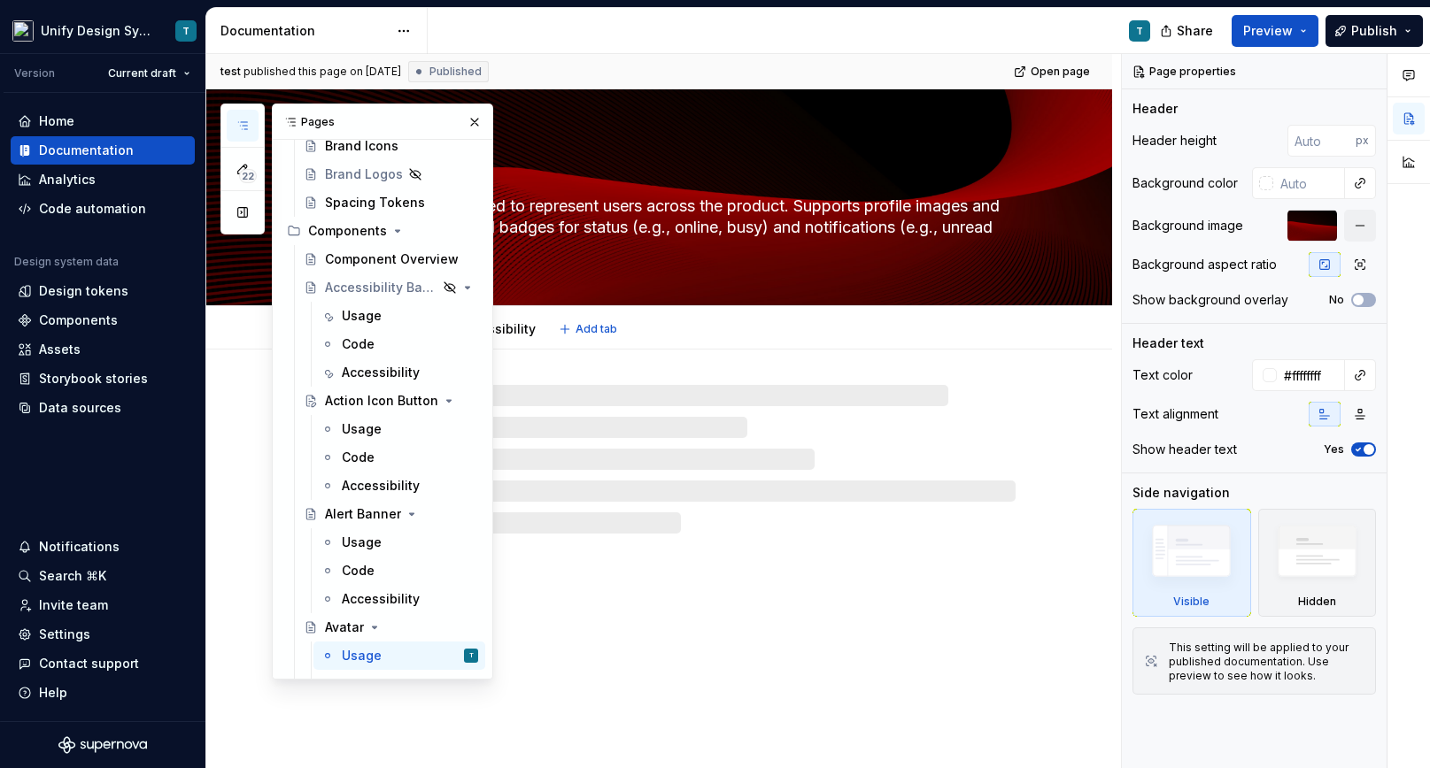
click at [725, 166] on textarea "Avatar" at bounding box center [677, 167] width 669 height 42
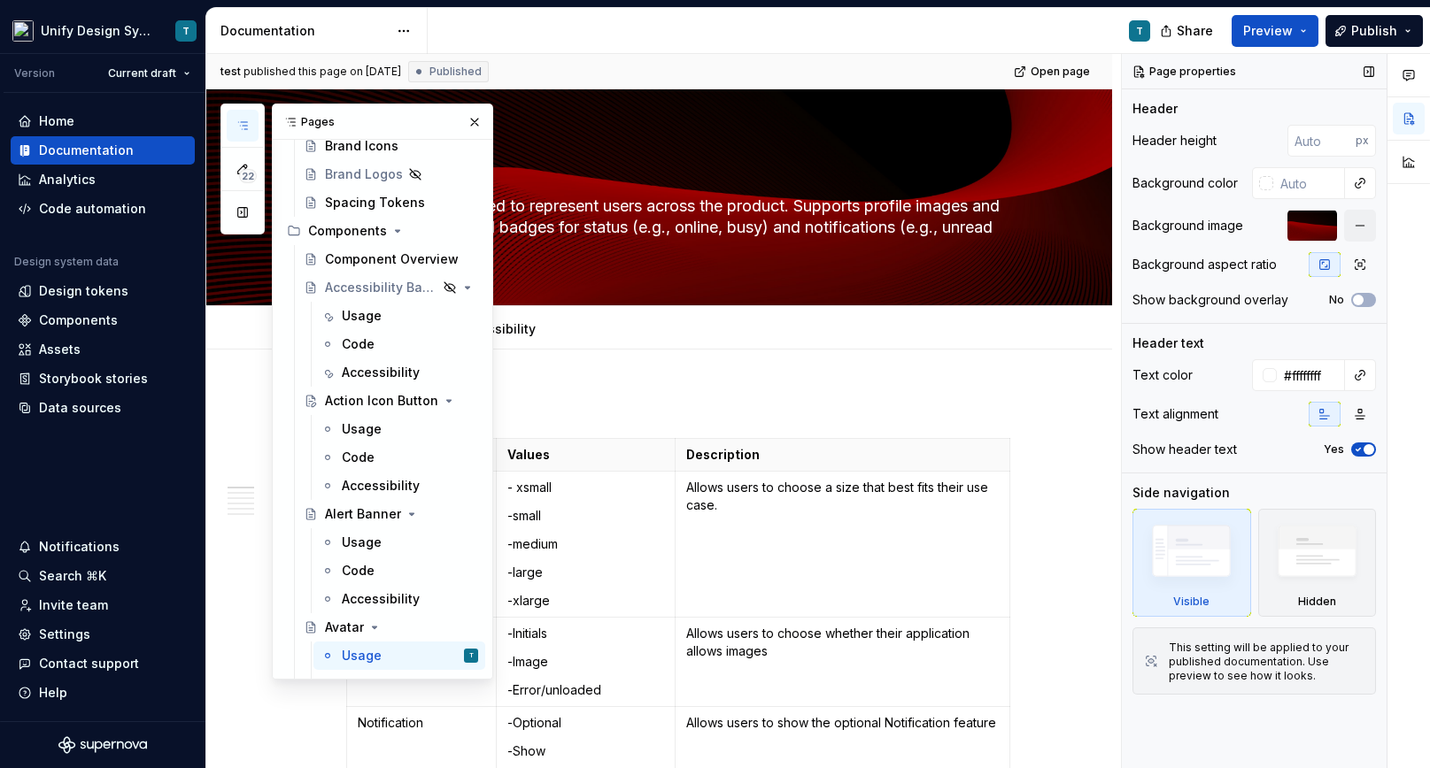
click at [1307, 222] on div at bounding box center [1312, 226] width 50 height 32
click at [1316, 228] on div at bounding box center [1312, 226] width 50 height 32
click at [1086, 120] on span "Edit header" at bounding box center [1050, 120] width 71 height 18
click at [1223, 227] on div "Background image" at bounding box center [1187, 226] width 111 height 18
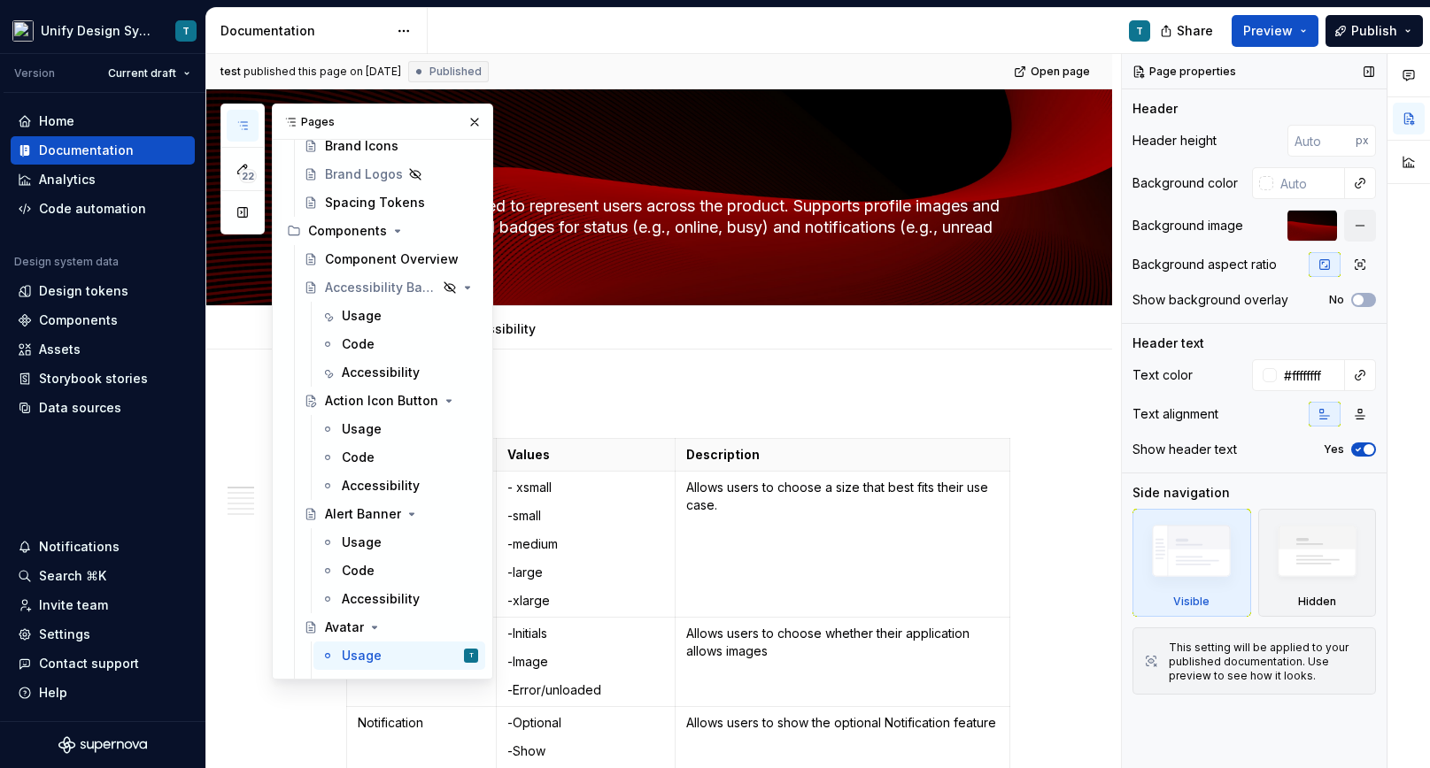
click at [1295, 222] on div at bounding box center [1312, 226] width 50 height 32
click at [365, 405] on div "Action Icon Button" at bounding box center [366, 401] width 82 height 18
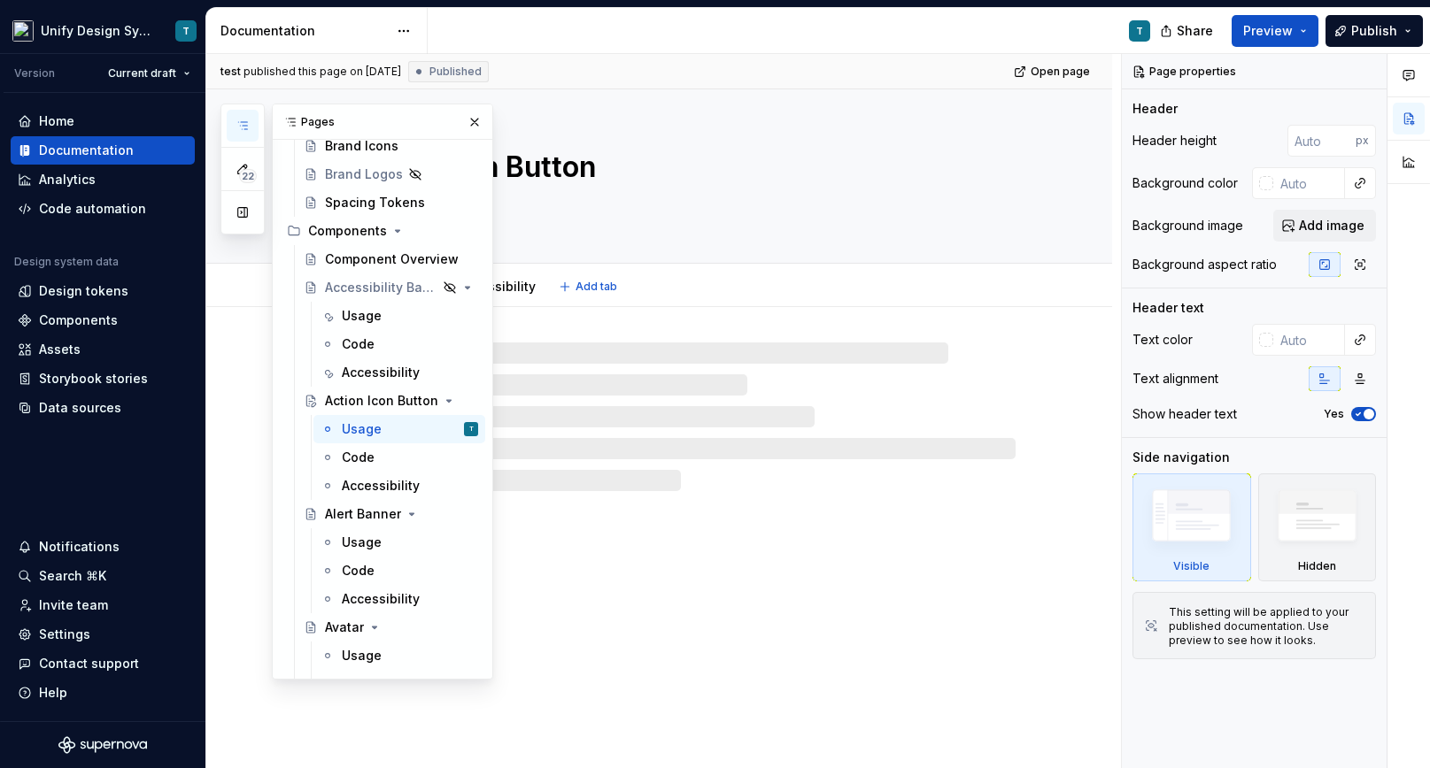
click at [974, 178] on textarea "Action Icon Button" at bounding box center [677, 167] width 669 height 42
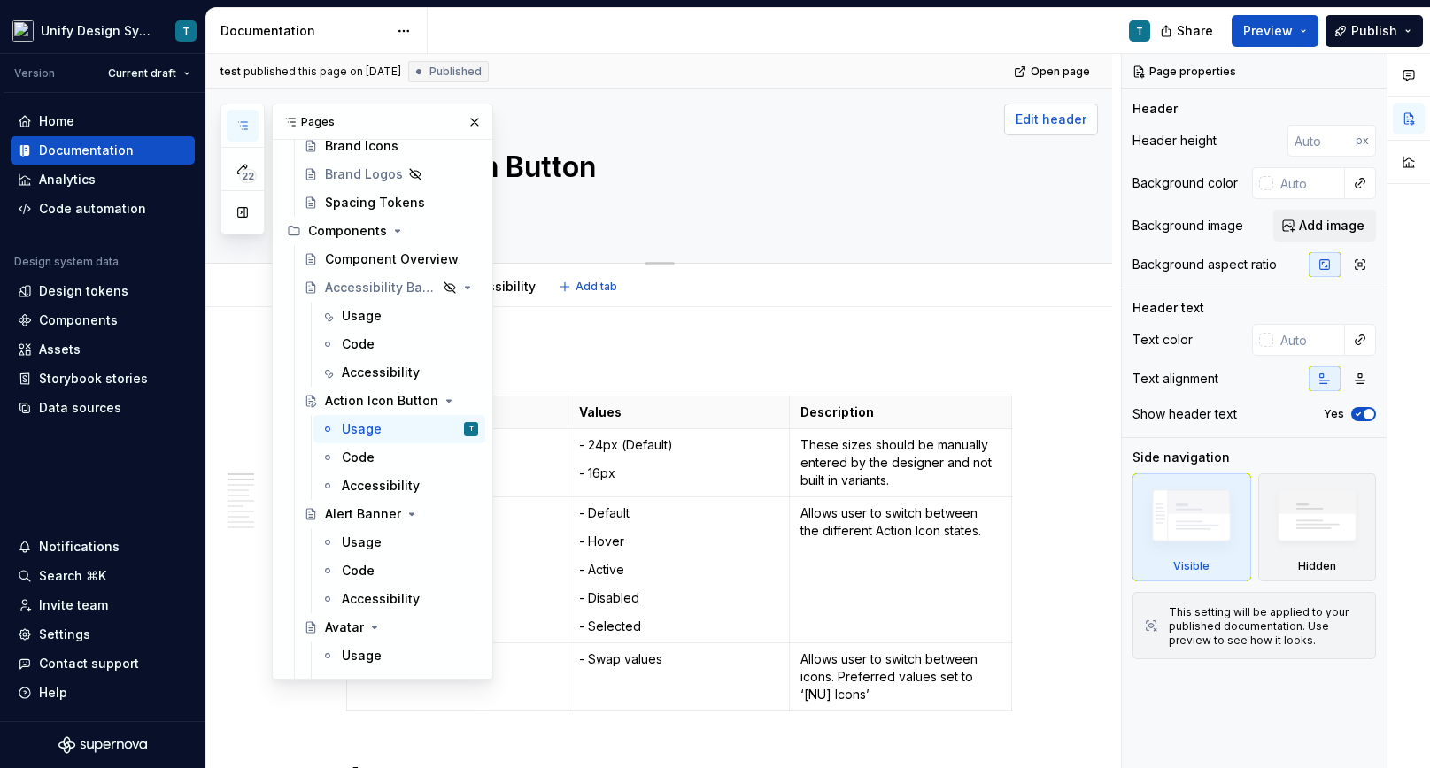
click at [1071, 114] on span "Edit header" at bounding box center [1050, 120] width 71 height 18
type textarea "*"
click at [1302, 224] on span "Add image" at bounding box center [1332, 226] width 66 height 18
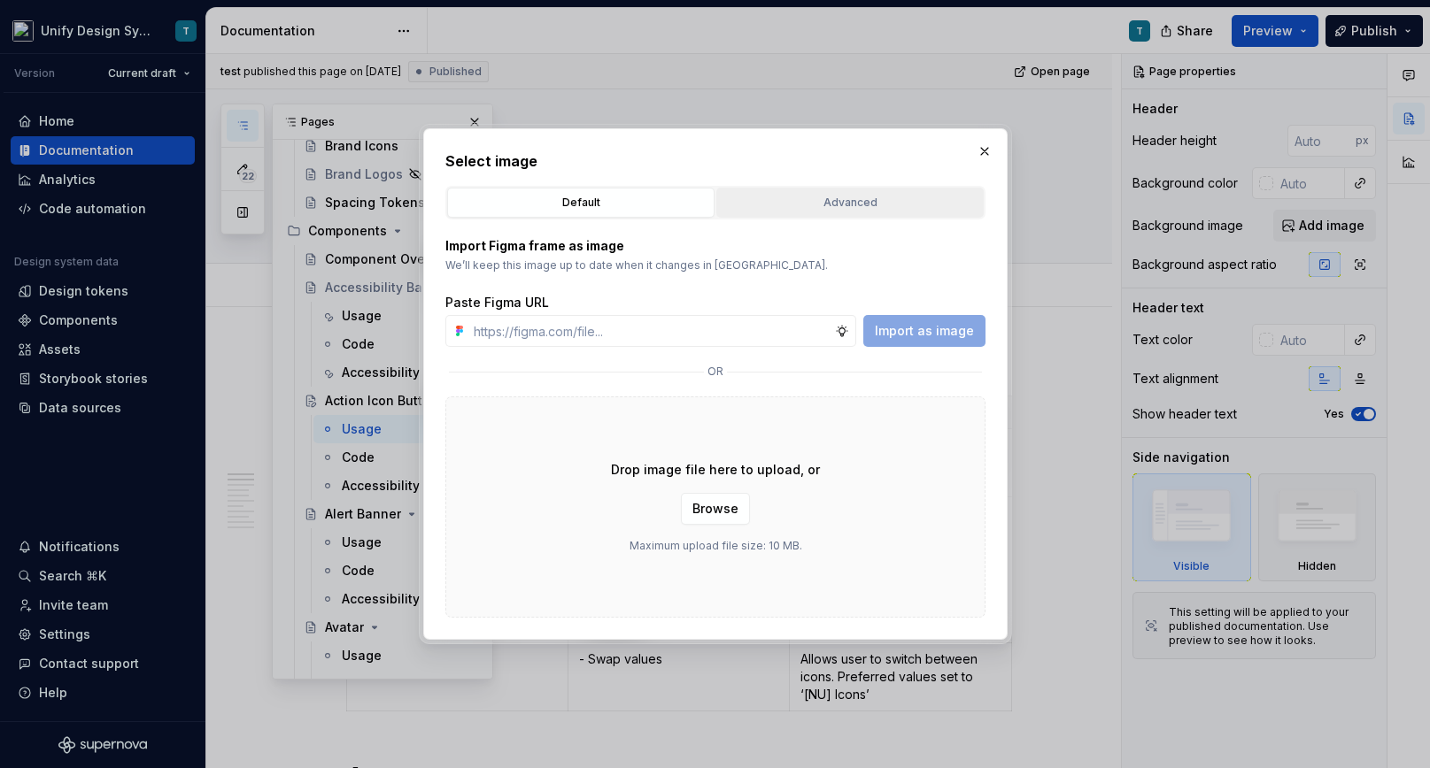
click at [823, 210] on div "Advanced" at bounding box center [849, 203] width 255 height 18
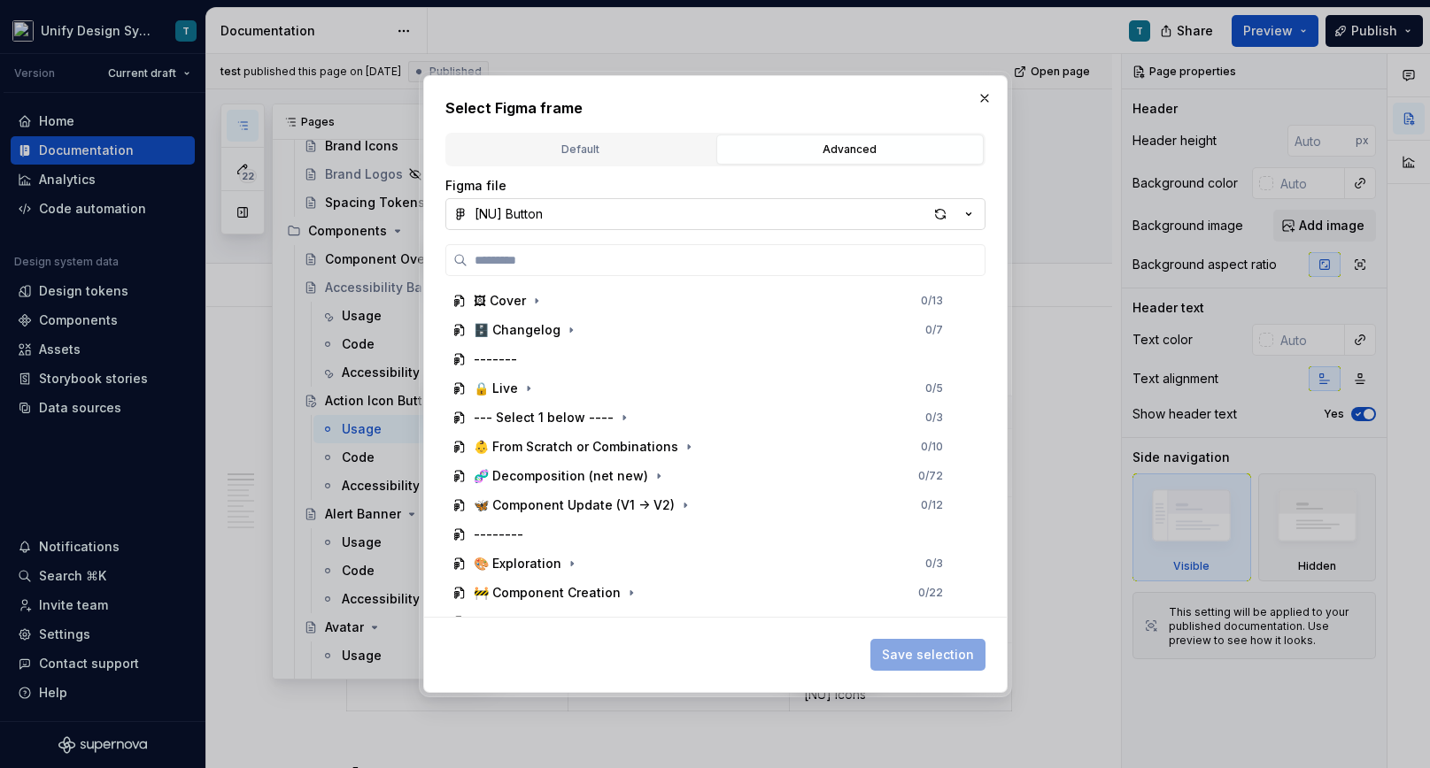
click at [970, 213] on icon "button" at bounding box center [969, 214] width 18 height 18
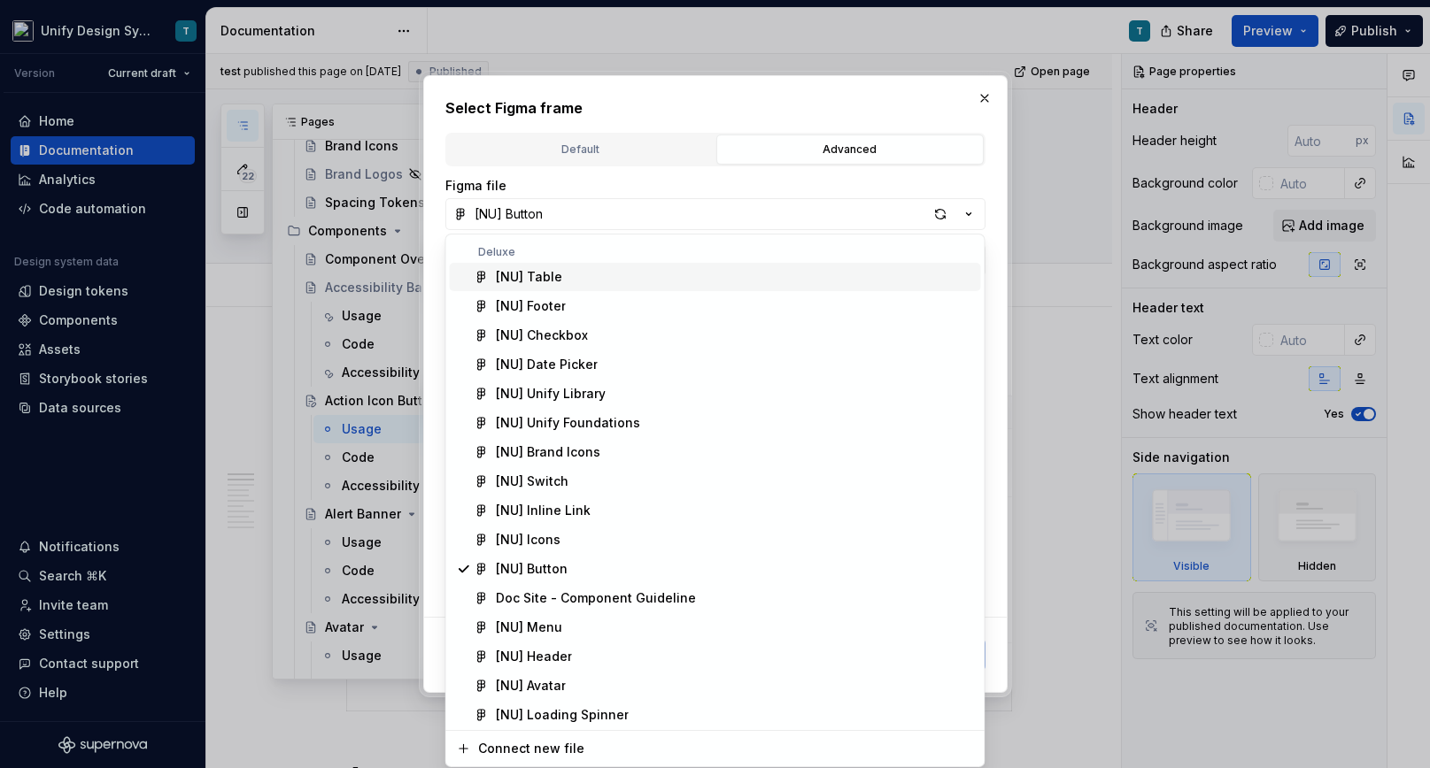
click at [987, 89] on div "Select Figma frame Default Advanced Import Figma frame as image We’ll keep this…" at bounding box center [715, 384] width 1430 height 768
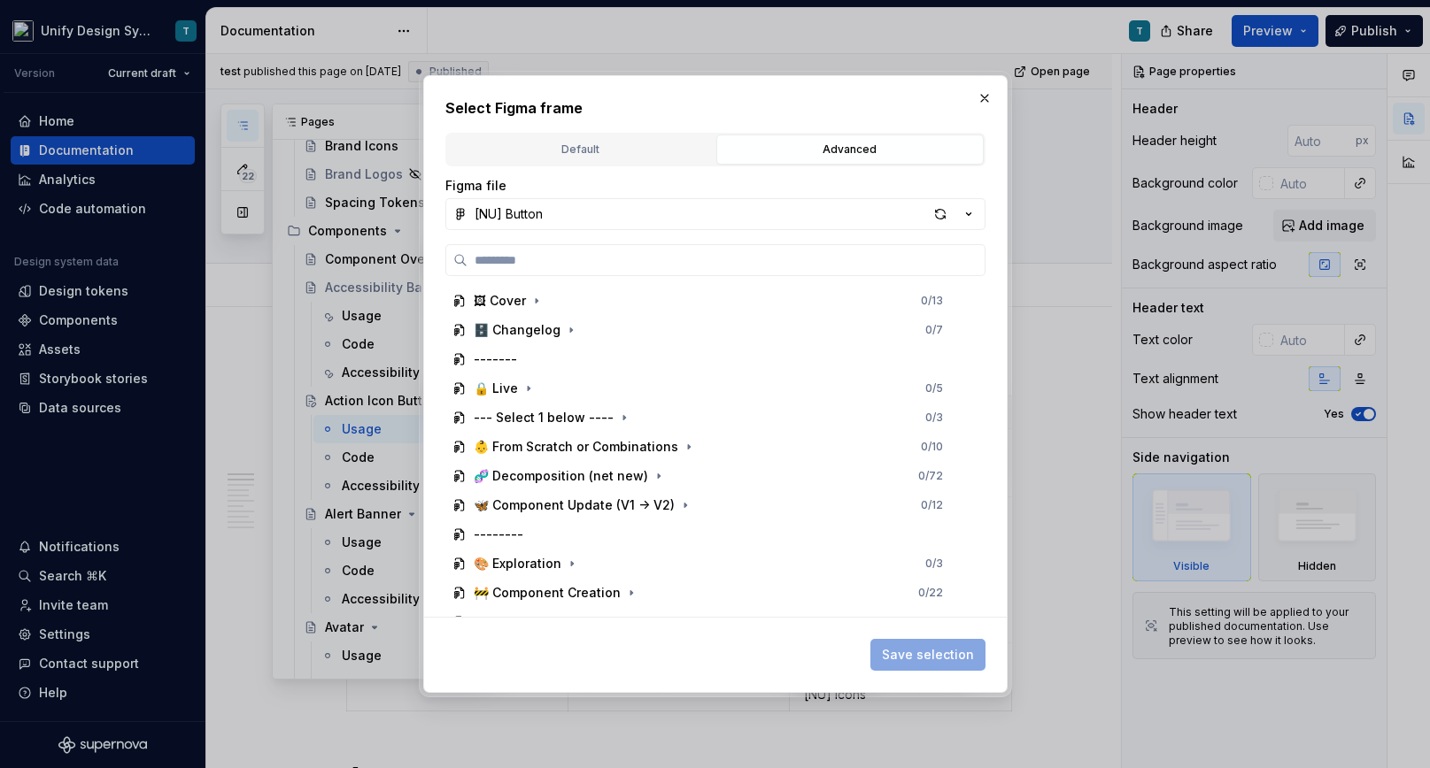
click at [987, 89] on button "button" at bounding box center [984, 98] width 25 height 25
